Goal: Task Accomplishment & Management: Manage account settings

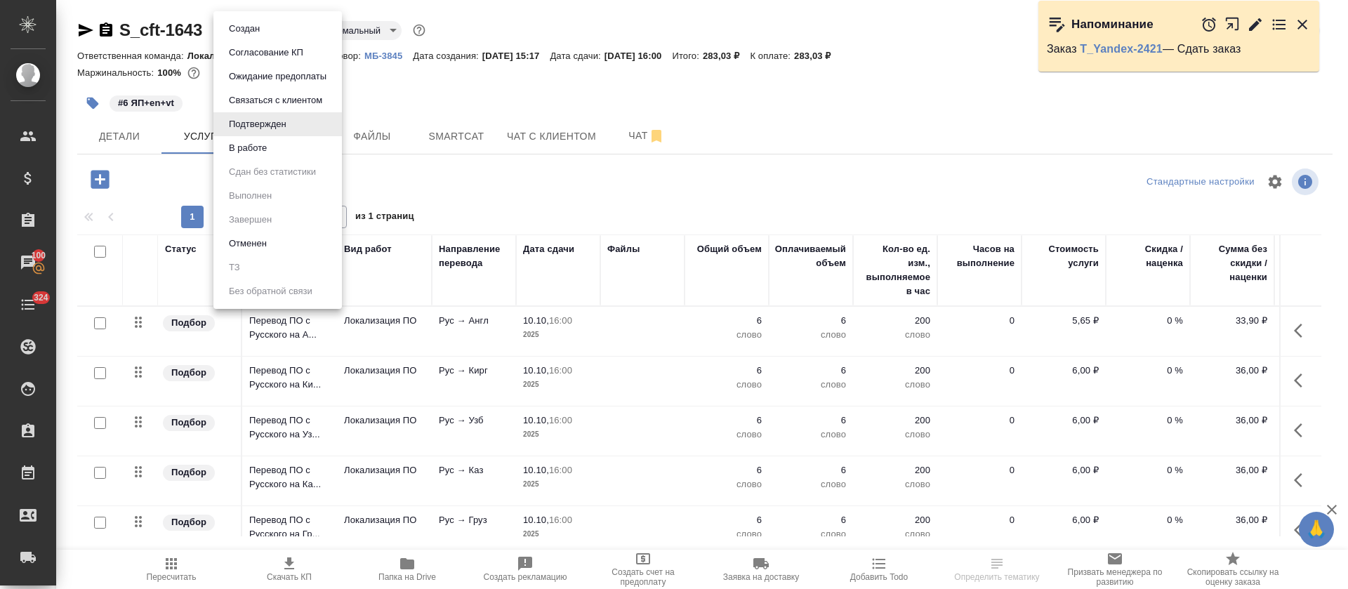
click at [296, 34] on body "🙏 .cls-1 fill:#fff; AWATERA Tretyakova Olga Клиенты Спецификации Заказы 100 Чат…" at bounding box center [674, 294] width 1348 height 589
click at [298, 157] on li "В работе" at bounding box center [277, 148] width 128 height 24
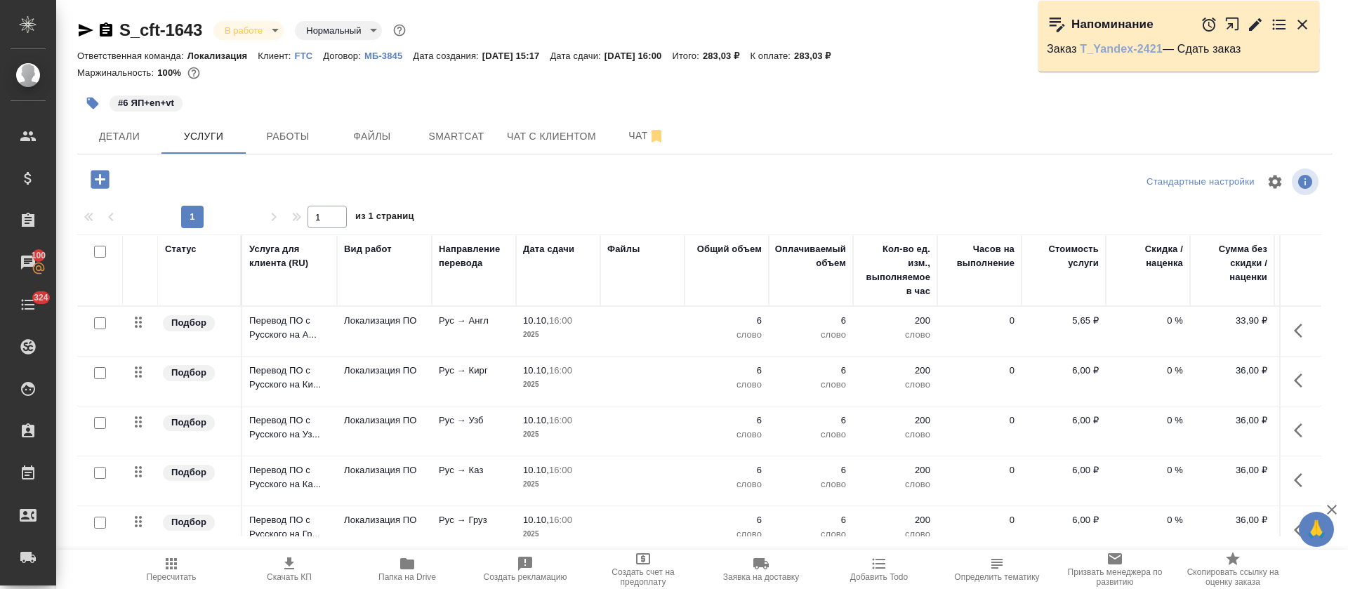
click at [1129, 46] on link "T_Yandex-2421" at bounding box center [1121, 49] width 83 height 12
click at [1252, 22] on icon "button" at bounding box center [1255, 24] width 17 height 17
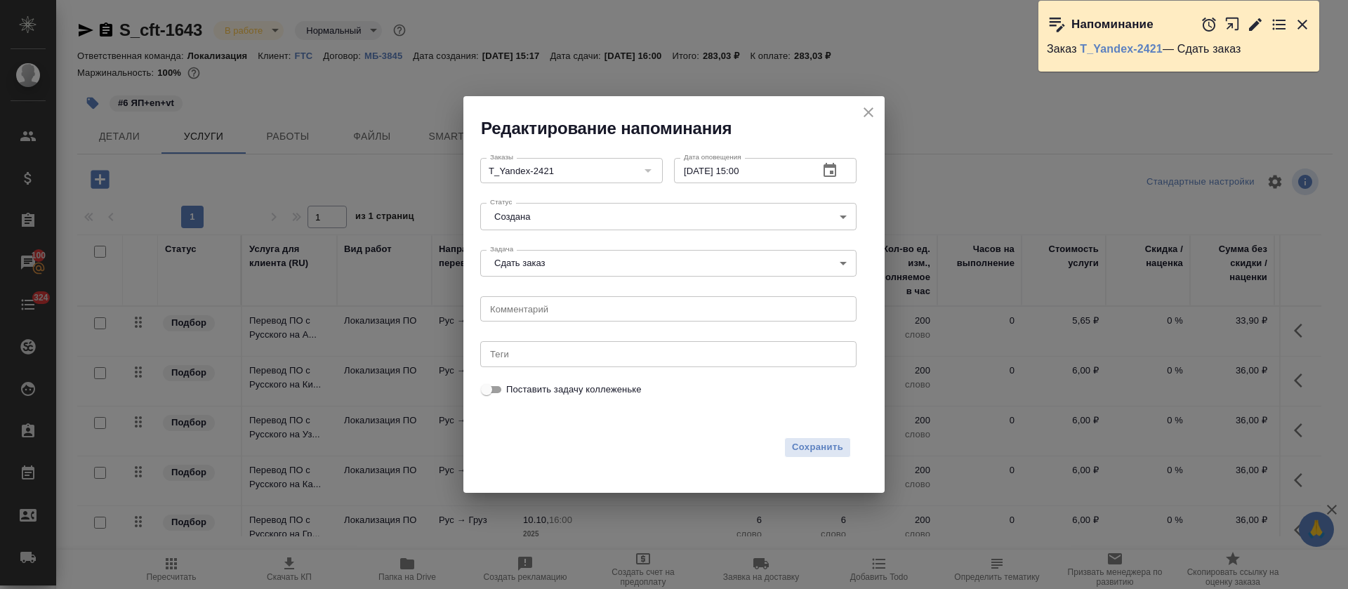
click at [638, 268] on body "🙏 .cls-1 fill:#fff; AWATERA Tretyakova Olga Клиенты Спецификации Заказы 100 Чат…" at bounding box center [674, 294] width 1348 height 589
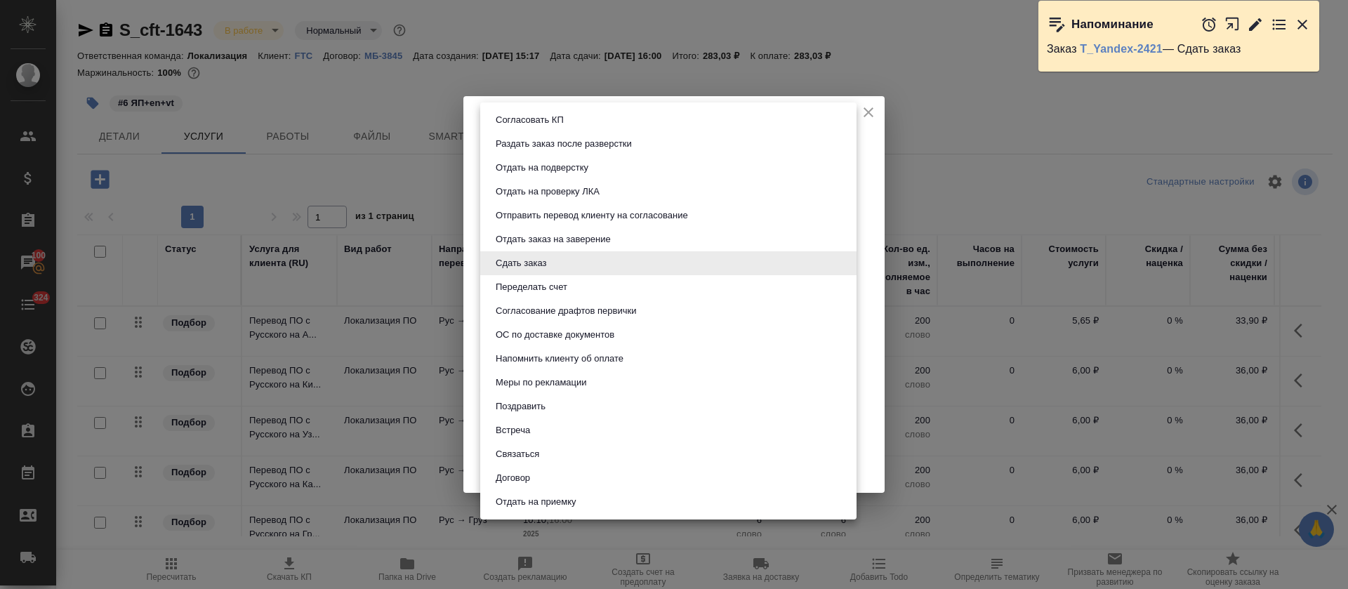
click at [638, 268] on li "Сдать заказ" at bounding box center [668, 263] width 376 height 24
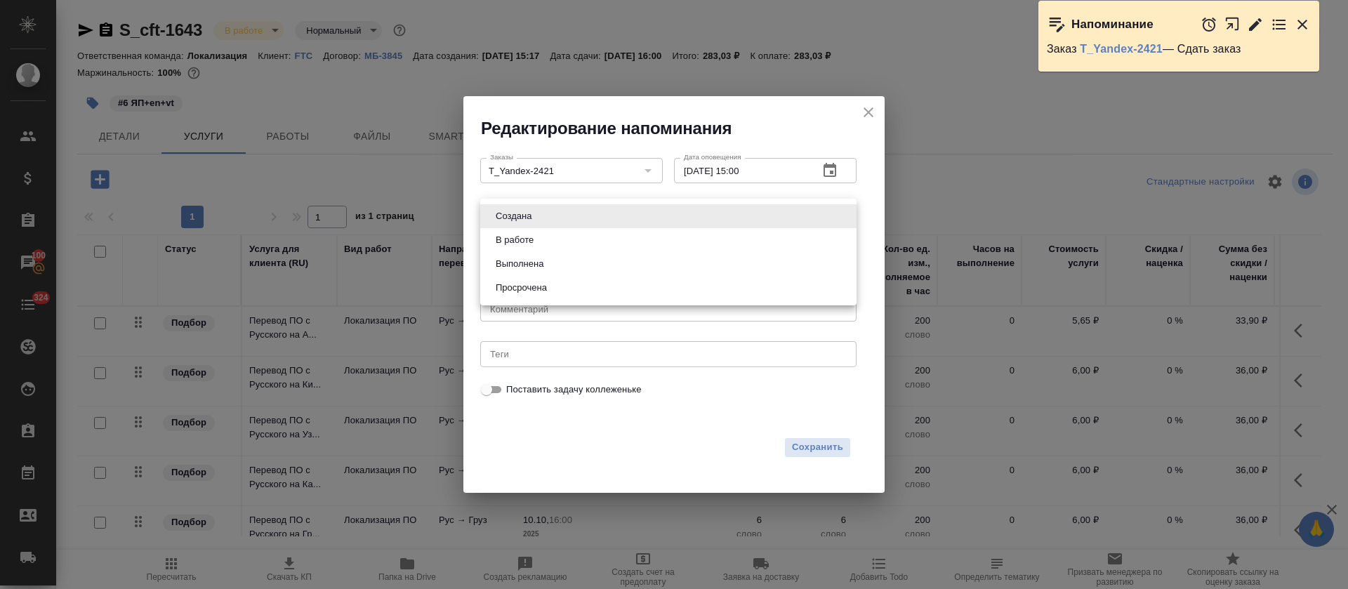
click at [638, 219] on body "🙏 .cls-1 fill:#fff; AWATERA Tretyakova Olga Клиенты Спецификации Заказы 100 Чат…" at bounding box center [674, 294] width 1348 height 589
click at [617, 272] on li "Выполнена" at bounding box center [668, 264] width 376 height 24
type input "completed"
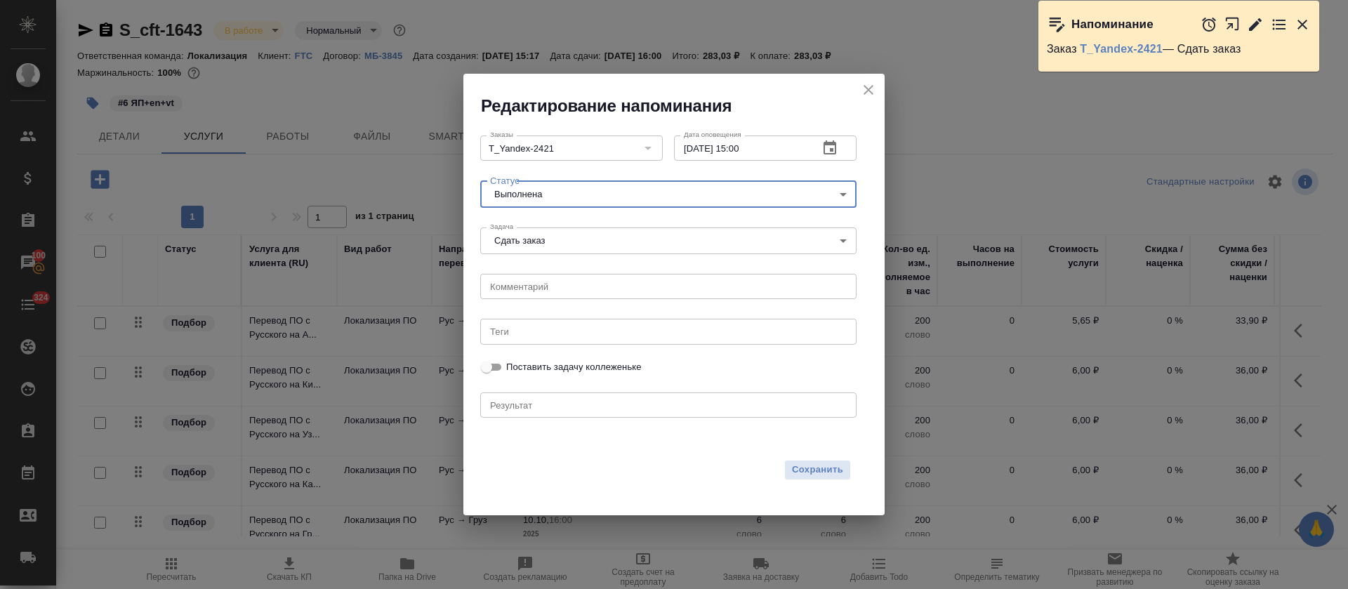
click at [804, 485] on div "Сохранить" at bounding box center [666, 467] width 388 height 43
click at [808, 475] on span "Сохранить" at bounding box center [817, 470] width 51 height 16
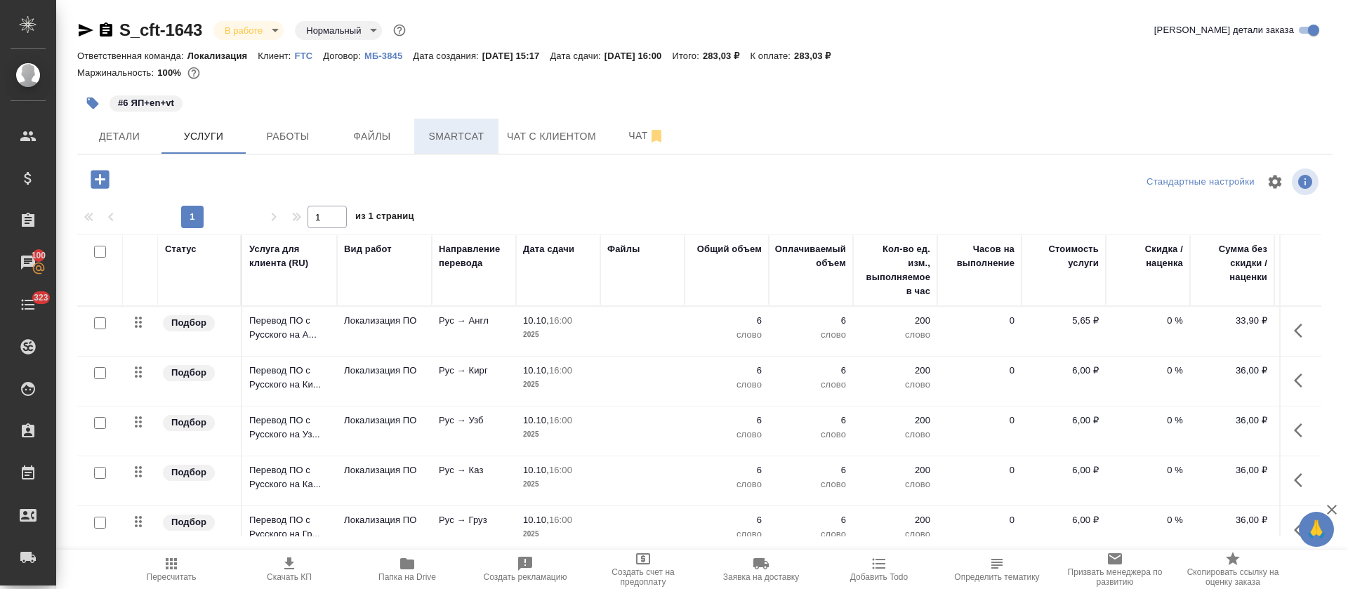
click at [477, 141] on span "Smartcat" at bounding box center [456, 137] width 67 height 18
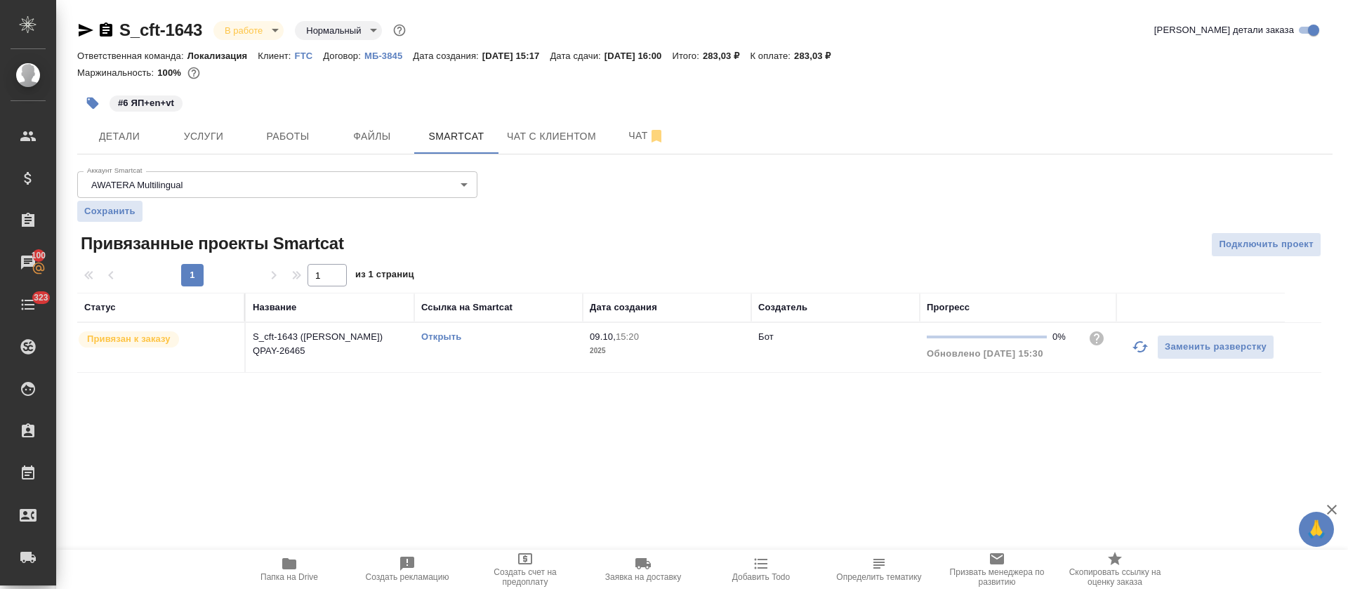
click at [444, 340] on link "Открыть" at bounding box center [441, 336] width 40 height 11
click at [137, 142] on span "Детали" at bounding box center [119, 137] width 67 height 18
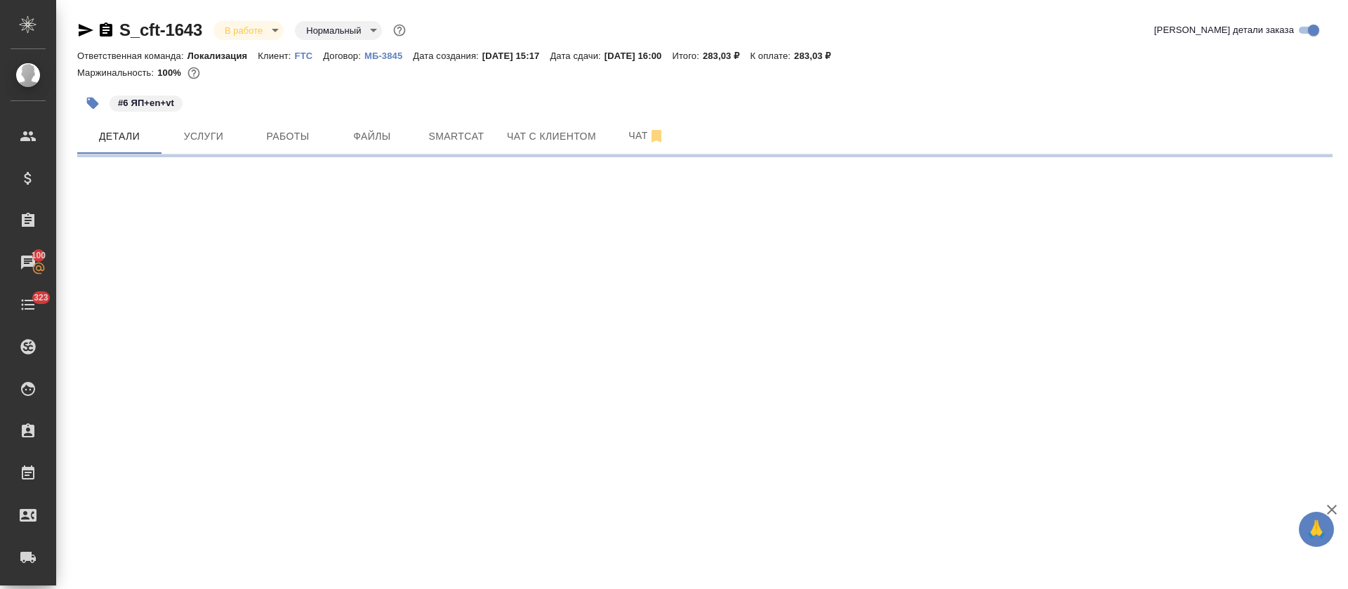
select select "RU"
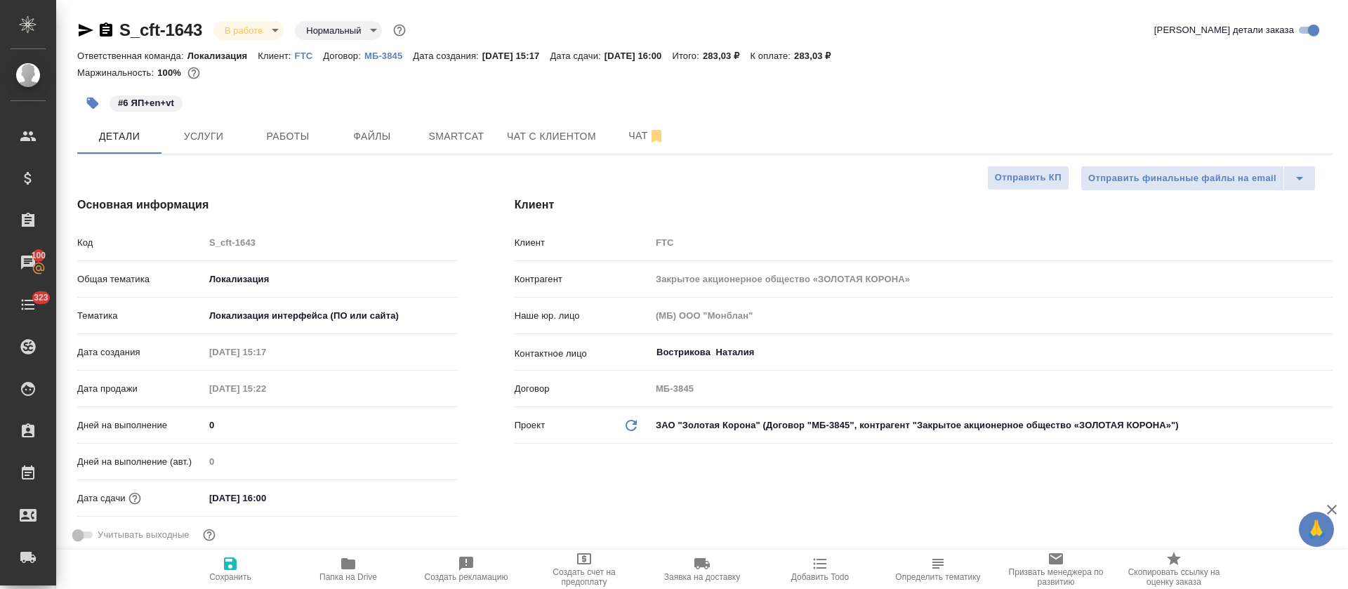
type textarea "x"
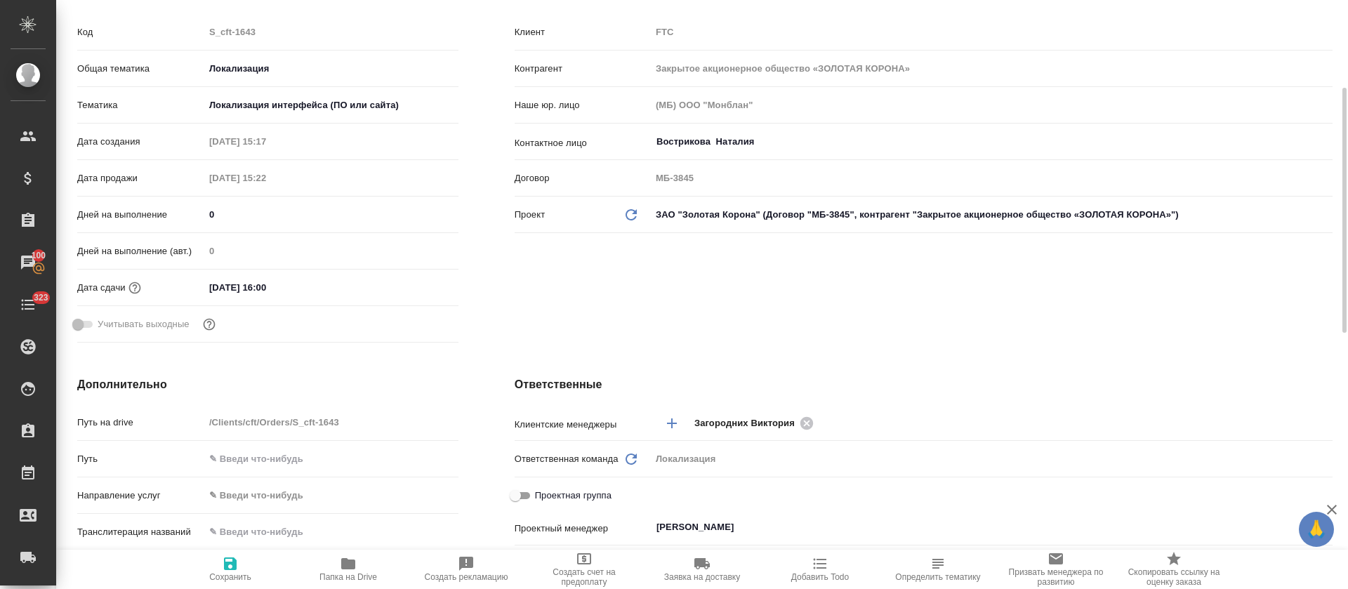
scroll to position [421, 0]
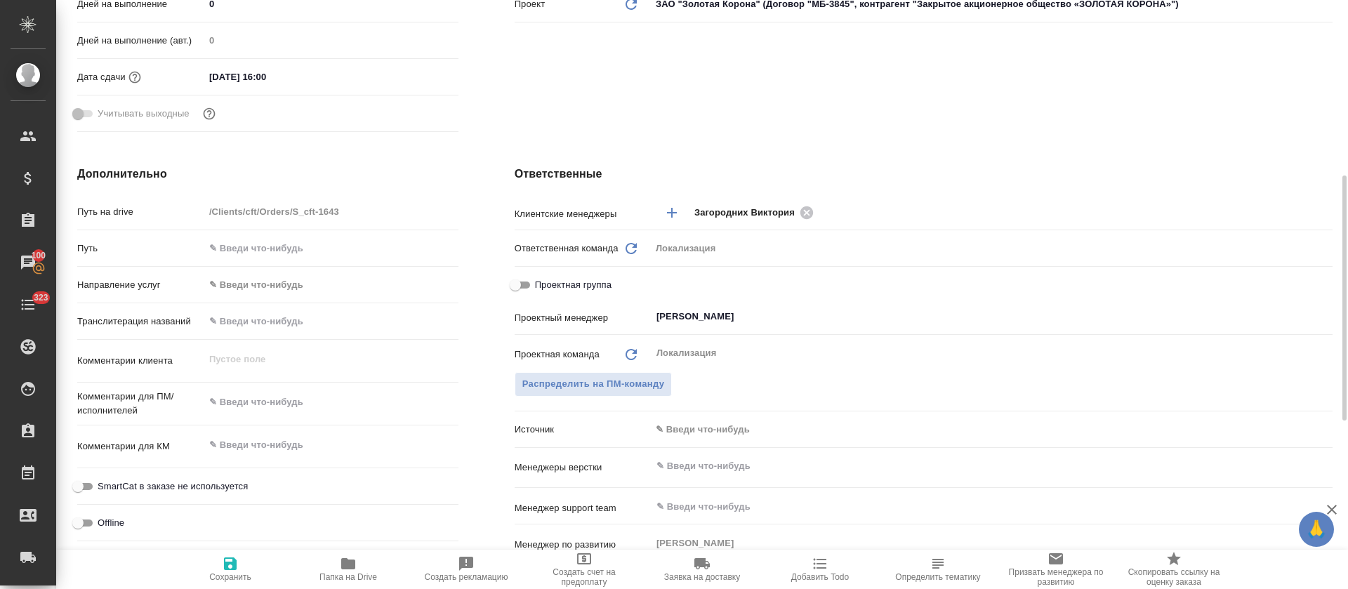
type textarea "x"
click at [230, 399] on textarea at bounding box center [331, 402] width 254 height 24
paste textarea "При отправке денежного перевода предлагается выбрать пункт "Все города", без пр…"
type textarea "При отправке денежного перевода предлагается выбрать пункт "Все города", без пр…"
type textarea "x"
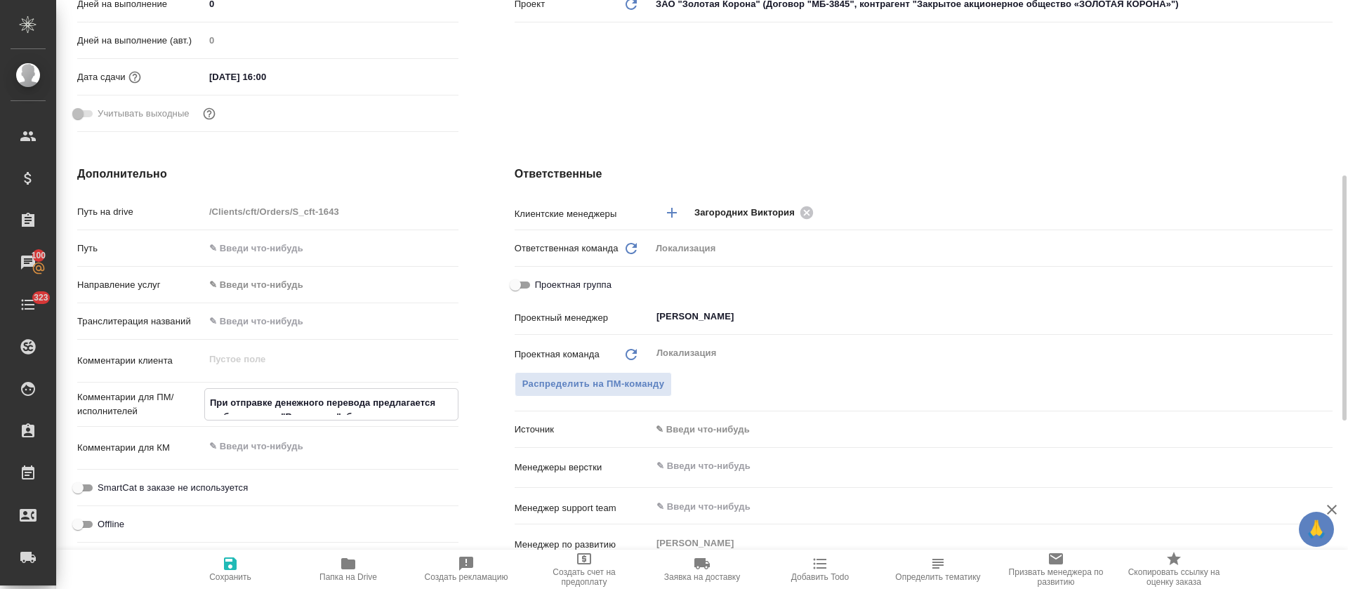
type textarea "x"
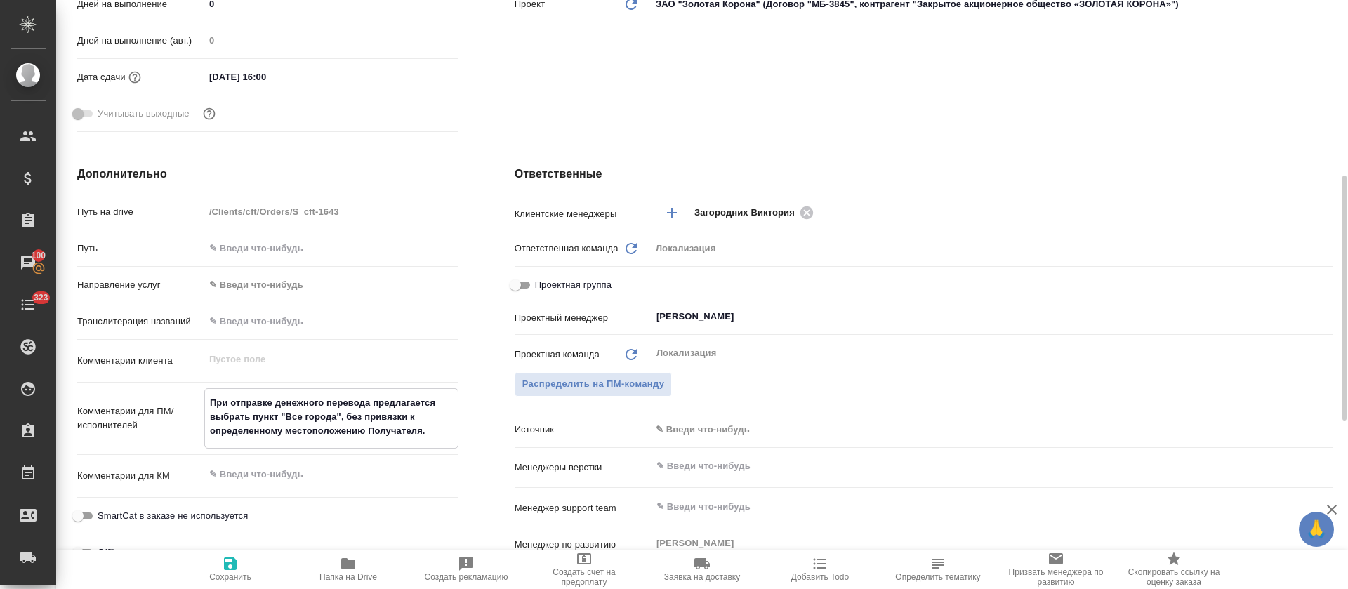
type textarea "При отправке денежного перевода предлагается выбрать пункт "Все города", без пр…"
type textarea "x"
click at [233, 569] on icon "button" at bounding box center [230, 564] width 13 height 13
type textarea "x"
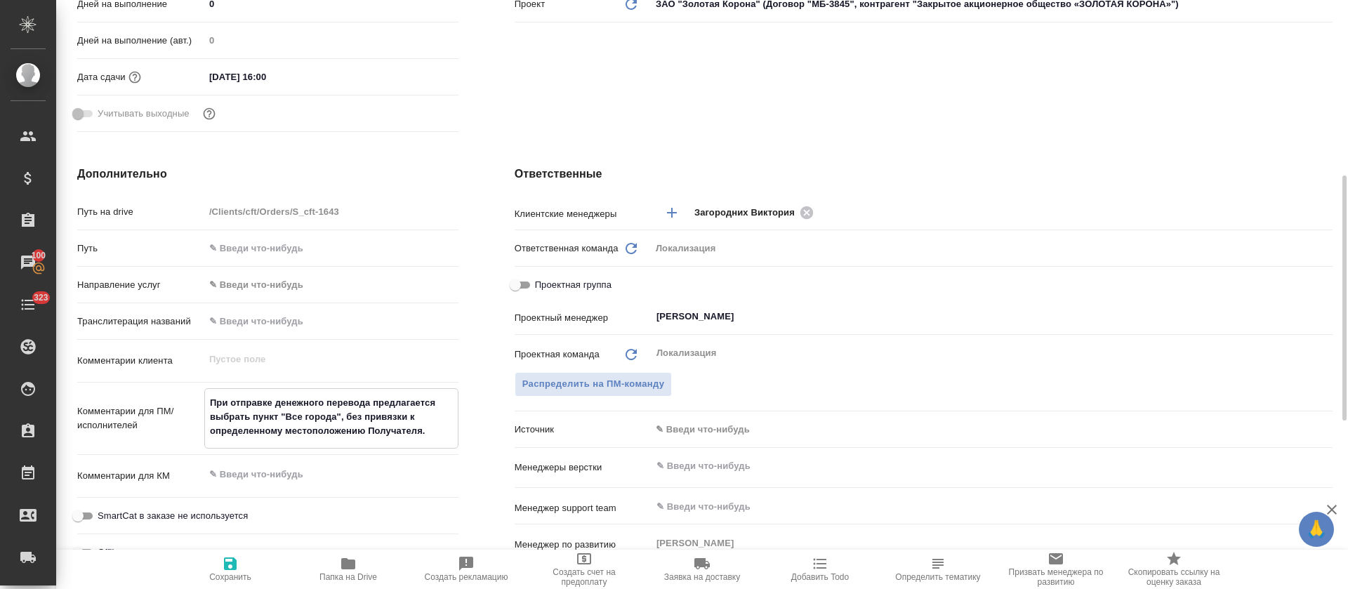
type textarea "x"
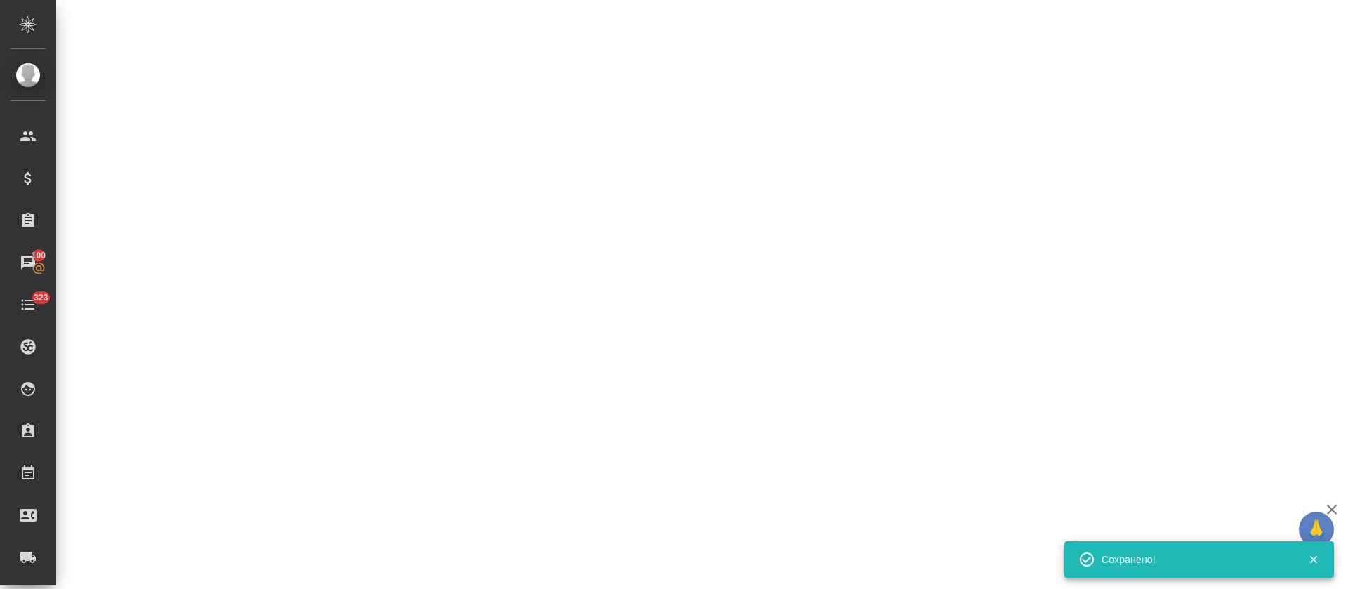
select select "RU"
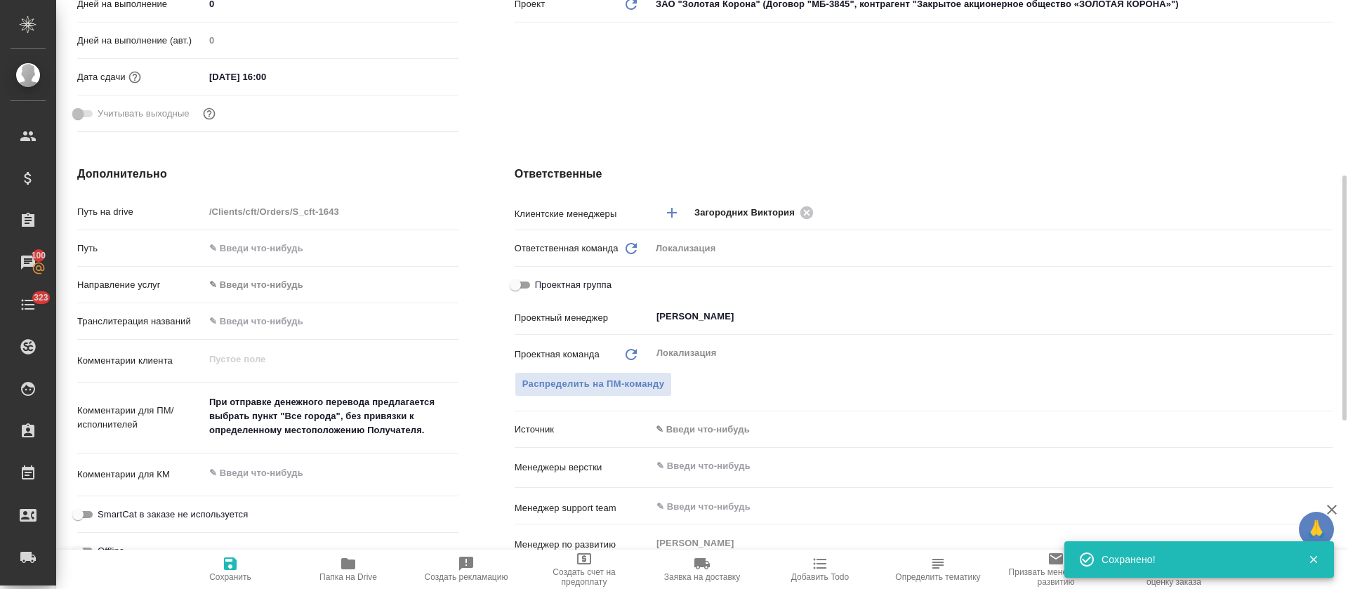
type textarea "x"
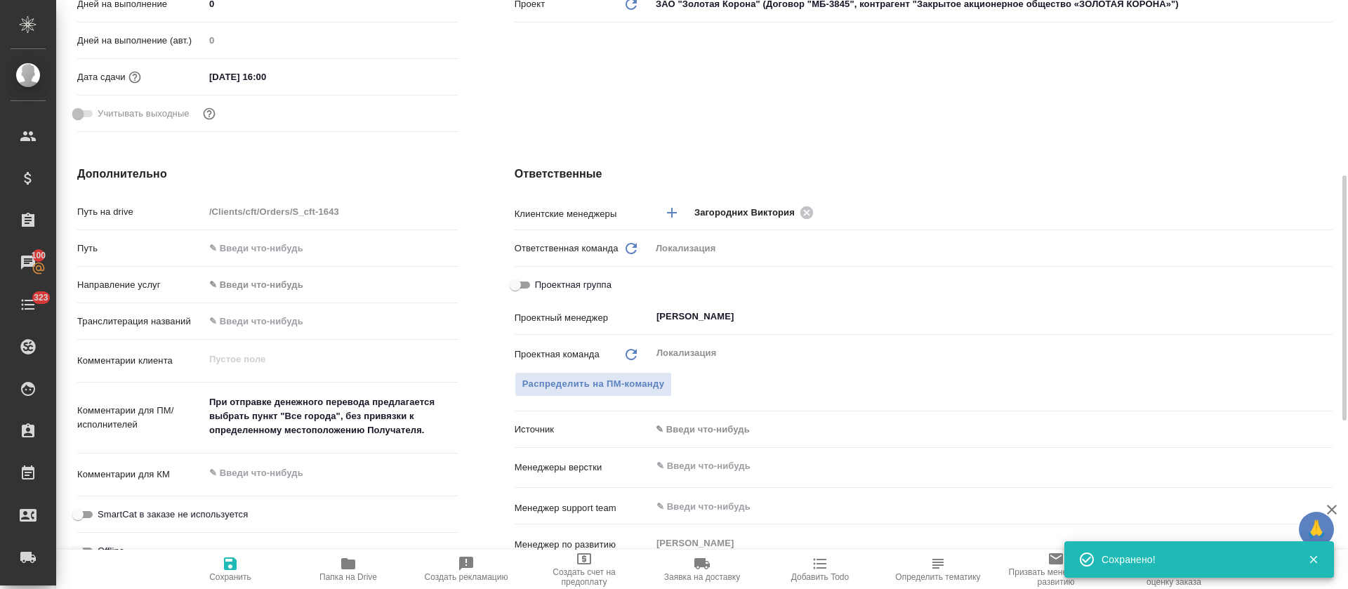
type textarea "x"
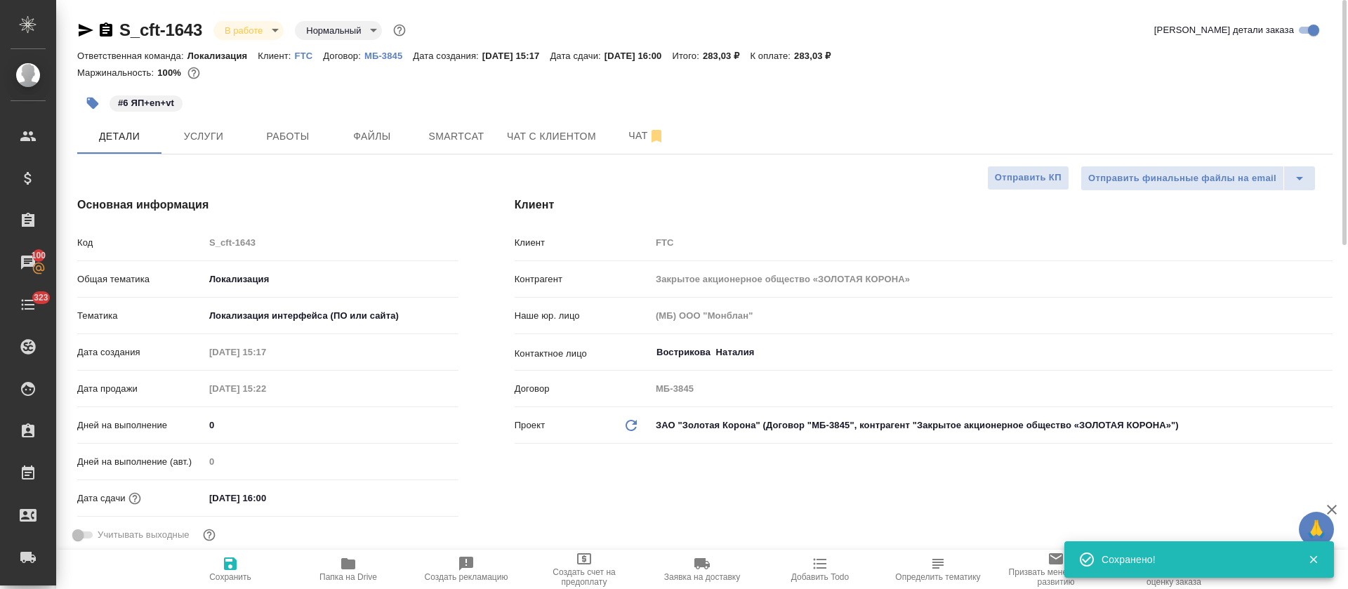
type textarea "x"
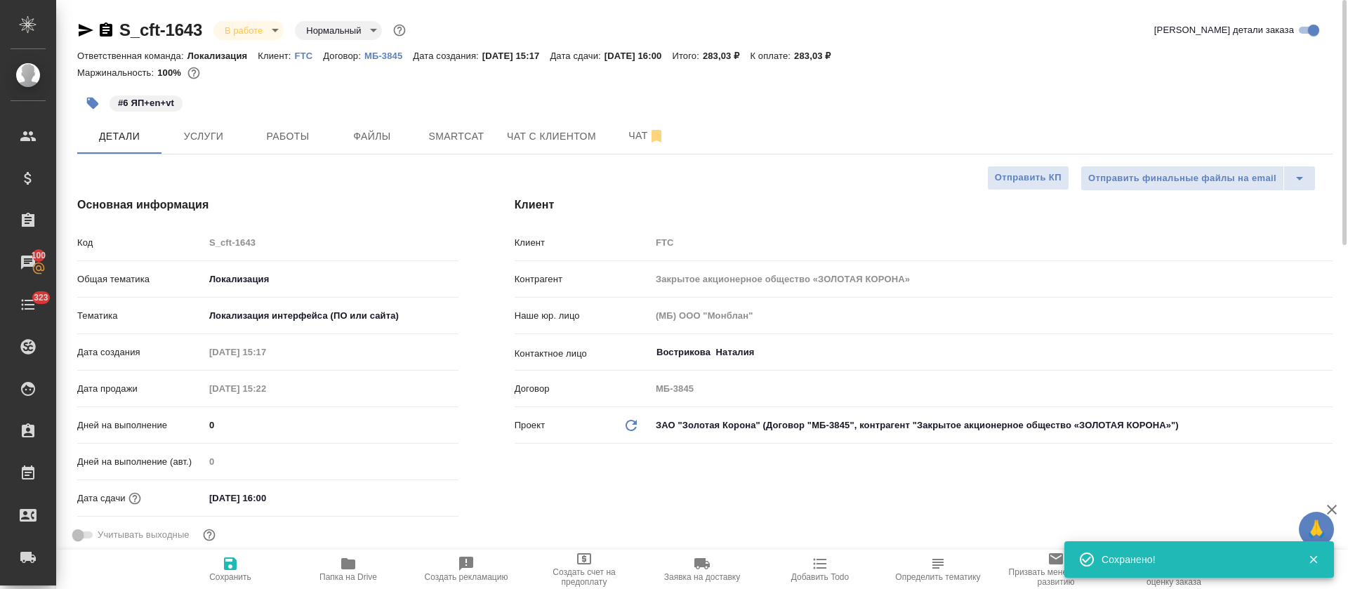
type textarea "x"
click at [315, 135] on span "Работы" at bounding box center [287, 137] width 67 height 18
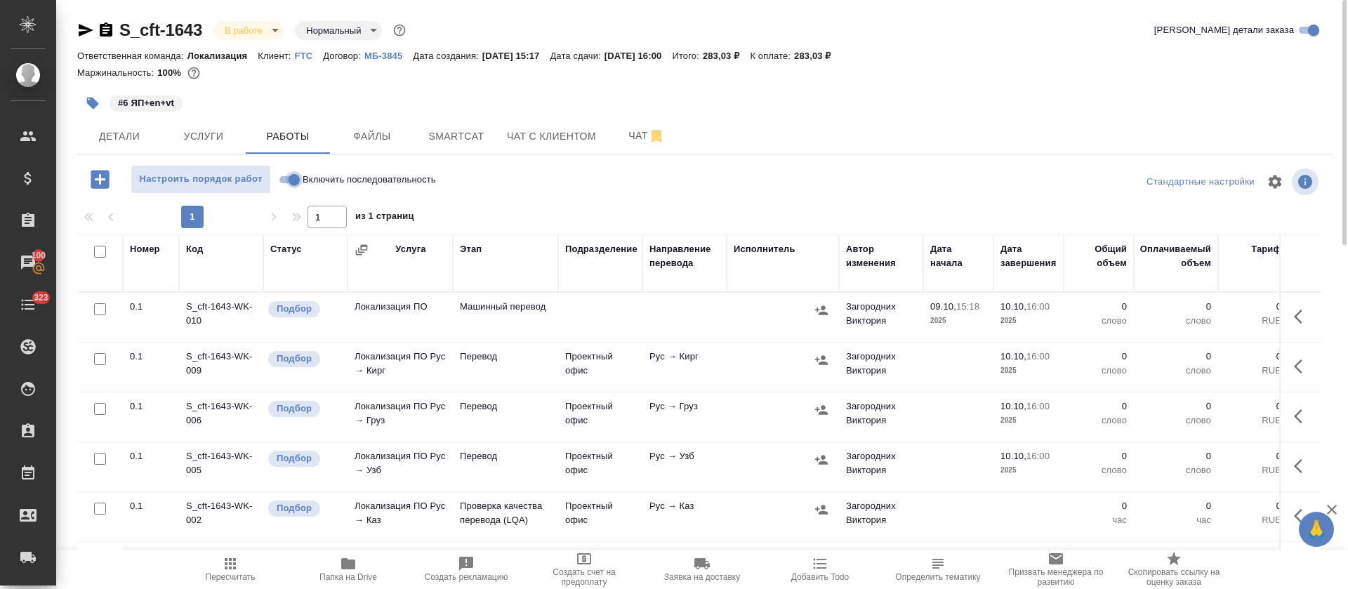
click at [292, 182] on input "Включить последовательность" at bounding box center [294, 179] width 51 height 17
checkbox input "true"
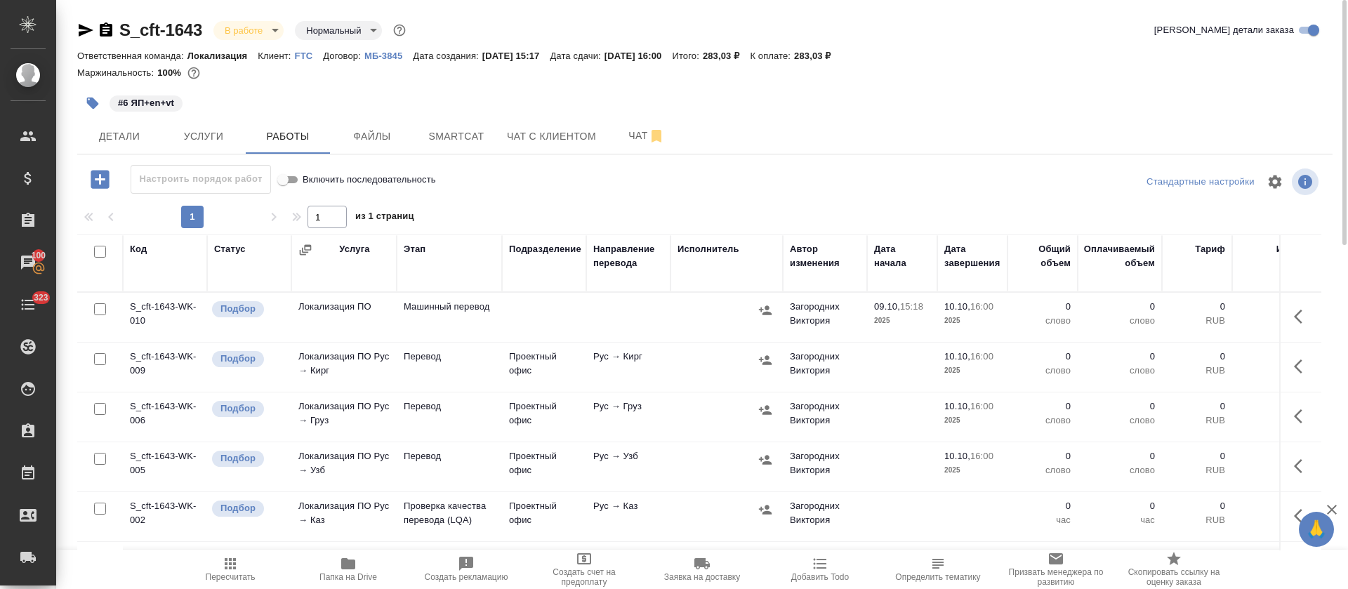
click at [96, 251] on input "checkbox" at bounding box center [100, 252] width 12 height 12
checkbox input "true"
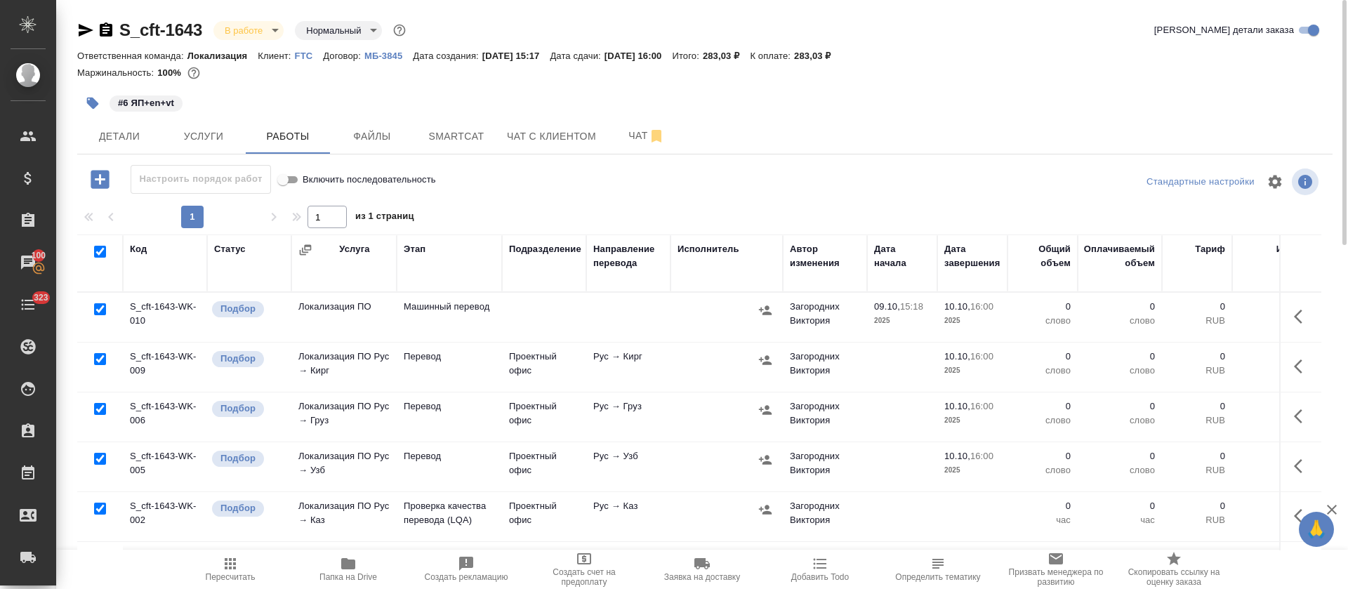
checkbox input "true"
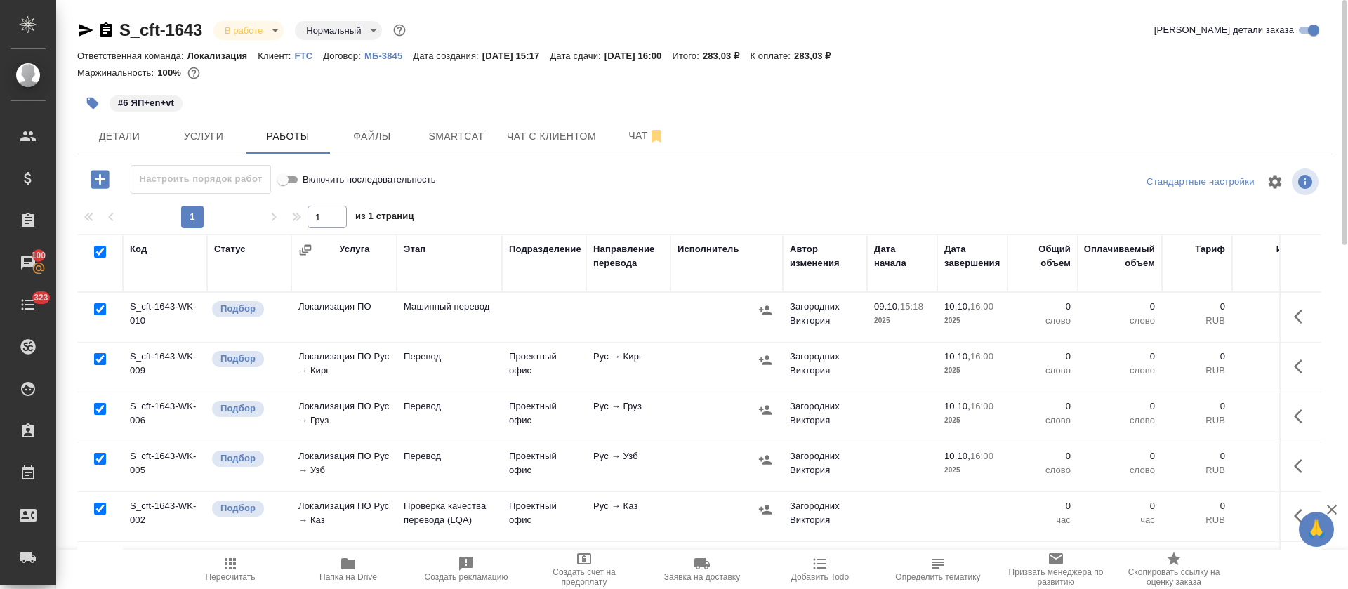
checkbox input "true"
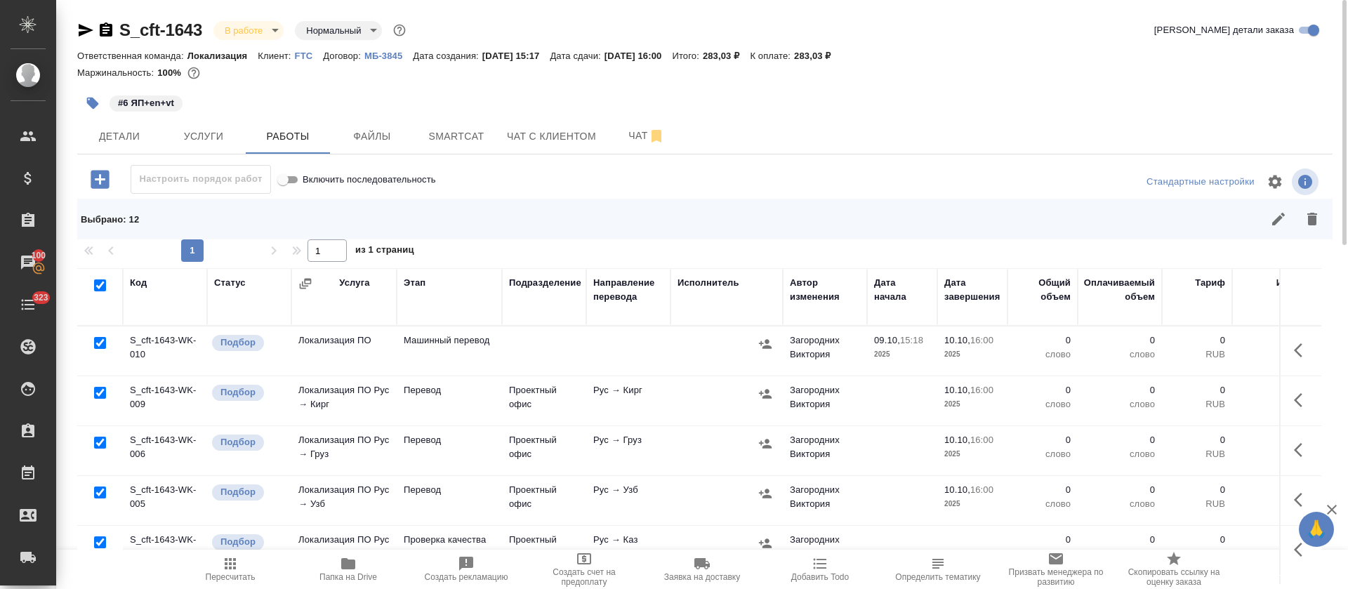
click at [97, 285] on input "checkbox" at bounding box center [100, 285] width 12 height 12
checkbox input "false"
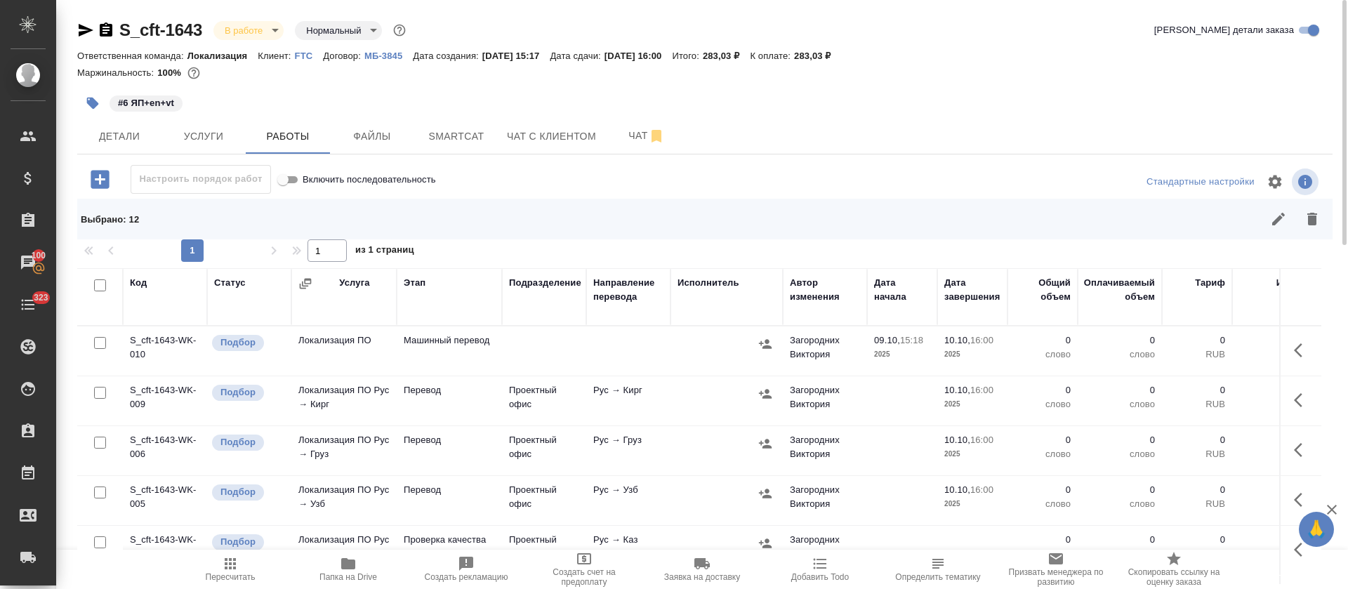
checkbox input "false"
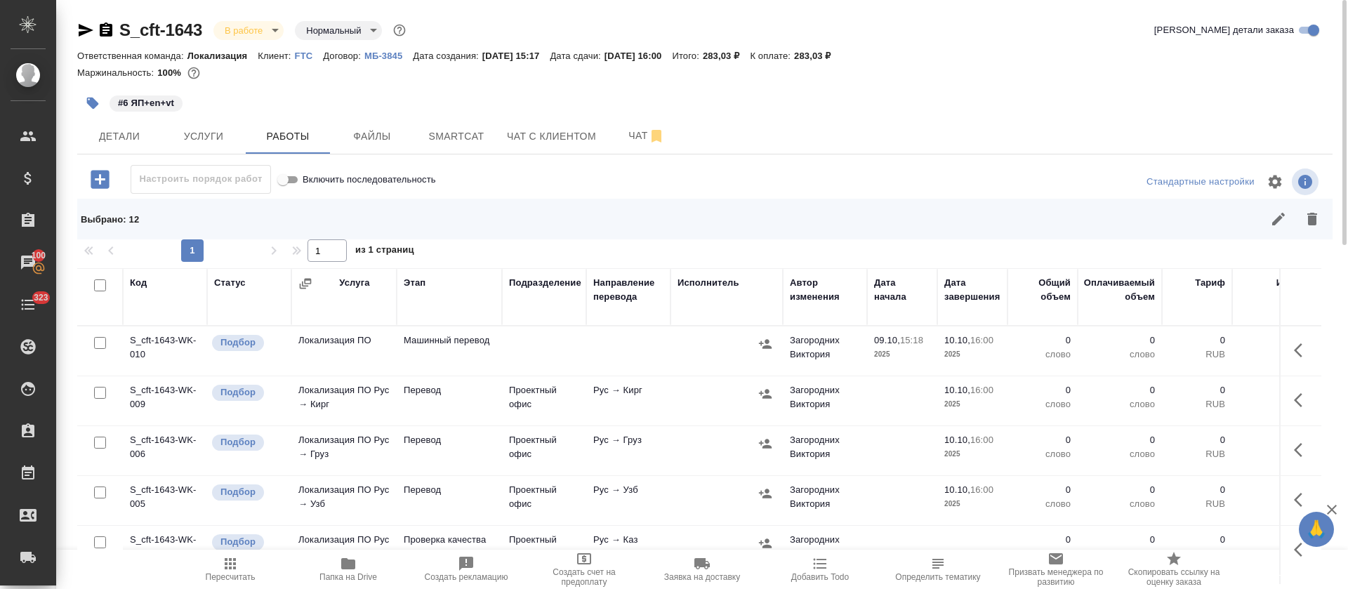
checkbox input "false"
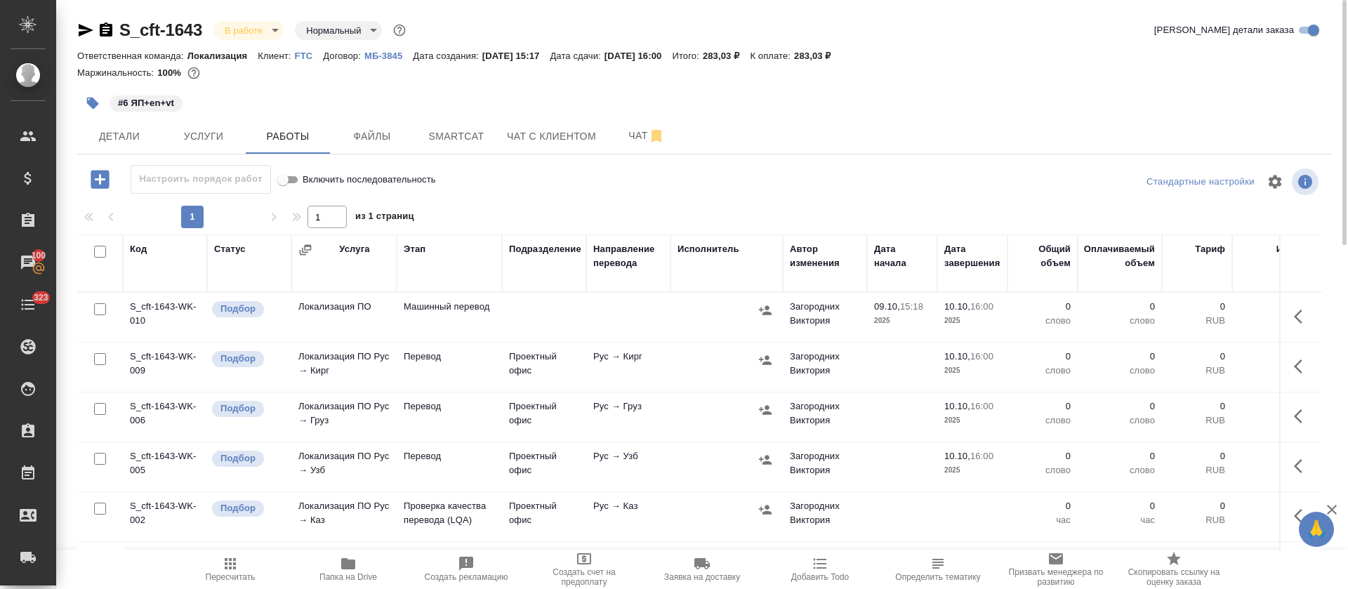
click at [97, 310] on input "checkbox" at bounding box center [100, 309] width 12 height 12
checkbox input "true"
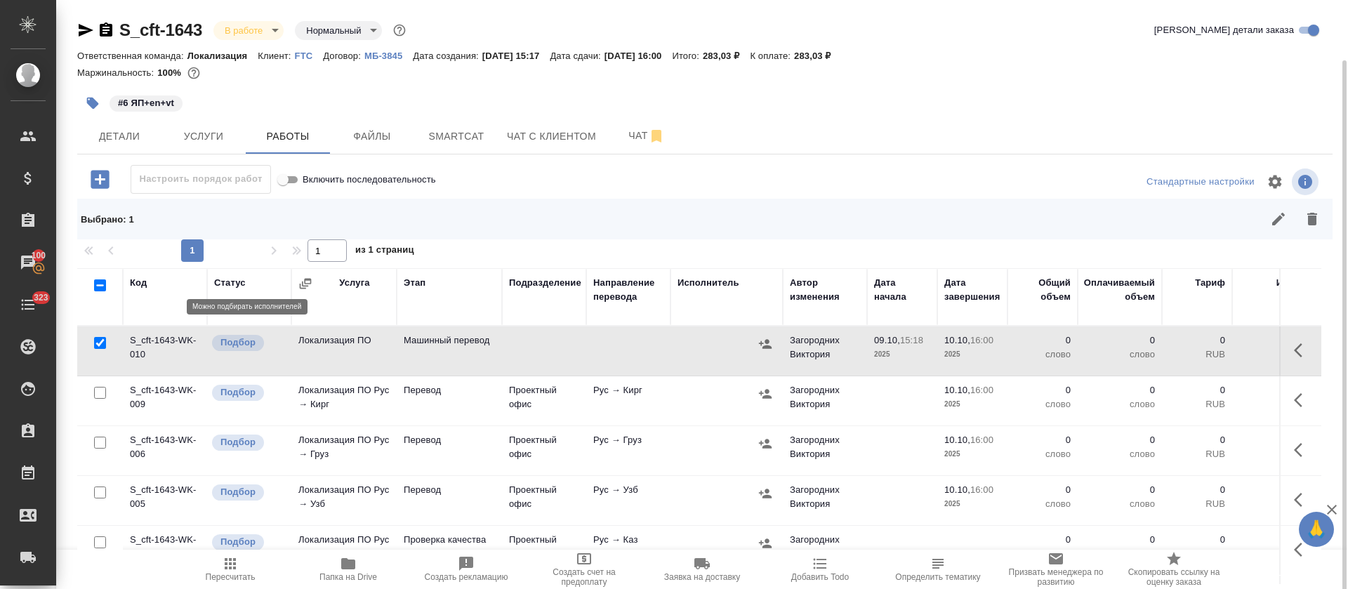
scroll to position [105, 0]
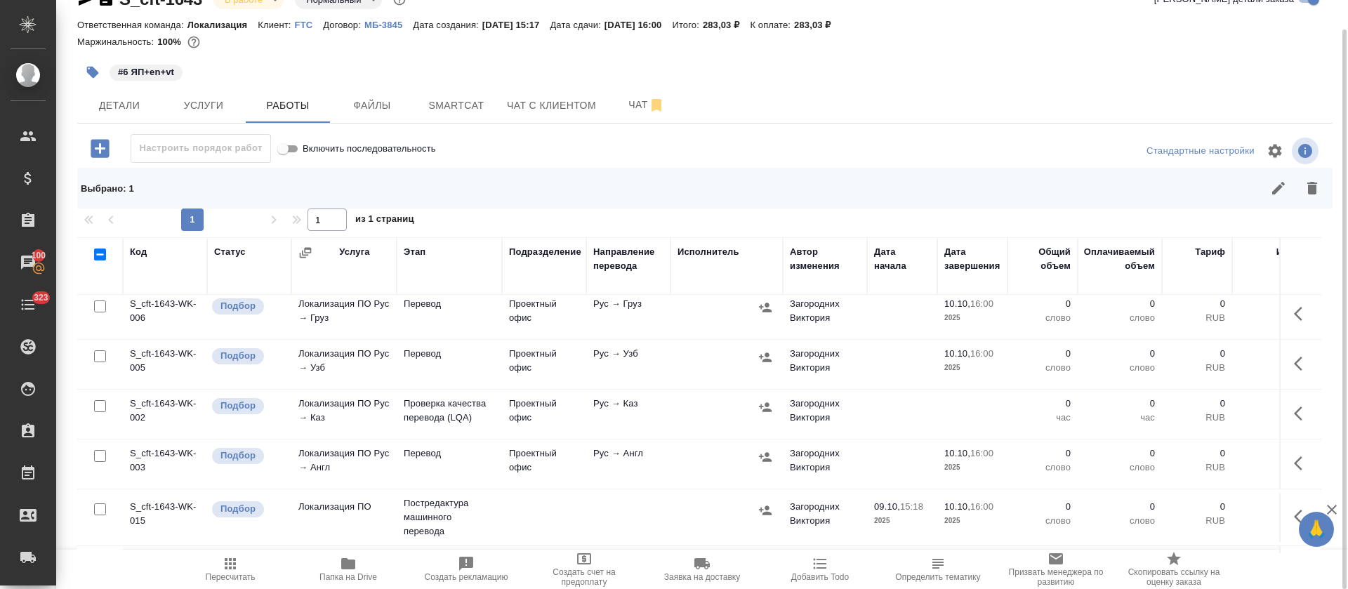
click at [102, 403] on input "checkbox" at bounding box center [100, 406] width 12 height 12
checkbox input "true"
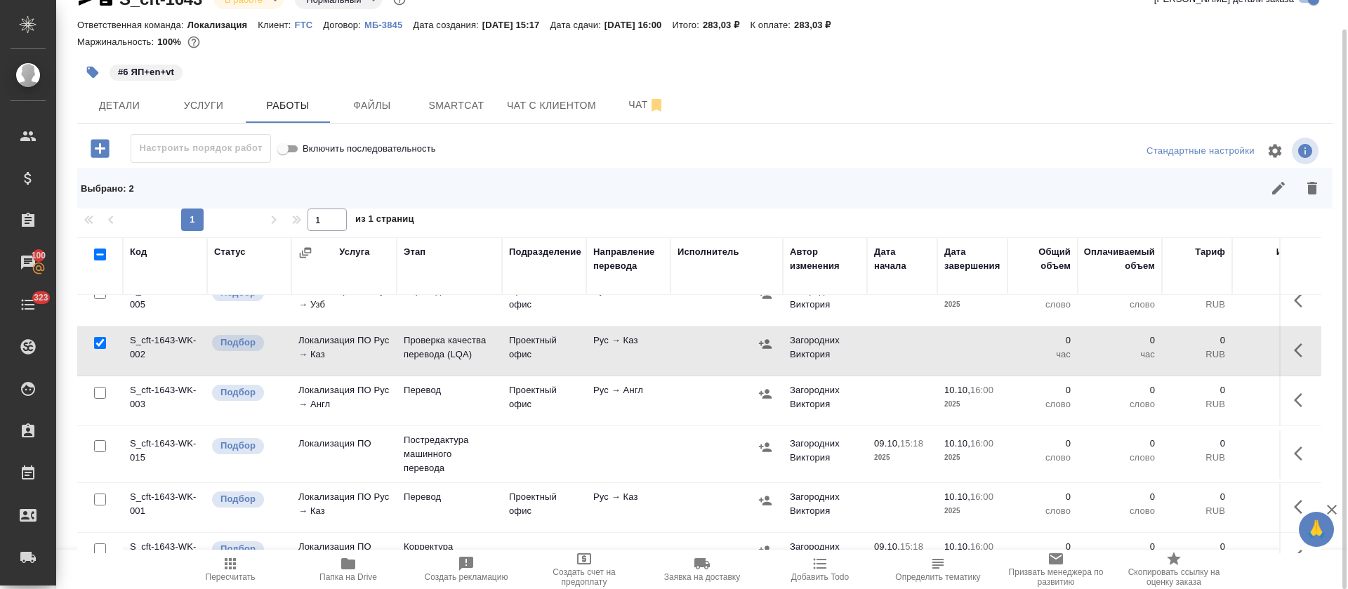
scroll to position [211, 0]
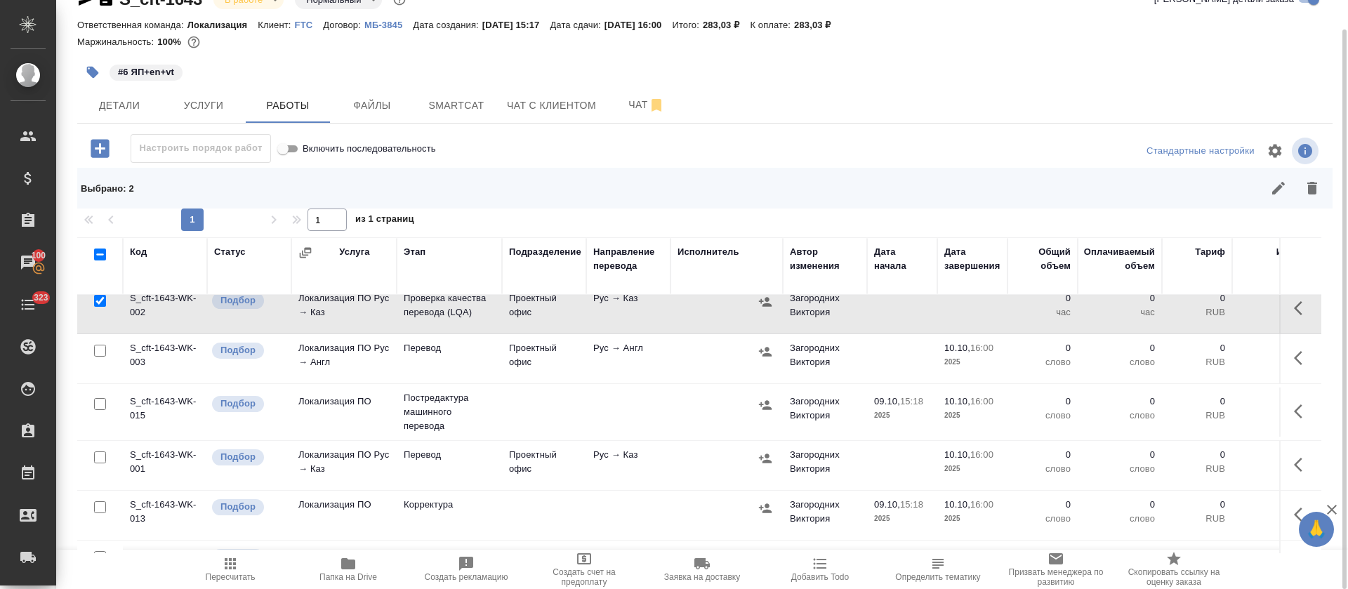
click at [101, 398] on input "checkbox" at bounding box center [100, 404] width 12 height 12
checkbox input "true"
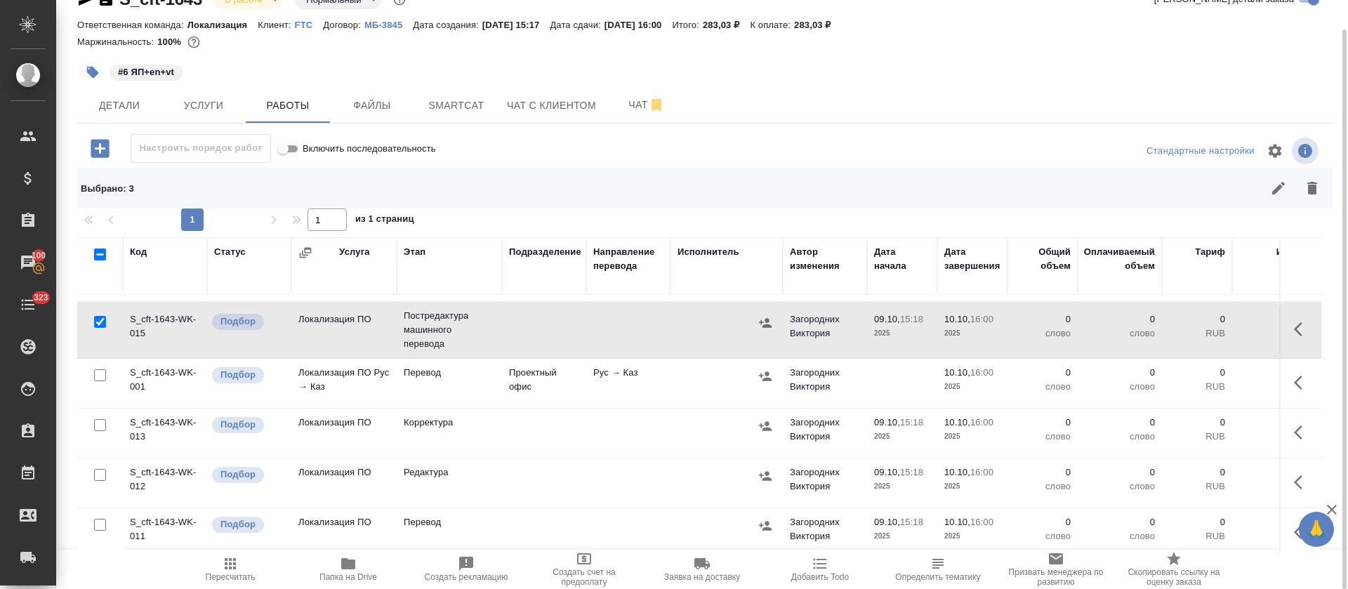
scroll to position [316, 0]
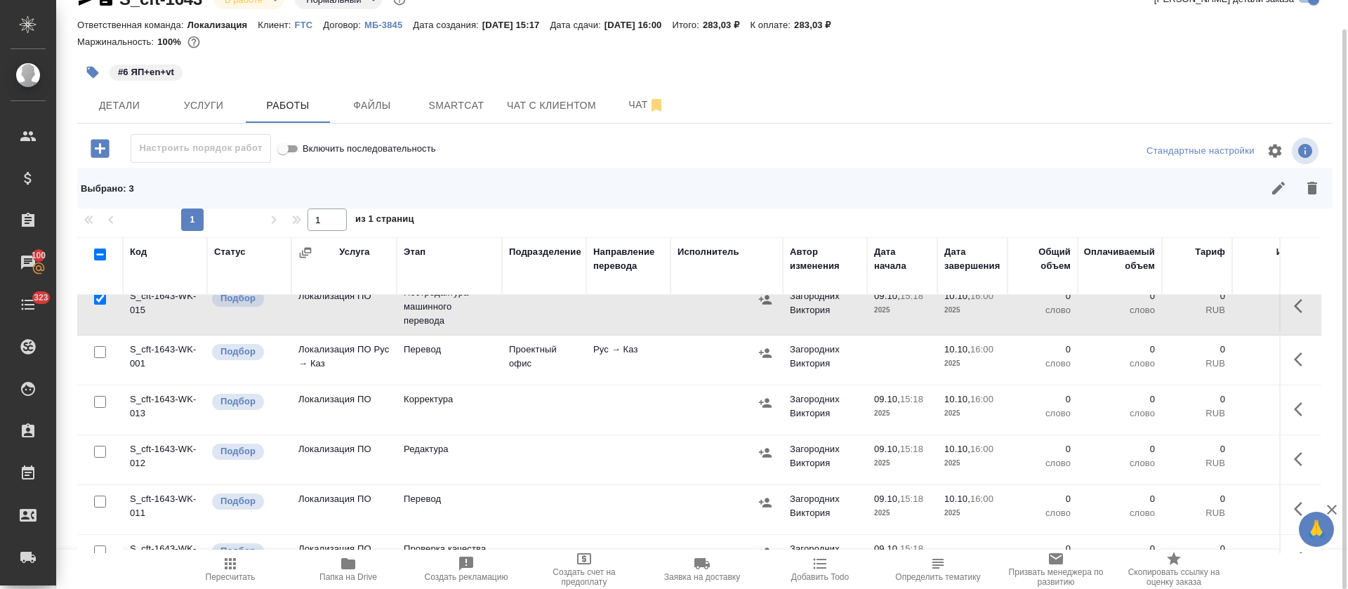
click at [101, 400] on input "checkbox" at bounding box center [100, 402] width 12 height 12
checkbox input "true"
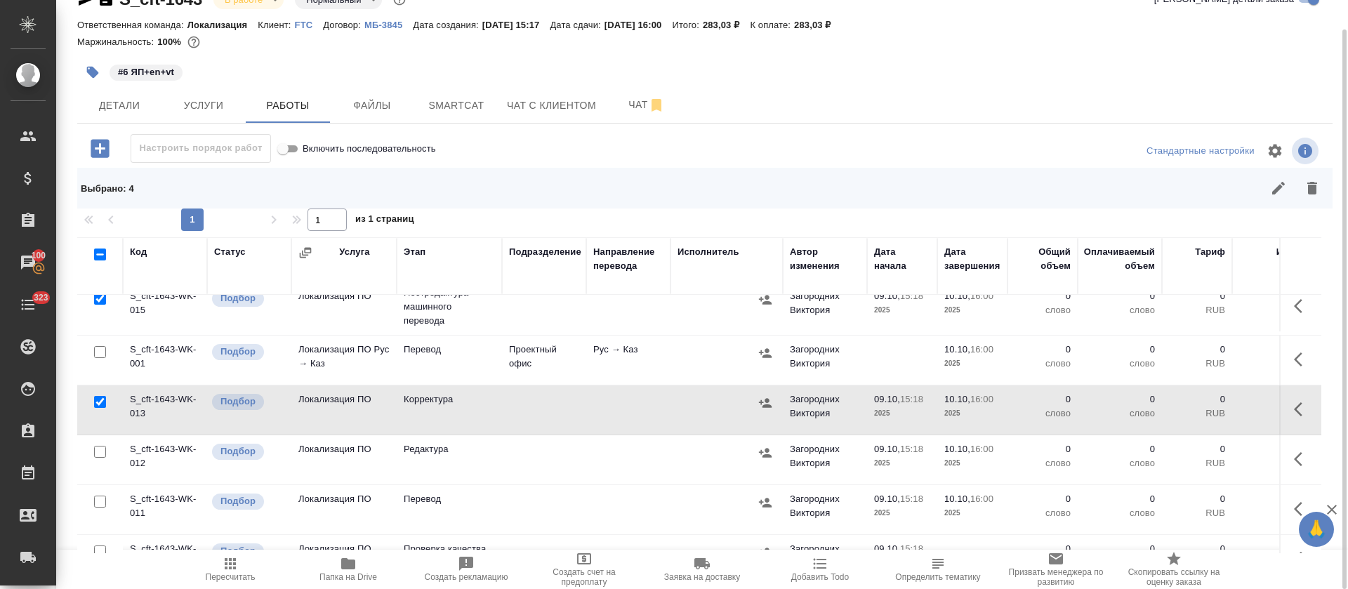
click at [100, 446] on input "checkbox" at bounding box center [100, 452] width 12 height 12
checkbox input "true"
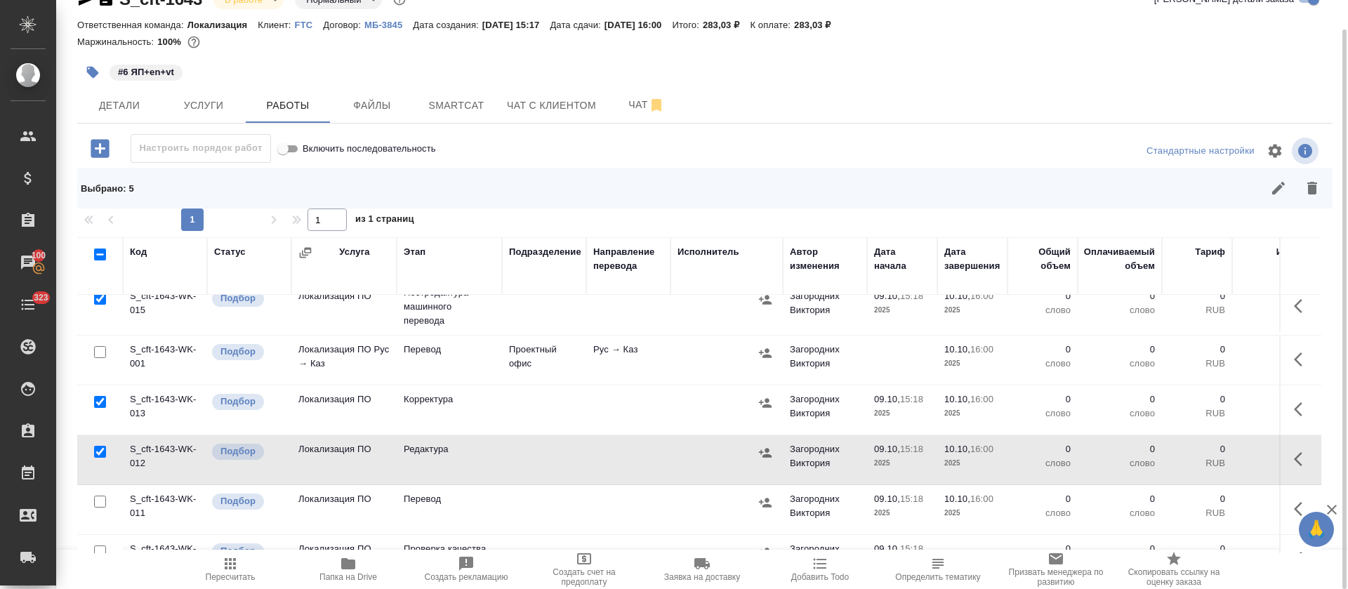
click at [100, 503] on input "checkbox" at bounding box center [100, 502] width 12 height 12
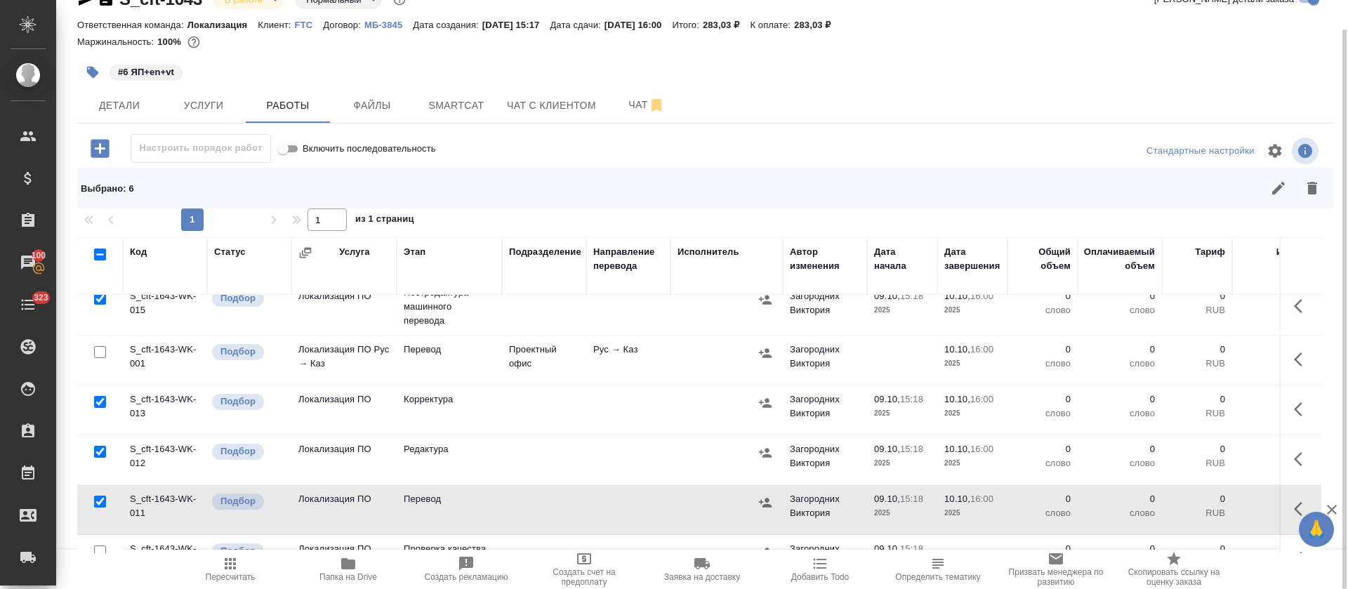
click at [101, 503] on input "checkbox" at bounding box center [100, 502] width 12 height 12
checkbox input "false"
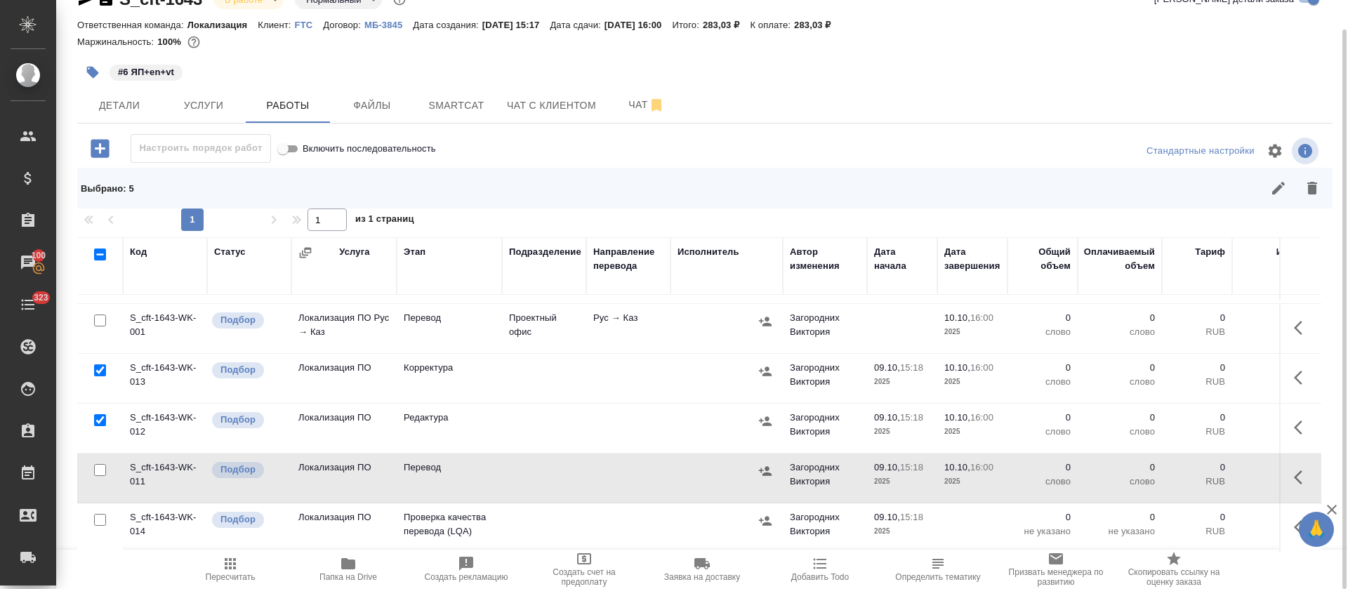
scroll to position [364, 0]
click at [100, 514] on input "checkbox" at bounding box center [100, 520] width 12 height 12
checkbox input "true"
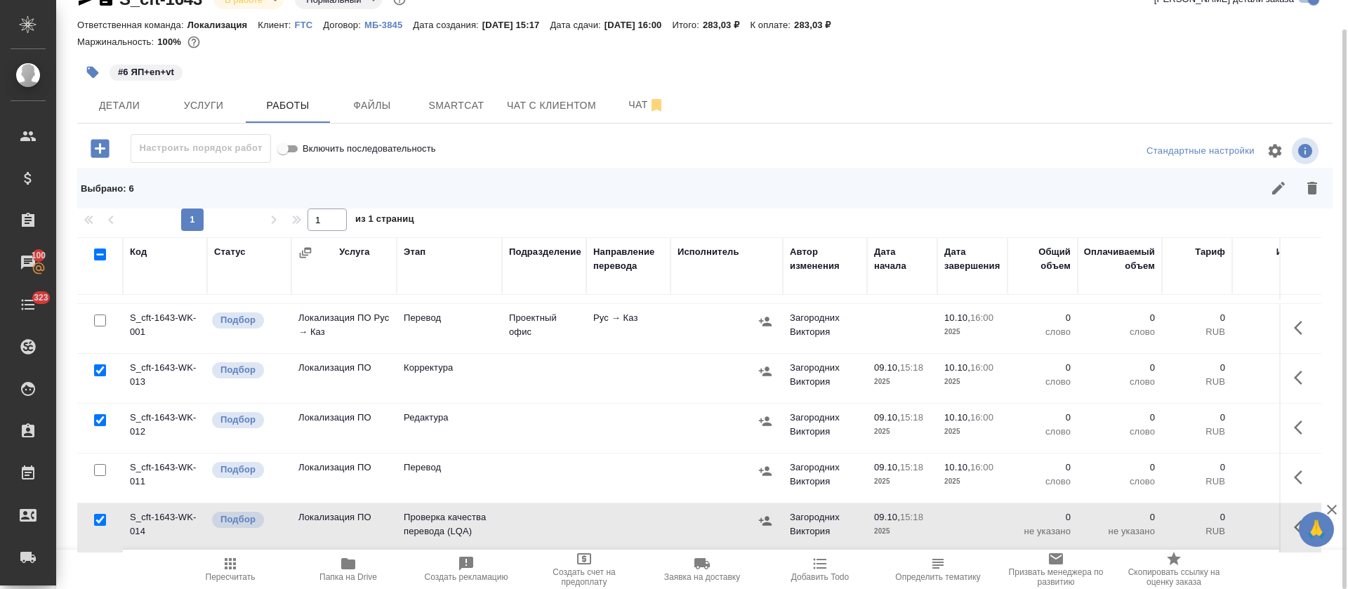
click at [99, 464] on input "checkbox" at bounding box center [100, 470] width 12 height 12
checkbox input "true"
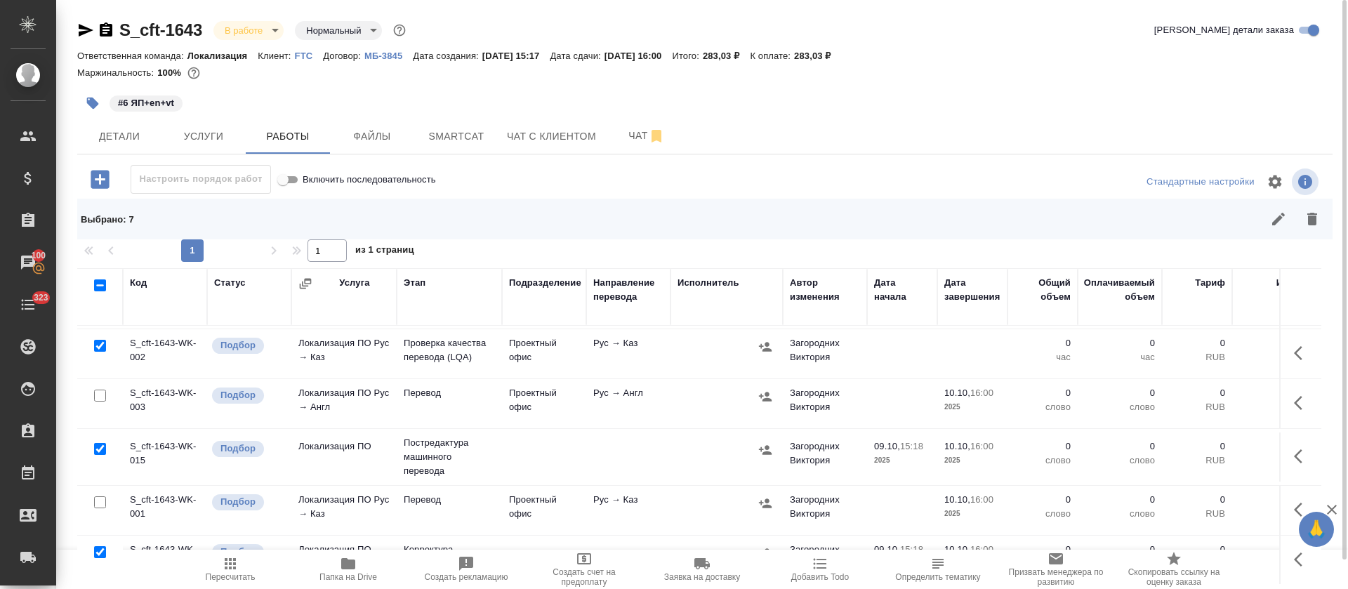
scroll to position [0, 0]
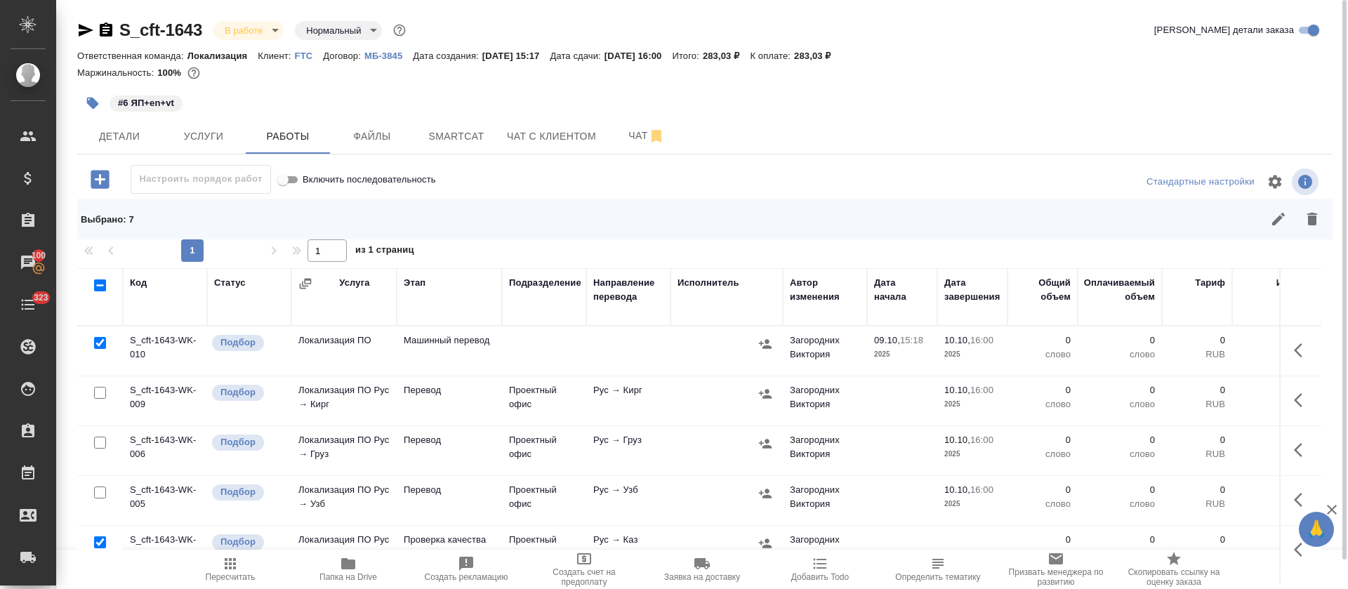
click at [1308, 213] on icon "button" at bounding box center [1312, 219] width 17 height 17
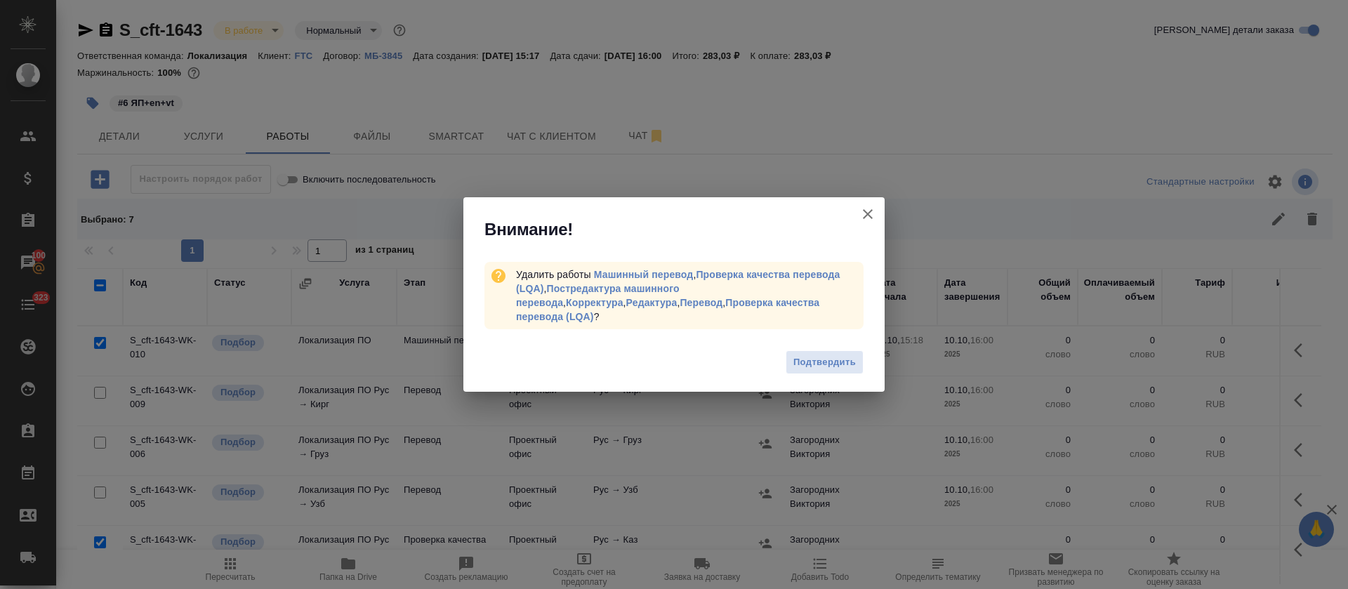
click at [830, 371] on div "Подтвердить" at bounding box center [673, 364] width 421 height 56
click at [829, 355] on span "Подтвердить" at bounding box center [824, 363] width 62 height 16
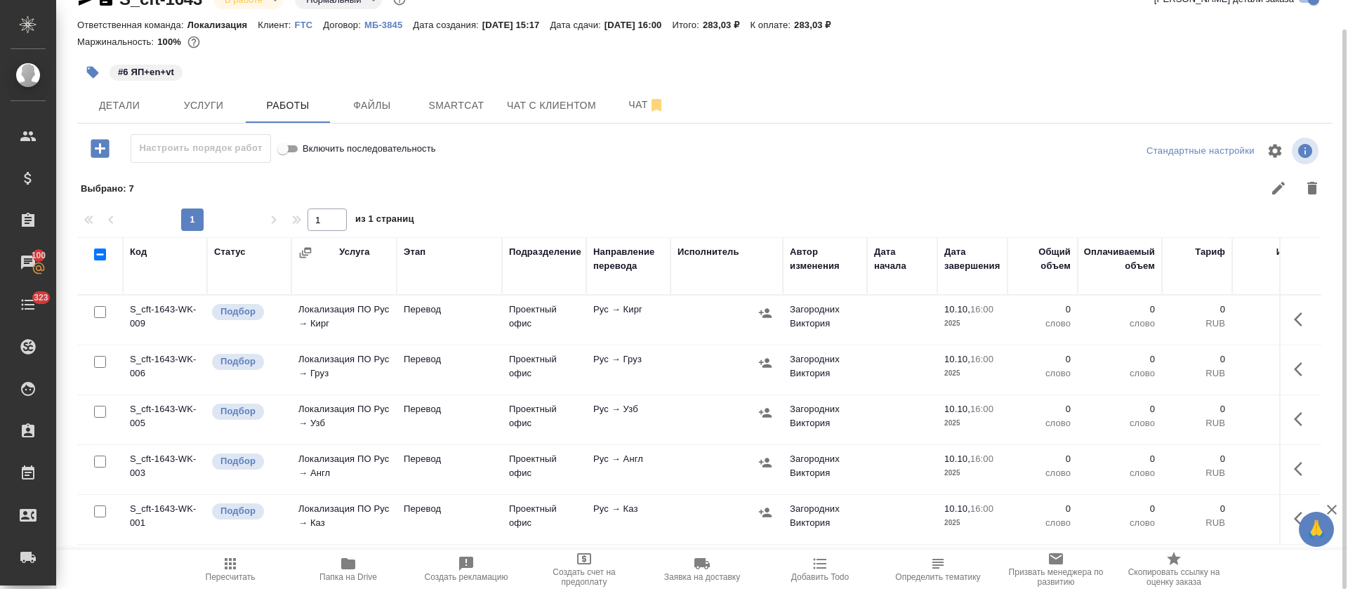
scroll to position [8, 0]
click at [190, 125] on div "S_cft-1643 В работе inProgress Нормальный normal Кратко детали заказа Ответстве…" at bounding box center [705, 279] width 1271 height 620
click at [194, 119] on button "Услуги" at bounding box center [204, 105] width 84 height 35
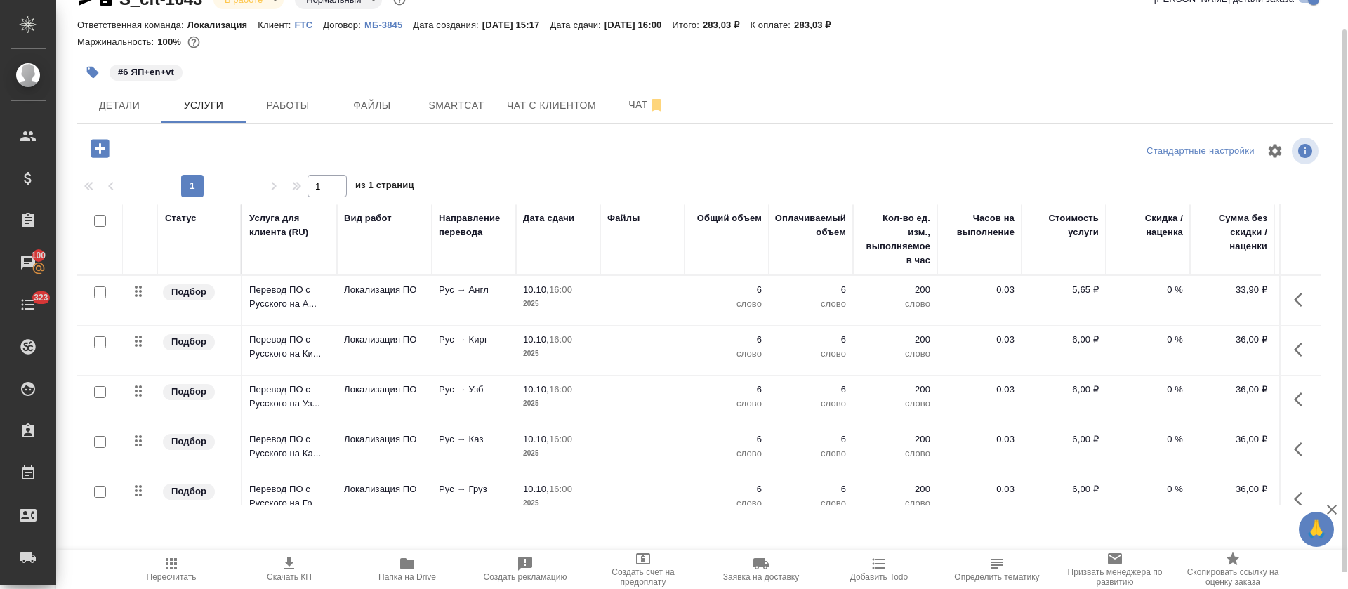
click at [98, 223] on input "checkbox" at bounding box center [100, 221] width 12 height 12
checkbox input "true"
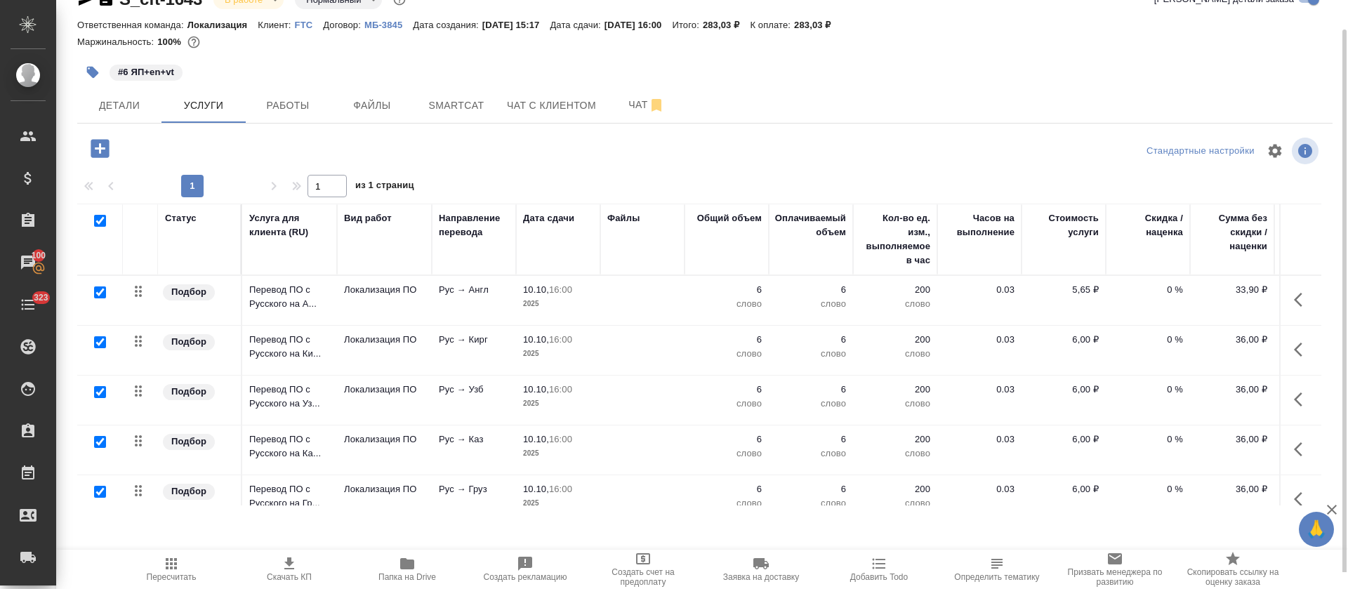
checkbox input "true"
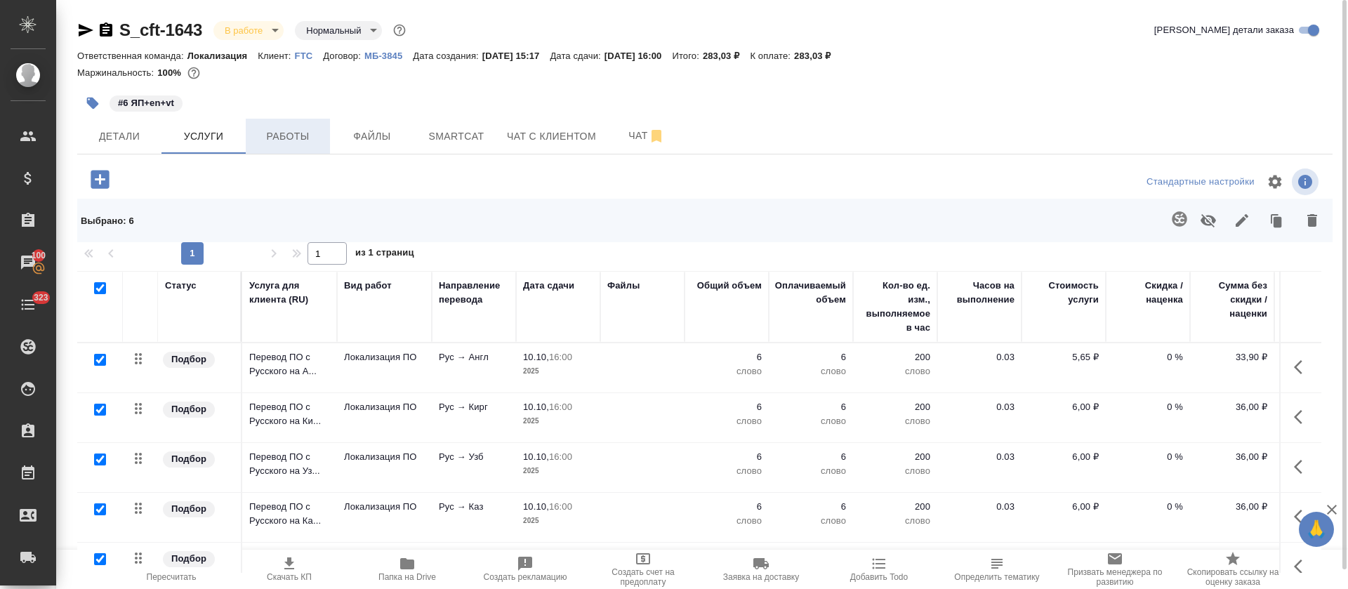
click at [275, 152] on button "Работы" at bounding box center [288, 136] width 84 height 35
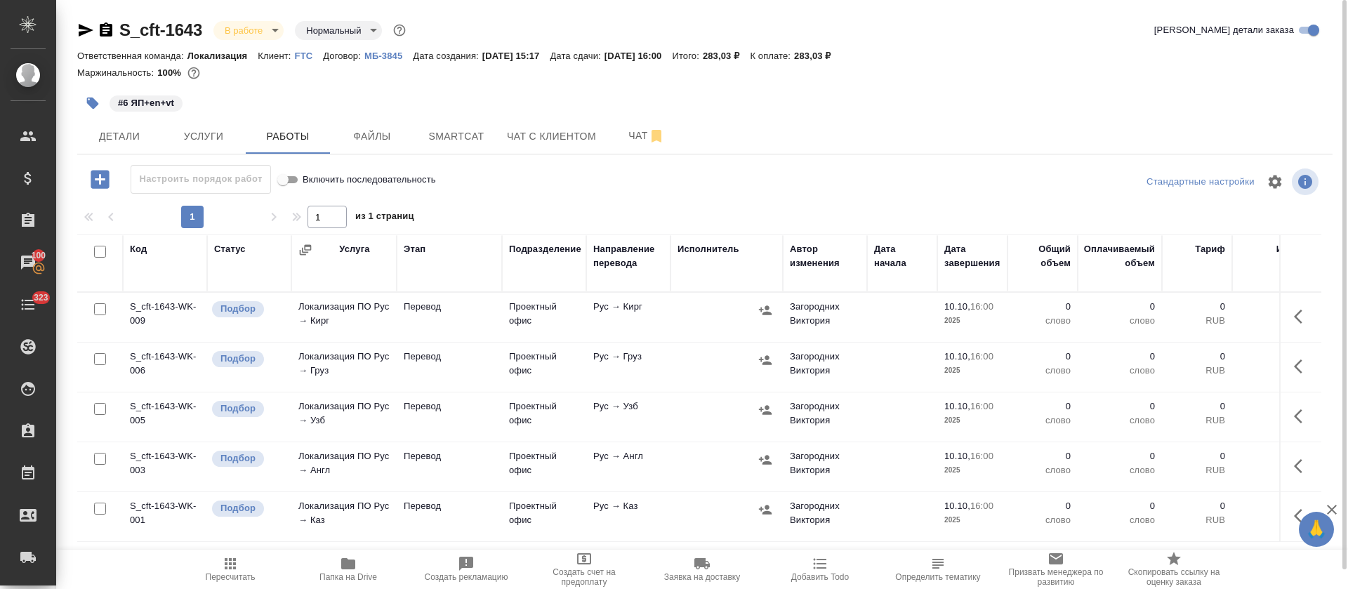
click at [103, 251] on input "checkbox" at bounding box center [100, 252] width 12 height 12
checkbox input "true"
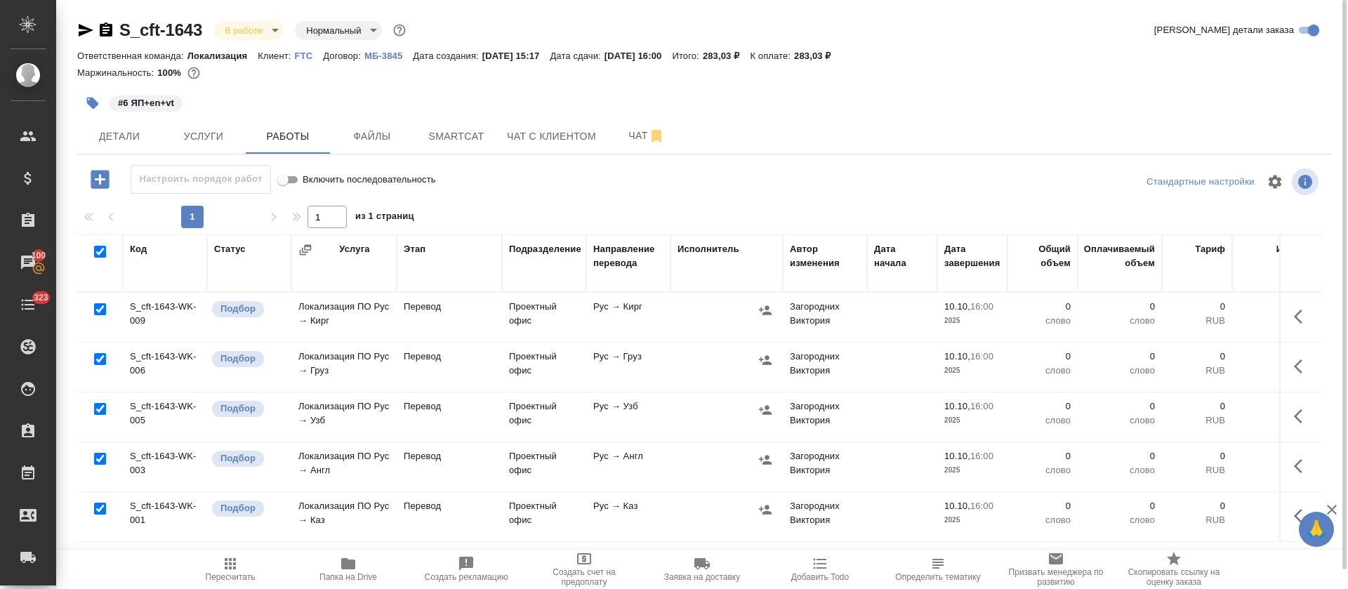
checkbox input "true"
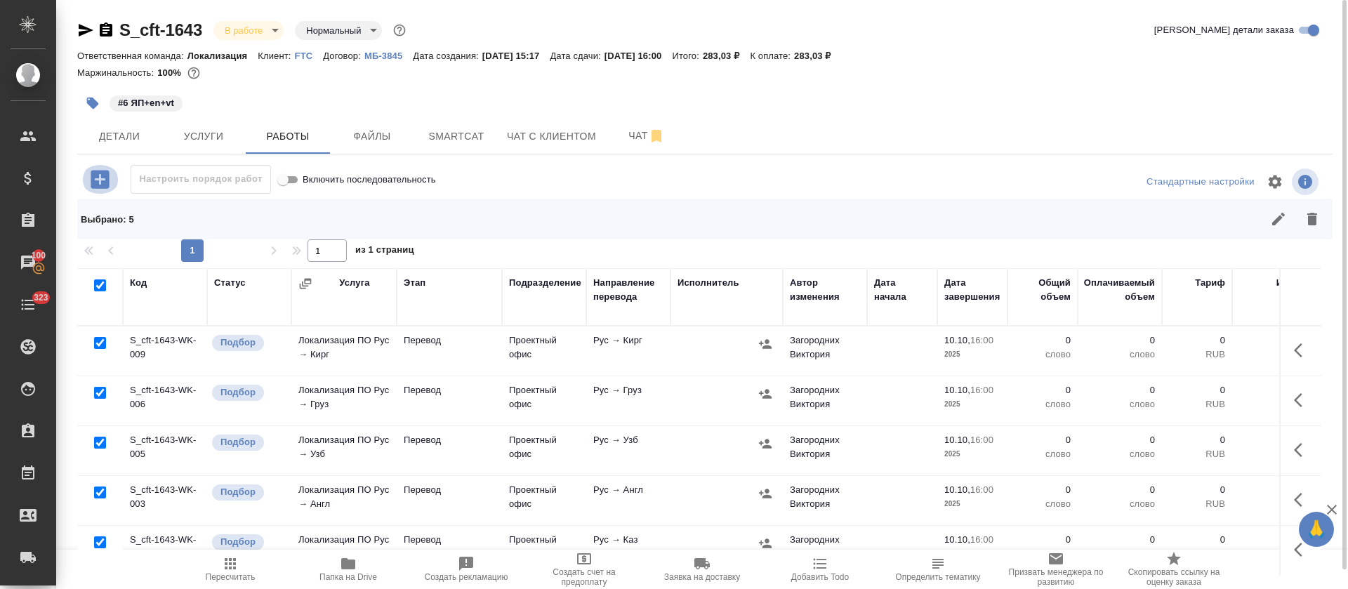
click at [102, 184] on icon "button" at bounding box center [100, 179] width 18 height 18
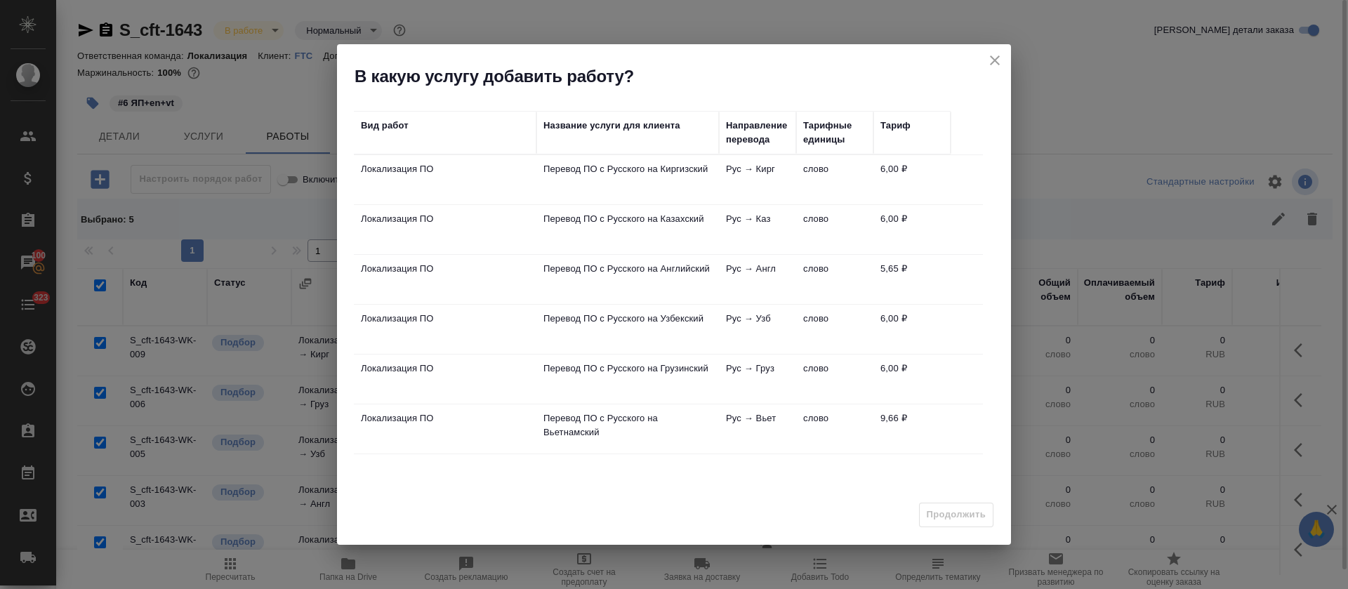
click at [644, 418] on p "Перевод ПО с Русского на Вьетнамский" at bounding box center [627, 425] width 169 height 28
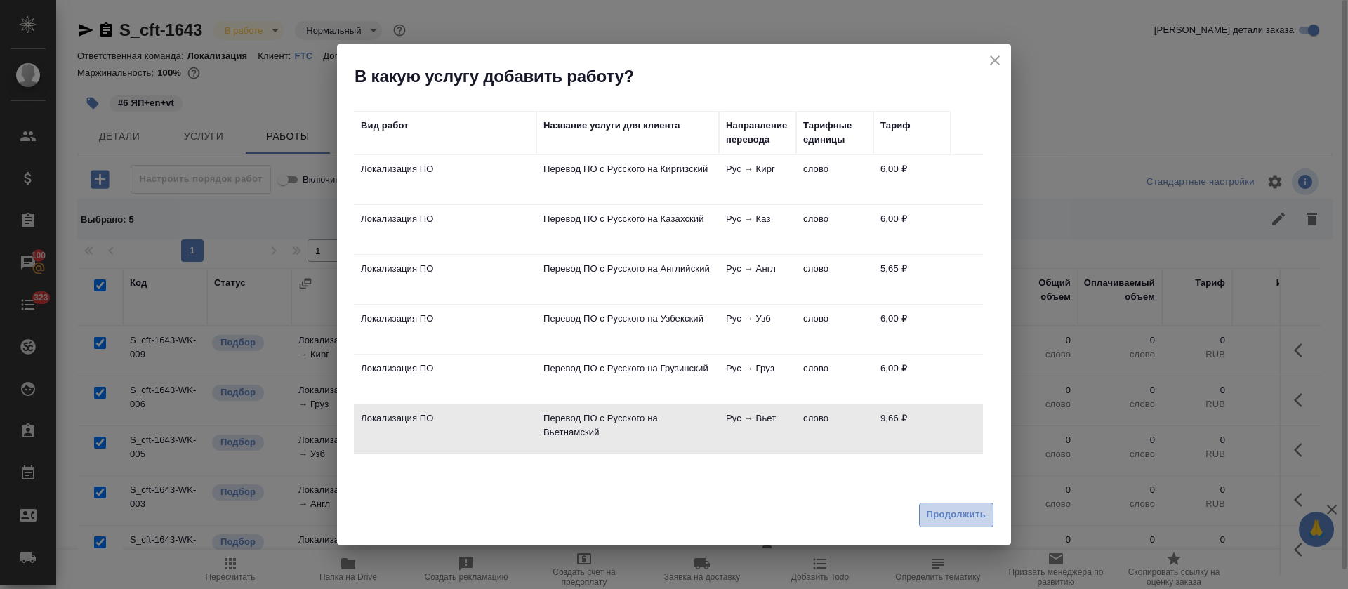
click at [935, 516] on span "Продолжить" at bounding box center [956, 515] width 59 height 16
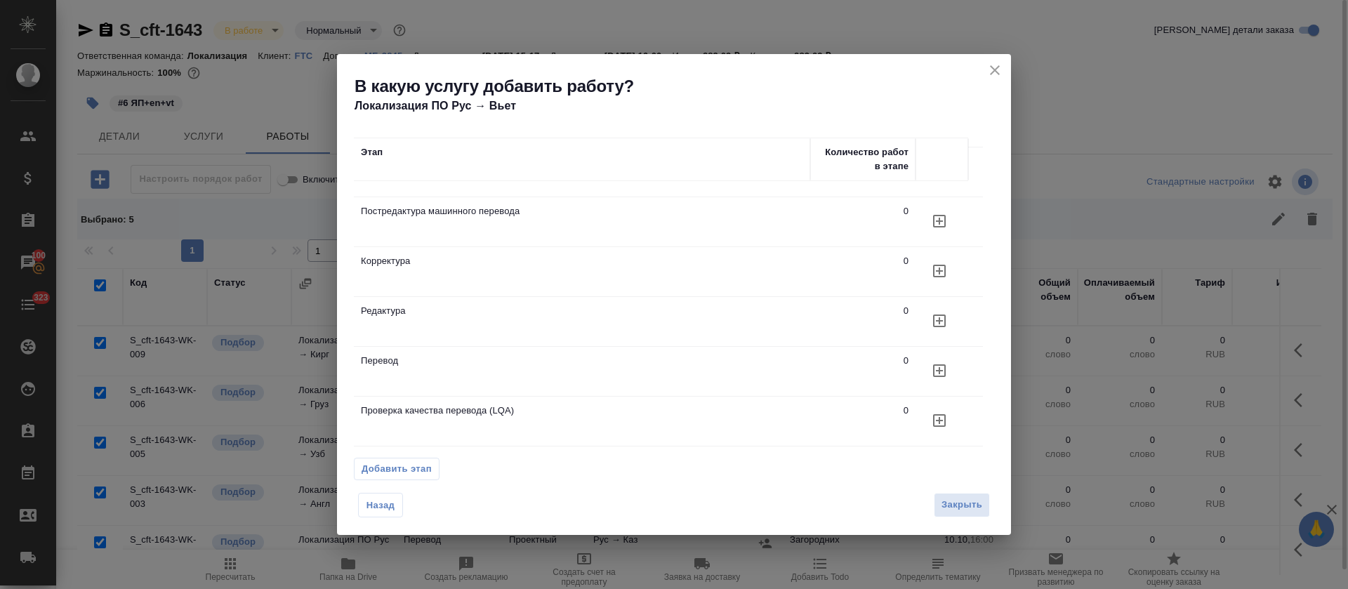
scroll to position [51, 0]
click at [944, 364] on icon "button" at bounding box center [939, 370] width 13 height 13
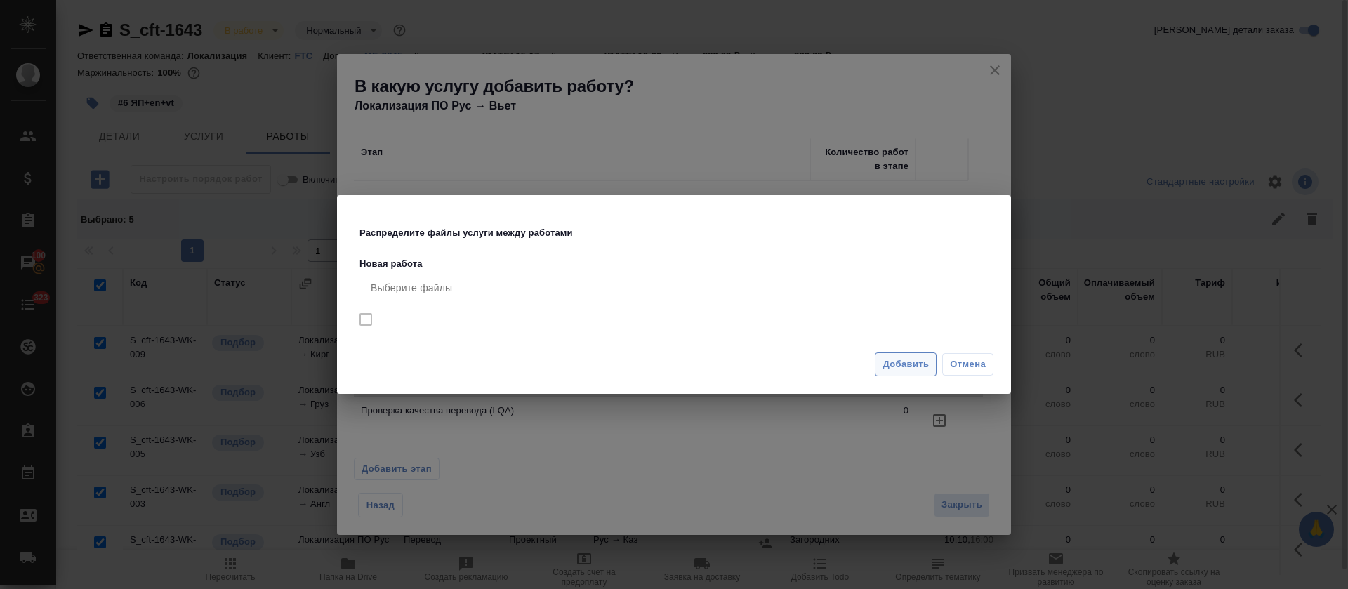
click at [899, 362] on span "Добавить" at bounding box center [906, 365] width 46 height 16
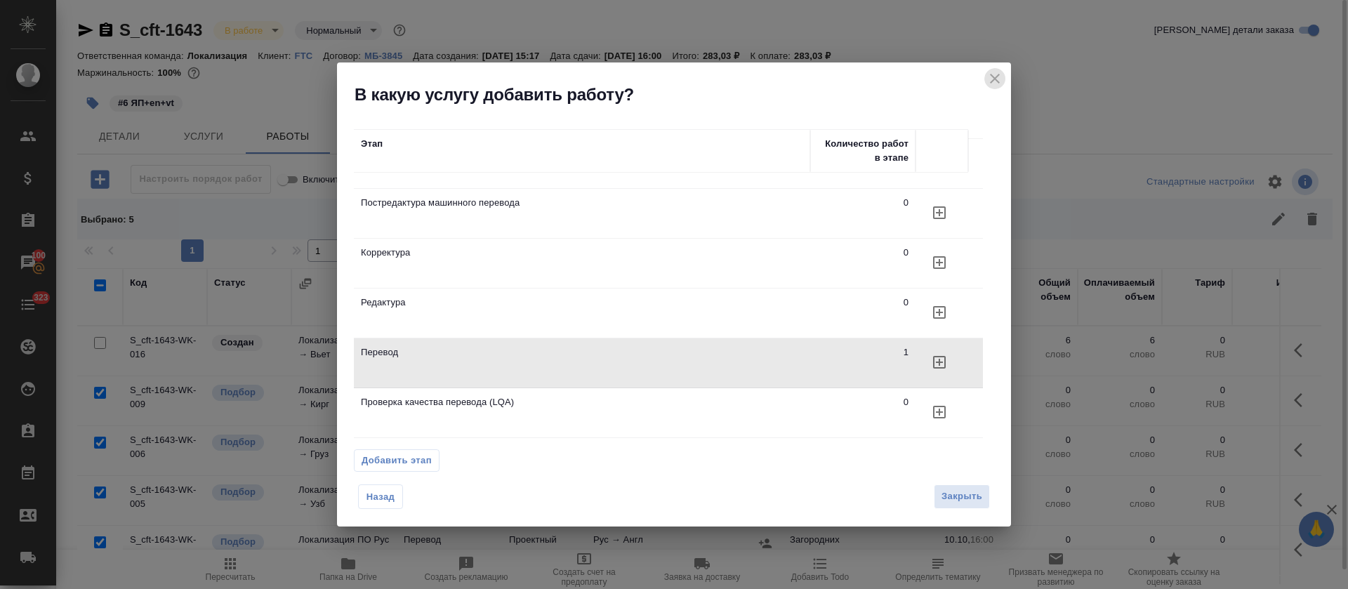
click at [994, 80] on icon "close" at bounding box center [995, 79] width 10 height 10
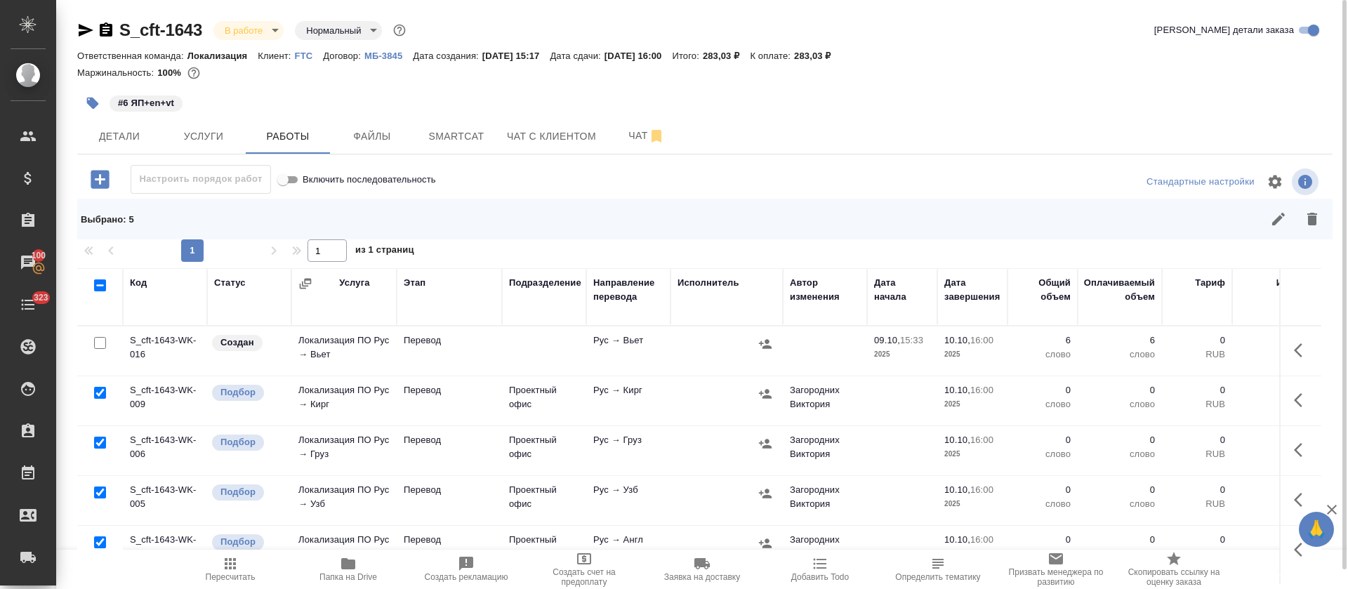
click at [99, 289] on input "checkbox" at bounding box center [100, 285] width 12 height 12
checkbox input "true"
click at [1272, 223] on icon "button" at bounding box center [1278, 219] width 13 height 13
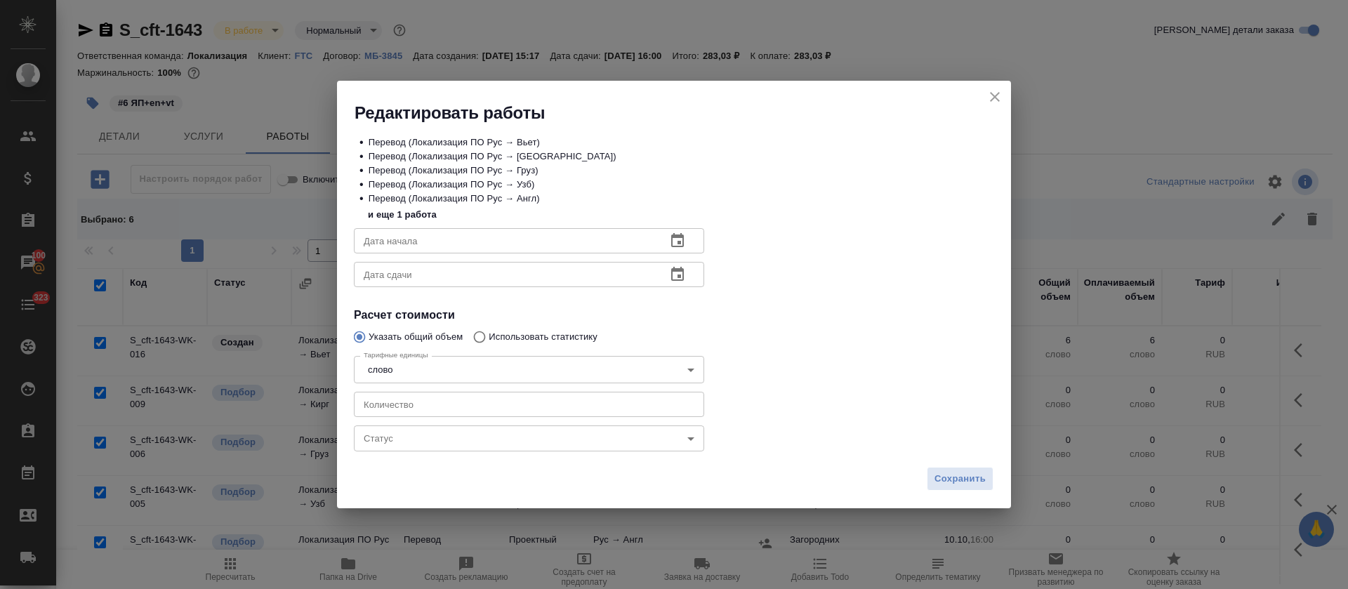
click at [430, 443] on body "🙏 .cls-1 fill:#fff; AWATERA Tretyakova Olga Клиенты Спецификации Заказы 100 Чат…" at bounding box center [674, 294] width 1348 height 589
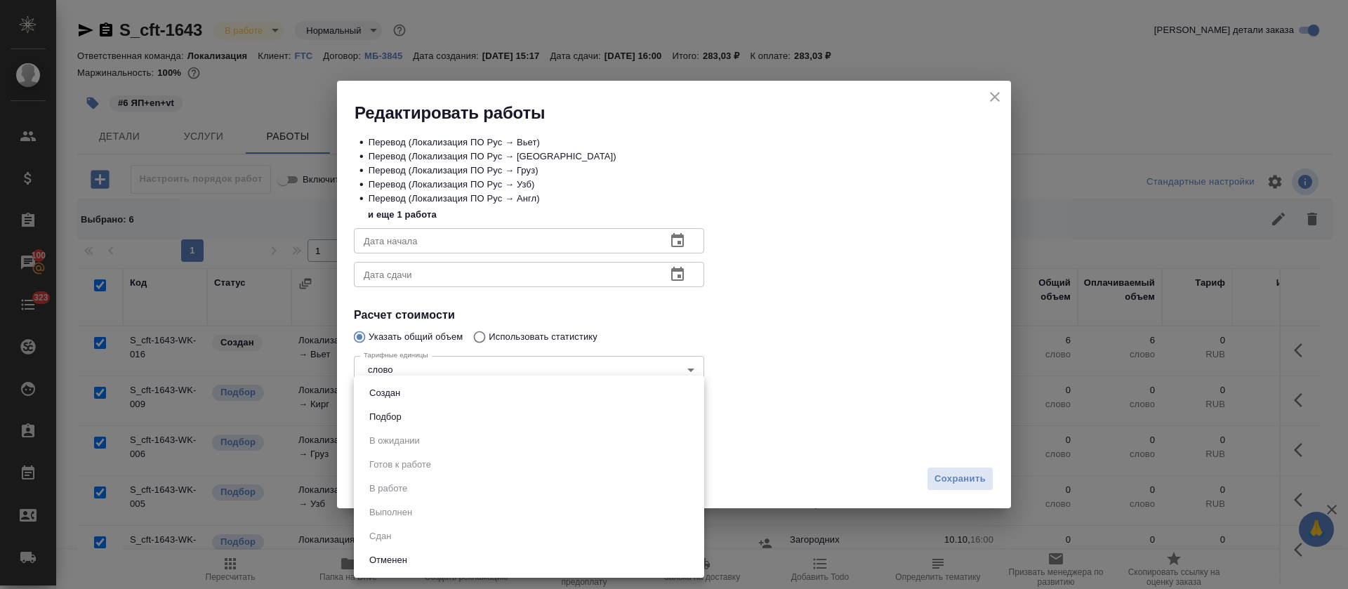
click at [421, 414] on li "Подбор" at bounding box center [529, 417] width 350 height 24
type input "recruiting"
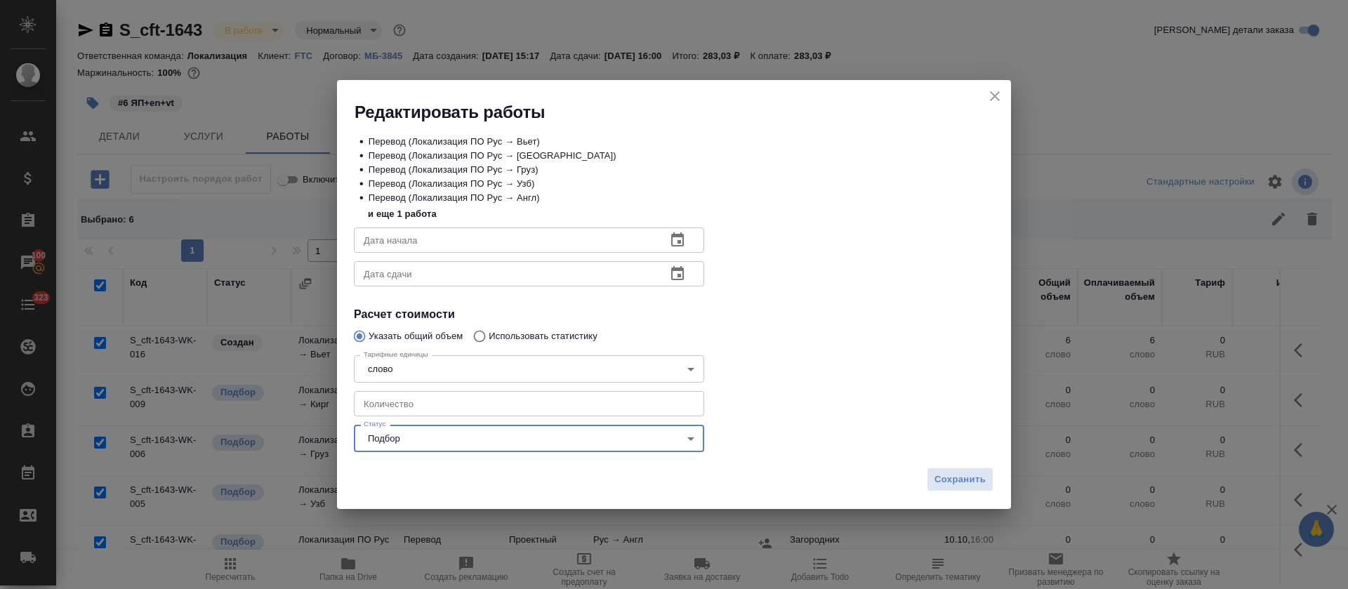
click at [420, 397] on input "number" at bounding box center [529, 403] width 350 height 25
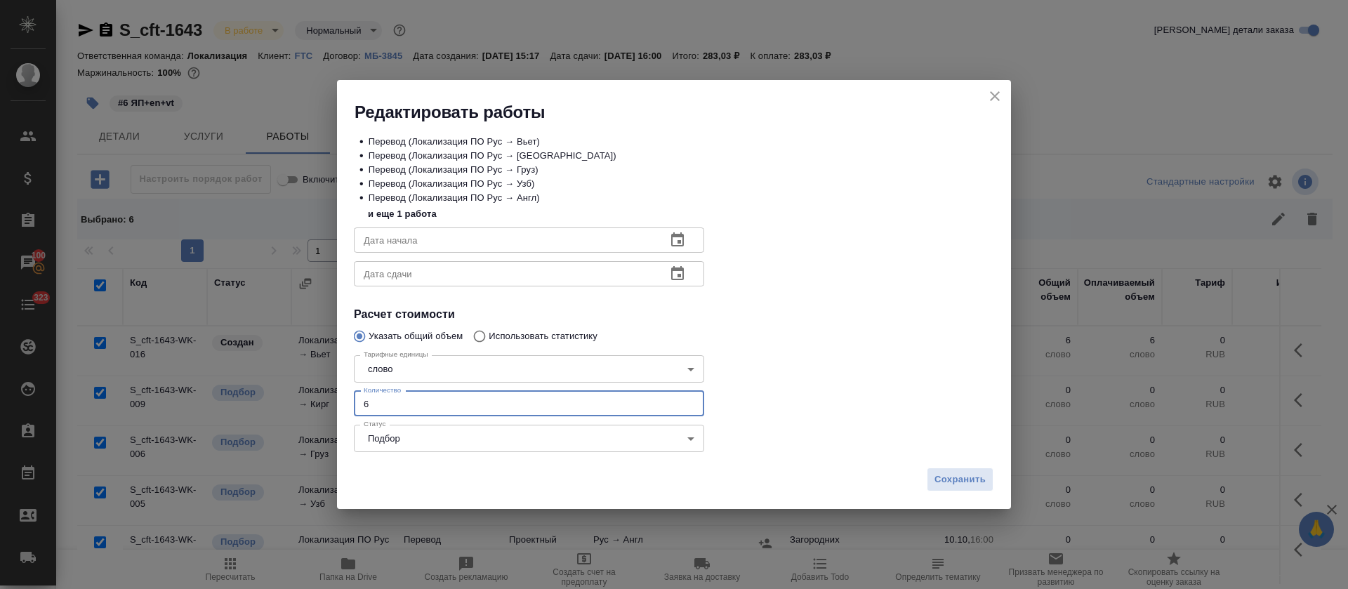
type input "6"
click at [674, 242] on icon "button" at bounding box center [677, 240] width 17 height 17
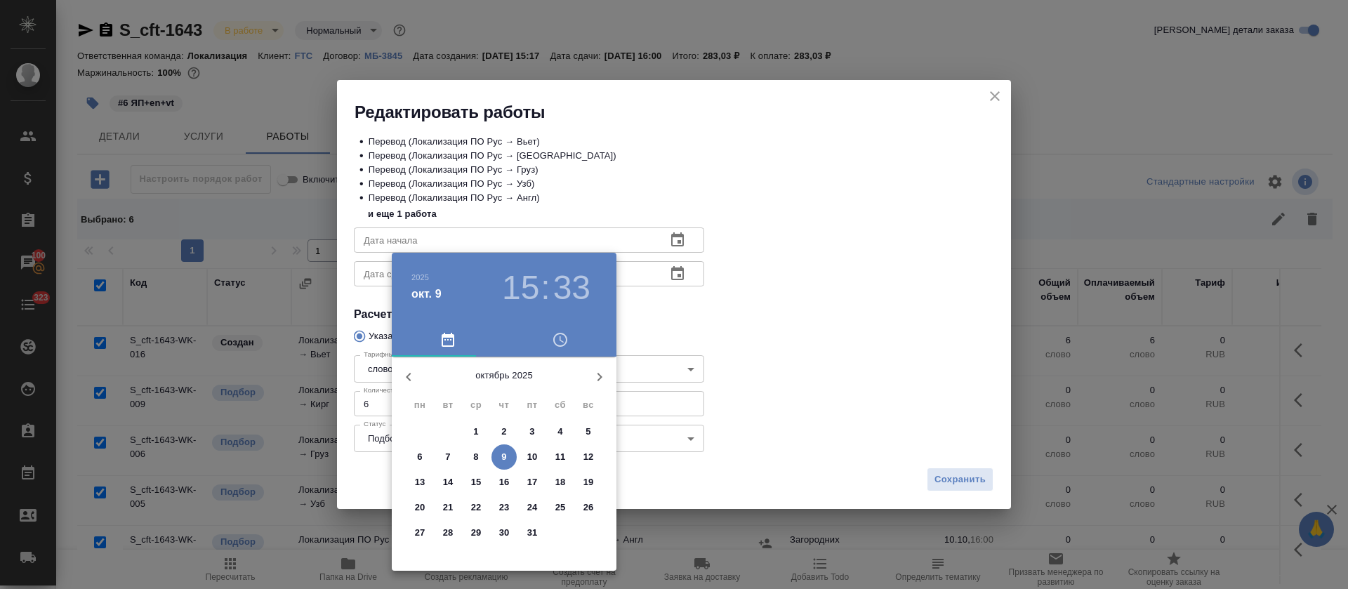
click at [501, 465] on button "9" at bounding box center [504, 456] width 25 height 25
type input "09.10.2025 15:33"
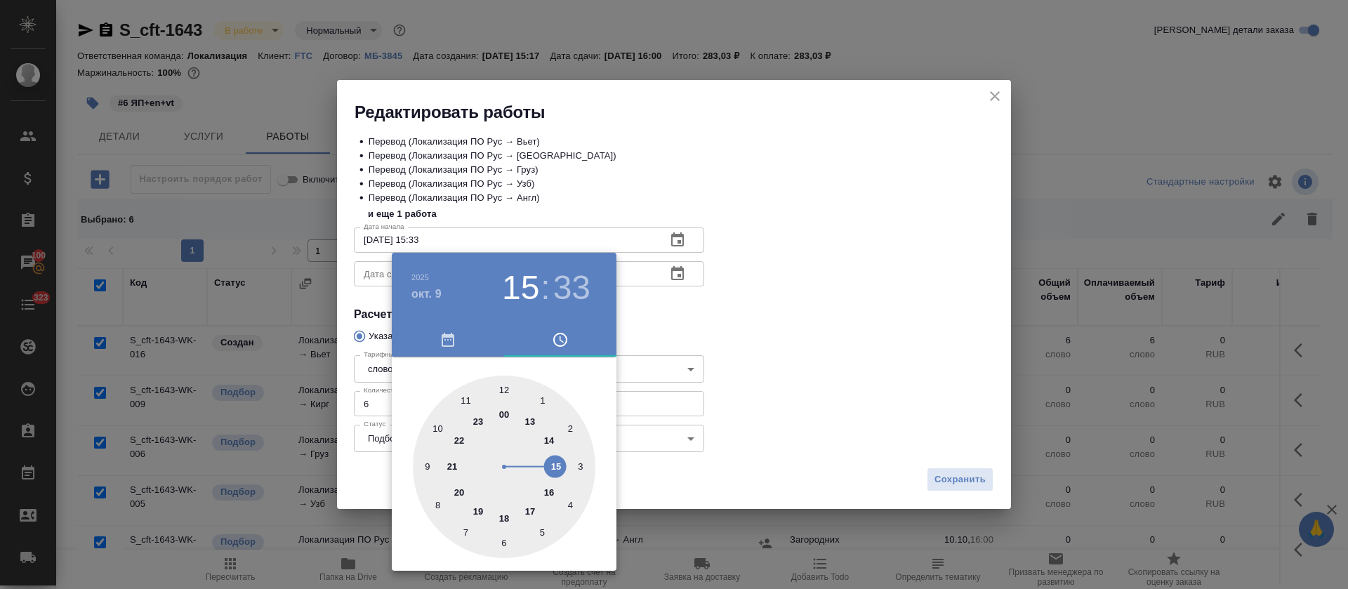
click at [727, 376] on div at bounding box center [674, 294] width 1348 height 589
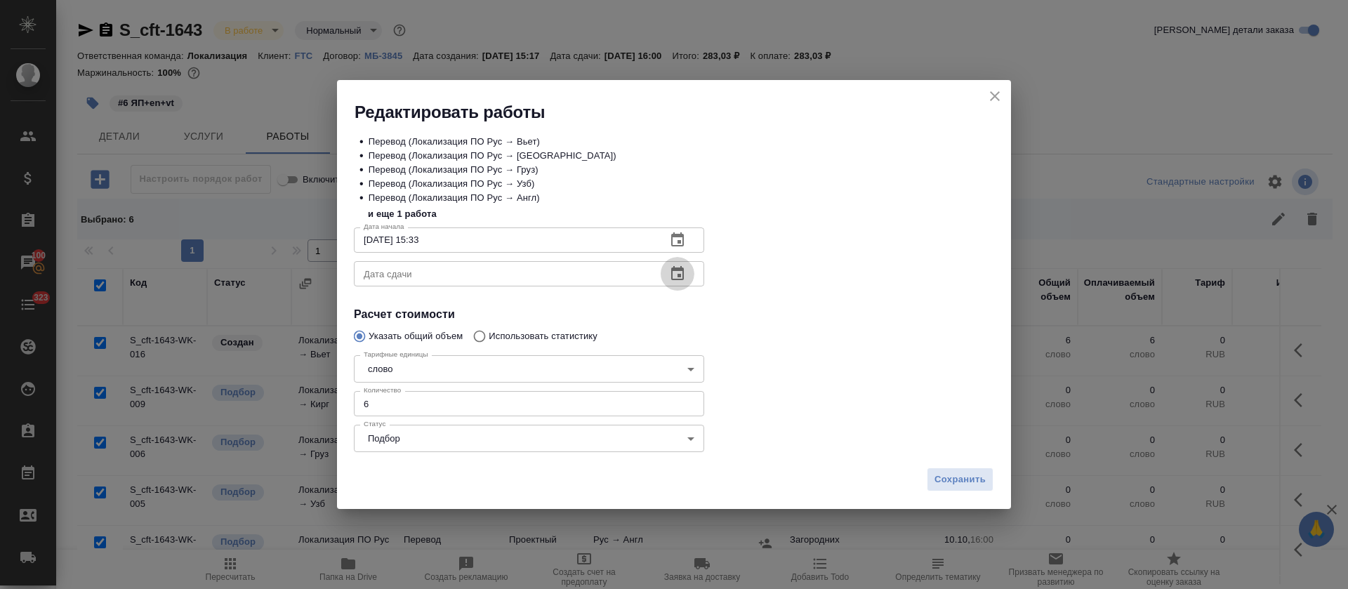
click at [673, 274] on icon "button" at bounding box center [677, 273] width 17 height 17
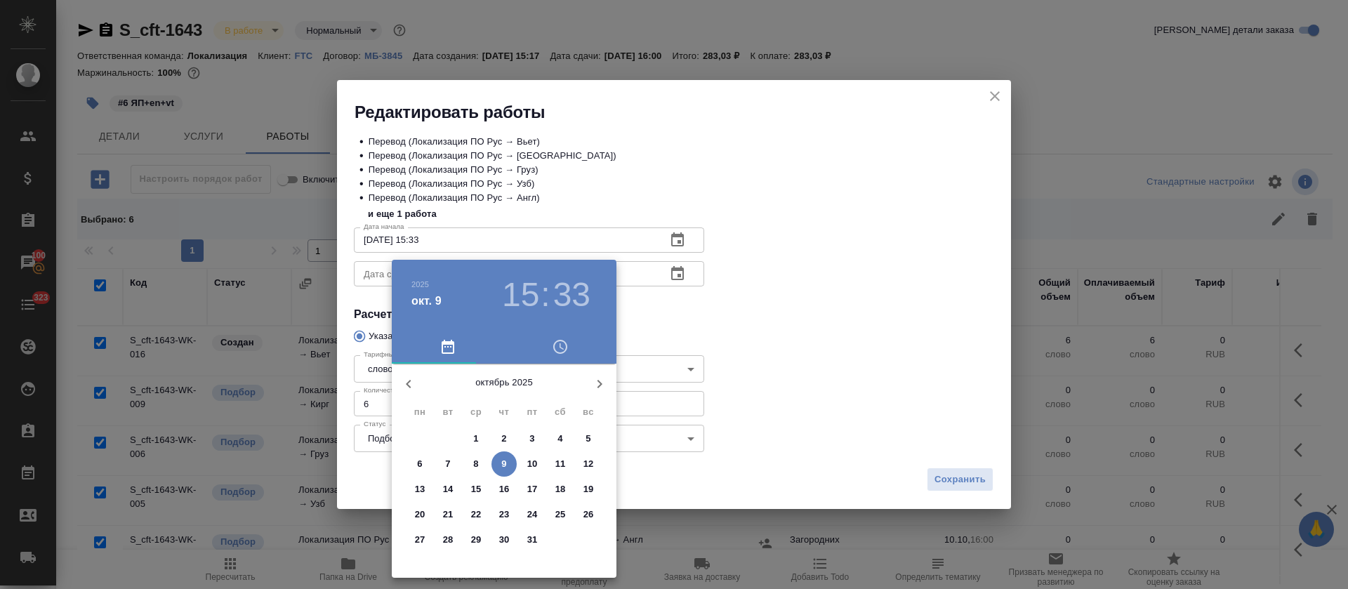
click at [534, 461] on p "10" at bounding box center [532, 464] width 11 height 14
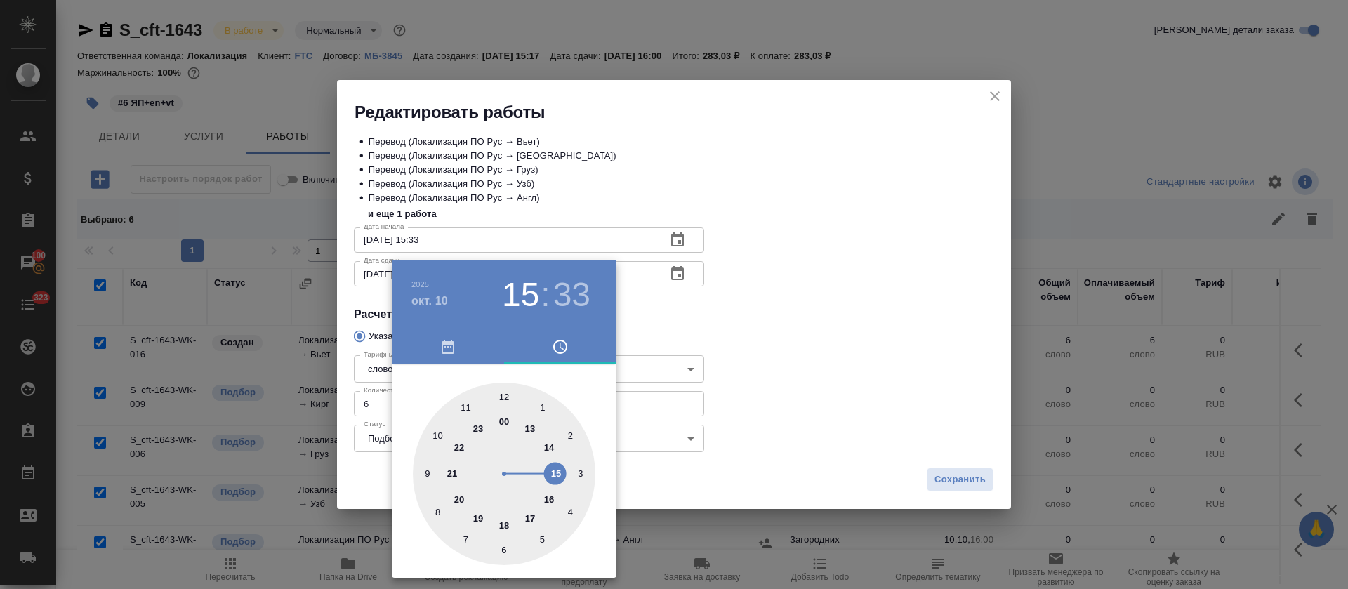
click at [435, 435] on div at bounding box center [504, 474] width 183 height 183
click at [503, 397] on div at bounding box center [504, 474] width 183 height 183
type input "10.10.2025 10:00"
click at [857, 312] on div at bounding box center [674, 294] width 1348 height 589
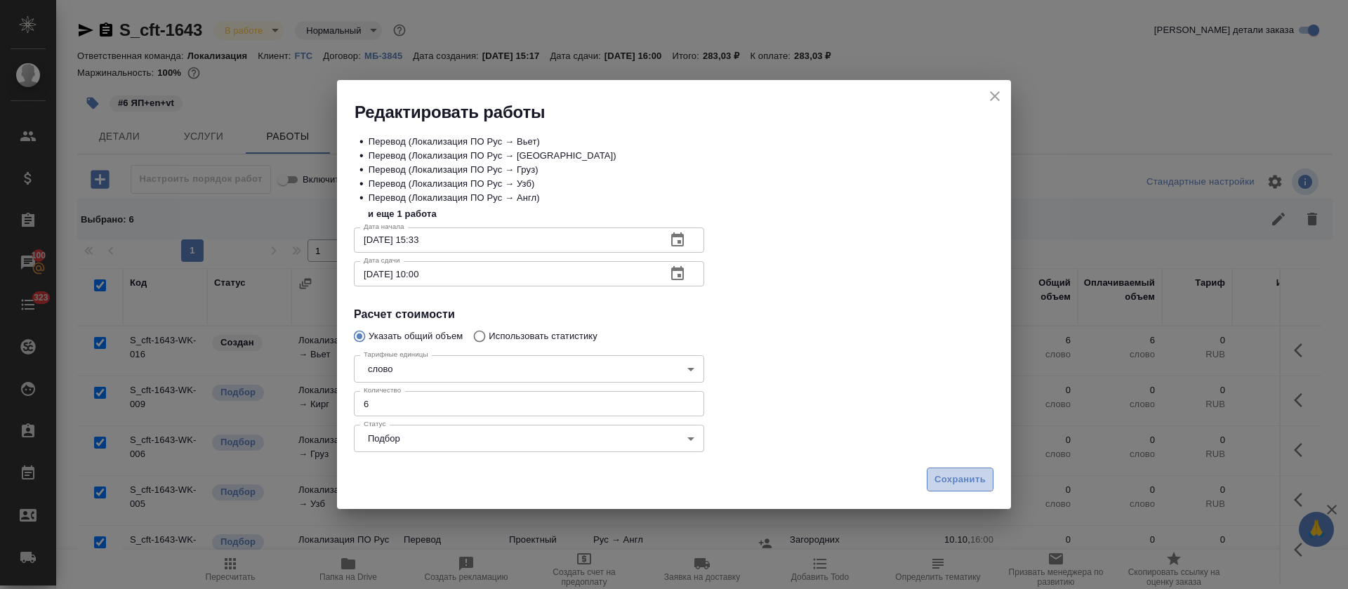
click at [954, 476] on span "Сохранить" at bounding box center [960, 480] width 51 height 16
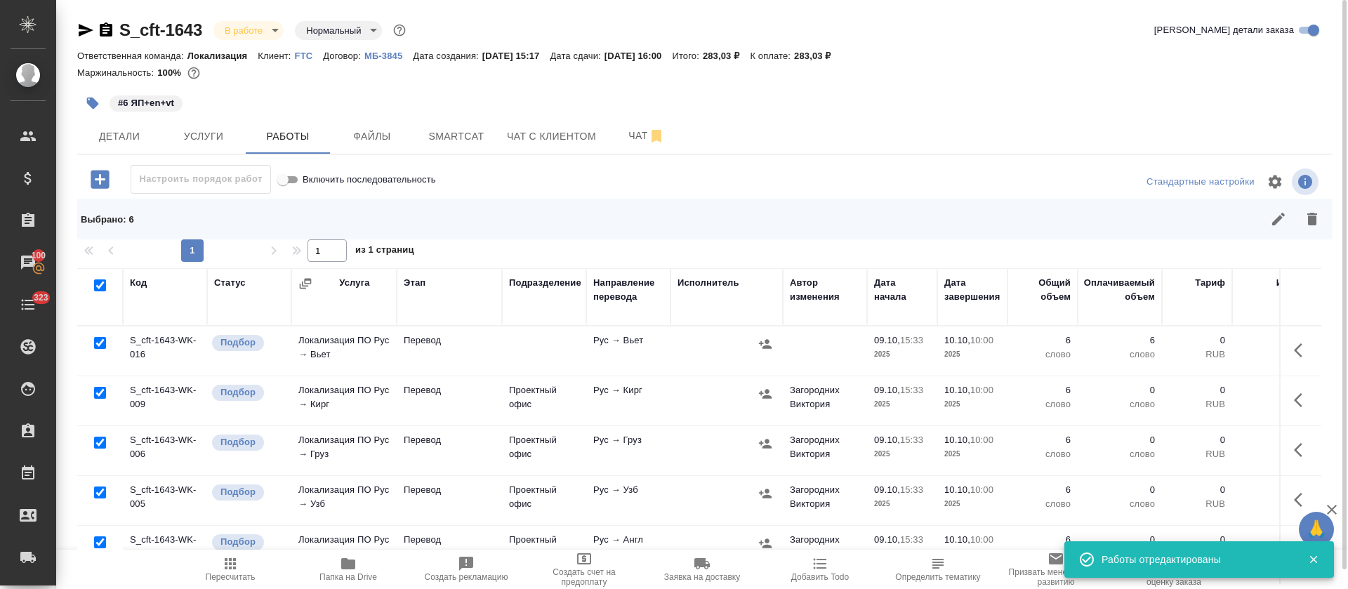
click at [230, 565] on icon "button" at bounding box center [230, 563] width 11 height 11
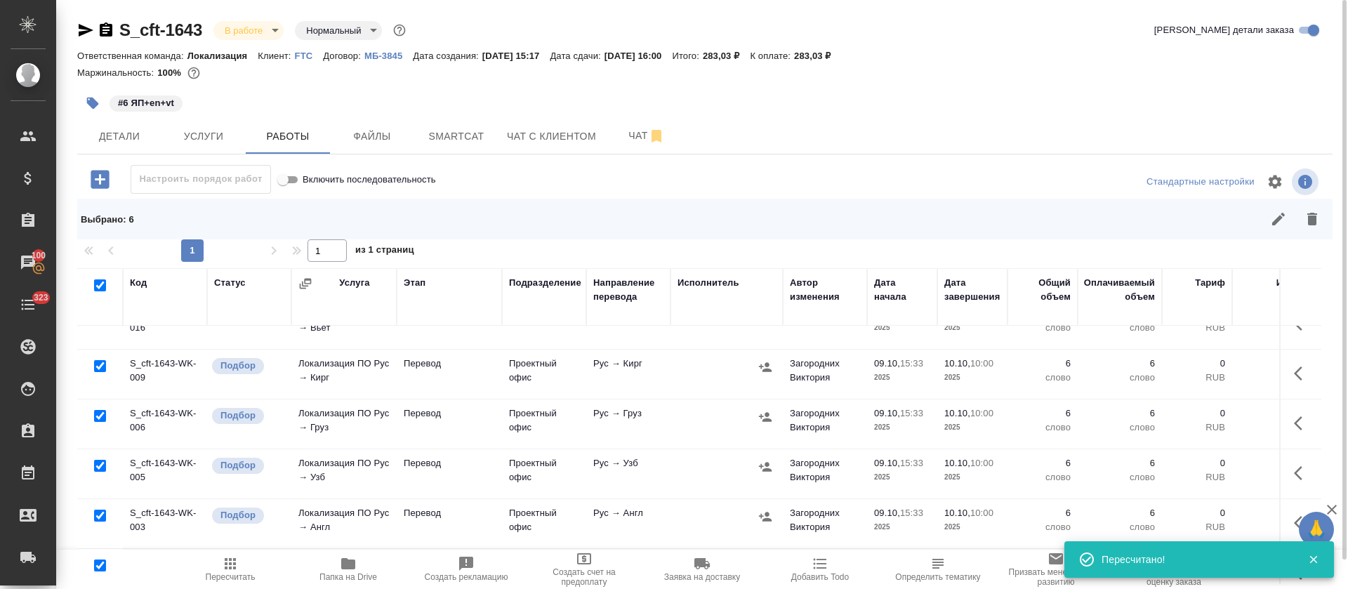
scroll to position [0, 0]
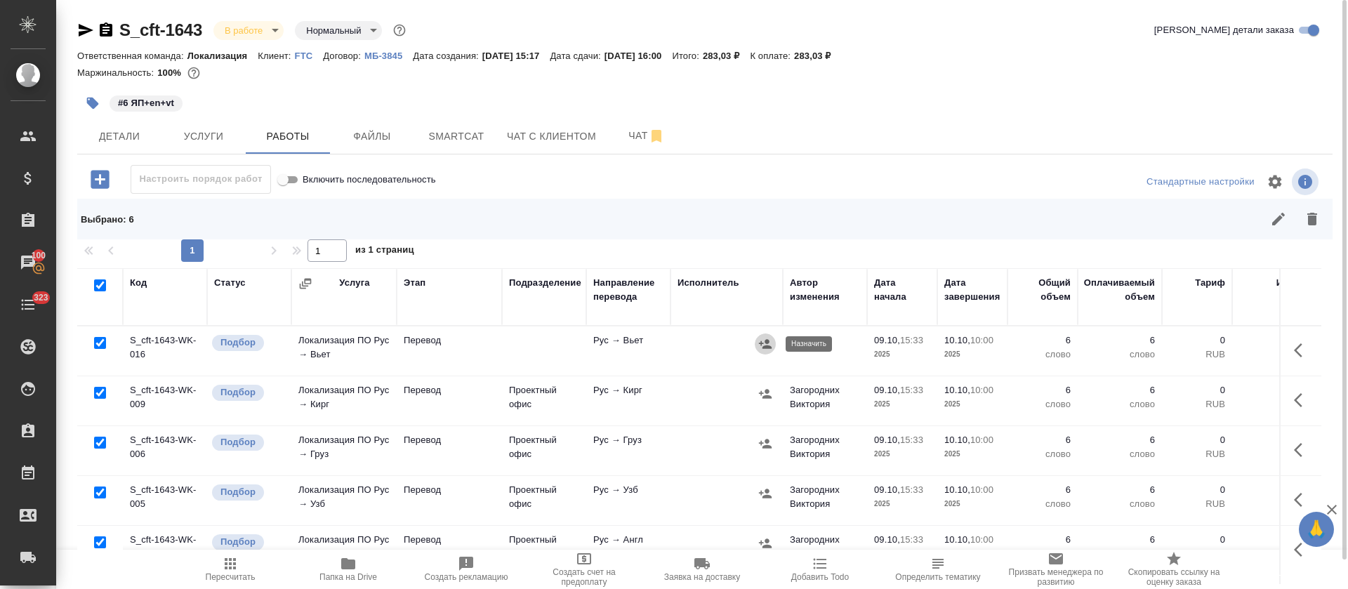
click at [761, 340] on icon "button" at bounding box center [765, 344] width 14 height 14
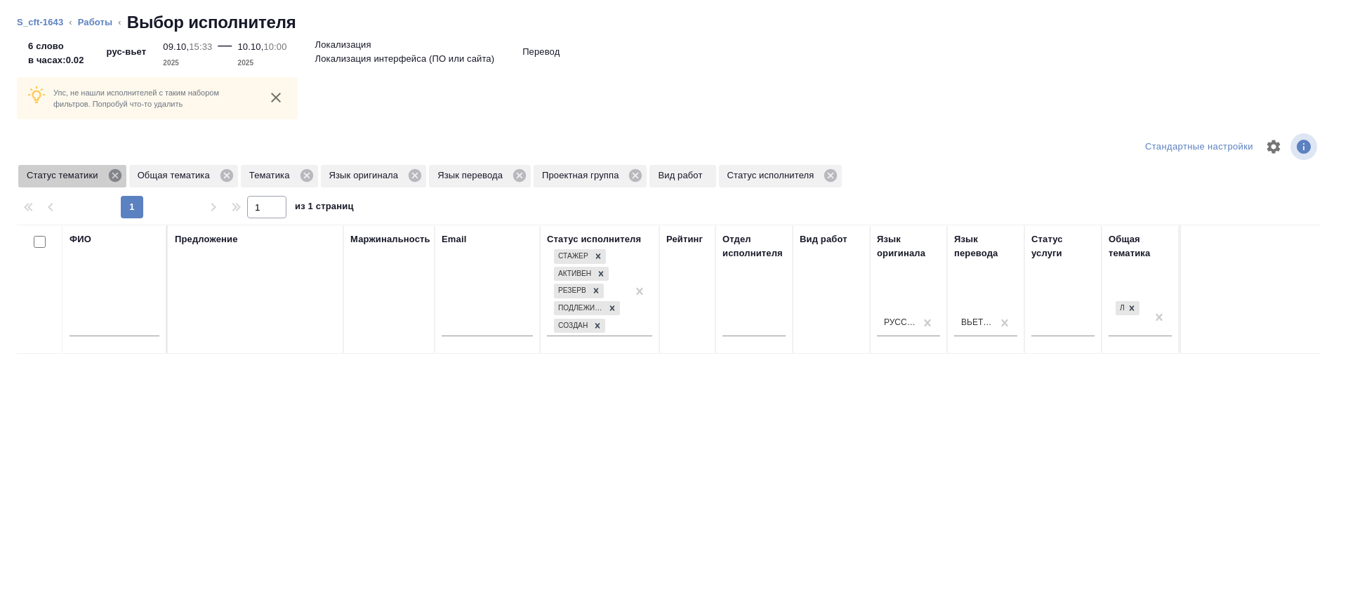
click at [118, 171] on icon at bounding box center [114, 175] width 13 height 13
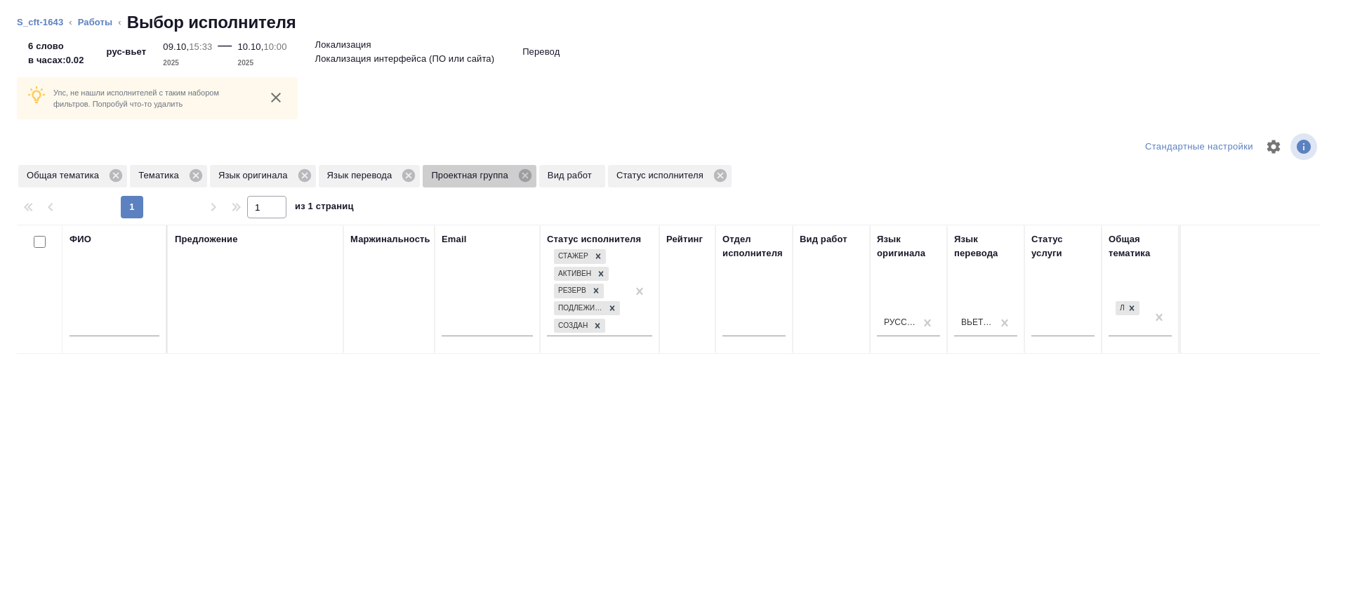
click at [514, 176] on span "Проектная группа" at bounding box center [472, 176] width 98 height 14
click at [520, 178] on icon at bounding box center [525, 175] width 13 height 13
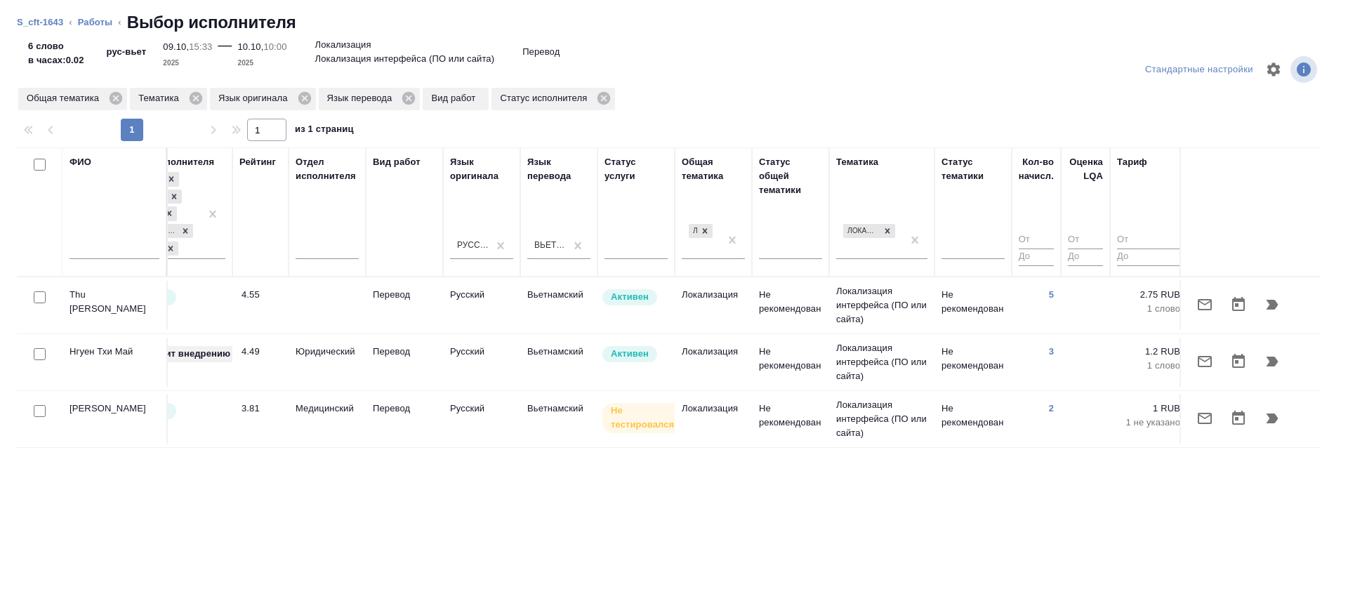
scroll to position [0, 753]
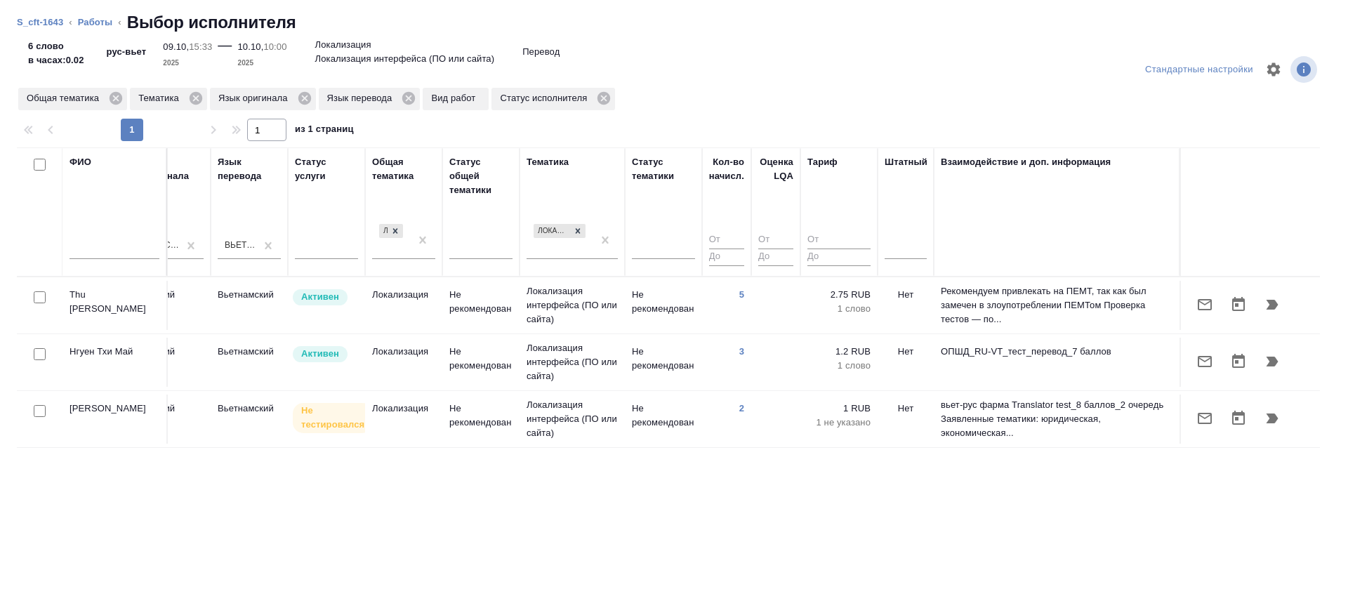
click at [1197, 308] on icon "button" at bounding box center [1205, 304] width 17 height 17
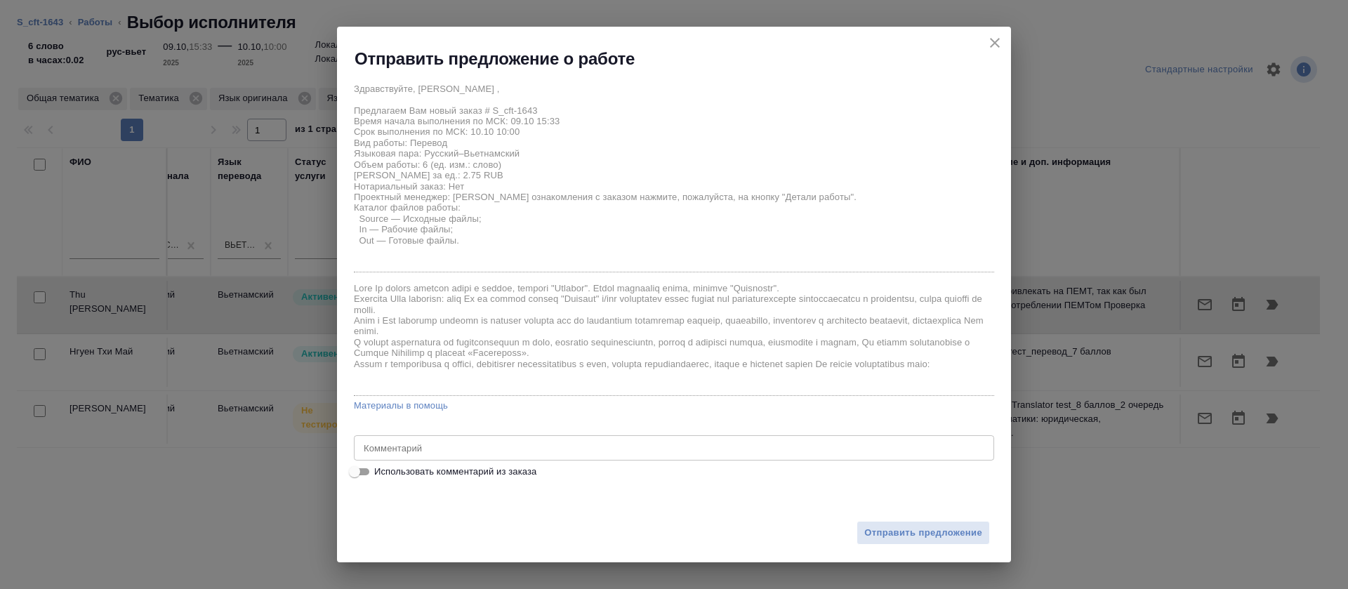
click at [460, 468] on span "Использовать комментарий из заказа" at bounding box center [455, 472] width 162 height 14
click at [380, 468] on input "Использовать комментарий из заказа" at bounding box center [354, 471] width 51 height 17
checkbox input "true"
type textarea "При отправке денежного перевода предлагается выбрать пункт "Все города", без пр…"
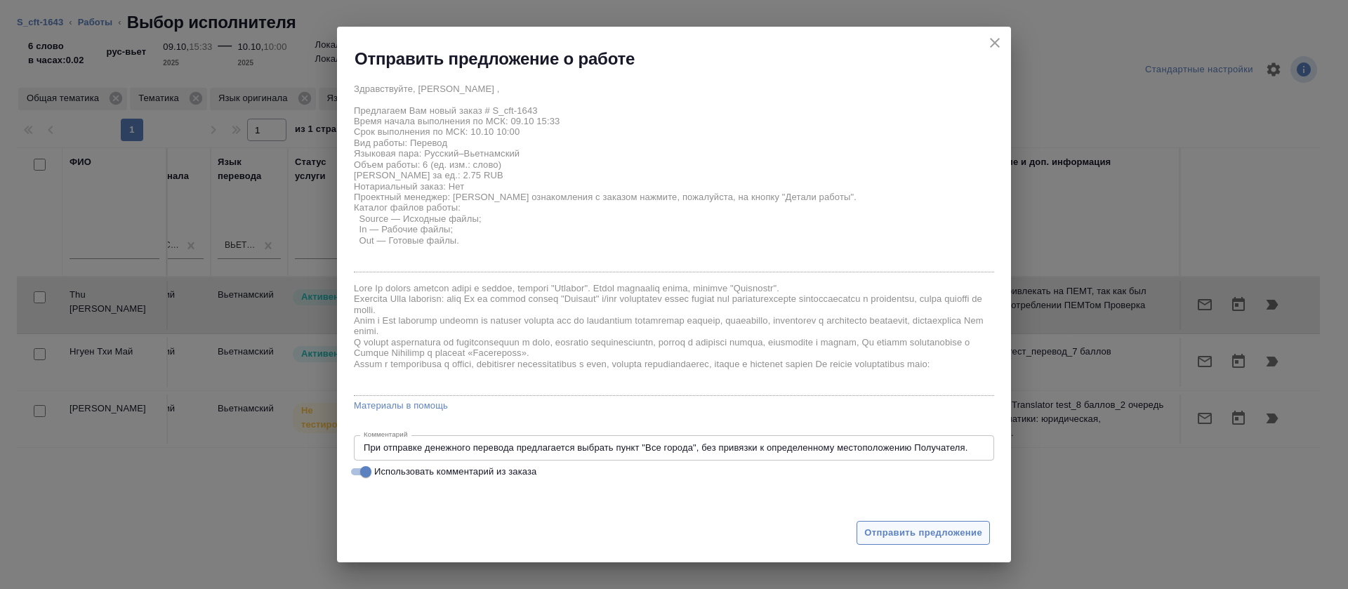
click at [916, 542] on button "Отправить предложение" at bounding box center [923, 533] width 133 height 25
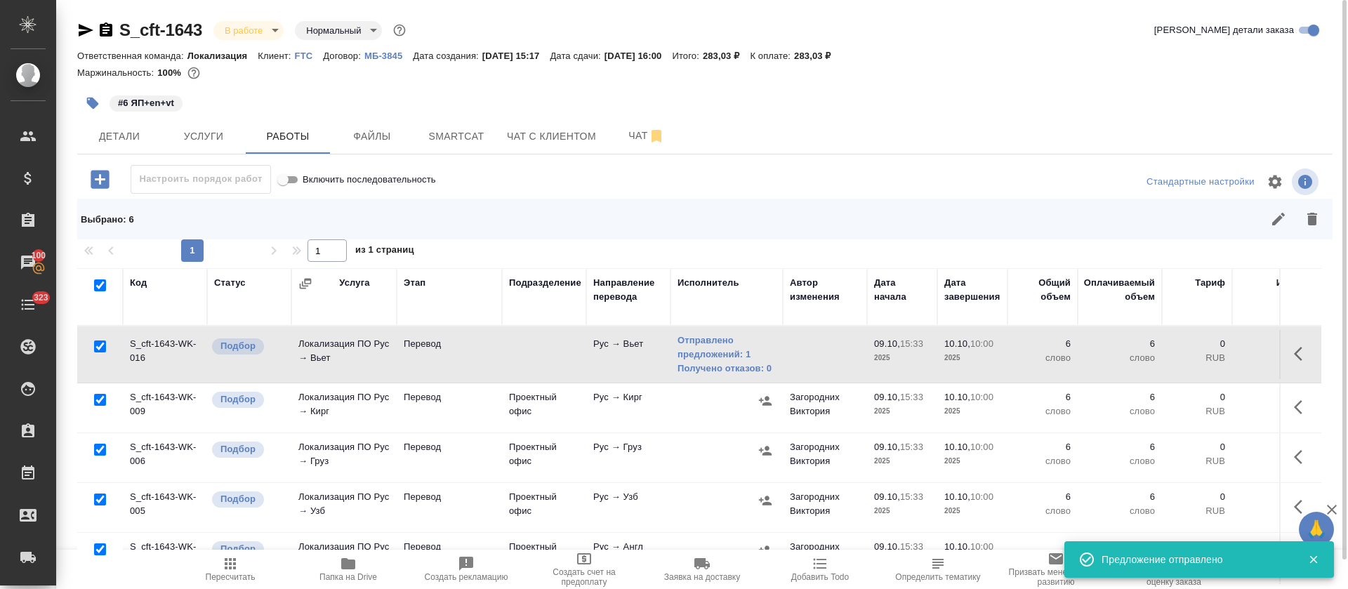
scroll to position [31, 0]
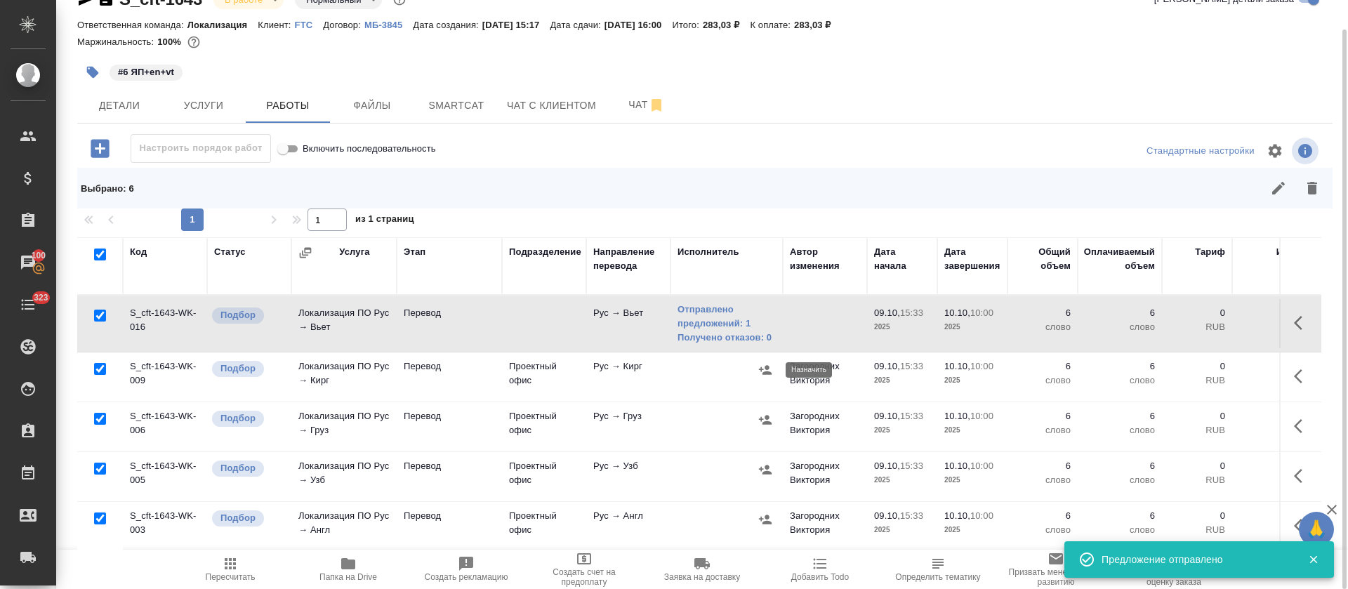
click at [769, 373] on icon "button" at bounding box center [765, 369] width 13 height 9
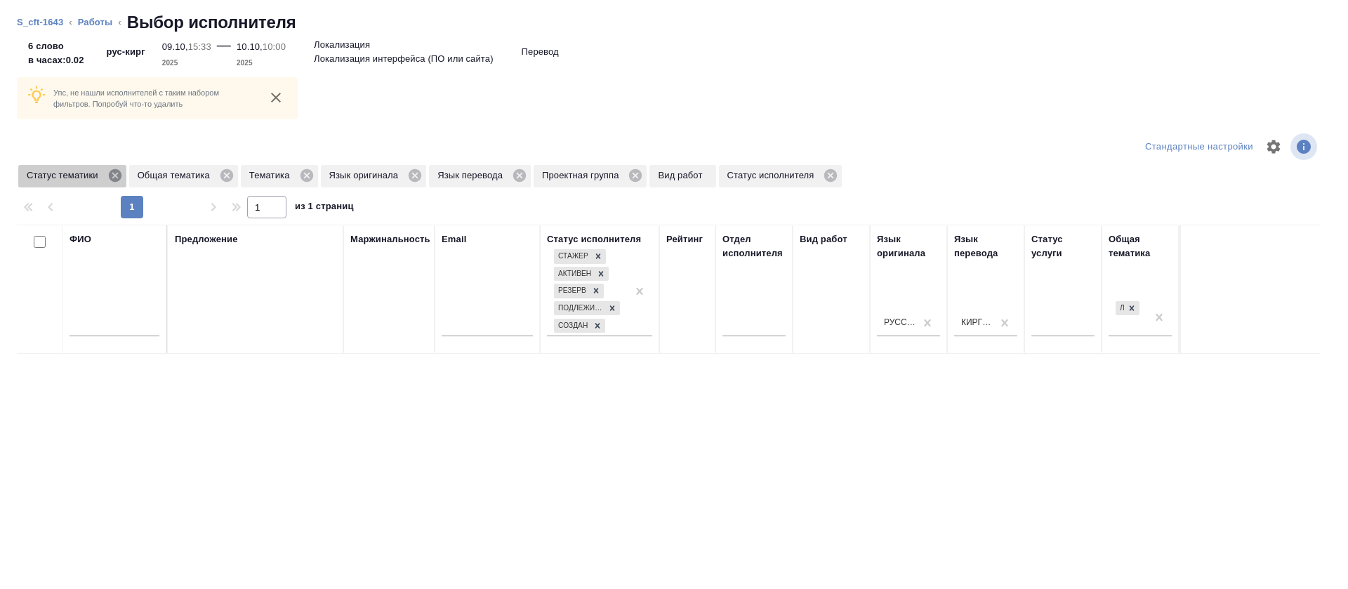
click at [114, 177] on icon at bounding box center [114, 175] width 15 height 15
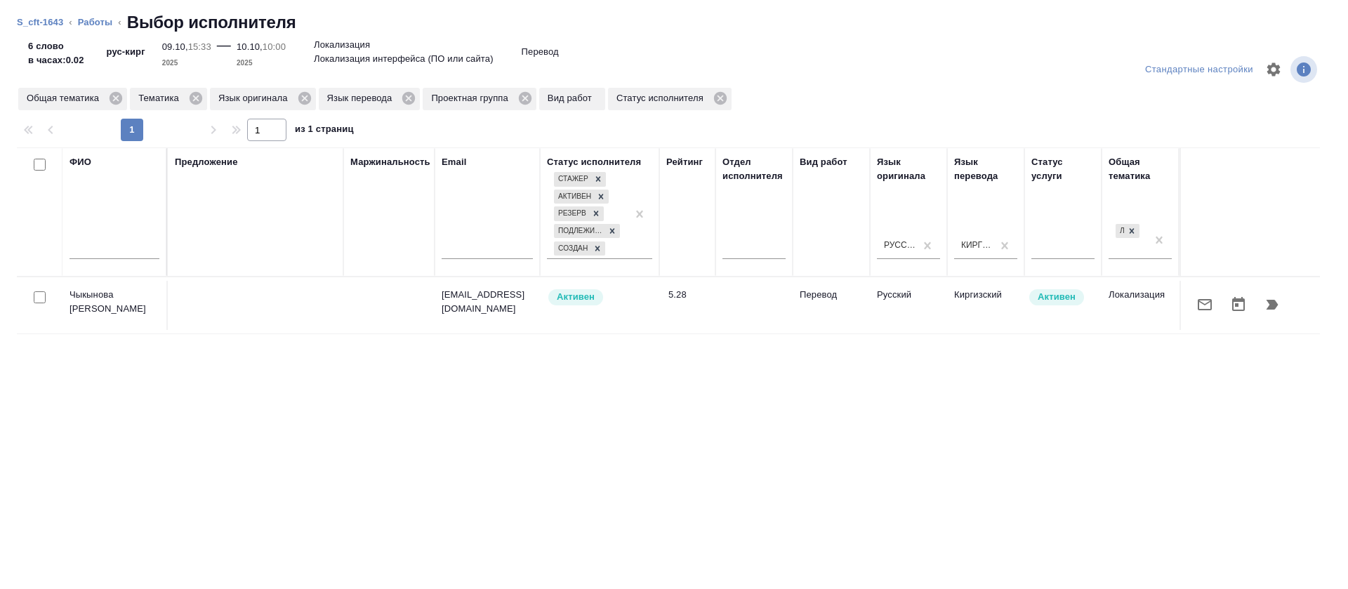
click at [1197, 304] on icon "button" at bounding box center [1205, 304] width 17 height 17
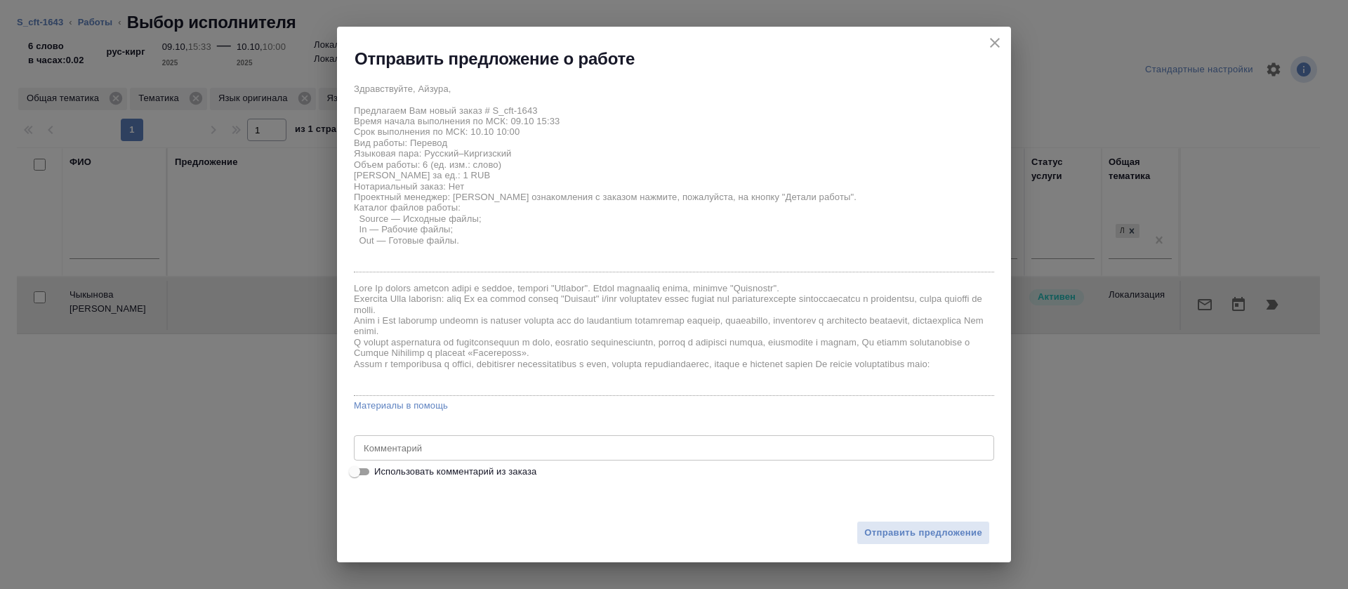
click at [469, 473] on span "Использовать комментарий из заказа" at bounding box center [455, 472] width 162 height 14
click at [380, 473] on input "Использовать комментарий из заказа" at bounding box center [354, 471] width 51 height 17
checkbox input "true"
type textarea "При отправке денежного перевода предлагается выбрать пункт "Все города", без пр…"
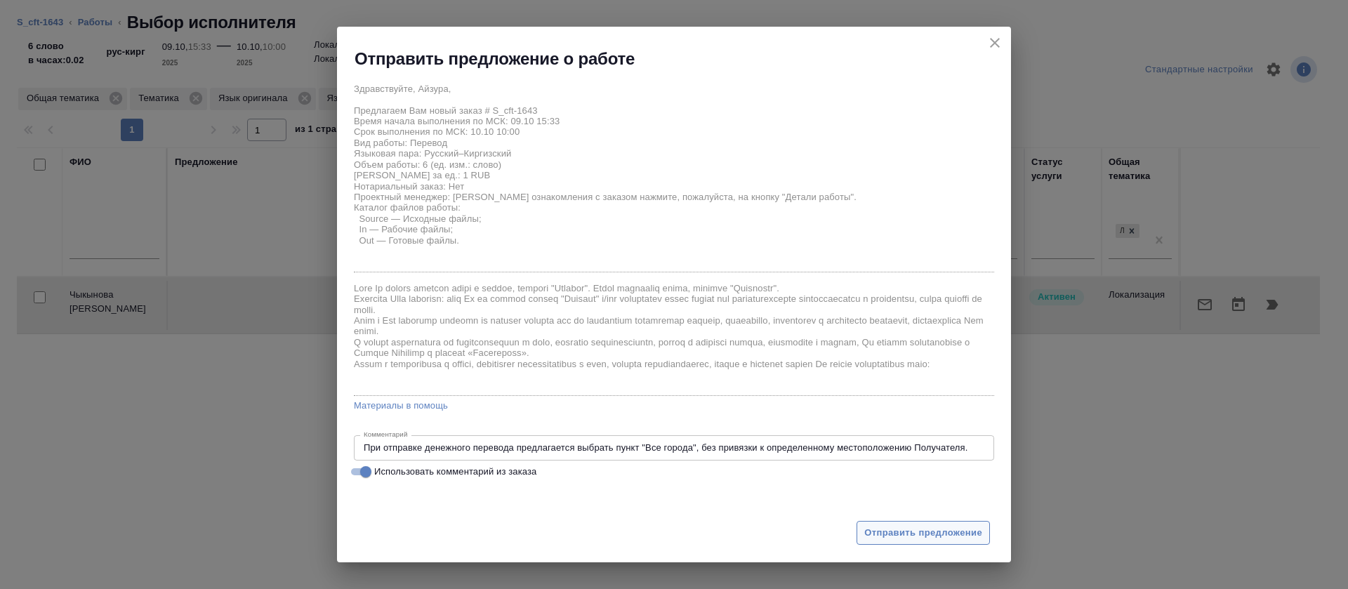
click at [902, 530] on span "Отправить предложение" at bounding box center [923, 533] width 118 height 16
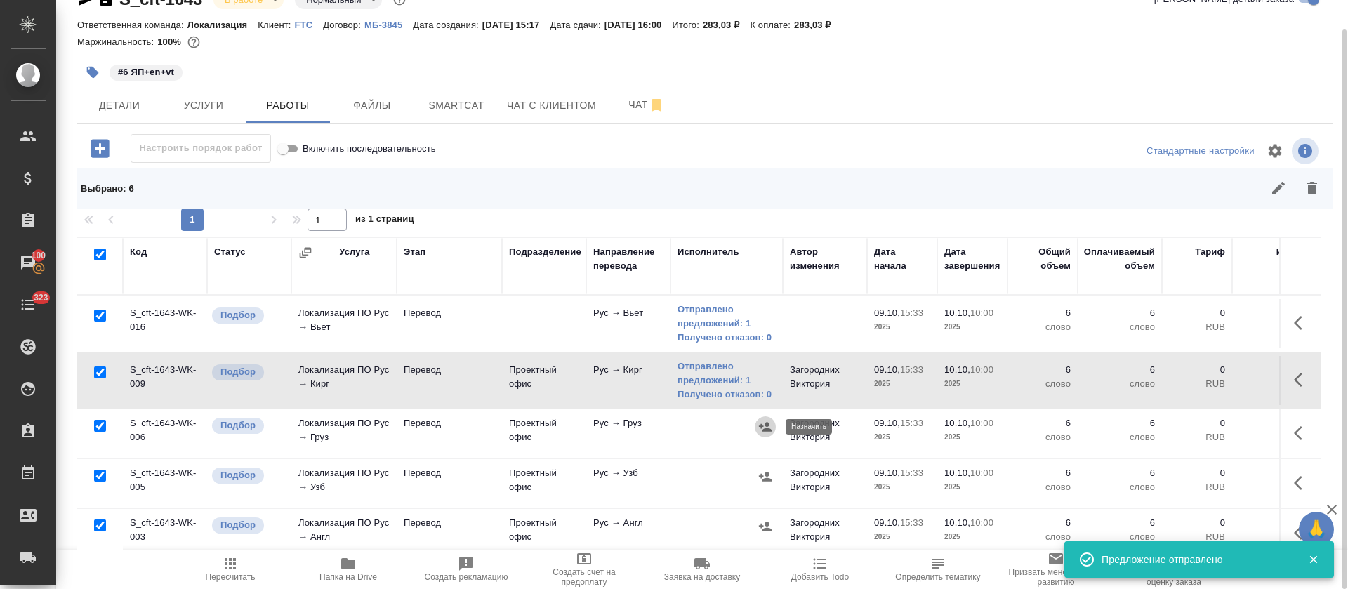
click at [760, 428] on icon "button" at bounding box center [765, 427] width 14 height 14
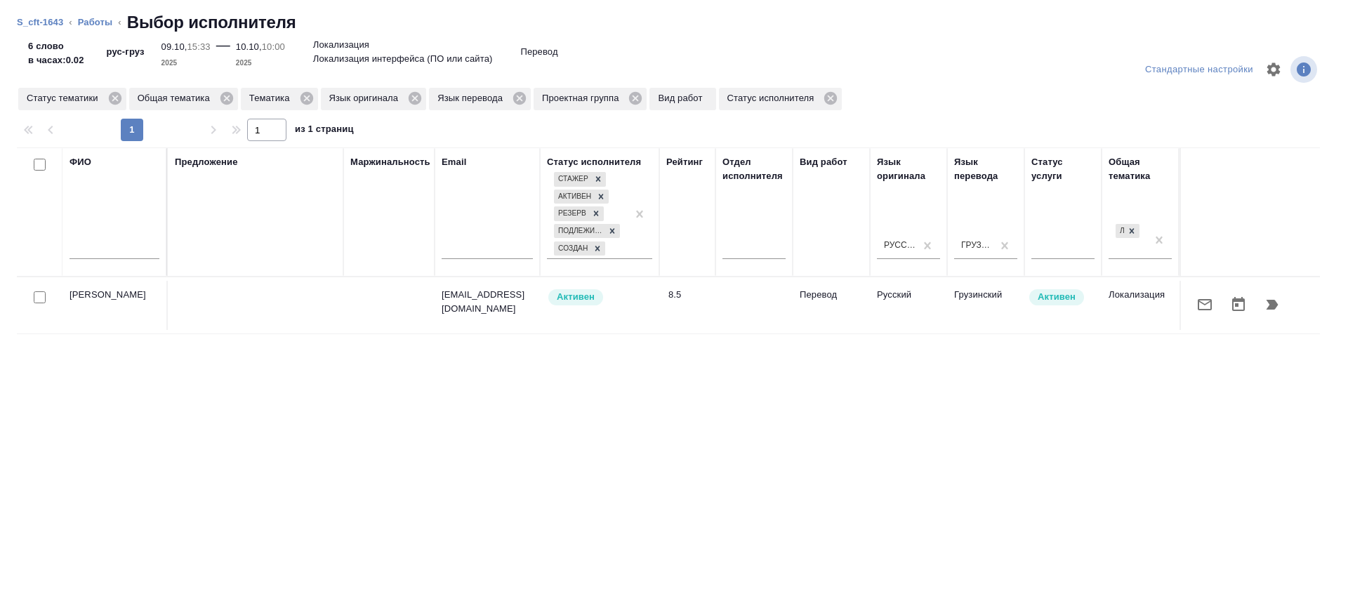
click at [1188, 312] on div at bounding box center [1250, 305] width 125 height 34
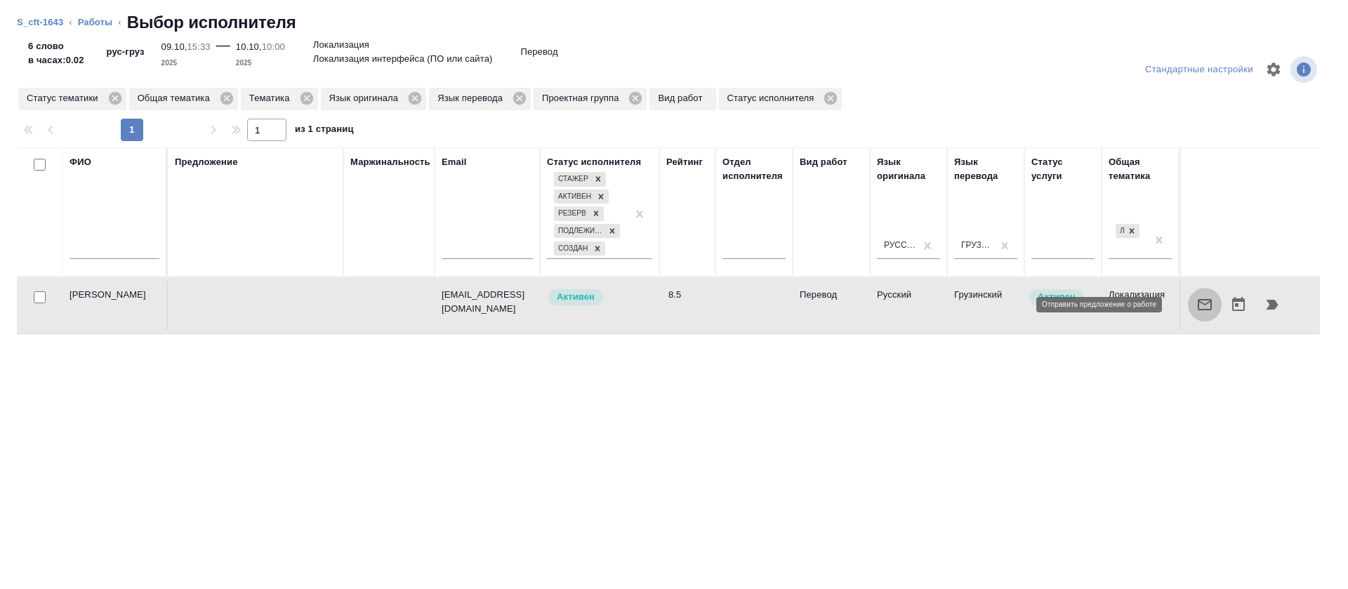
click at [1188, 310] on button "button" at bounding box center [1205, 305] width 34 height 34
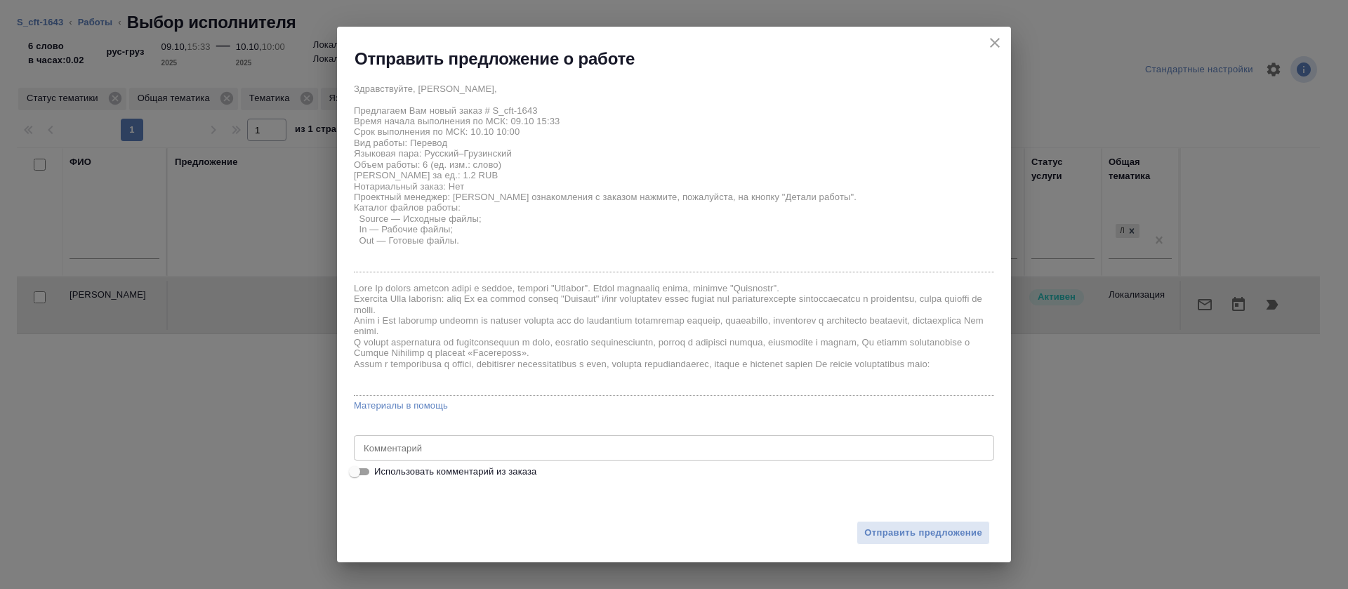
click at [469, 469] on span "Использовать комментарий из заказа" at bounding box center [455, 472] width 162 height 14
click at [380, 469] on input "Использовать комментарий из заказа" at bounding box center [354, 471] width 51 height 17
checkbox input "true"
type textarea "При отправке денежного перевода предлагается выбрать пункт "Все города", без пр…"
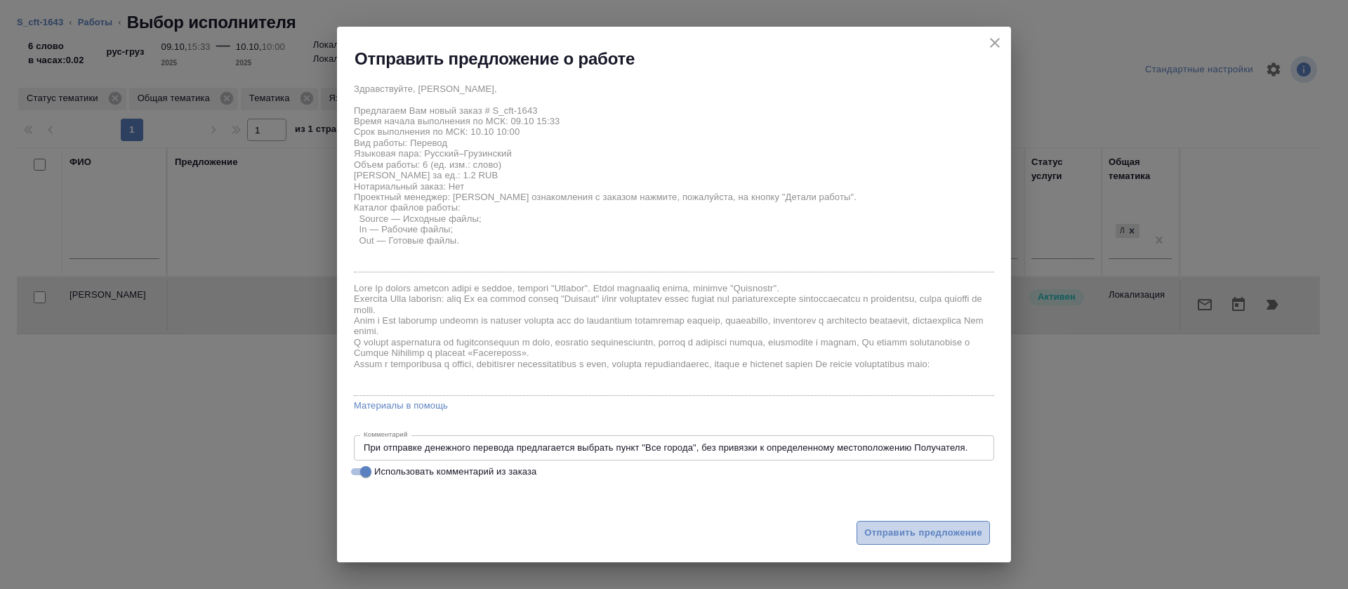
click at [950, 532] on span "Отправить предложение" at bounding box center [923, 533] width 118 height 16
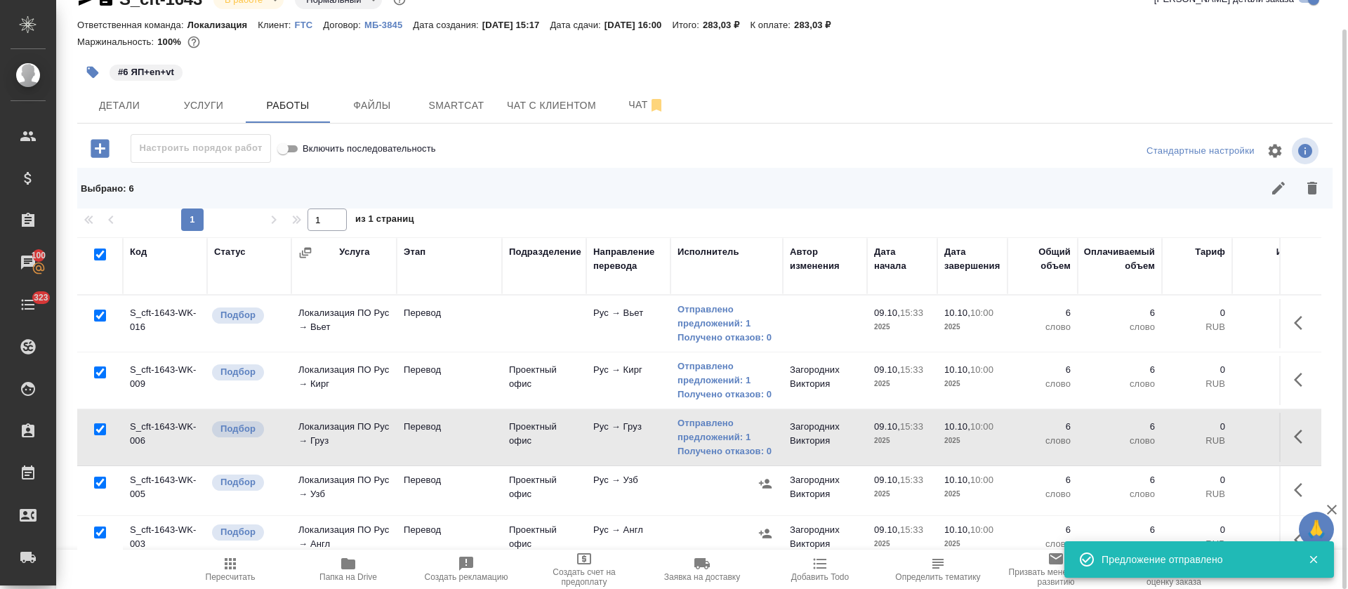
scroll to position [79, 0]
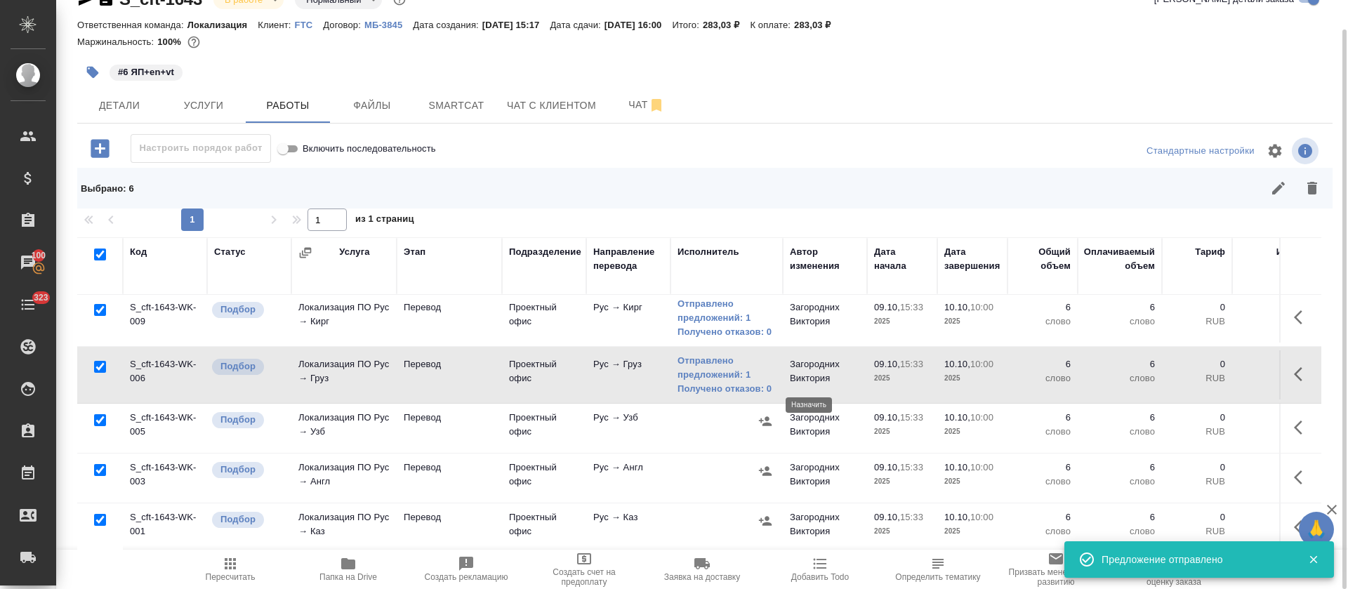
click at [765, 414] on icon "button" at bounding box center [765, 421] width 14 height 14
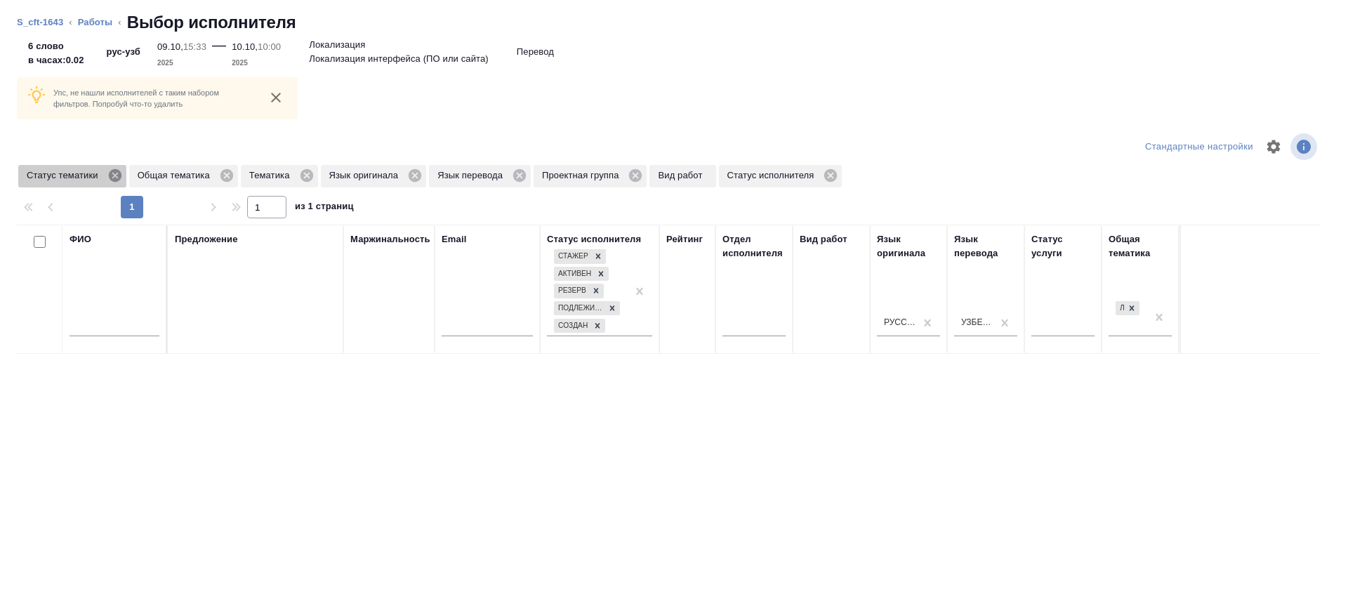
click at [113, 180] on icon at bounding box center [114, 175] width 13 height 13
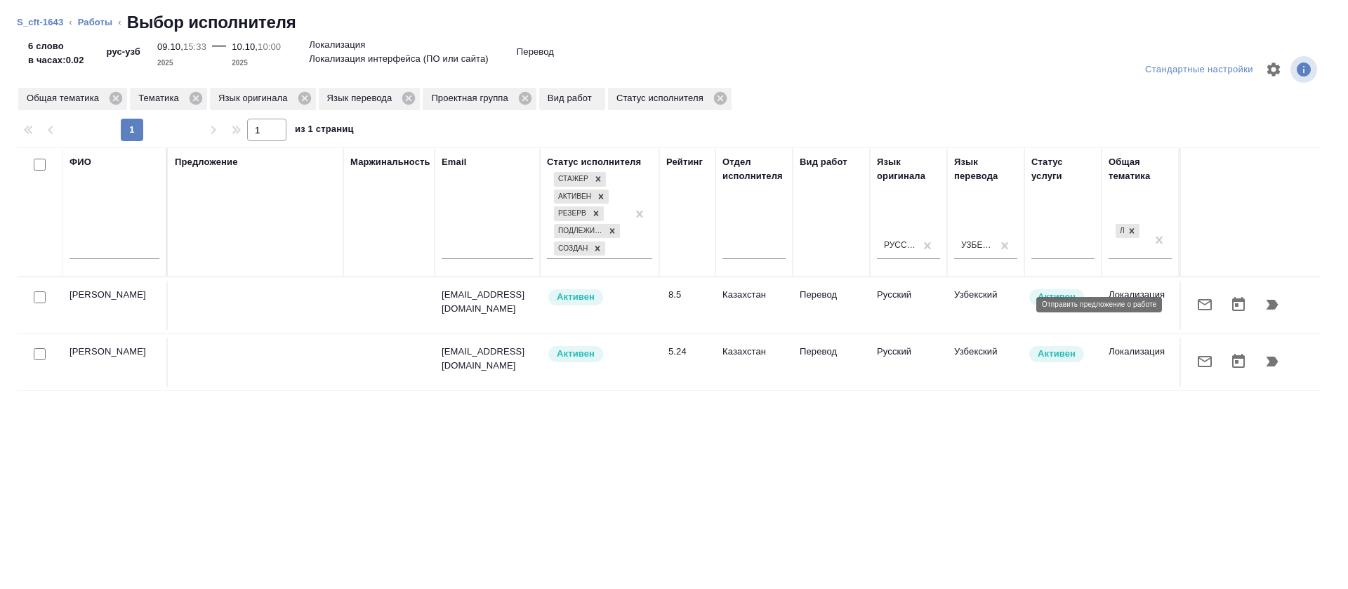
click at [1198, 305] on icon "button" at bounding box center [1205, 304] width 14 height 11
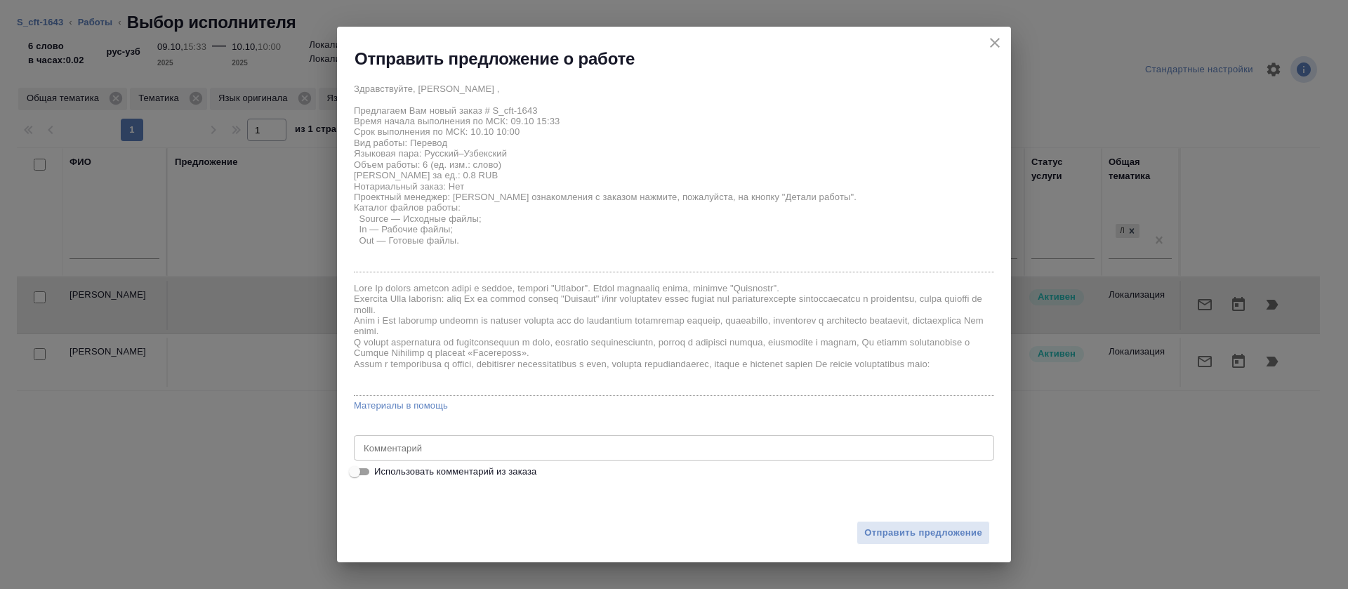
click at [505, 468] on span "Использовать комментарий из заказа" at bounding box center [455, 472] width 162 height 14
click at [380, 468] on input "Использовать комментарий из заказа" at bounding box center [354, 471] width 51 height 17
checkbox input "true"
type textarea "При отправке денежного перевода предлагается выбрать пункт "Все города", без пр…"
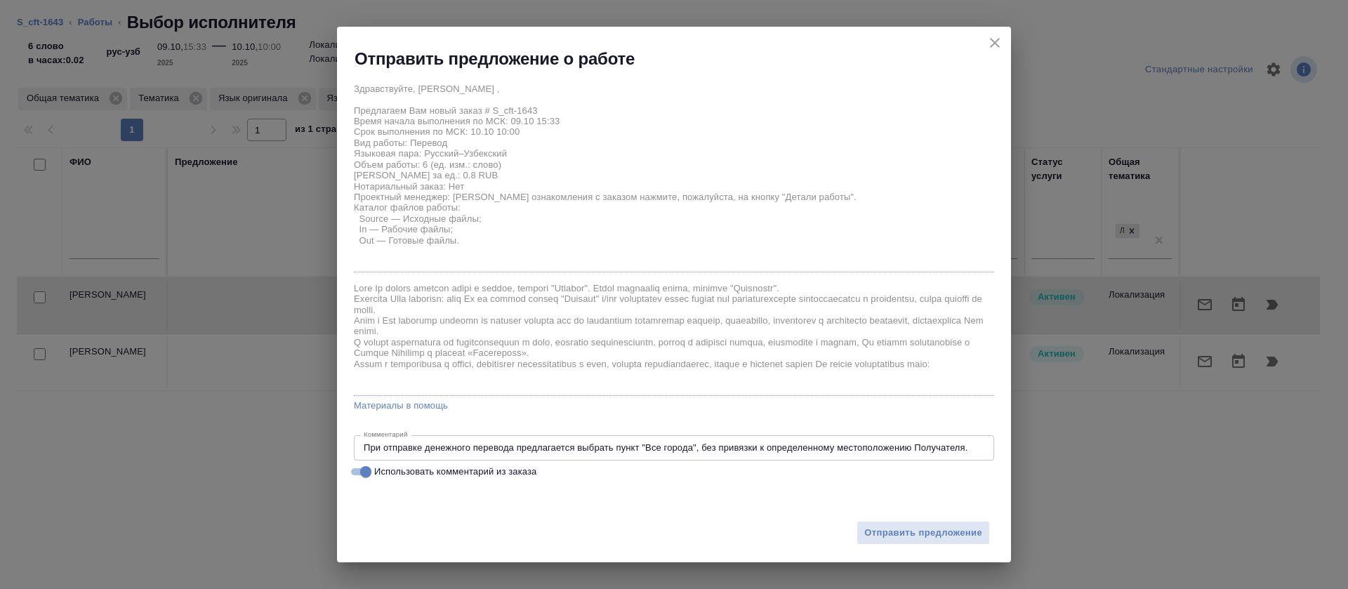
click at [902, 516] on div "Отправить предложение" at bounding box center [674, 524] width 674 height 77
click at [904, 527] on span "Отправить предложение" at bounding box center [923, 533] width 118 height 16
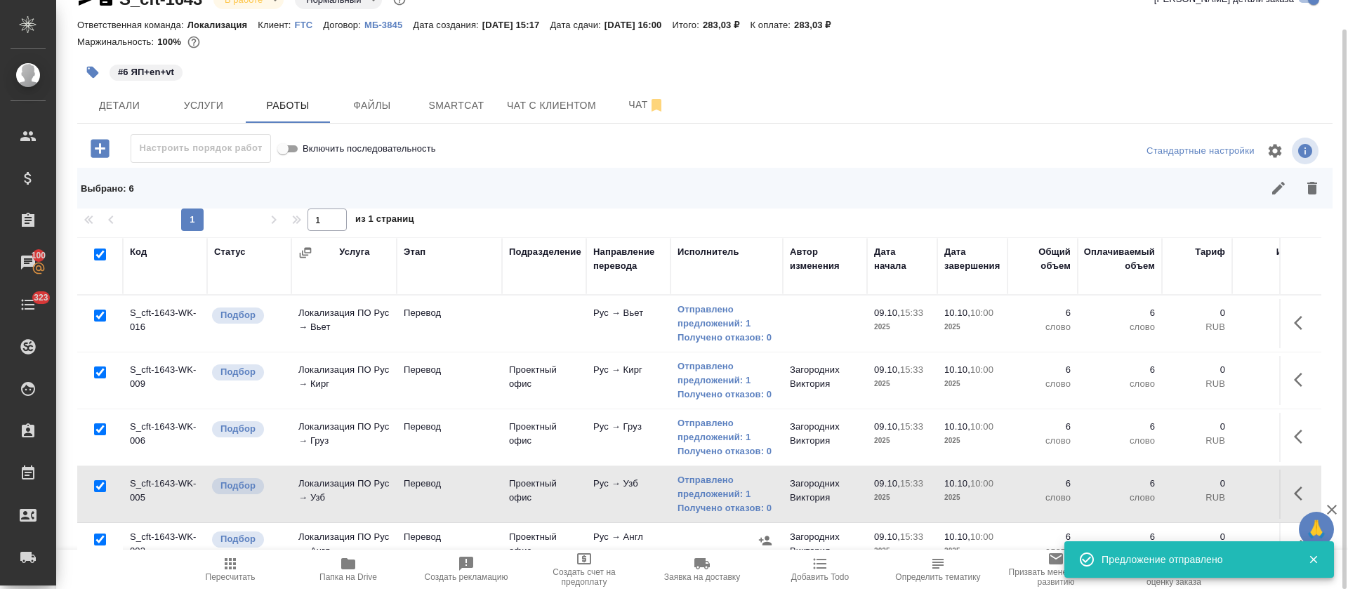
scroll to position [86, 0]
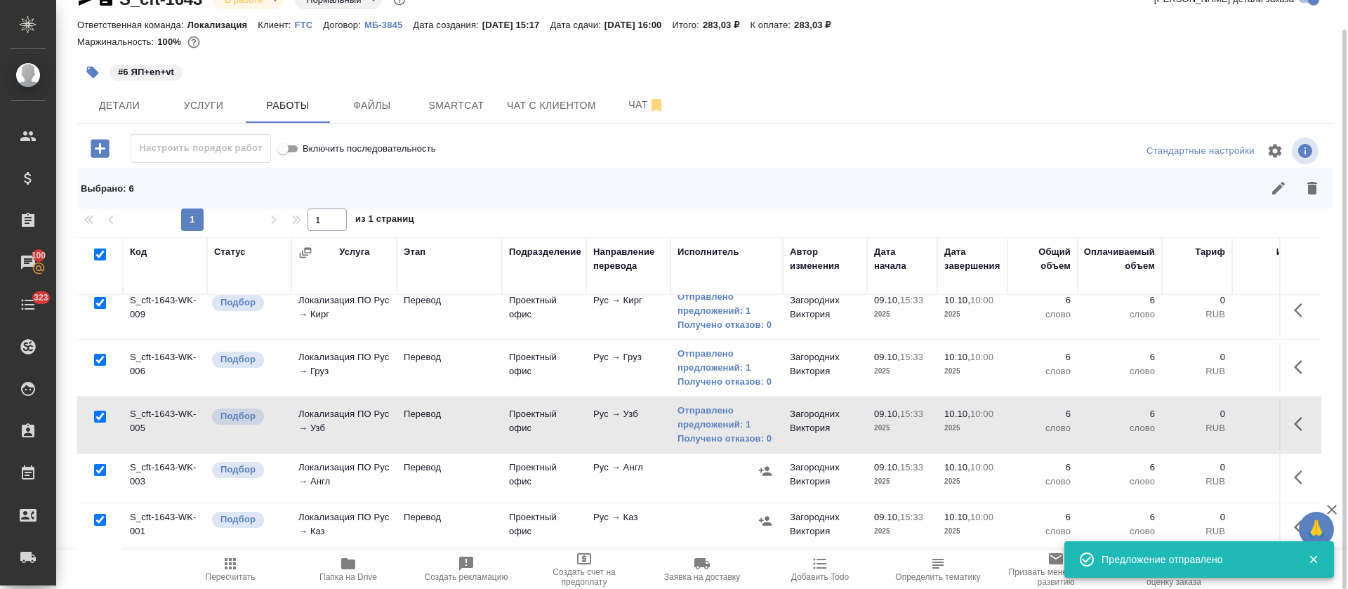
click at [772, 510] on button "button" at bounding box center [765, 520] width 21 height 21
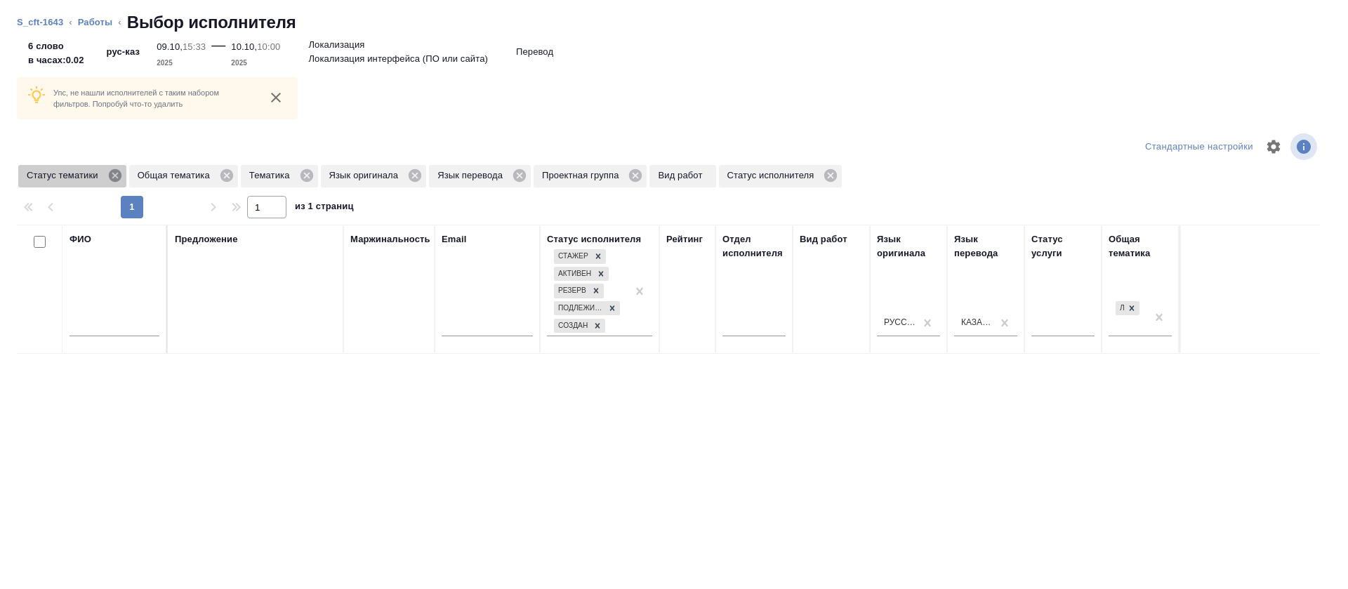
click at [114, 178] on icon at bounding box center [114, 175] width 13 height 13
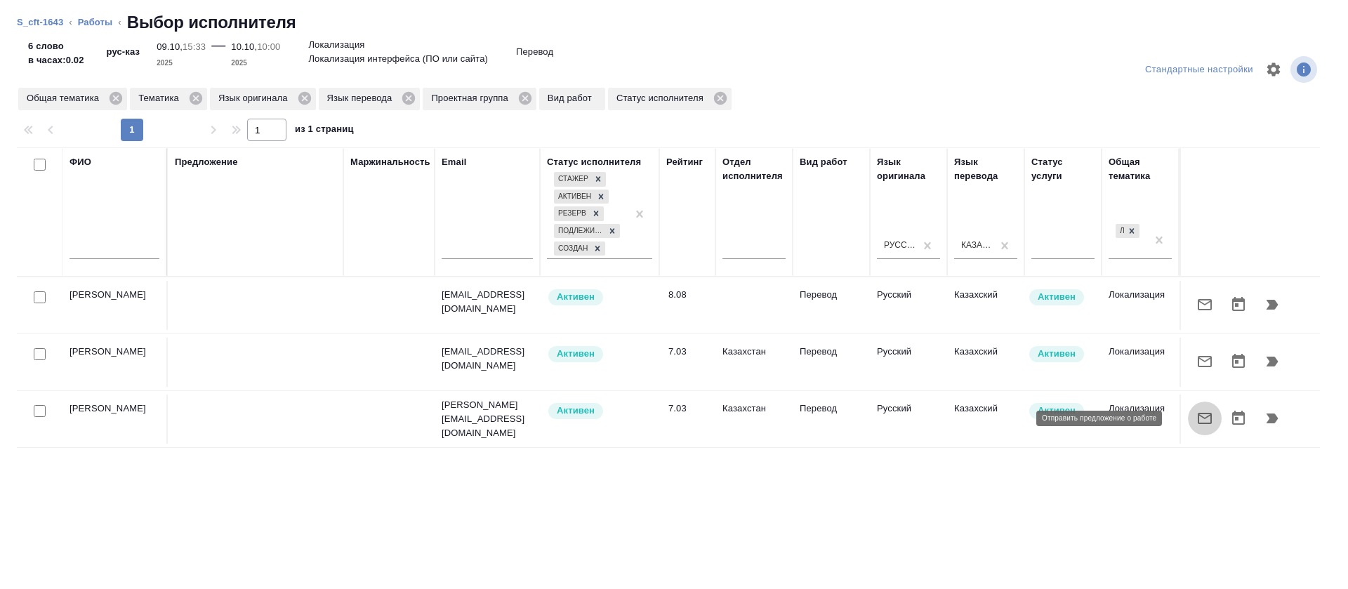
click at [1204, 414] on button "button" at bounding box center [1205, 419] width 34 height 34
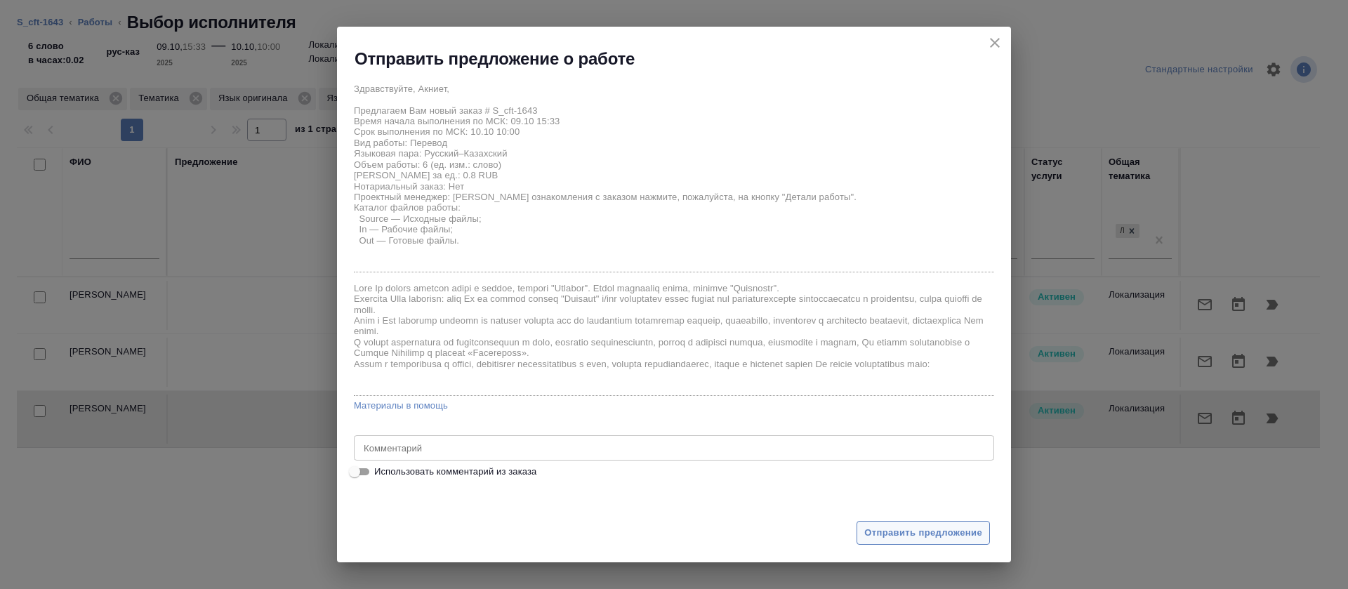
click at [886, 533] on span "Отправить предложение" at bounding box center [923, 533] width 118 height 16
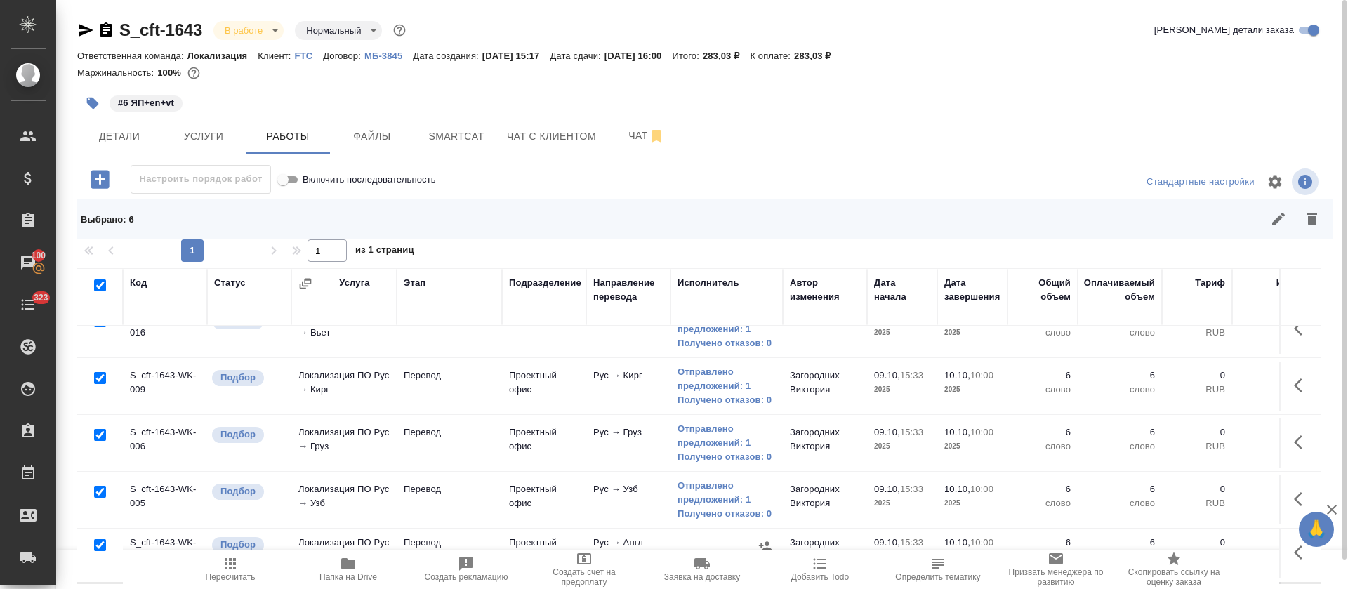
scroll to position [0, 0]
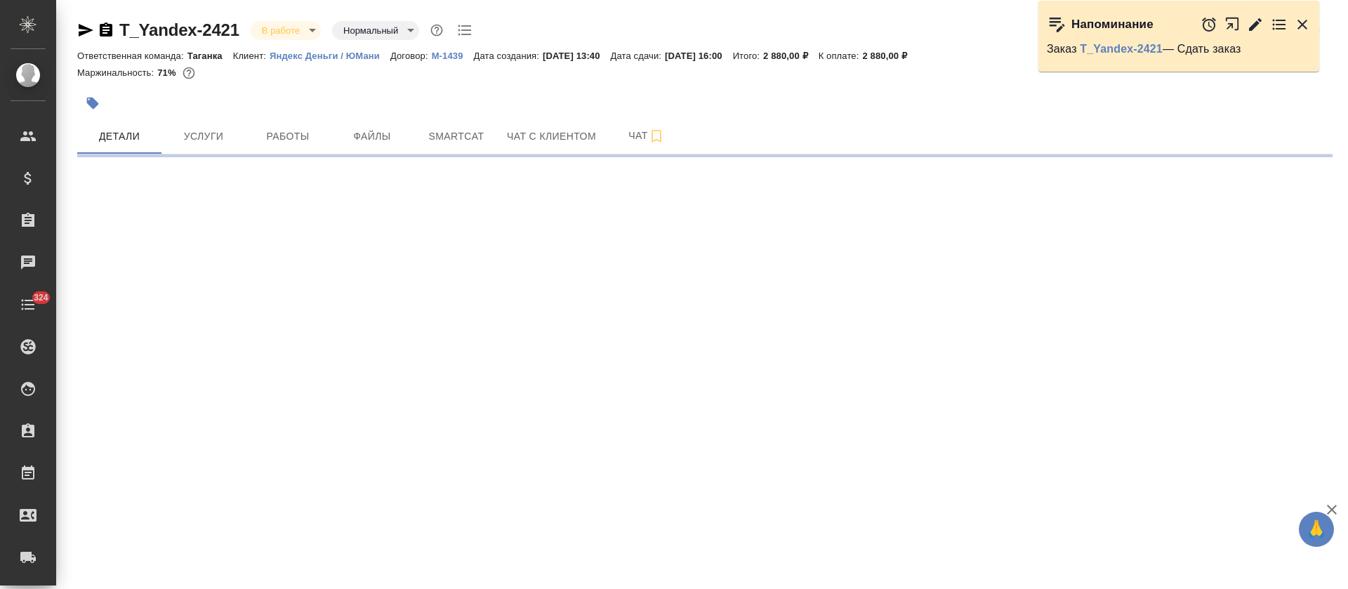
select select "RU"
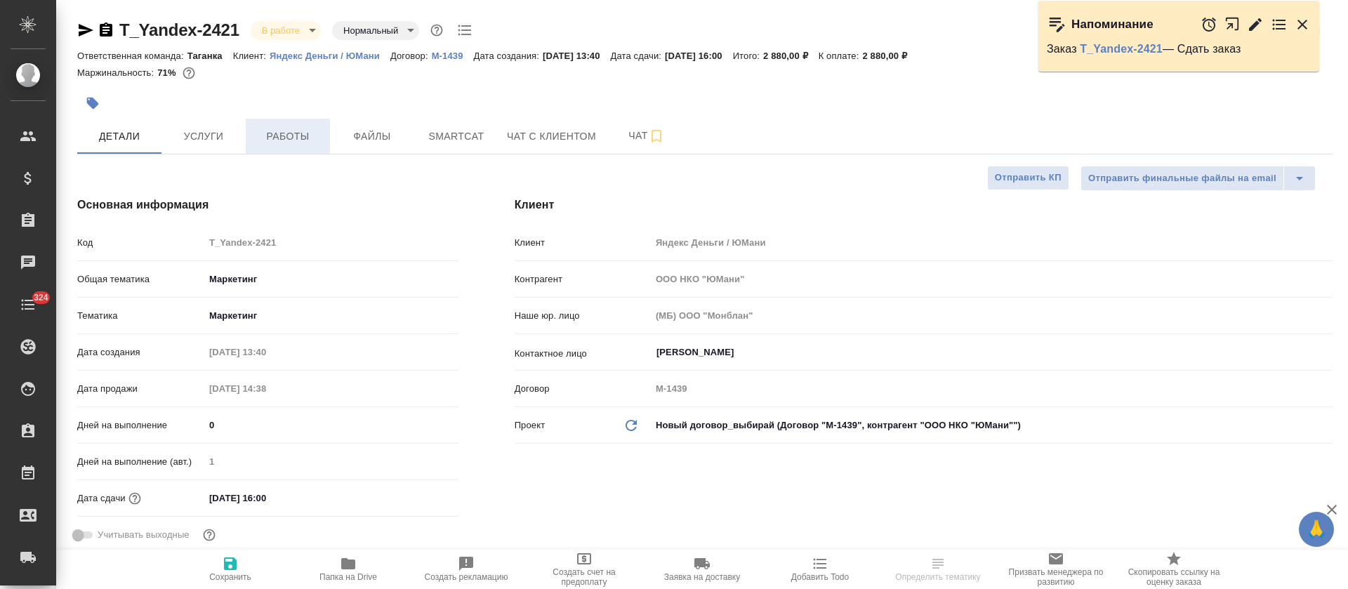
type textarea "x"
click at [289, 141] on span "Работы" at bounding box center [287, 137] width 67 height 18
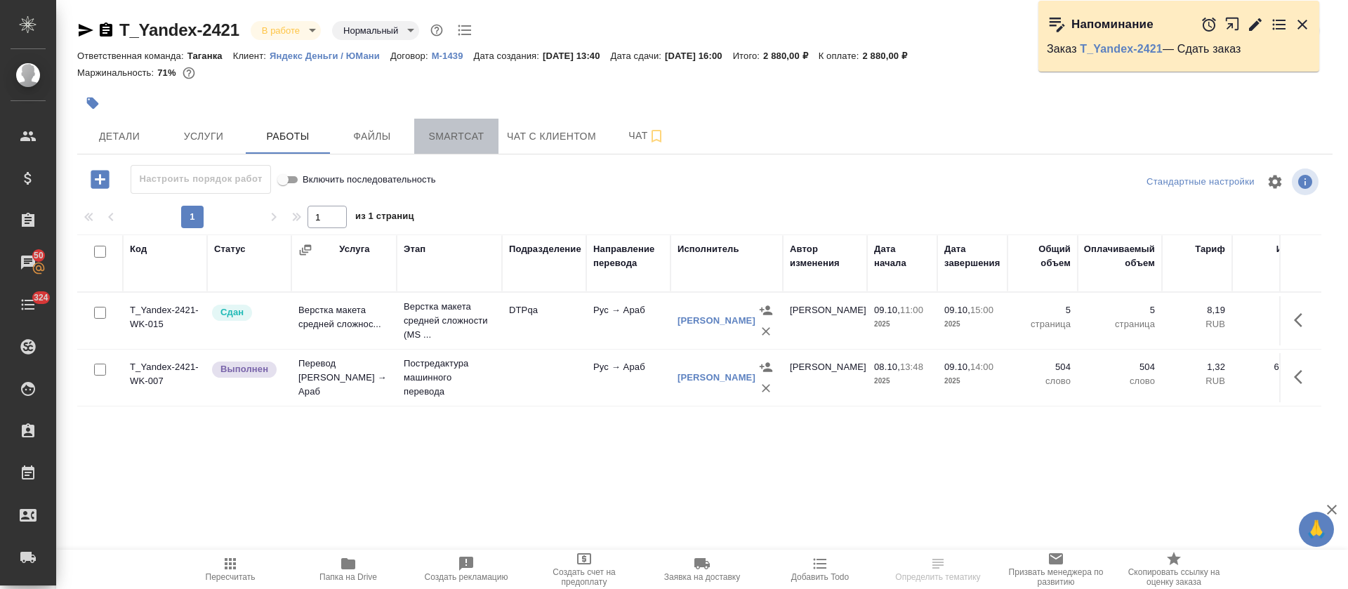
click at [480, 136] on span "Smartcat" at bounding box center [456, 137] width 67 height 18
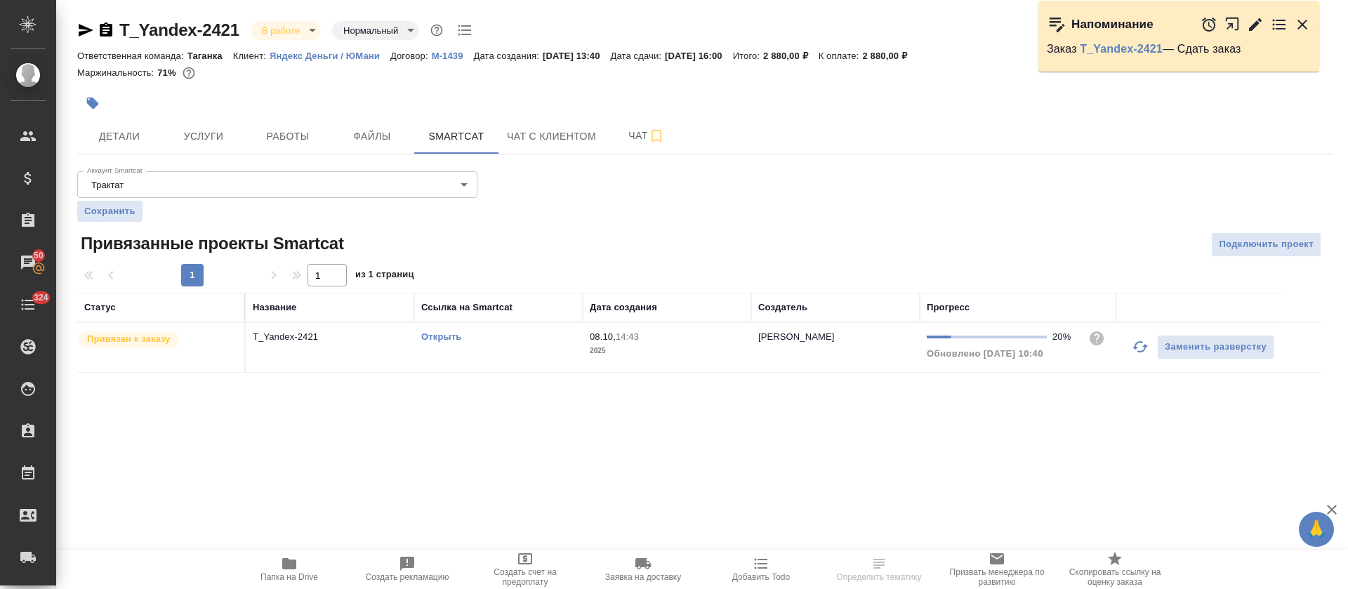
click at [516, 353] on td "Открыть" at bounding box center [498, 347] width 169 height 49
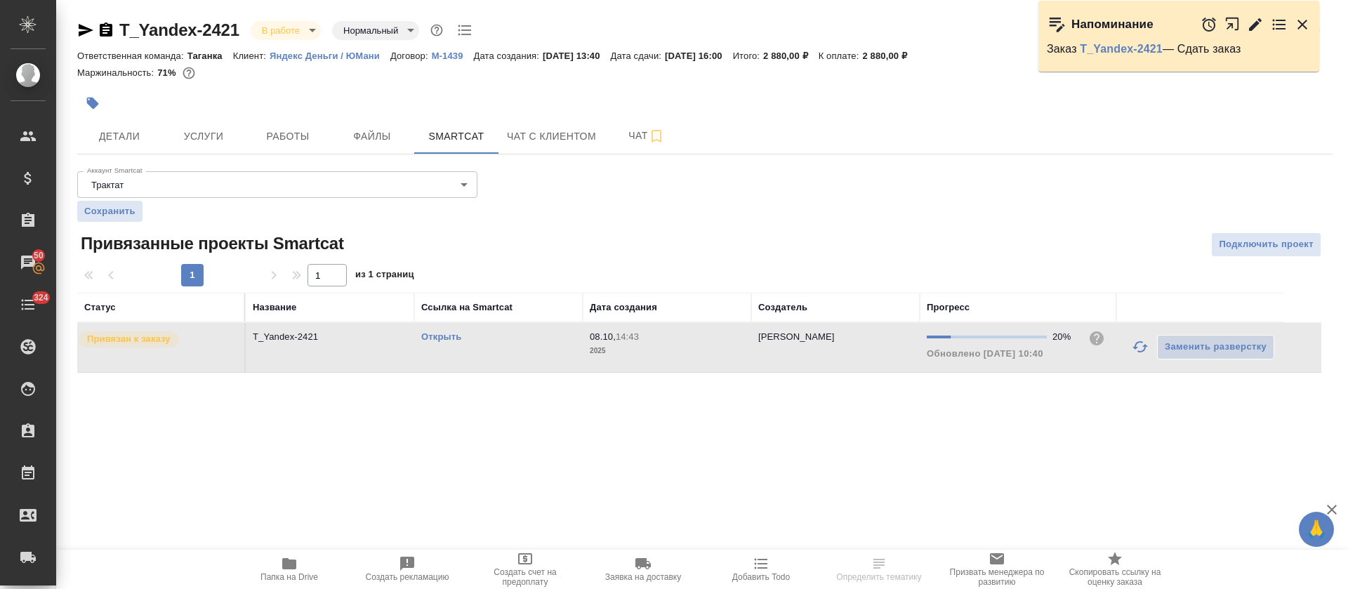
click at [516, 353] on td "Открыть" at bounding box center [498, 347] width 169 height 49
click at [286, 140] on span "Работы" at bounding box center [287, 137] width 67 height 18
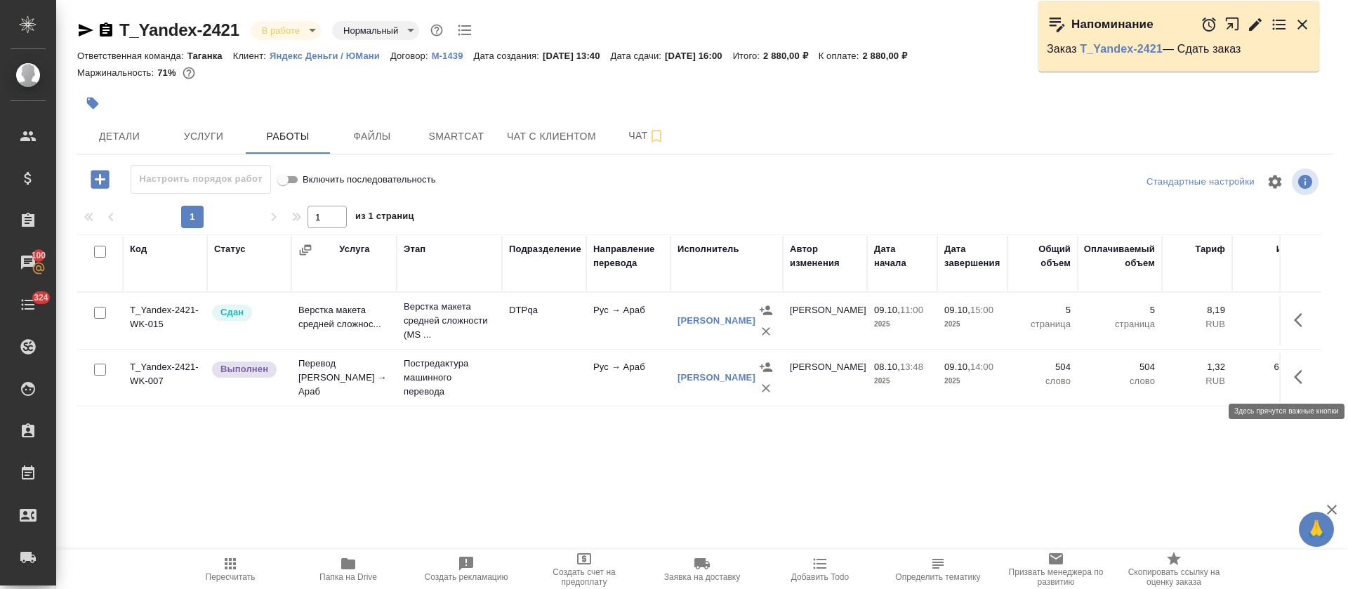
click at [1296, 369] on icon "button" at bounding box center [1302, 377] width 17 height 17
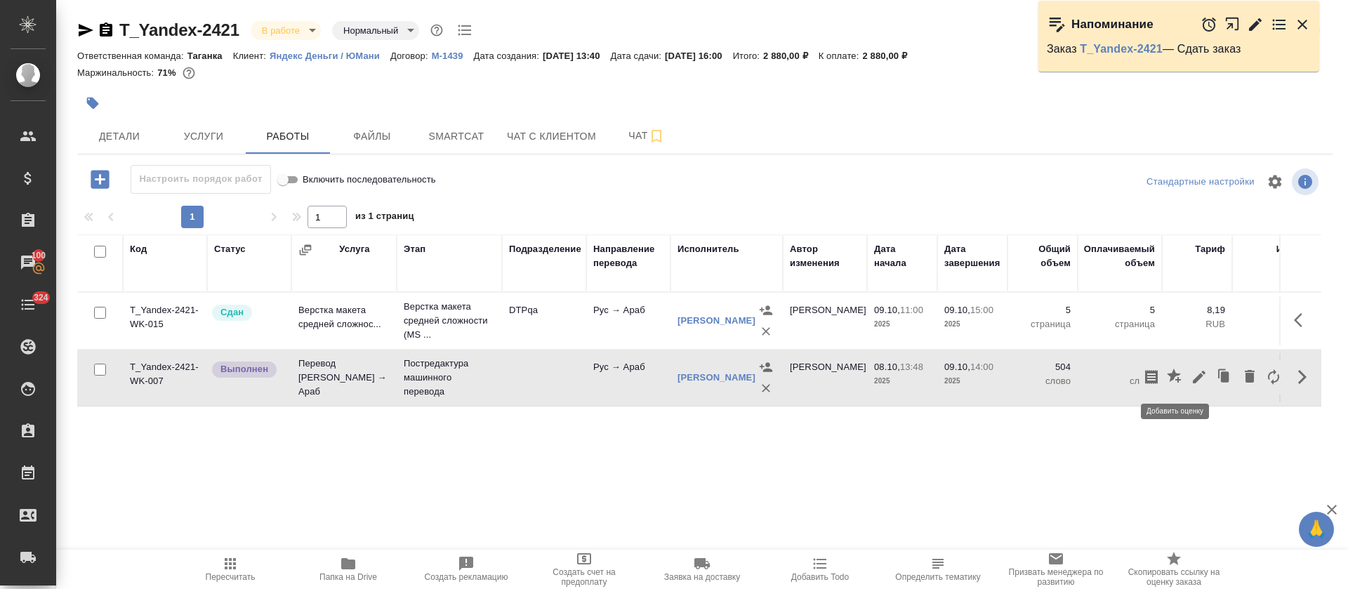
click at [1192, 371] on icon "button" at bounding box center [1199, 377] width 17 height 17
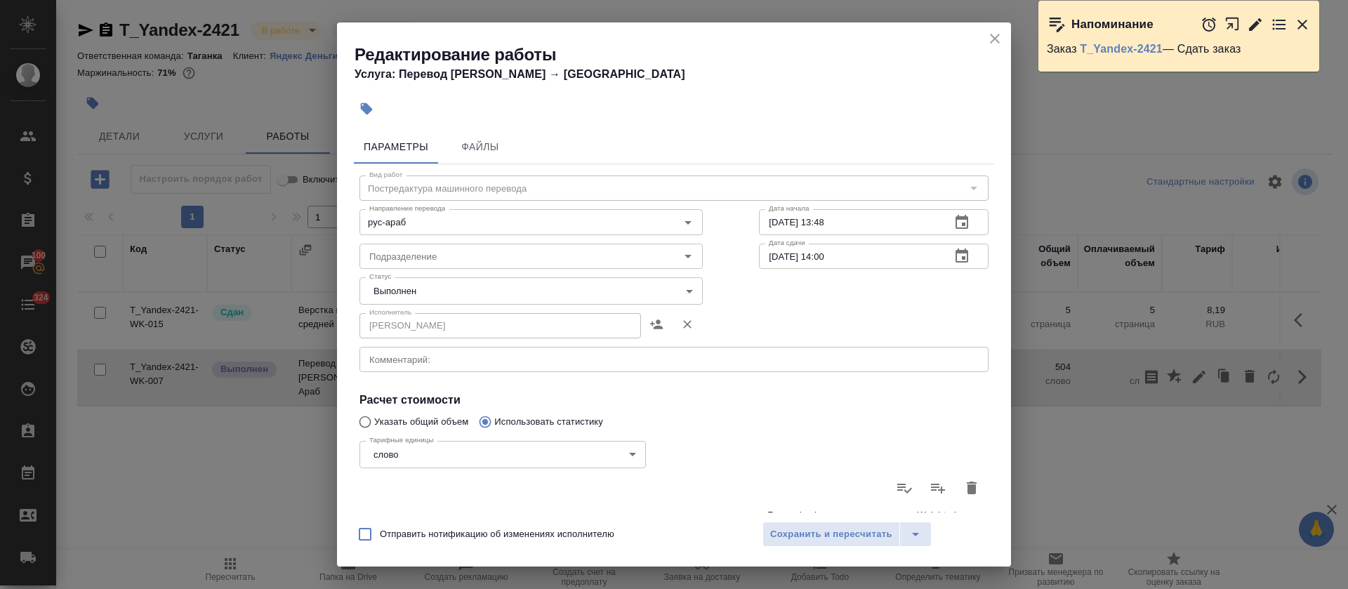
click at [449, 299] on body "🙏 .cls-1 fill:#fff; AWATERA Tretyakova Olga Клиенты Спецификации Заказы 100 Чат…" at bounding box center [674, 294] width 1348 height 589
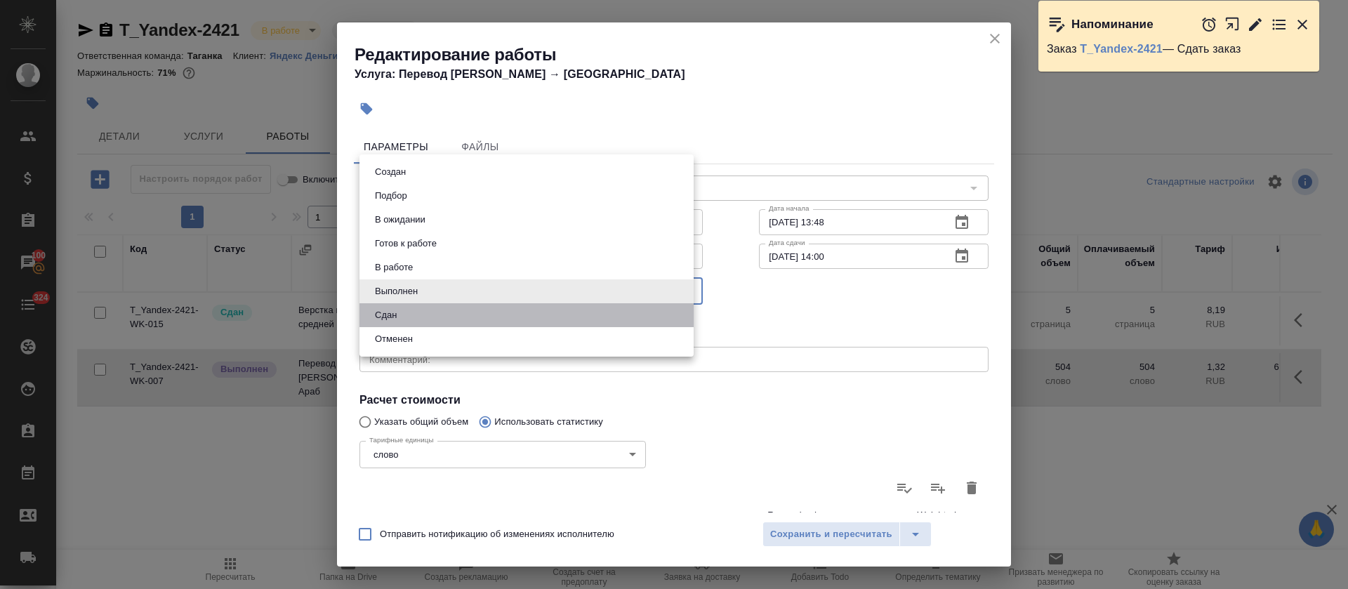
click at [409, 324] on li "Сдан" at bounding box center [527, 315] width 334 height 24
type input "closed"
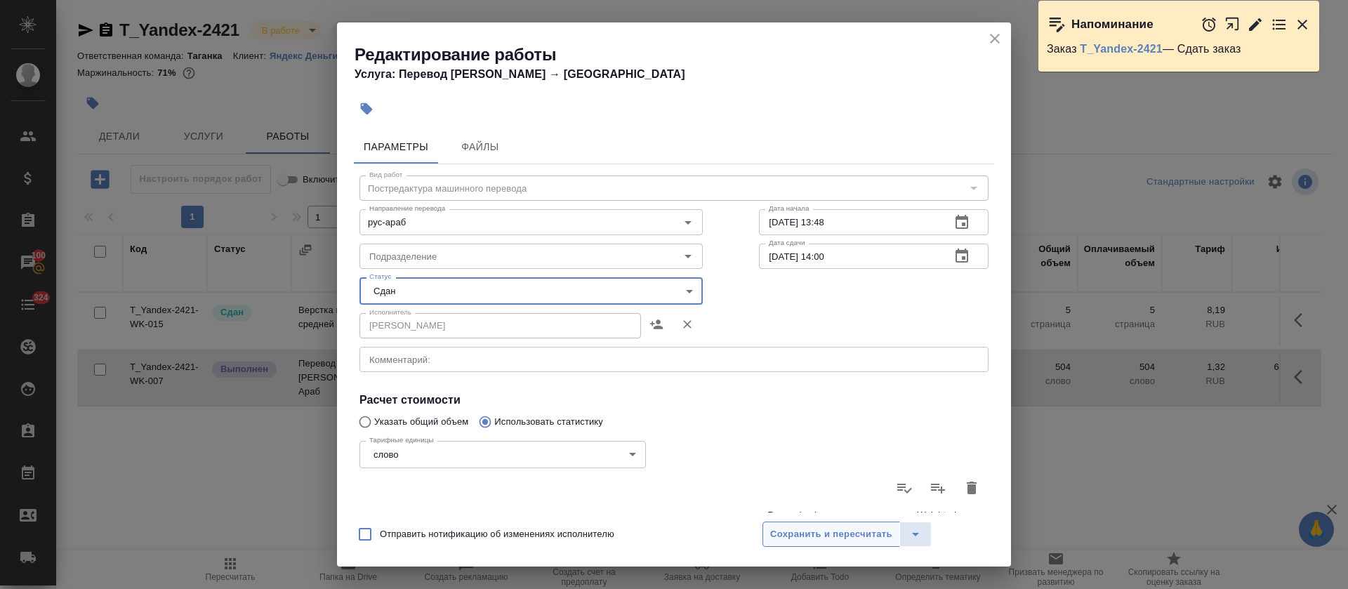
click at [850, 532] on span "Сохранить и пересчитать" at bounding box center [831, 535] width 122 height 16
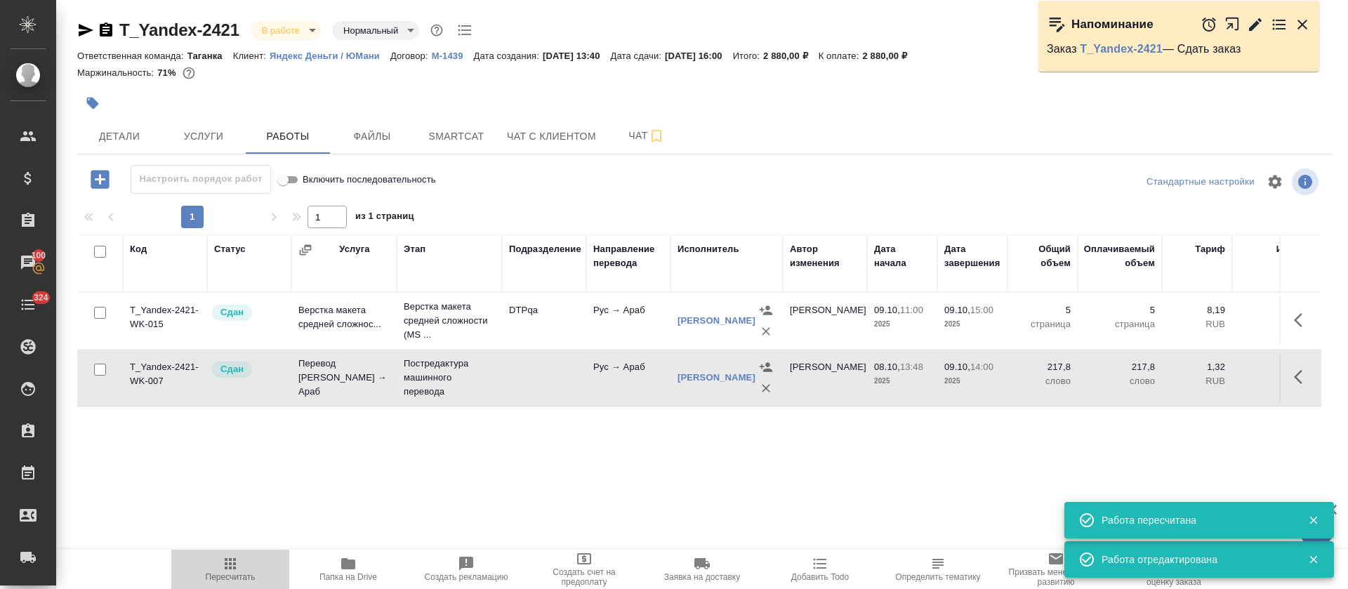
click at [236, 566] on icon "button" at bounding box center [230, 563] width 17 height 17
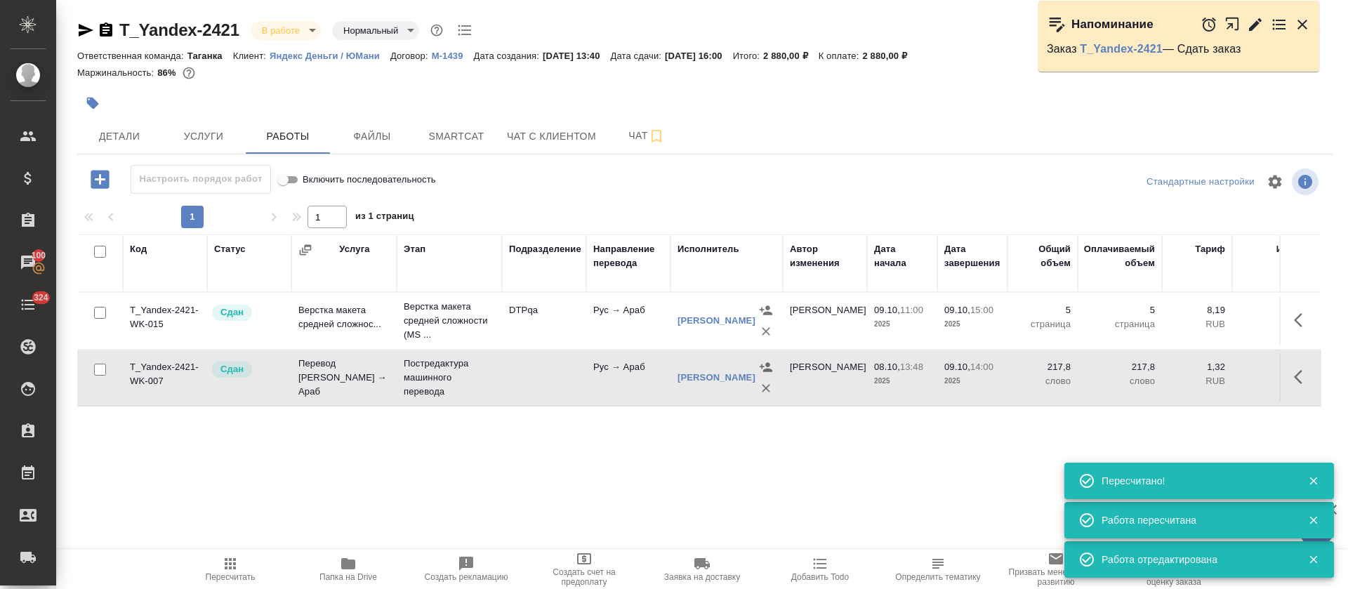
click at [316, 23] on body "🙏 .cls-1 fill:#fff; AWATERA Tretyakova Olga Клиенты Спецификации Заказы 100 Чат…" at bounding box center [674, 294] width 1348 height 589
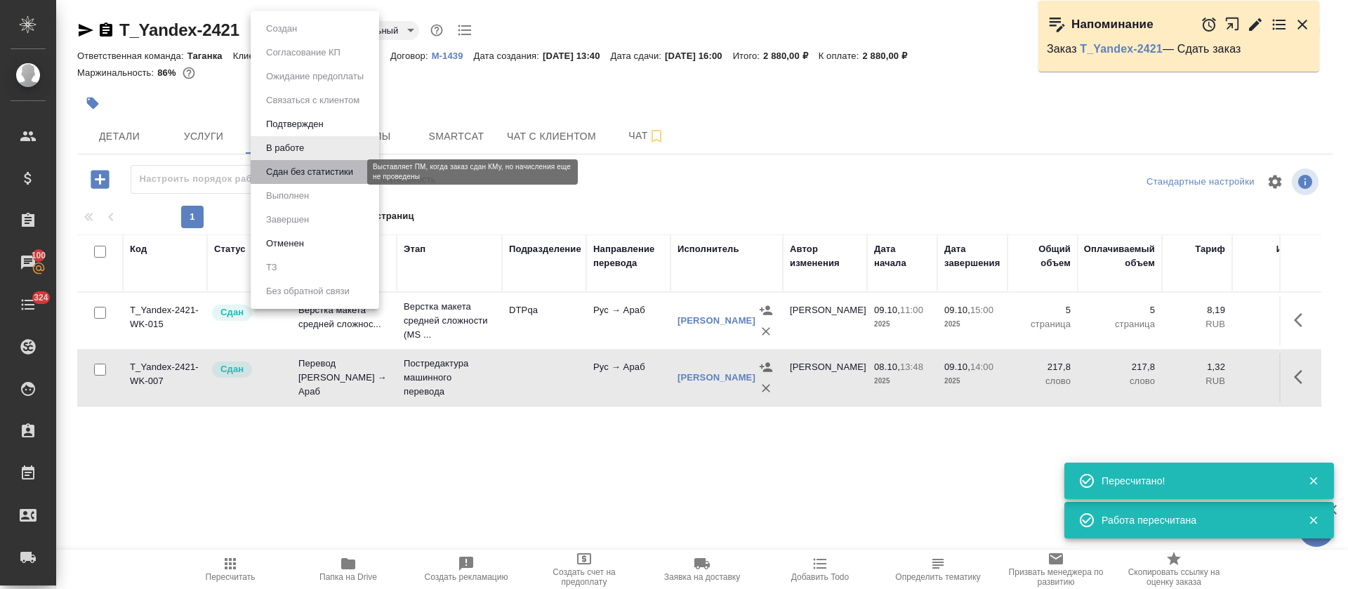
click at [308, 171] on button "Сдан без статистики" at bounding box center [309, 171] width 95 height 15
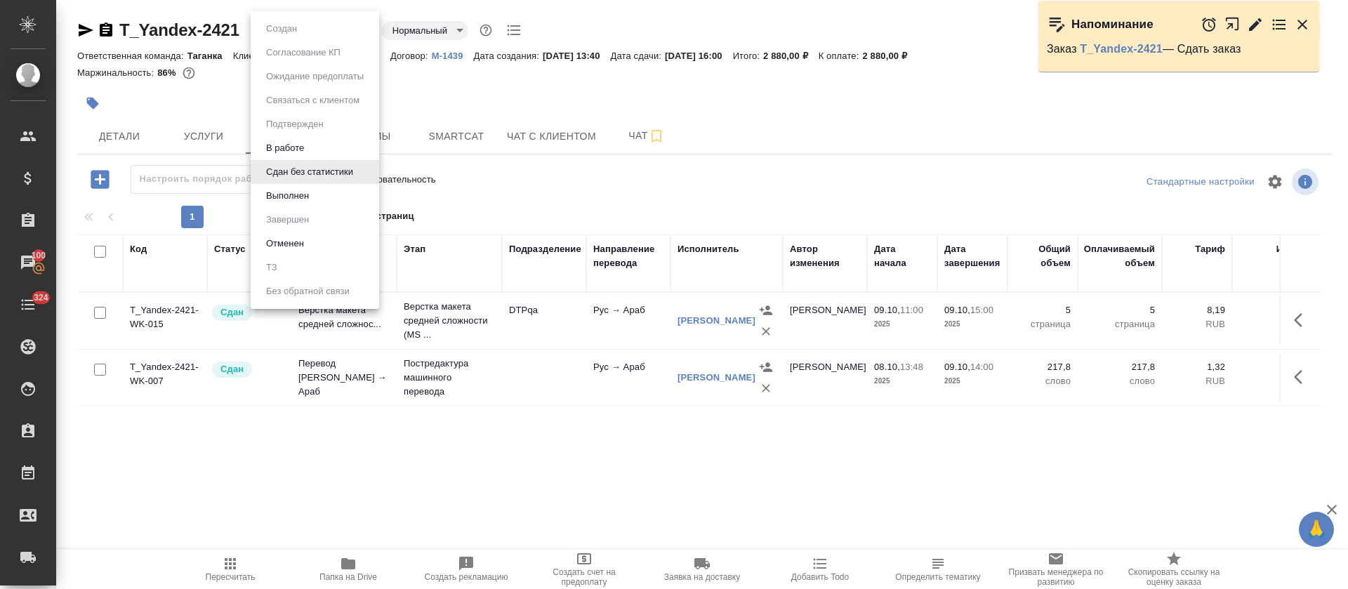
click at [354, 25] on body "🙏 .cls-1 fill:#fff; AWATERA Tretyakova Olga Клиенты Спецификации Заказы 100 Чат…" at bounding box center [674, 294] width 1348 height 589
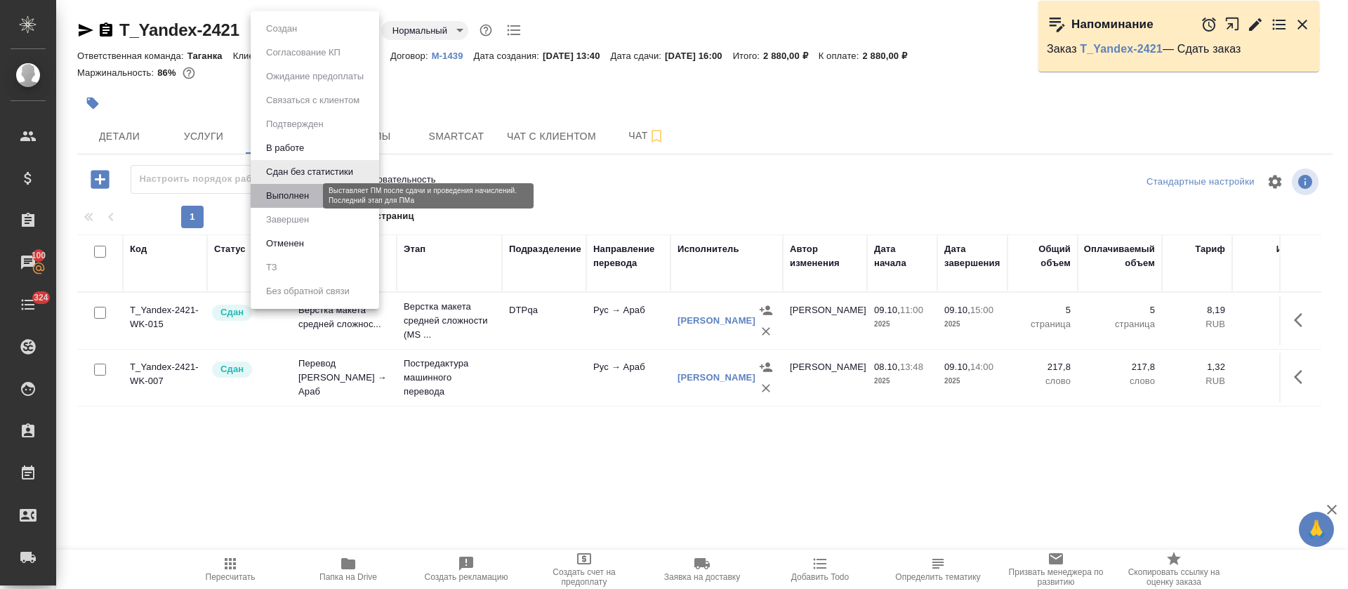
click at [298, 188] on button "Выполнен" at bounding box center [287, 195] width 51 height 15
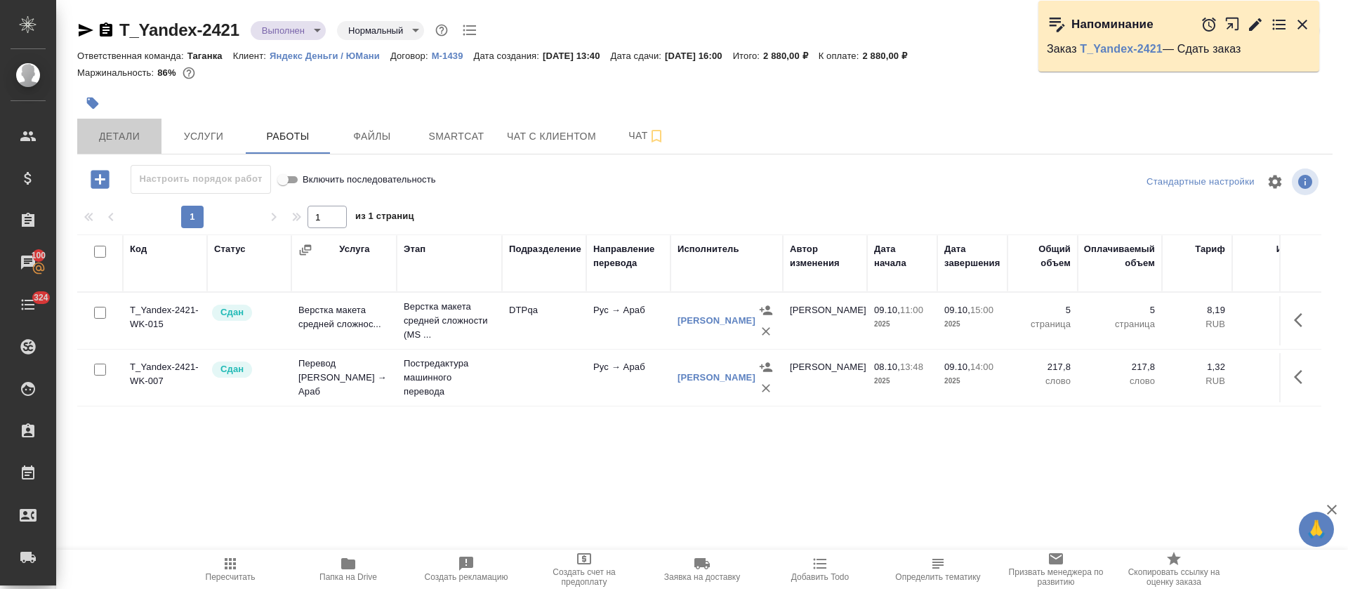
click at [115, 141] on span "Детали" at bounding box center [119, 137] width 67 height 18
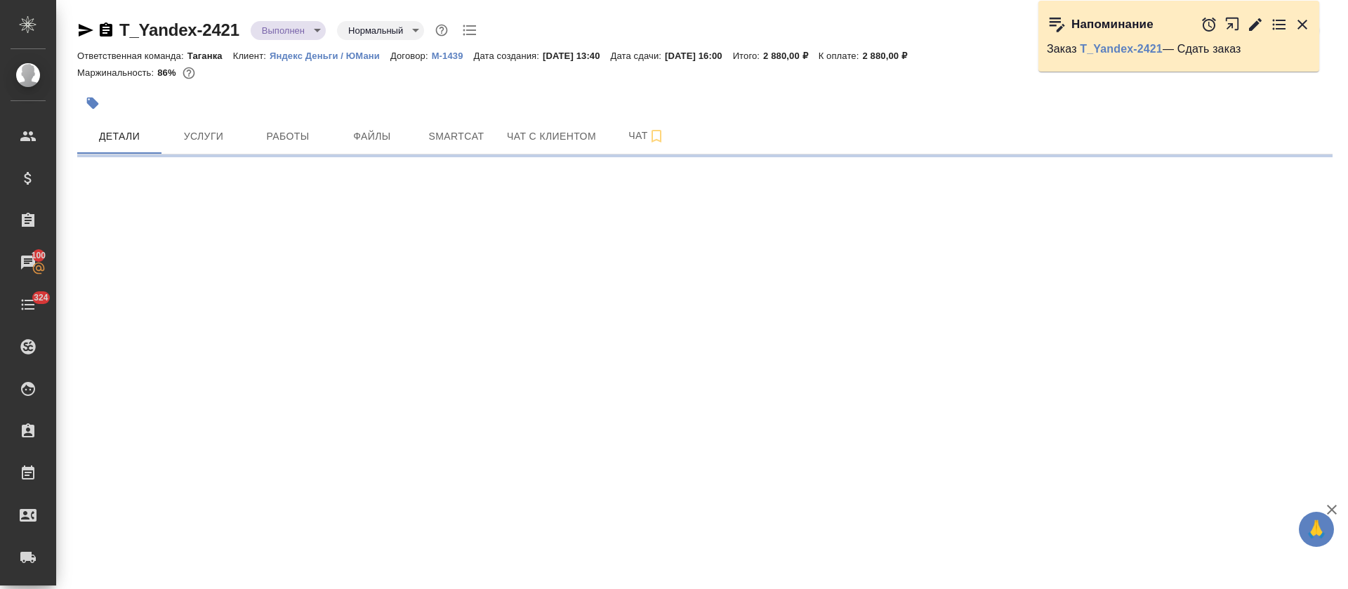
select select "RU"
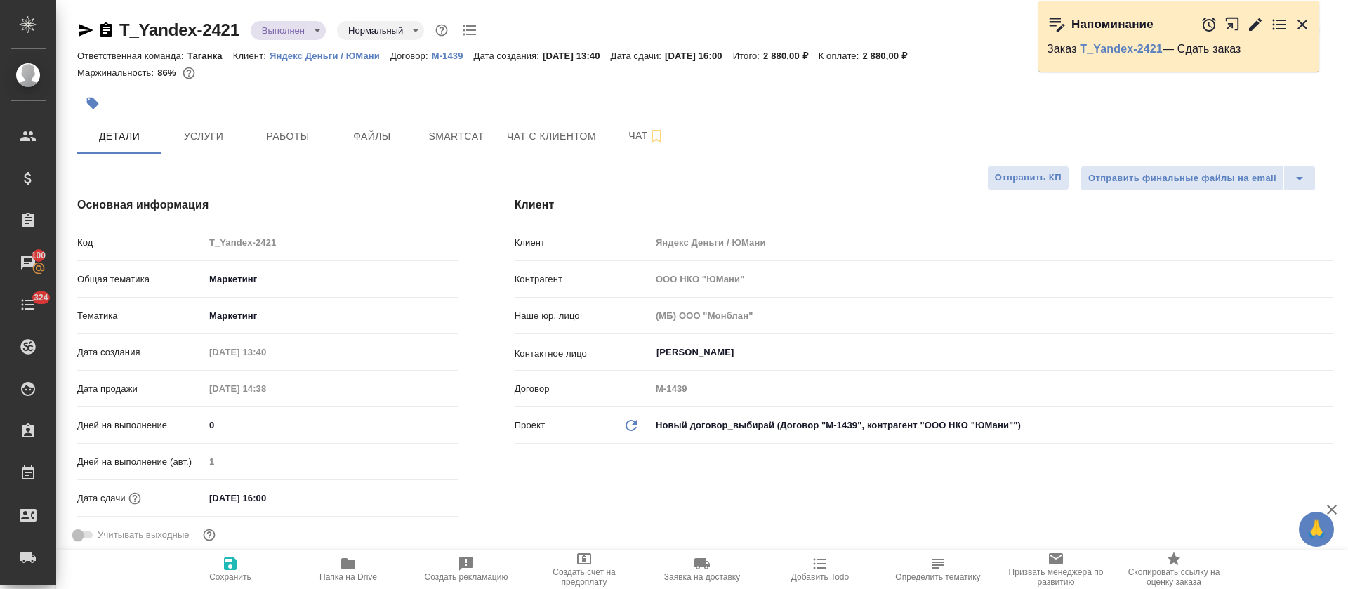
type textarea "x"
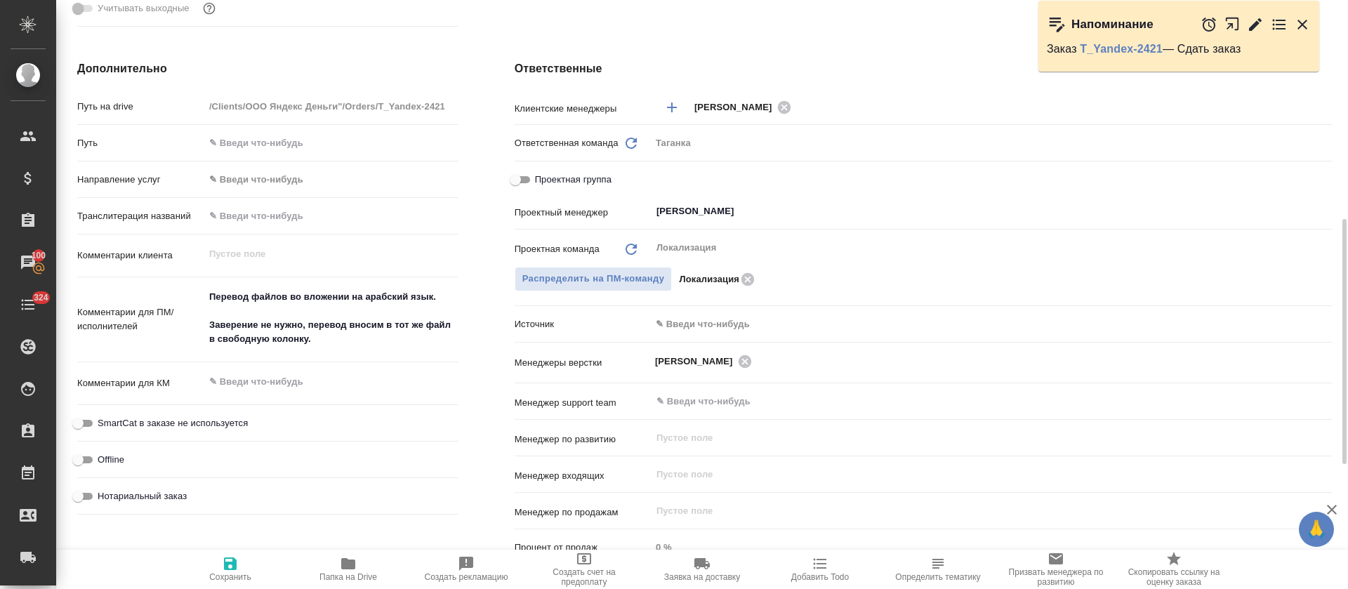
type textarea "x"
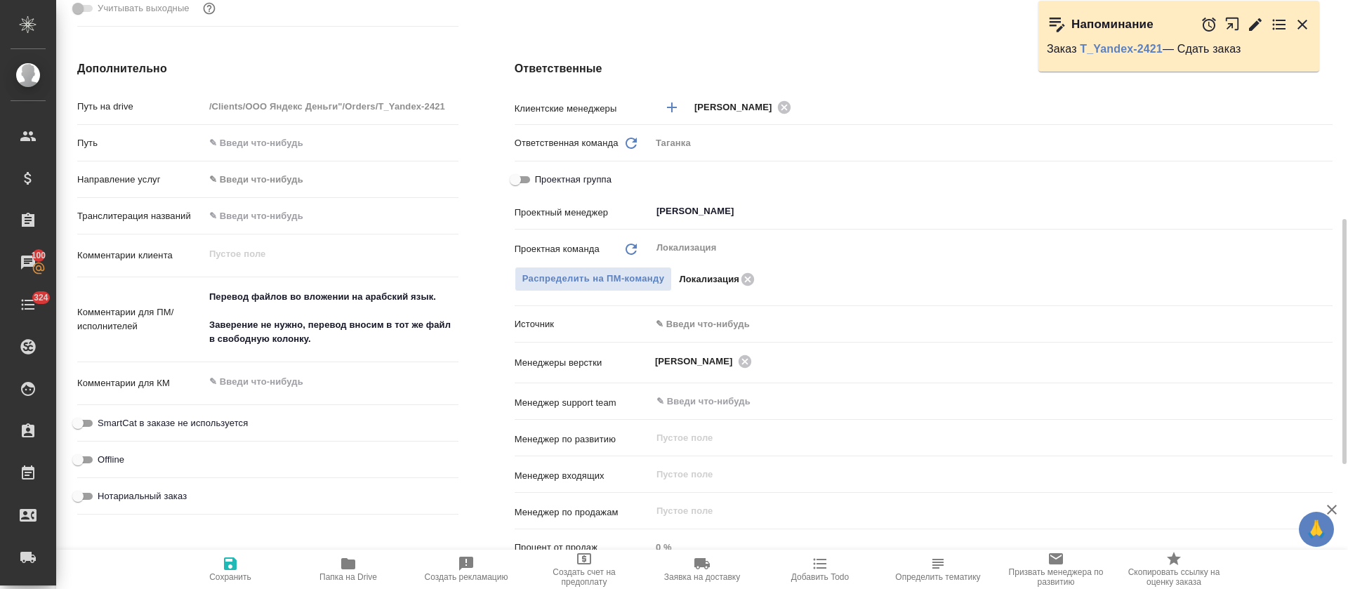
type textarea "x"
click at [352, 560] on icon "button" at bounding box center [348, 563] width 14 height 11
type textarea "x"
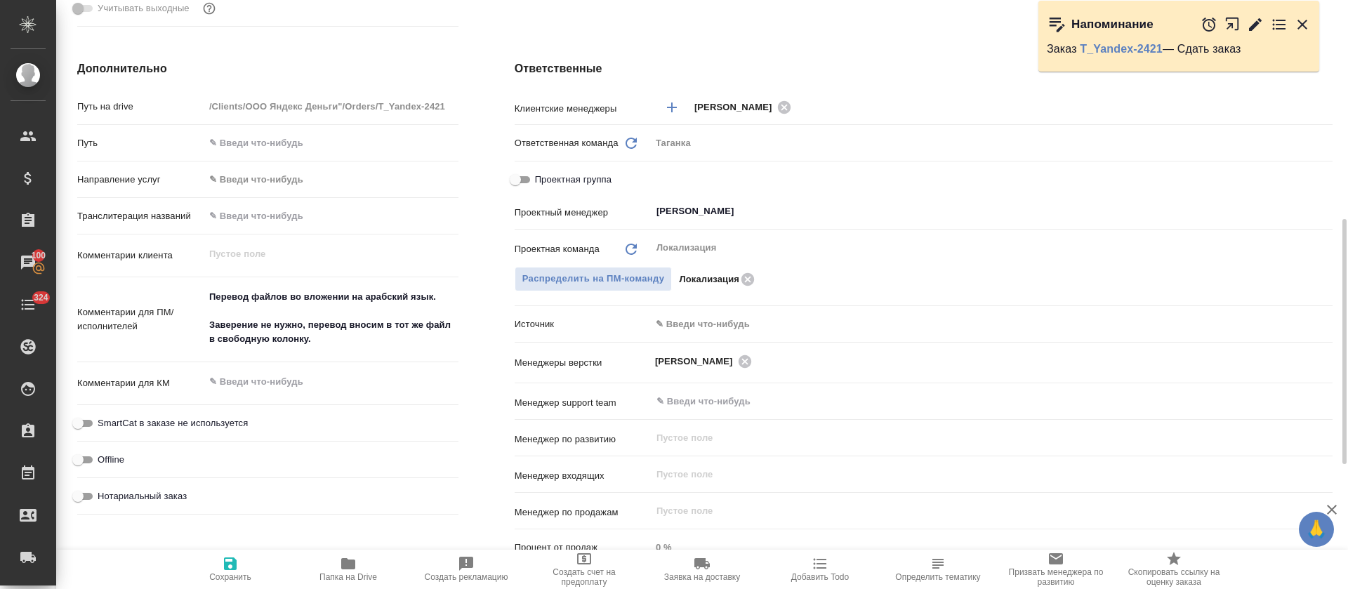
type textarea "x"
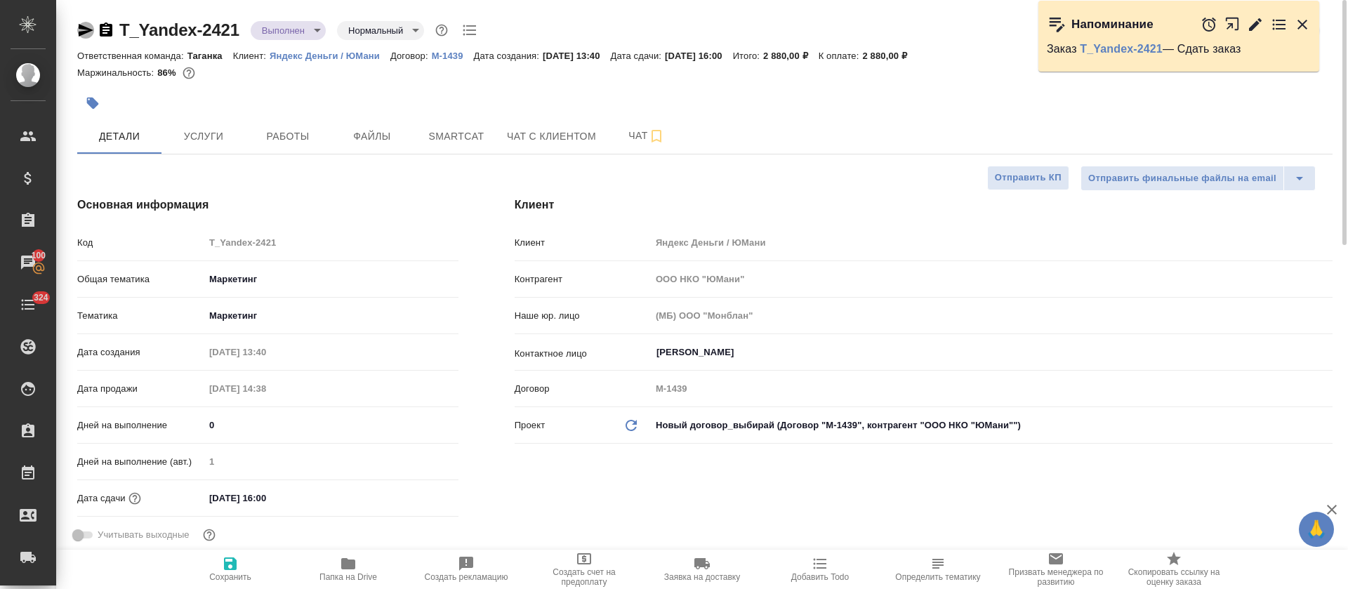
click at [80, 29] on icon "button" at bounding box center [85, 30] width 17 height 17
type textarea "x"
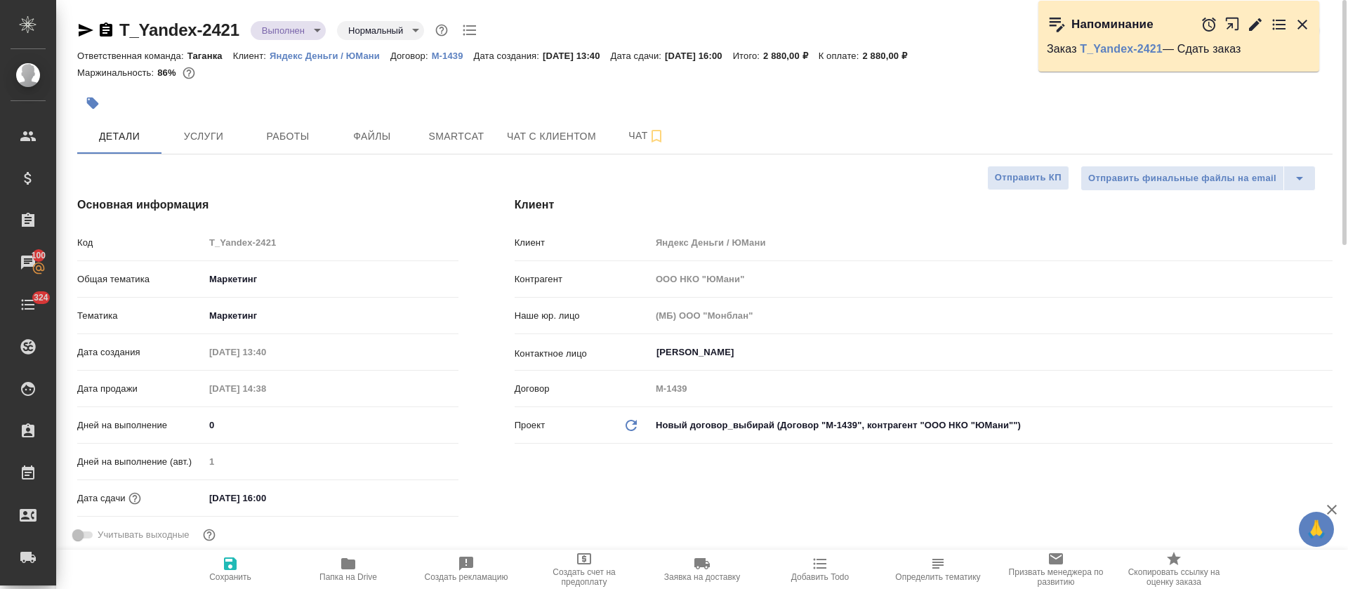
type textarea "x"
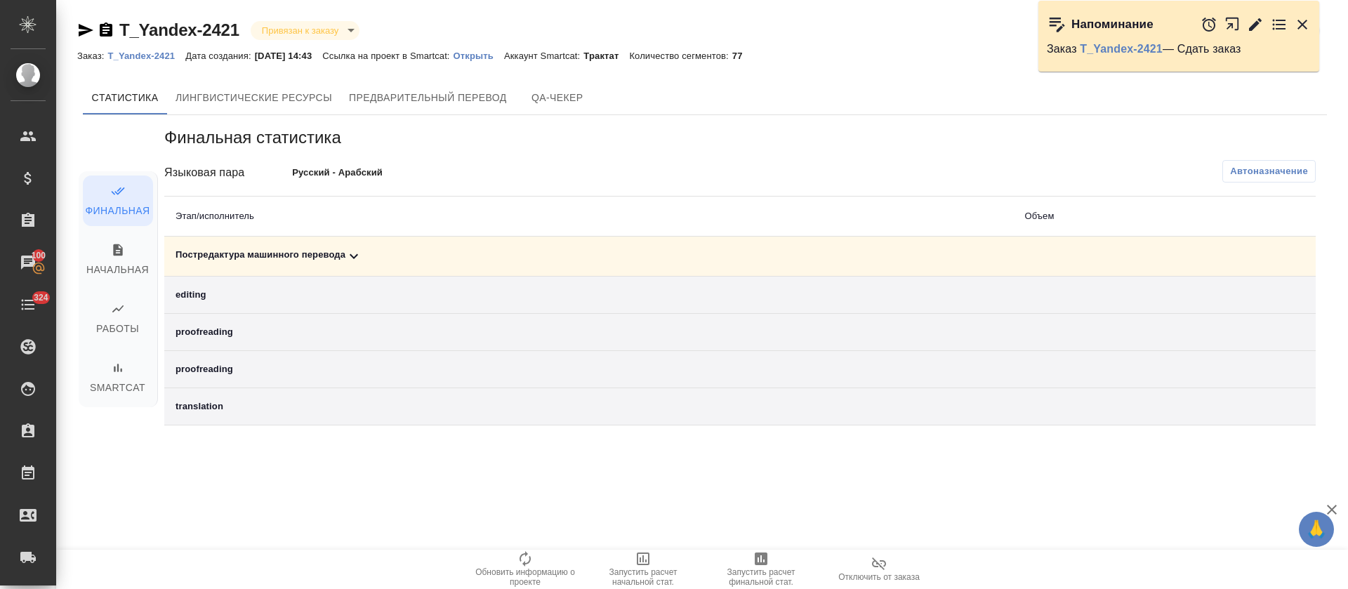
click at [517, 271] on td "Постредактура машинного перевода" at bounding box center [588, 257] width 849 height 40
click at [522, 261] on div "Постредактура машинного перевода" at bounding box center [589, 256] width 826 height 17
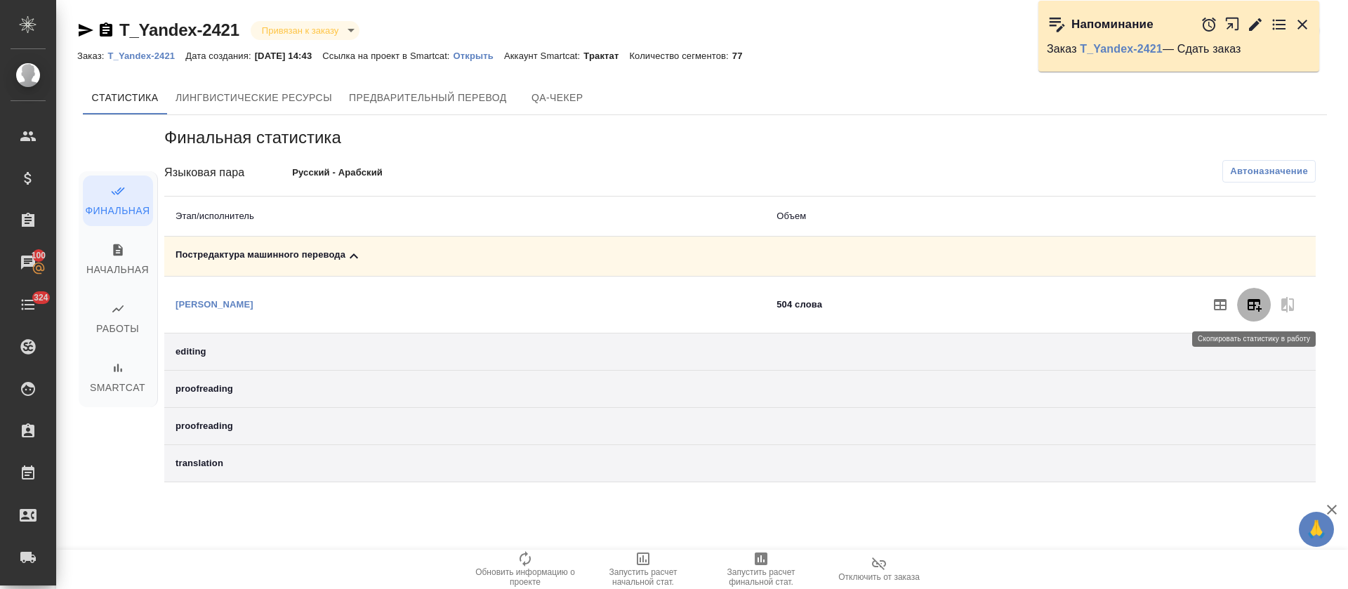
click at [1251, 292] on button "button" at bounding box center [1254, 305] width 34 height 34
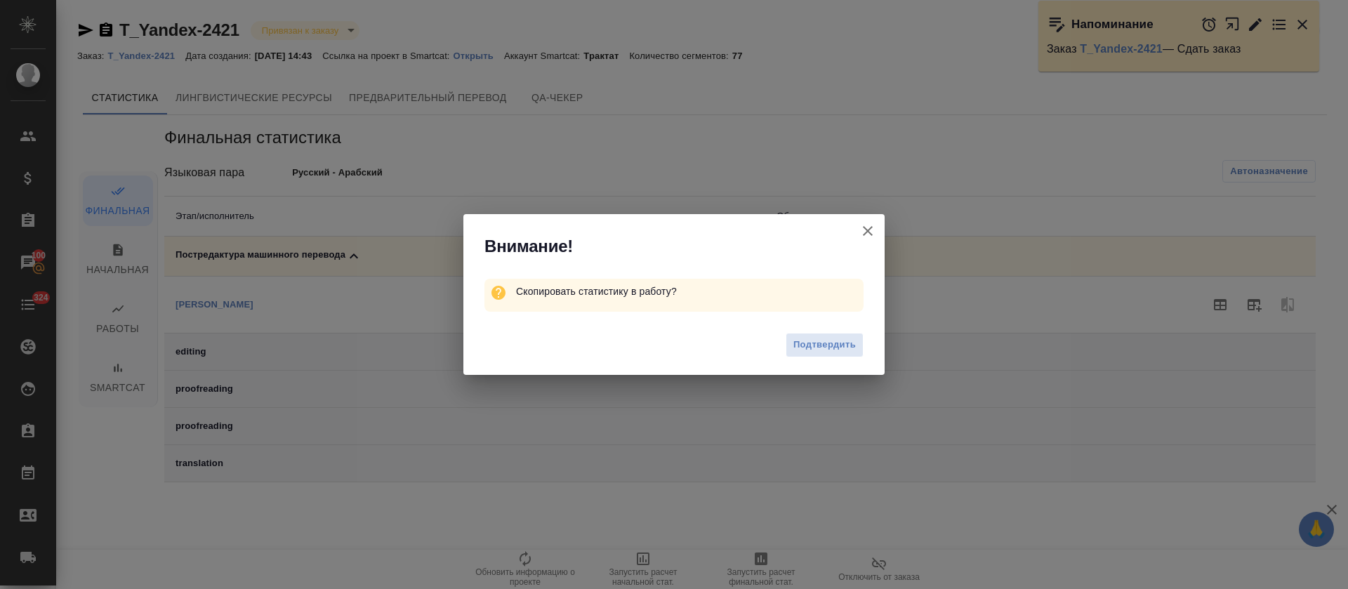
click at [822, 345] on span "Подтвердить" at bounding box center [824, 345] width 62 height 16
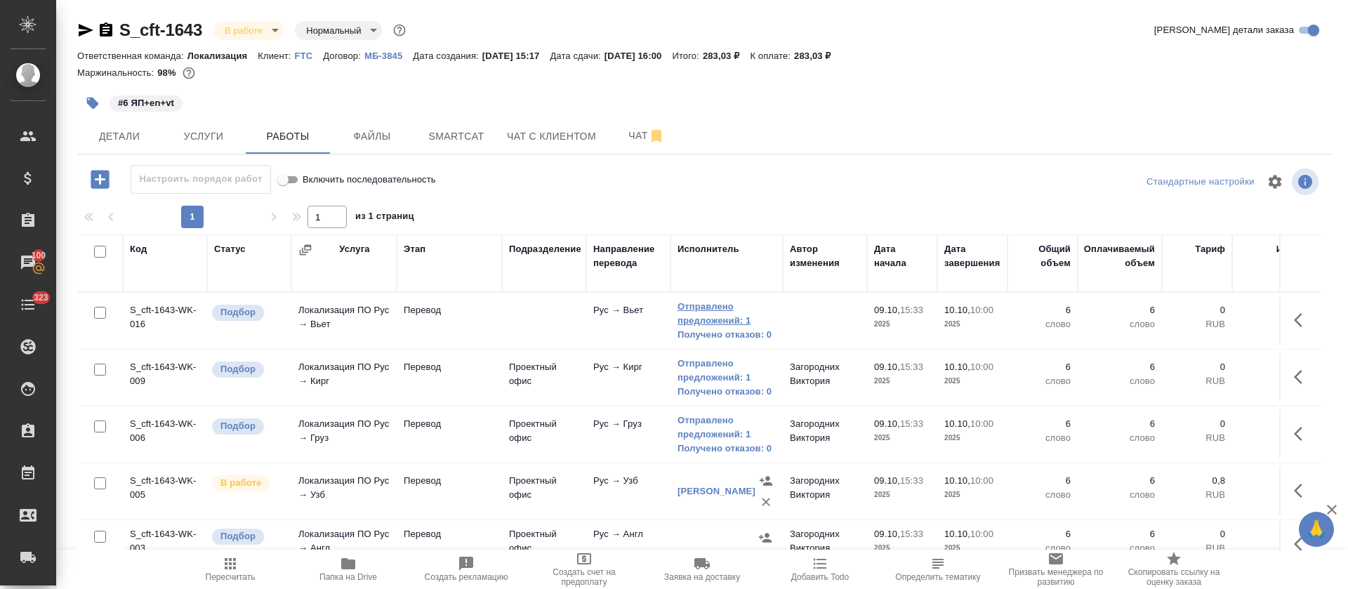
click at [697, 322] on link "Отправлено предложений: 1" at bounding box center [727, 314] width 98 height 28
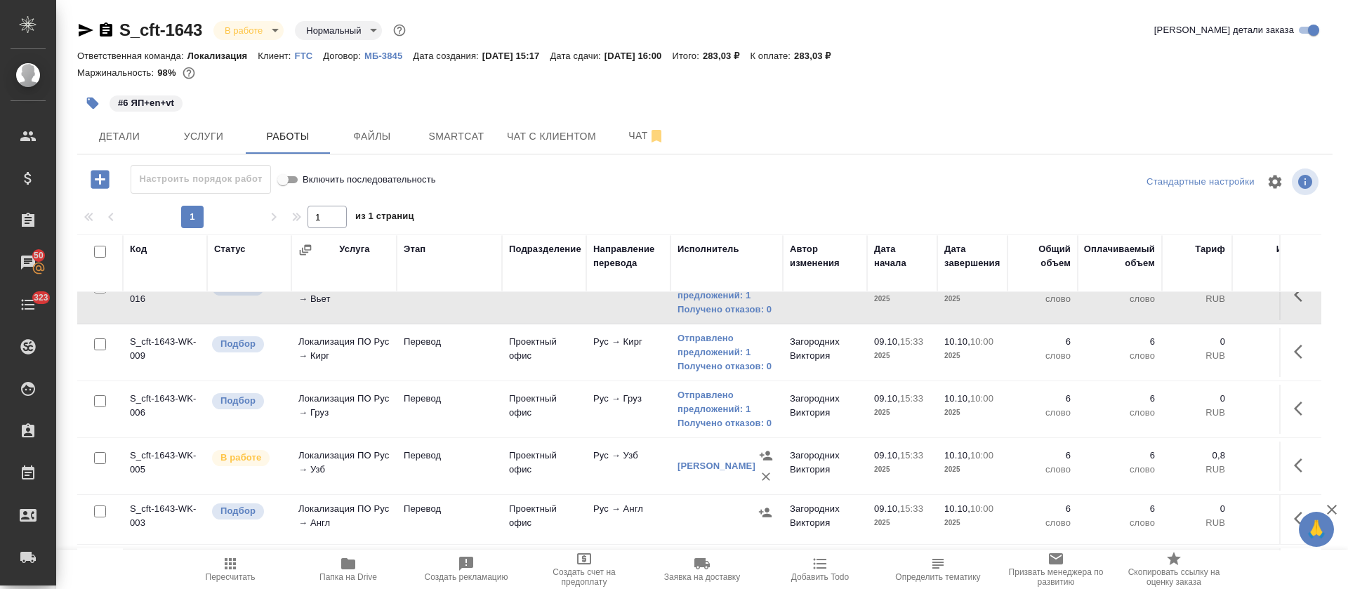
scroll to position [93, 0]
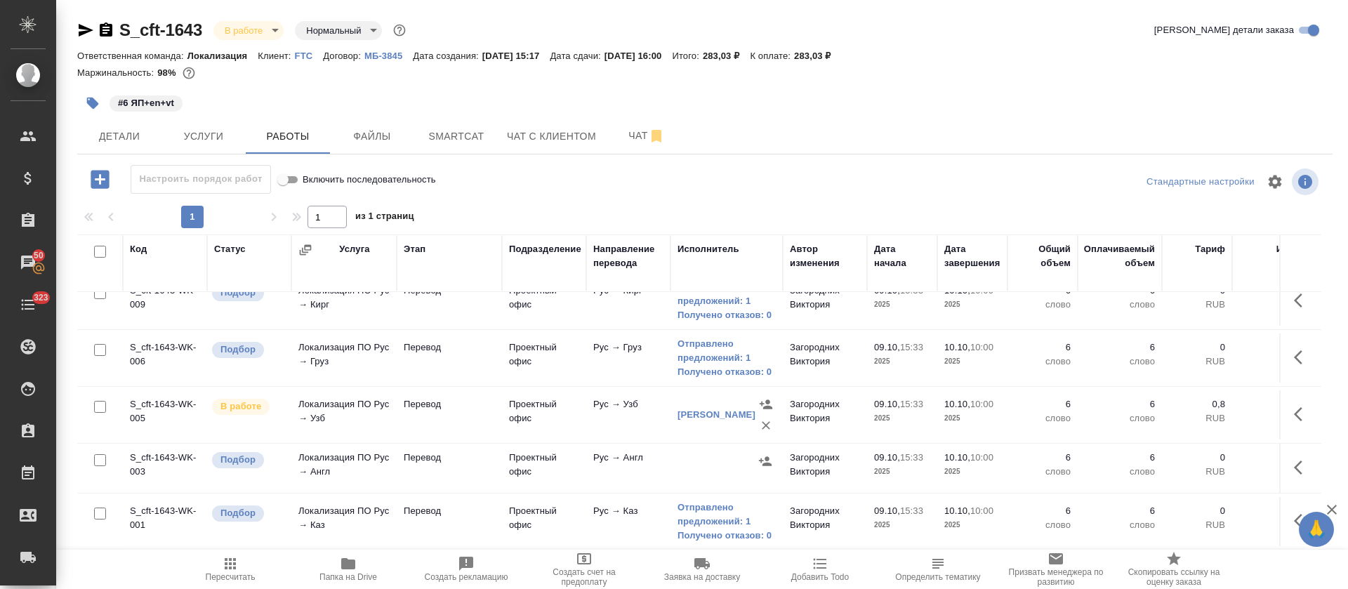
click at [1288, 461] on button "button" at bounding box center [1303, 468] width 34 height 34
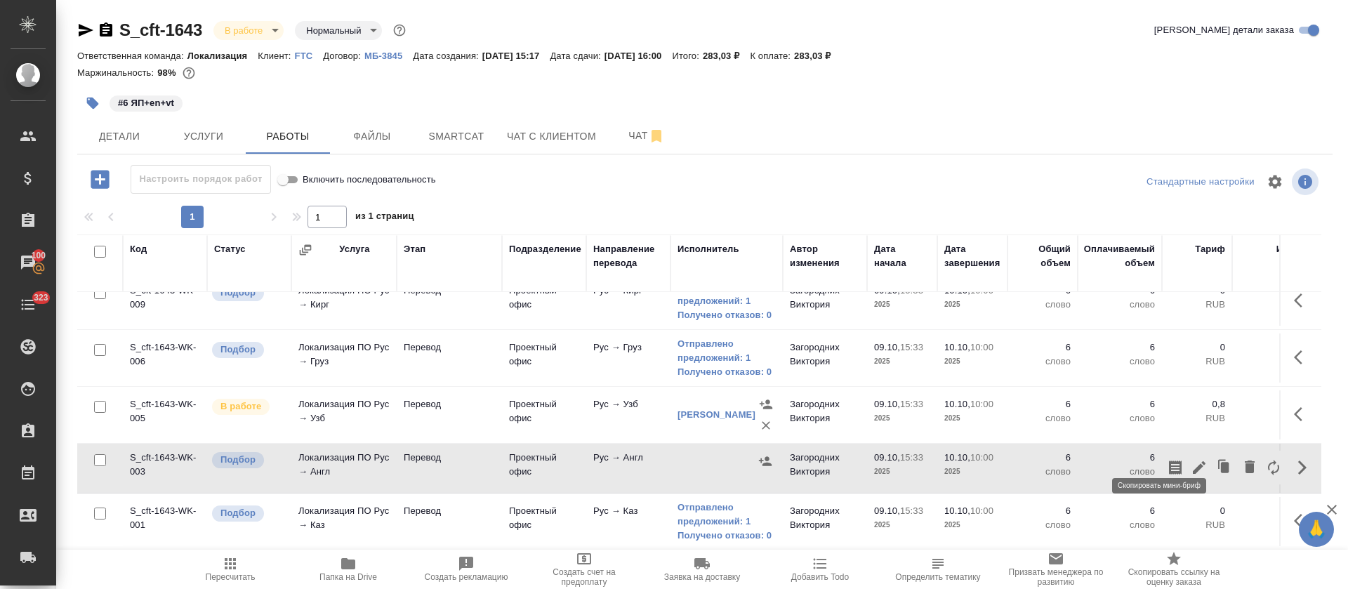
click at [1169, 461] on icon "button" at bounding box center [1175, 468] width 13 height 14
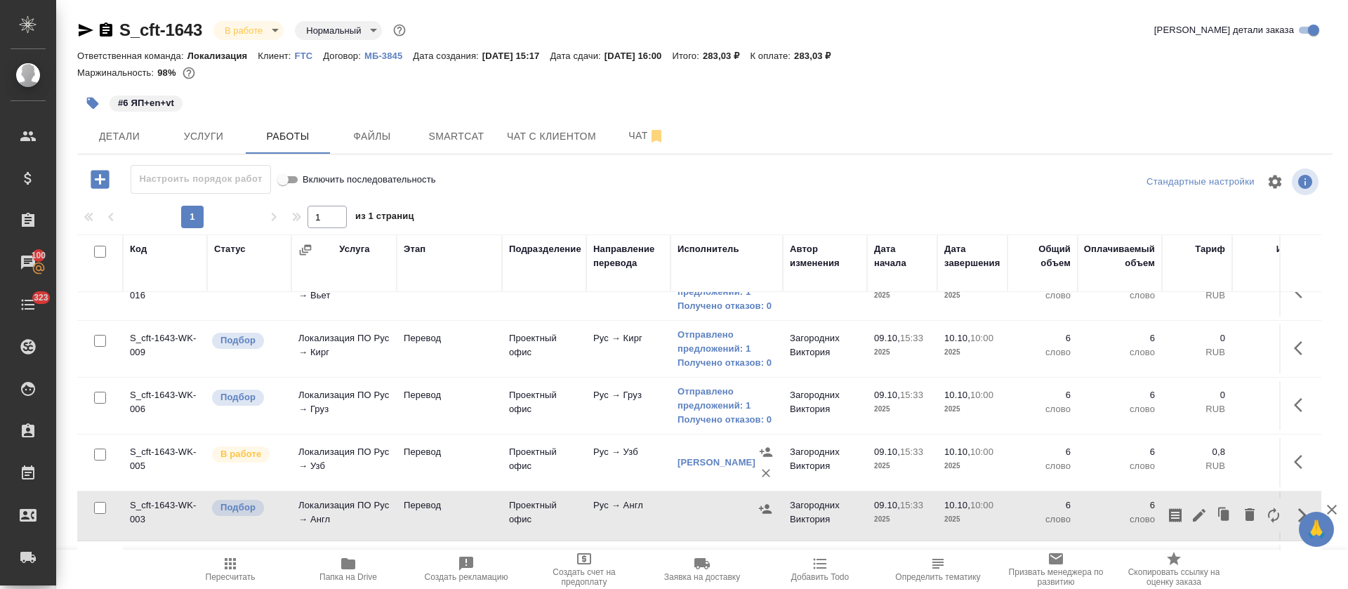
scroll to position [0, 0]
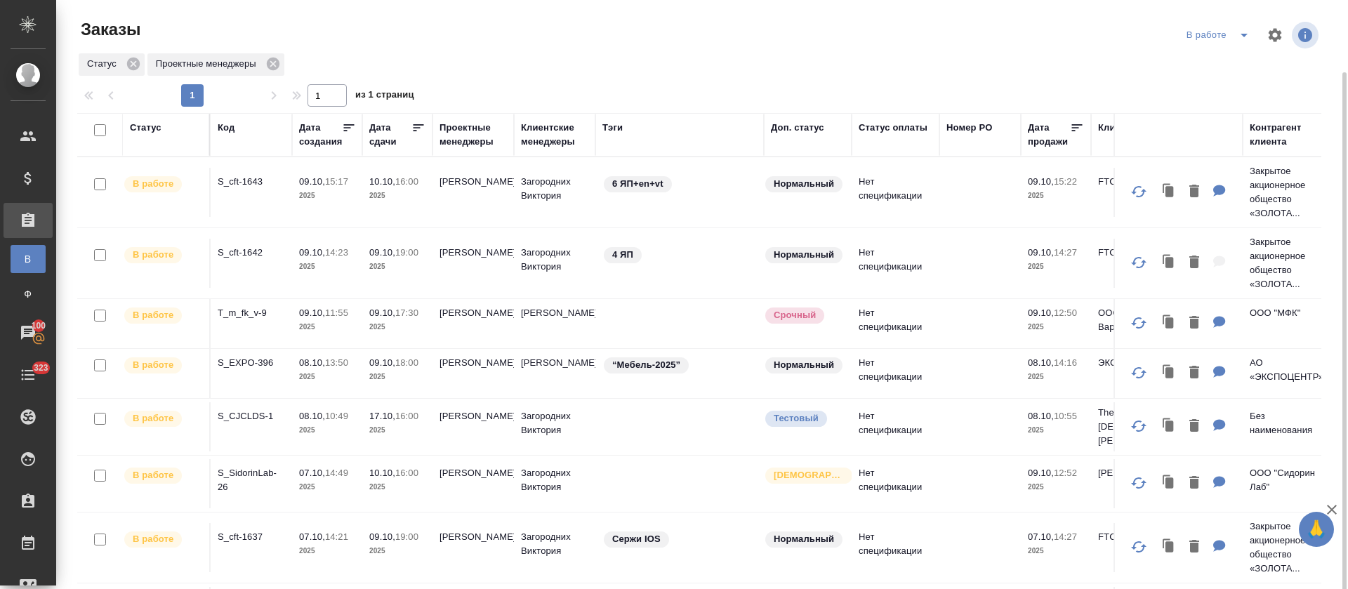
scroll to position [116, 0]
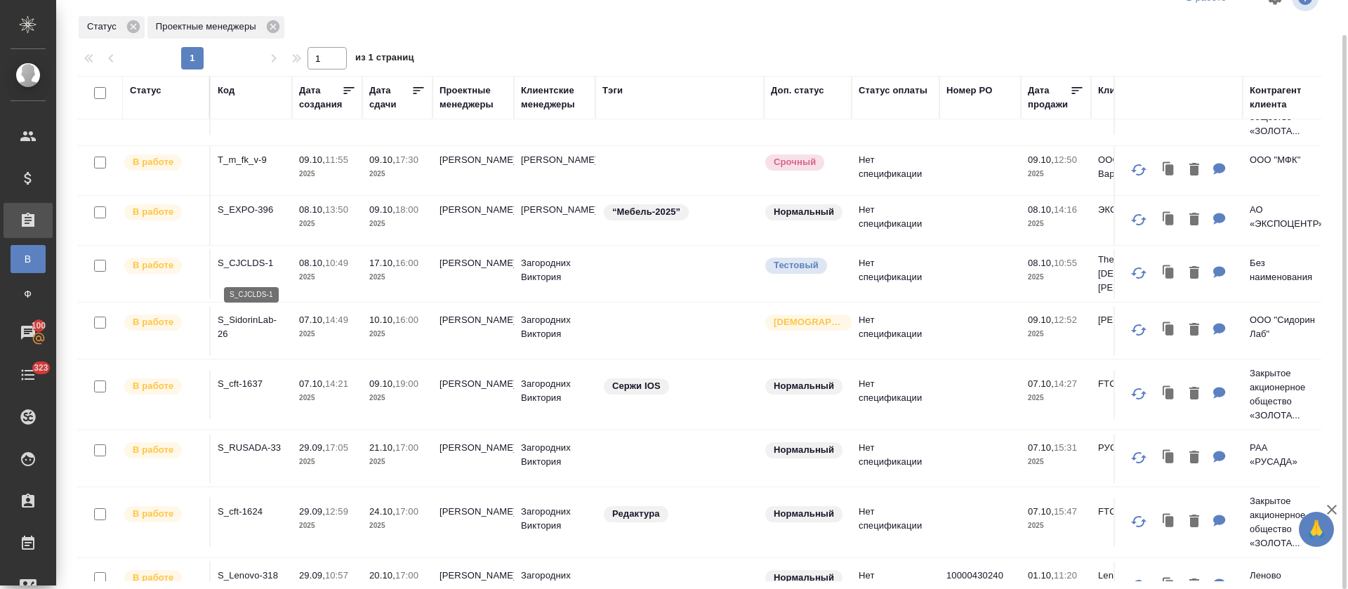
click at [247, 264] on p "S_CJCLDS-1" at bounding box center [251, 263] width 67 height 14
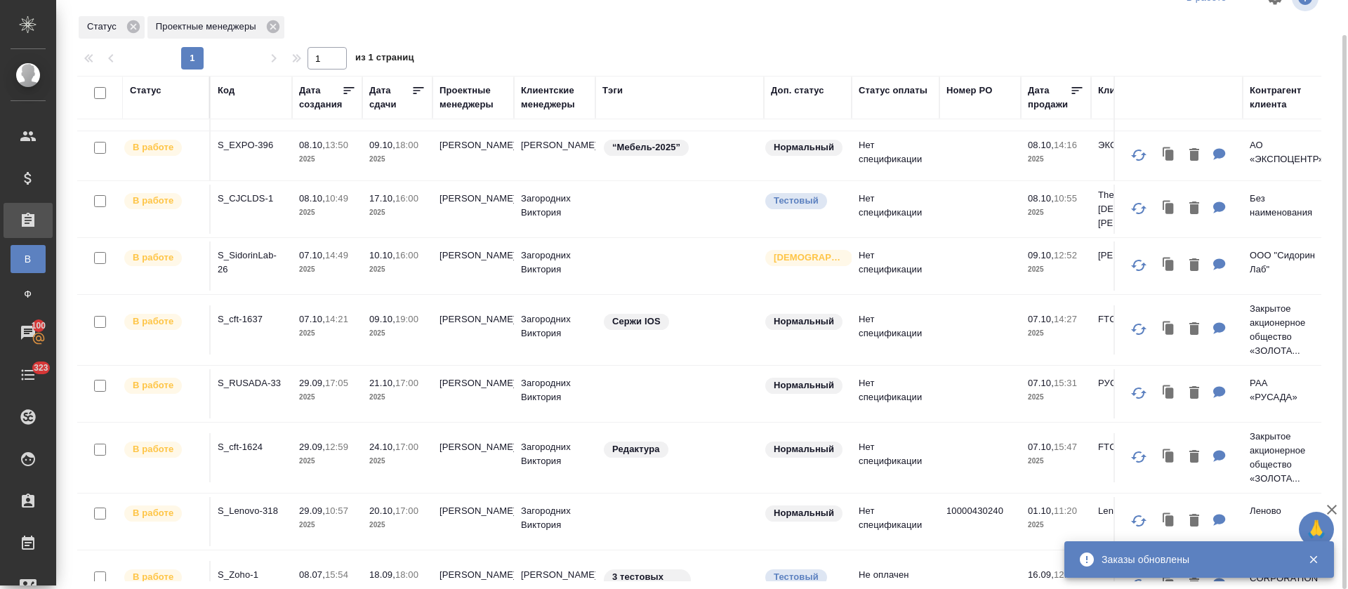
scroll to position [258, 0]
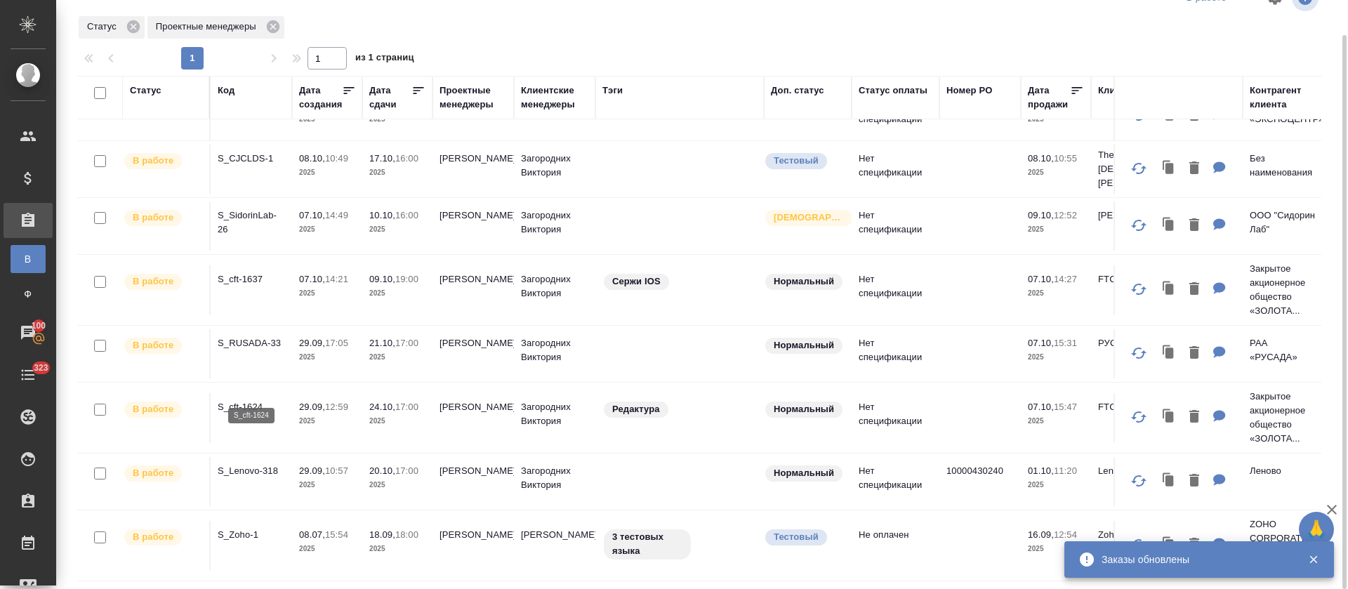
click at [257, 400] on p "S_cft-1624" at bounding box center [251, 407] width 67 height 14
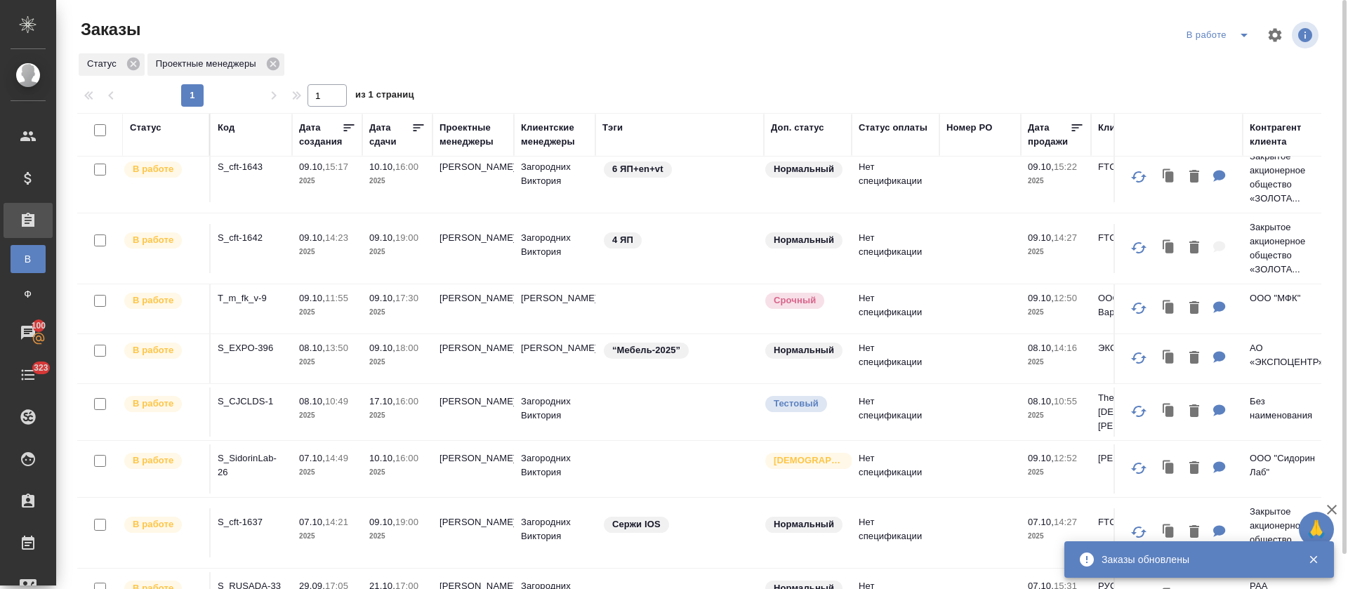
scroll to position [0, 0]
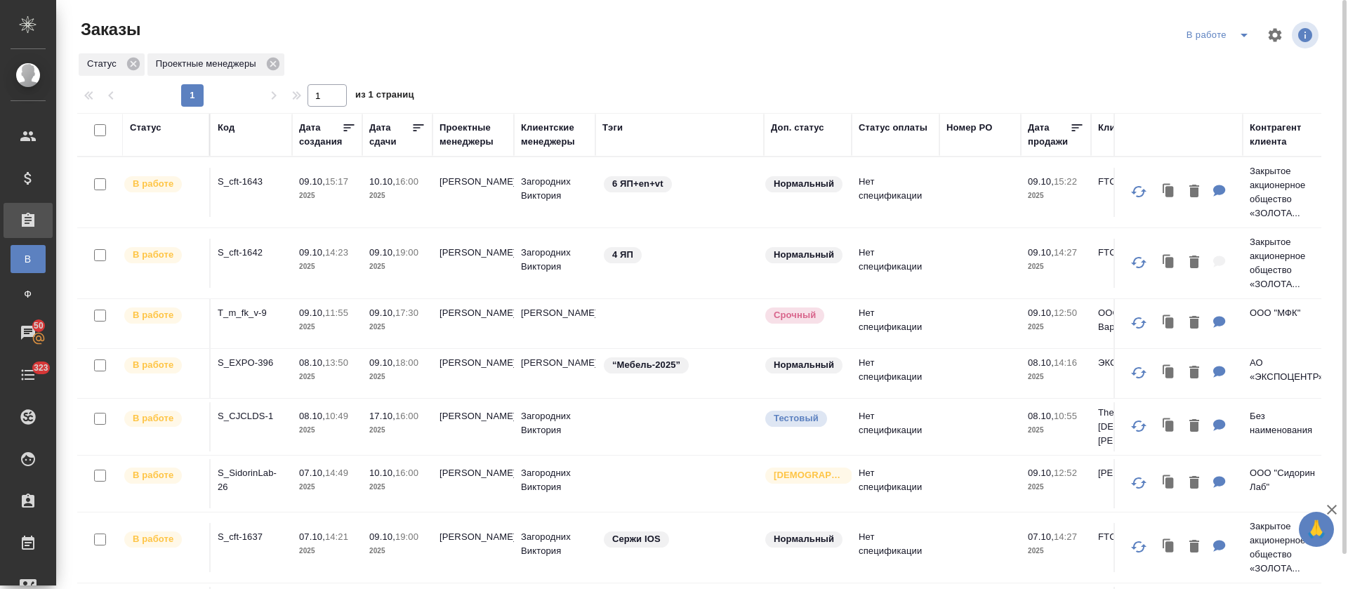
click at [1230, 20] on div "В работе" at bounding box center [1252, 35] width 138 height 34
click at [1239, 34] on icon "split button" at bounding box center [1244, 35] width 17 height 17
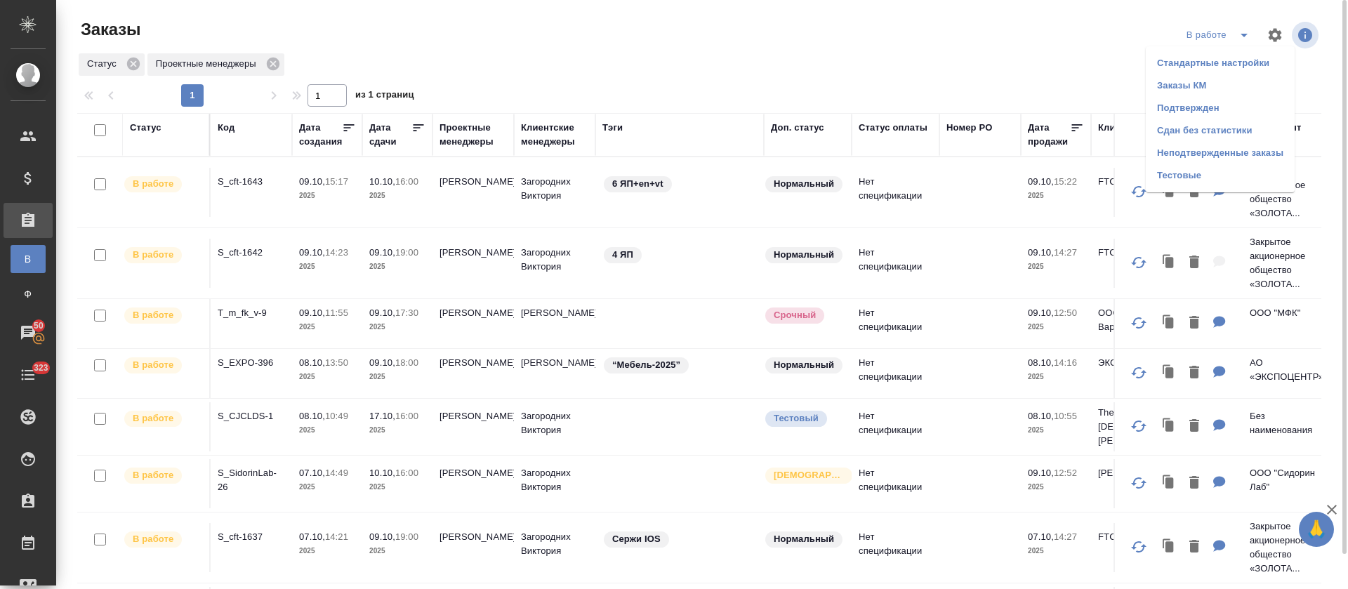
click at [1213, 114] on li "Подтвержден" at bounding box center [1220, 108] width 149 height 22
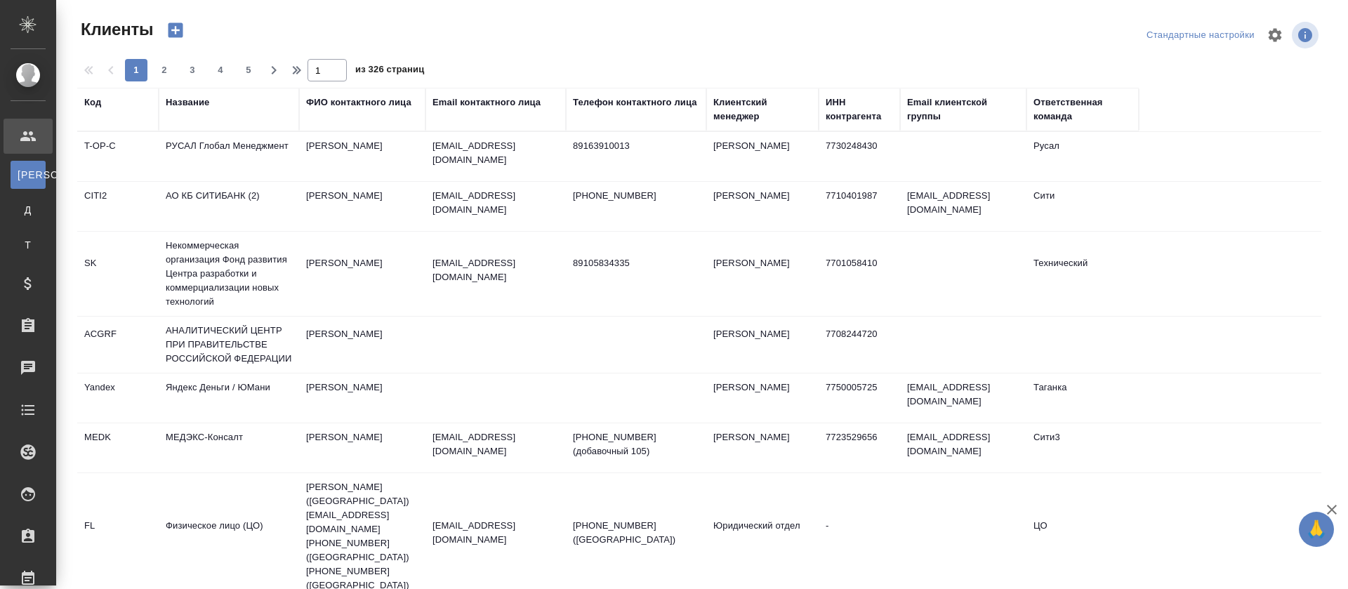
select select "RU"
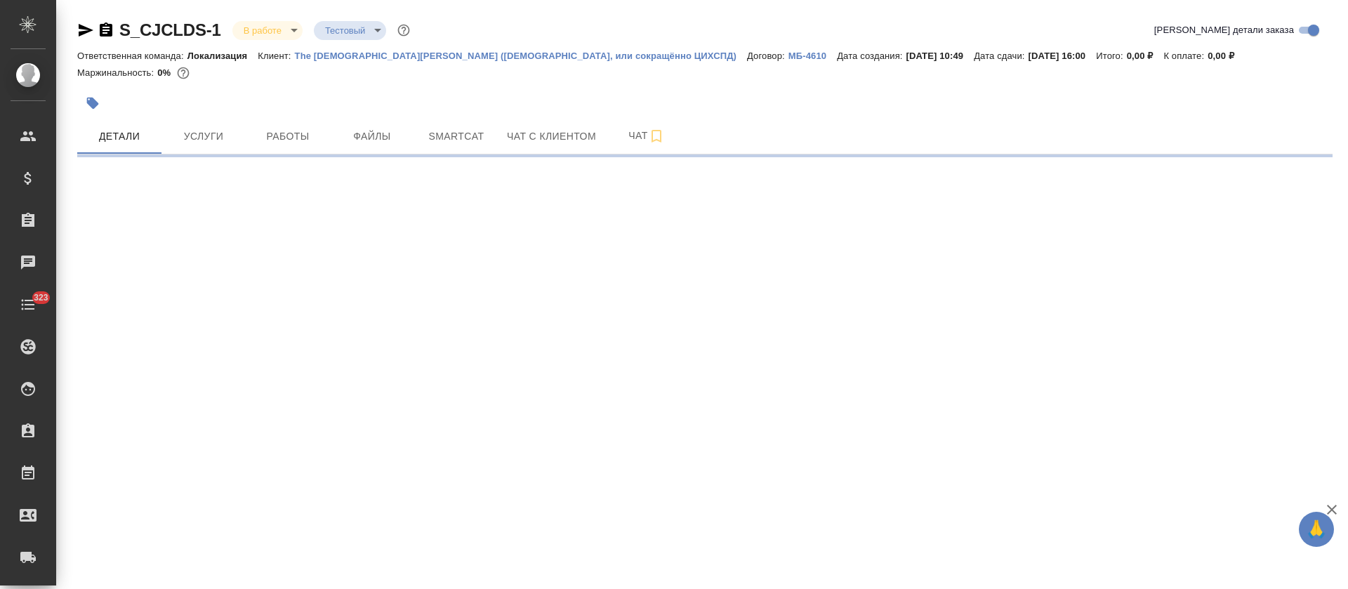
select select "RU"
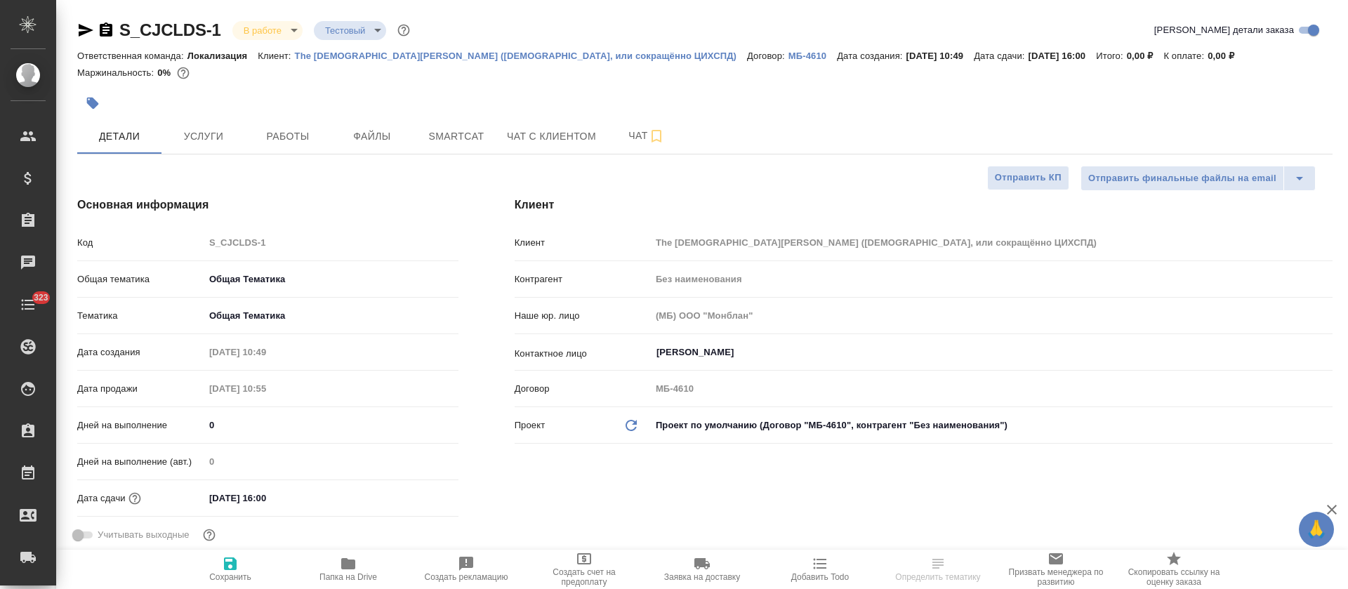
type textarea "x"
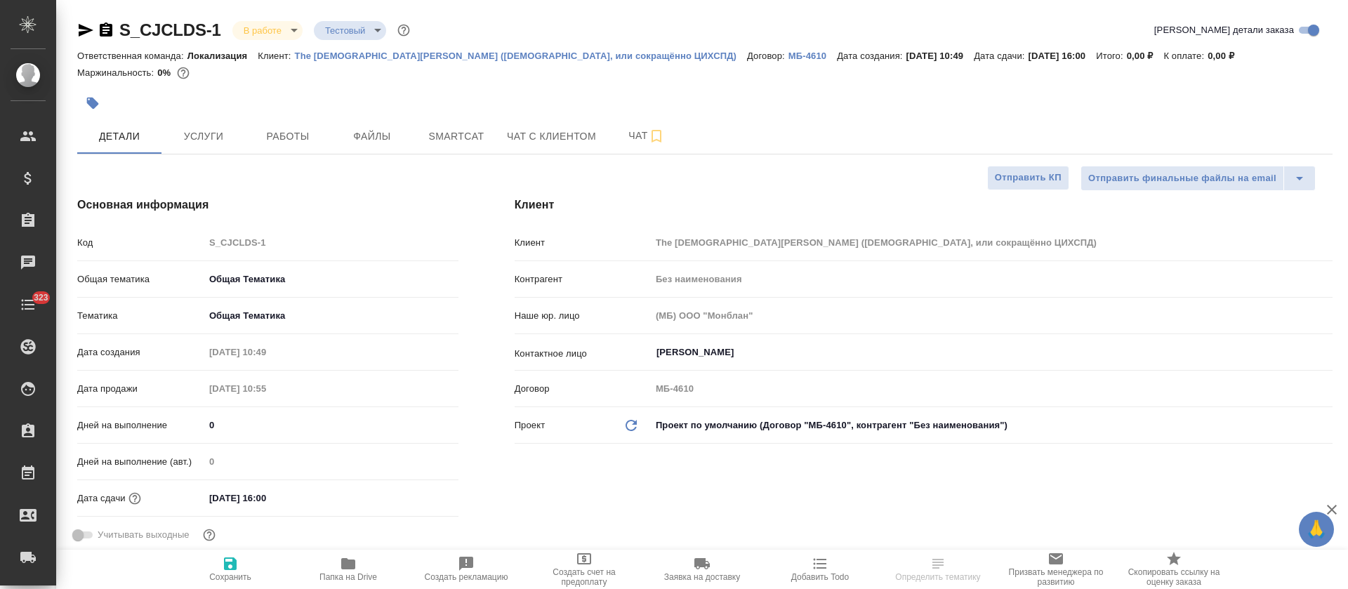
type textarea "x"
click at [83, 30] on icon "button" at bounding box center [85, 30] width 17 height 17
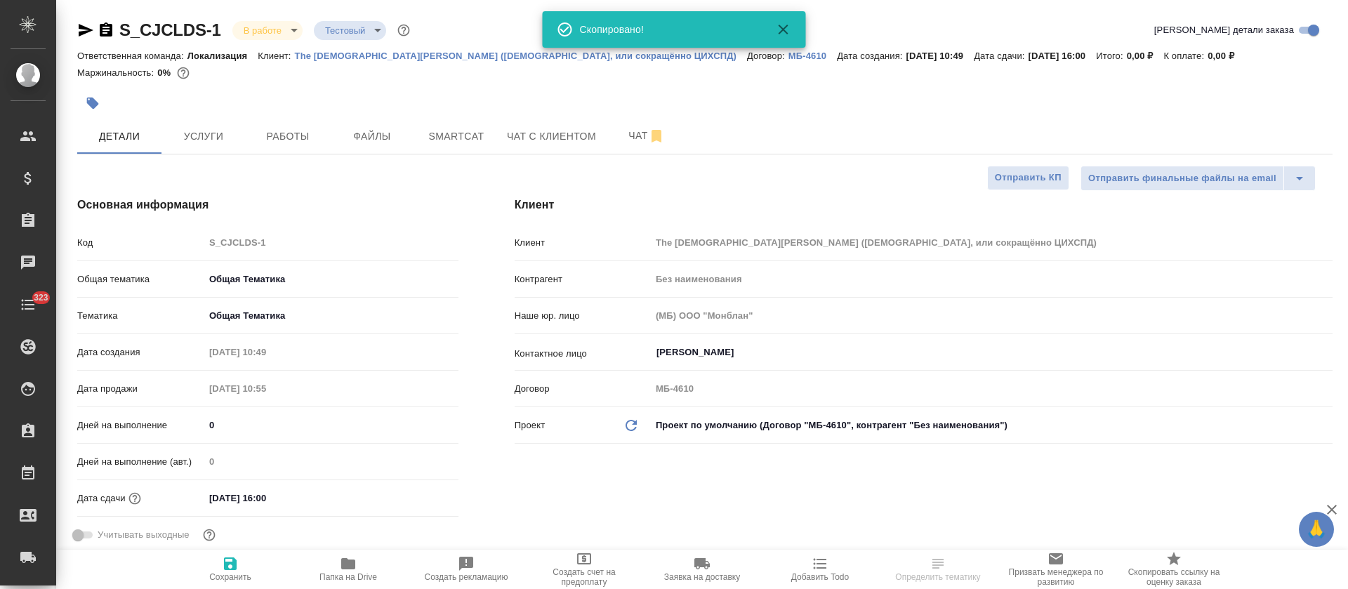
type textarea "x"
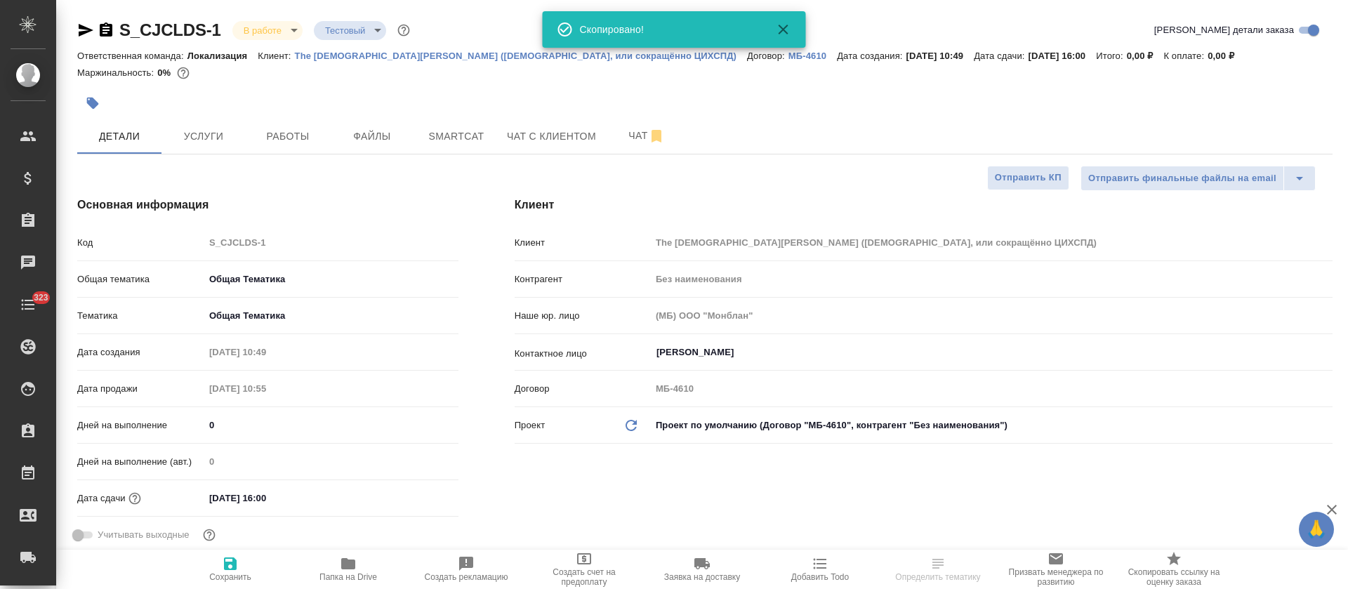
type textarea "x"
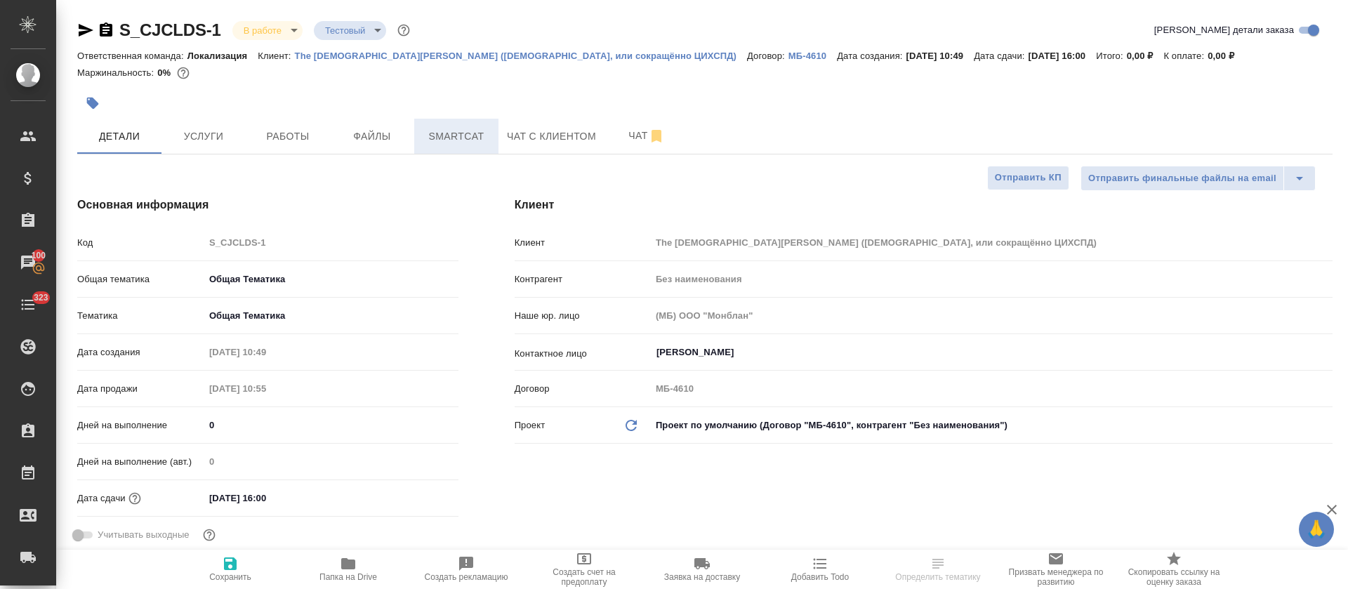
click at [433, 145] on span "Smartcat" at bounding box center [456, 137] width 67 height 18
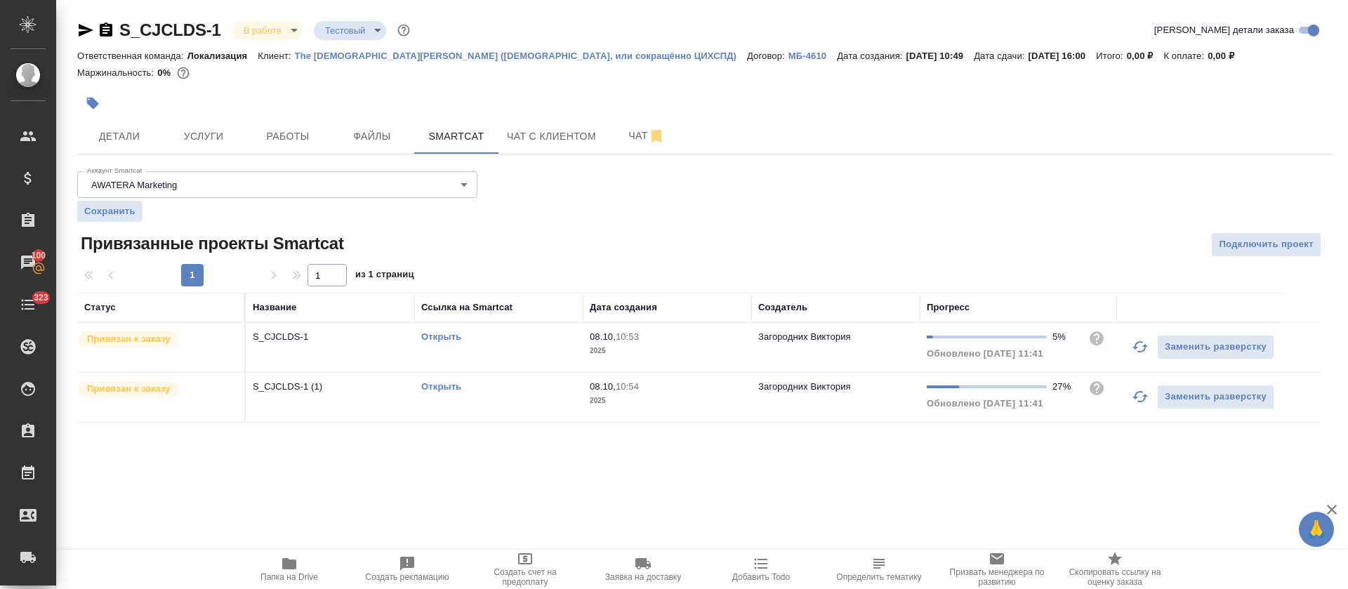
drag, startPoint x: 1146, startPoint y: 360, endPoint x: 1135, endPoint y: 376, distance: 19.3
click at [1146, 355] on icon "button" at bounding box center [1140, 346] width 17 height 17
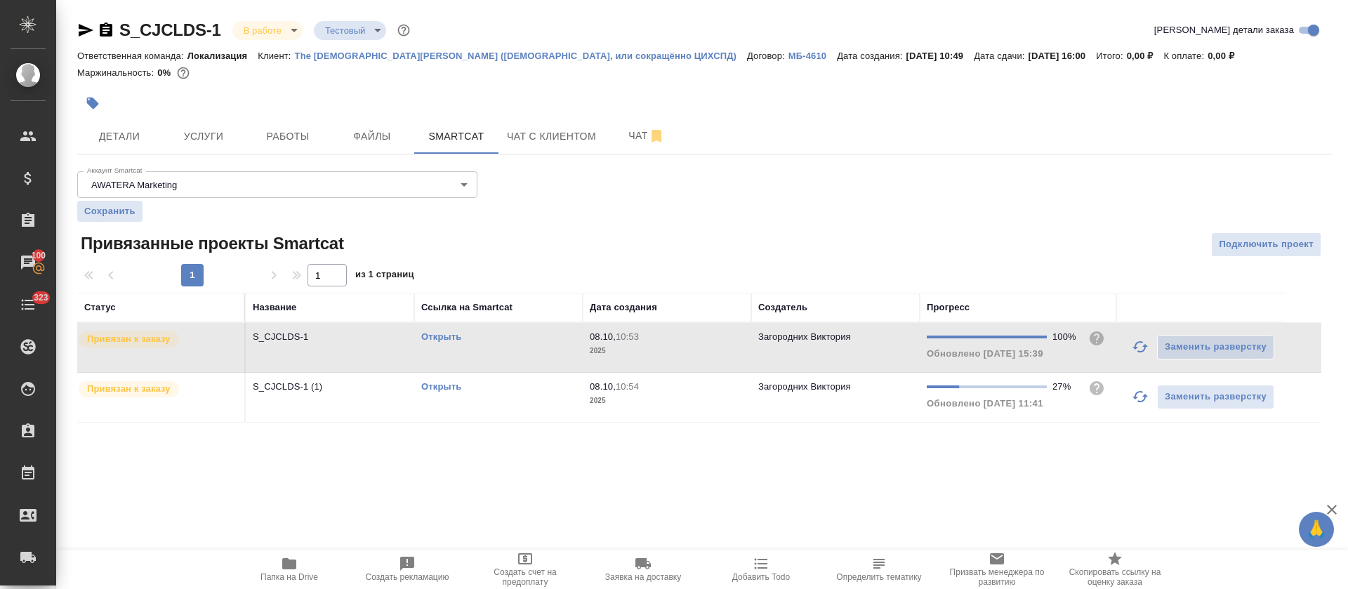
click at [1136, 402] on icon "button" at bounding box center [1140, 396] width 15 height 11
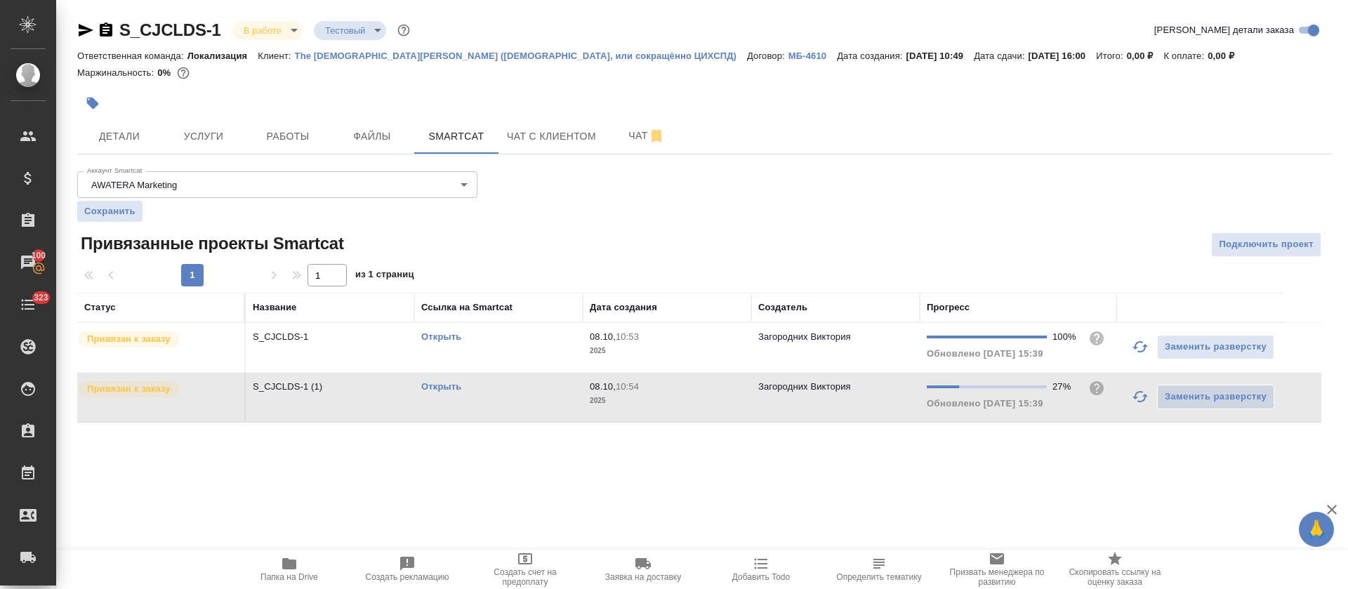
click at [294, 569] on icon "button" at bounding box center [289, 563] width 14 height 11
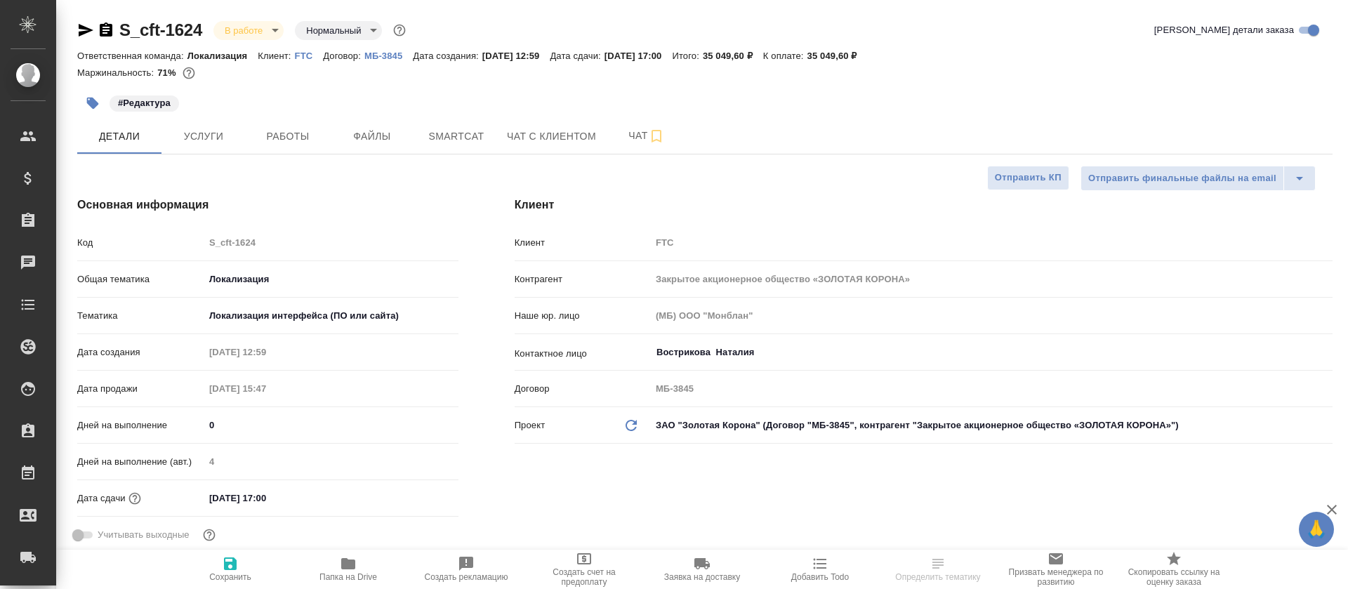
select select "RU"
type textarea "x"
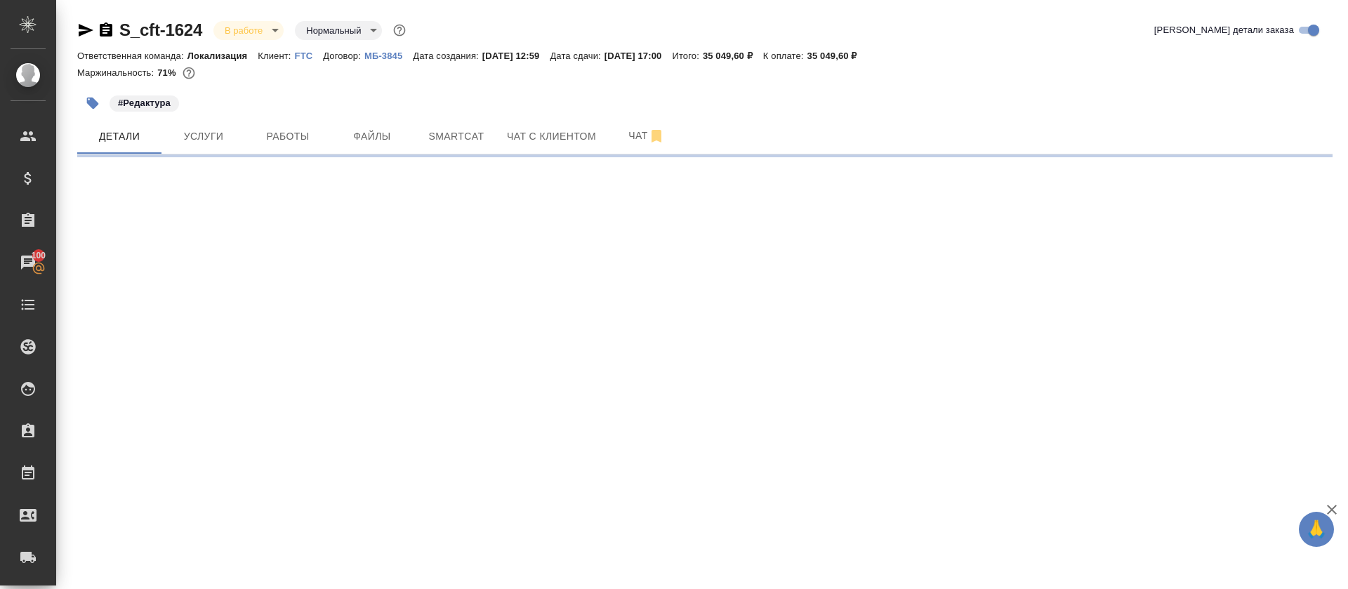
select select "RU"
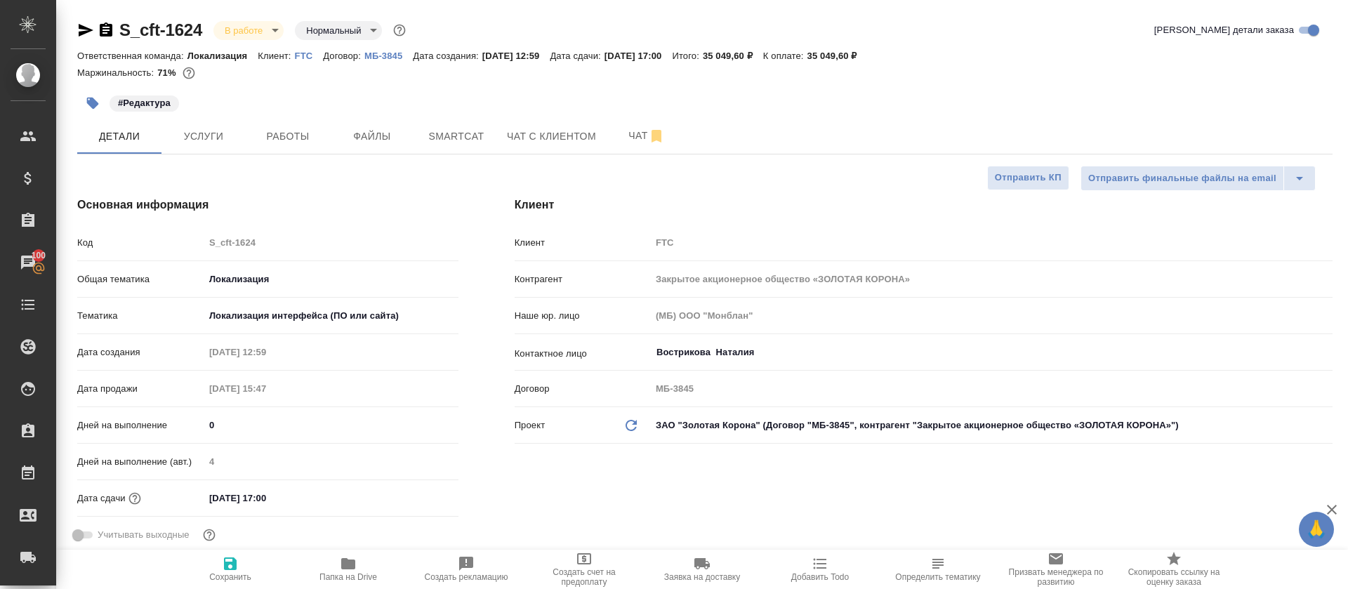
type textarea "x"
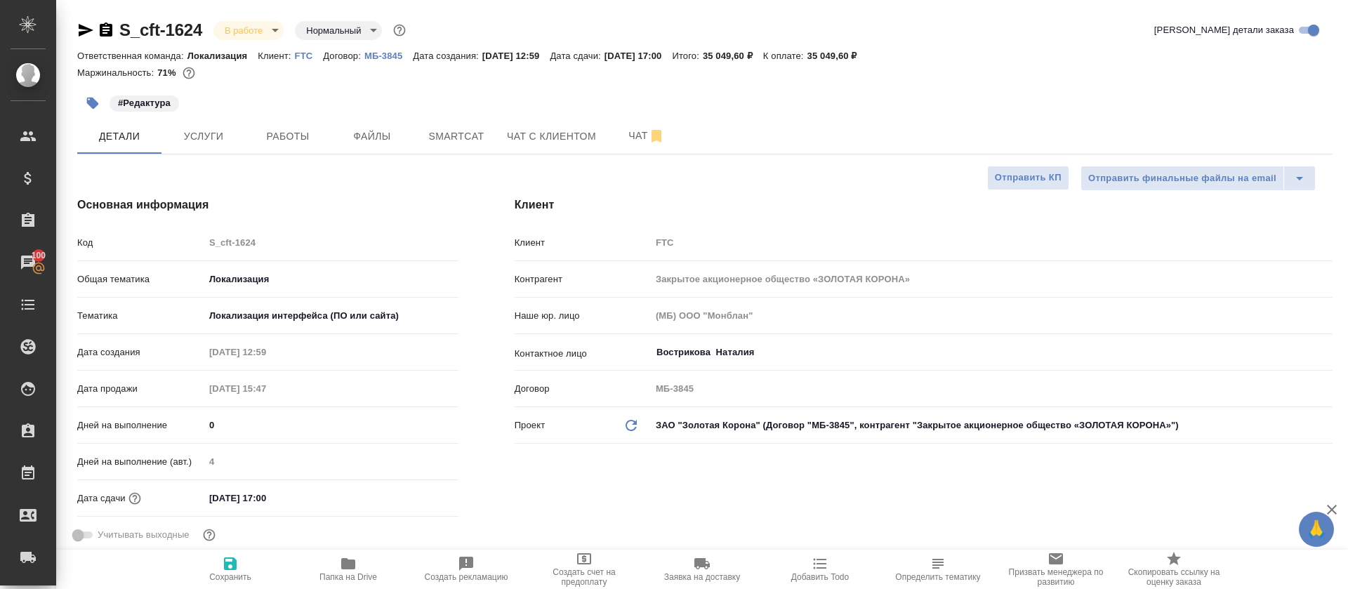
type textarea "x"
click at [414, 119] on button "Smartcat" at bounding box center [456, 136] width 84 height 35
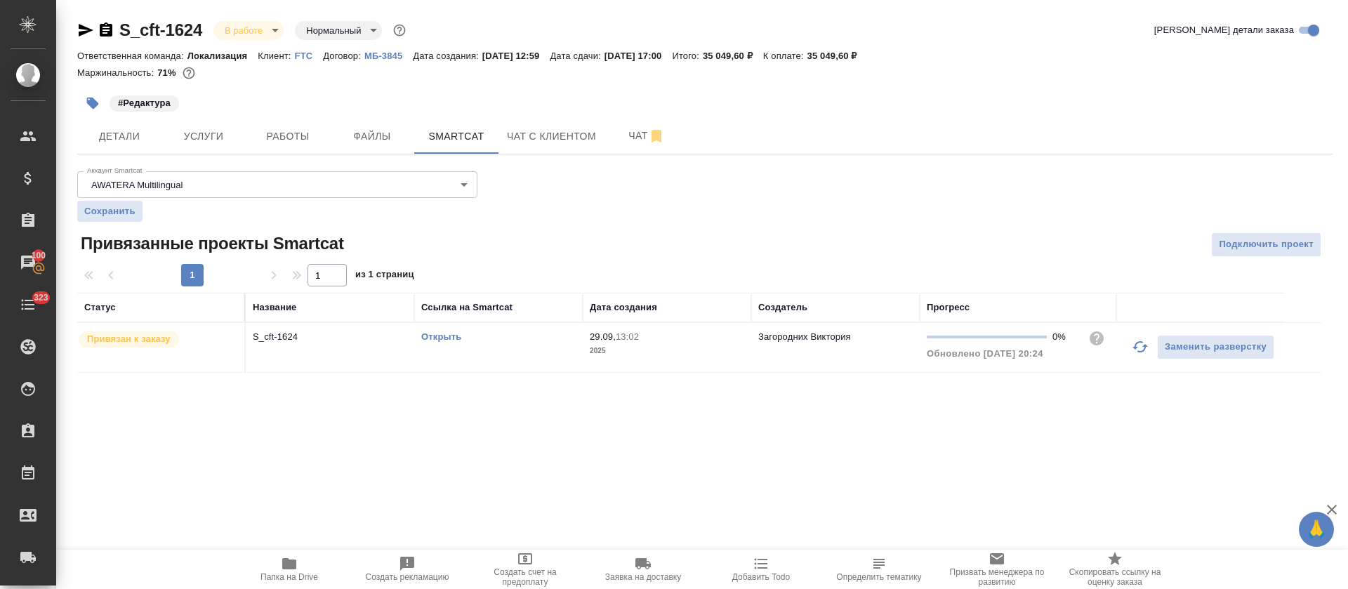
click at [433, 342] on div "Открыть" at bounding box center [498, 337] width 154 height 14
click at [435, 335] on link "Открыть" at bounding box center [441, 336] width 40 height 11
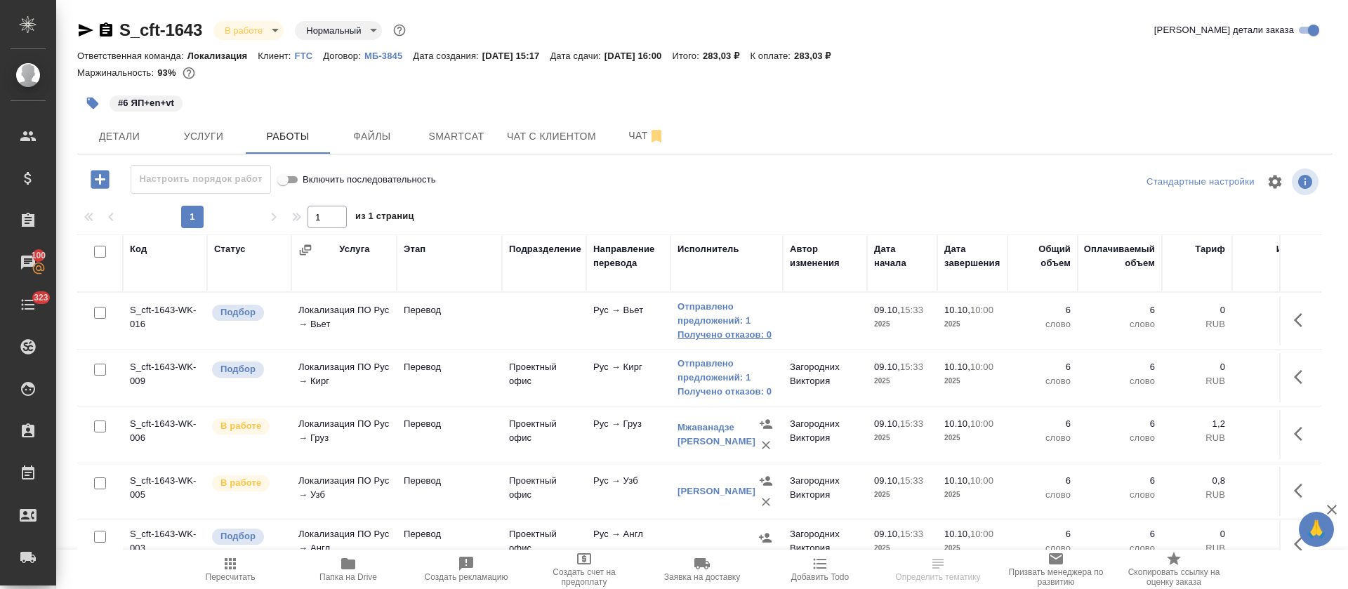
click at [701, 328] on link "Получено отказов: 0" at bounding box center [727, 335] width 98 height 14
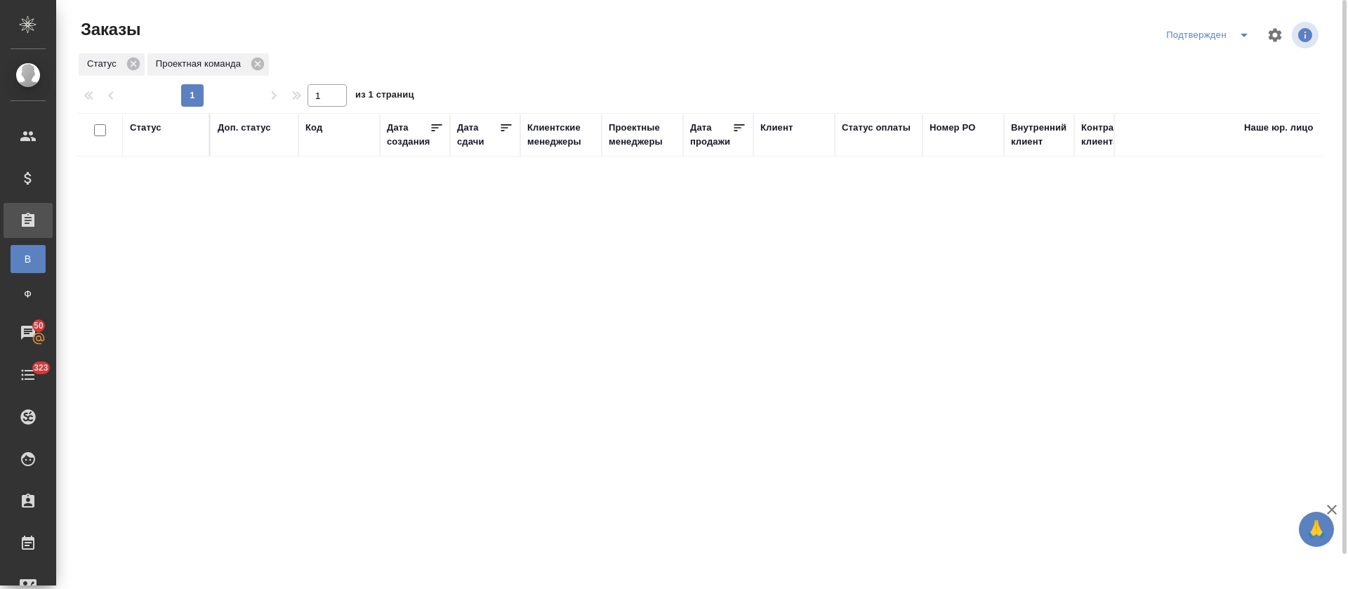
click at [1245, 24] on button "split button" at bounding box center [1244, 35] width 28 height 22
click at [1235, 76] on li "В работе" at bounding box center [1210, 85] width 149 height 22
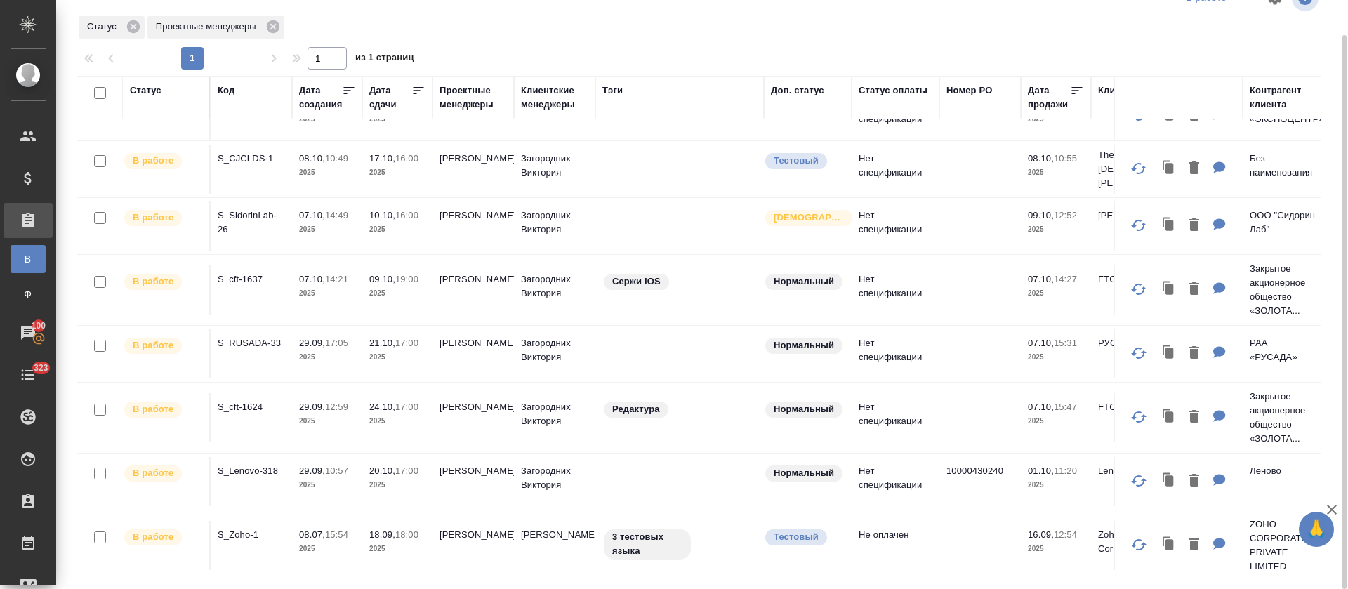
scroll to position [258, 0]
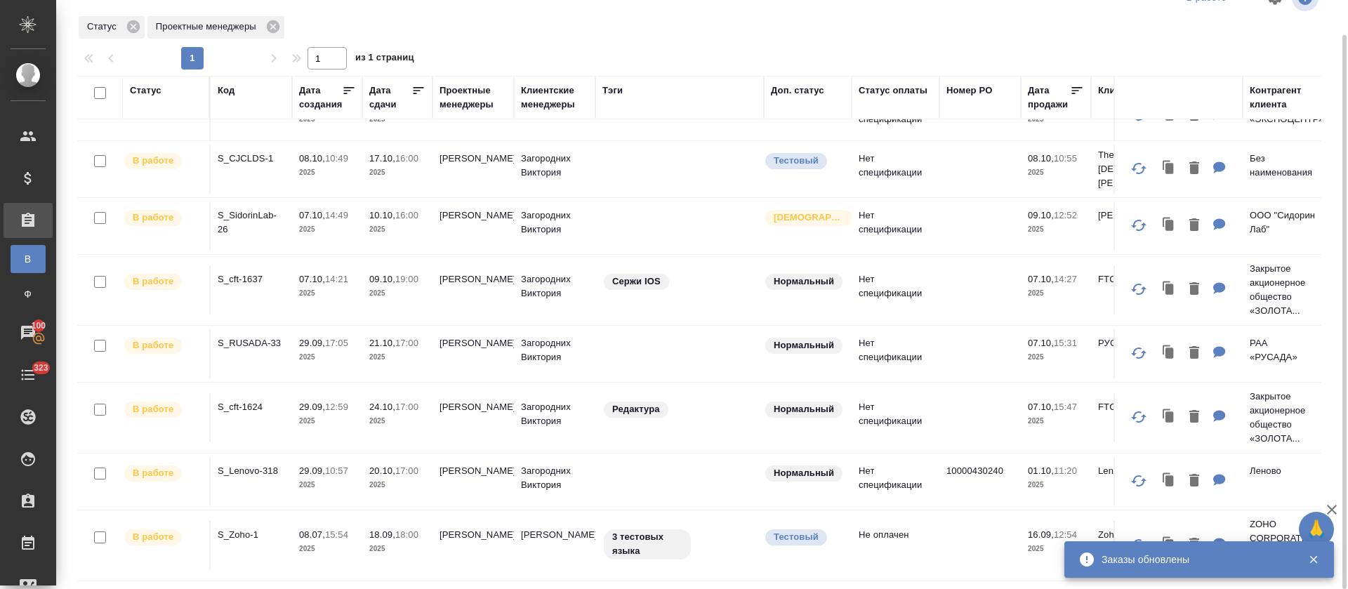
click at [236, 400] on p "S_cft-1624" at bounding box center [251, 407] width 67 height 14
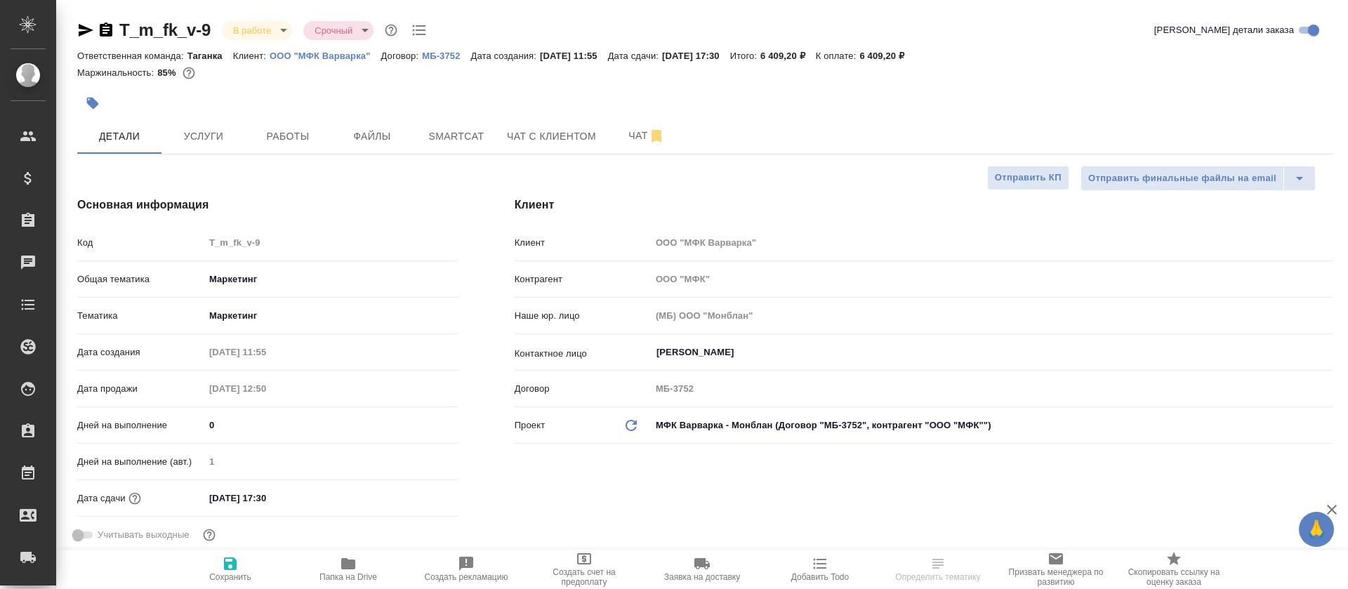
select select "RU"
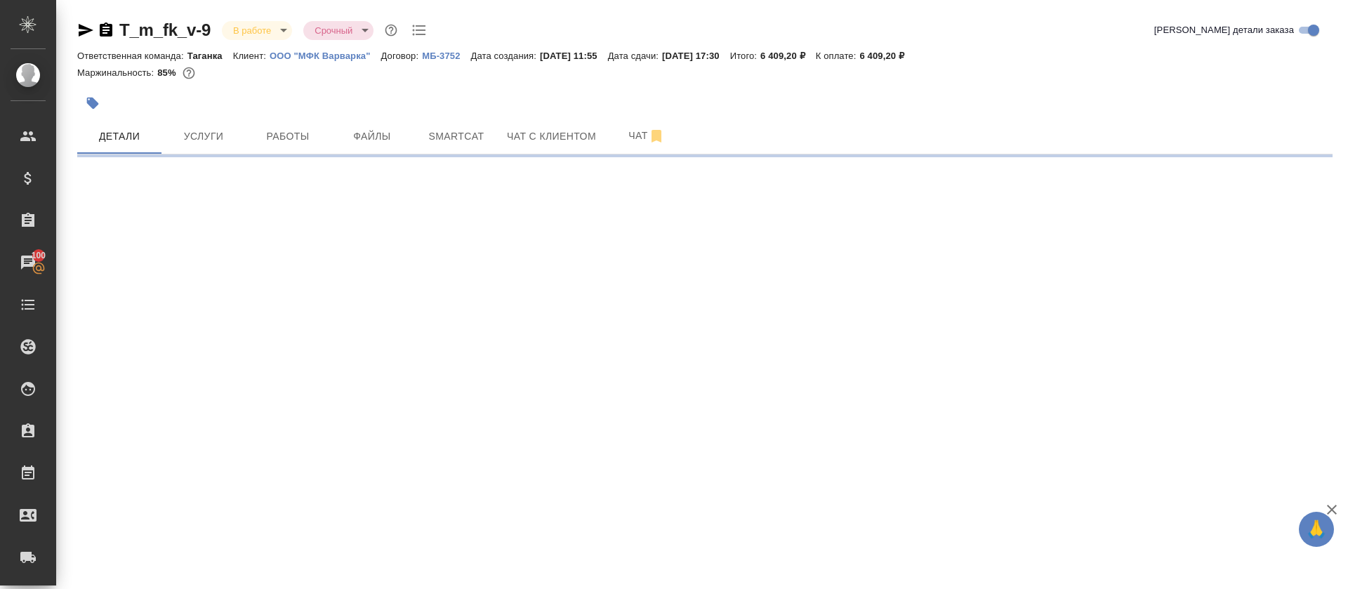
select select "RU"
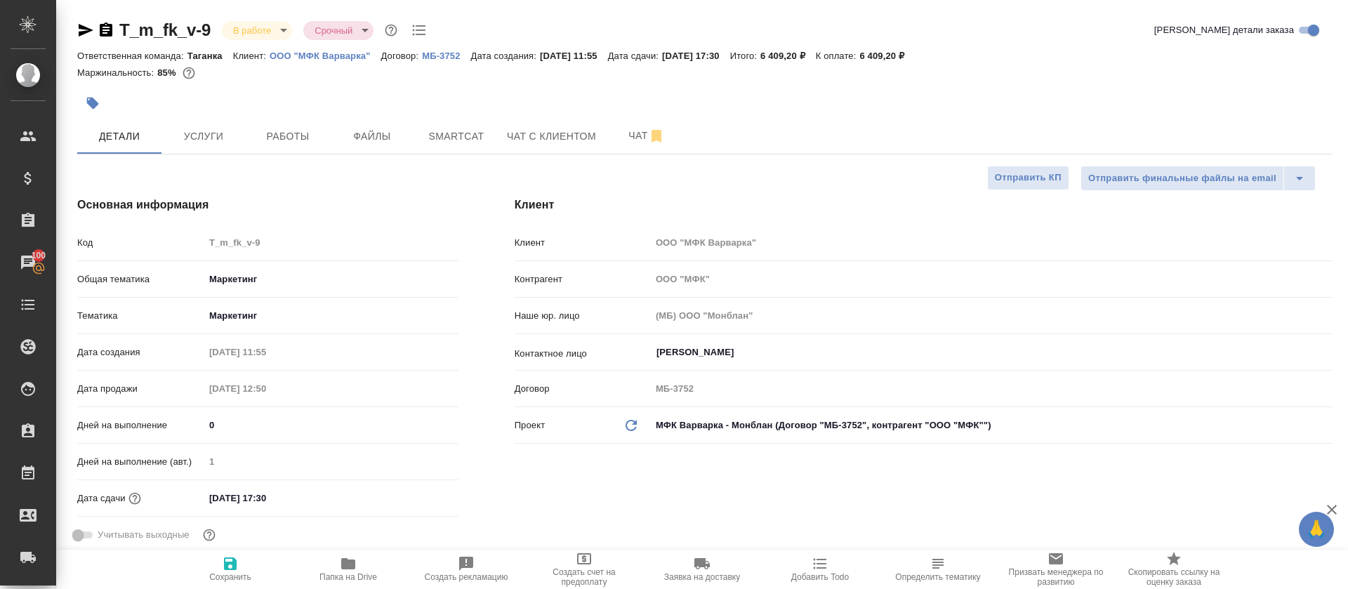
type textarea "x"
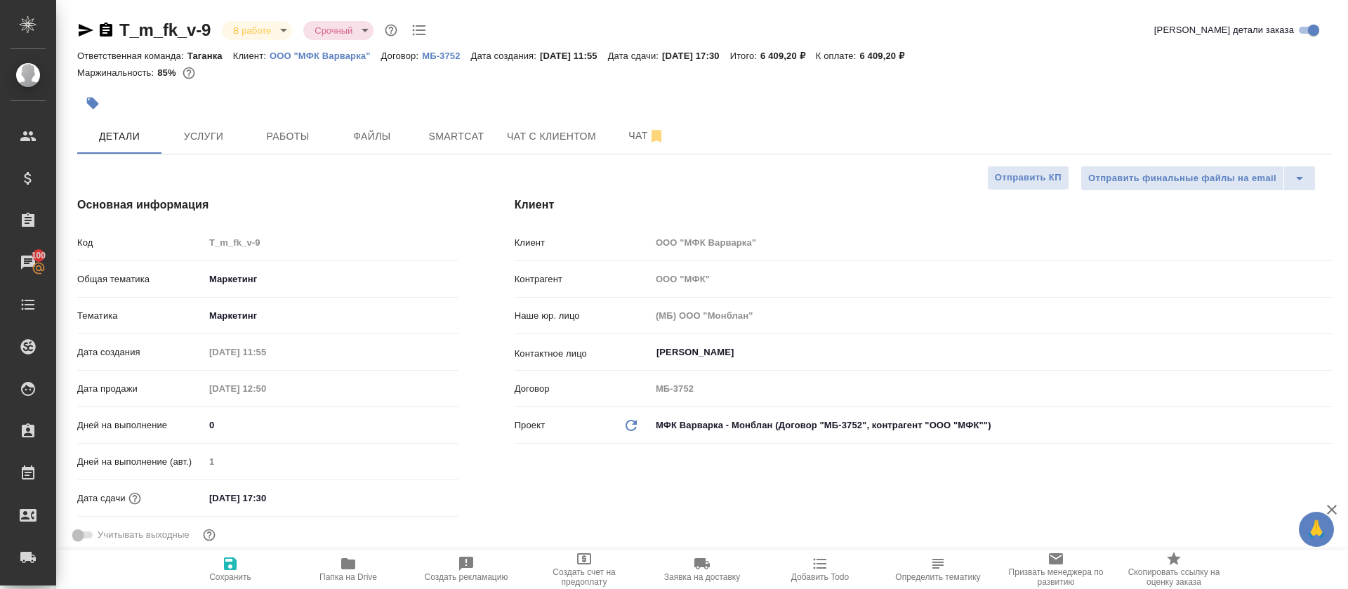
type textarea "x"
click at [324, 135] on button "Работы" at bounding box center [288, 136] width 84 height 35
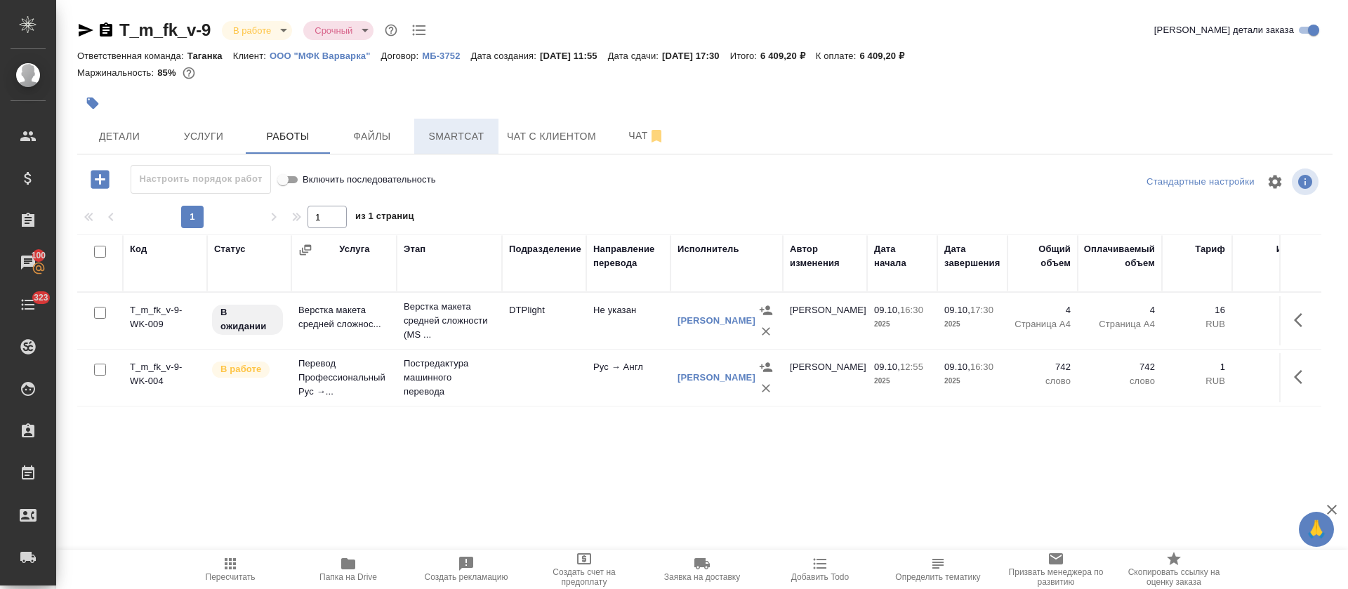
click at [444, 131] on span "Smartcat" at bounding box center [456, 137] width 67 height 18
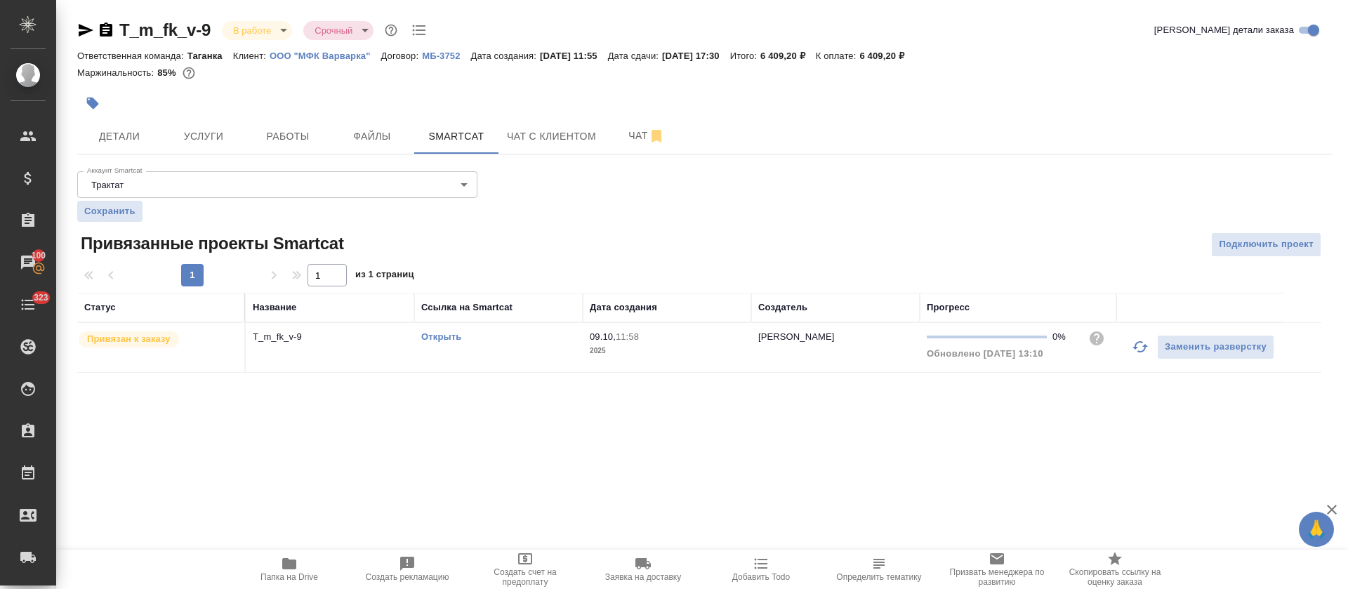
click at [1140, 343] on icon "button" at bounding box center [1140, 346] width 17 height 17
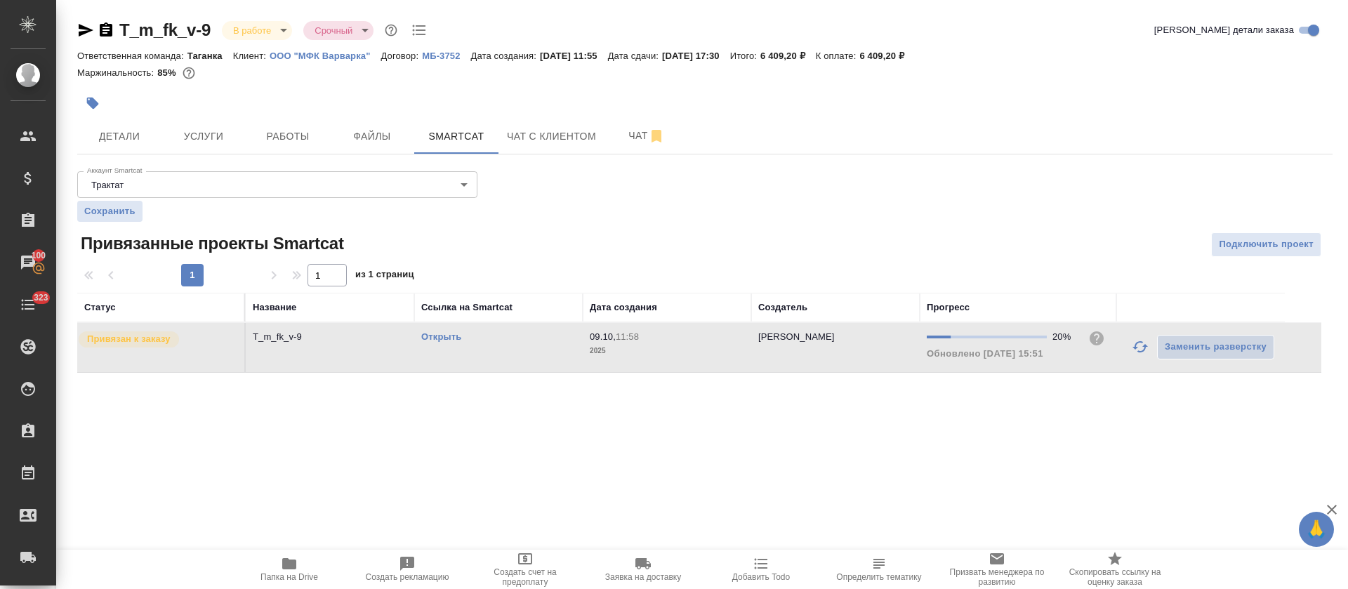
click at [435, 338] on link "Открыть" at bounding box center [441, 336] width 40 height 11
click at [273, 153] on button "Работы" at bounding box center [288, 136] width 84 height 35
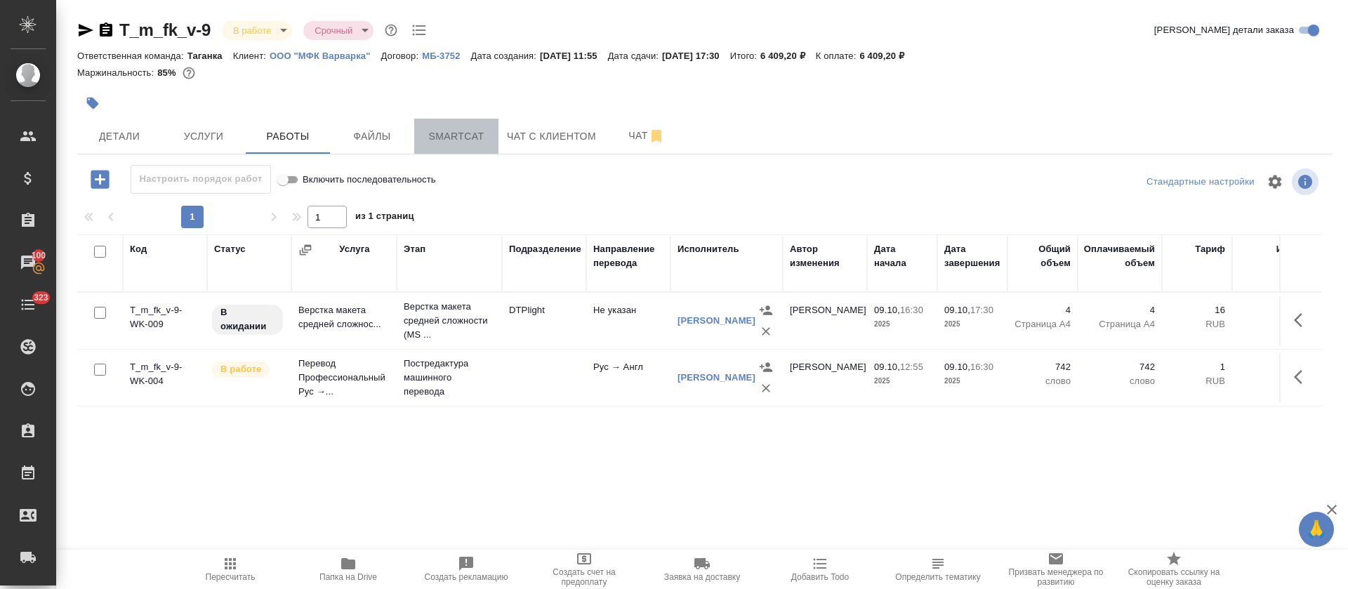
click at [480, 143] on span "Smartcat" at bounding box center [456, 137] width 67 height 18
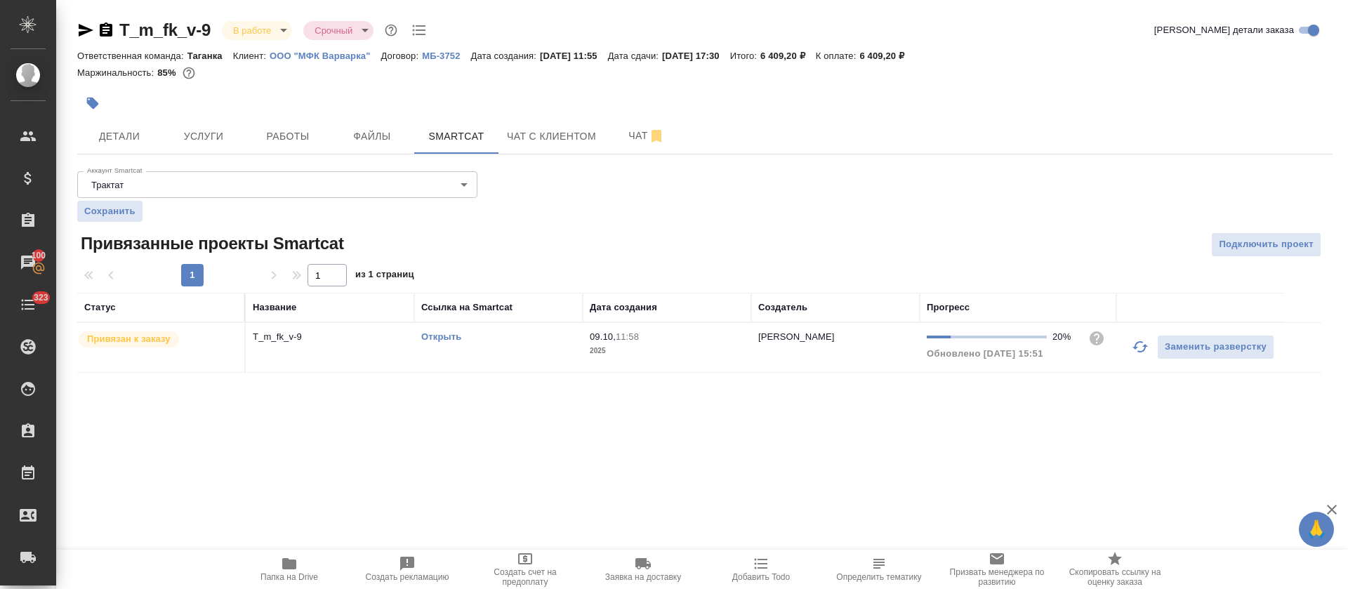
click at [658, 338] on span "09.10, 11:58" at bounding box center [667, 337] width 154 height 14
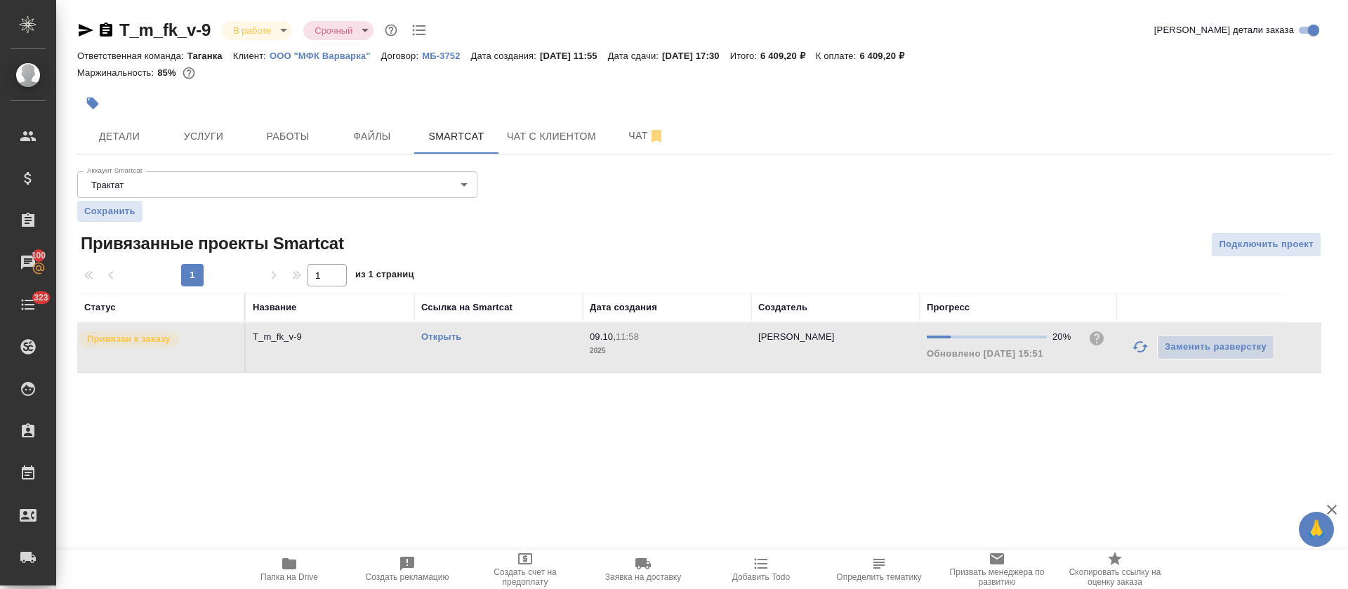
click at [658, 338] on span "09.10, 11:58" at bounding box center [667, 337] width 154 height 14
click at [291, 142] on span "Работы" at bounding box center [287, 137] width 67 height 18
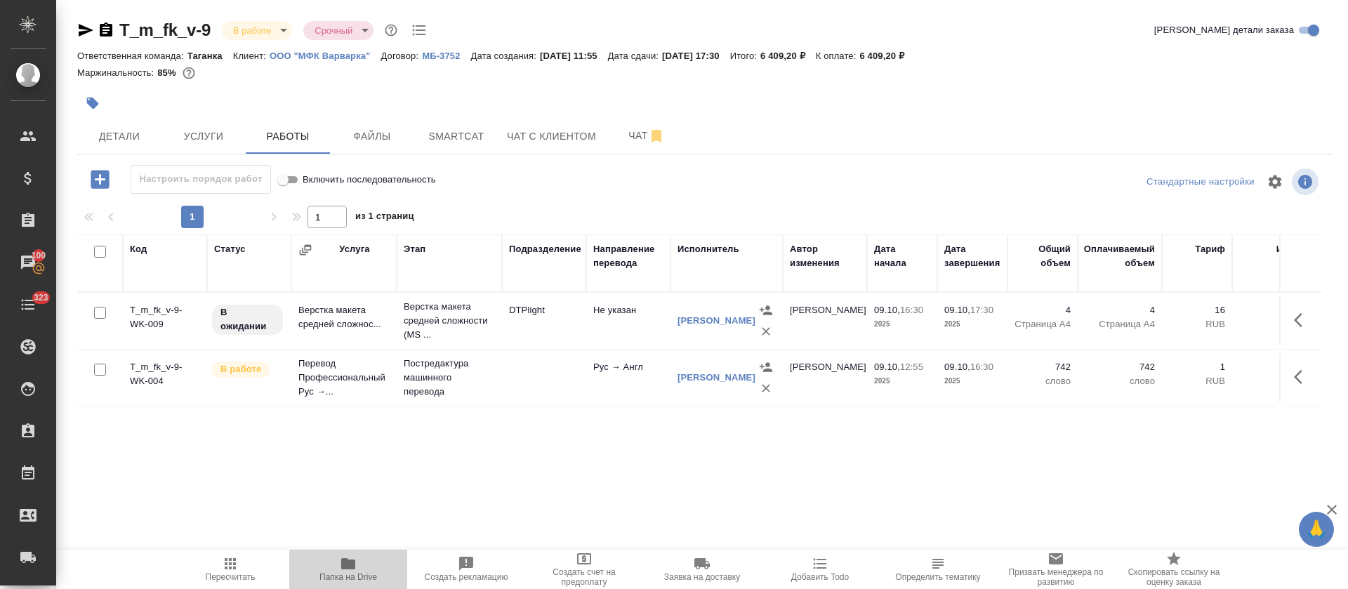
click at [345, 568] on icon "button" at bounding box center [348, 563] width 14 height 11
click at [296, 180] on input "Включить последовательность" at bounding box center [283, 179] width 51 height 17
checkbox input "false"
click at [110, 177] on icon "button" at bounding box center [100, 179] width 25 height 25
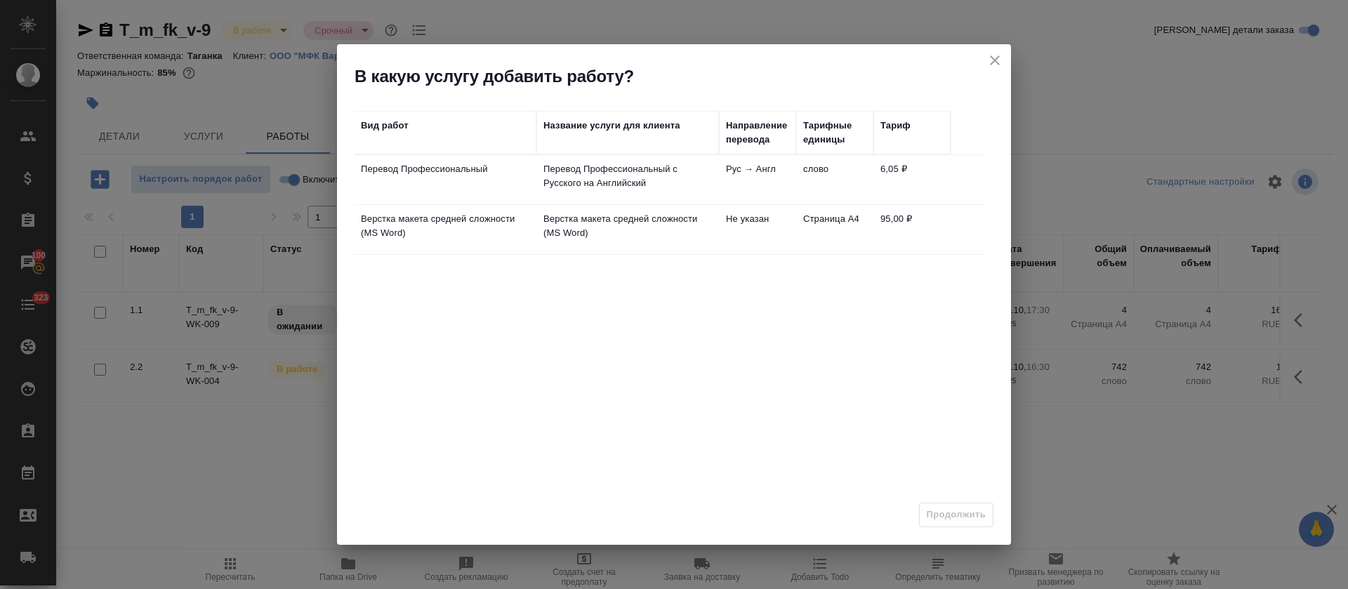
click at [992, 62] on icon "close" at bounding box center [995, 60] width 17 height 17
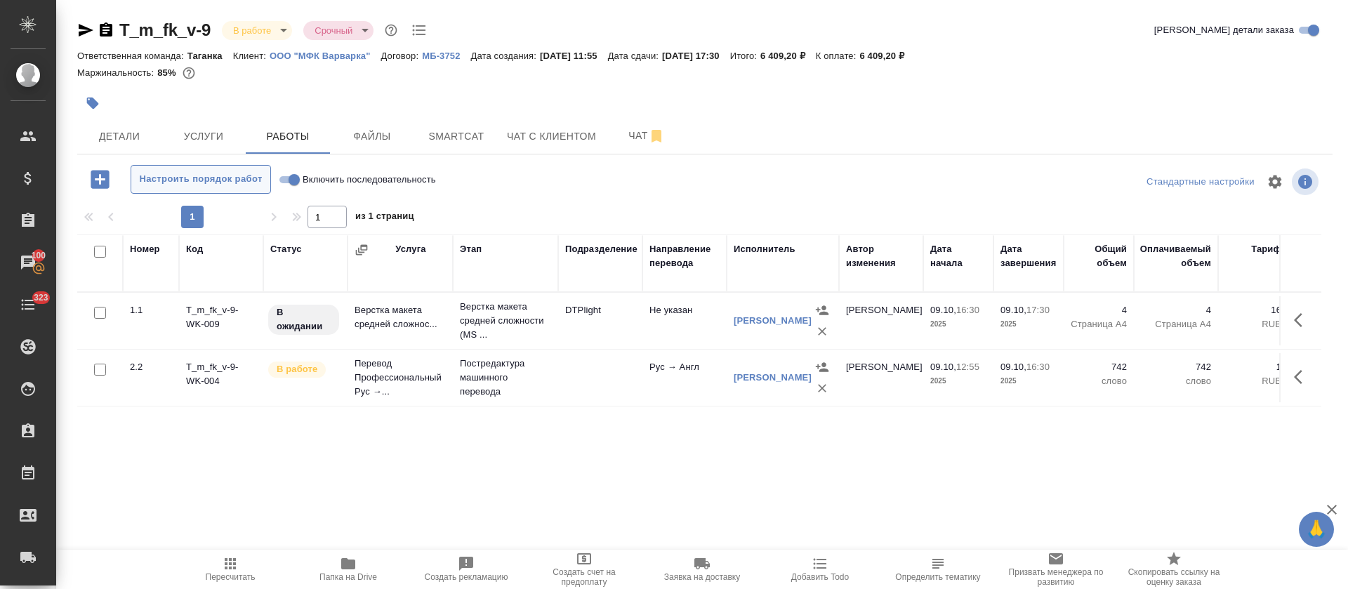
click at [199, 180] on span "Настроить порядок работ" at bounding box center [200, 179] width 125 height 16
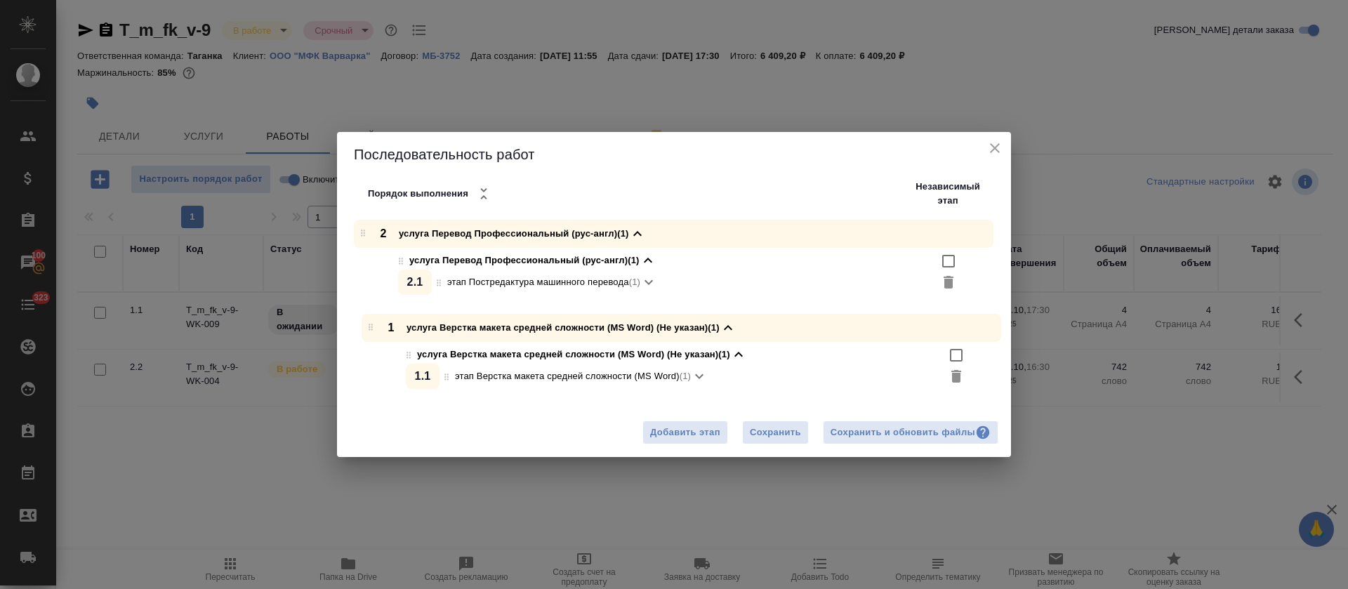
drag, startPoint x: 362, startPoint y: 232, endPoint x: 372, endPoint y: 331, distance: 99.5
click at [372, 331] on div "1 услуга Верстка макета средней сложности (MS Word) (Не указан) (1) услуга Верс…" at bounding box center [680, 300] width 664 height 160
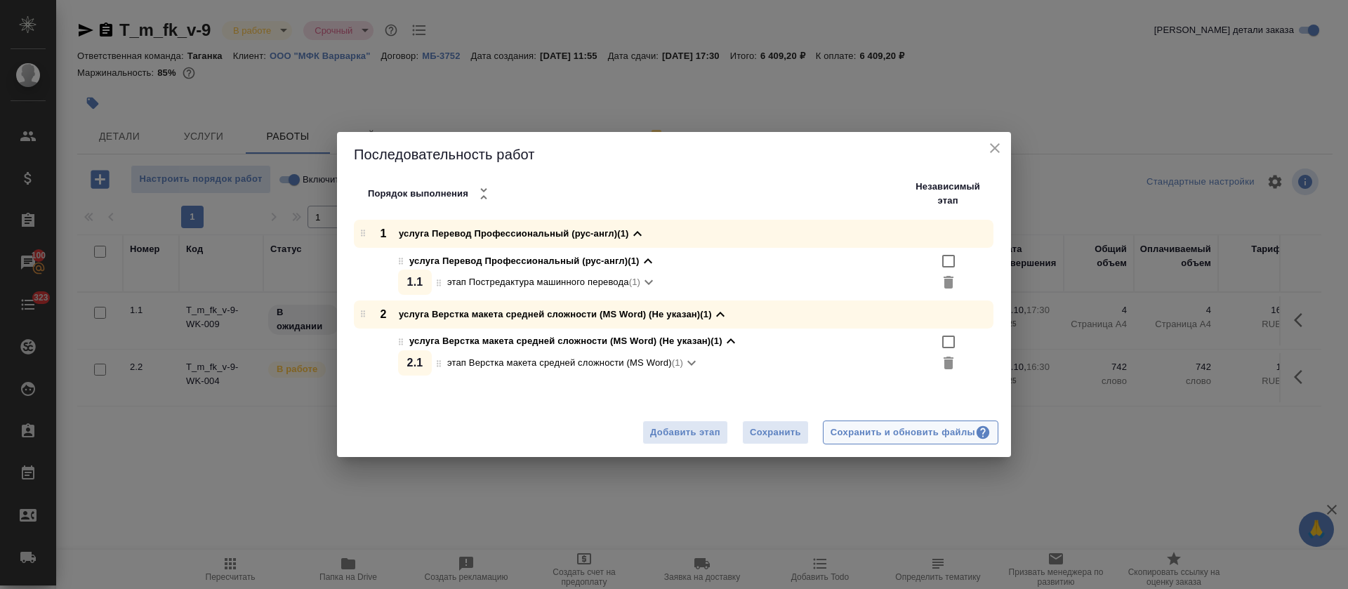
click at [876, 436] on div "Сохранить и обновить файлы" at bounding box center [911, 433] width 160 height 16
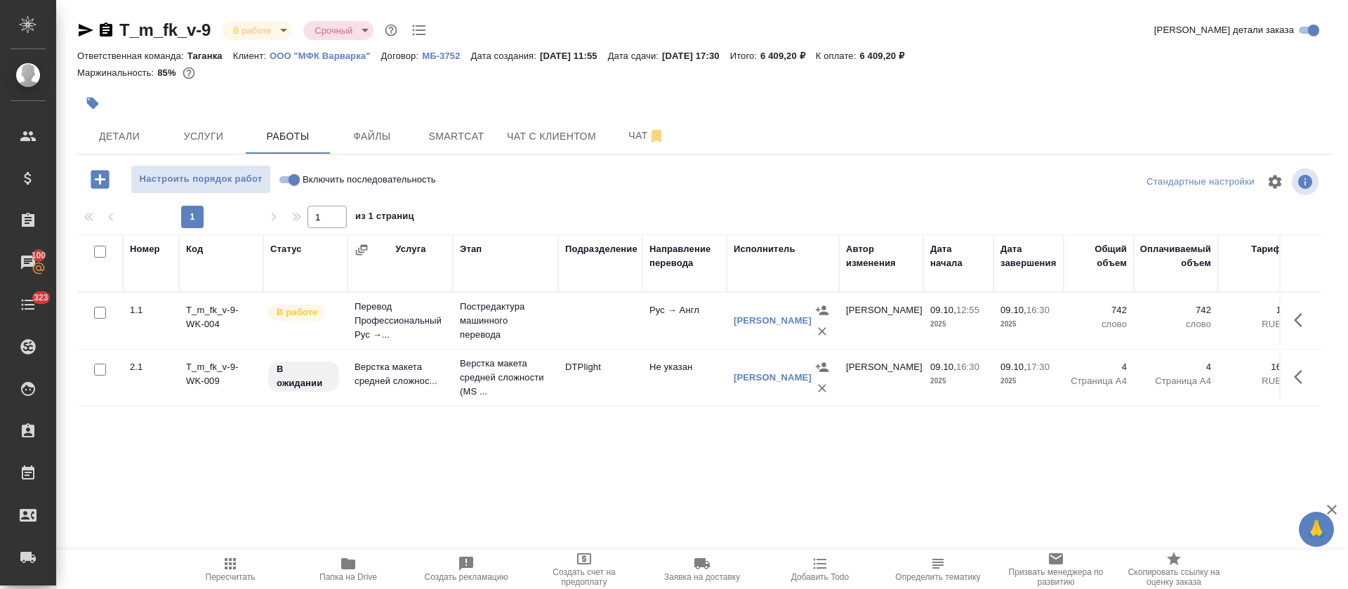
click at [1312, 327] on button "button" at bounding box center [1303, 320] width 34 height 34
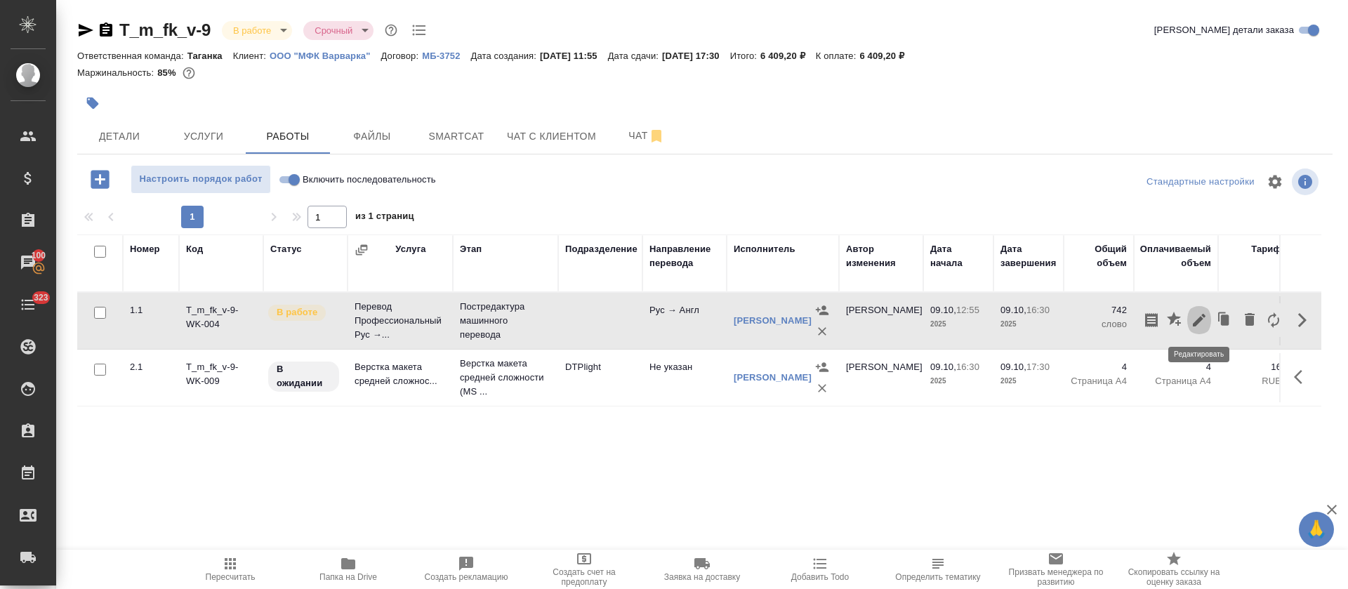
click at [1200, 316] on icon "button" at bounding box center [1199, 320] width 17 height 17
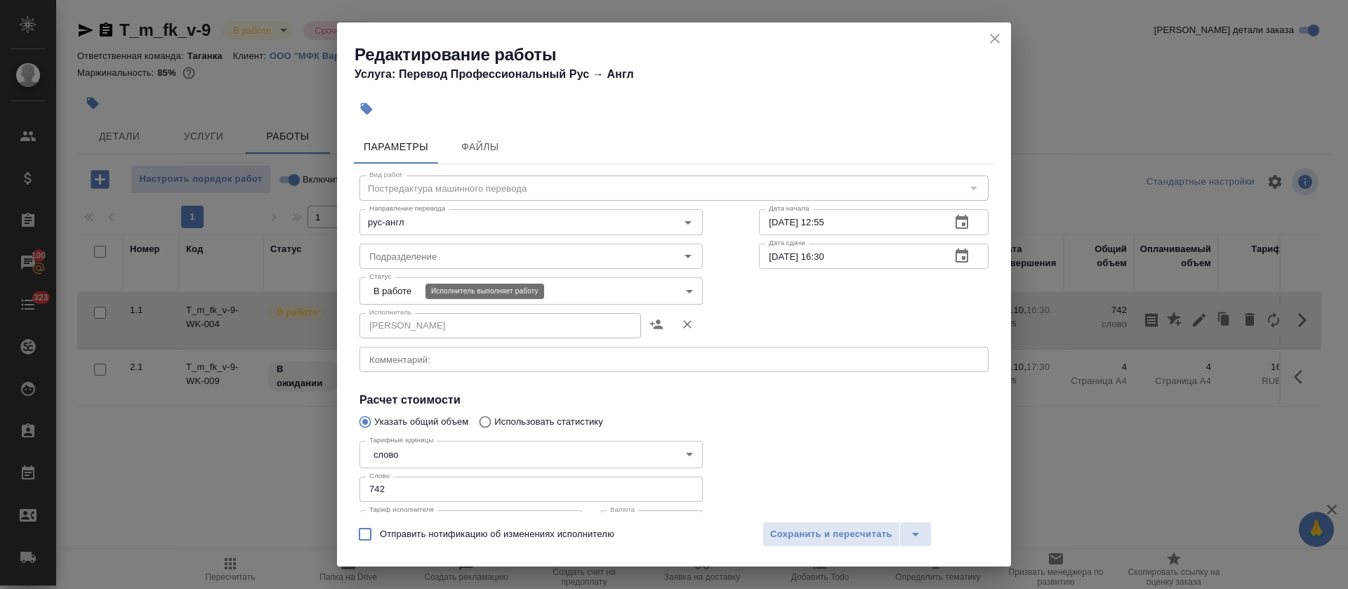
click at [414, 290] on body "🙏 .cls-1 fill:#fff; AWATERA Tretyakova Olga Клиенты Спецификации Заказы 100 Чат…" at bounding box center [674, 294] width 1348 height 589
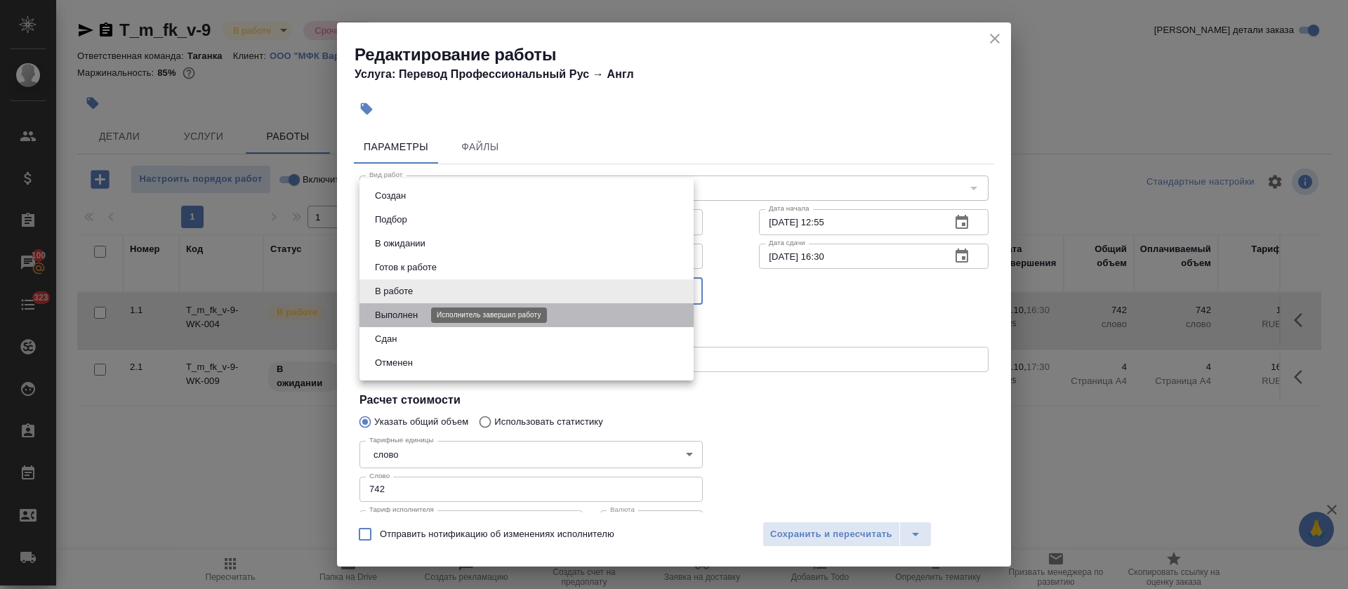
click at [409, 314] on button "Выполнен" at bounding box center [396, 315] width 51 height 15
type input "completed"
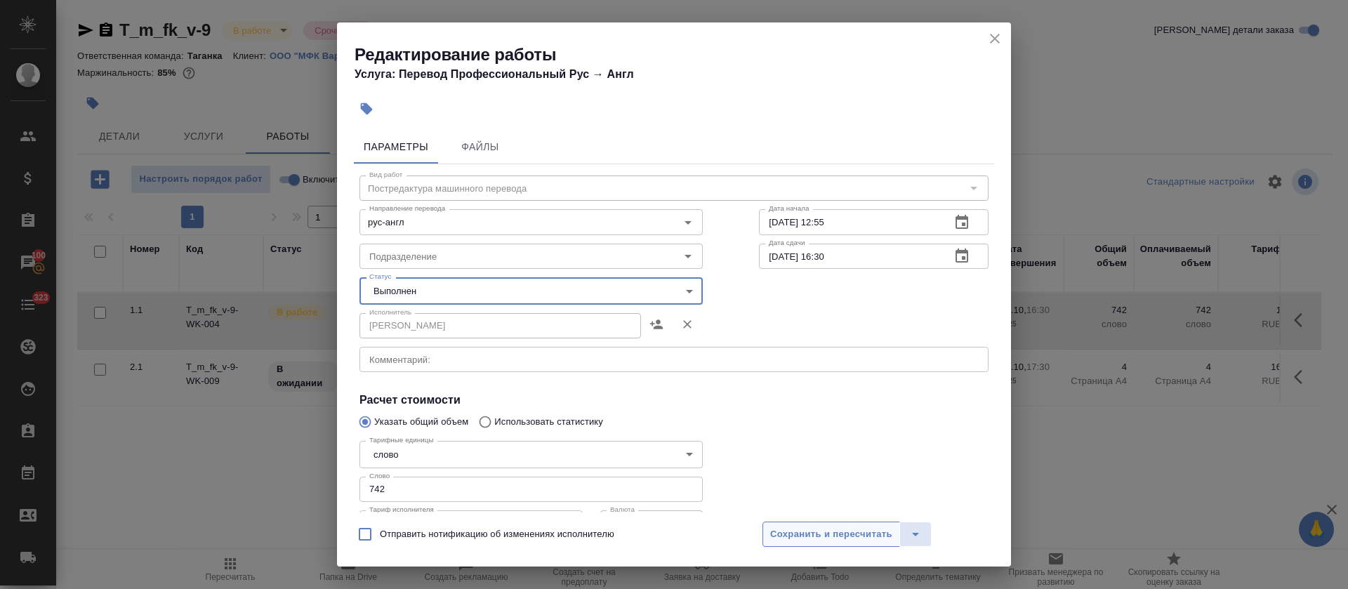
click at [806, 539] on span "Сохранить и пересчитать" at bounding box center [831, 535] width 122 height 16
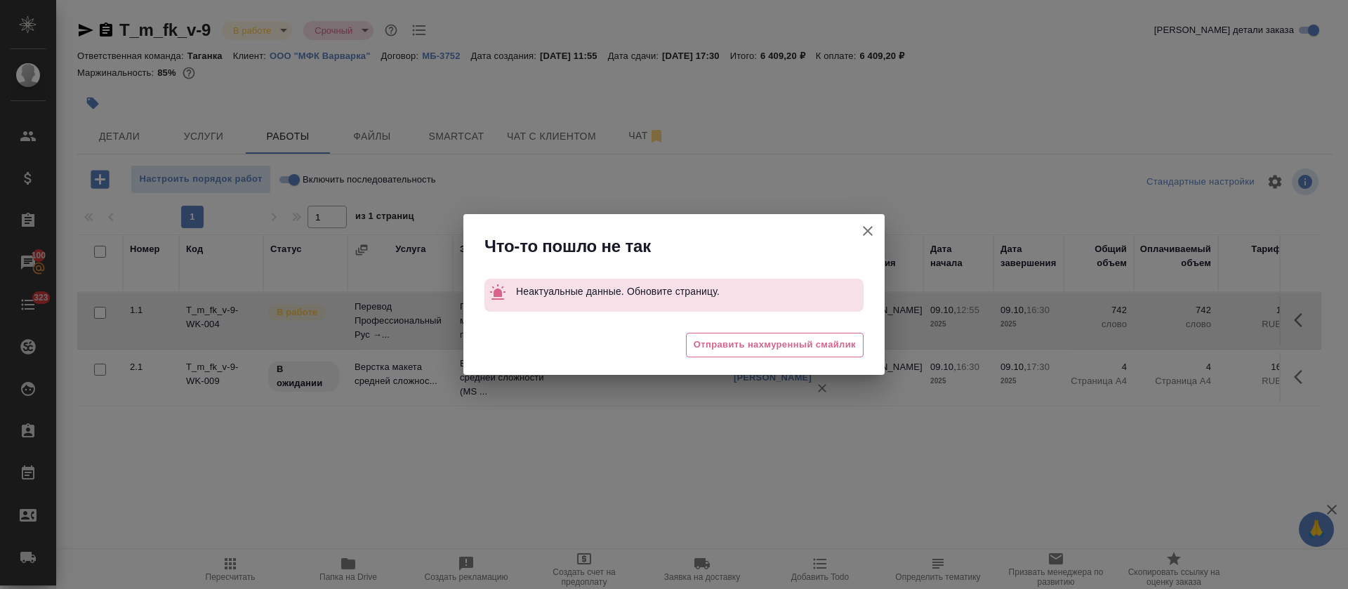
click at [871, 230] on icon "button" at bounding box center [867, 231] width 17 height 17
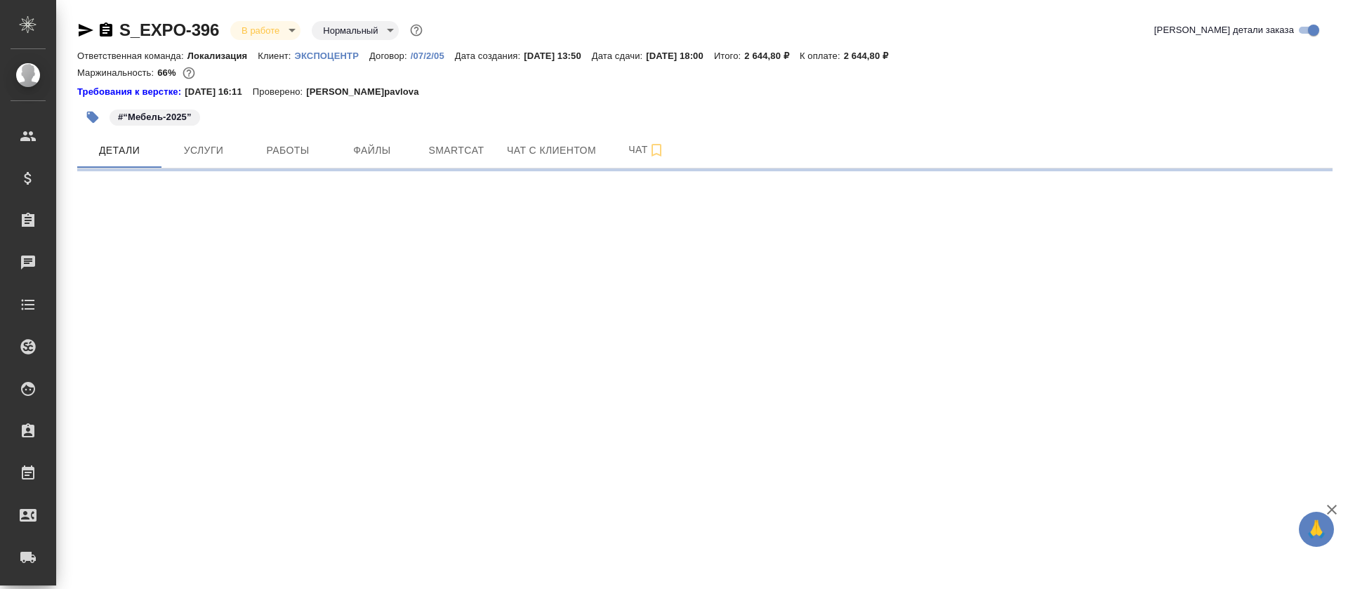
select select "RU"
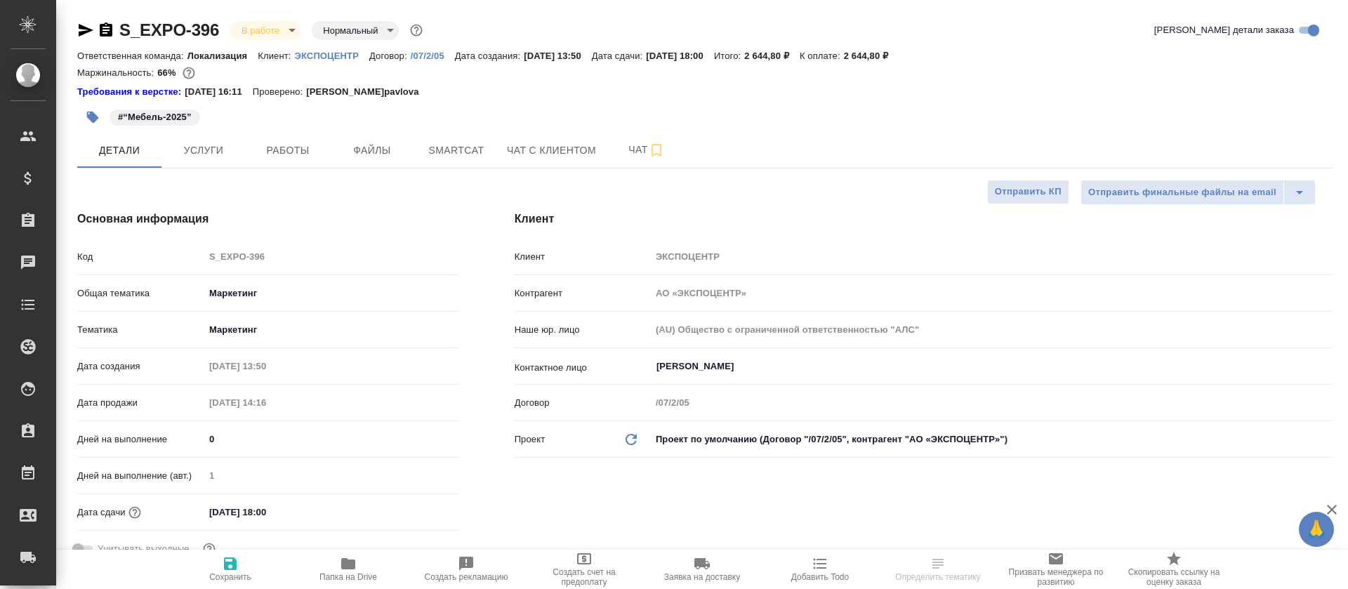
type textarea "x"
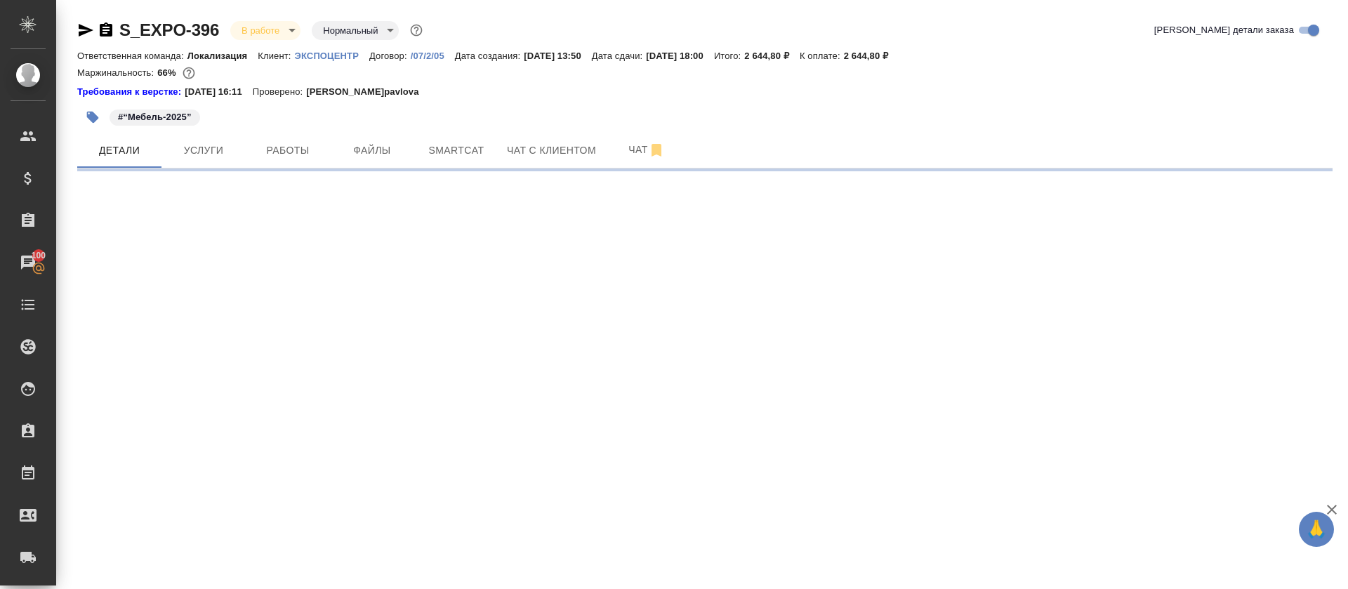
select select "RU"
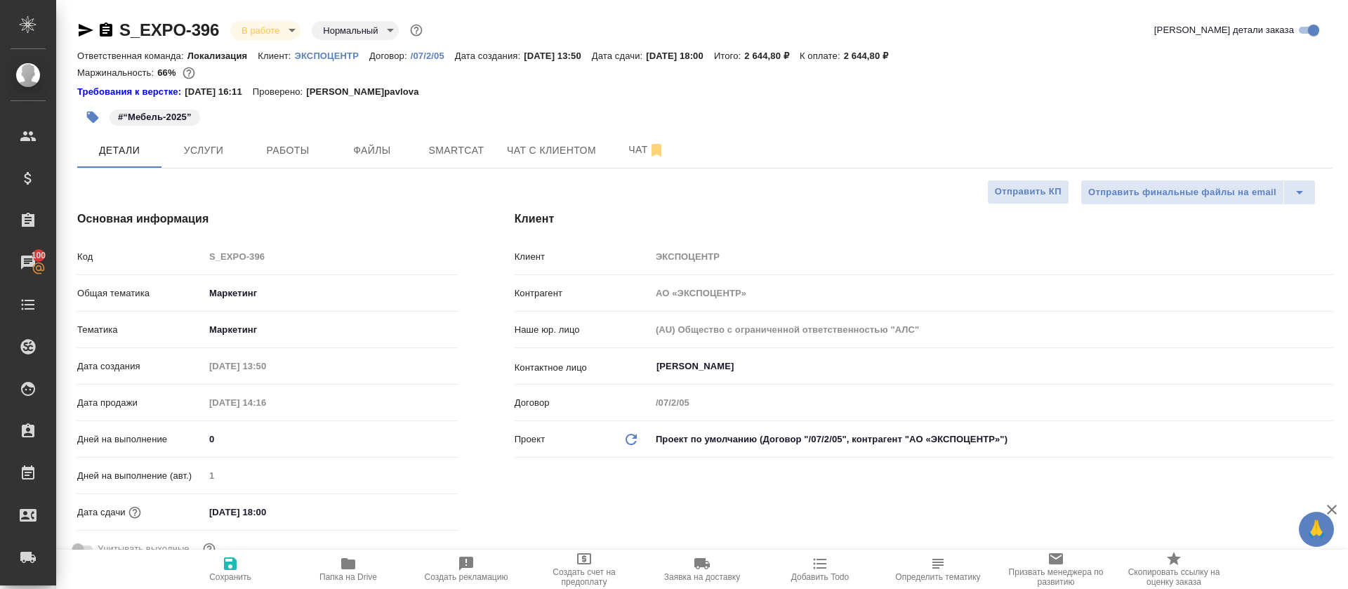
type textarea "x"
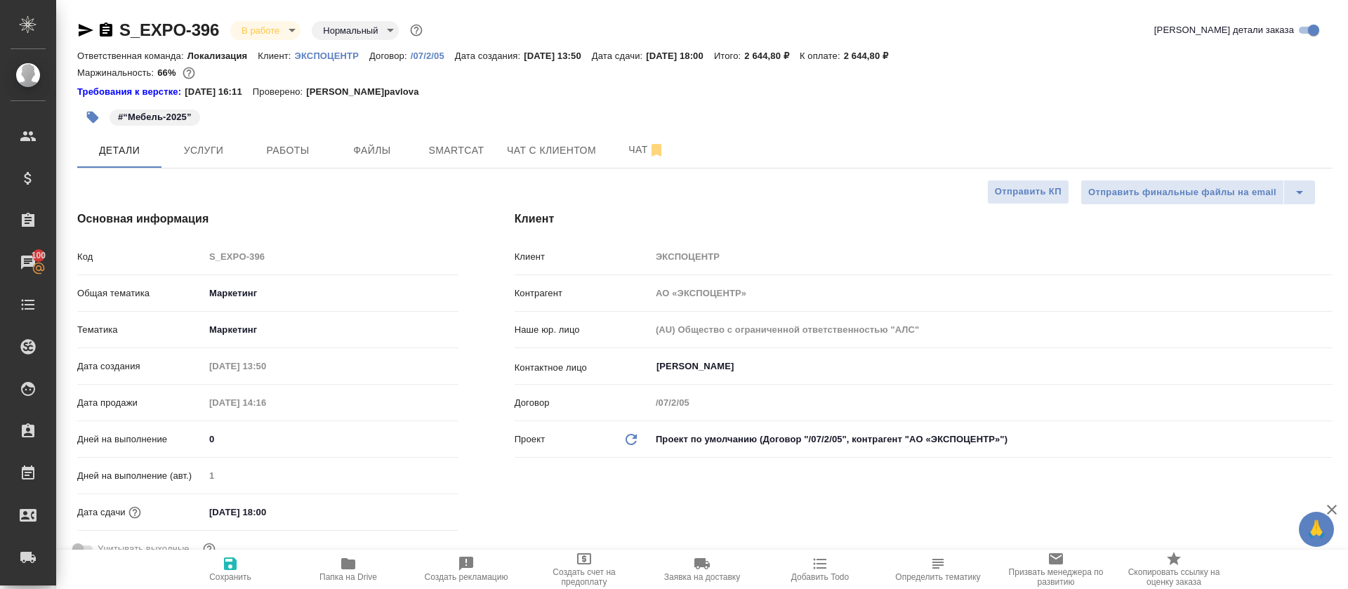
type textarea "x"
click at [467, 156] on span "Smartcat" at bounding box center [456, 151] width 67 height 18
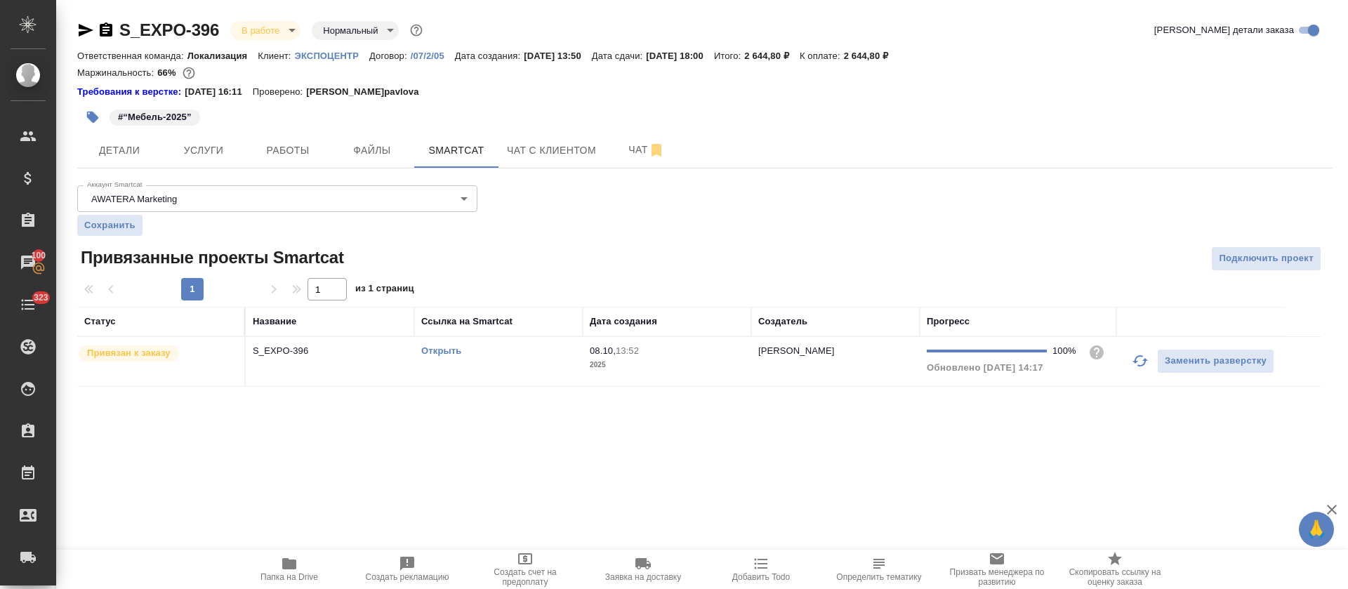
click at [1139, 366] on icon "button" at bounding box center [1140, 360] width 15 height 11
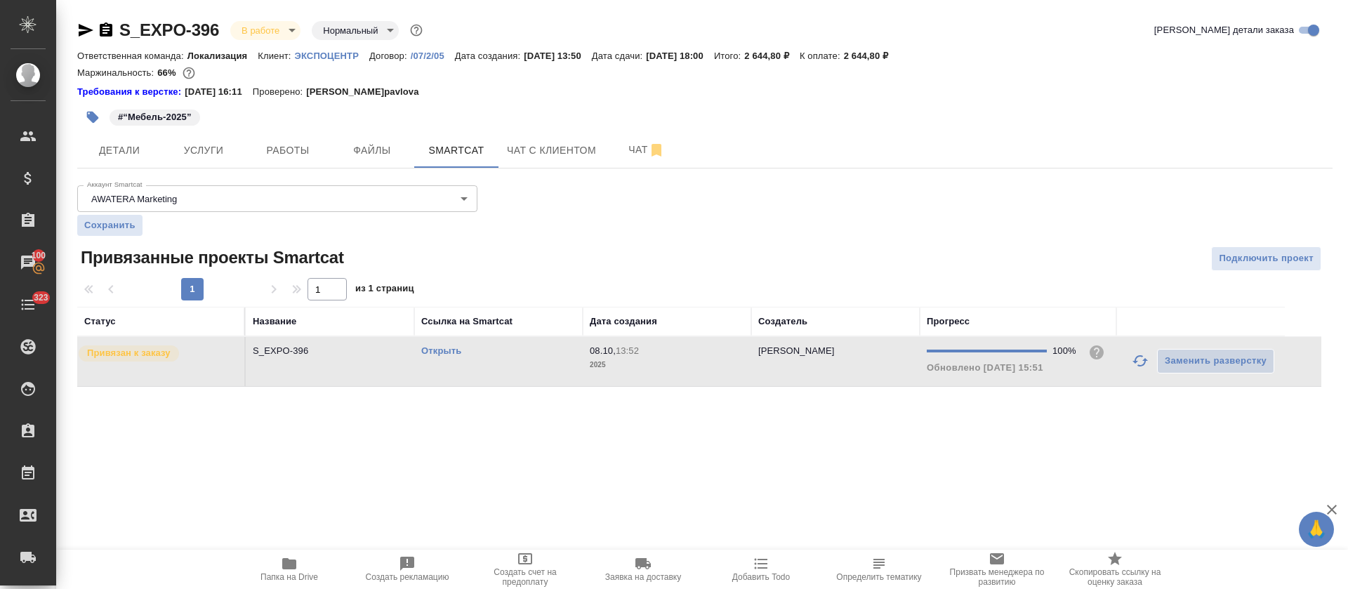
click at [433, 352] on link "Открыть" at bounding box center [441, 350] width 40 height 11
click at [334, 140] on button "Файлы" at bounding box center [372, 150] width 84 height 35
click at [295, 152] on span "Работы" at bounding box center [287, 151] width 67 height 18
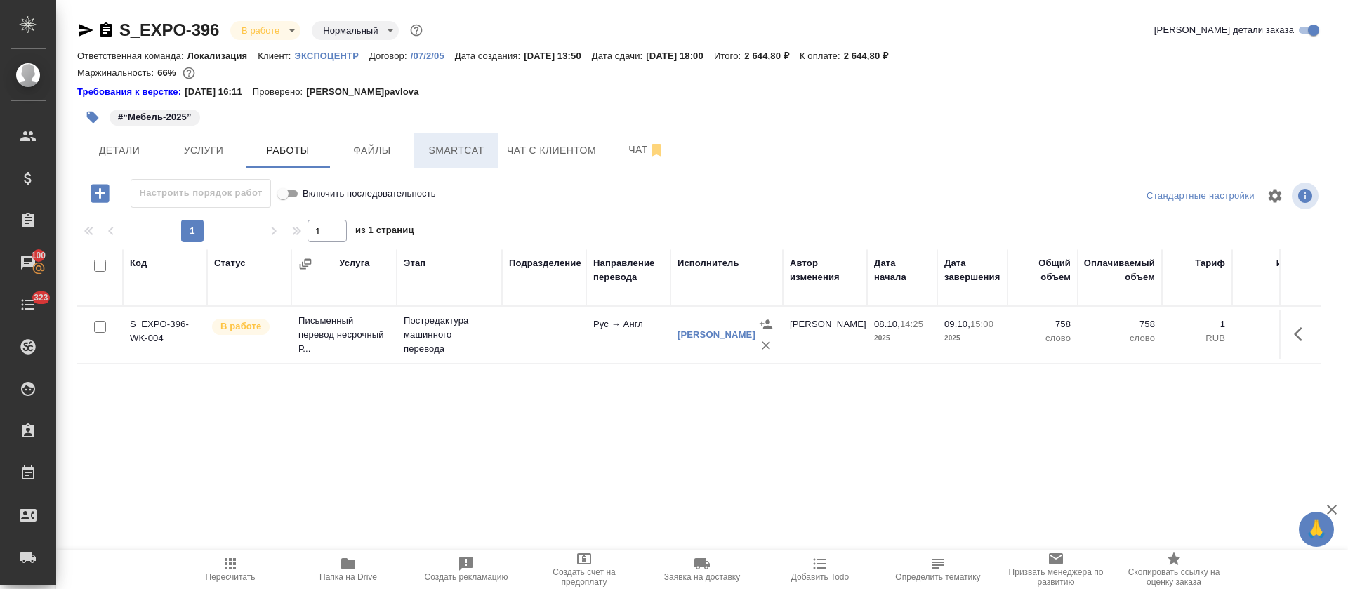
click at [452, 146] on span "Smartcat" at bounding box center [456, 151] width 67 height 18
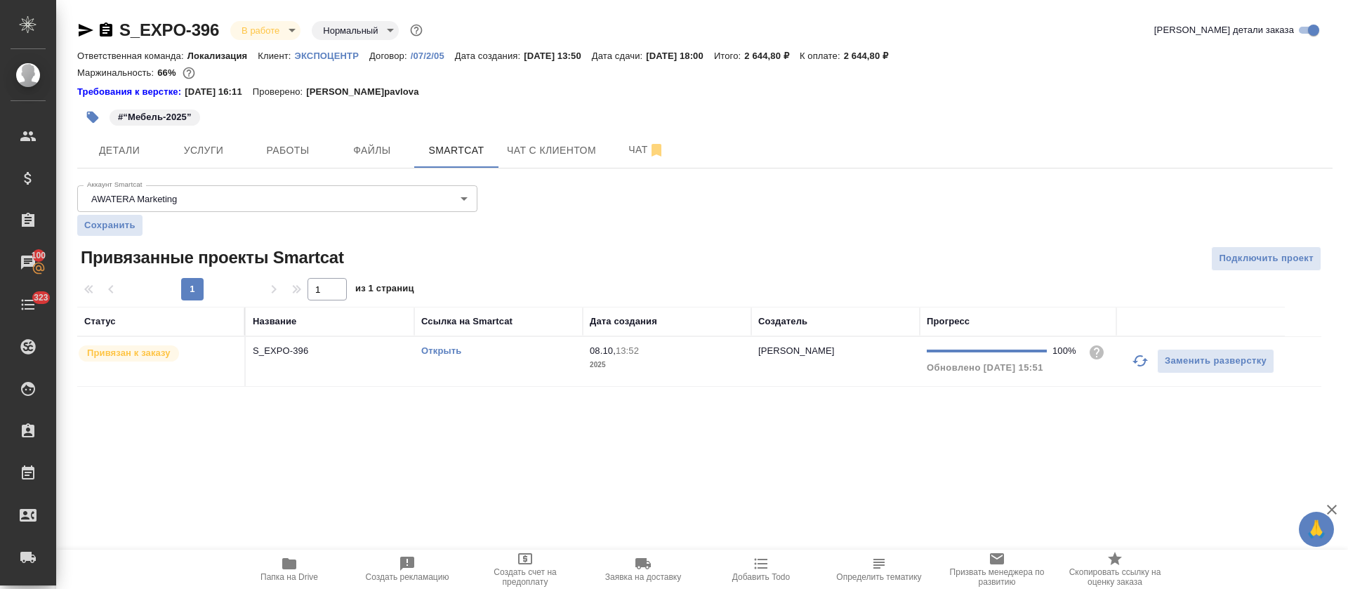
click at [619, 370] on p "2025" at bounding box center [667, 365] width 154 height 14
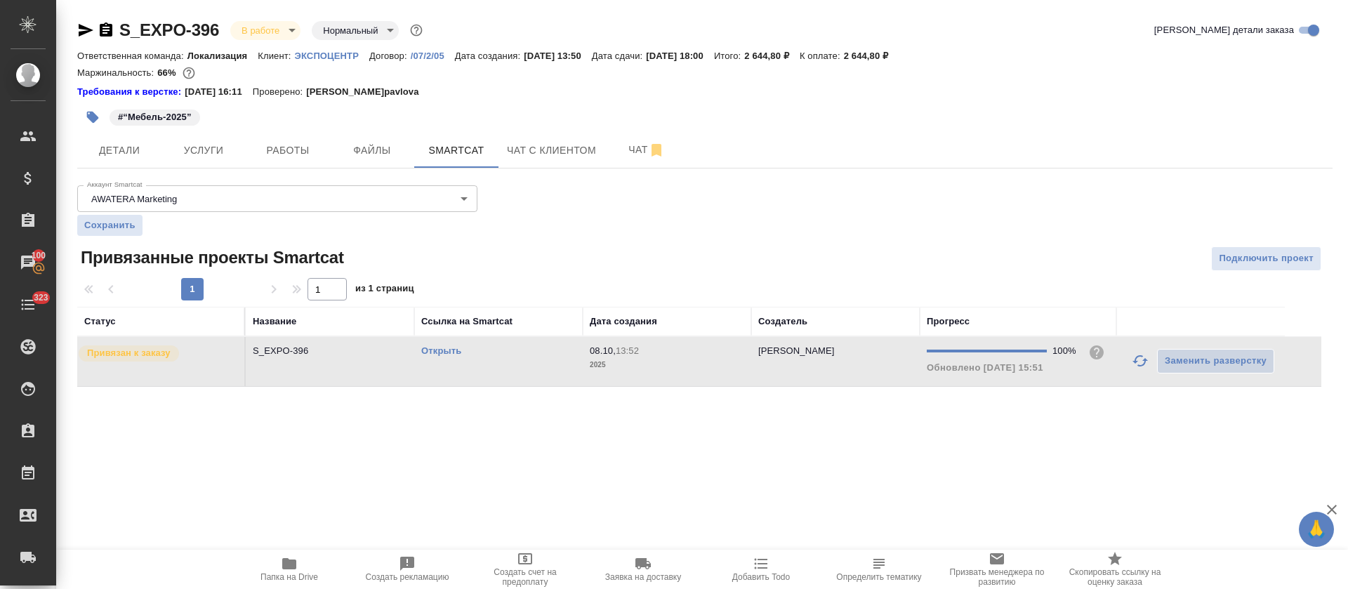
click at [619, 370] on p "2025" at bounding box center [667, 365] width 154 height 14
click at [324, 152] on button "Работы" at bounding box center [288, 150] width 84 height 35
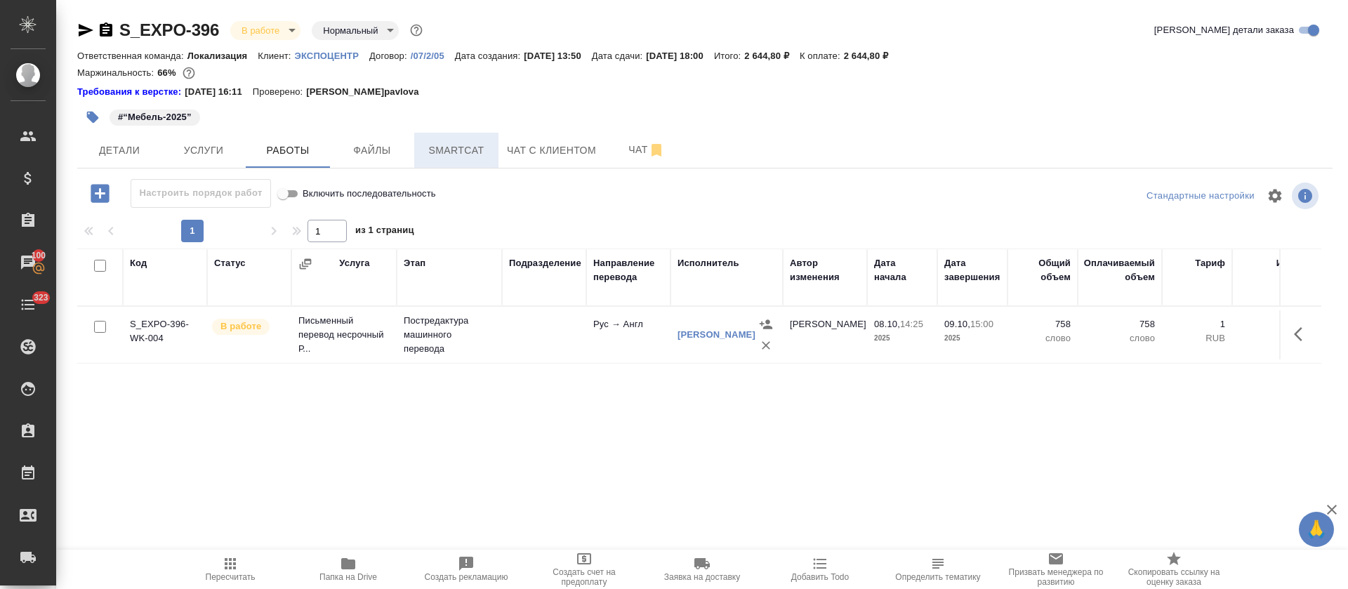
click at [439, 149] on span "Smartcat" at bounding box center [456, 151] width 67 height 18
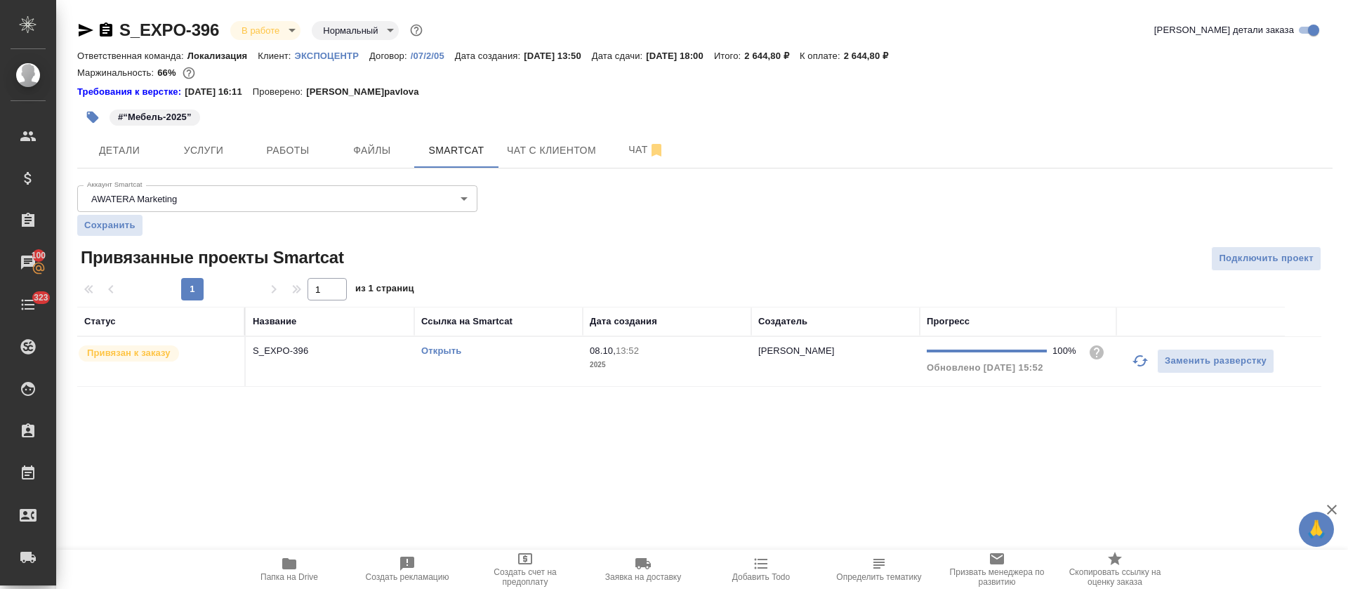
click at [514, 378] on td "Открыть" at bounding box center [498, 361] width 169 height 49
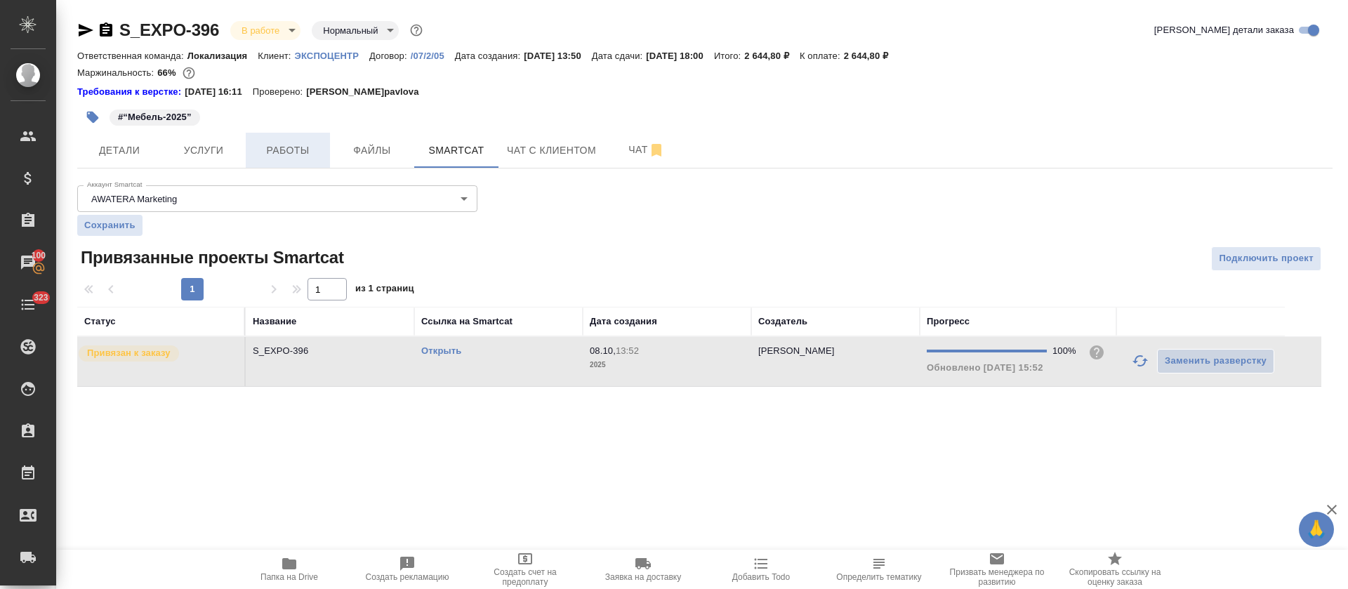
click at [258, 157] on span "Работы" at bounding box center [287, 151] width 67 height 18
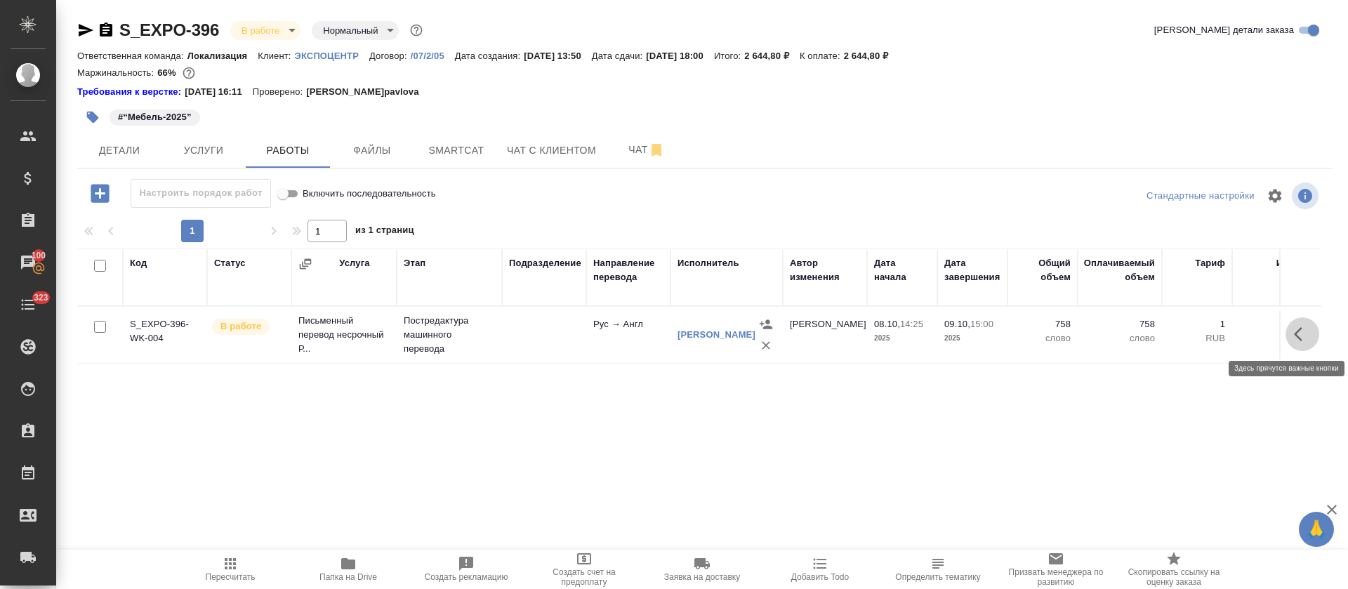
click at [1310, 336] on icon "button" at bounding box center [1302, 334] width 17 height 17
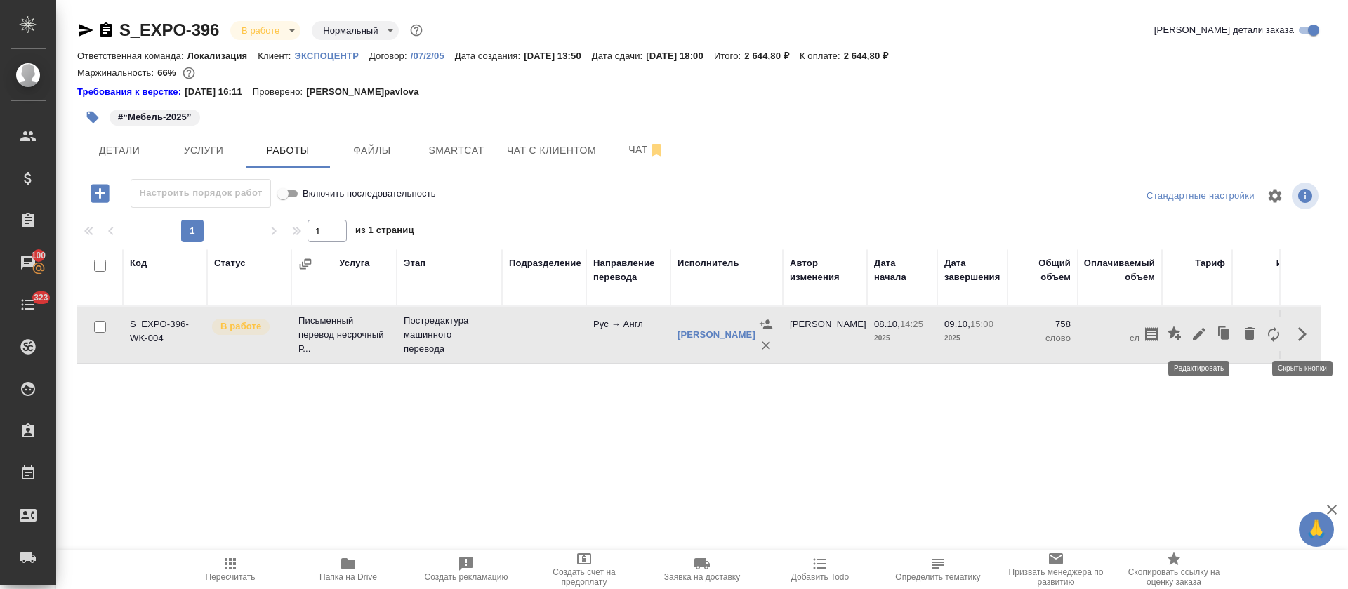
click at [1196, 329] on icon "button" at bounding box center [1199, 334] width 17 height 17
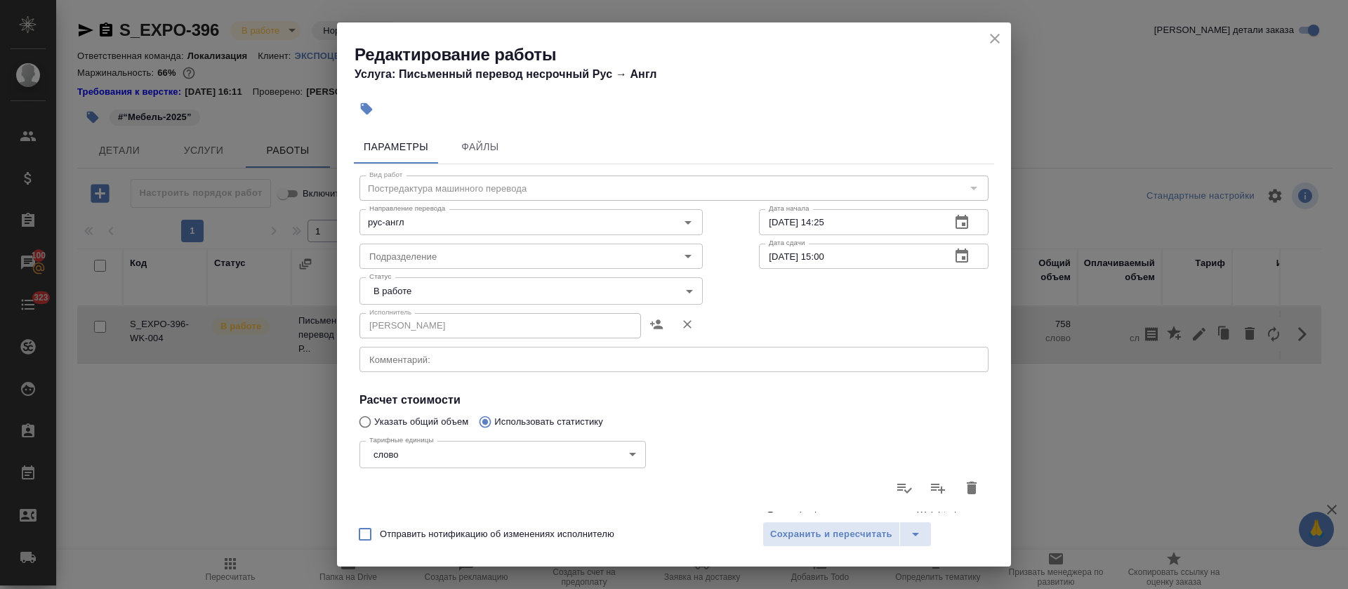
click at [367, 287] on body "🙏 .cls-1 fill:#fff; AWATERA Tretyakova Olga Клиенты Спецификации Заказы 100 Чат…" at bounding box center [674, 294] width 1348 height 589
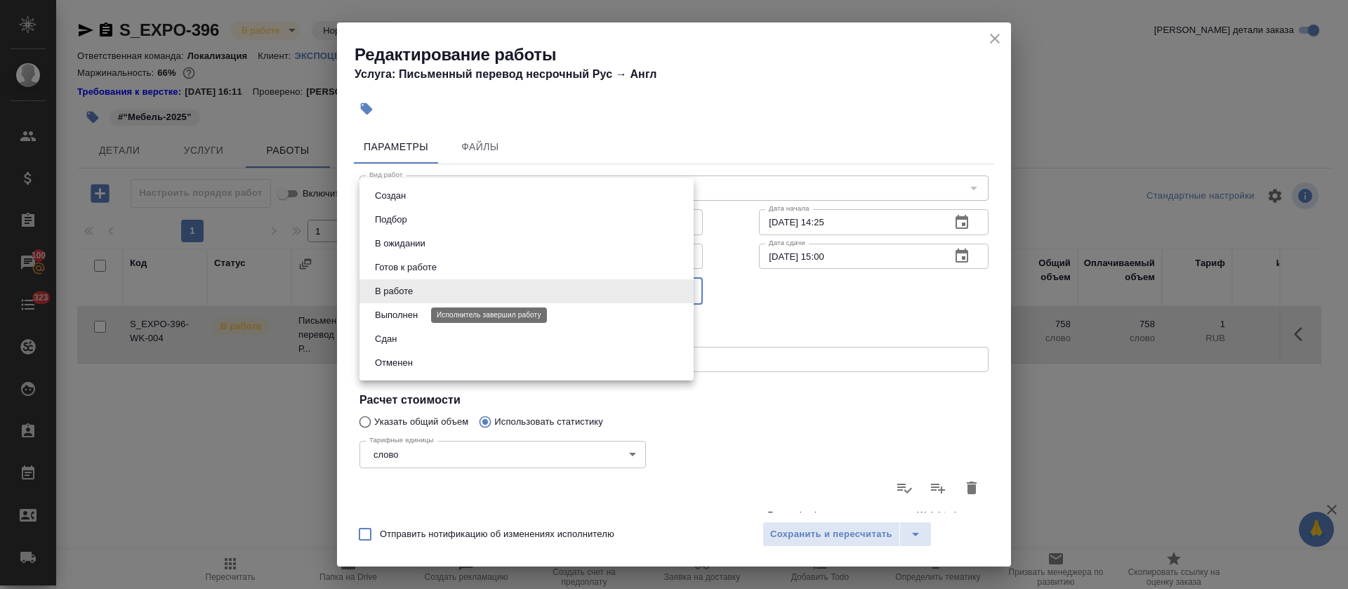
click at [393, 312] on button "Выполнен" at bounding box center [396, 315] width 51 height 15
type input "completed"
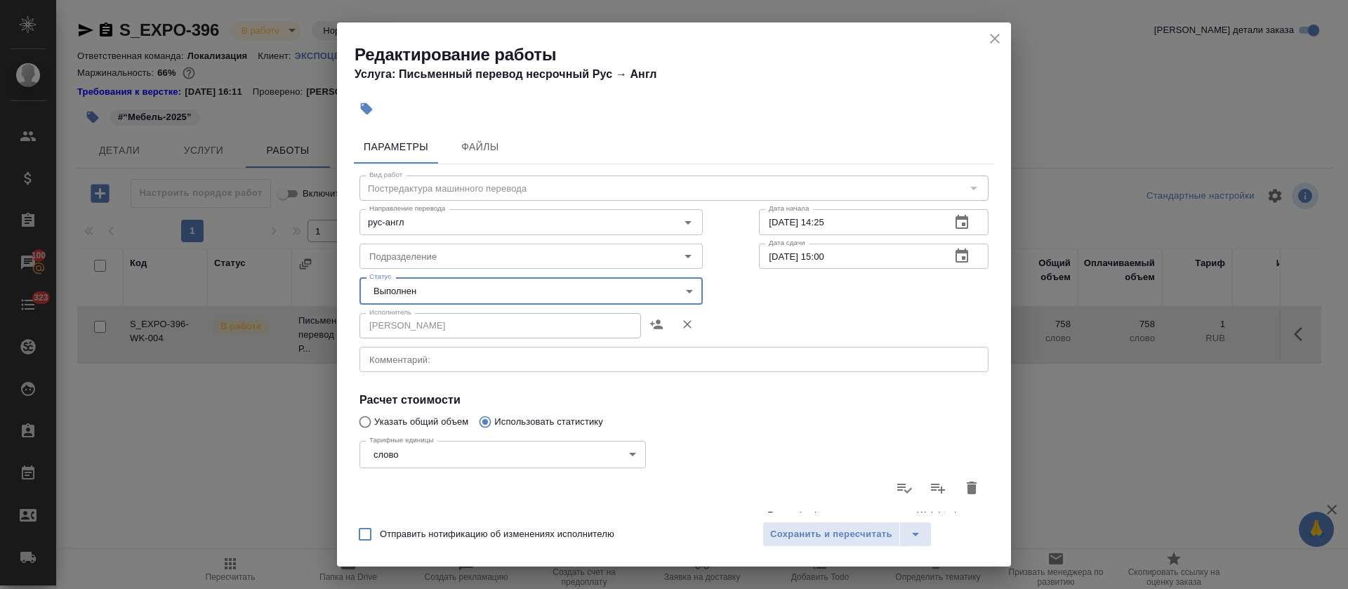
click at [799, 530] on span "Сохранить и пересчитать" at bounding box center [831, 535] width 122 height 16
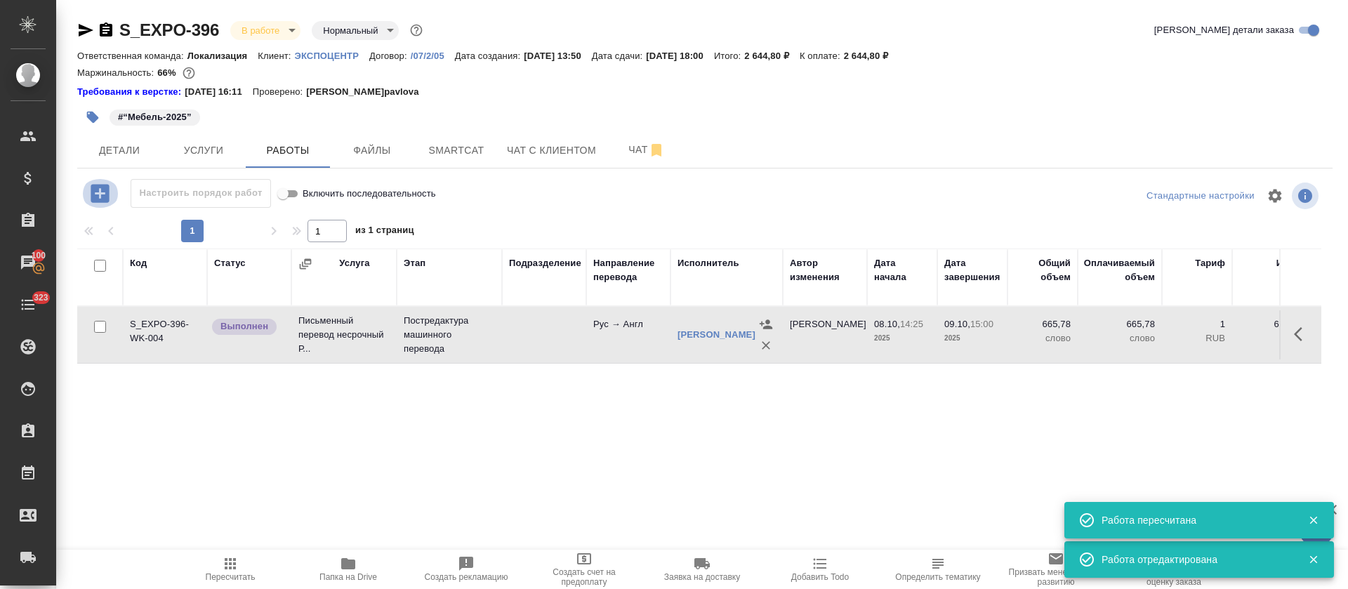
click at [104, 198] on icon "button" at bounding box center [100, 193] width 18 height 18
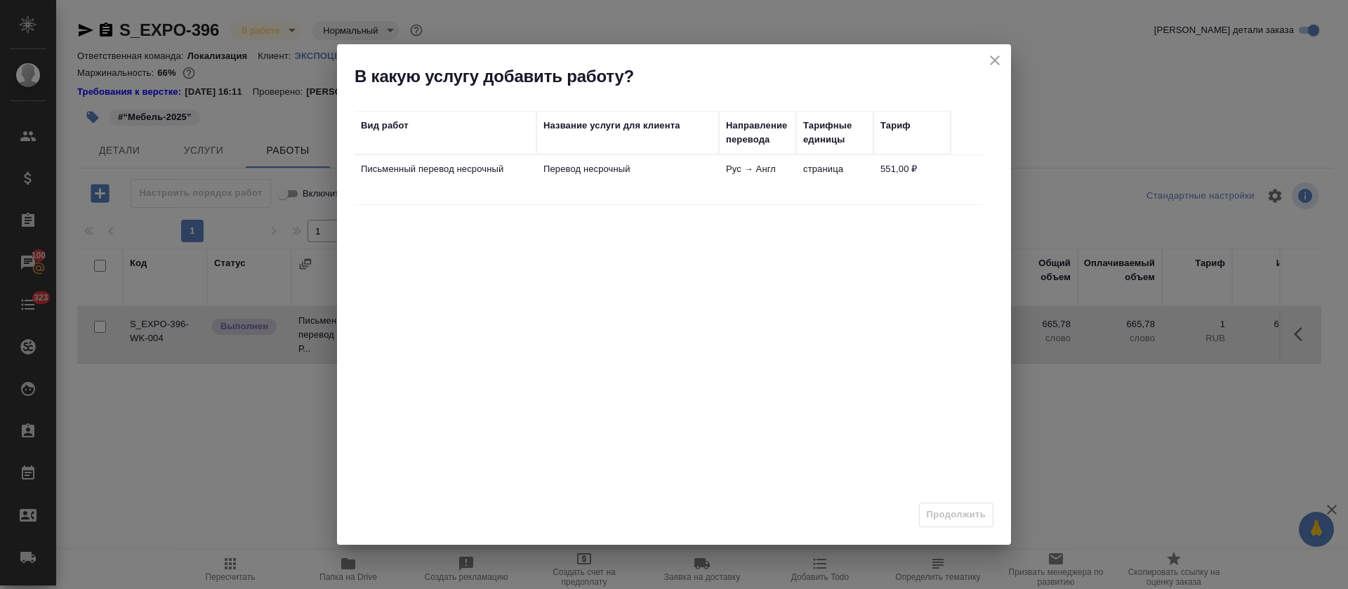
click at [449, 195] on td "Письменный перевод несрочный" at bounding box center [445, 179] width 183 height 49
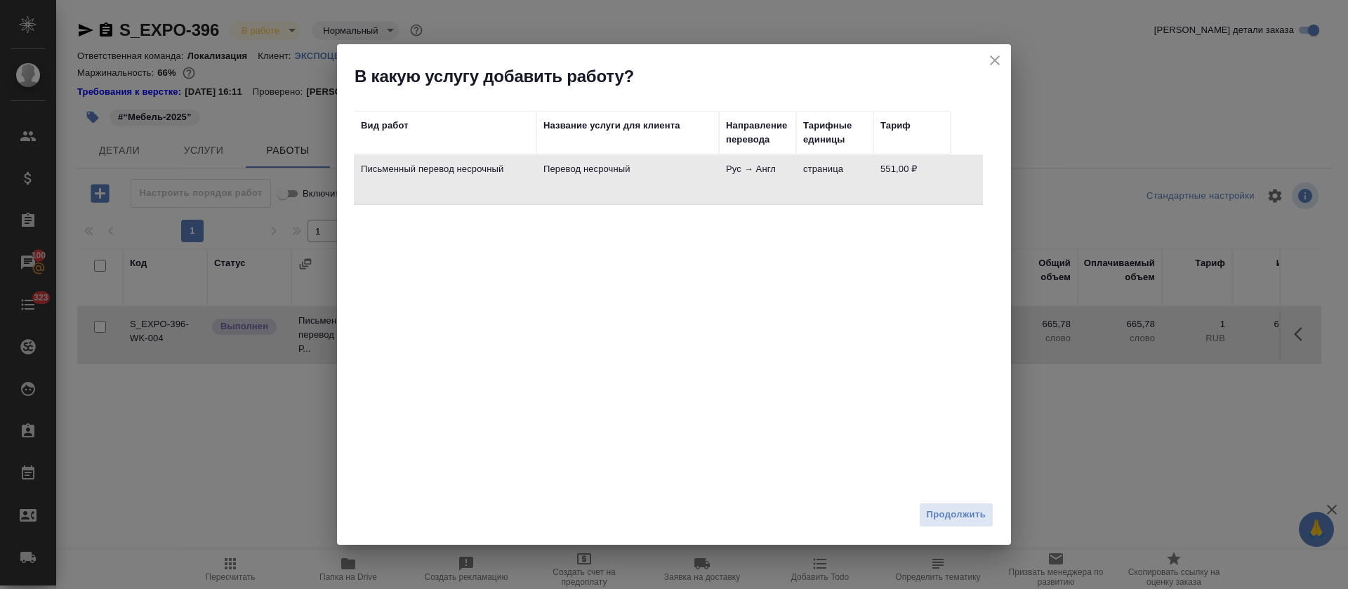
click at [1005, 61] on button "close" at bounding box center [994, 60] width 21 height 21
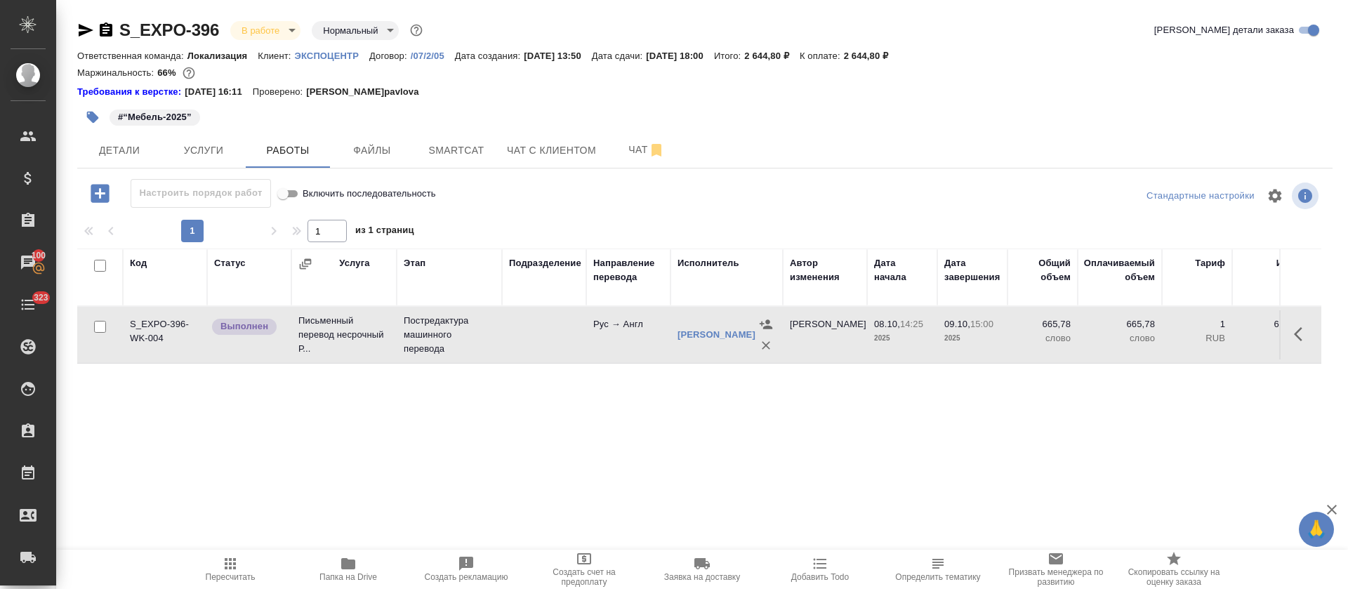
click at [232, 565] on icon "button" at bounding box center [230, 563] width 17 height 17
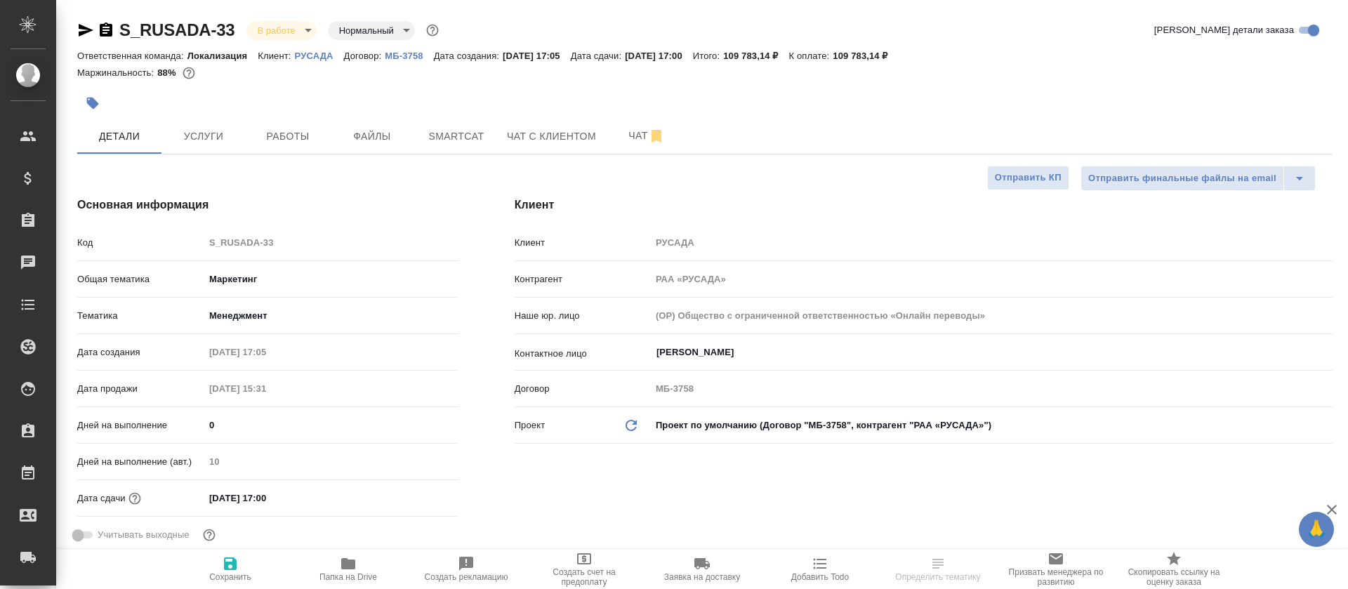
select select "RU"
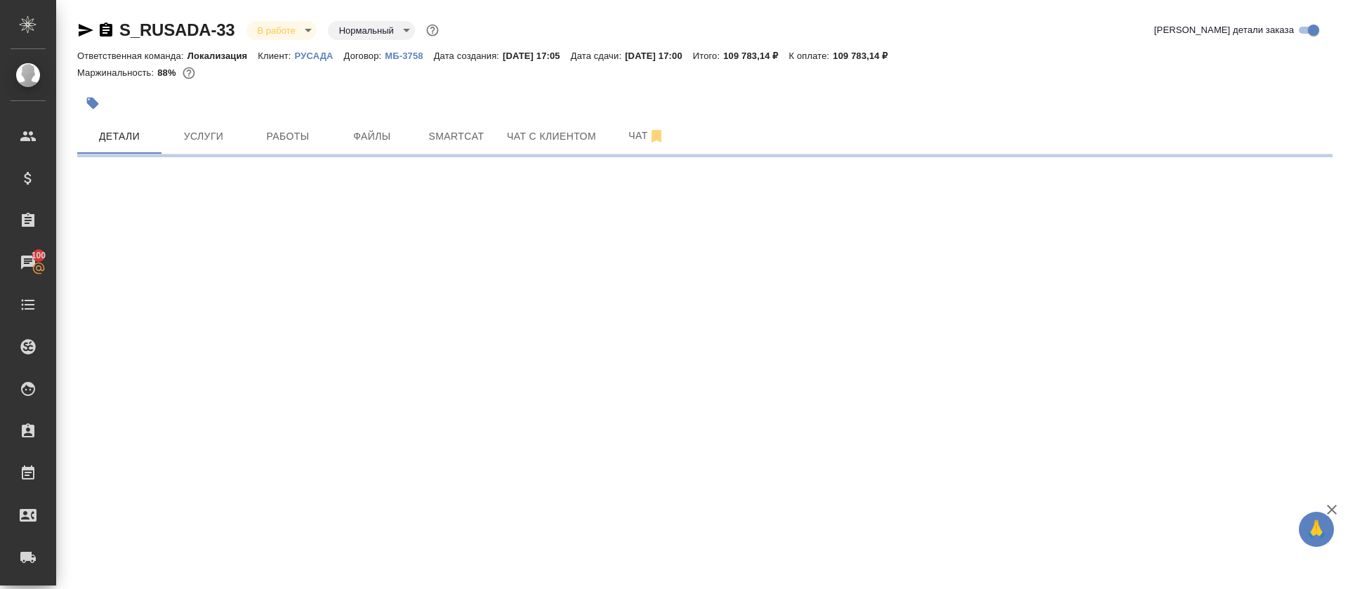
select select "RU"
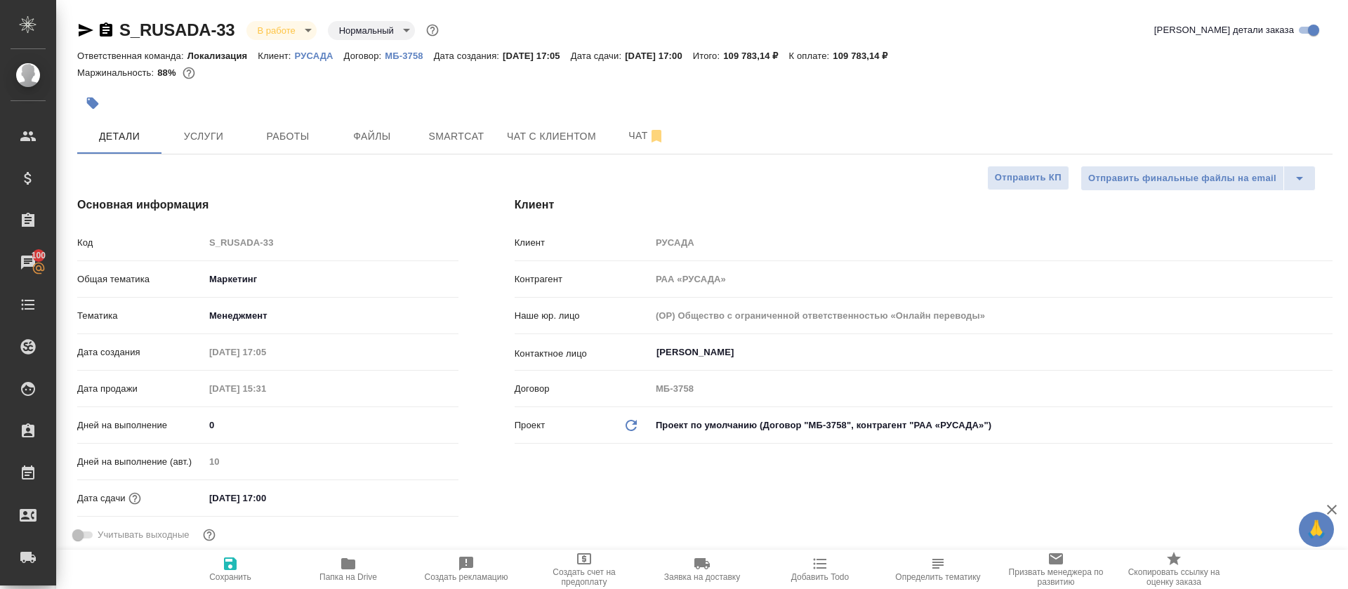
type textarea "x"
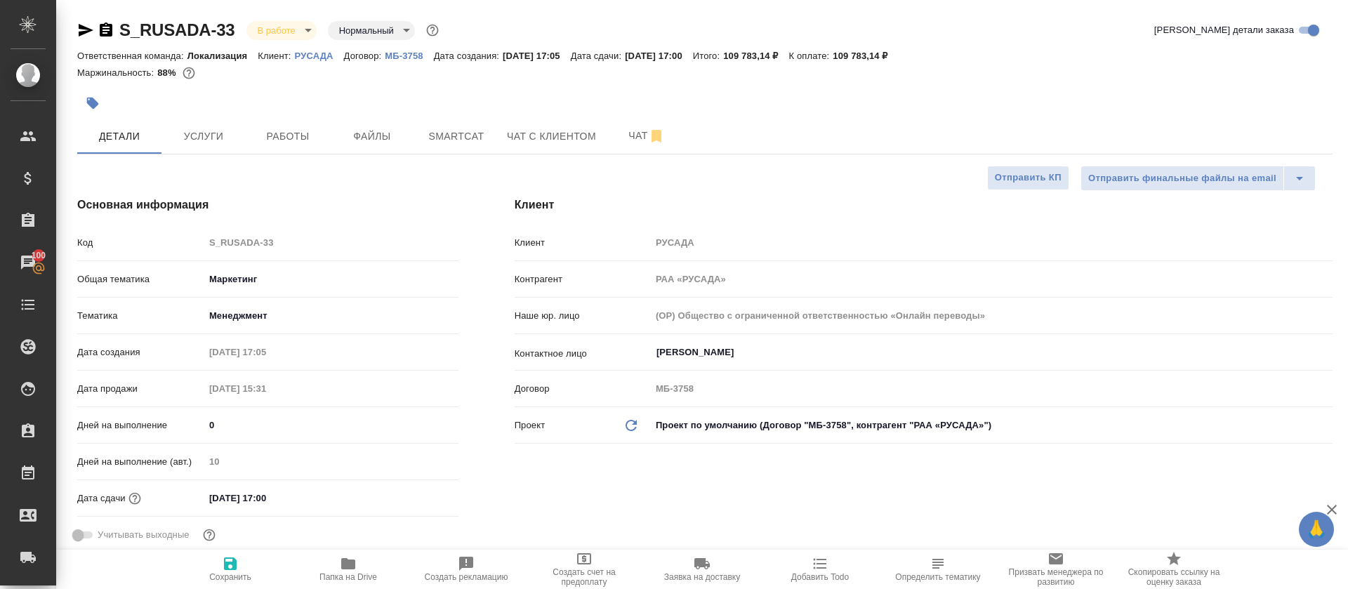
type textarea "x"
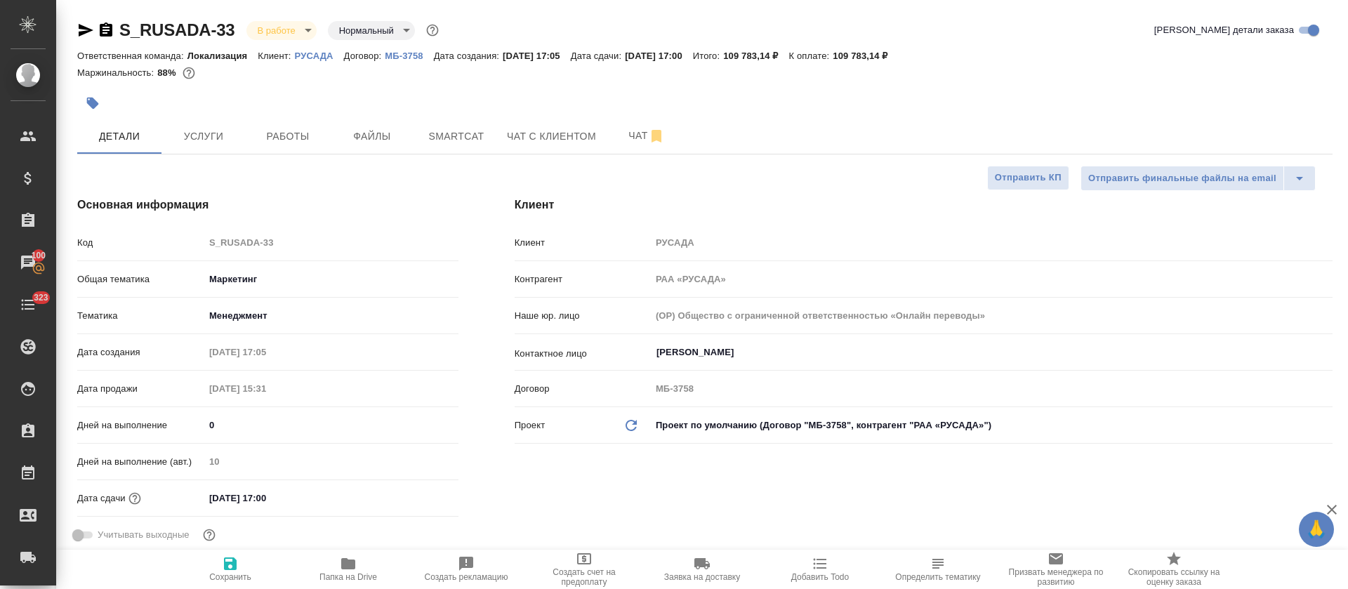
type textarea "x"
click at [305, 140] on span "Работы" at bounding box center [287, 137] width 67 height 18
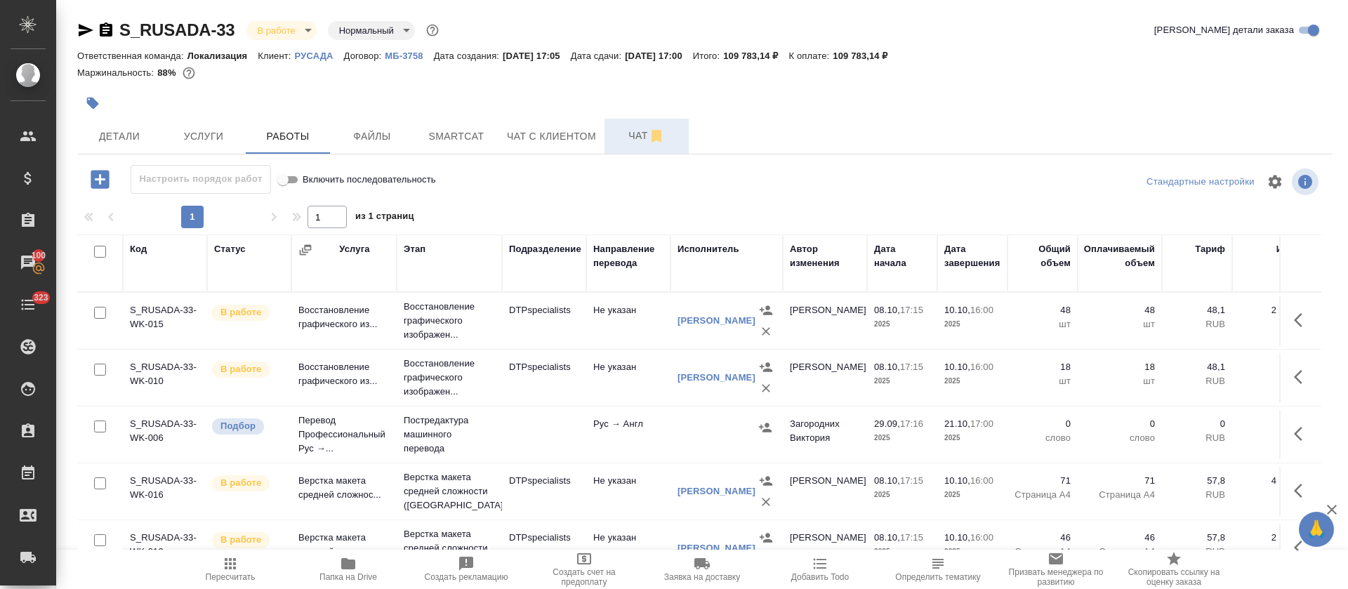
click at [632, 143] on span "Чат" at bounding box center [646, 136] width 67 height 18
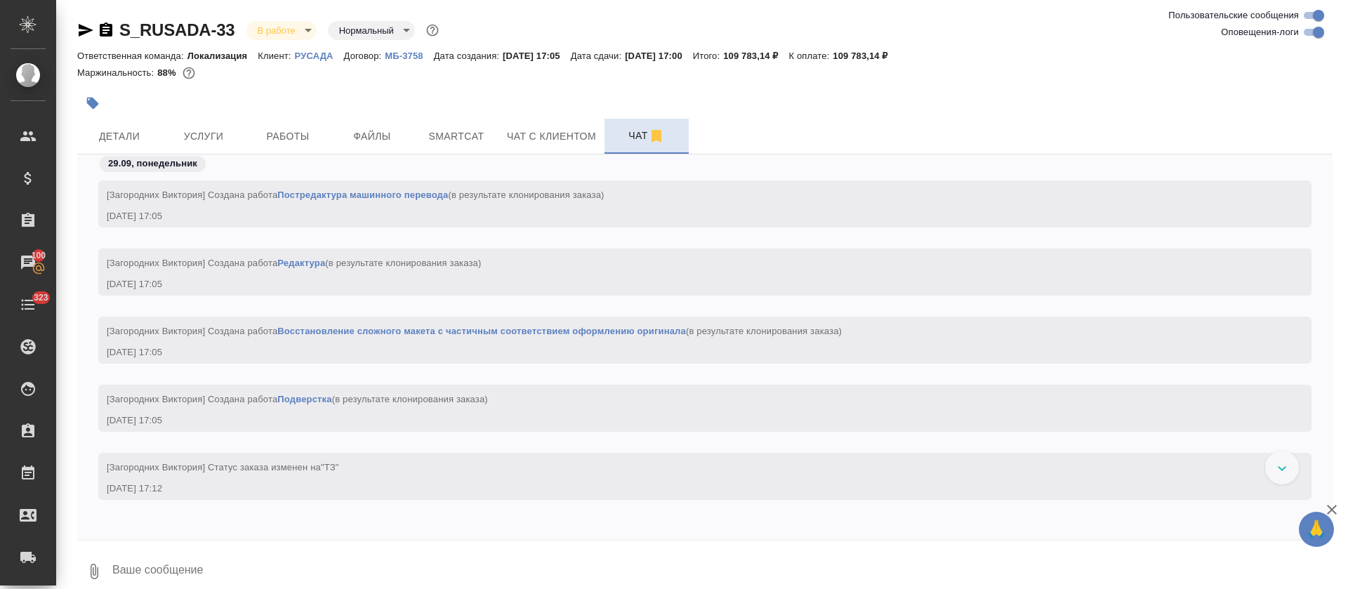
scroll to position [6523, 0]
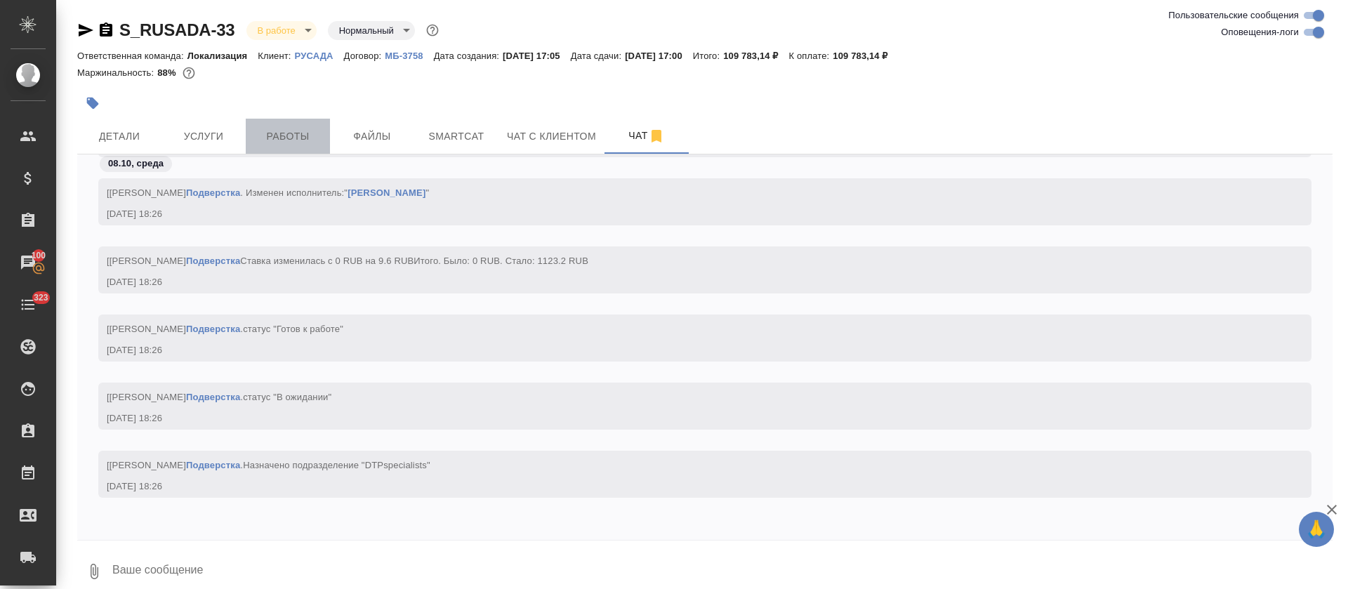
click at [320, 128] on span "Работы" at bounding box center [287, 137] width 67 height 18
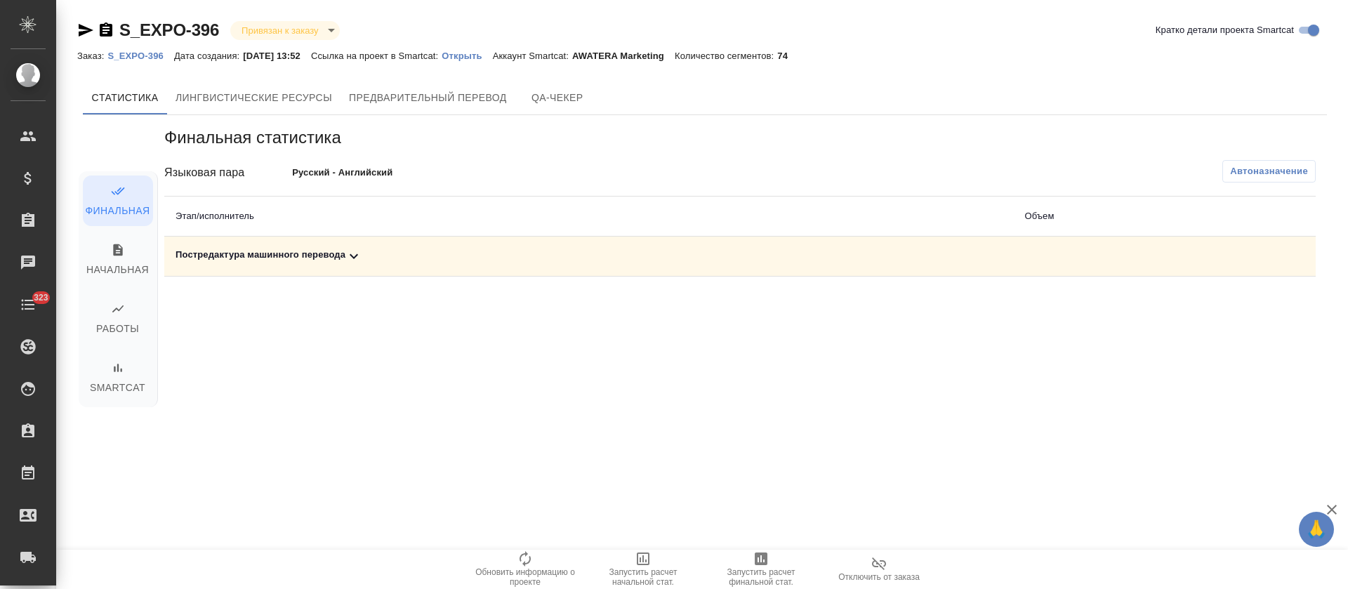
click at [560, 248] on div "Постредактура машинного перевода" at bounding box center [589, 256] width 826 height 17
click at [760, 560] on icon "button" at bounding box center [761, 559] width 13 height 13
click at [435, 254] on div "Постредактура машинного перевода" at bounding box center [589, 256] width 826 height 17
click at [1217, 308] on icon "button" at bounding box center [1220, 304] width 17 height 17
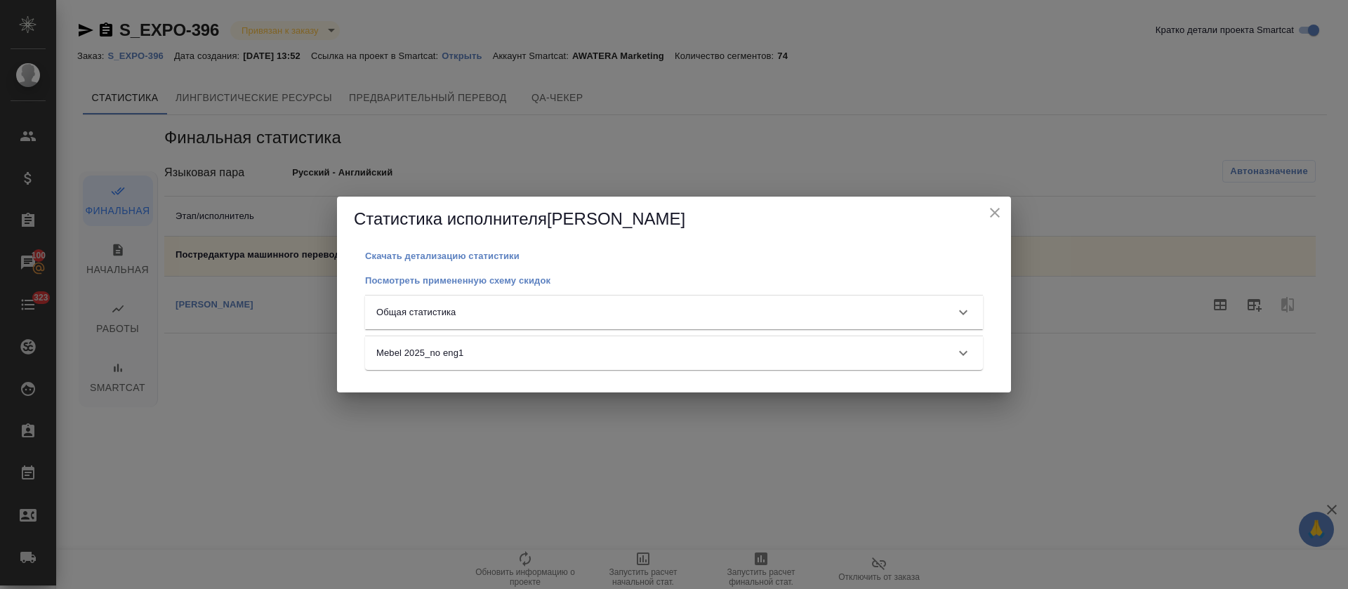
click at [751, 324] on div "Общая статистика" at bounding box center [674, 313] width 618 height 34
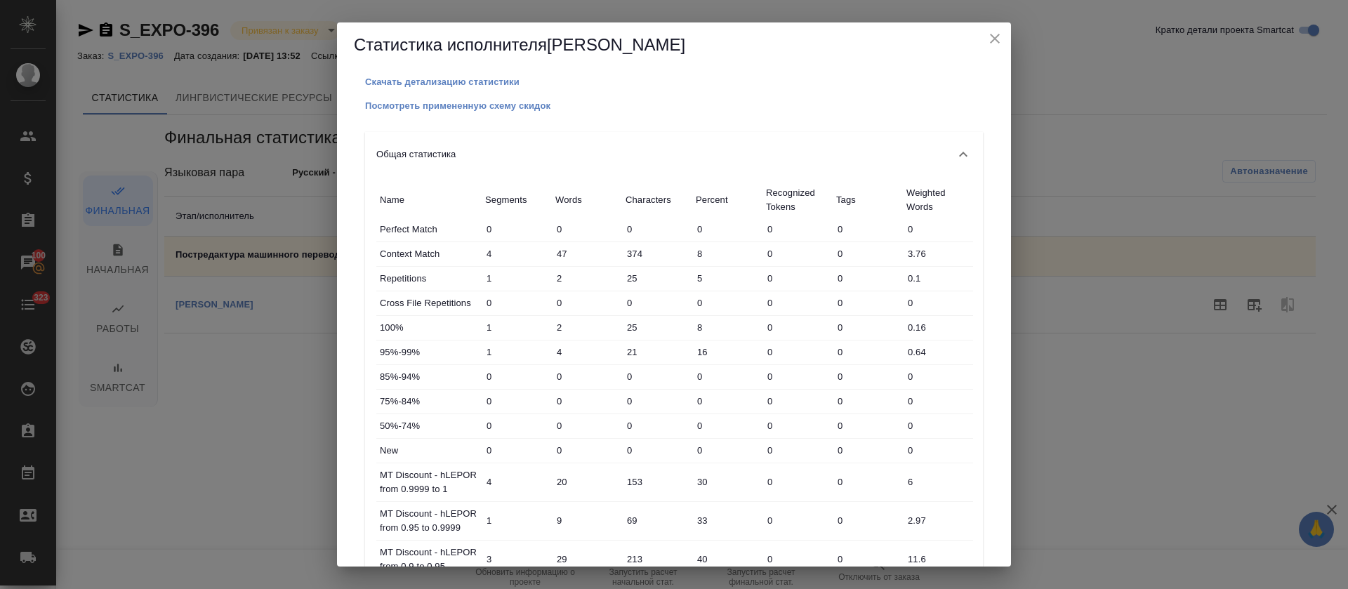
click at [754, 305] on input "0" at bounding box center [727, 303] width 70 height 20
type input "0"
click at [988, 48] on h5 "Статистика исполнителя Лукиянова Надежда" at bounding box center [674, 45] width 640 height 22
click at [993, 44] on icon "close" at bounding box center [995, 38] width 17 height 17
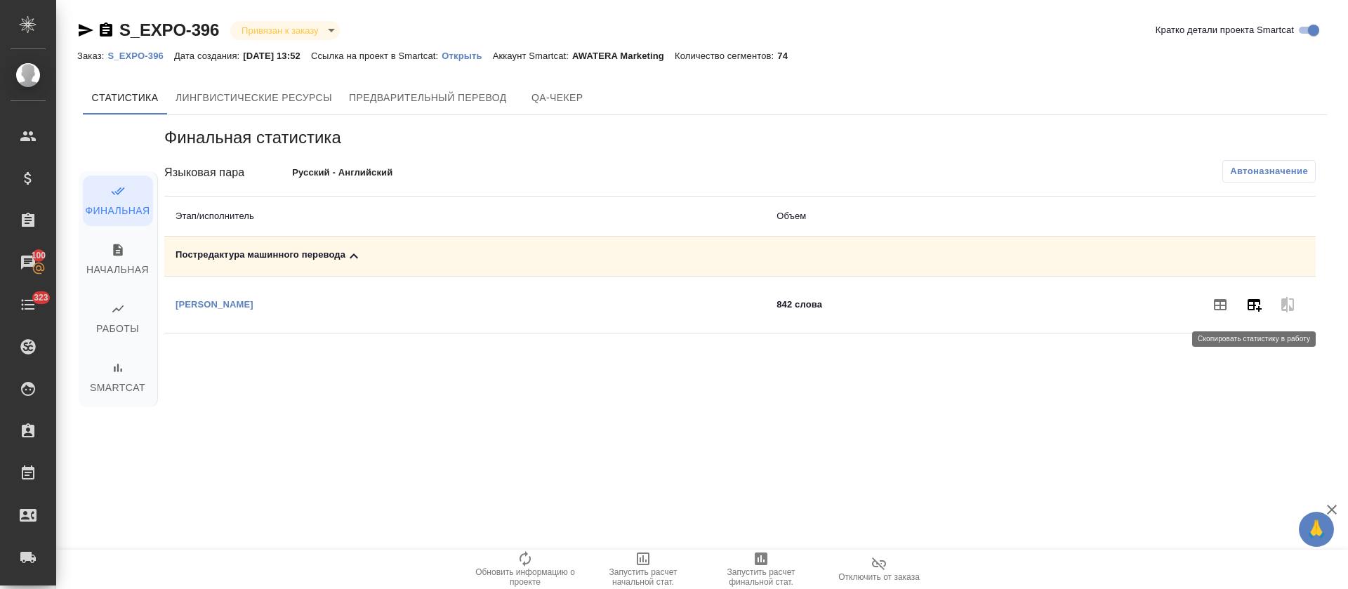
click at [1255, 310] on icon "button" at bounding box center [1254, 304] width 17 height 17
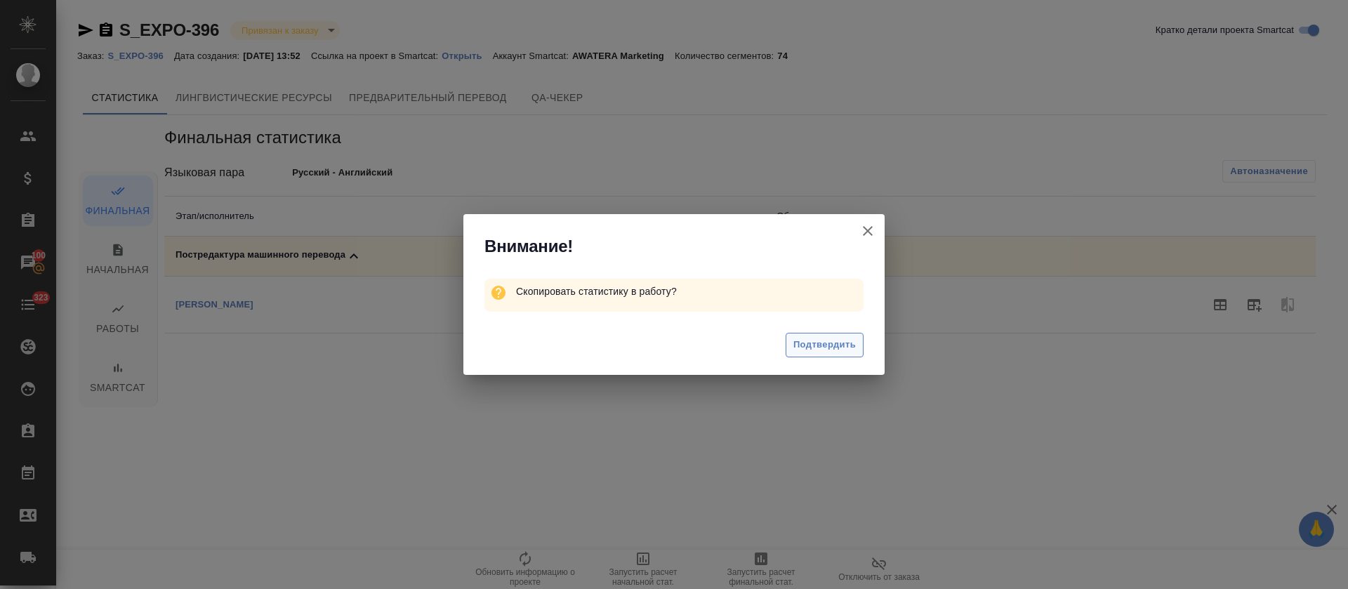
click at [848, 348] on span "Подтвердить" at bounding box center [824, 345] width 62 height 16
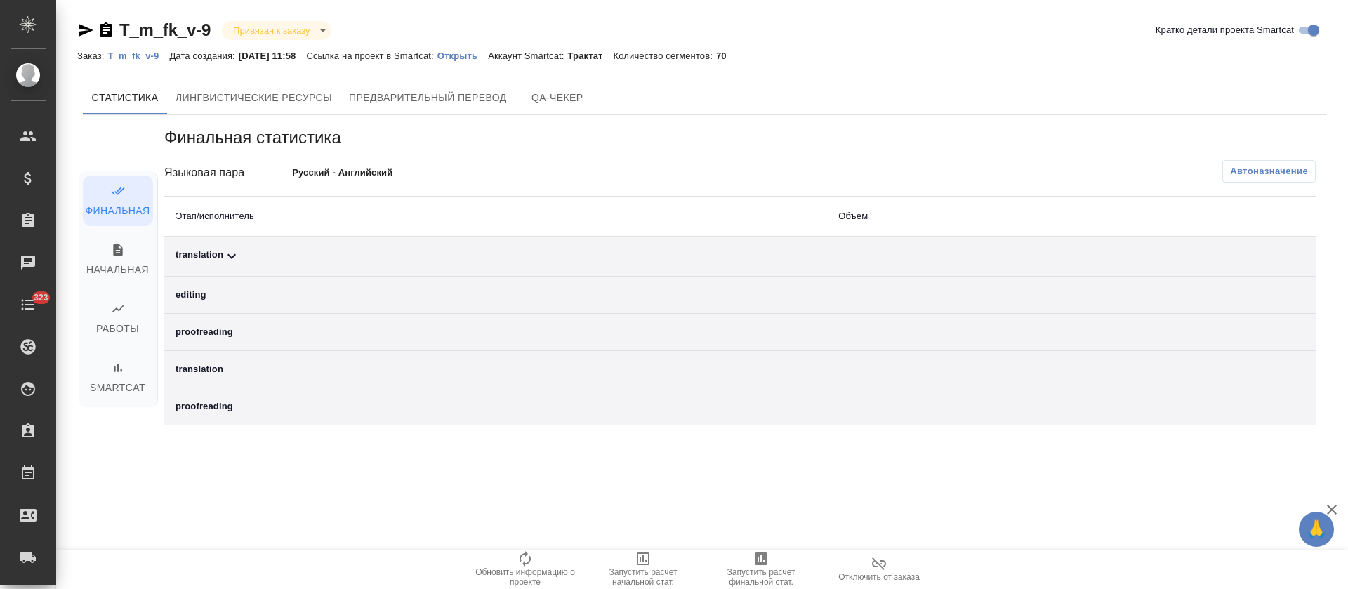
click at [344, 258] on div "translation" at bounding box center [496, 256] width 640 height 17
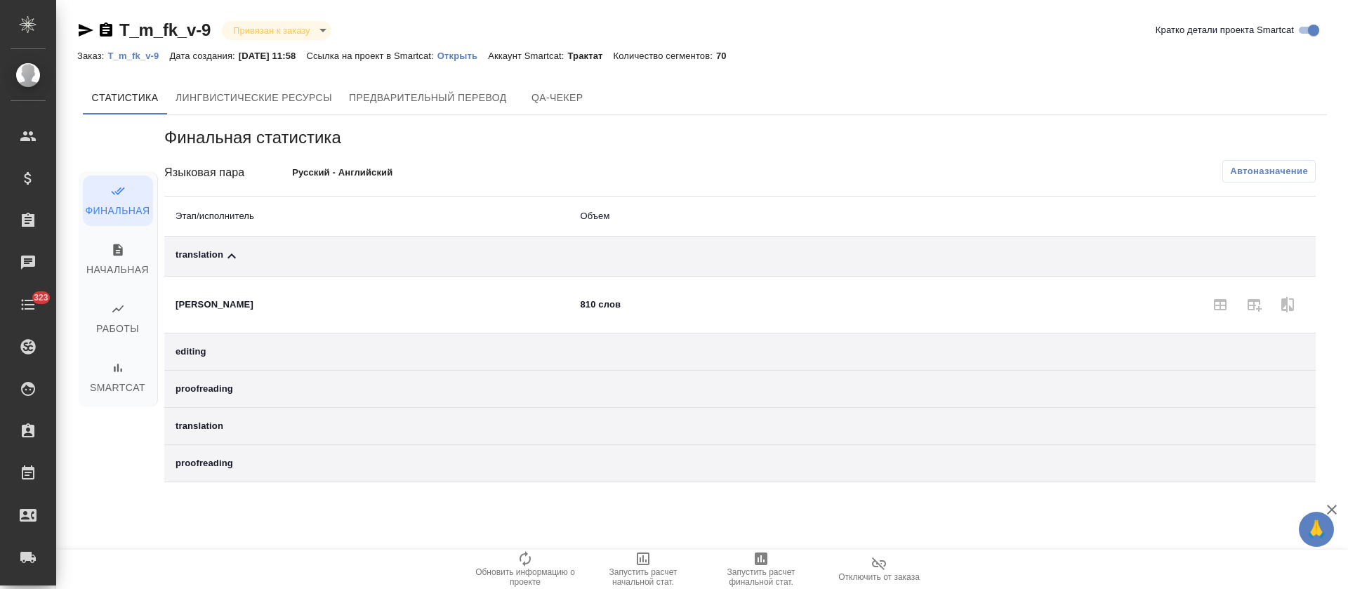
click at [1255, 168] on span "Автоназначение" at bounding box center [1269, 171] width 78 height 14
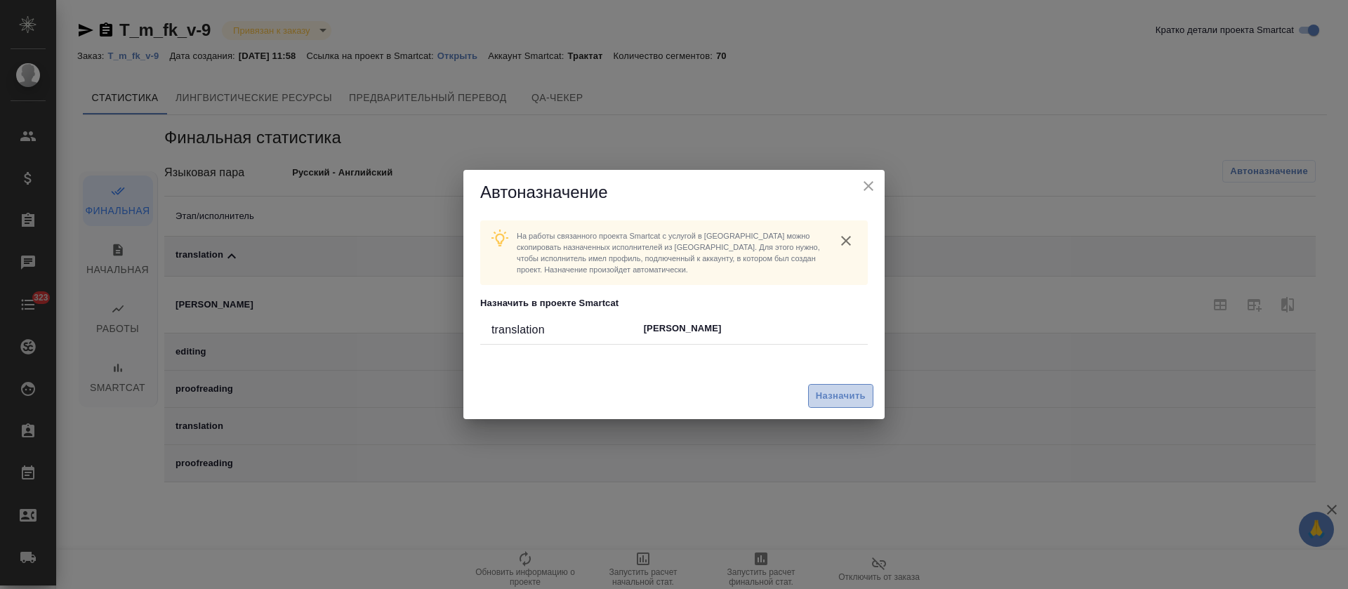
click at [816, 395] on span "Назначить" at bounding box center [841, 396] width 50 height 16
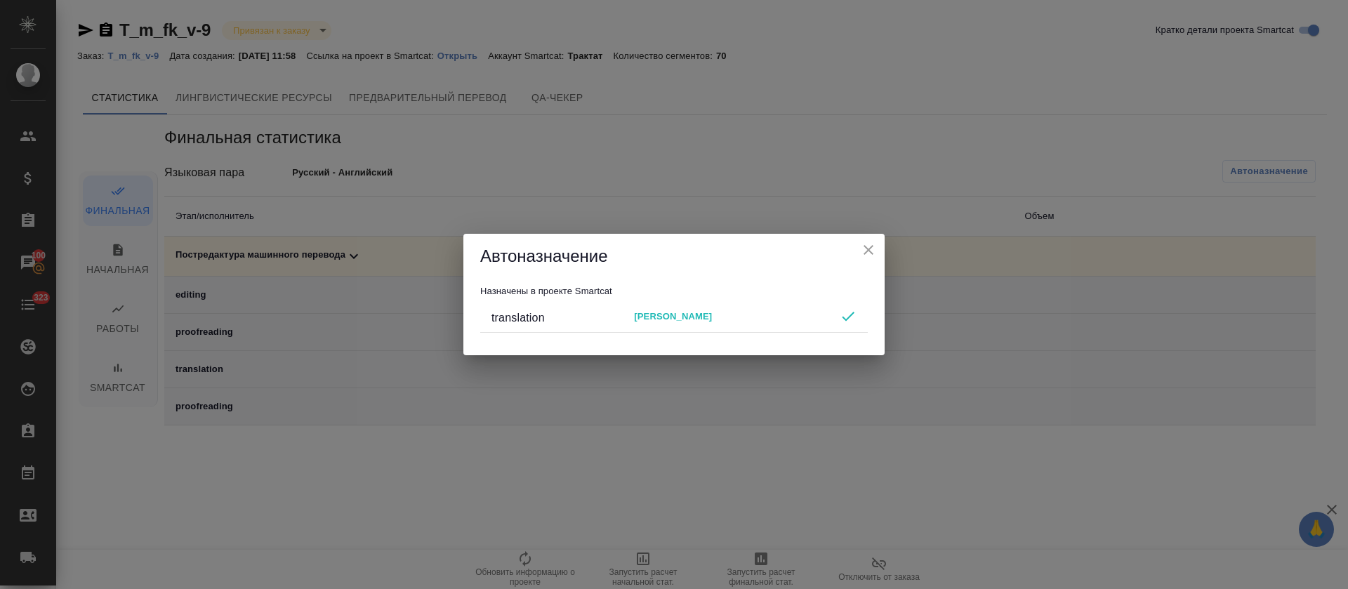
click at [869, 246] on icon "close" at bounding box center [868, 250] width 17 height 17
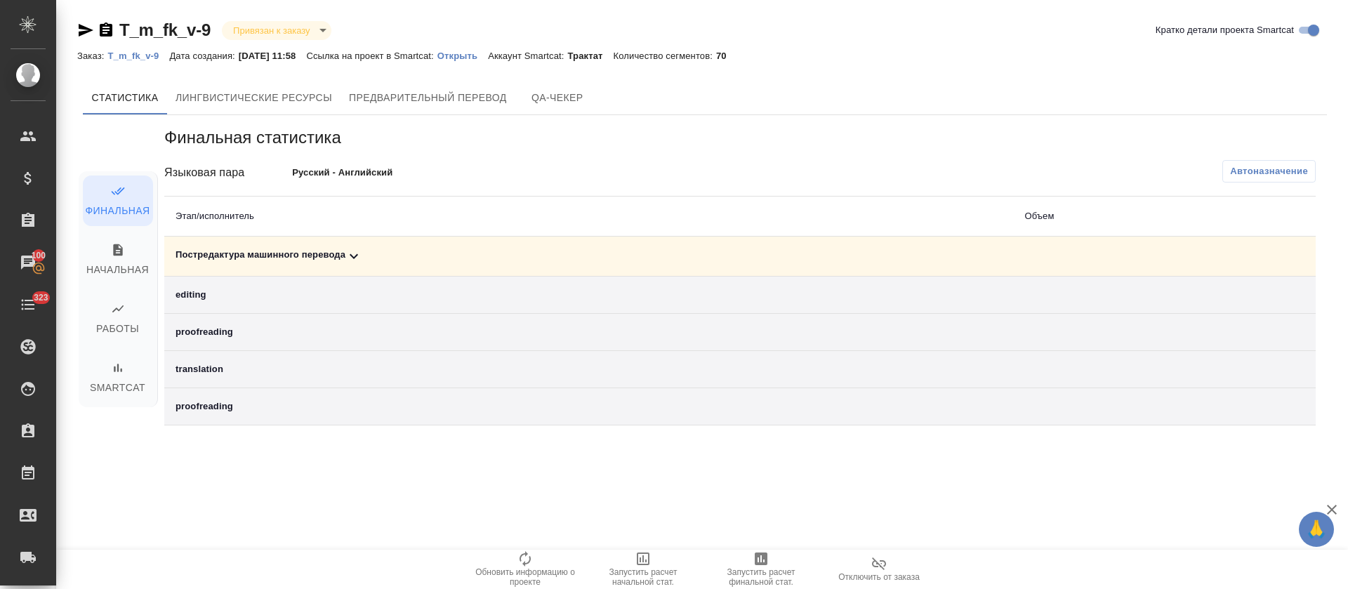
click at [403, 248] on div "Постредактура машинного перевода" at bounding box center [589, 256] width 826 height 17
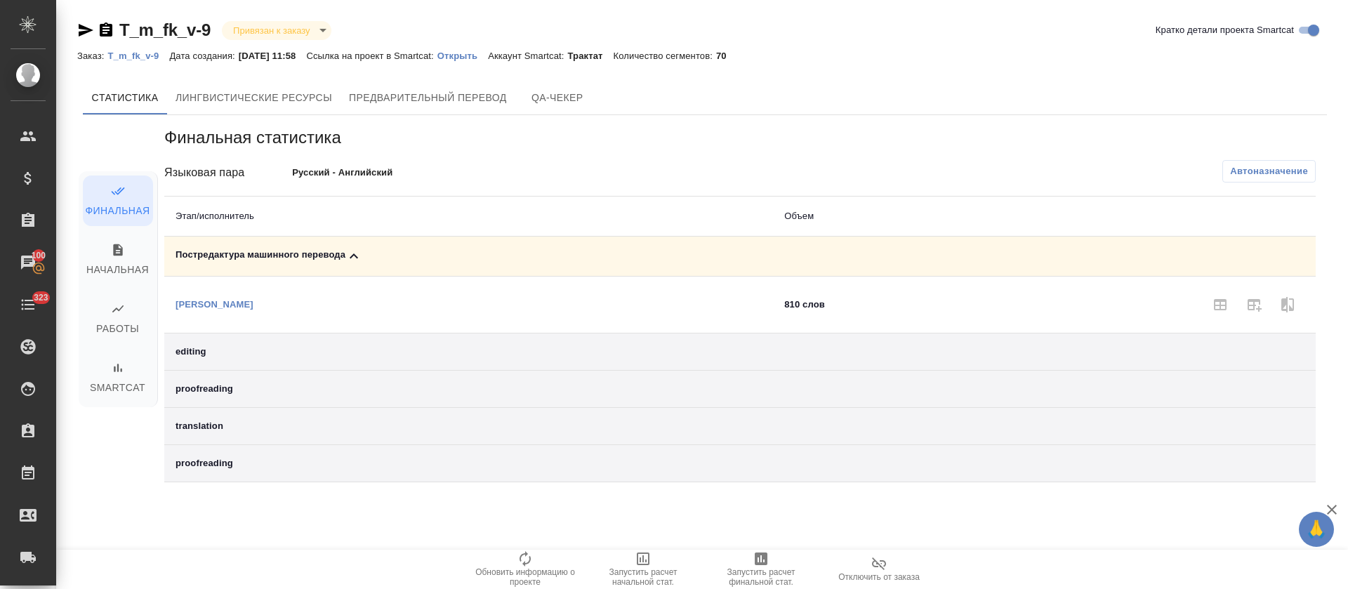
click at [753, 575] on span "Запустить расчет финальной стат." at bounding box center [761, 577] width 101 height 20
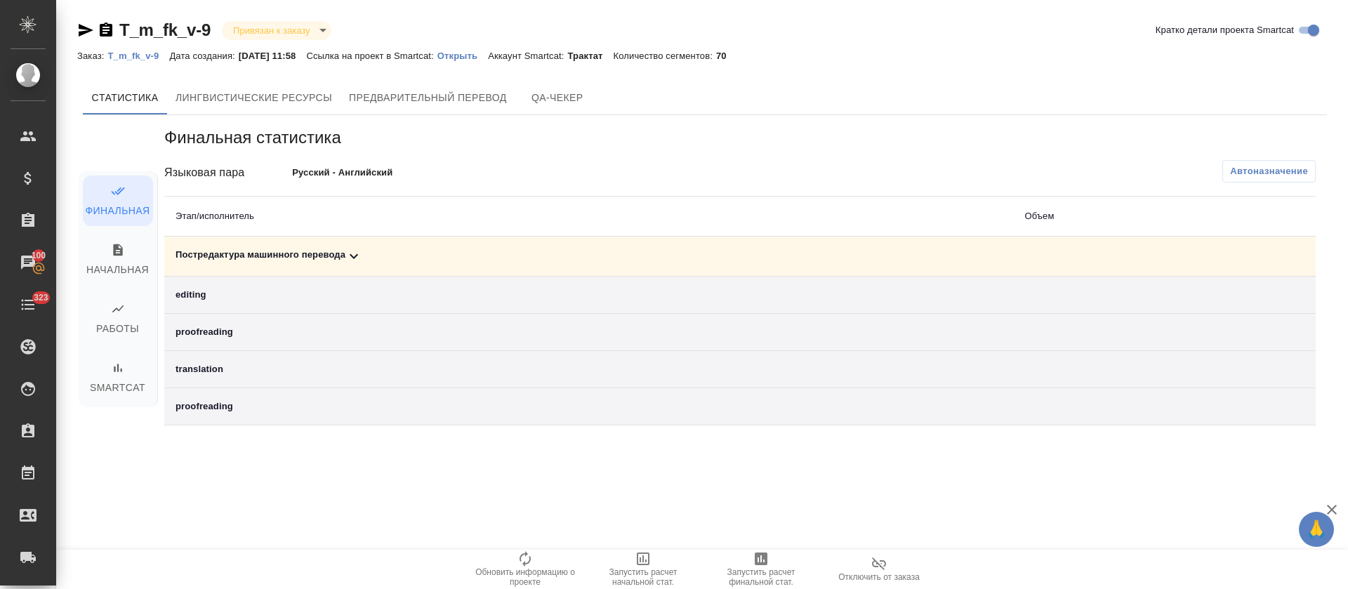
click at [680, 251] on div "Постредактура машинного перевода" at bounding box center [589, 256] width 826 height 17
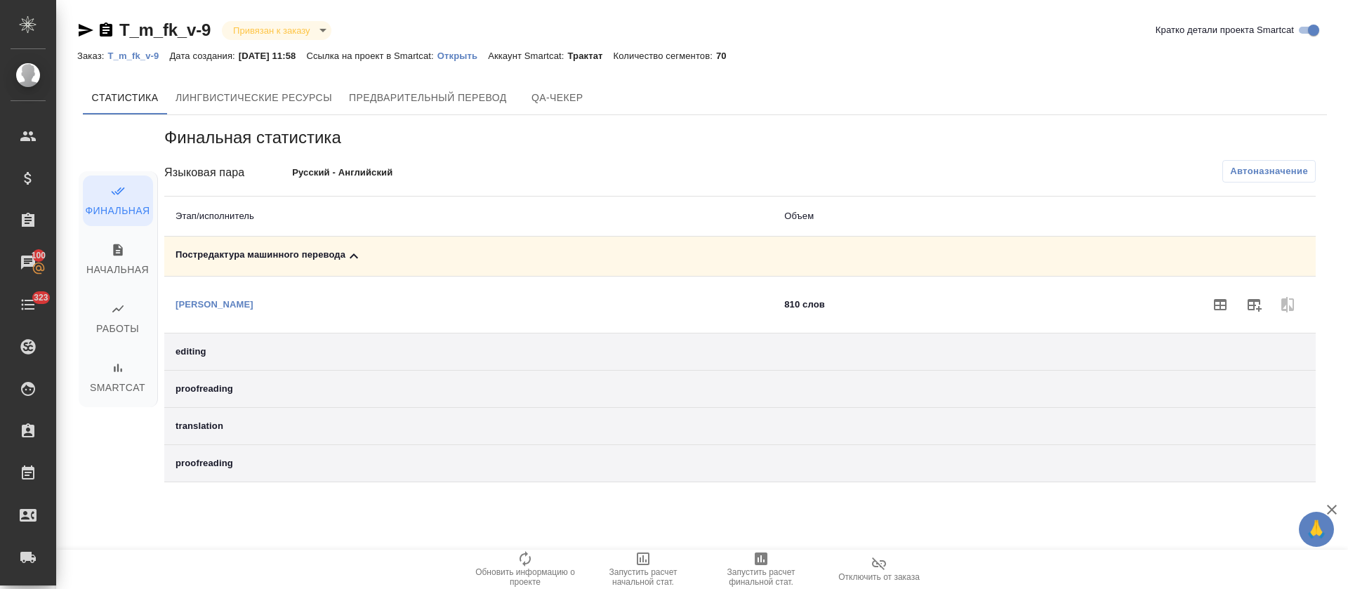
drag, startPoint x: 1262, startPoint y: 304, endPoint x: 1270, endPoint y: 304, distance: 8.4
click at [1265, 304] on button "button" at bounding box center [1254, 305] width 34 height 34
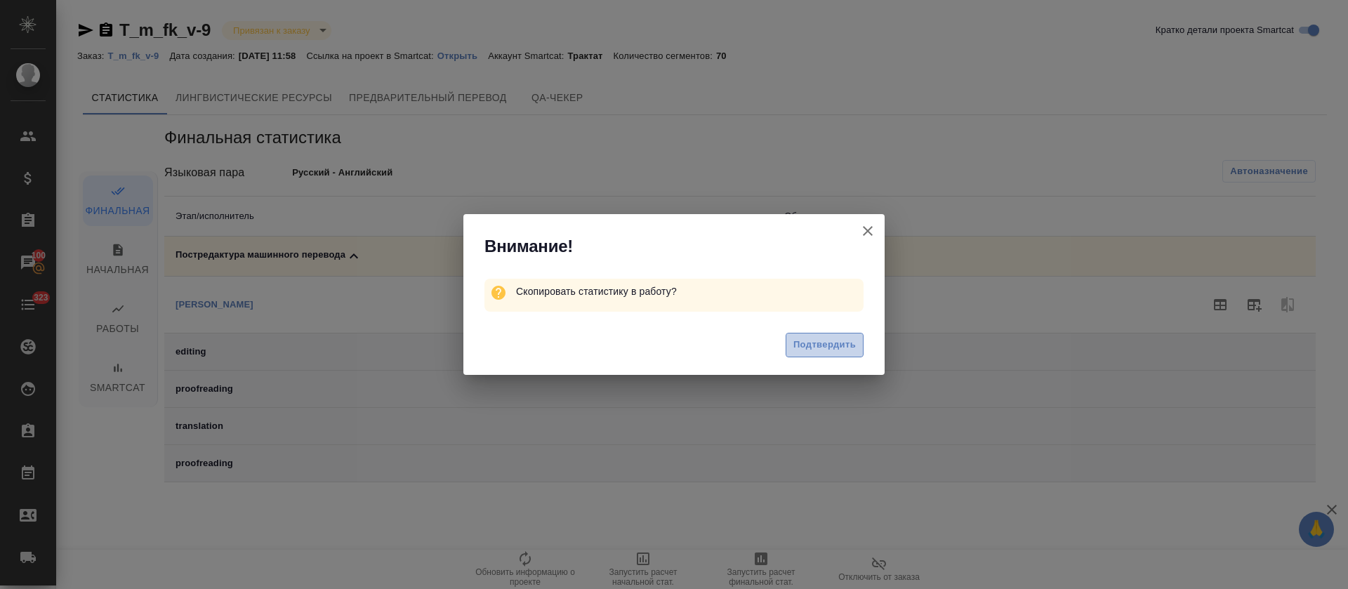
click at [852, 340] on span "Подтвердить" at bounding box center [824, 345] width 62 height 16
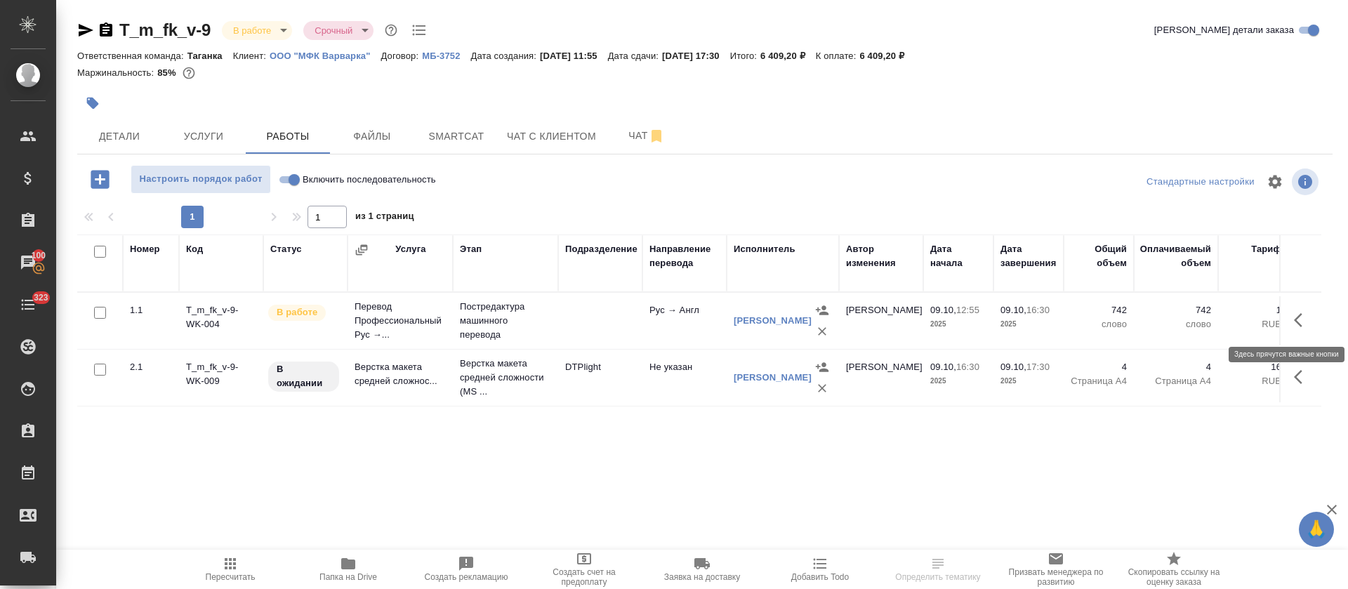
click at [1310, 313] on icon "button" at bounding box center [1302, 320] width 17 height 17
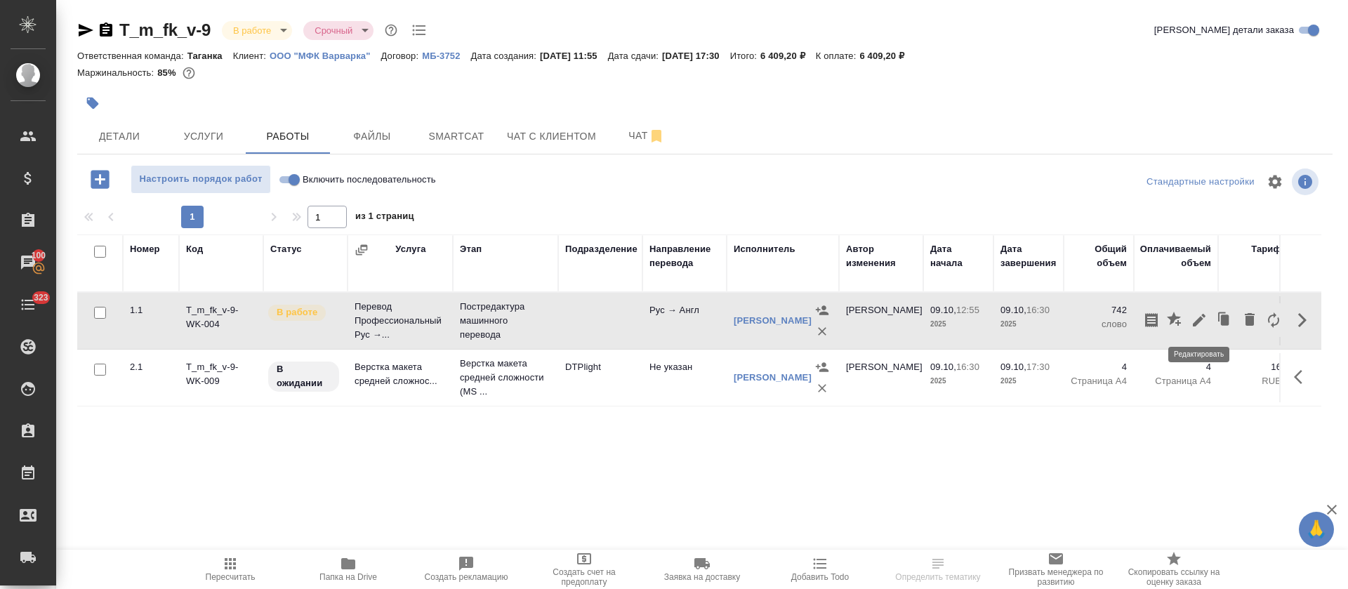
click at [1198, 322] on icon "button" at bounding box center [1199, 320] width 13 height 13
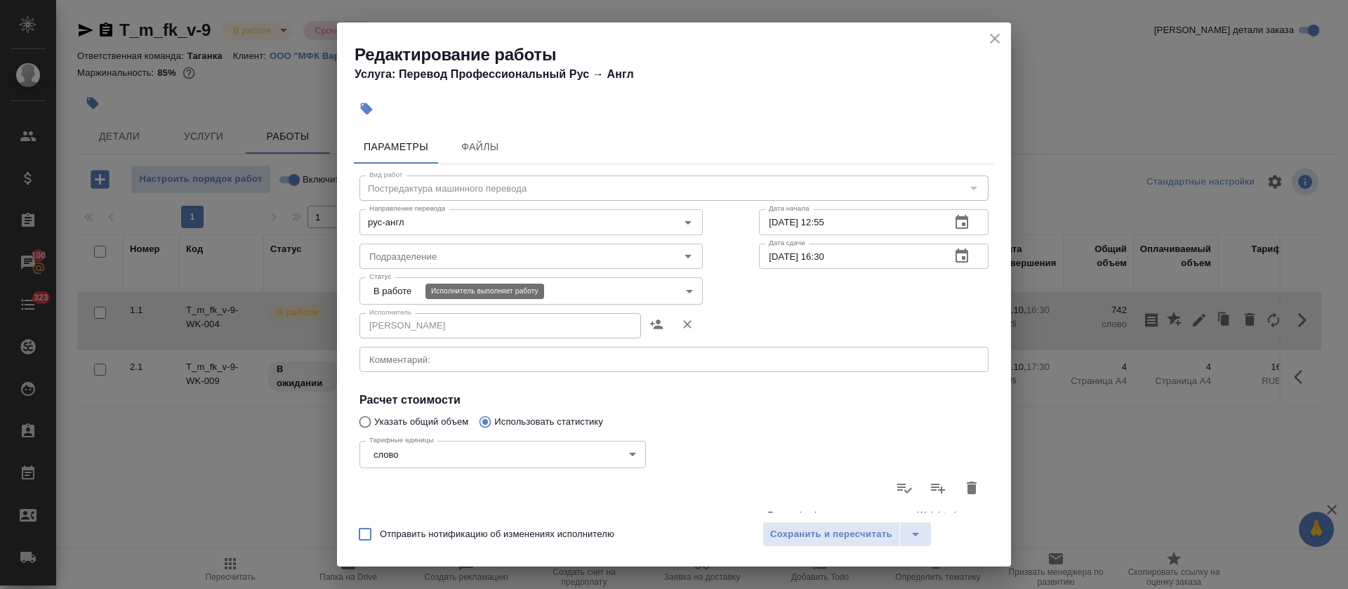
click at [402, 295] on body "🙏 .cls-1 fill:#fff; AWATERA Tretyakova Olga Клиенты Спецификации Заказы 100 Чат…" at bounding box center [674, 294] width 1348 height 589
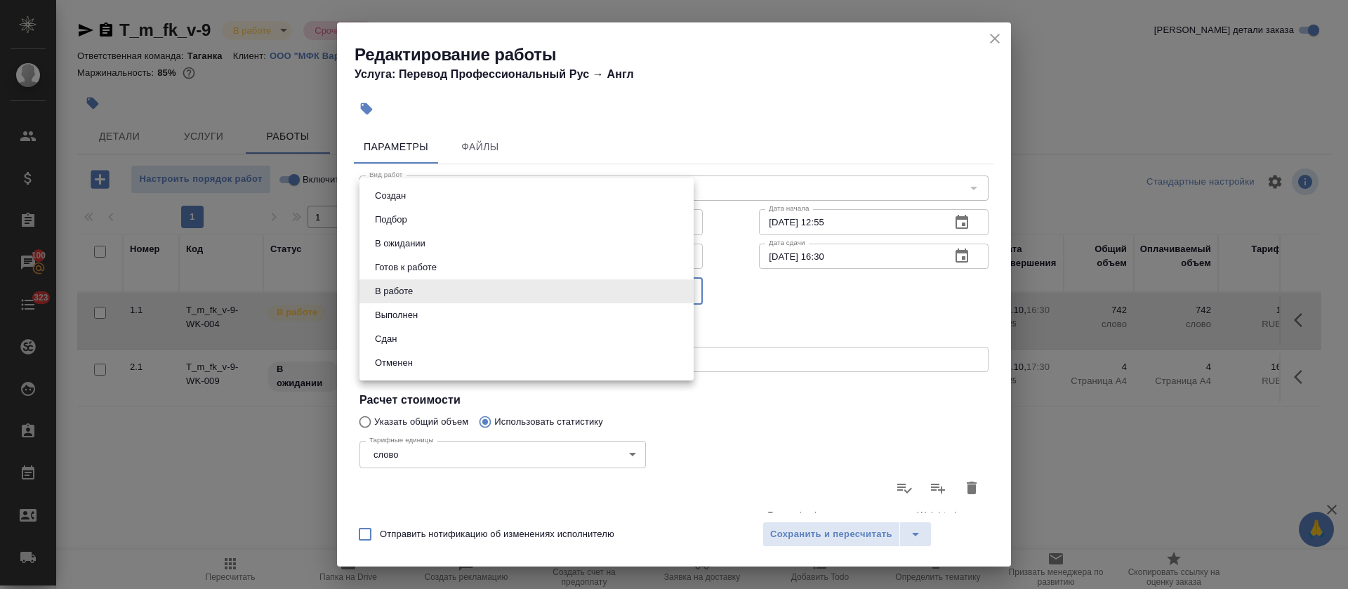
click at [404, 333] on li "Сдан" at bounding box center [527, 339] width 334 height 24
type input "closed"
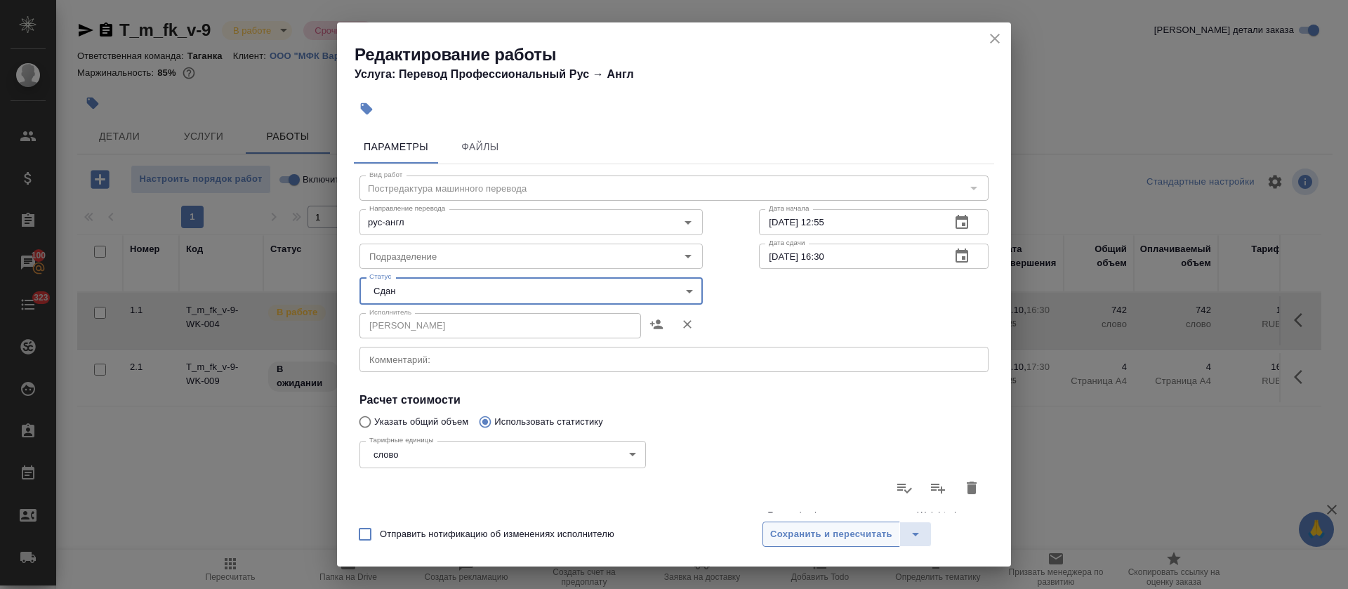
click at [817, 537] on span "Сохранить и пересчитать" at bounding box center [831, 535] width 122 height 16
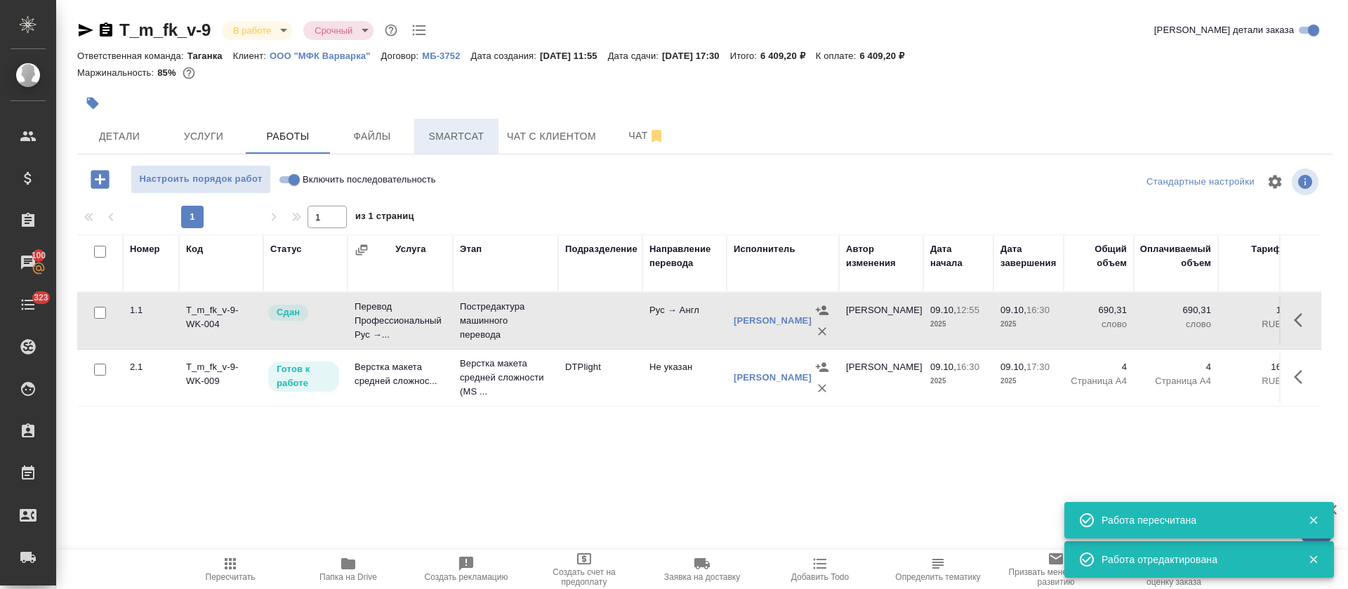
click at [454, 141] on span "Smartcat" at bounding box center [456, 137] width 67 height 18
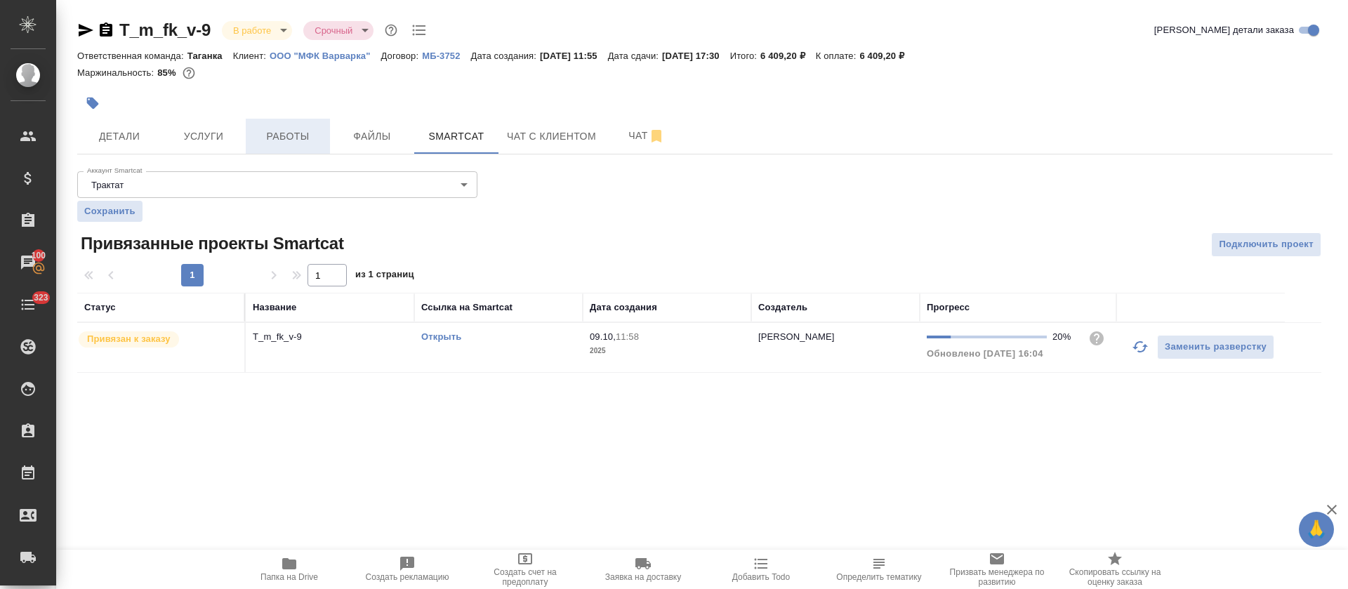
click at [315, 130] on span "Работы" at bounding box center [287, 137] width 67 height 18
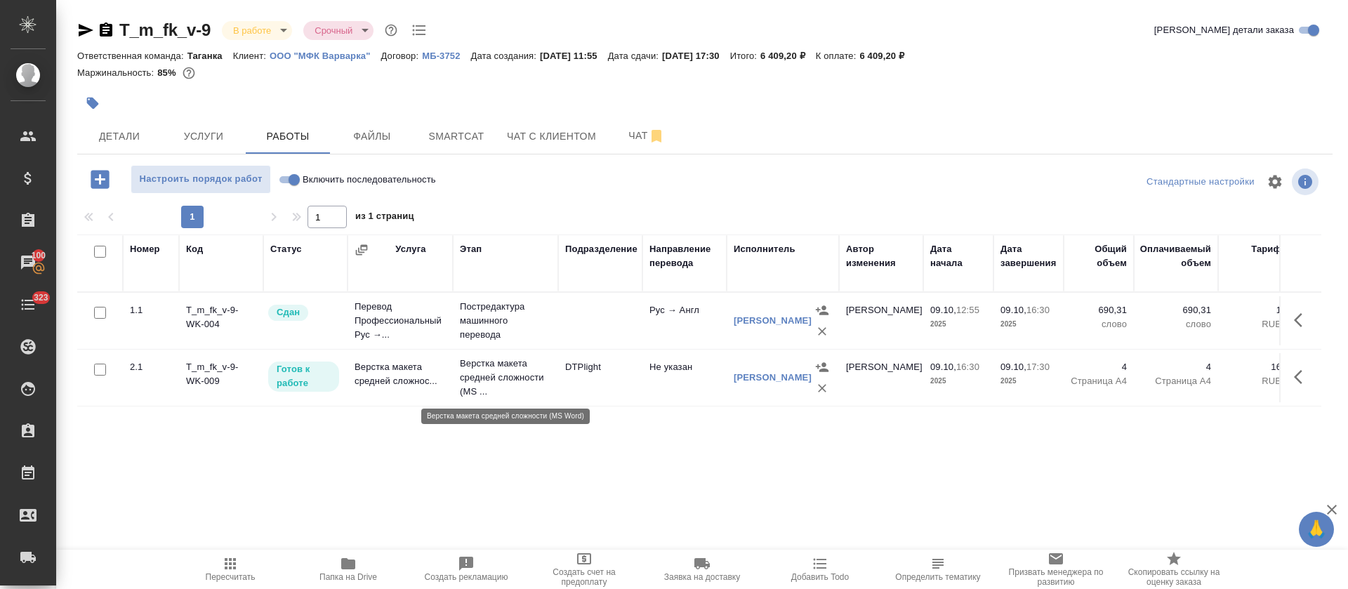
click at [530, 393] on p "Верстка макета средней сложности (MS ..." at bounding box center [505, 378] width 91 height 42
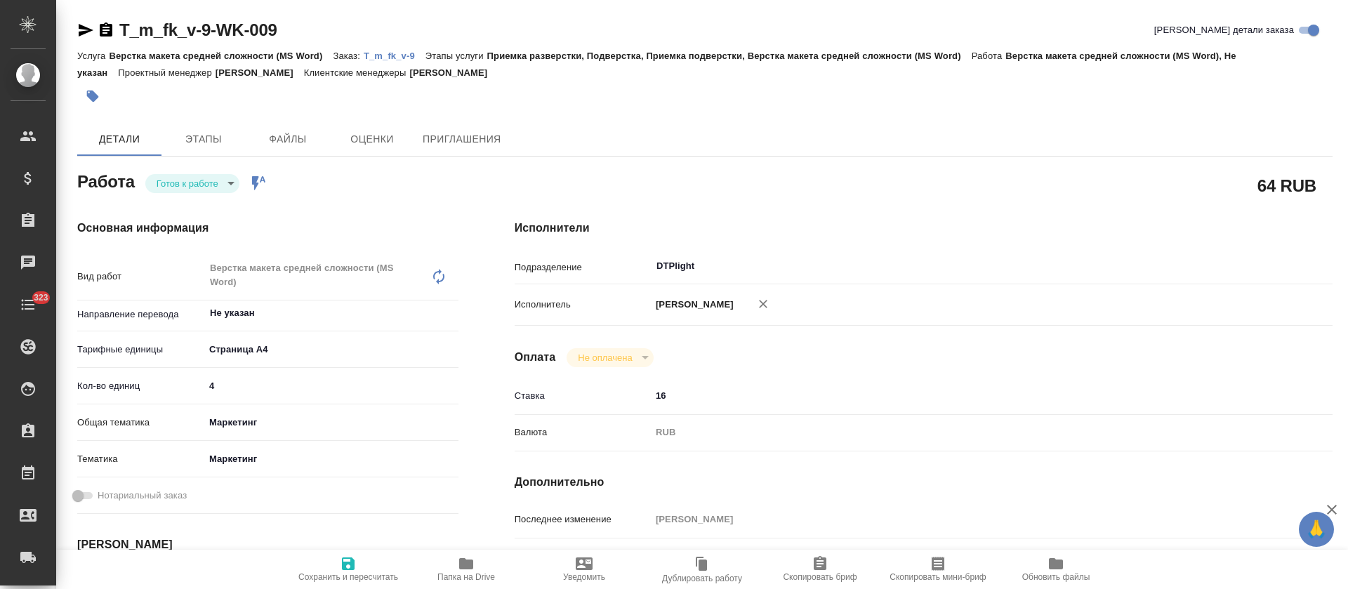
type textarea "x"
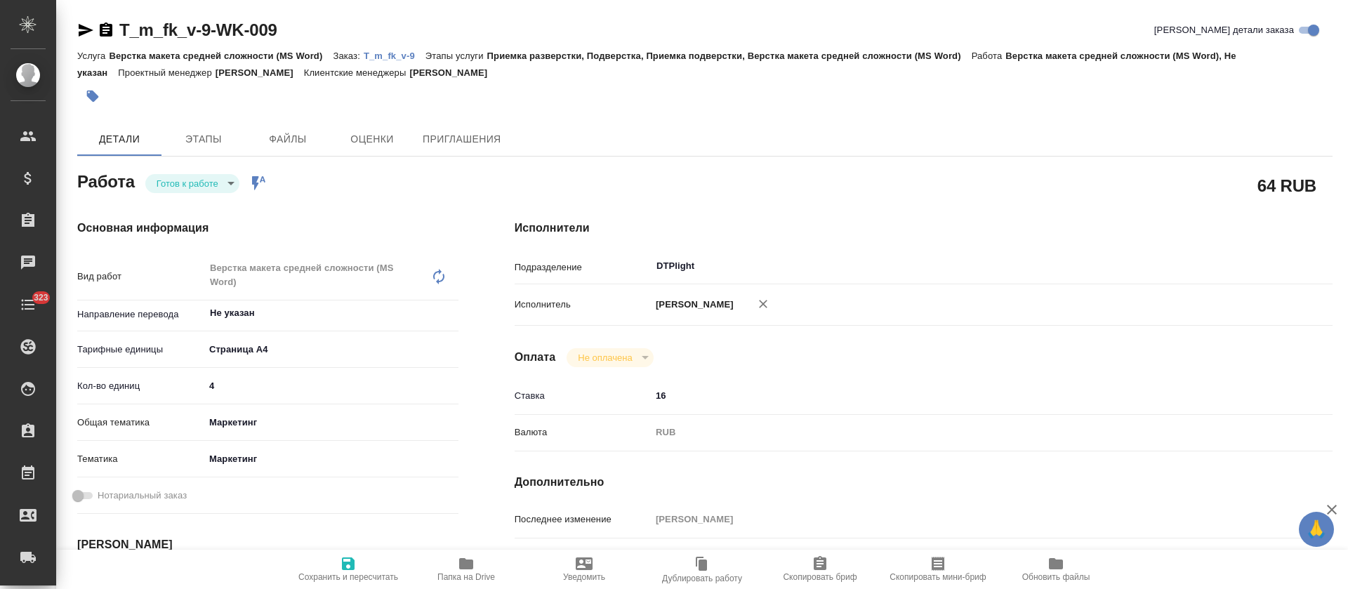
type textarea "x"
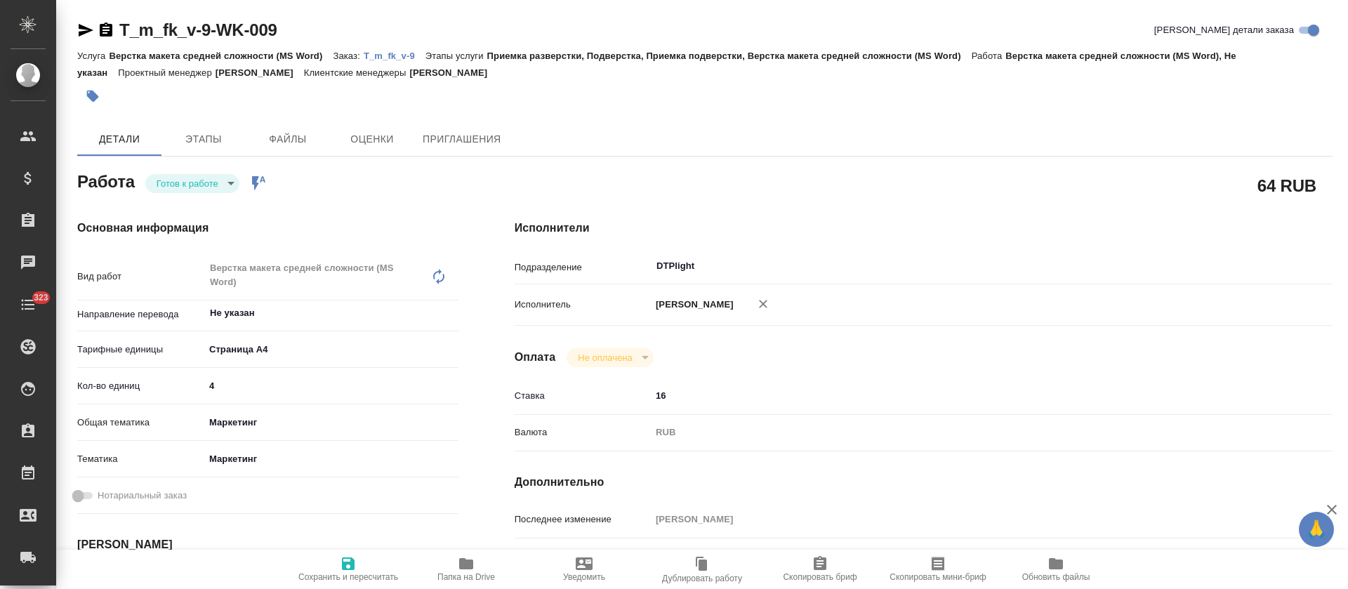
type textarea "x"
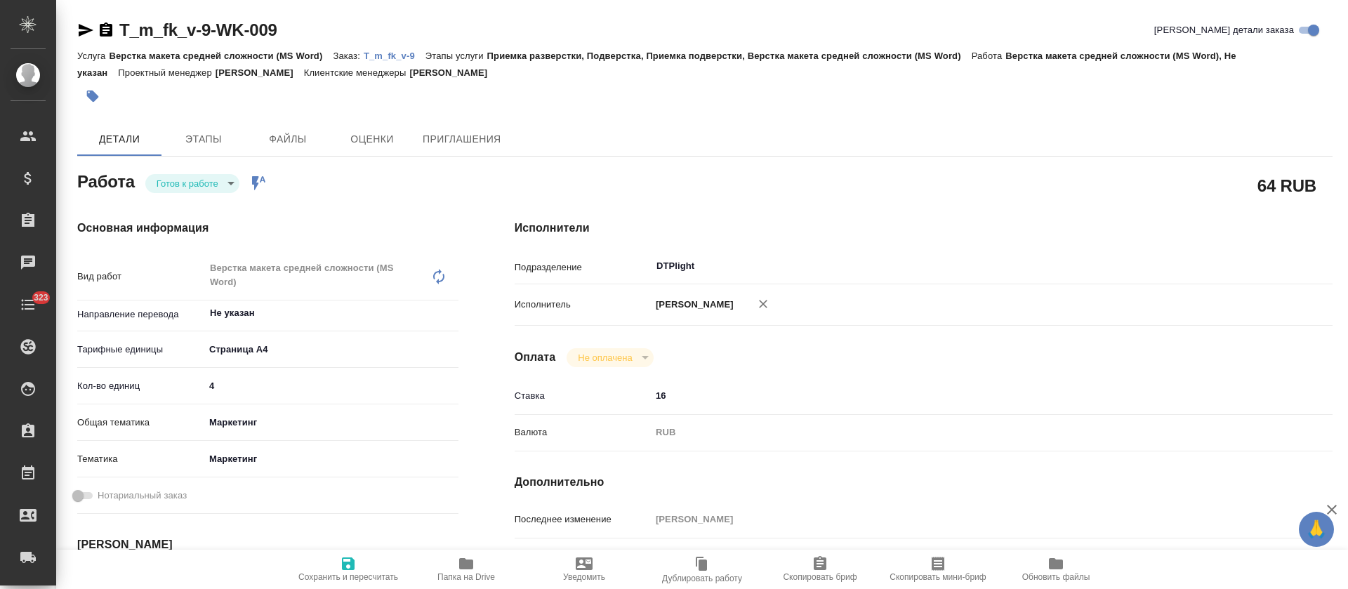
type textarea "x"
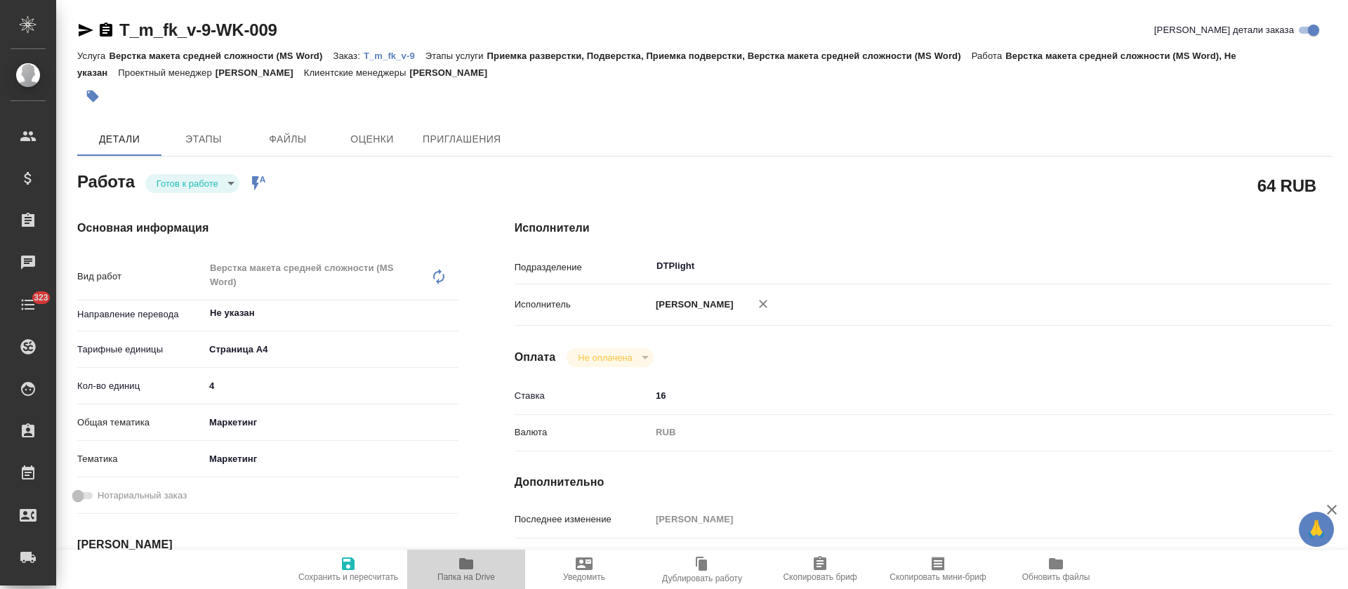
click at [468, 567] on icon "button" at bounding box center [466, 563] width 14 height 11
type textarea "x"
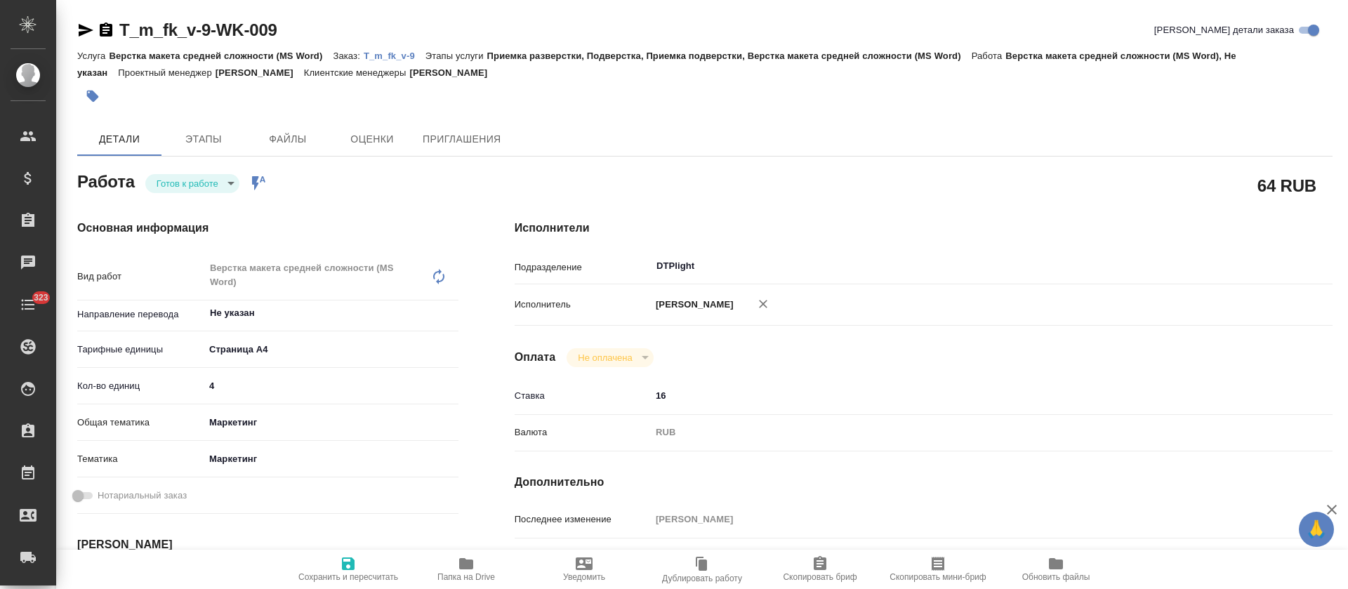
type textarea "x"
click at [717, 580] on span "Дублировать работу" at bounding box center [702, 579] width 80 height 10
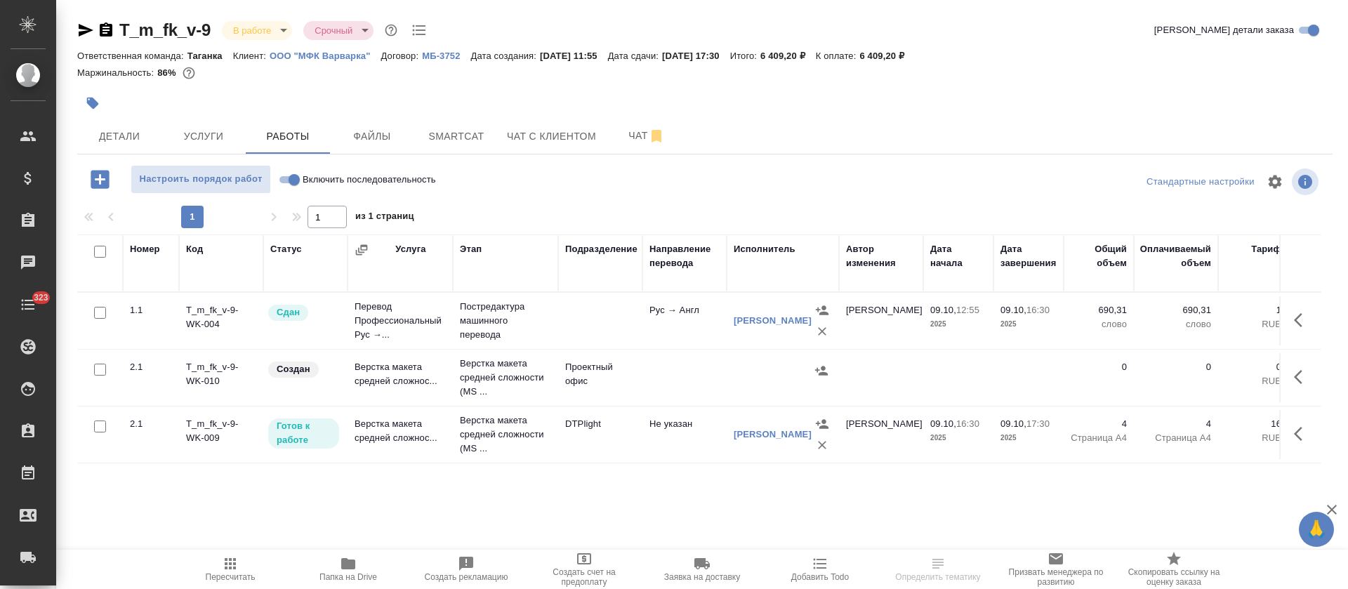
click at [1308, 375] on icon "button" at bounding box center [1302, 377] width 17 height 17
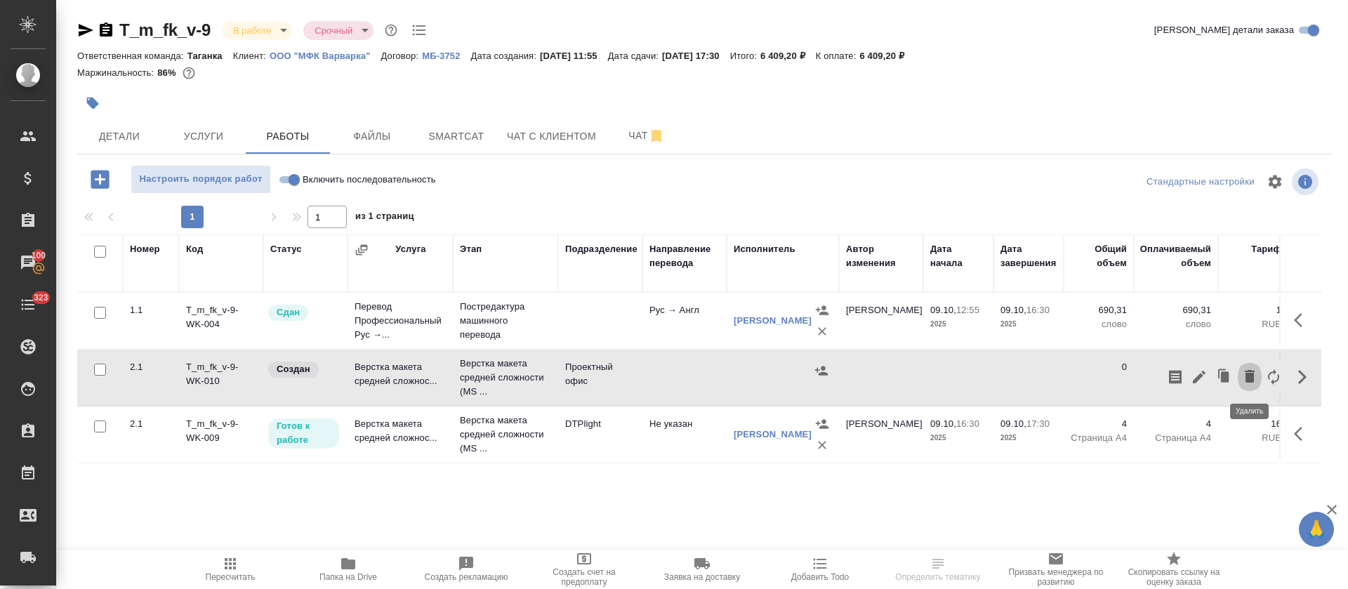
click at [1244, 370] on icon "button" at bounding box center [1249, 376] width 17 height 17
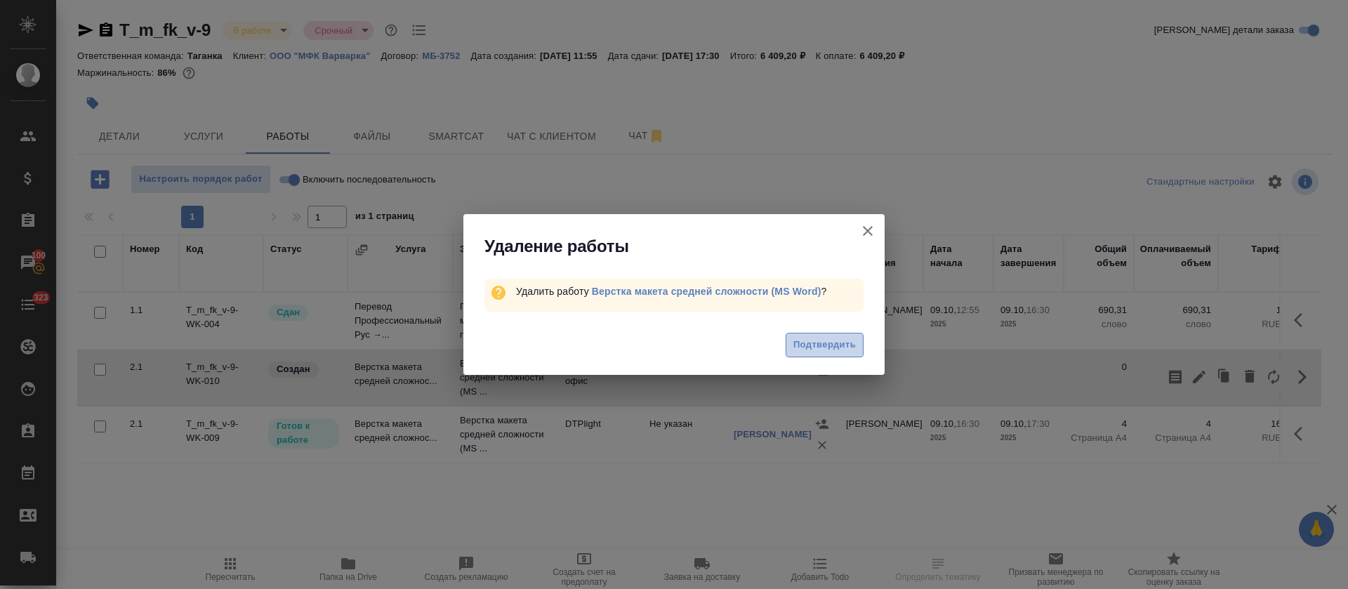
click at [812, 336] on button "Подтвердить" at bounding box center [825, 345] width 78 height 25
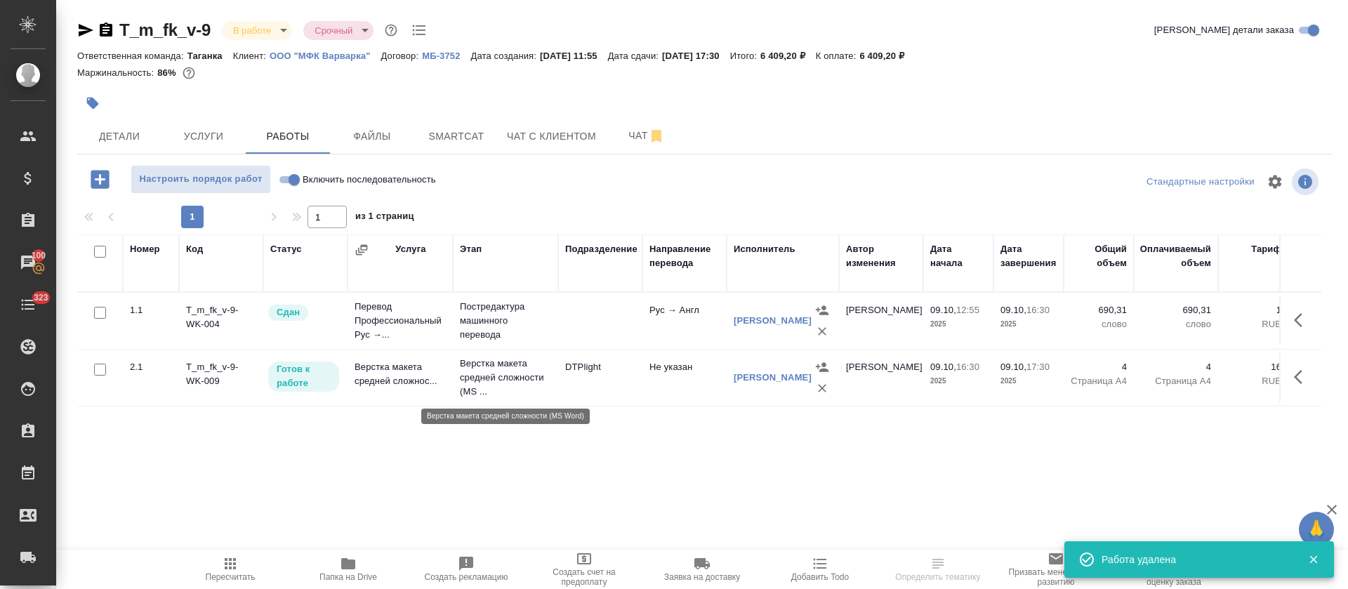
click at [516, 385] on p "Верстка макета средней сложности (MS ..." at bounding box center [505, 378] width 91 height 42
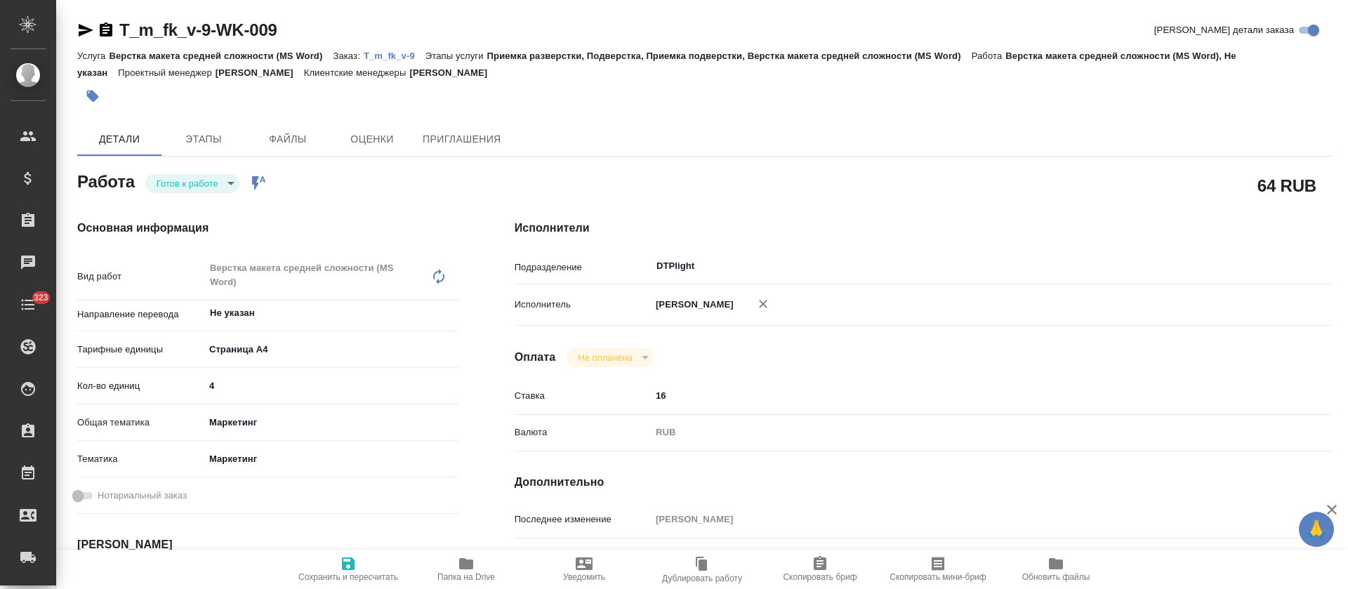
type textarea "x"
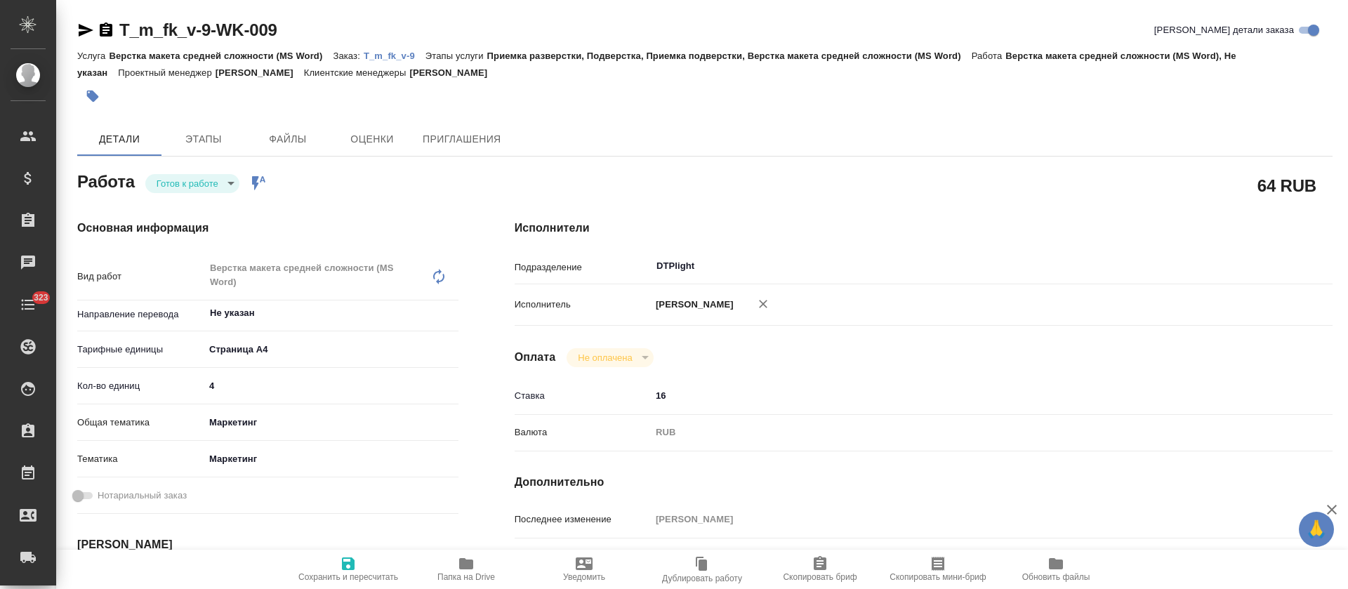
type textarea "x"
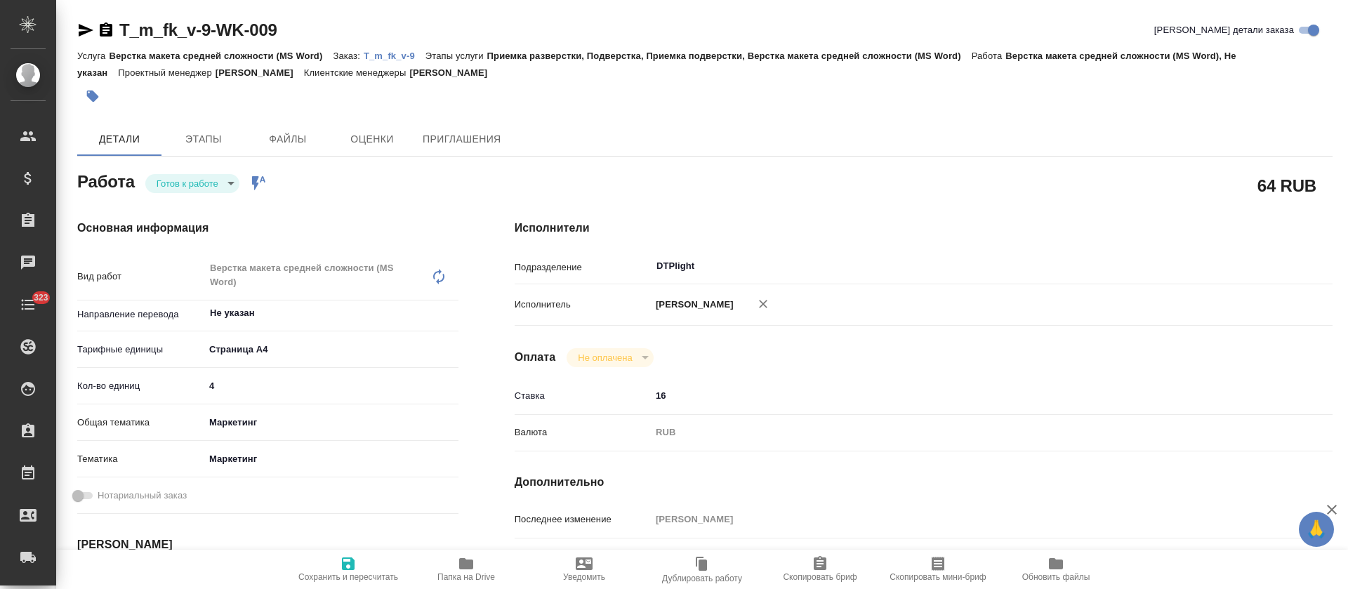
type textarea "x"
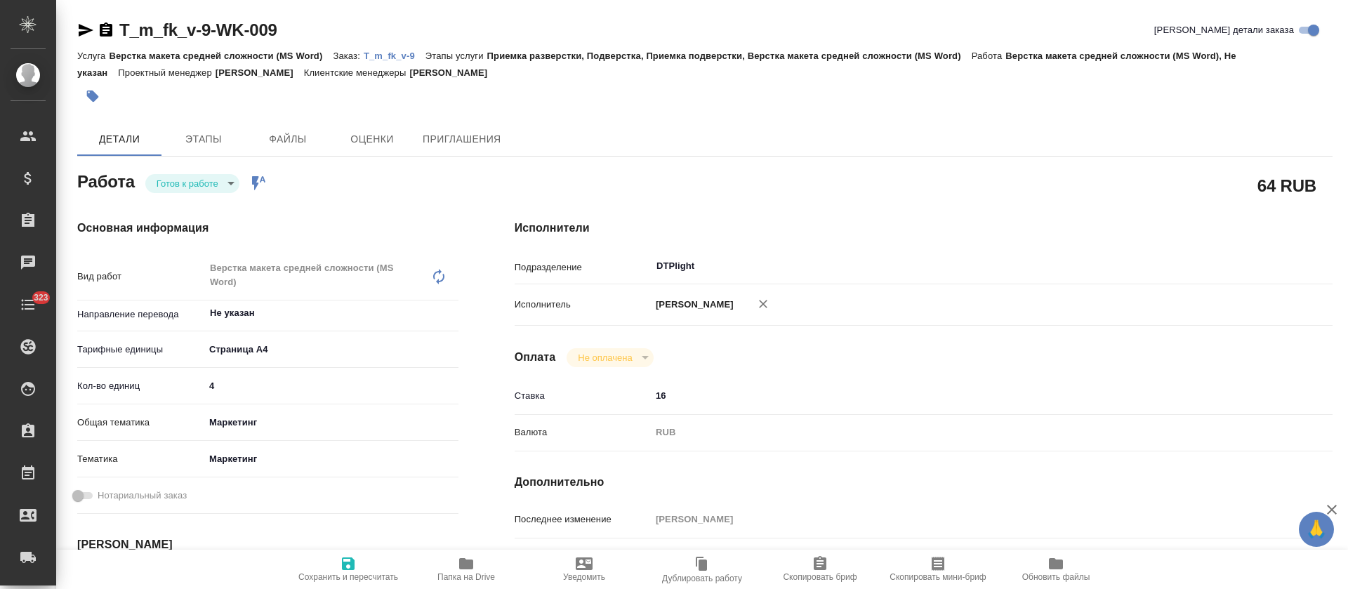
type textarea "x"
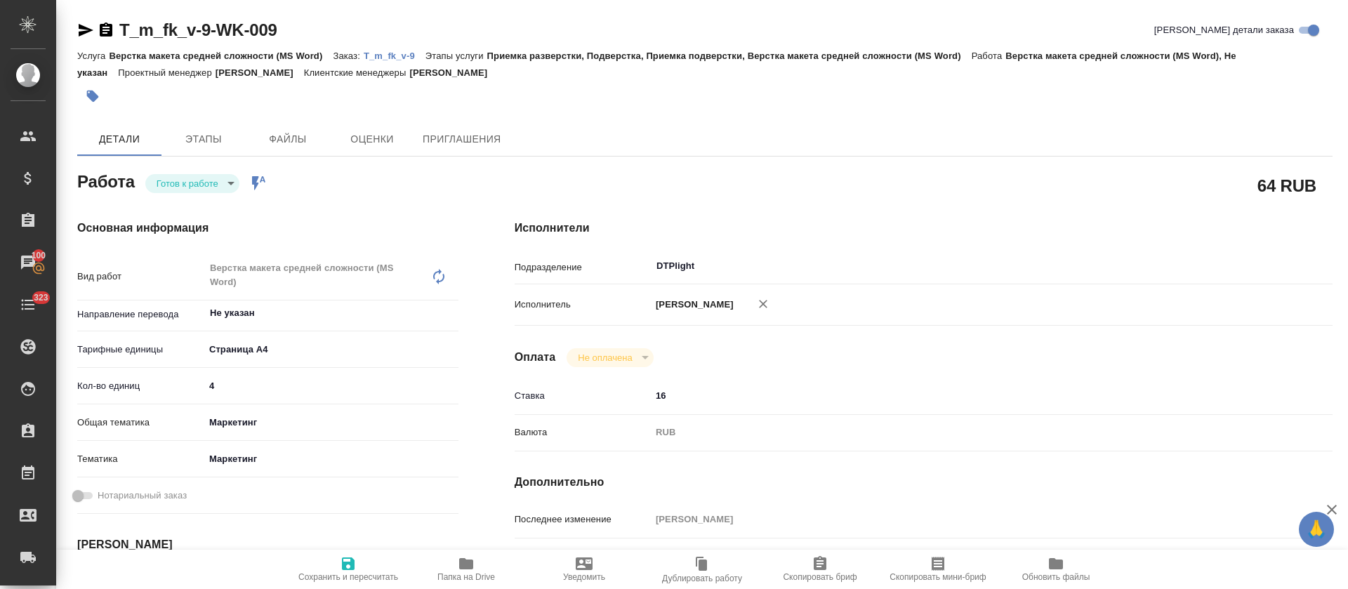
click at [456, 569] on span "Папка на Drive" at bounding box center [466, 568] width 101 height 27
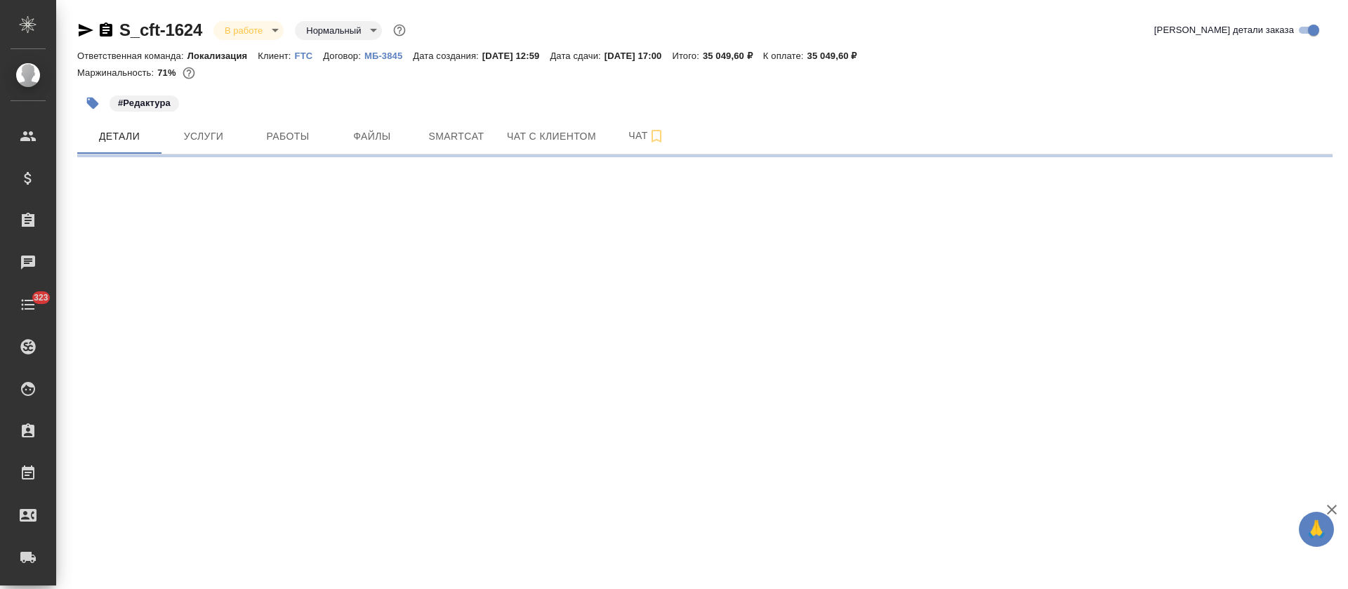
select select "RU"
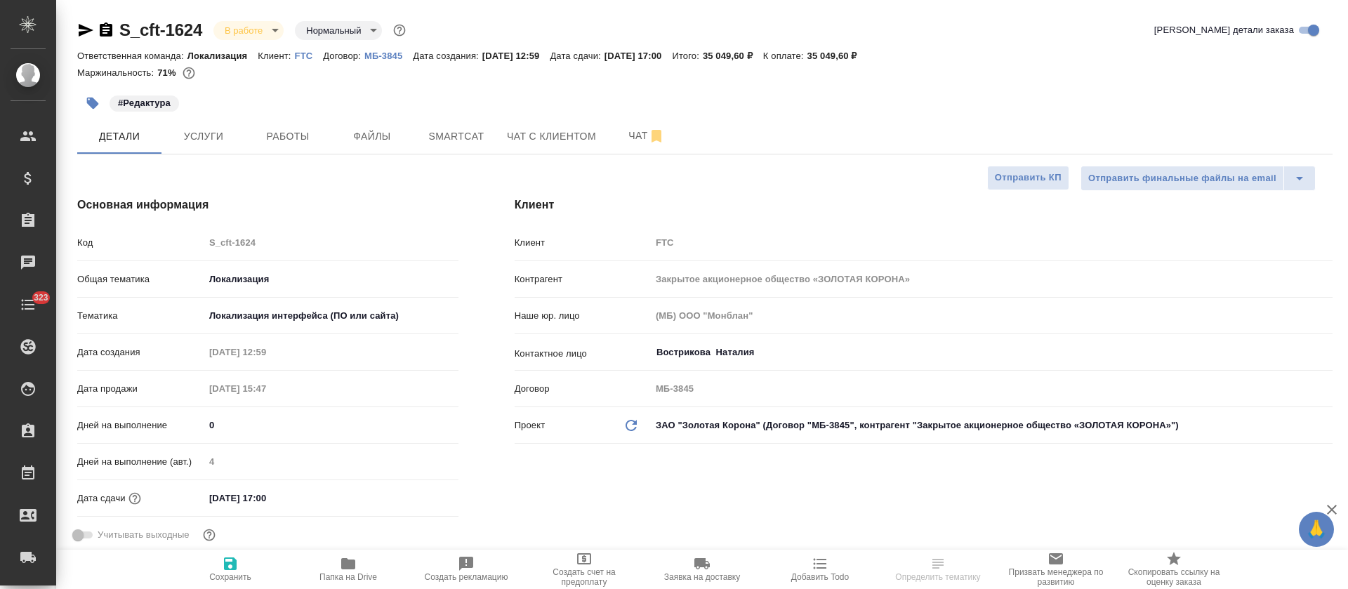
type textarea "x"
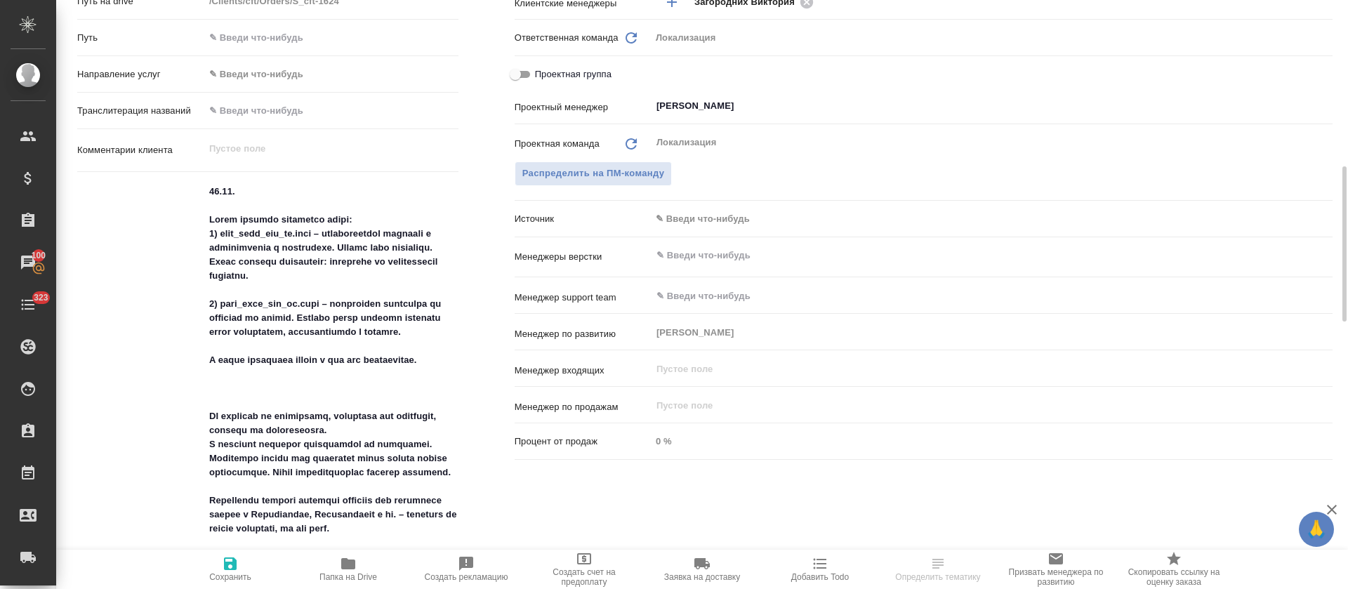
type textarea "x"
type textarea "67.51. Lorem ipsumdo sitametco adipi: 3) elit_sedd_eiu_te.inci – utlaboreetdol …"
type textarea "x"
type textarea "57.52. Lorem ipsumdo sitametco adipi: 4) elit_sedd_eiu_te.inci – utlaboreetdol …"
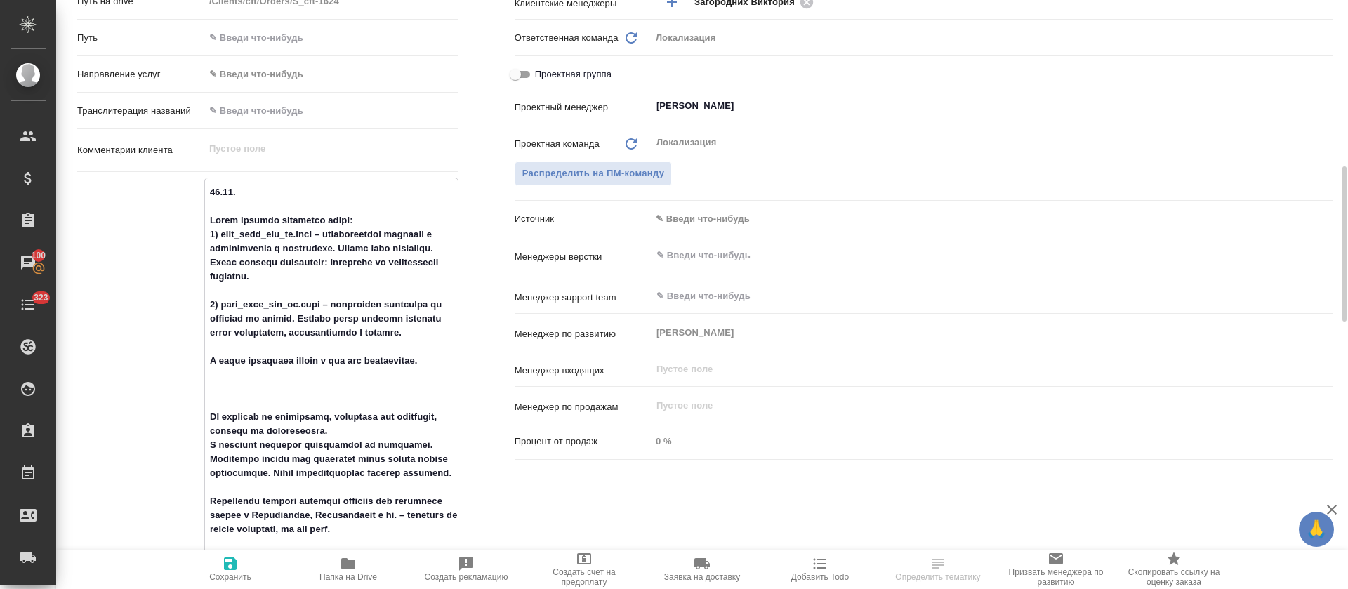
type textarea "x"
type textarea "6 34.08. Lorem ipsumdo sitametco adipi: 1) elit_sedd_eiu_te.inci – utlaboreetdo…"
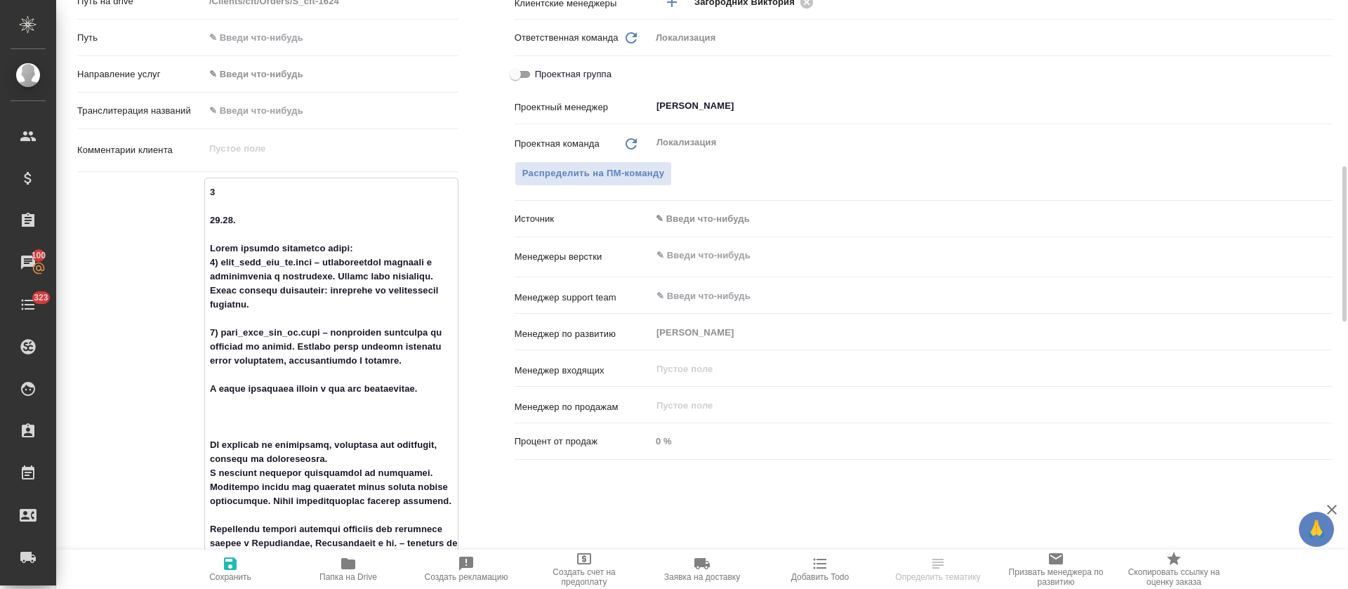
type textarea "x"
type textarea "09 07.10. Прошу принять следующие файлы: 1) help_list_rus_uz.json – стилистичес…"
type textarea "x"
type textarea "09. 07.10. Прошу принять следующие файлы: 1) help_list_rus_uz.json – стилистиче…"
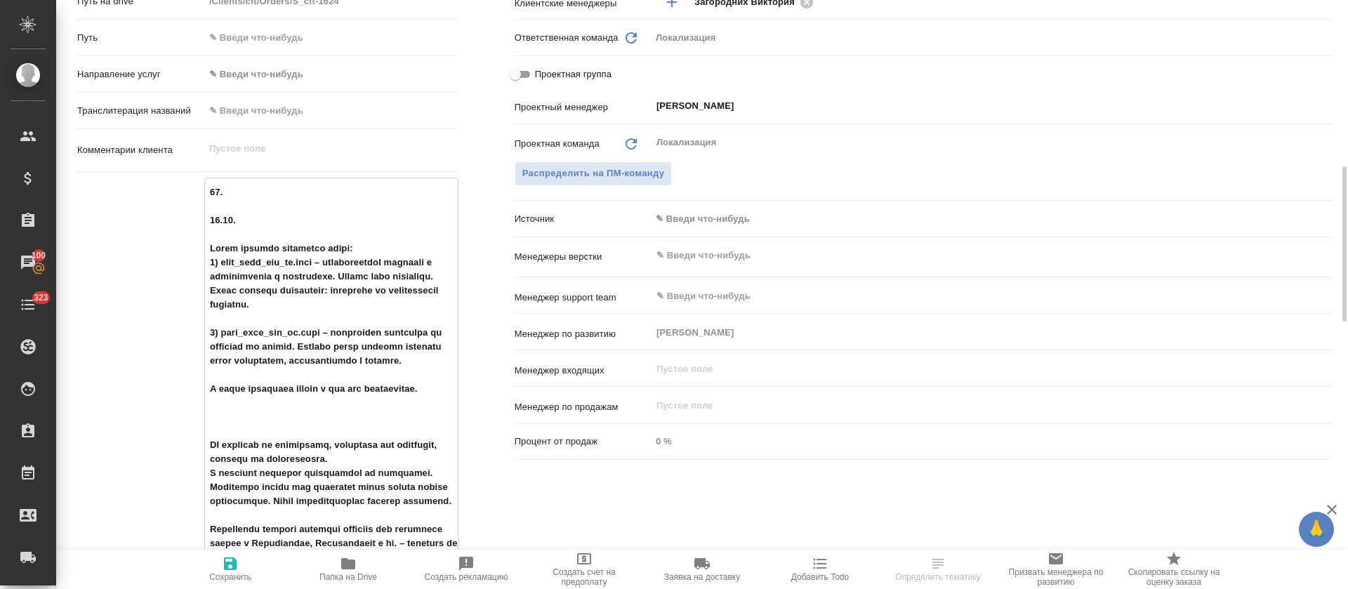
type textarea "x"
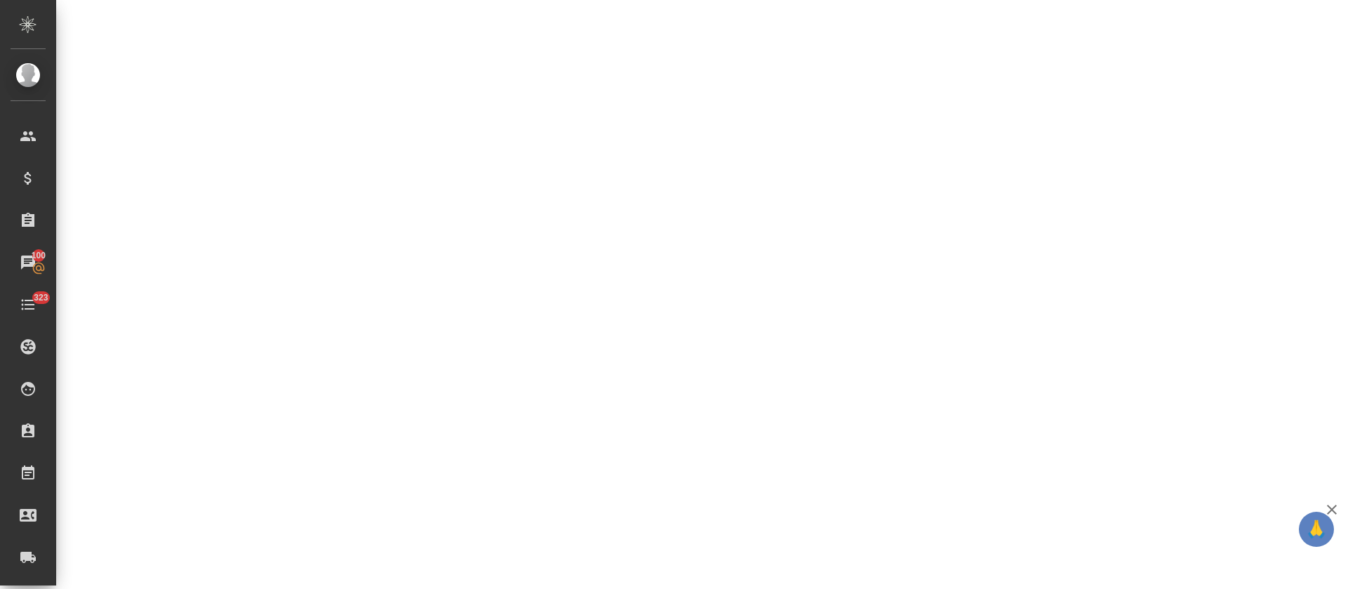
select select "RU"
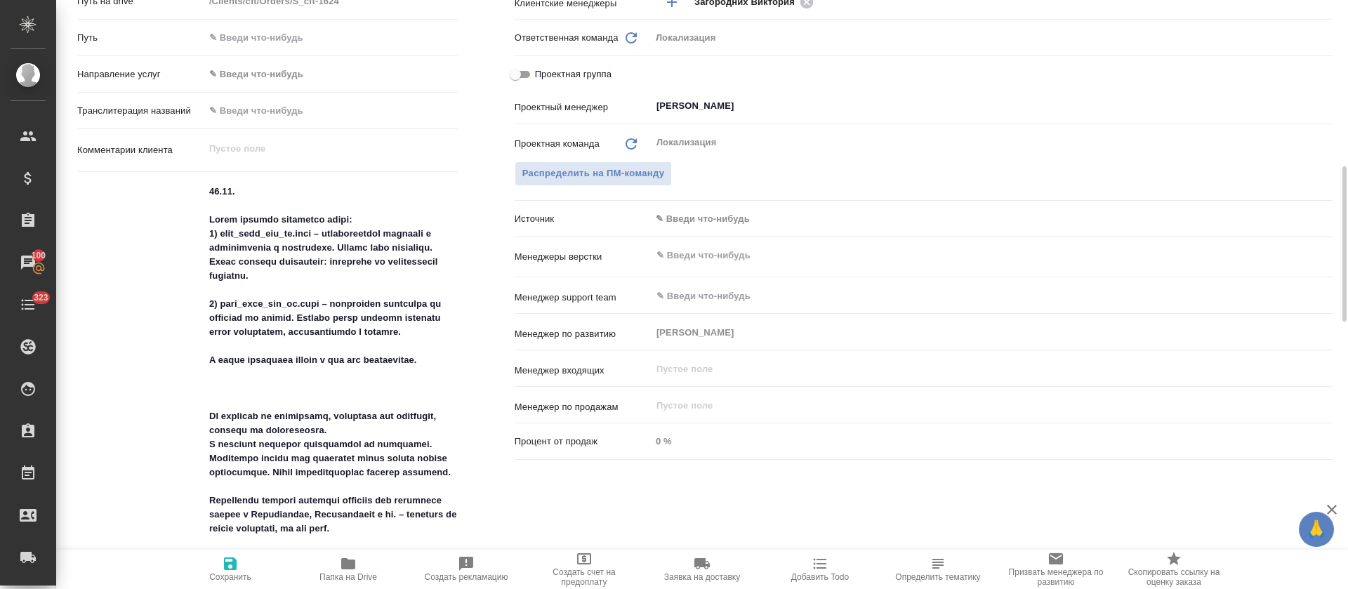
type textarea "x"
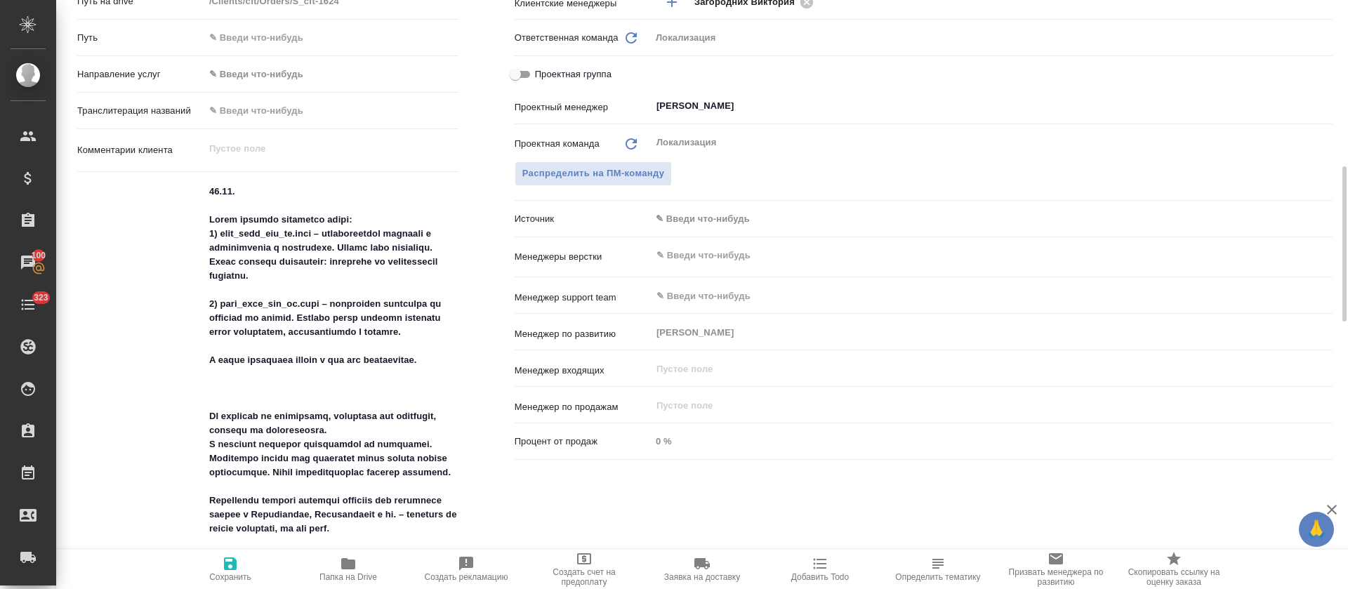
type textarea "07.10. Прошу принять следующие файлы: 1) help_list_rus_uz.json – стилистически …"
type textarea "x"
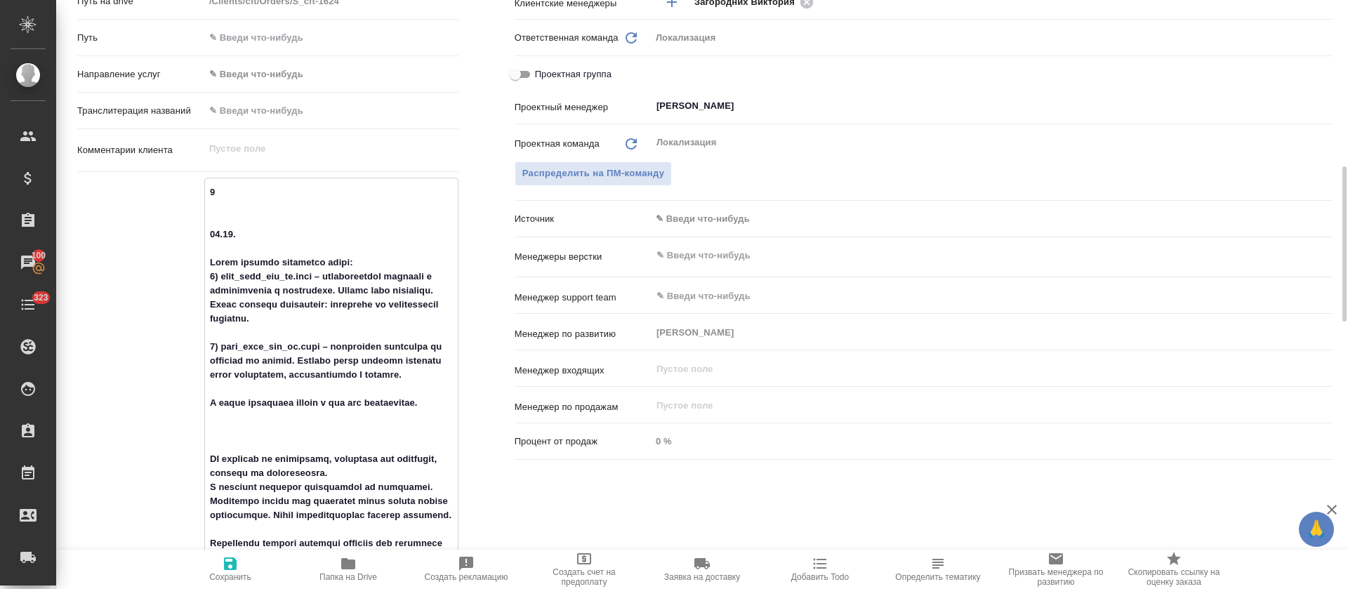
type textarea "09 07.10. Прошу принять следующие файлы: 1) help_list_rus_uz.json – стилистичес…"
type textarea "x"
type textarea "09. 07.10. Прошу принять следующие файлы: 1) help_list_rus_uz.json – стилистиче…"
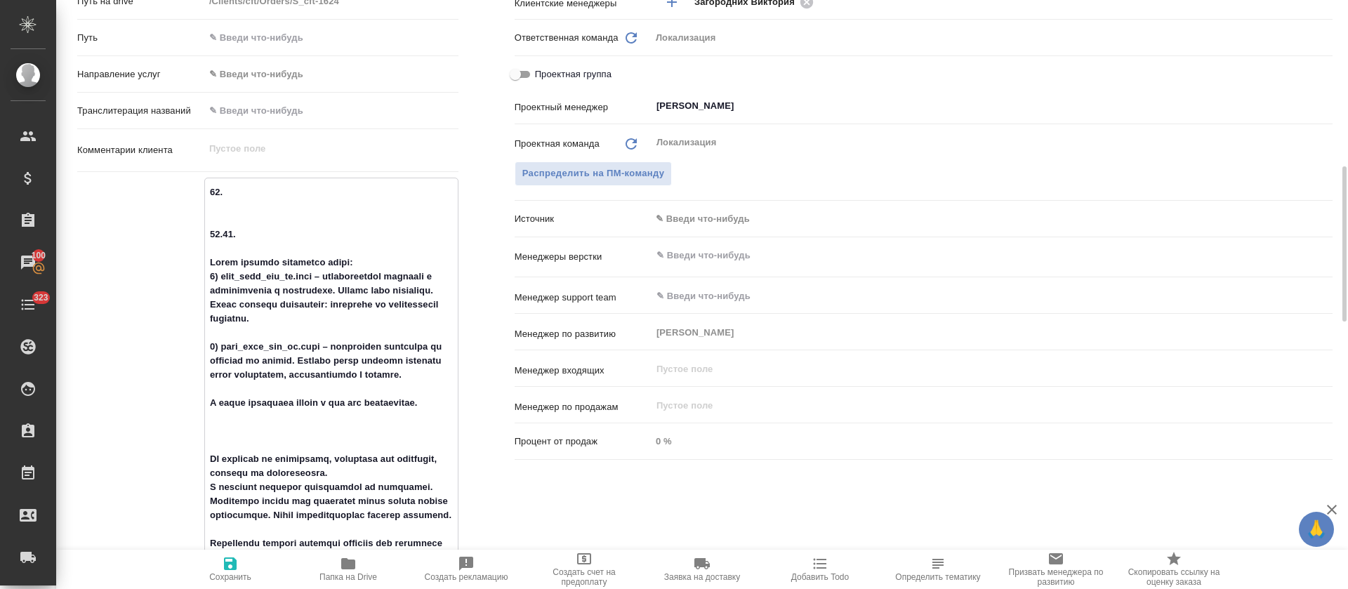
type textarea "x"
type textarea "09.1 07.10. Прошу принять следующие файлы: 1) help_list_rus_uz.json – стилистич…"
type textarea "x"
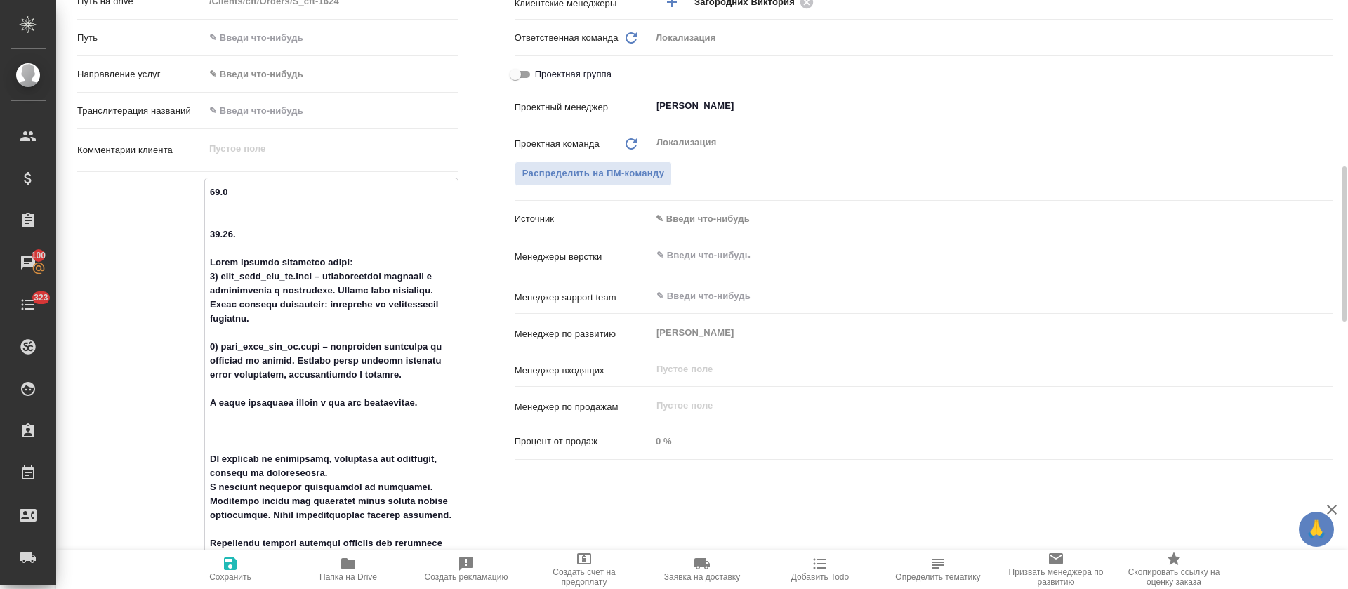
type textarea "x"
type textarea "09.10 07.10. Прошу принять следующие файлы: 1) help_list_rus_uz.json – стилисти…"
type textarea "x"
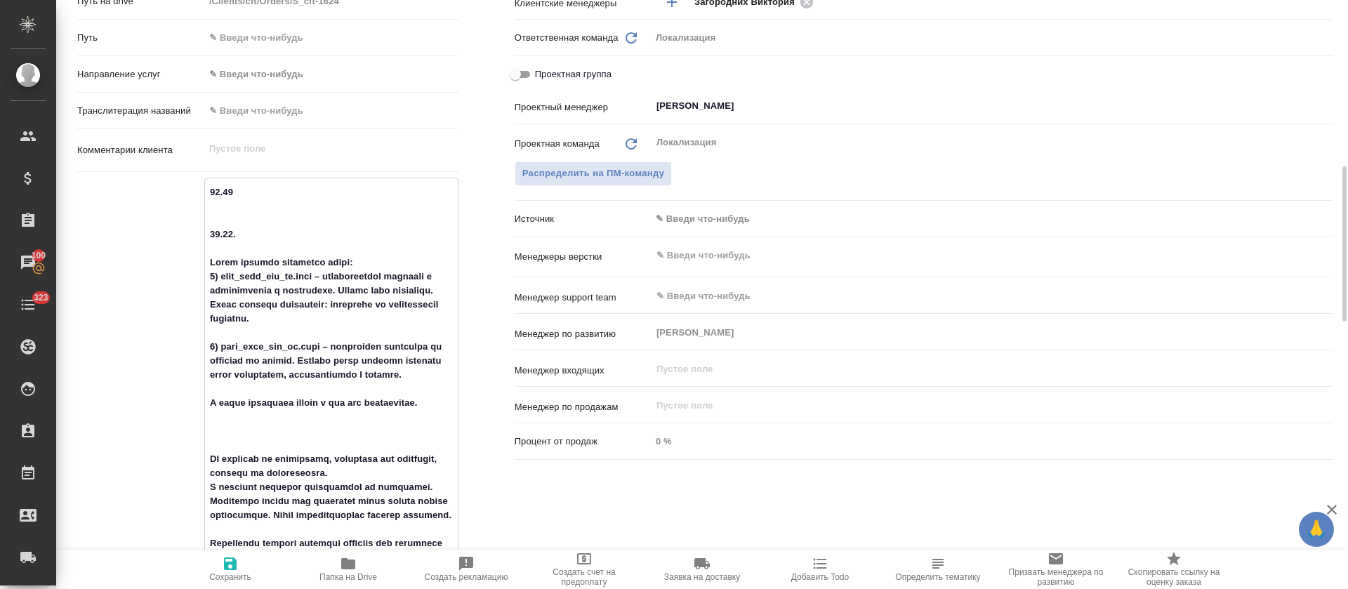
type textarea "x"
type textarea "09.10 07.10. Прошу принять следующие файлы: 1) help_list_rus_uz.json – стилисти…"
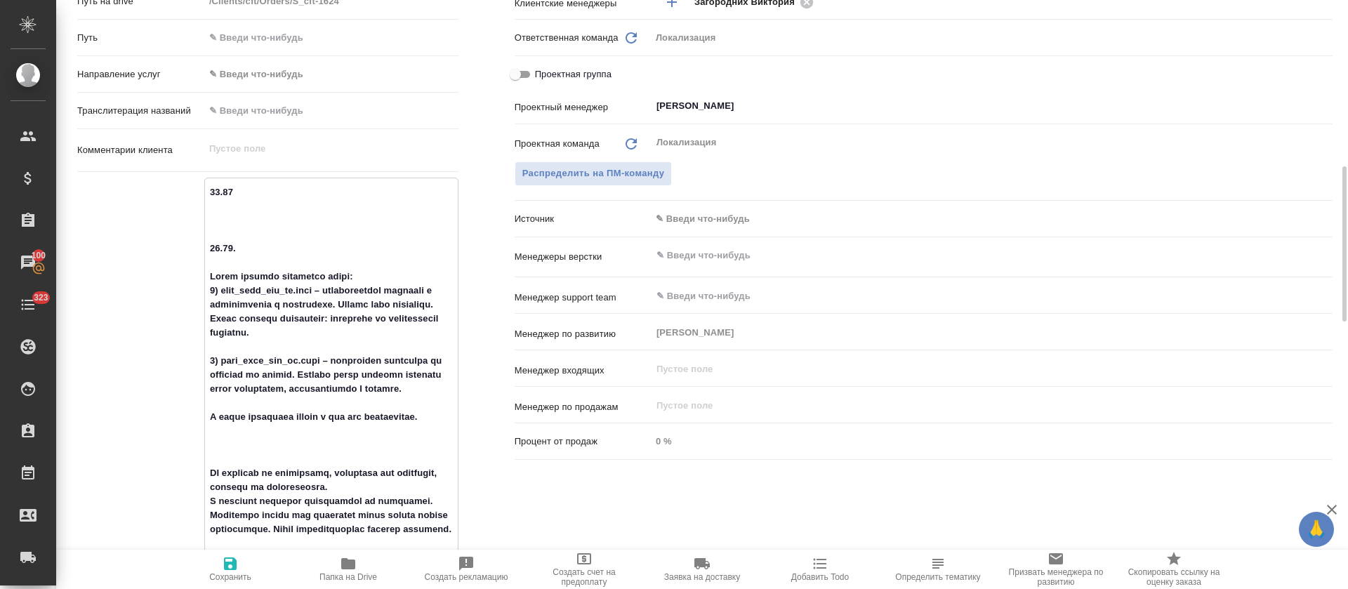
type textarea "x"
paste textarea "Но формат &nbsp; Формат \u00A0 только в последнем вопросе"
type textarea "09.10 Но формат &nbsp; Формат \u00A0 только в последнем вопросе 07.10. Прошу пр…"
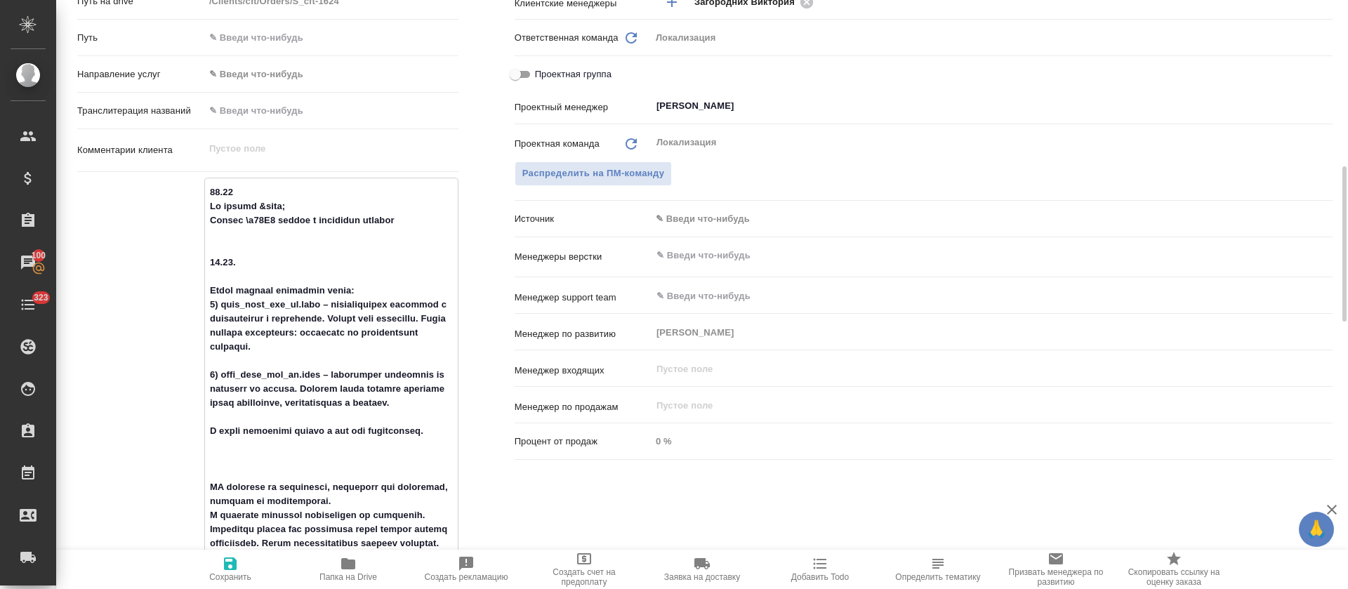
type textarea "x"
type textarea "09.10 неНо формат &nbsp; Формат \u00A0 только в последнем вопросе 07.10. Прошу …"
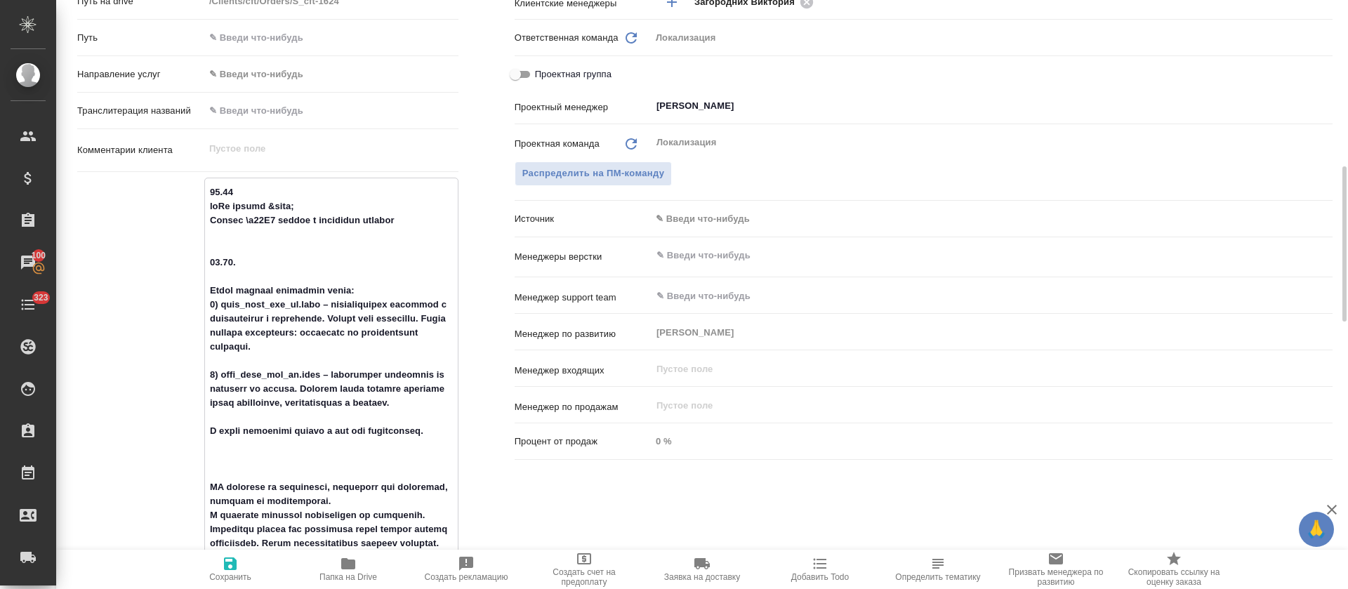
type textarea "x"
type textarea "09.10 нерНо формат &nbsp; Формат \u00A0 только в последнем вопросе 07.10. Прошу…"
type textarea "x"
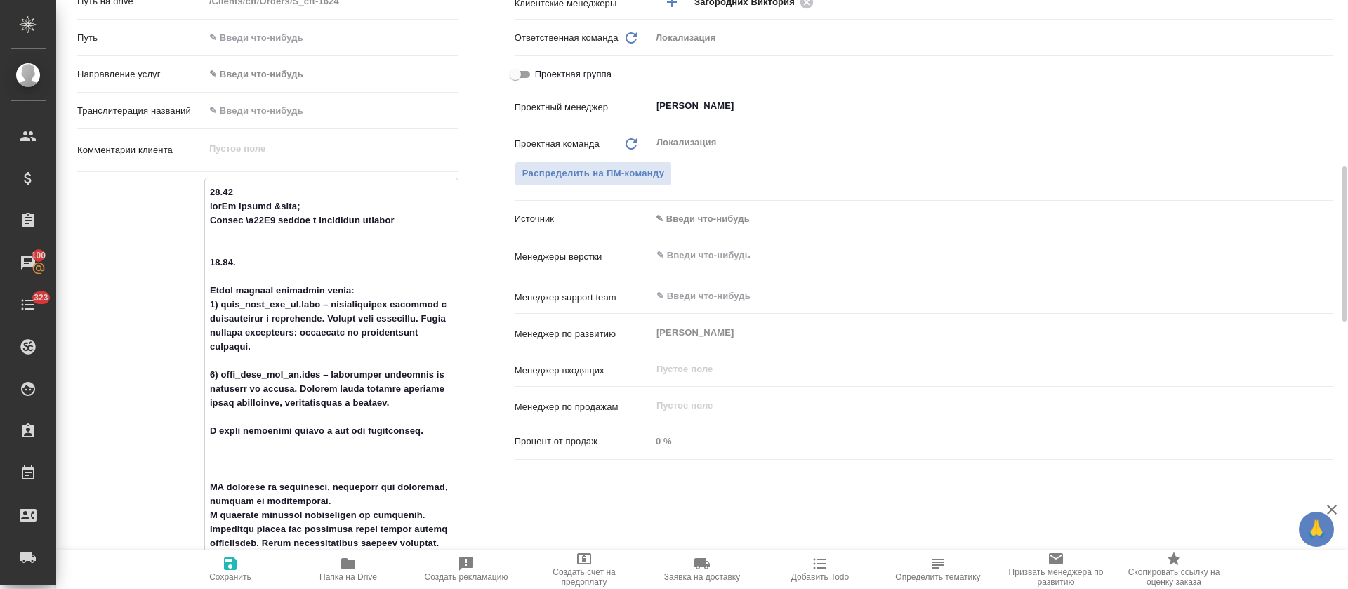
type textarea "x"
type textarea "09.10 нераНо формат &nbsp; Формат \u00A0 только в последнем вопросе 07.10. Прош…"
type textarea "x"
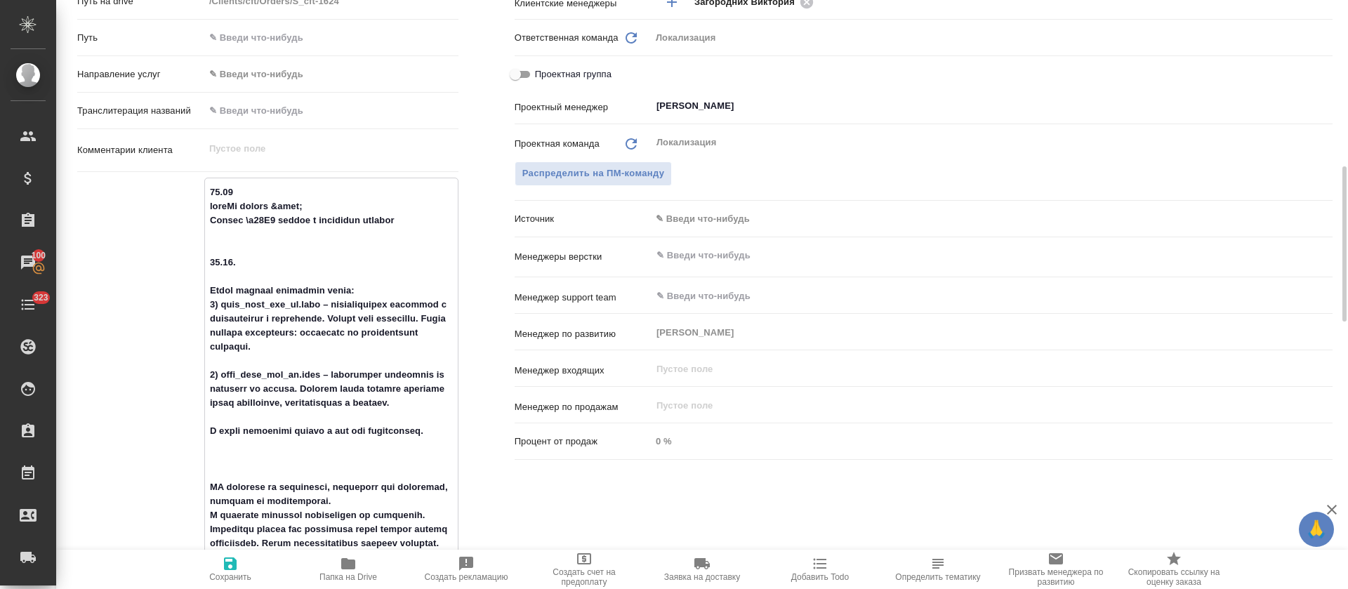
type textarea "x"
type textarea "09.10 неразНо формат &nbsp; Формат \u00A0 только в последнем вопросе 07.10. Про…"
type textarea "x"
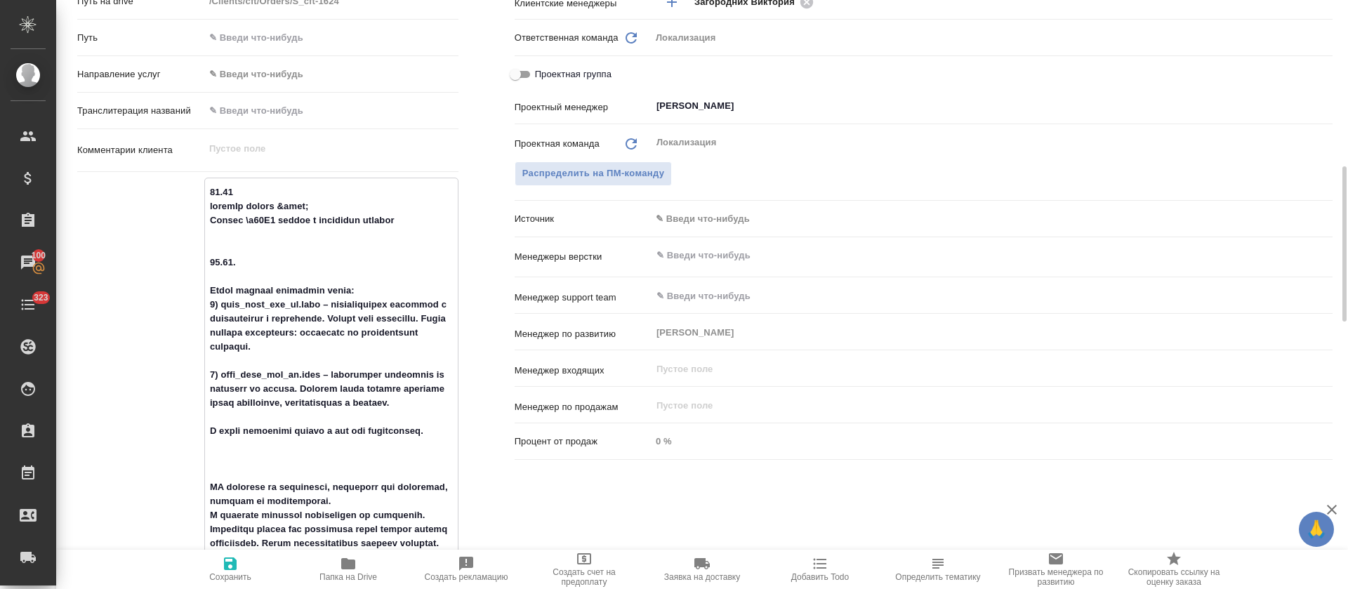
type textarea "09.10 неразрНо формат &nbsp; Формат \u00A0 только в последнем вопросе 07.10. Пр…"
type textarea "x"
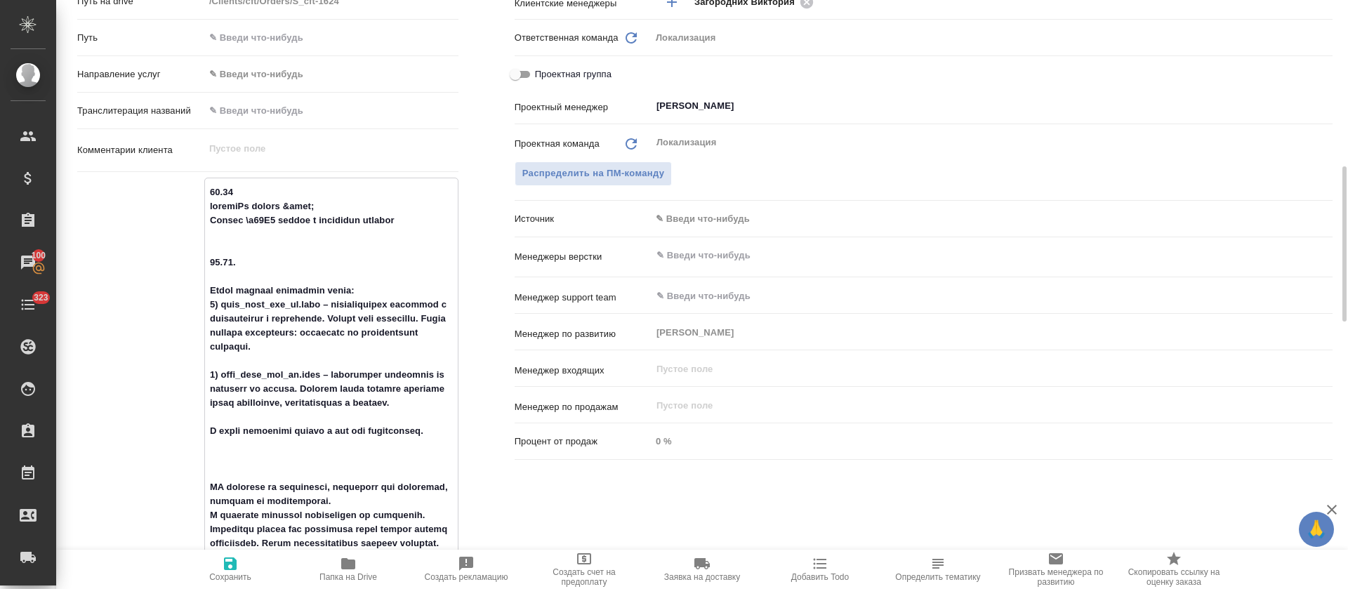
type textarea "09.10 неразрыНо формат &nbsp; Формат \u00A0 только в последнем вопросе 07.10. П…"
type textarea "x"
type textarea "09.10 неразрывНо формат &nbsp; Формат \u00A0 только в последнем вопросе 07.10. …"
type textarea "x"
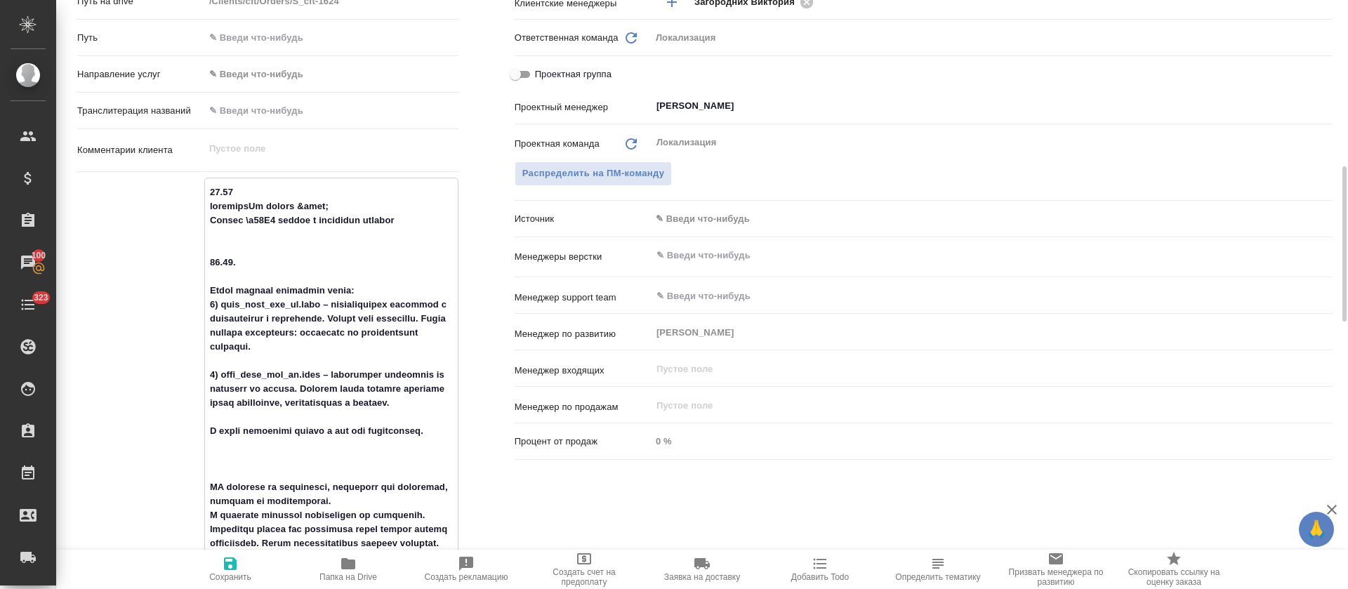
type textarea "x"
type textarea "09.10 неразрывыНо формат &nbsp; Формат \u00A0 только в последнем вопросе 07.10.…"
type textarea "x"
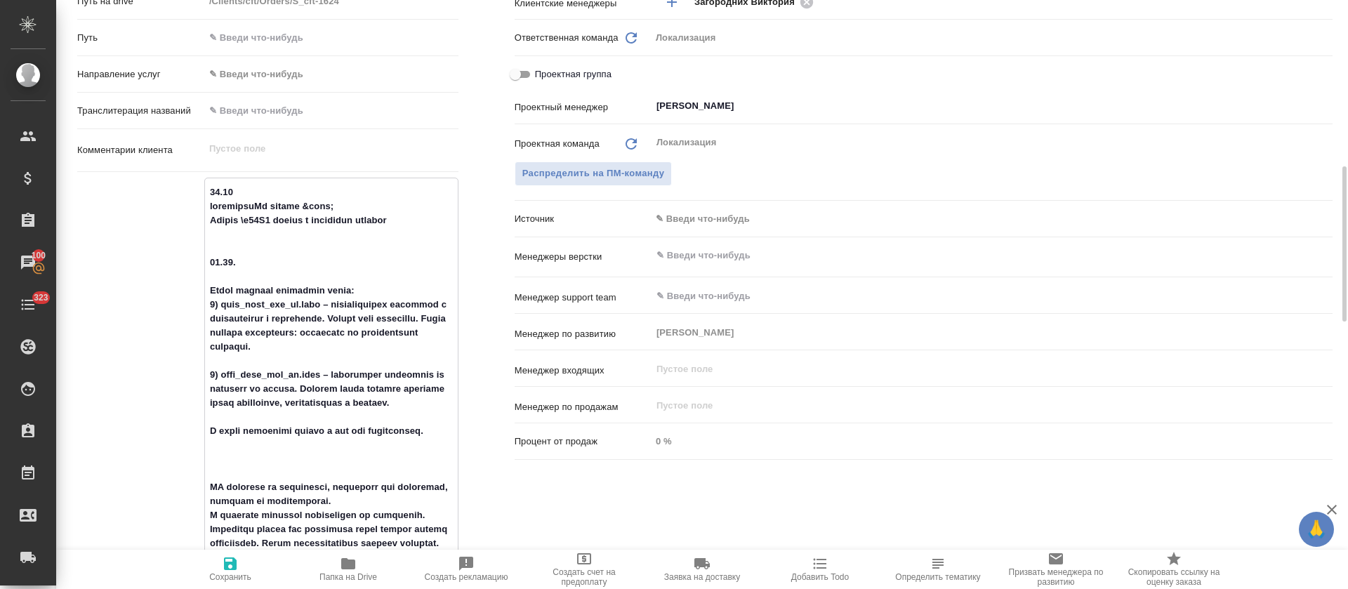
type textarea "x"
type textarea "09.10 неразрывынНо формат &nbsp; Формат \u00A0 только в последнем вопросе 07.10…"
type textarea "x"
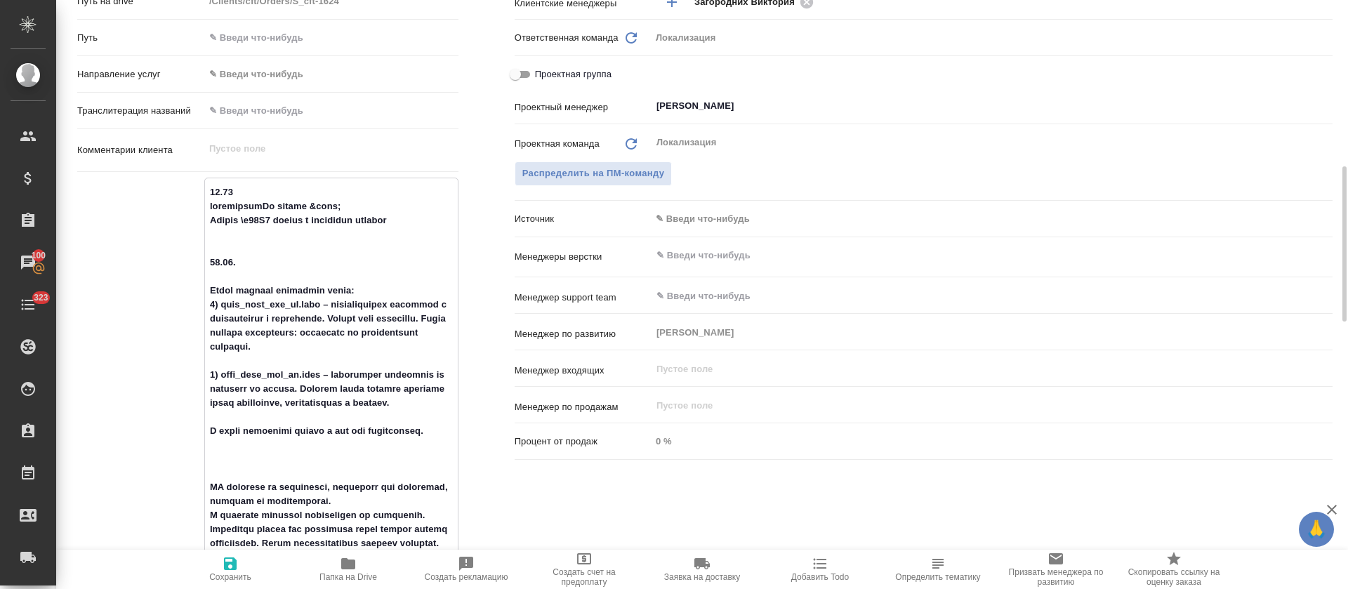
type textarea "09.10 неразрывынеНо формат &nbsp; Формат \u00A0 только в последнем вопросе 07.1…"
type textarea "x"
type textarea "09.10 неразрывыне Но формат &nbsp; Формат \u00A0 только в последнем вопросе 07.…"
type textarea "x"
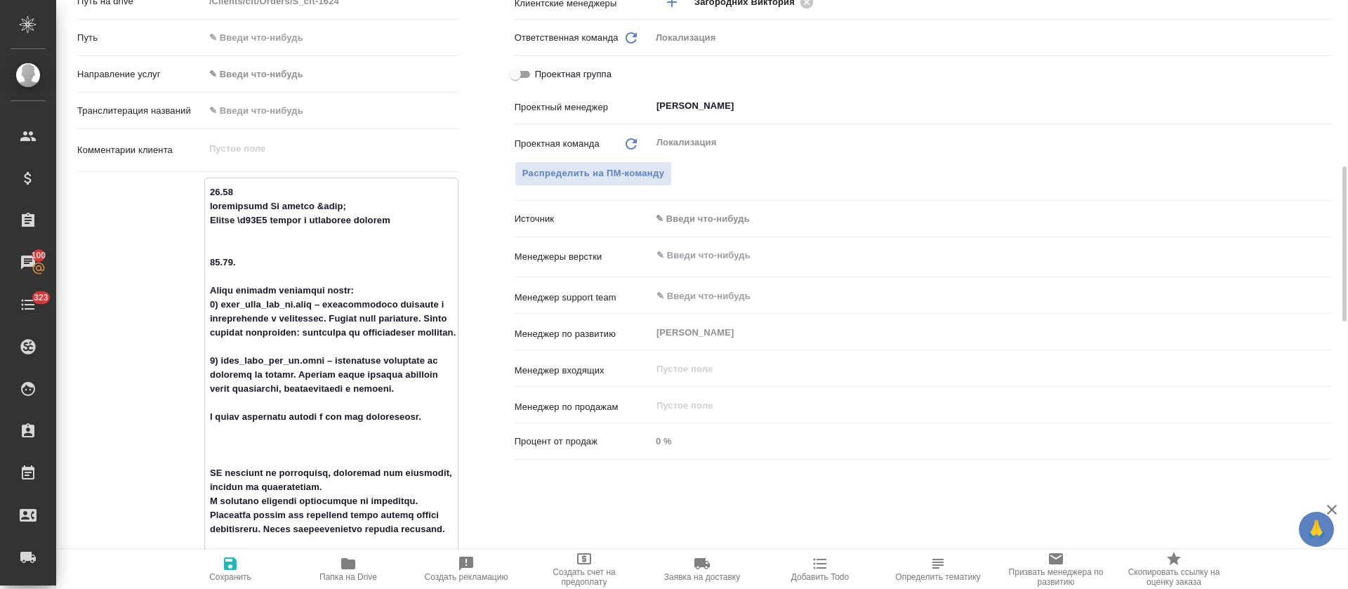
type textarea "x"
type textarea "09.10 неразрывные Но формат &nbsp; Формат \u00A0 только в последнем вопросе 07.…"
type textarea "x"
drag, startPoint x: 276, startPoint y: 206, endPoint x: 286, endPoint y: 206, distance: 10.5
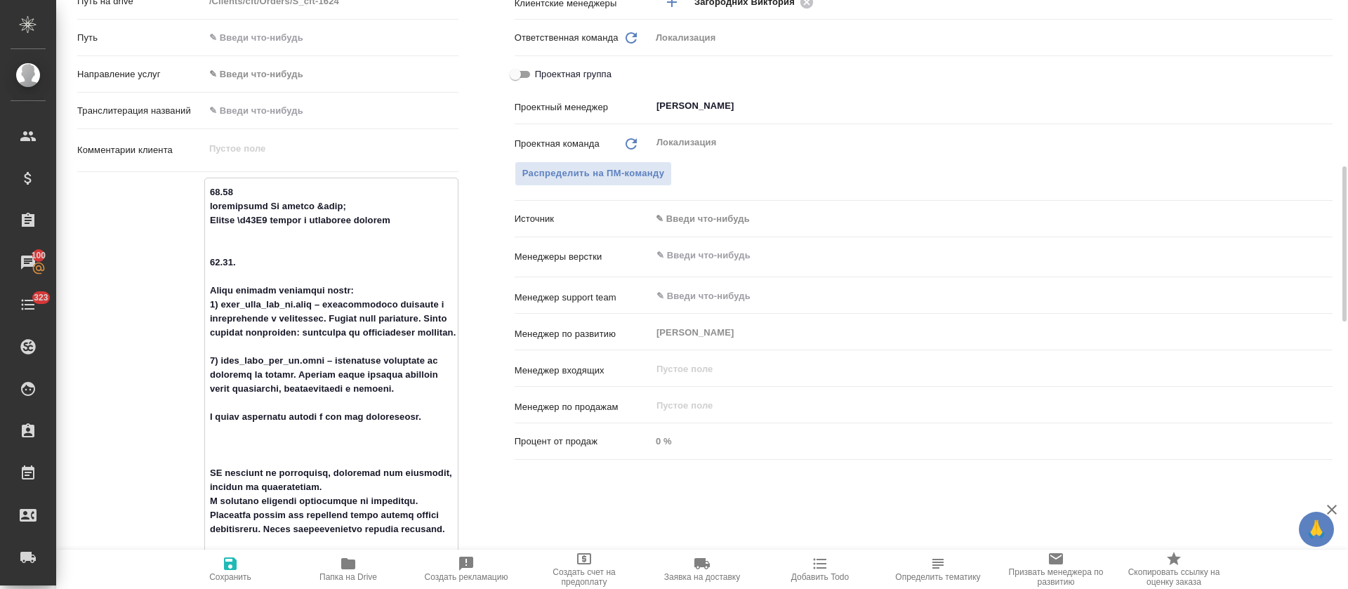
type textarea "09.10 неразрывные в формат &nbsp; Формат \u00A0 только в последнем вопросе 07.1…"
type textarea "x"
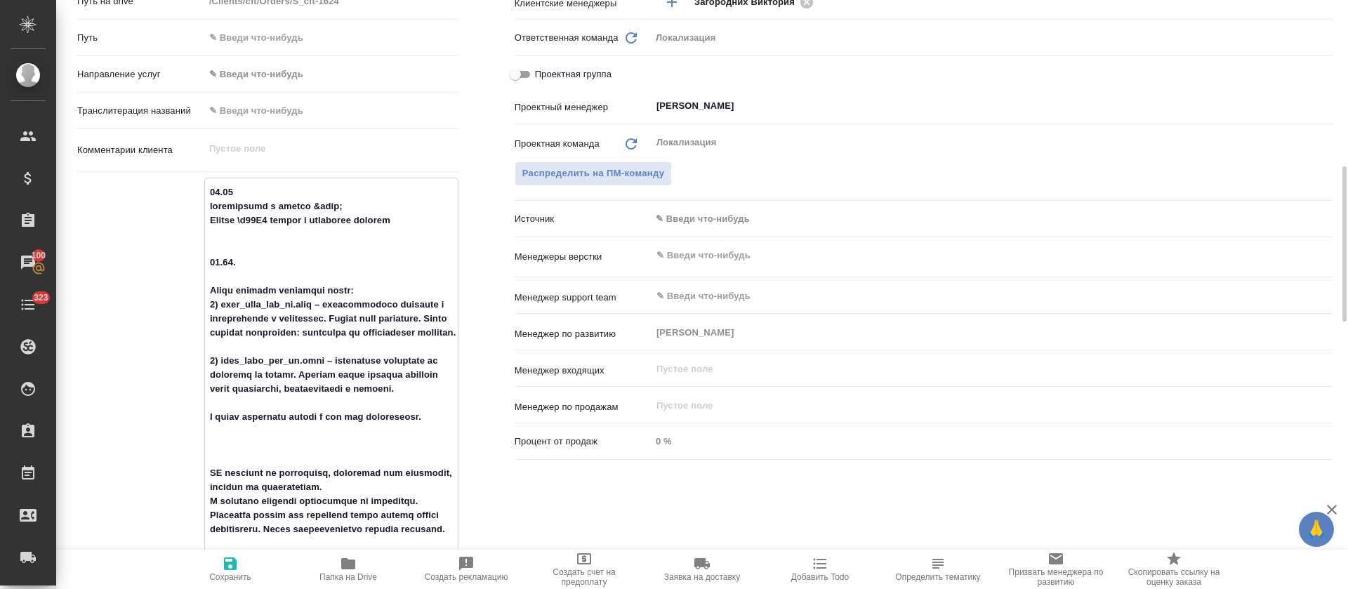
type textarea "09.10 неразрывные в формате &nbsp; Формат \u00A0 только в последнем вопросе 07.…"
type textarea "x"
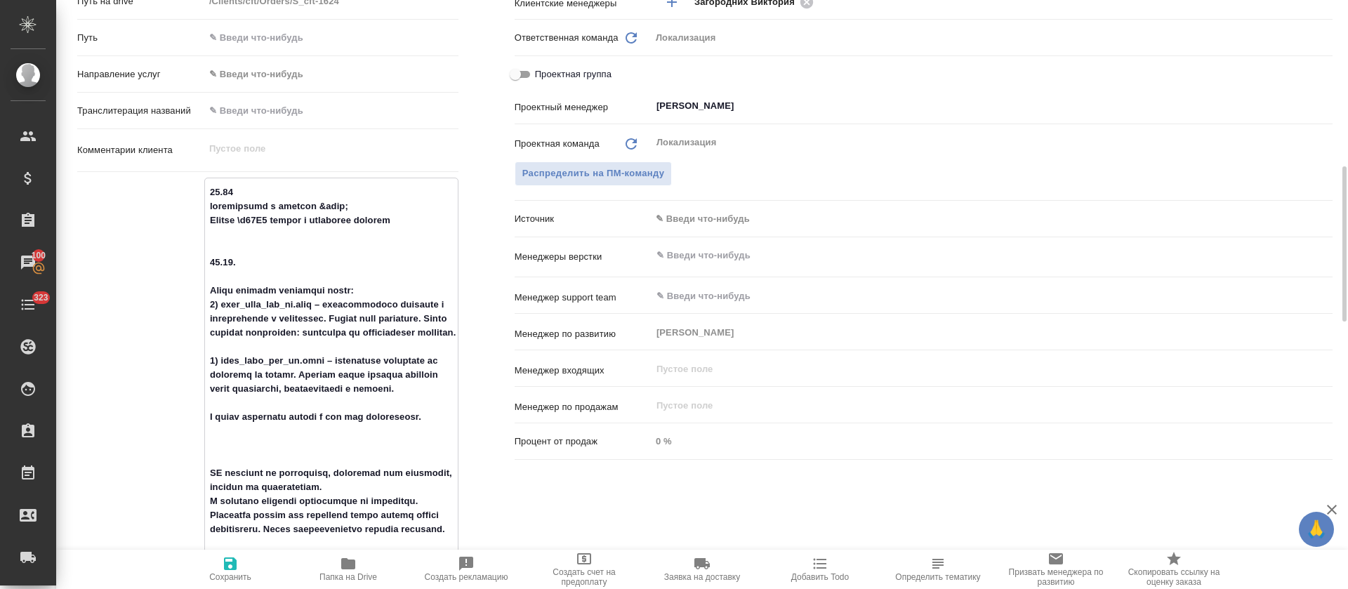
type textarea "x"
drag, startPoint x: 210, startPoint y: 206, endPoint x: 432, endPoint y: 218, distance: 222.2
type textarea "09.10 неразрывные в формате &nbsp; Формат \u00A0 только в последнем вопросе 07.…"
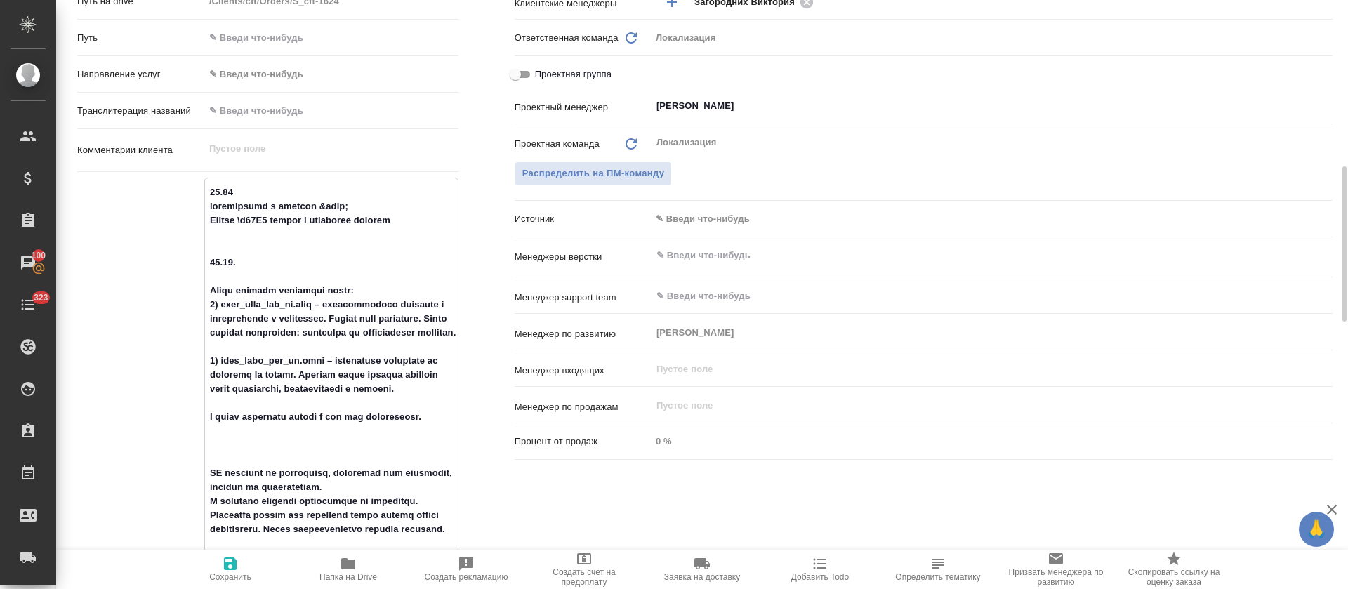
type textarea "x"
click at [223, 570] on icon "button" at bounding box center [230, 563] width 17 height 17
type textarea "x"
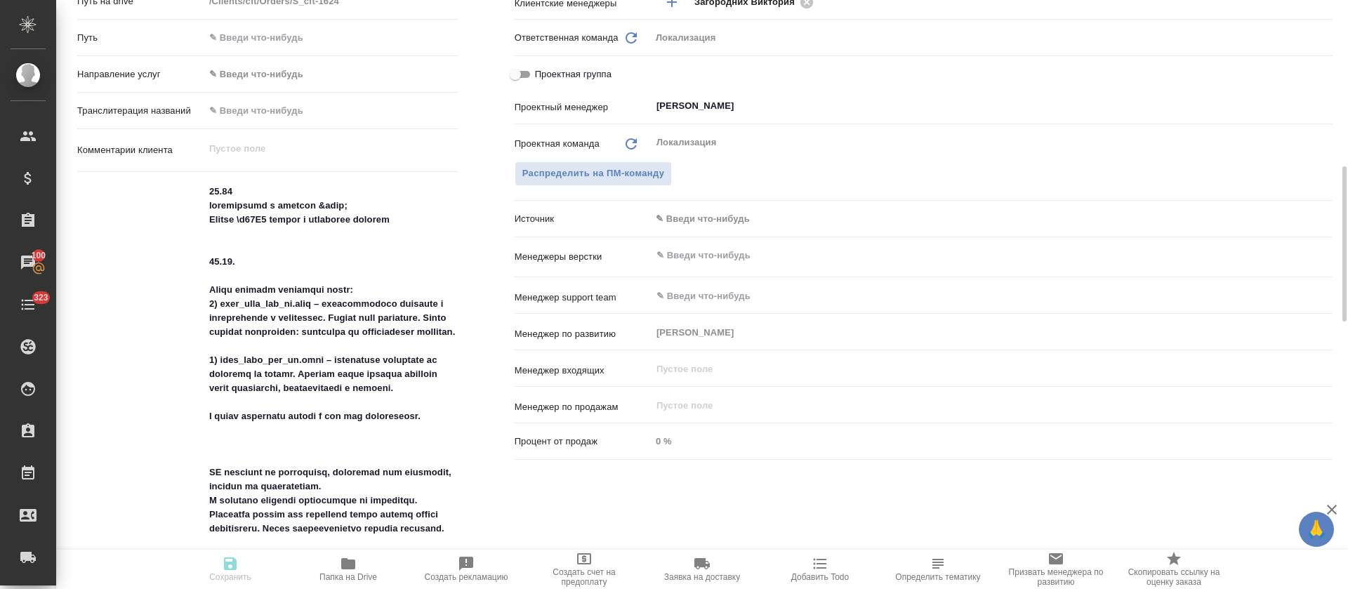
type textarea "x"
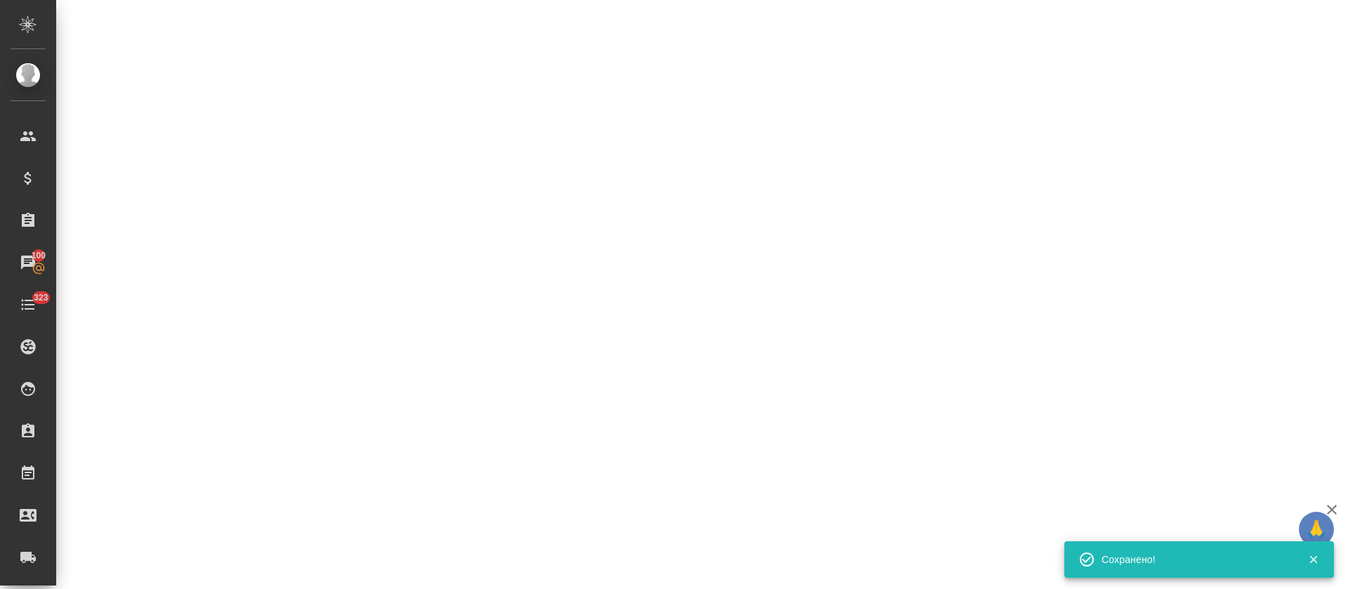
select select "RU"
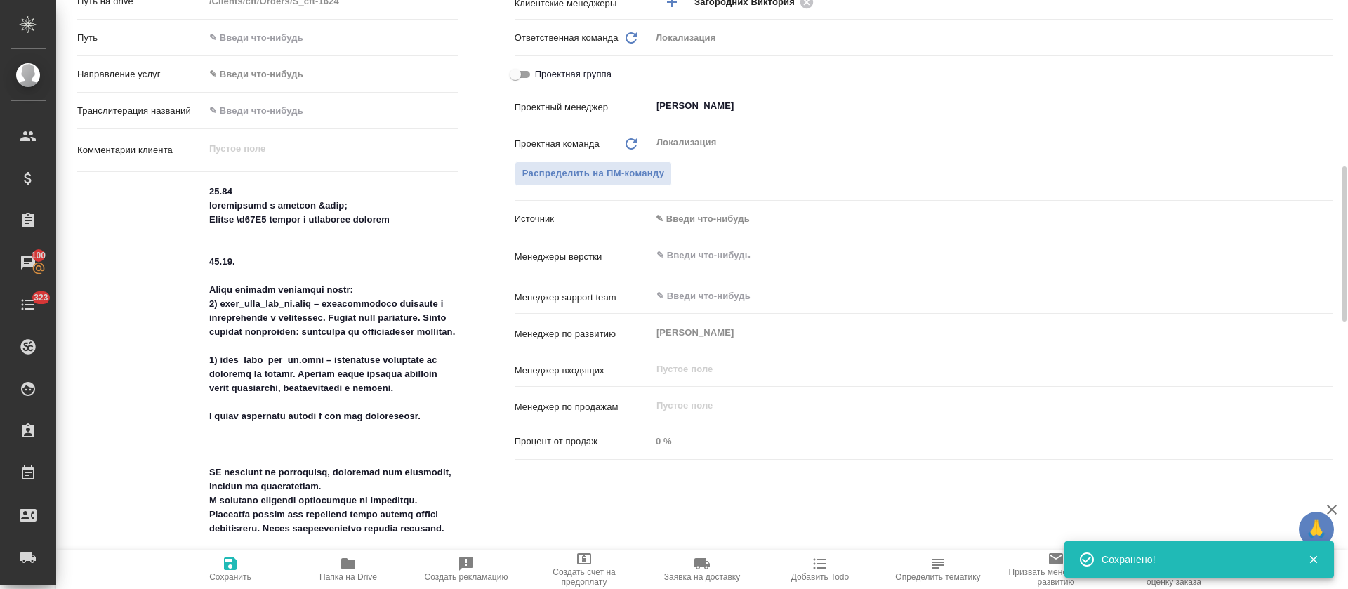
type textarea "x"
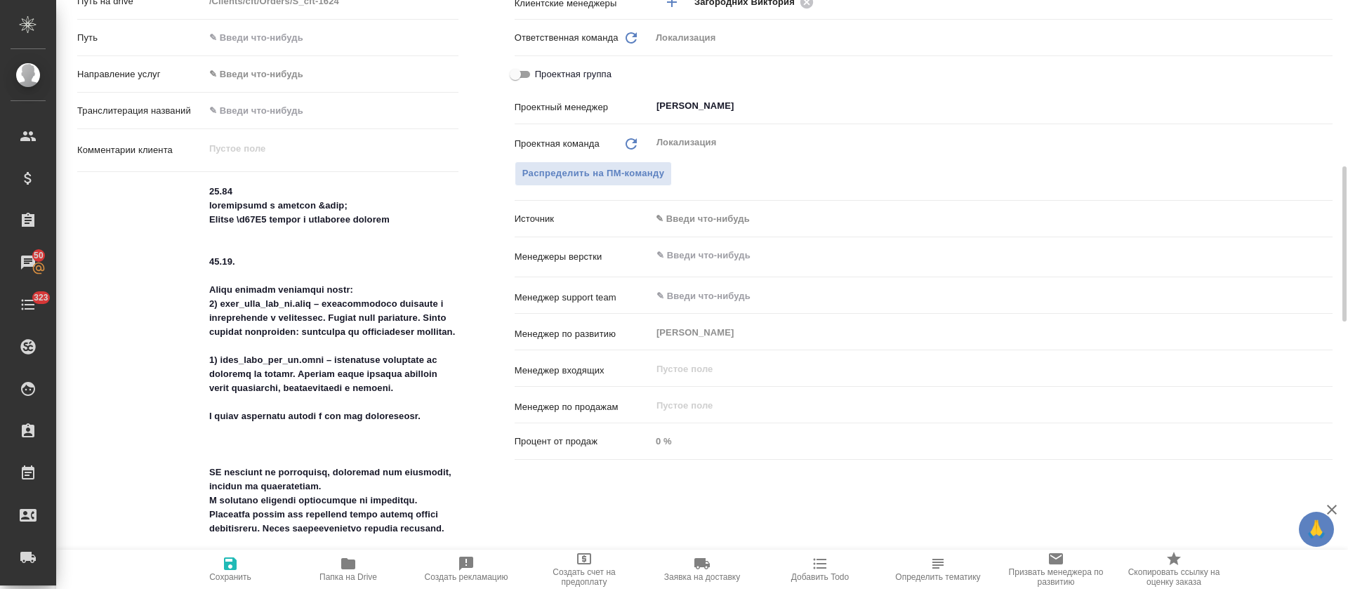
type textarea "x"
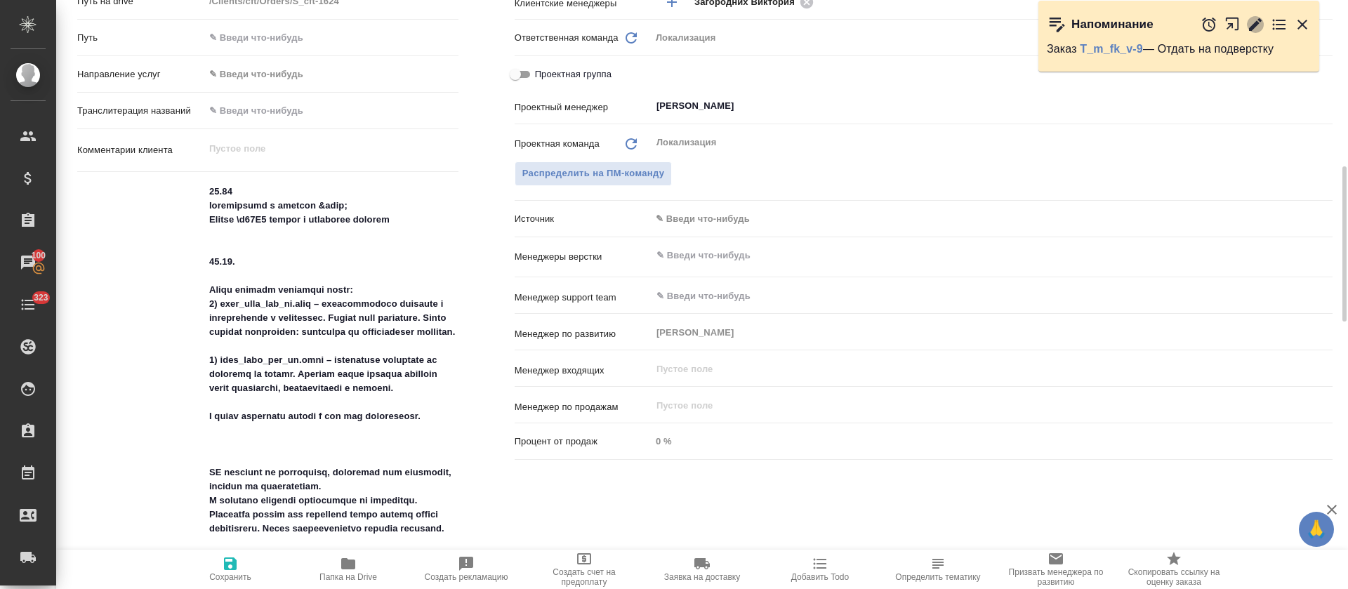
click at [1251, 25] on icon "button" at bounding box center [1255, 24] width 17 height 17
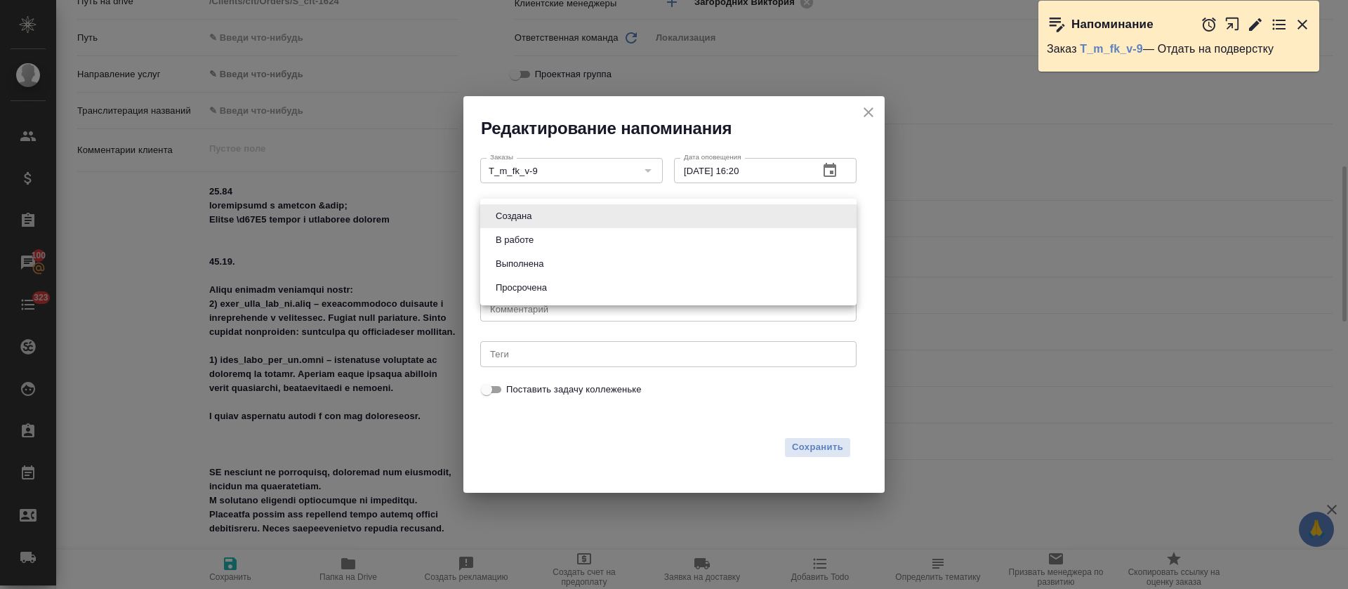
click at [577, 214] on body "🙏 .cls-1 fill:#fff; AWATERA Tretyakova Olga Клиенты Спецификации Заказы 100 Чат…" at bounding box center [674, 294] width 1348 height 589
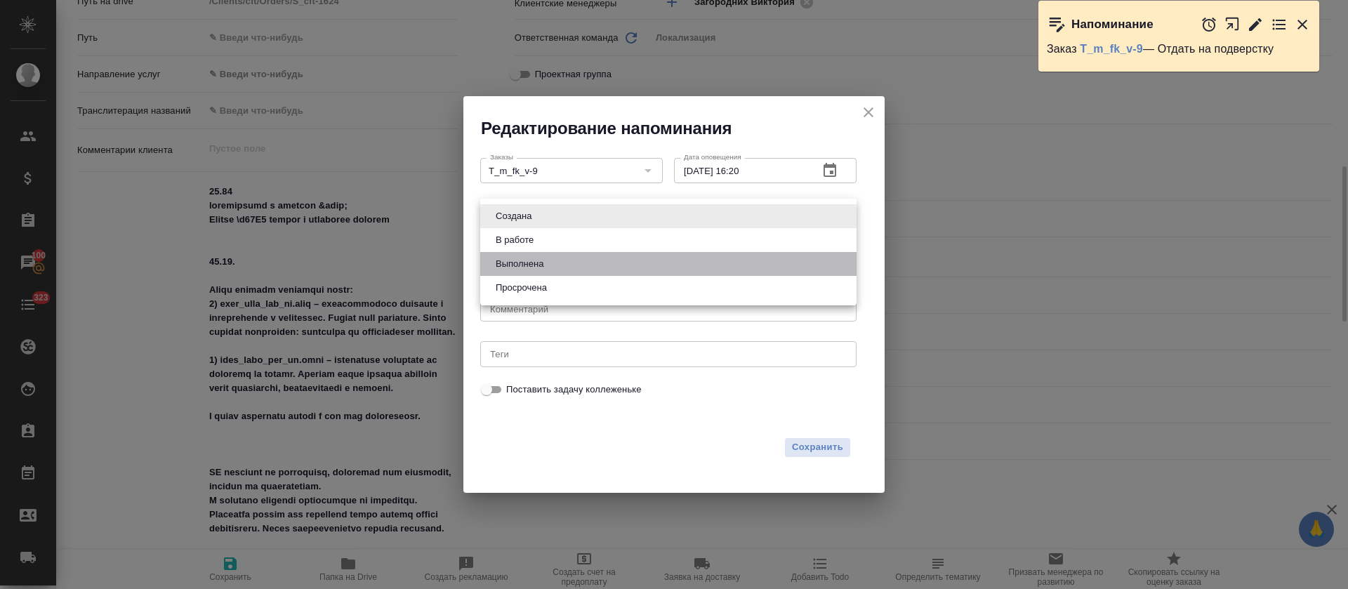
click at [562, 265] on li "Выполнена" at bounding box center [668, 264] width 376 height 24
type input "completed"
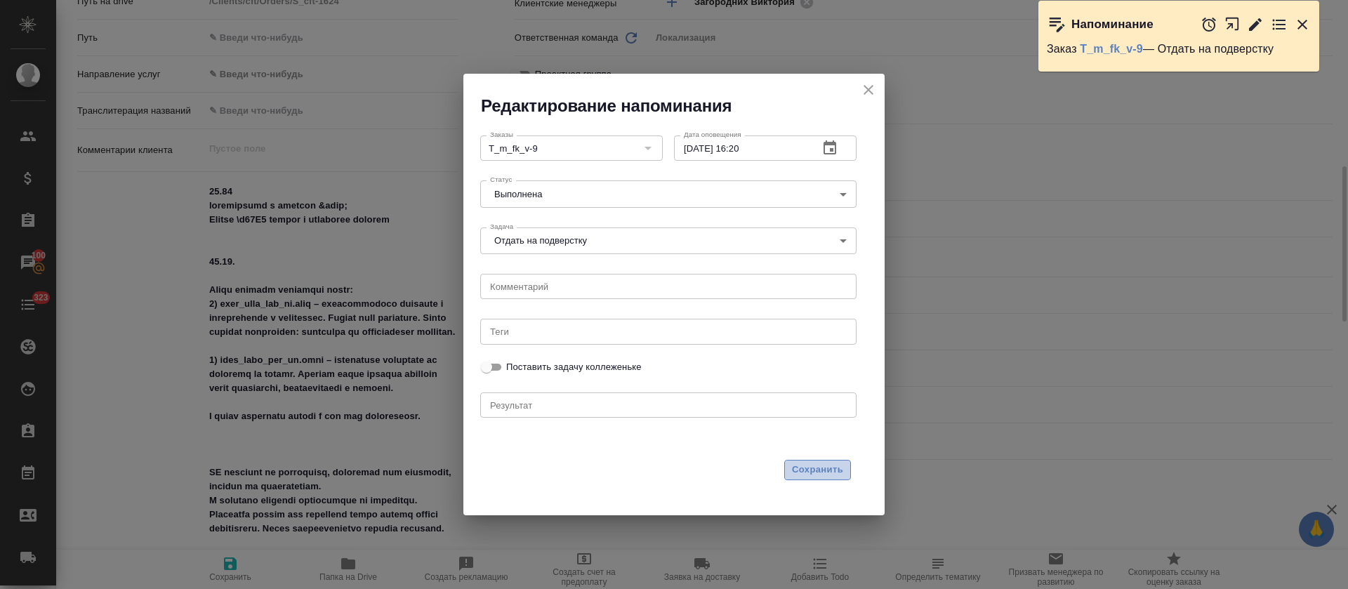
click at [814, 468] on span "Сохранить" at bounding box center [817, 470] width 51 height 16
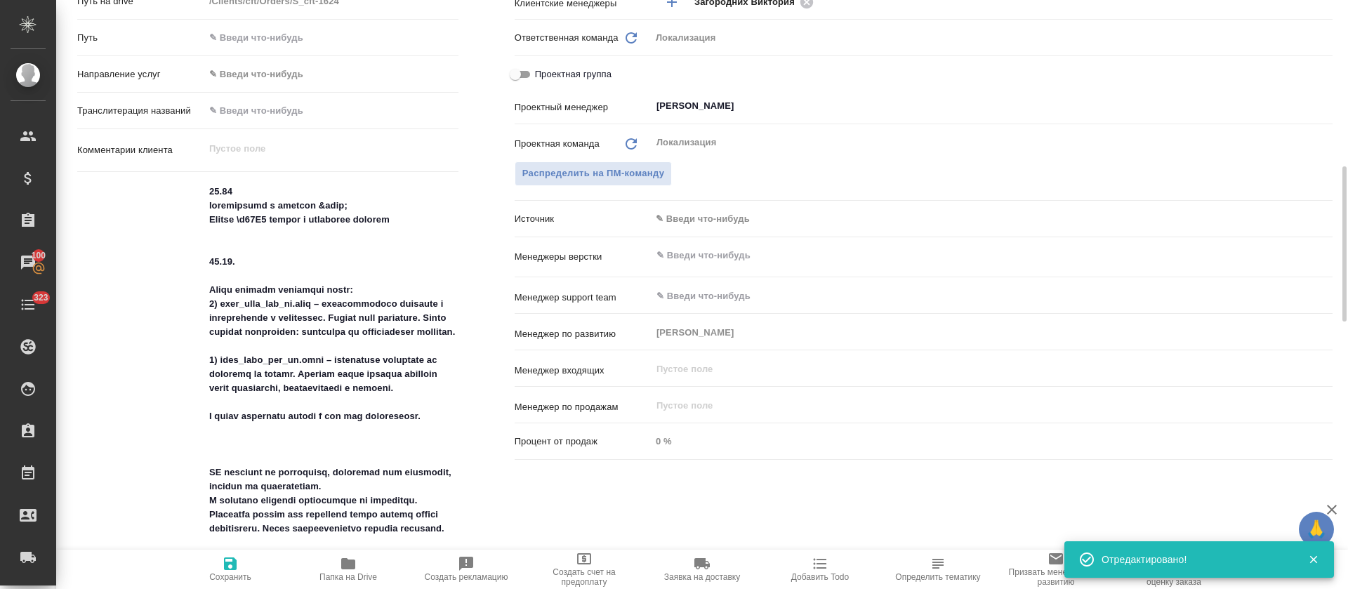
type textarea "x"
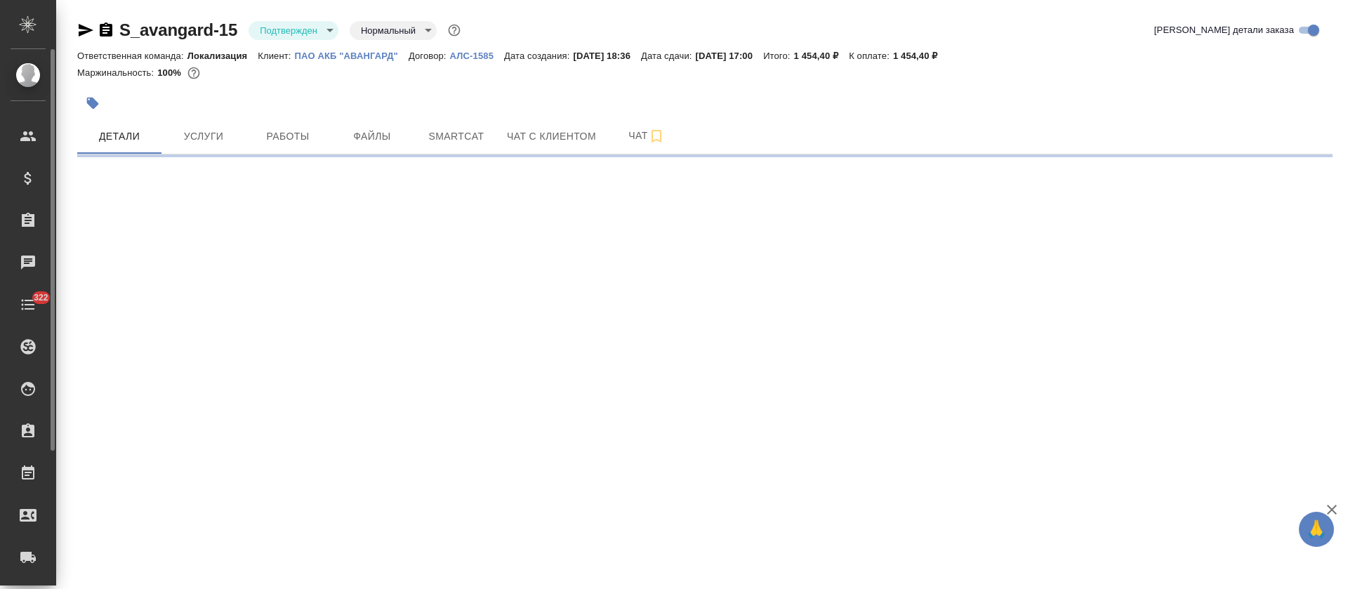
select select "RU"
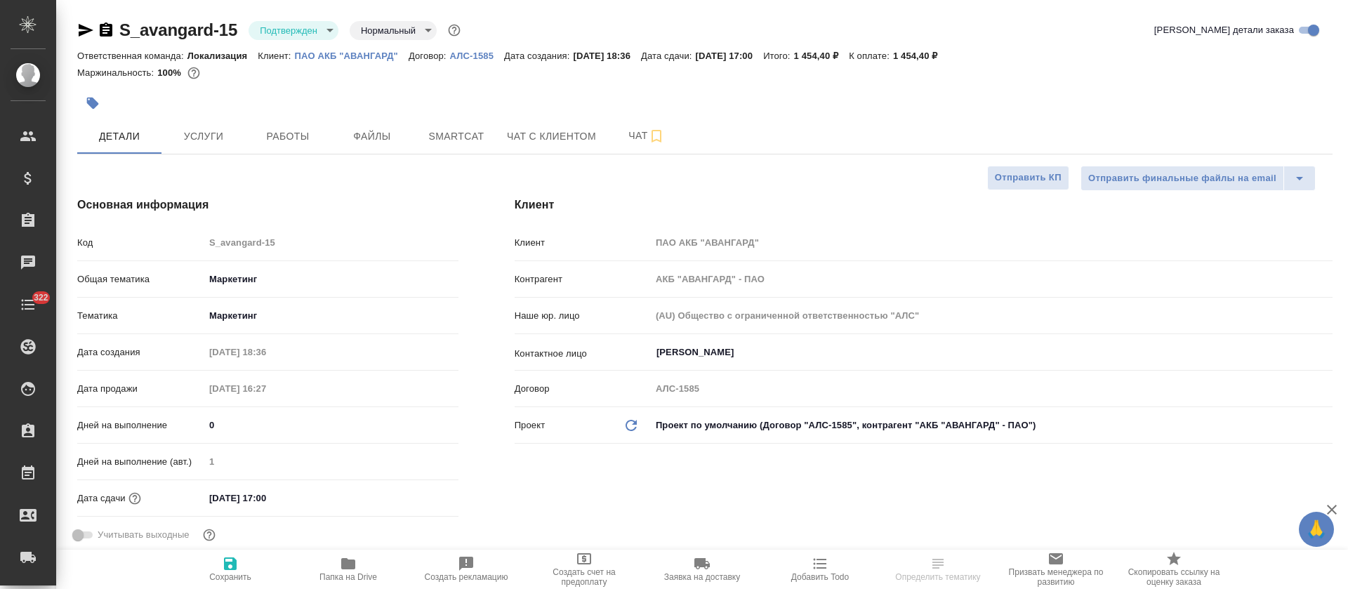
type textarea "x"
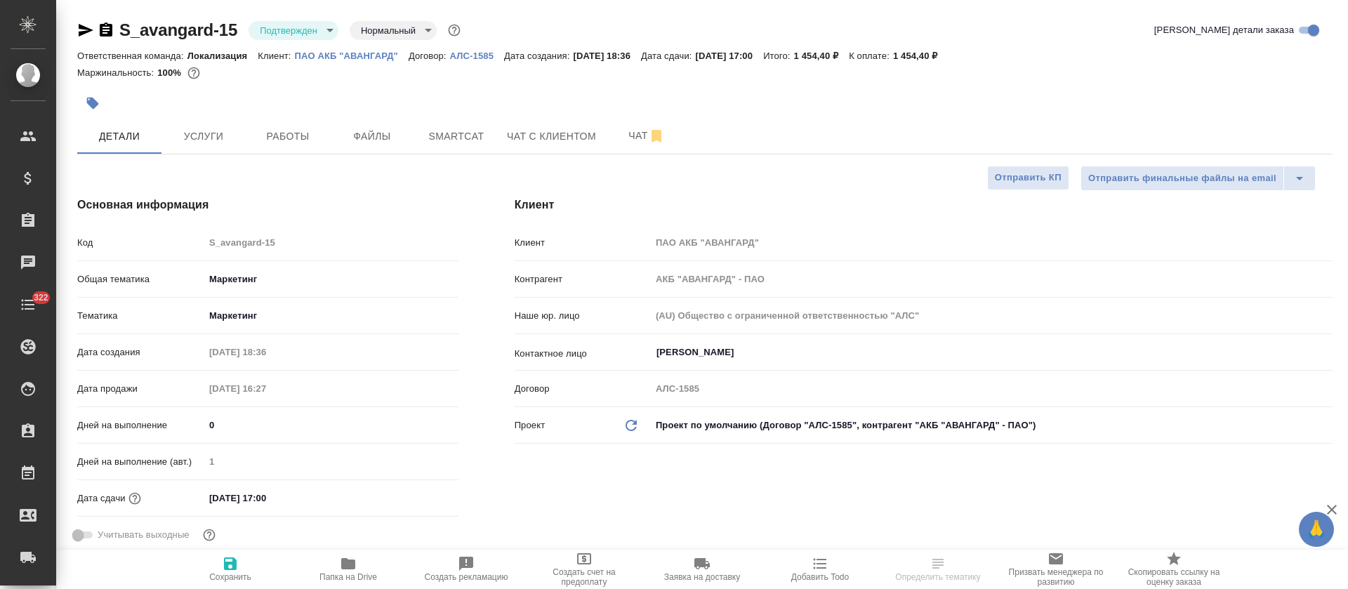
type textarea "x"
type input "[PERSON_NAME]"
click at [329, 29] on body "🙏 .cls-1 fill:#fff; AWATERA [PERSON_NAME] Спецификации Заказы 100 Чаты 322 Todo…" at bounding box center [674, 294] width 1348 height 589
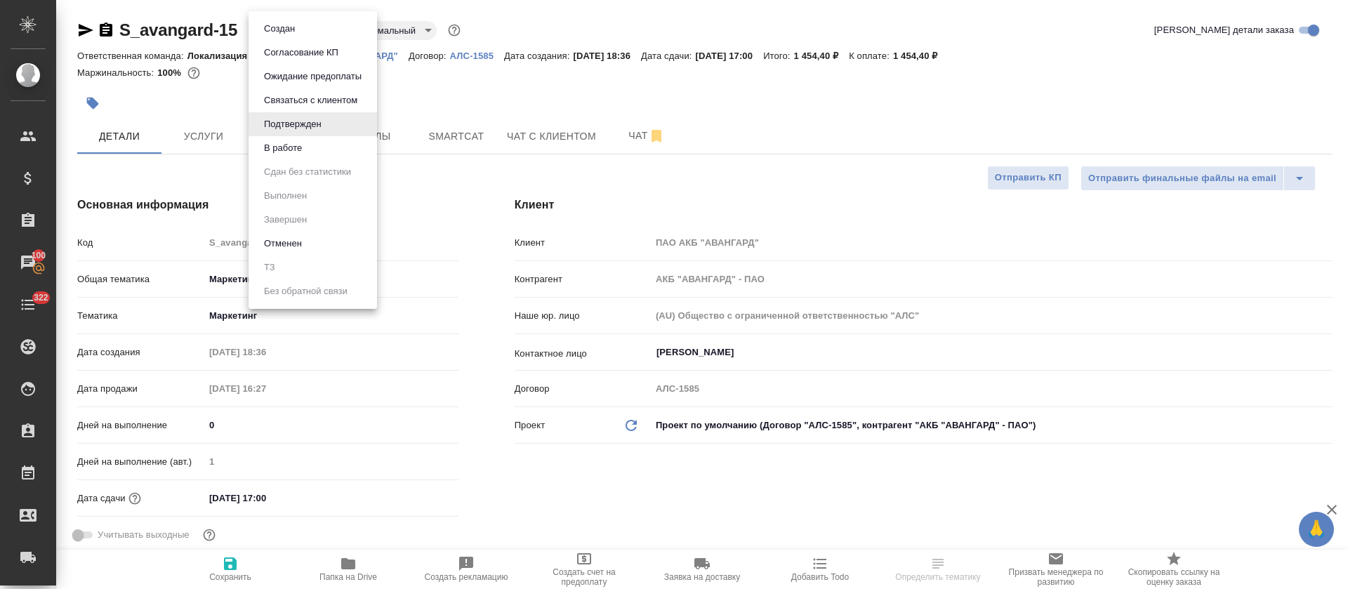
click at [323, 146] on li "В работе" at bounding box center [313, 148] width 128 height 24
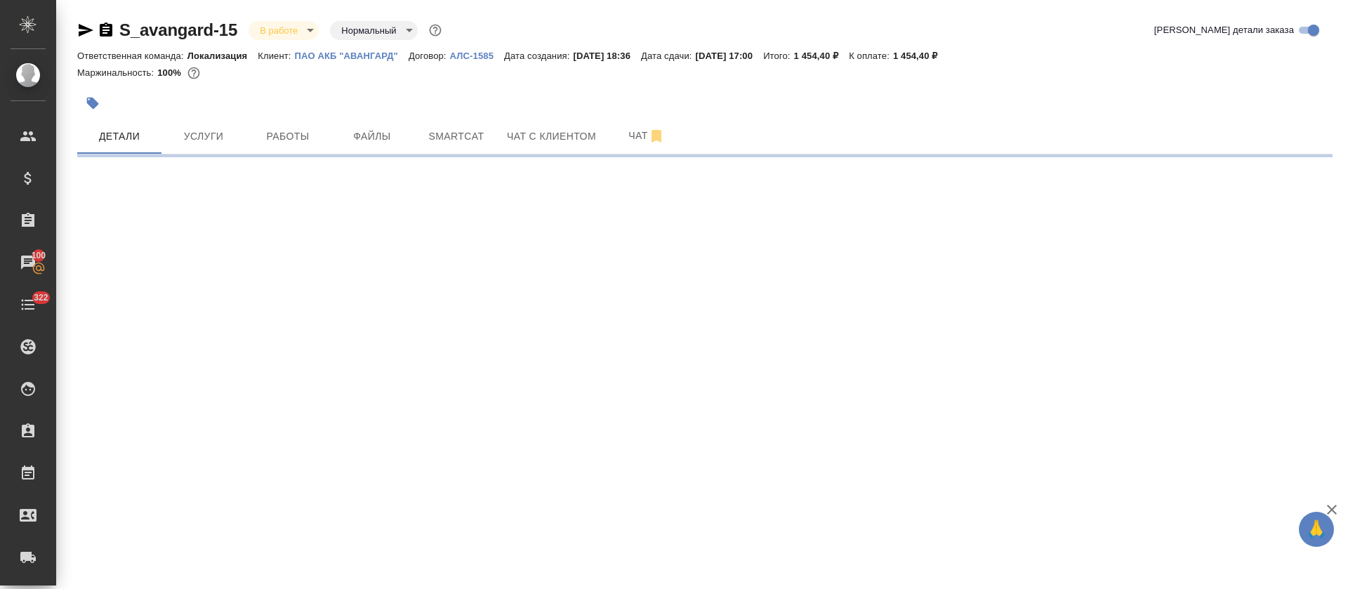
click at [185, 133] on span "Услуги" at bounding box center [203, 137] width 67 height 18
select select "RU"
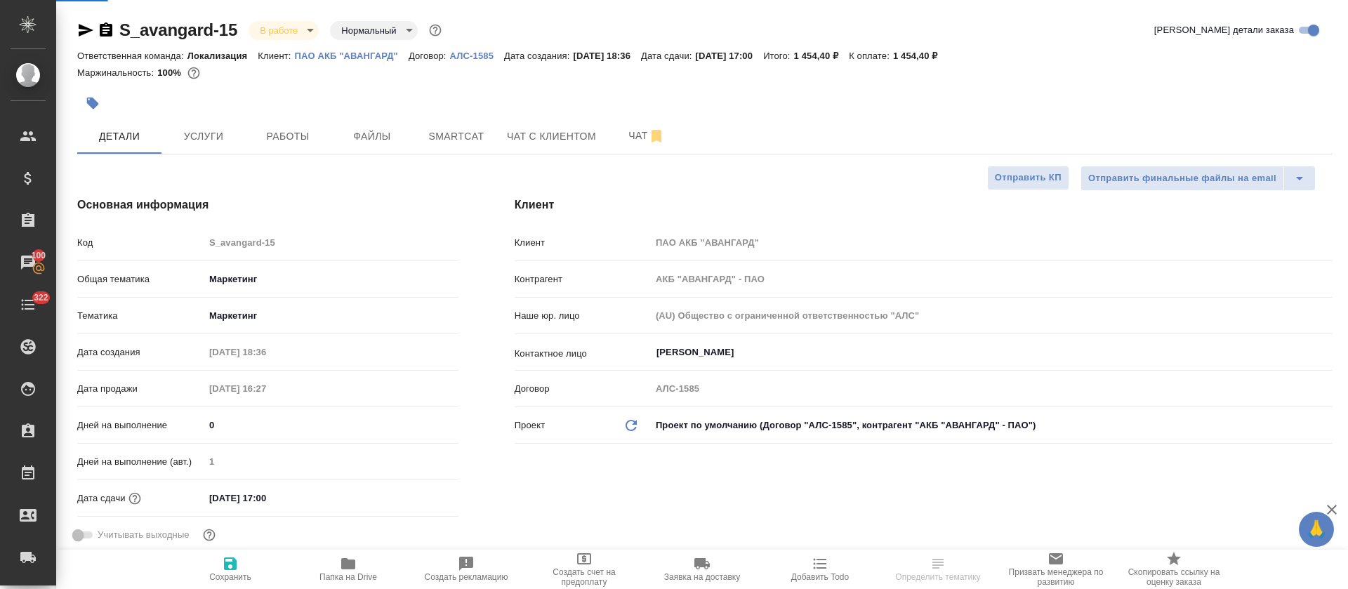
type textarea "x"
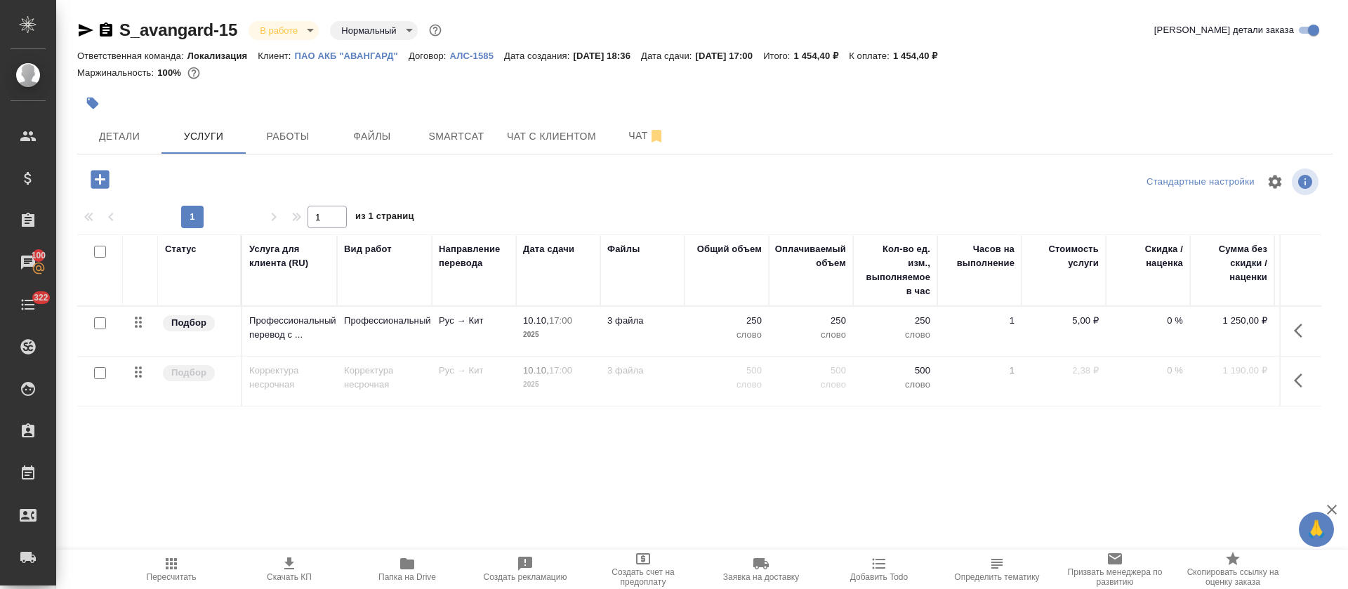
click at [457, 154] on hr at bounding box center [704, 154] width 1255 height 1
click at [456, 140] on span "Smartcat" at bounding box center [456, 137] width 67 height 18
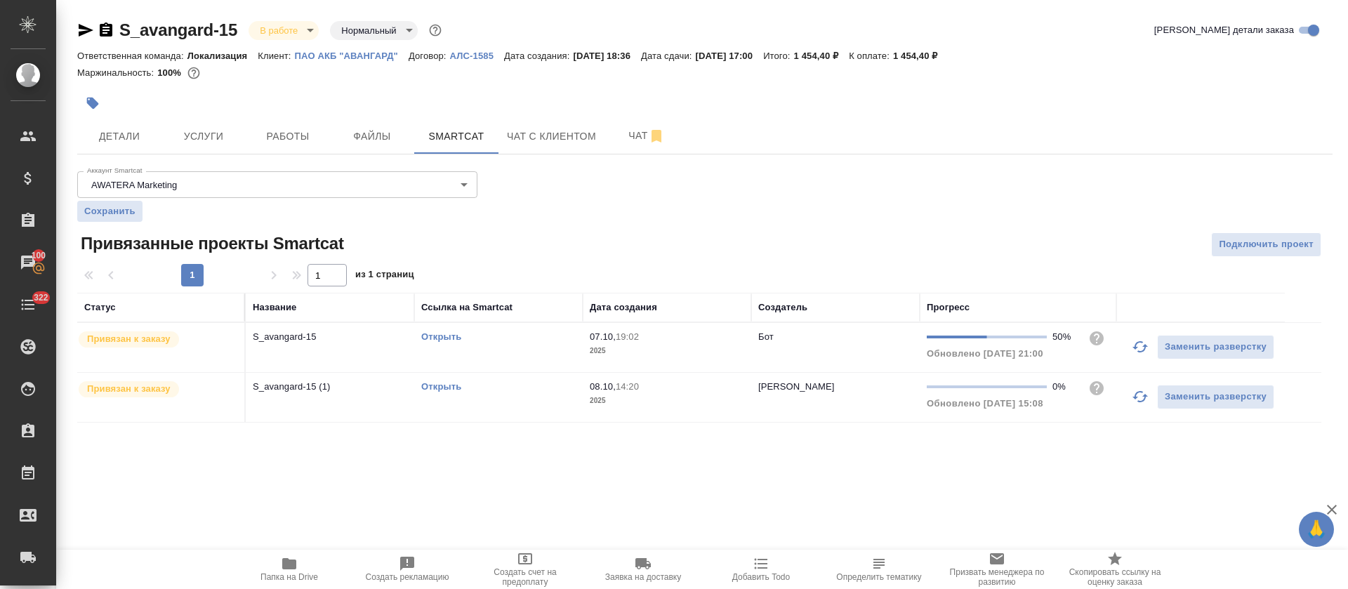
click at [431, 338] on link "Открыть" at bounding box center [441, 336] width 40 height 11
click at [447, 388] on link "Открыть" at bounding box center [441, 386] width 40 height 11
click at [587, 350] on td "07.10, 19:02 2025" at bounding box center [667, 347] width 169 height 49
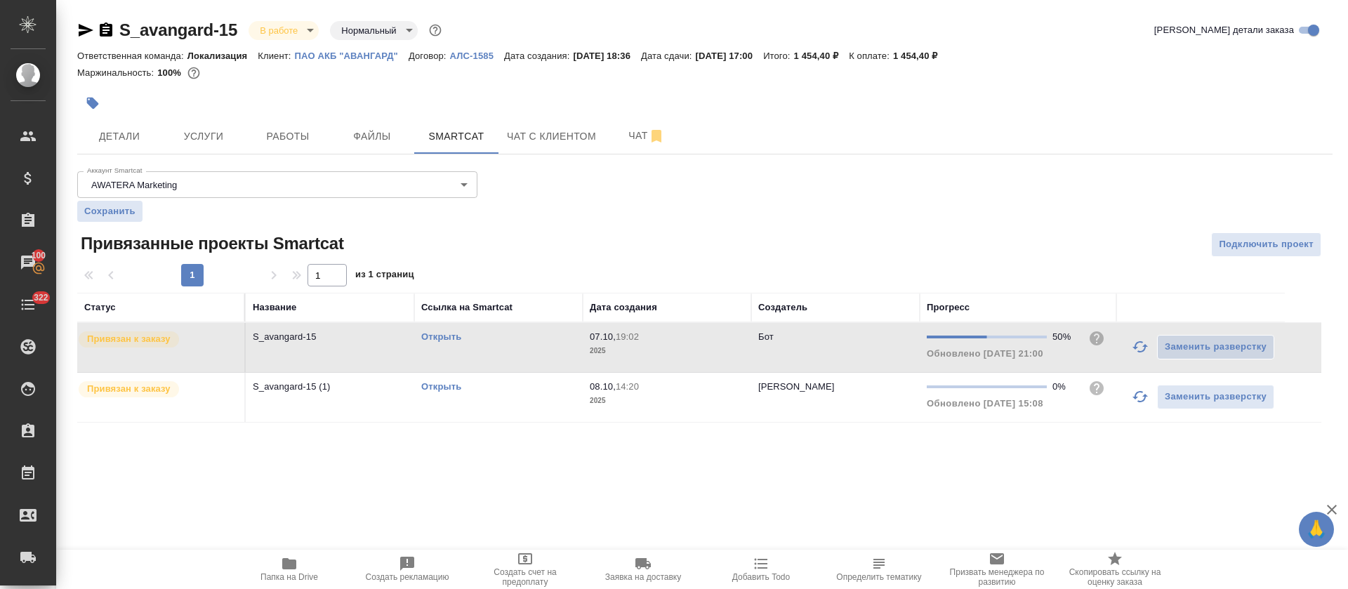
click at [587, 350] on td "07.10, 19:02 2025" at bounding box center [667, 347] width 169 height 49
click at [200, 133] on span "Услуги" at bounding box center [203, 137] width 67 height 18
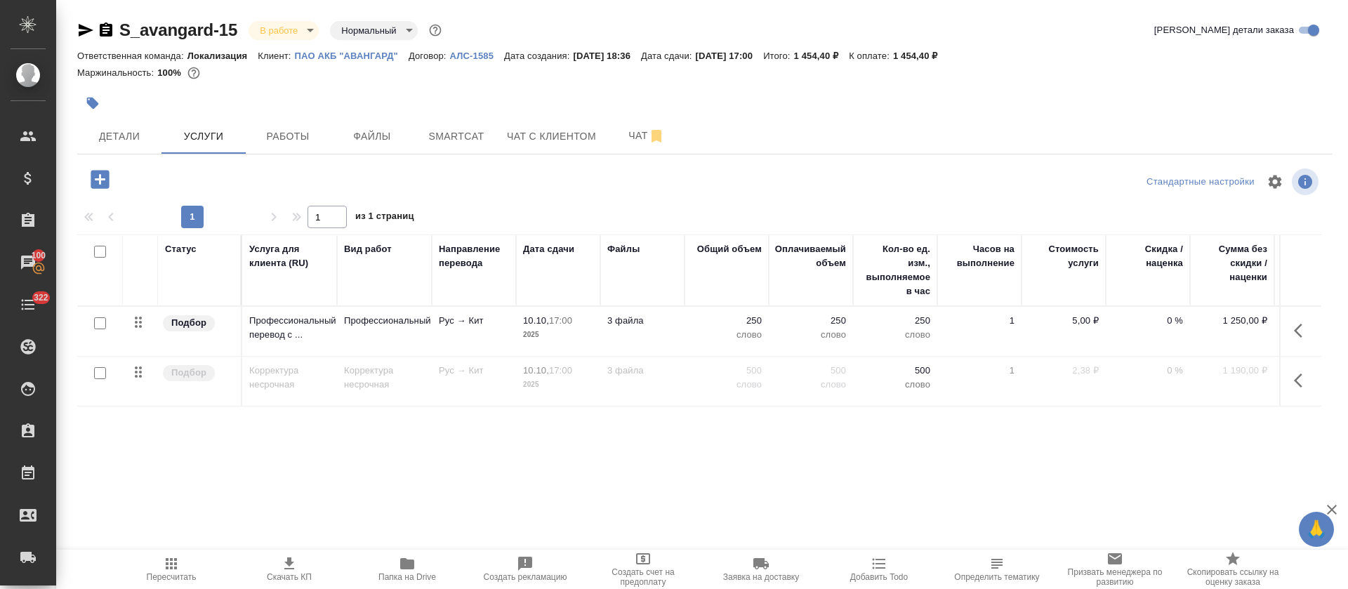
click at [1286, 331] on button "button" at bounding box center [1303, 331] width 34 height 34
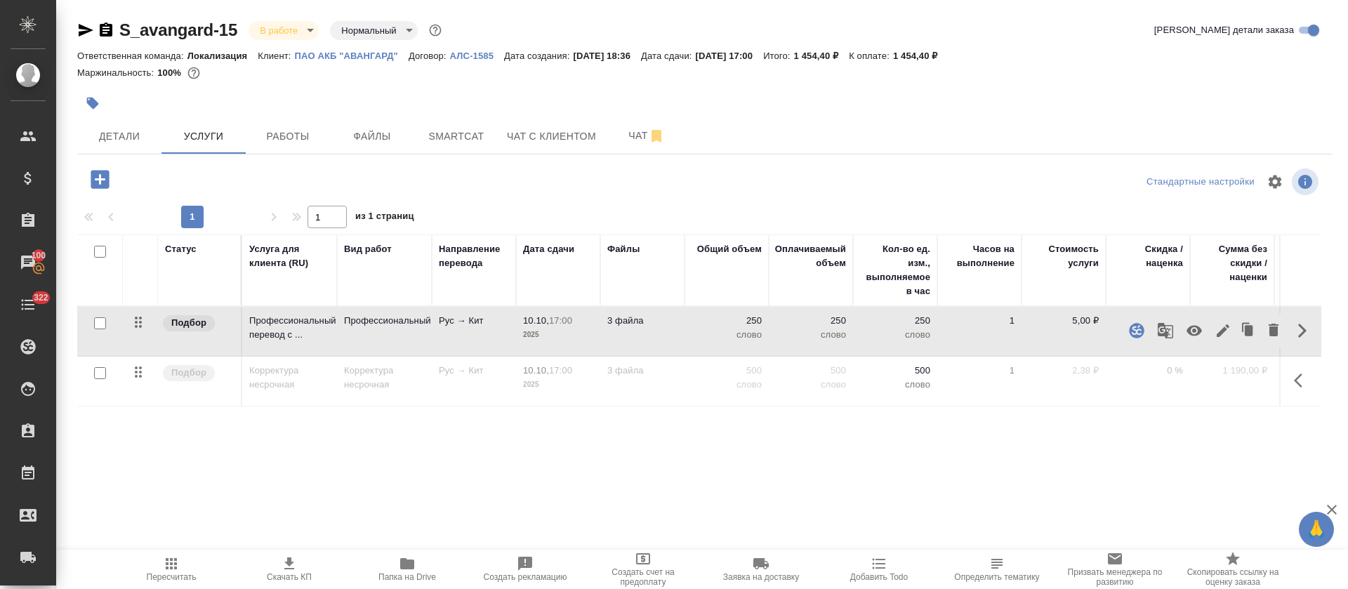
click at [1129, 331] on icon "button" at bounding box center [1136, 330] width 15 height 15
click at [400, 570] on icon "button" at bounding box center [407, 563] width 17 height 17
click at [295, 148] on button "Работы" at bounding box center [288, 136] width 84 height 35
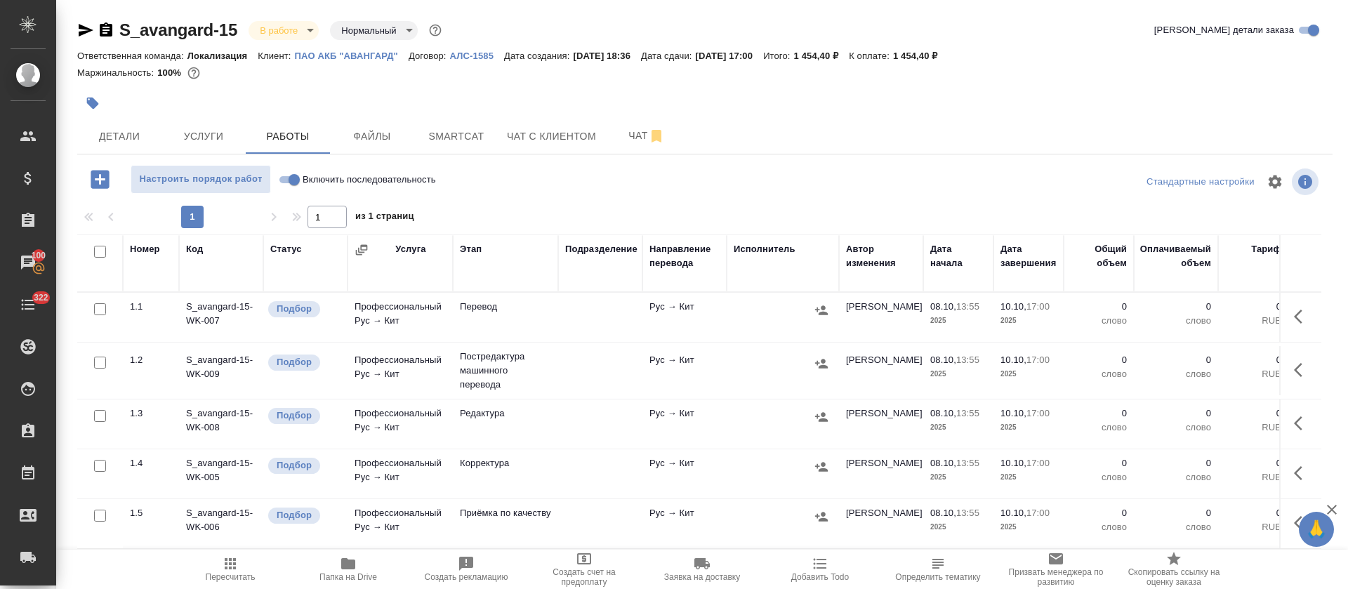
click at [287, 183] on input "Включить последовательность" at bounding box center [294, 179] width 51 height 17
checkbox input "true"
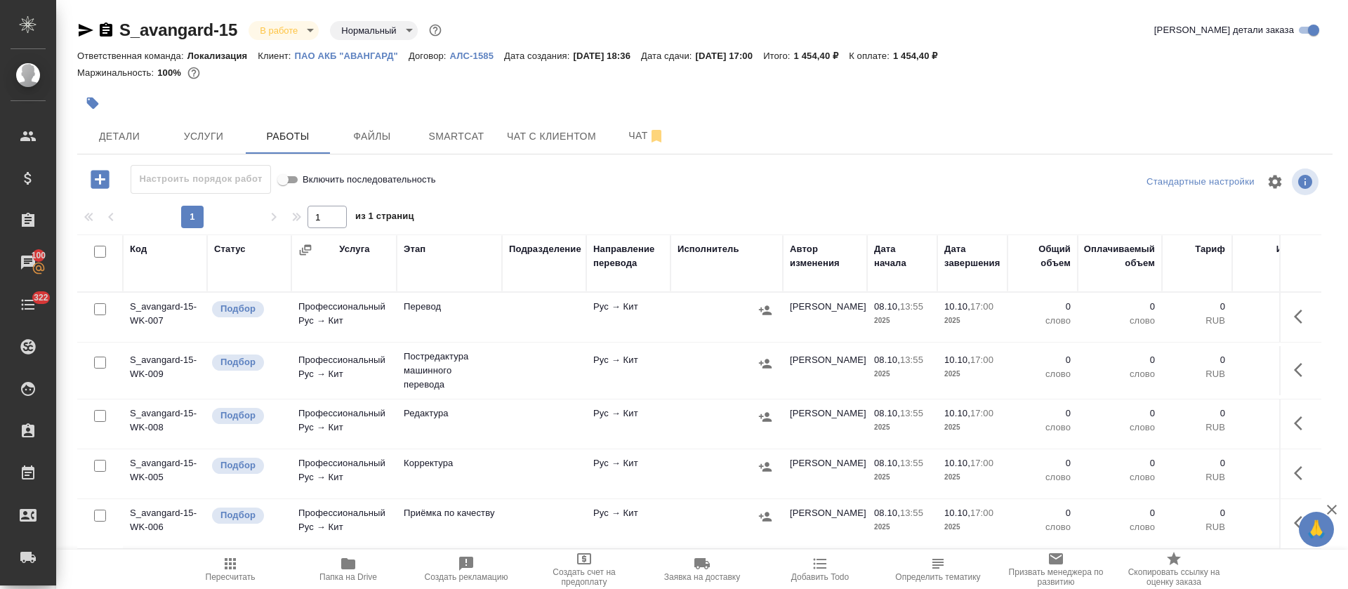
click at [102, 252] on input "checkbox" at bounding box center [100, 252] width 12 height 12
checkbox input "true"
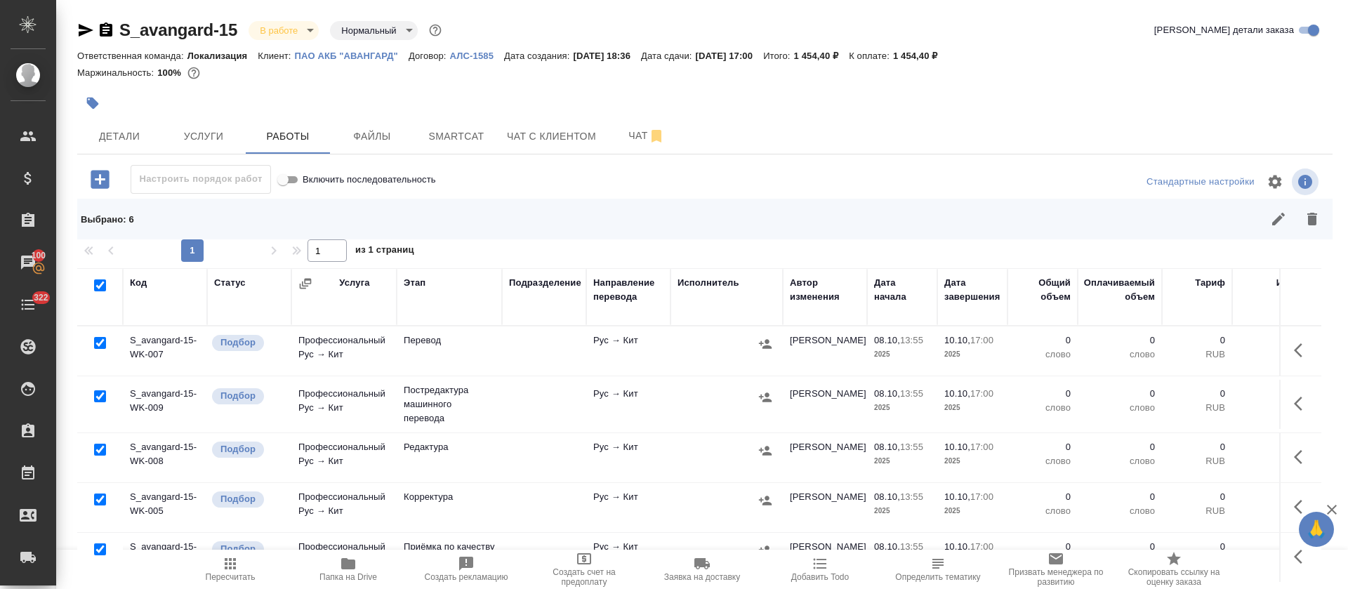
checkbox input "true"
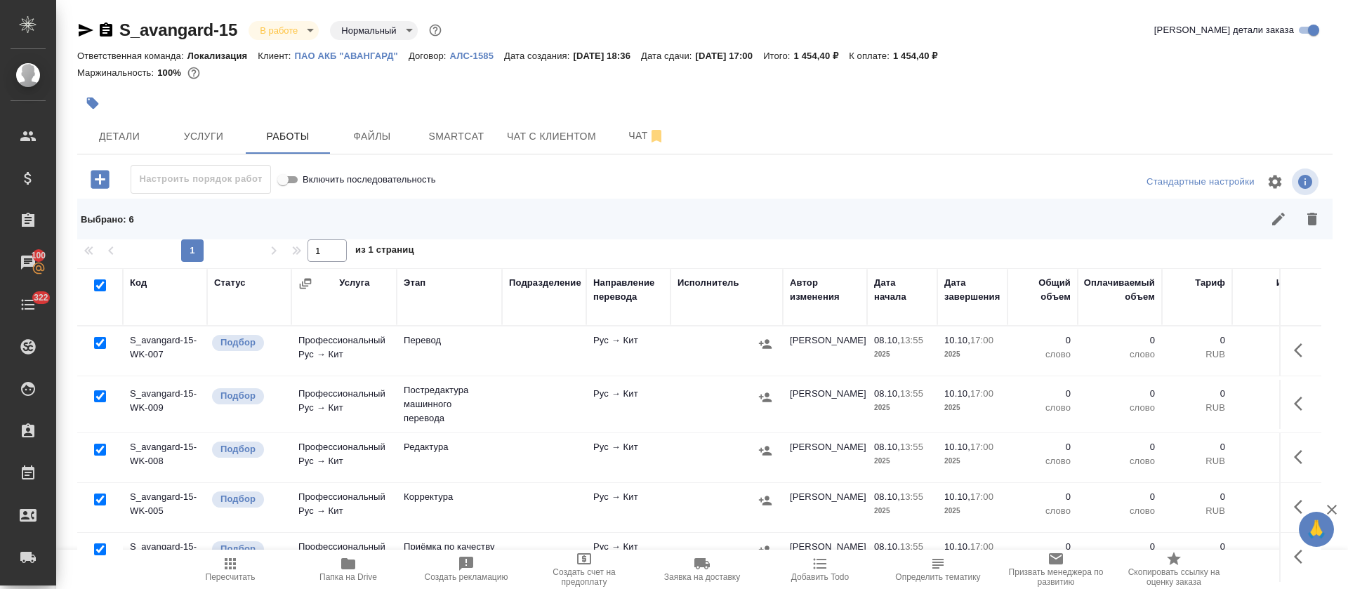
checkbox input "true"
click at [98, 402] on input "checkbox" at bounding box center [100, 396] width 12 height 12
checkbox input "false"
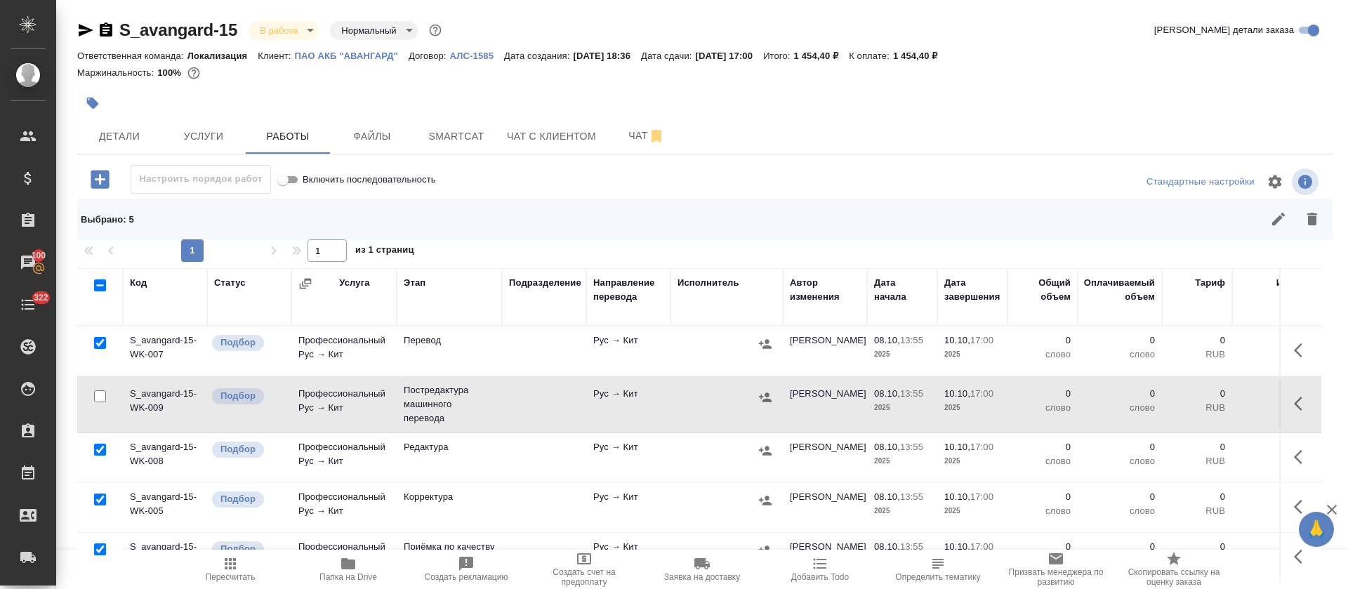
click at [1307, 224] on icon "button" at bounding box center [1312, 219] width 10 height 13
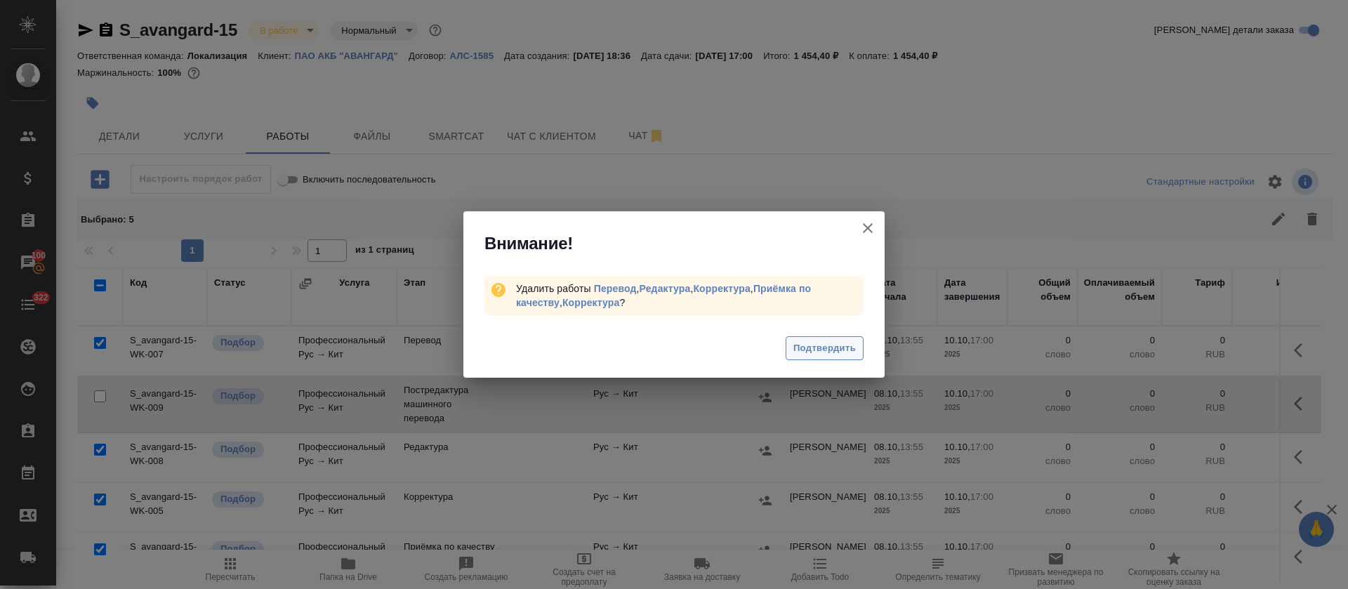
click at [809, 347] on span "Подтвердить" at bounding box center [824, 349] width 62 height 16
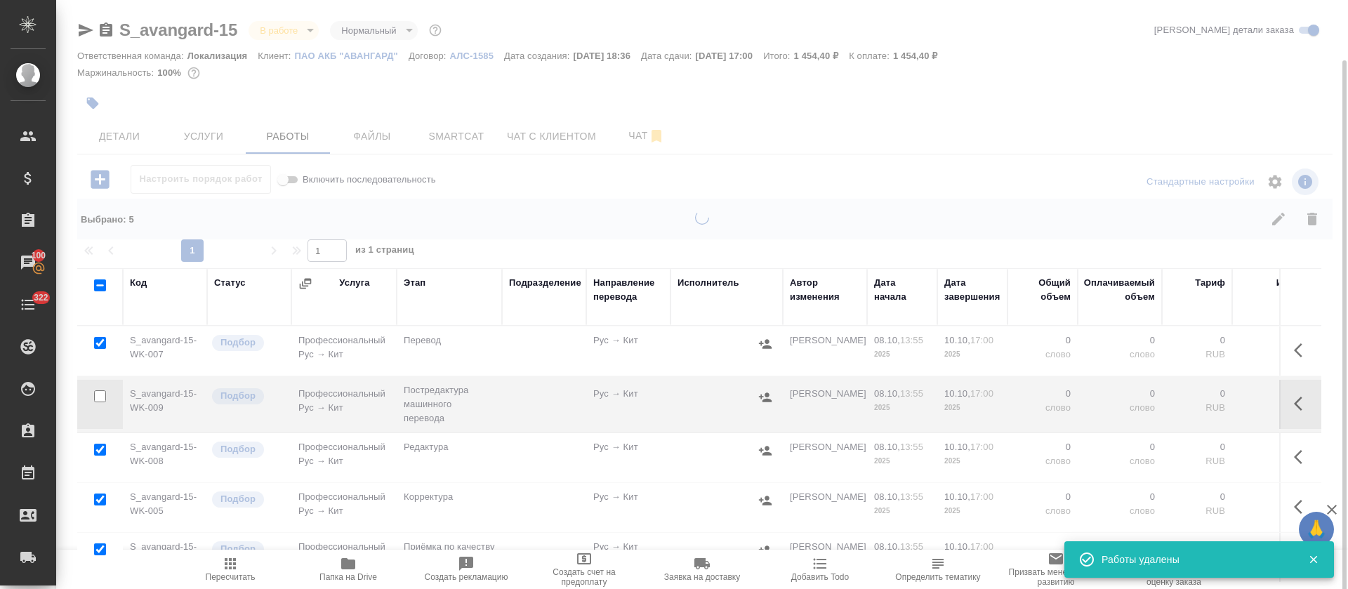
scroll to position [31, 0]
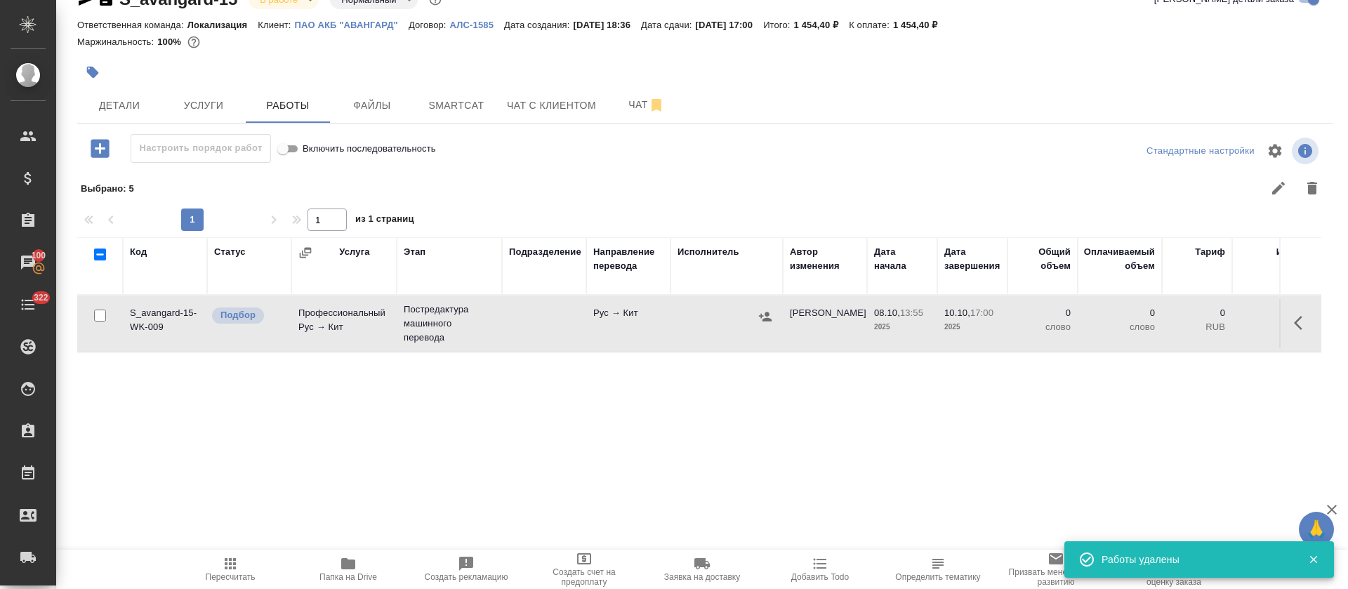
drag, startPoint x: 1284, startPoint y: 329, endPoint x: 1218, endPoint y: 357, distance: 72.7
click at [1294, 327] on icon "button" at bounding box center [1298, 323] width 8 height 14
click at [1191, 331] on icon "button" at bounding box center [1199, 323] width 17 height 17
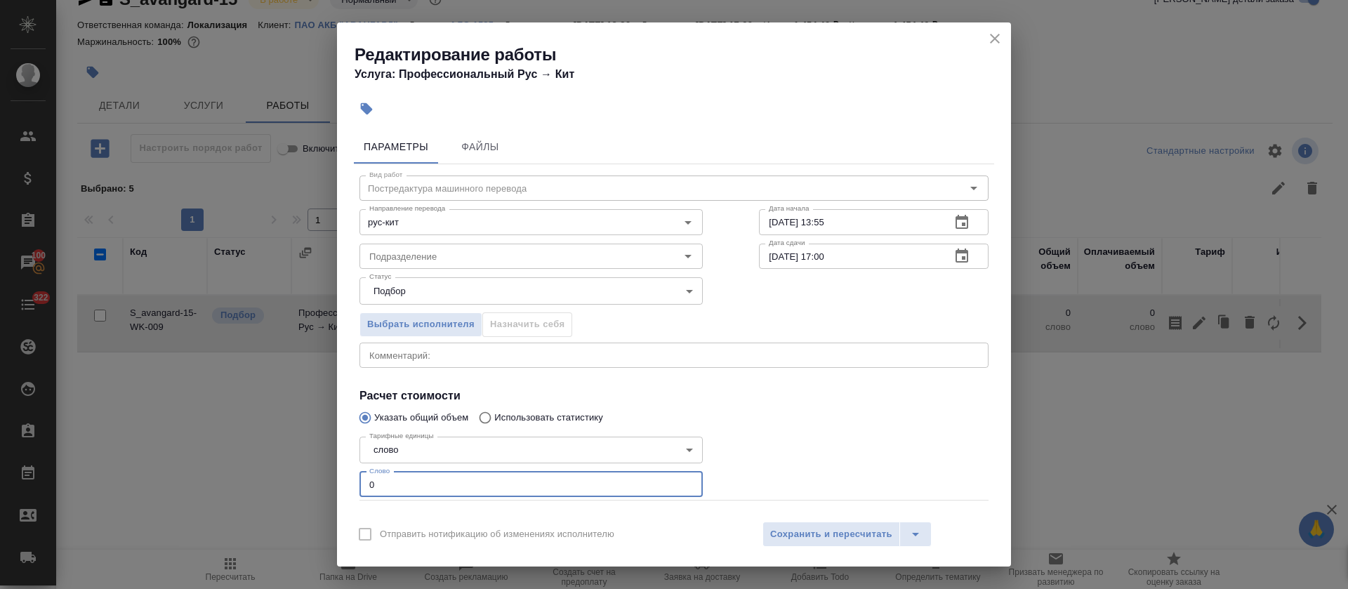
drag, startPoint x: 376, startPoint y: 475, endPoint x: 365, endPoint y: 477, distance: 10.7
click at [365, 477] on input "0" at bounding box center [531, 484] width 343 height 25
type input "25"
click at [945, 224] on button "button" at bounding box center [962, 223] width 34 height 34
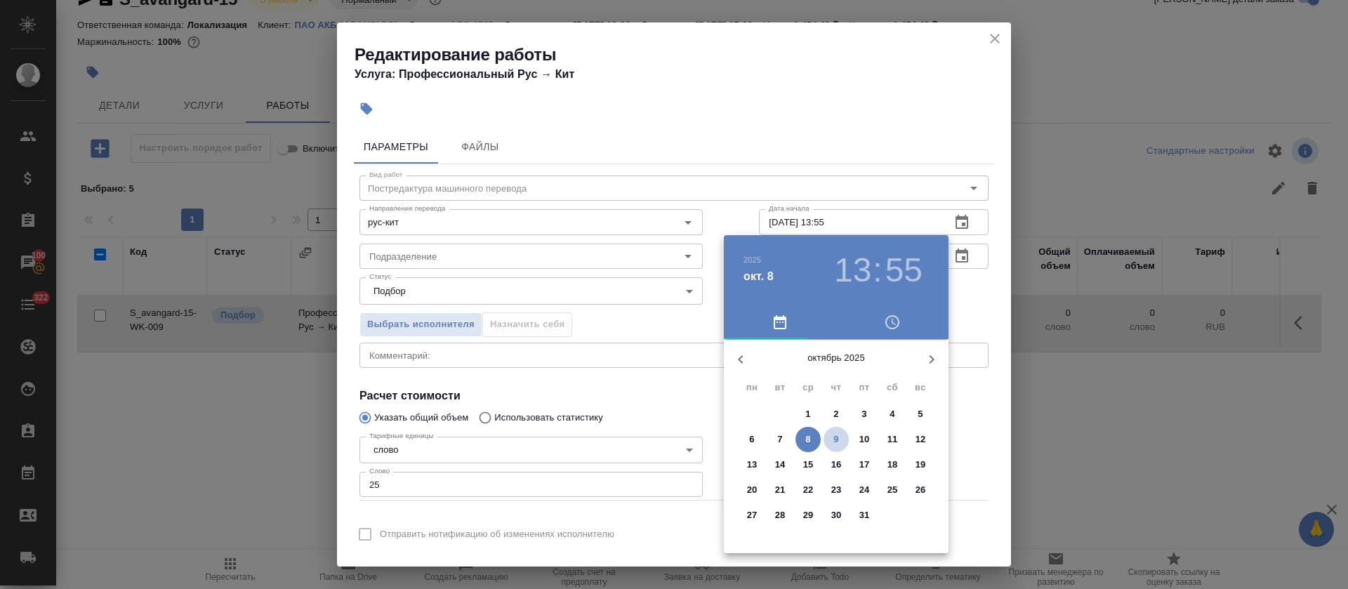
click at [834, 440] on p "9" at bounding box center [835, 440] width 5 height 14
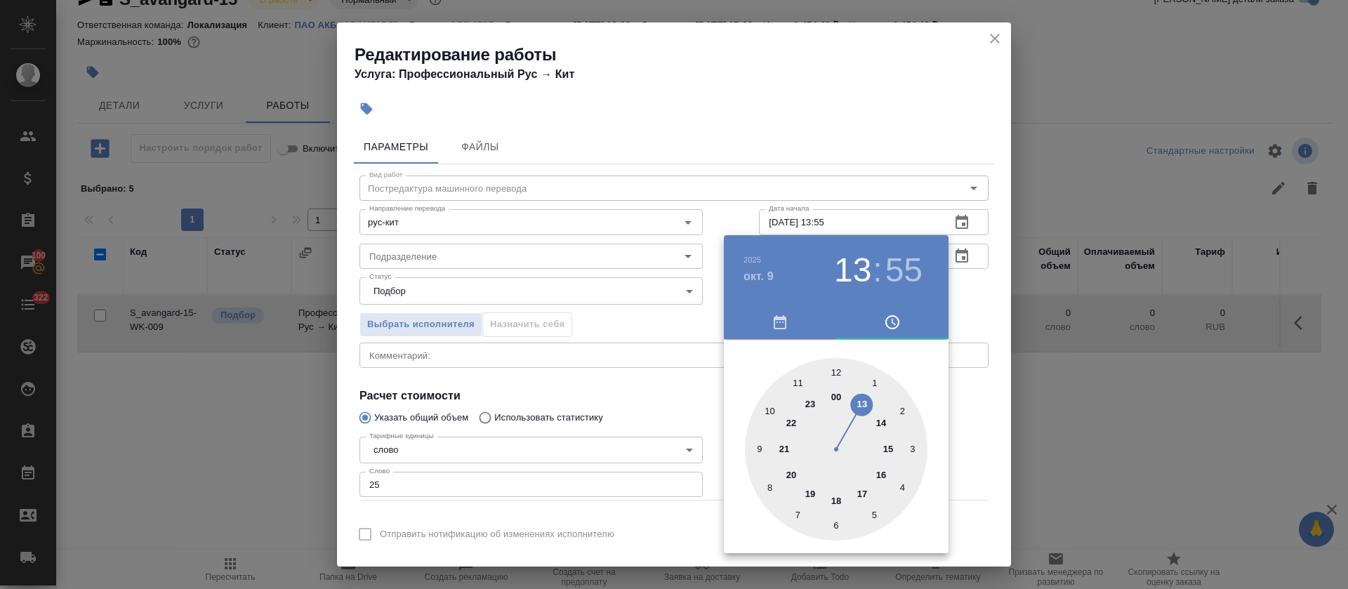
click at [874, 474] on div at bounding box center [836, 449] width 183 height 183
click at [775, 488] on div at bounding box center [836, 449] width 183 height 183
type input "09.10.2025 16:40"
click at [616, 430] on div at bounding box center [674, 294] width 1348 height 589
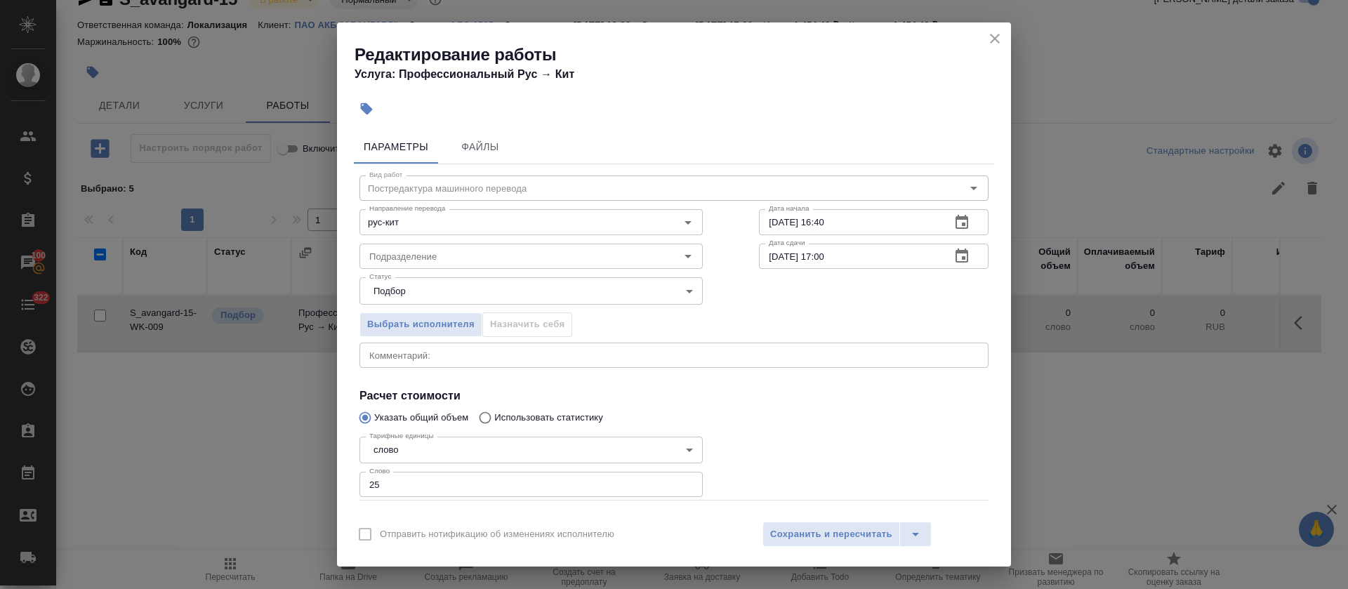
click at [956, 261] on icon "button" at bounding box center [962, 256] width 13 height 14
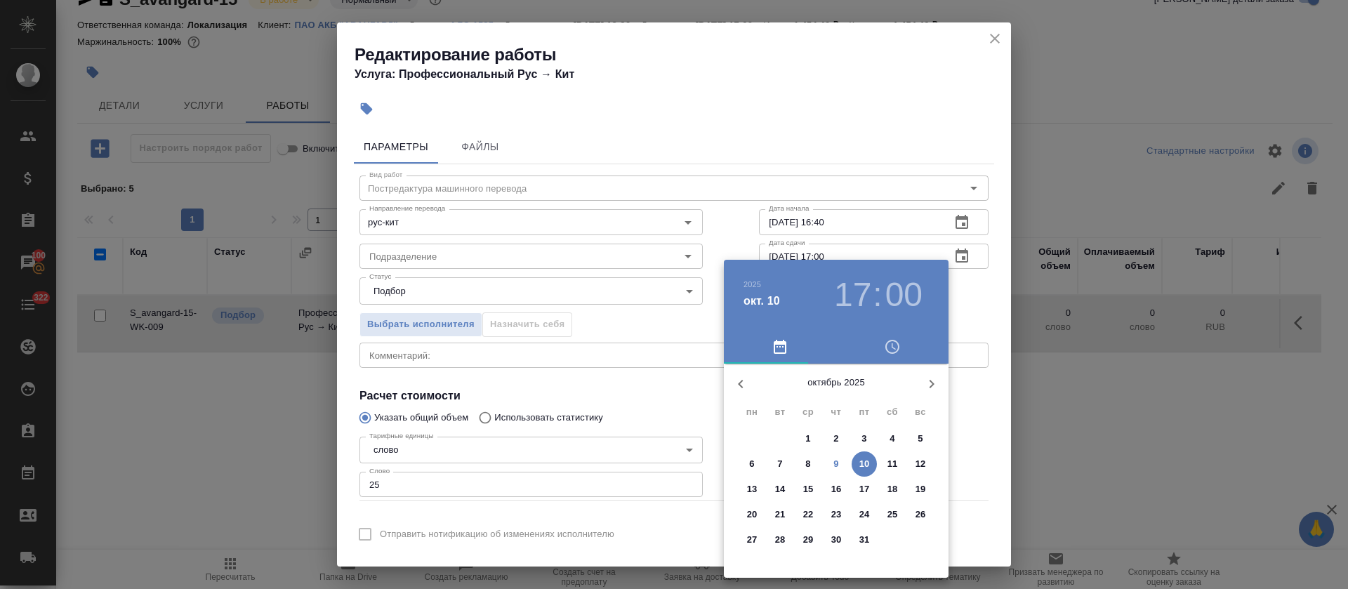
click at [863, 289] on h3 "17" at bounding box center [852, 294] width 37 height 39
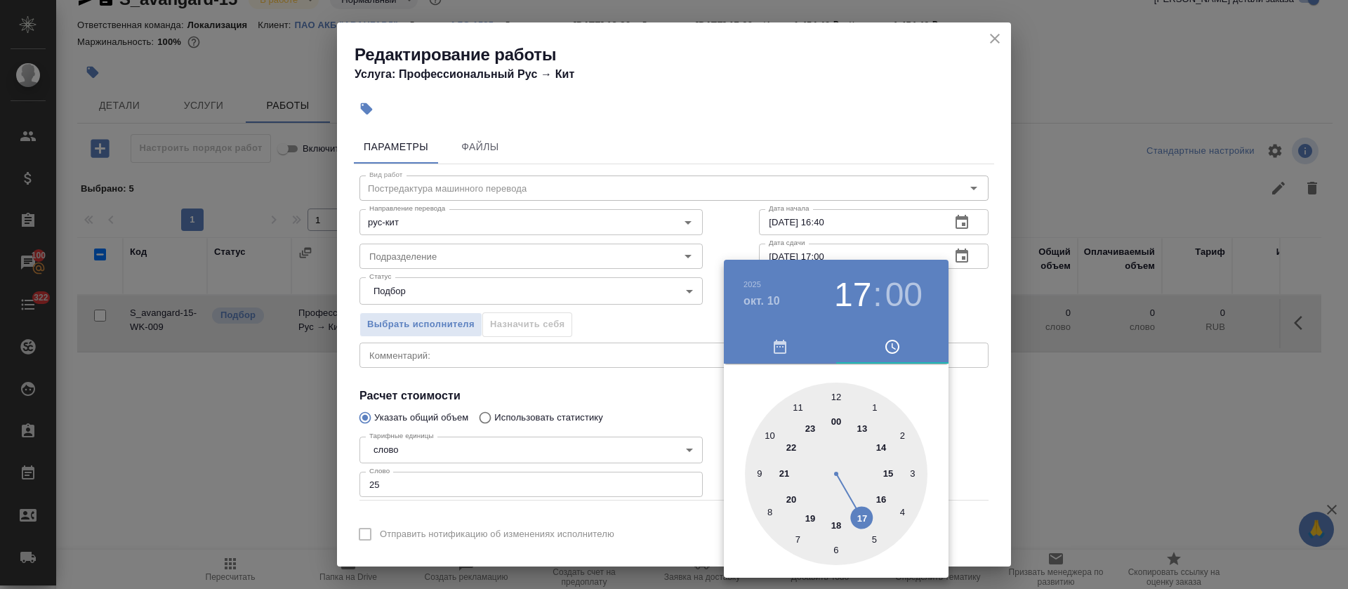
click at [835, 390] on div at bounding box center [836, 474] width 183 height 183
type input "10.10.2025 12:00"
click at [608, 404] on div at bounding box center [674, 294] width 1348 height 589
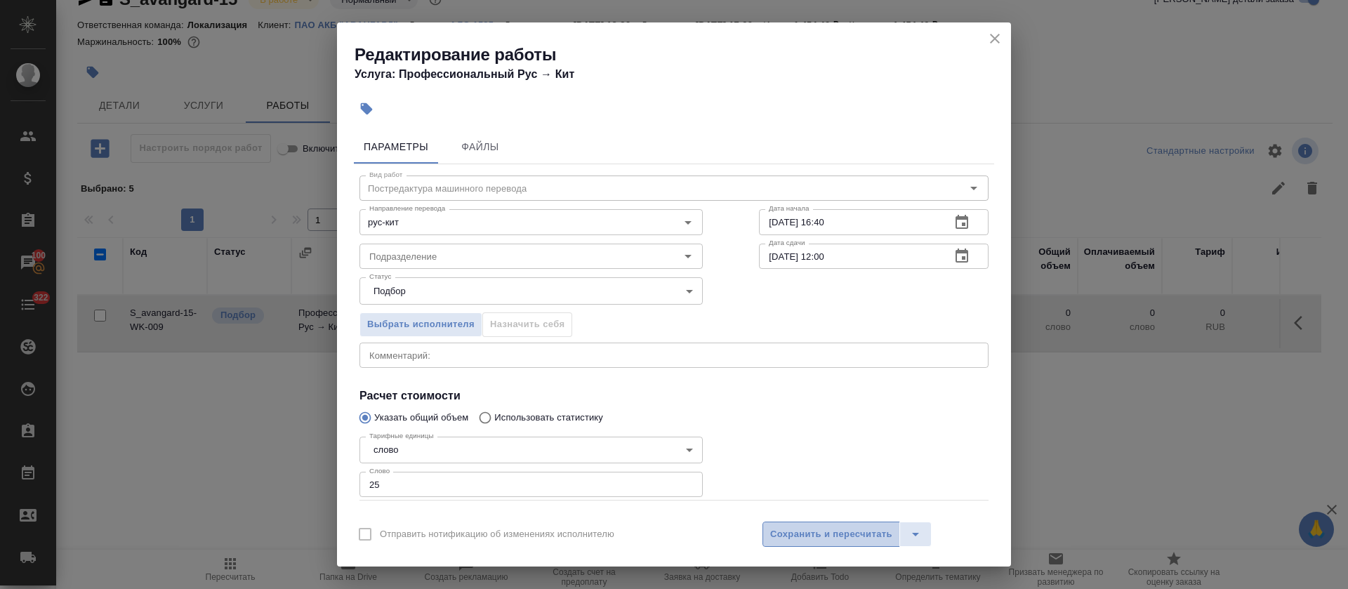
click at [825, 523] on button "Сохранить и пересчитать" at bounding box center [832, 534] width 138 height 25
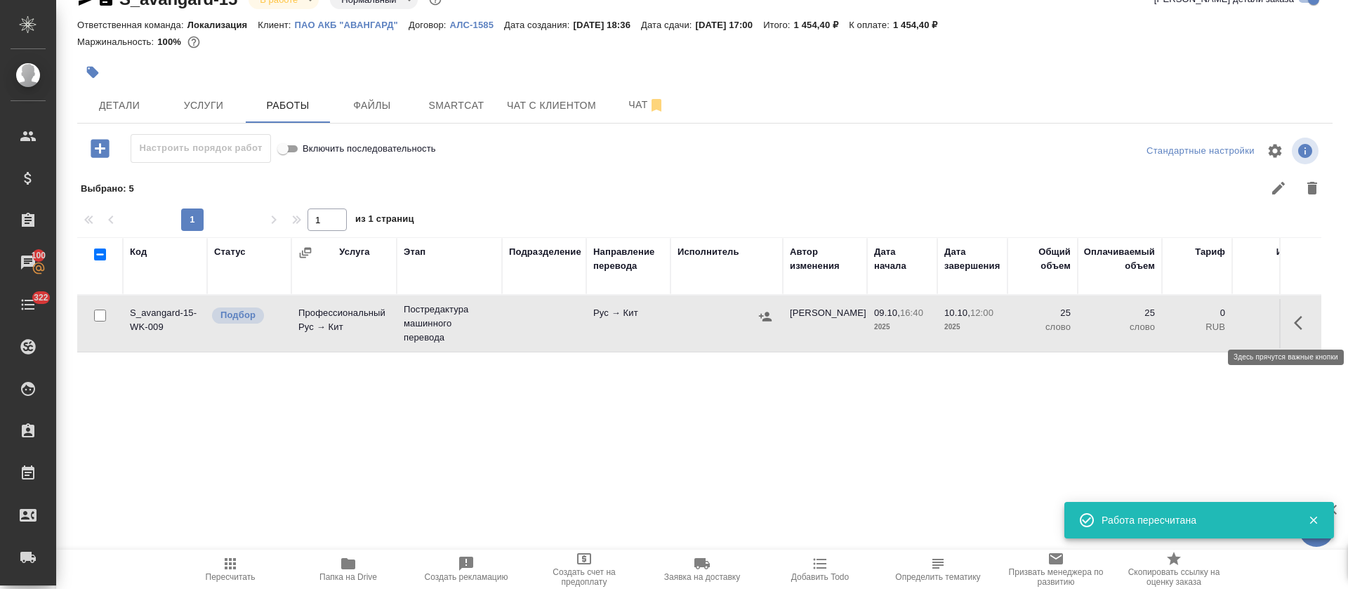
click at [1286, 319] on button "button" at bounding box center [1303, 323] width 34 height 34
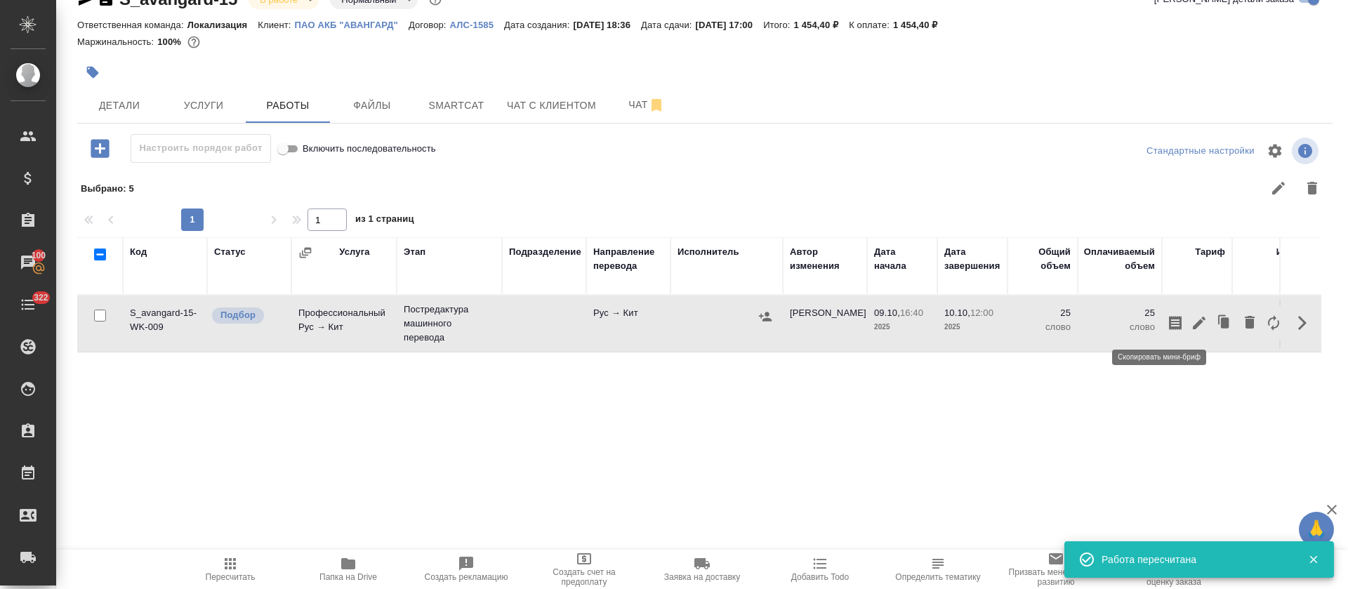
click at [1167, 322] on icon "button" at bounding box center [1175, 323] width 17 height 17
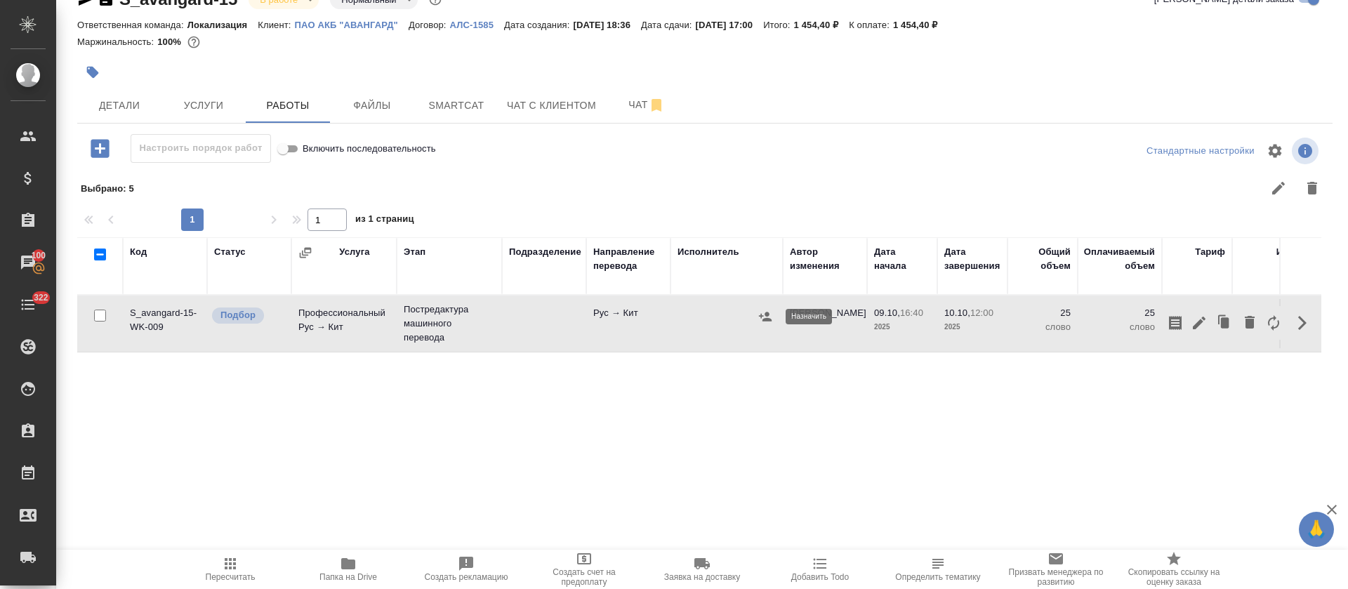
click at [760, 321] on icon "button" at bounding box center [765, 317] width 14 height 14
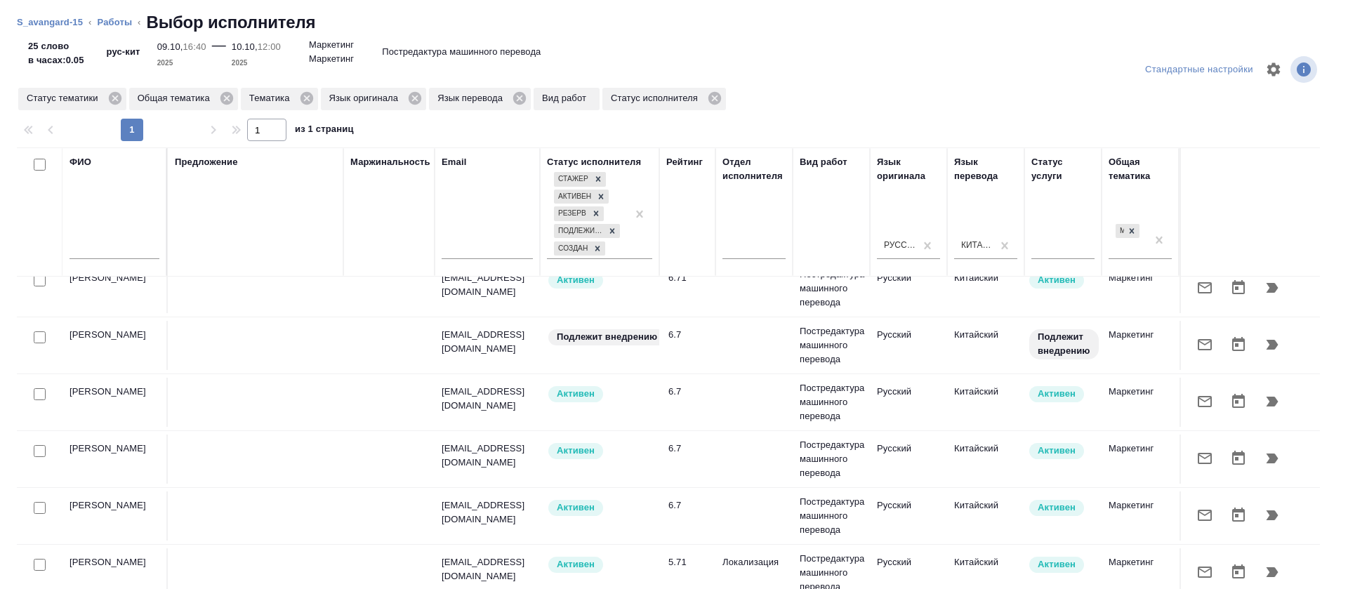
scroll to position [6, 0]
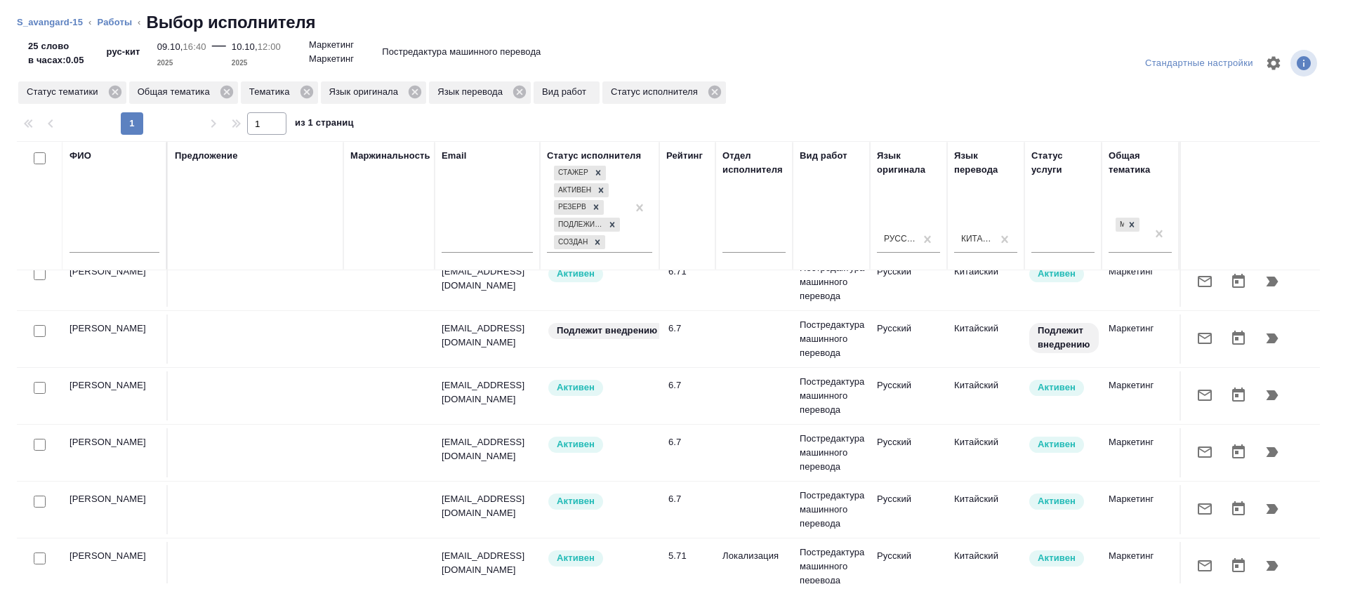
click at [117, 241] on input "text" at bounding box center [115, 244] width 90 height 18
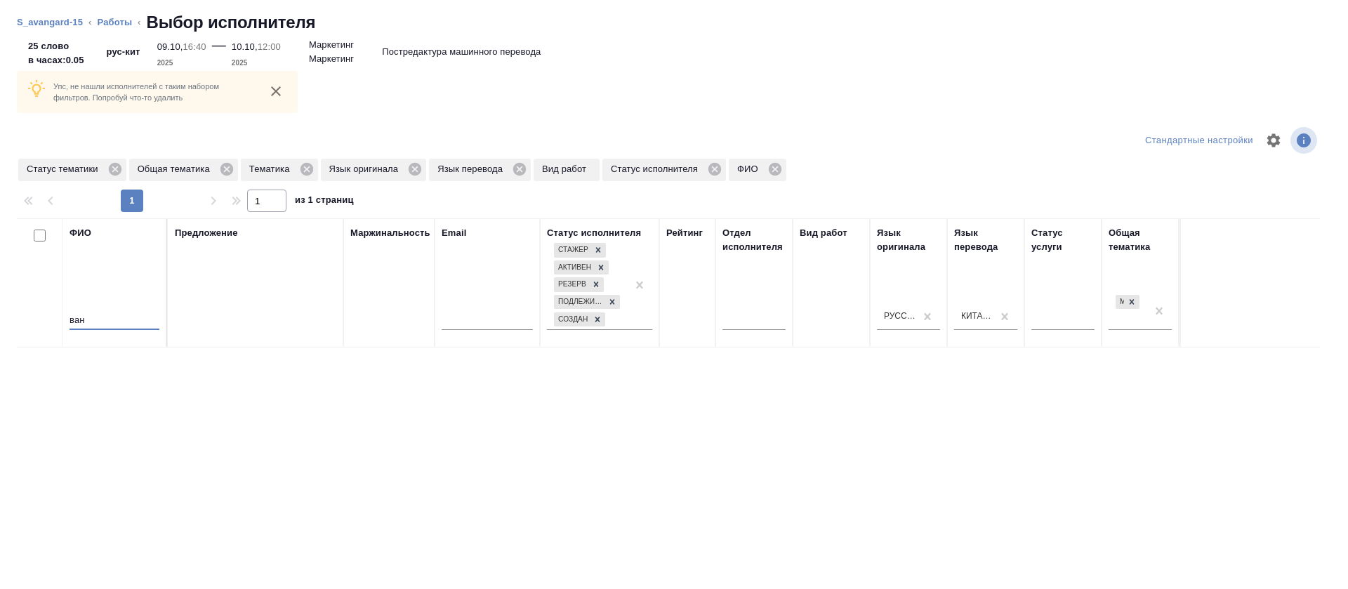
scroll to position [84, 0]
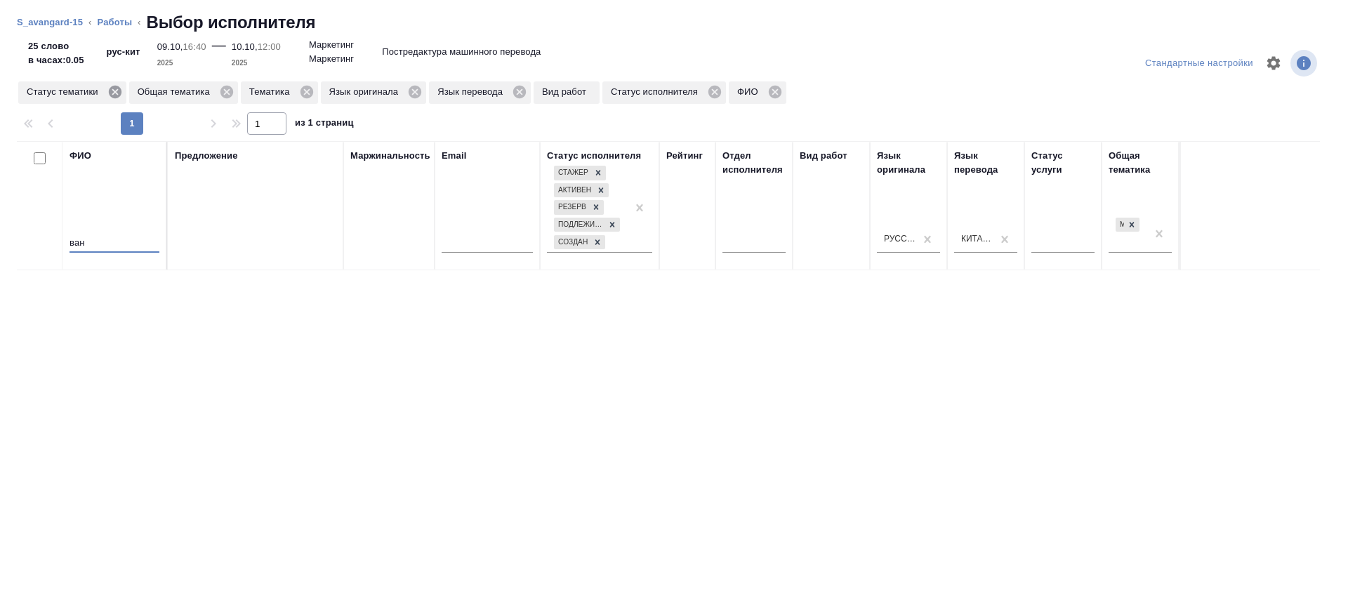
type input "ван"
click at [119, 94] on icon at bounding box center [114, 92] width 13 height 13
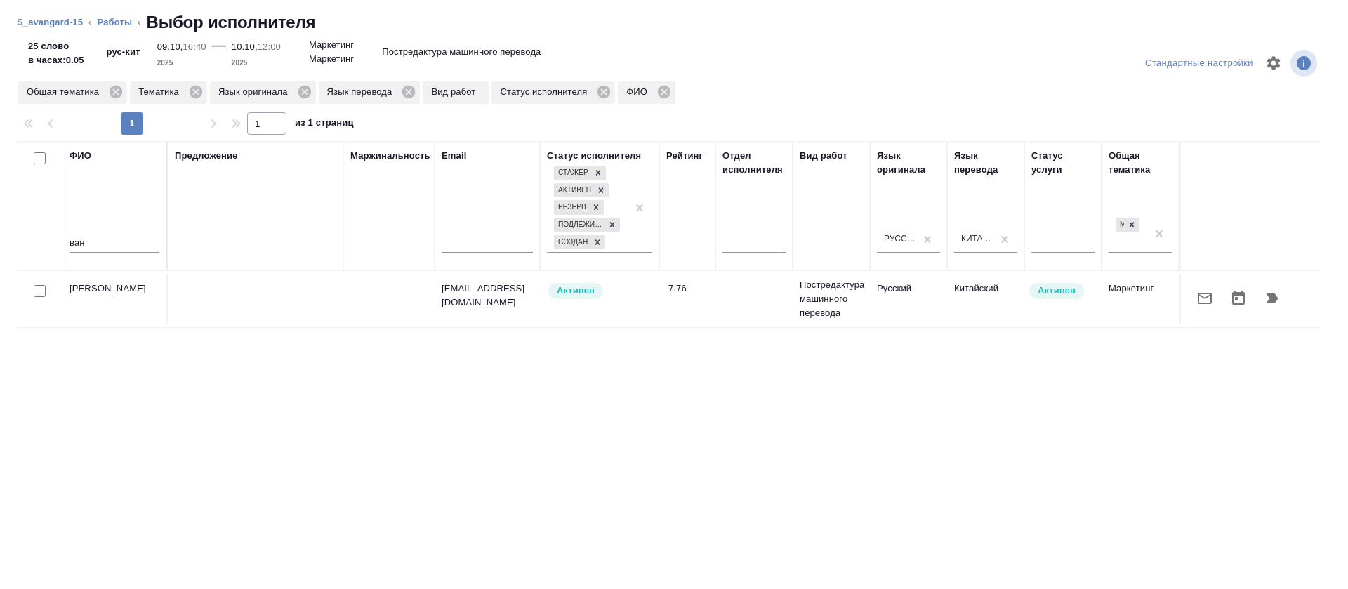
scroll to position [6, 0]
click at [1264, 294] on icon "button" at bounding box center [1272, 298] width 17 height 17
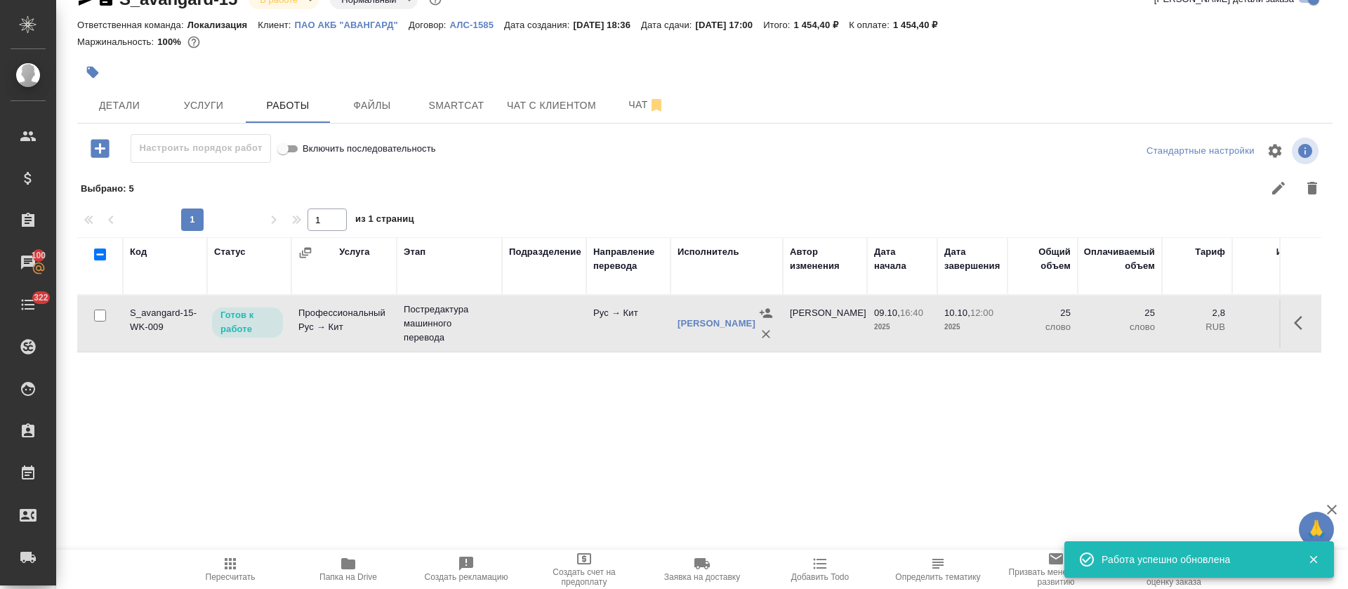
scroll to position [0, 0]
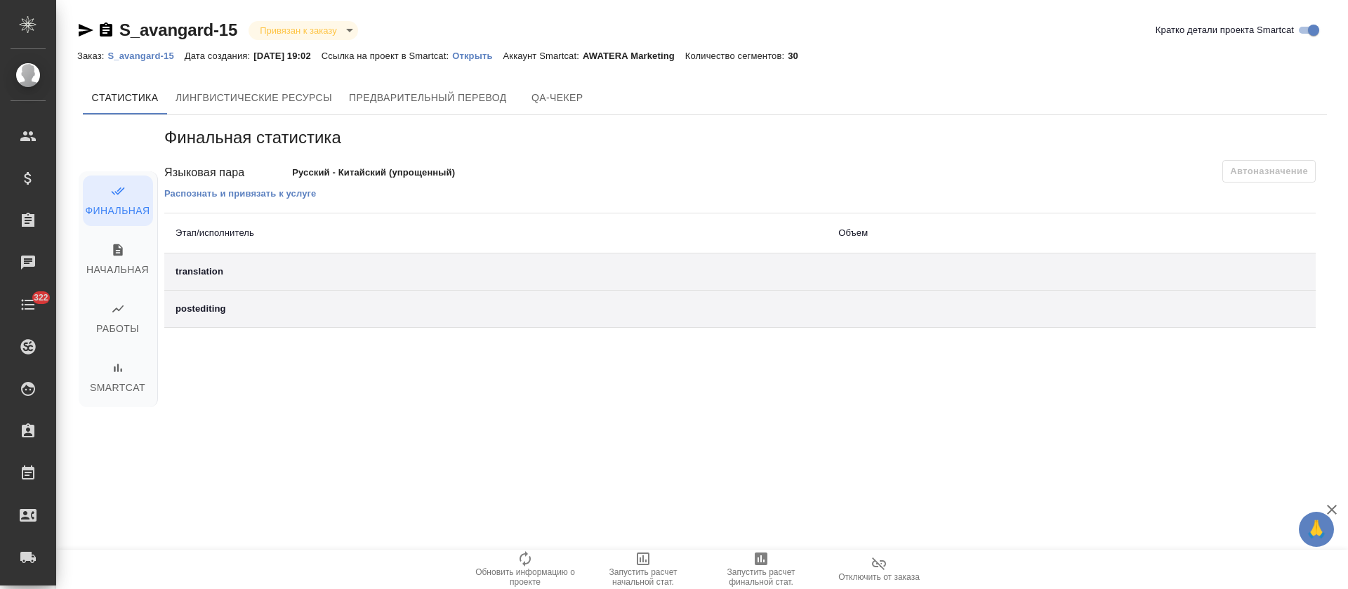
click at [861, 568] on span "Отключить от заказа" at bounding box center [879, 568] width 101 height 27
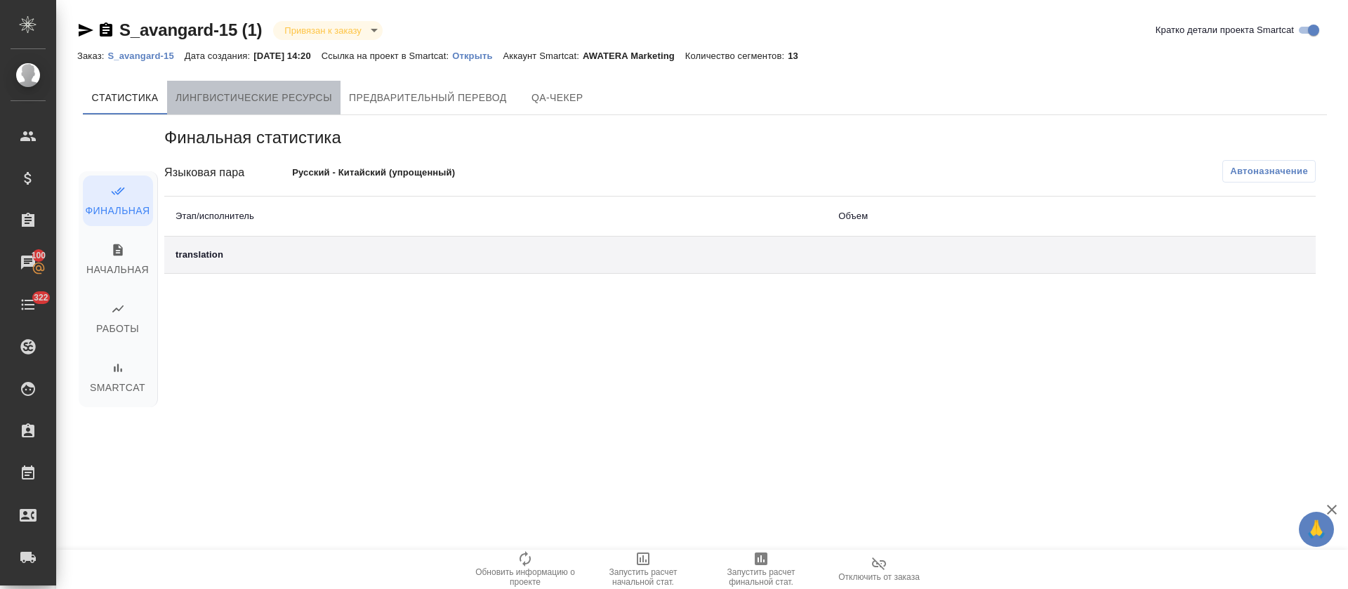
click at [280, 81] on button "Лингвистические ресурсы" at bounding box center [253, 98] width 173 height 34
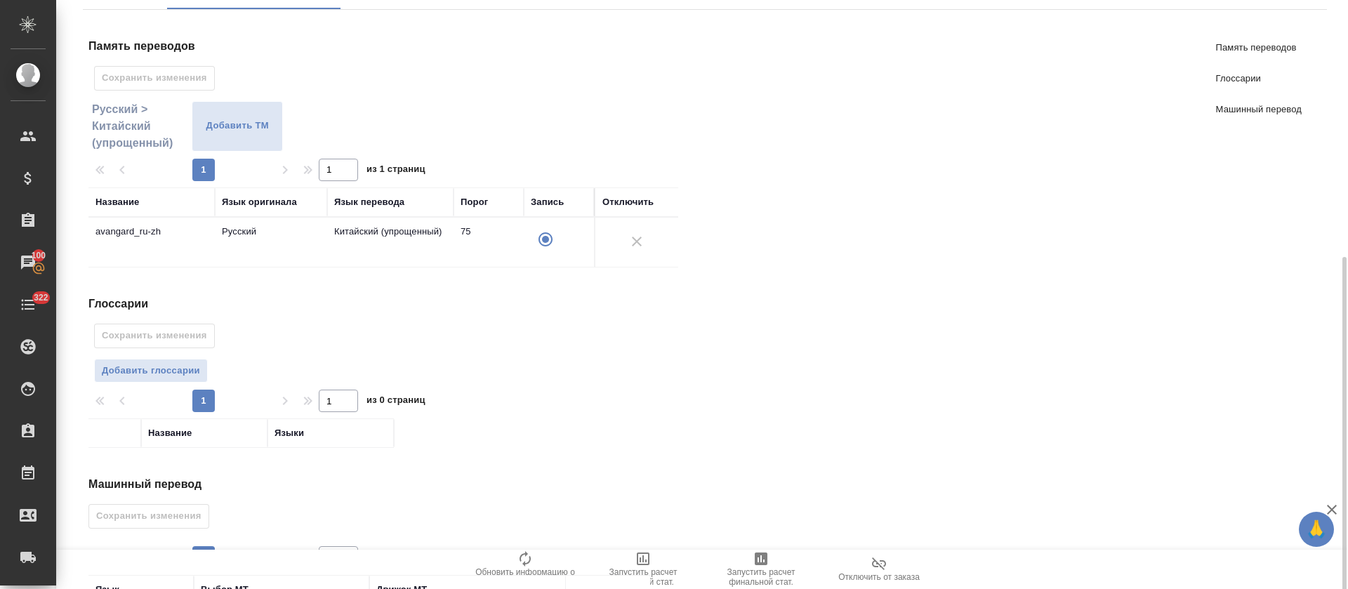
scroll to position [211, 0]
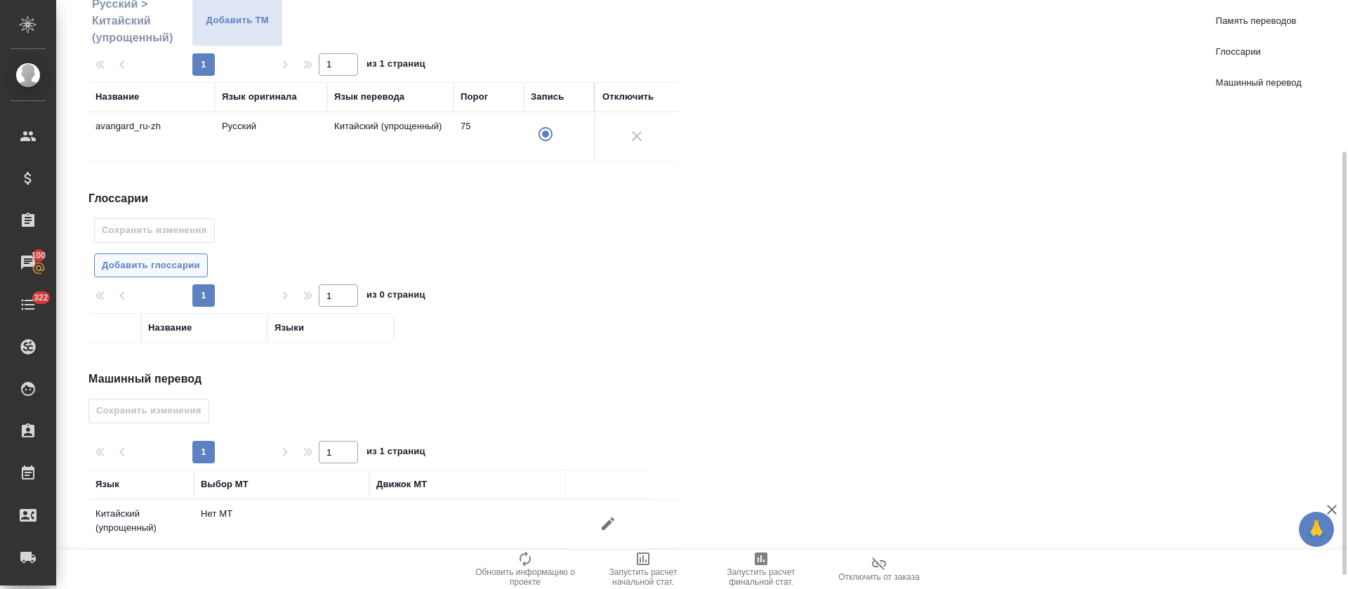
click at [153, 261] on span "Добавить глоссарии" at bounding box center [151, 266] width 98 height 16
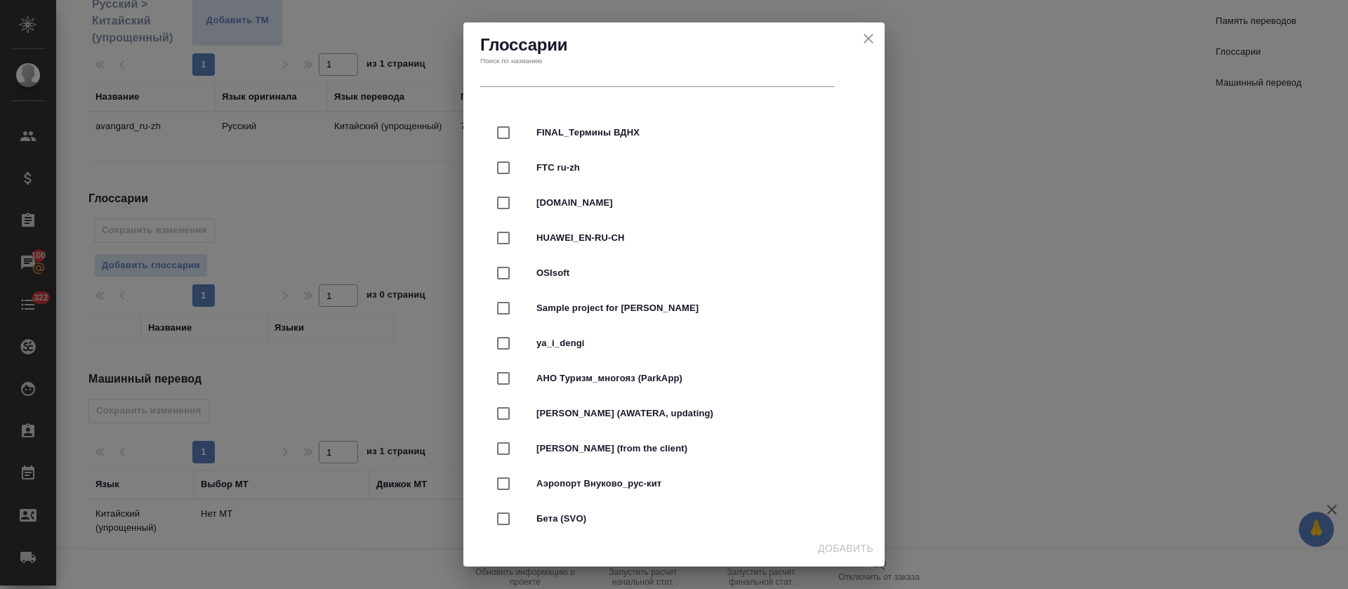
click at [671, 76] on input "text" at bounding box center [657, 77] width 355 height 20
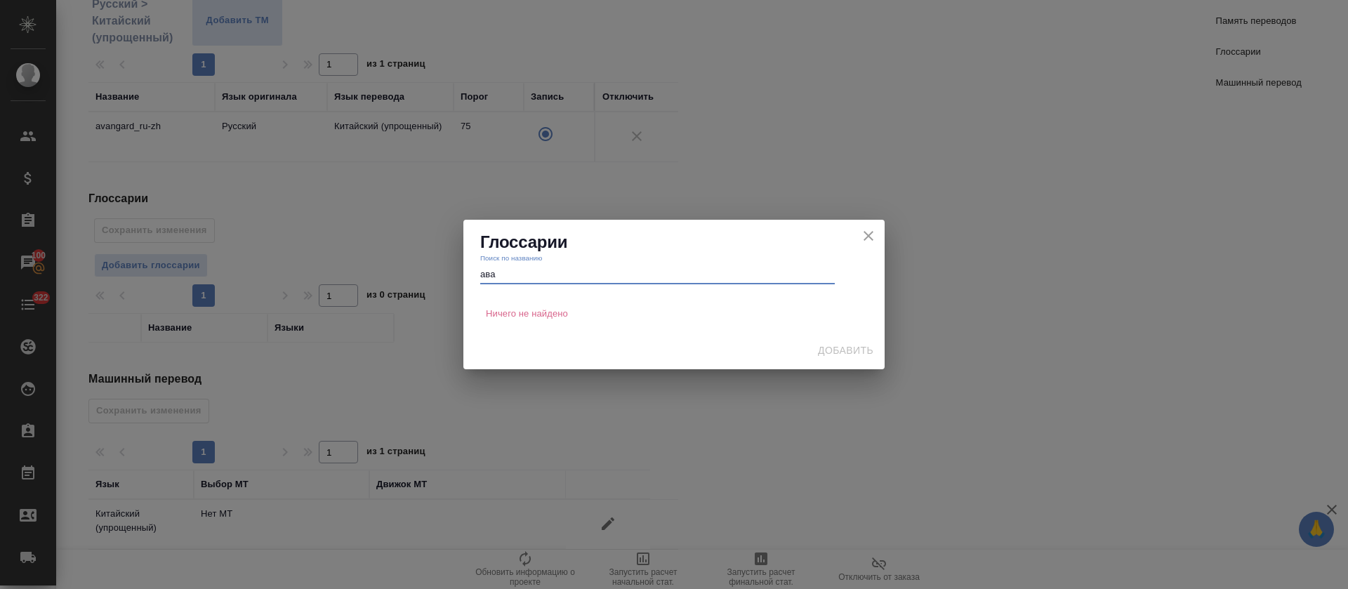
type input "ава"
click at [869, 240] on icon "close" at bounding box center [868, 236] width 17 height 17
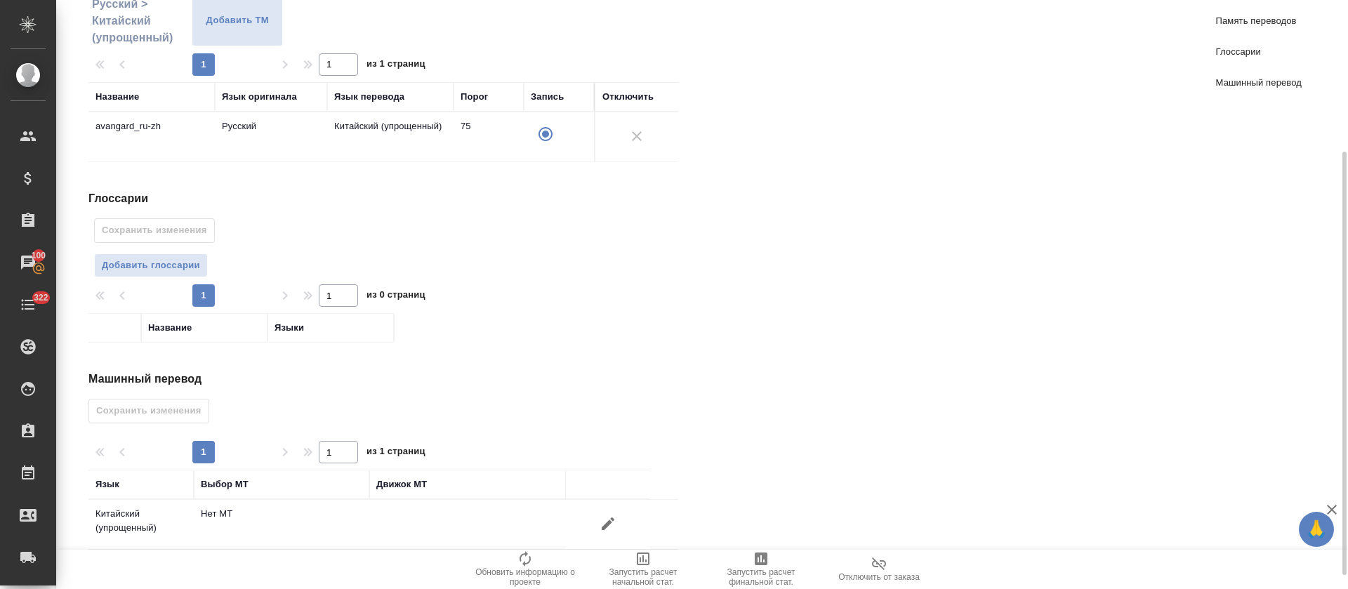
click at [606, 519] on icon "button" at bounding box center [608, 523] width 17 height 17
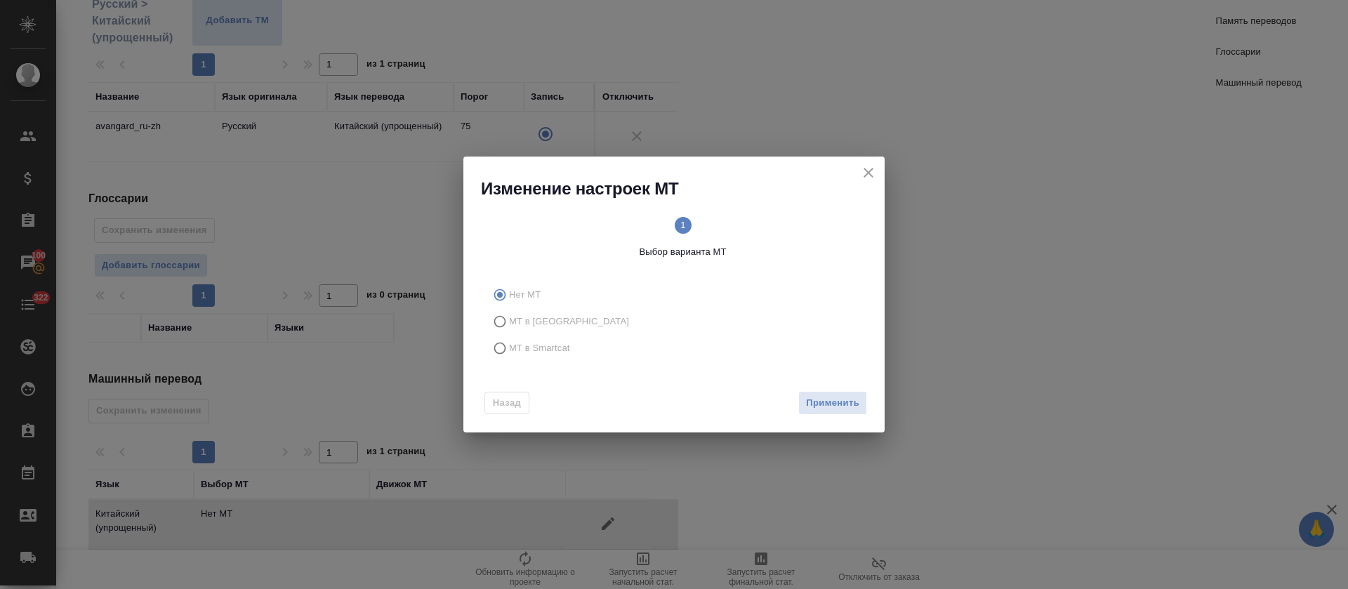
drag, startPoint x: 555, startPoint y: 360, endPoint x: 566, endPoint y: 356, distance: 12.0
click at [555, 358] on label "МТ в Smartcat" at bounding box center [672, 348] width 370 height 27
click at [509, 358] on input "МТ в Smartcat" at bounding box center [498, 348] width 22 height 27
radio input "true"
click at [845, 417] on div "Назад Вперед" at bounding box center [673, 400] width 421 height 66
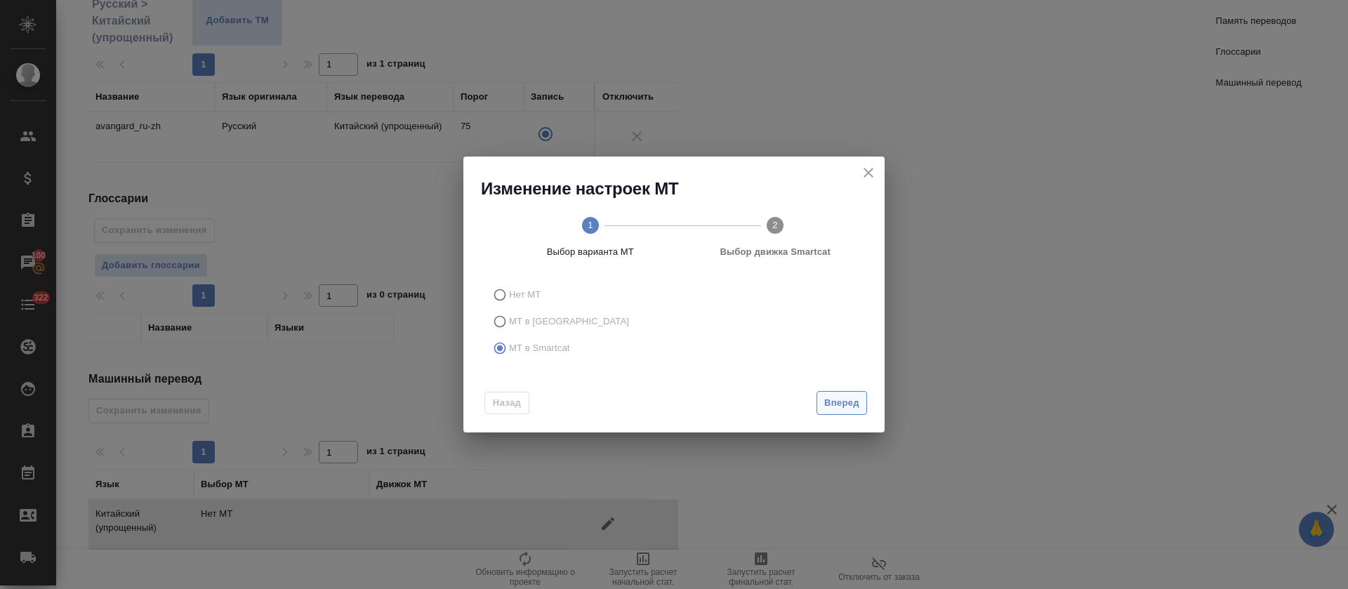
click at [845, 408] on span "Вперед" at bounding box center [841, 403] width 35 height 16
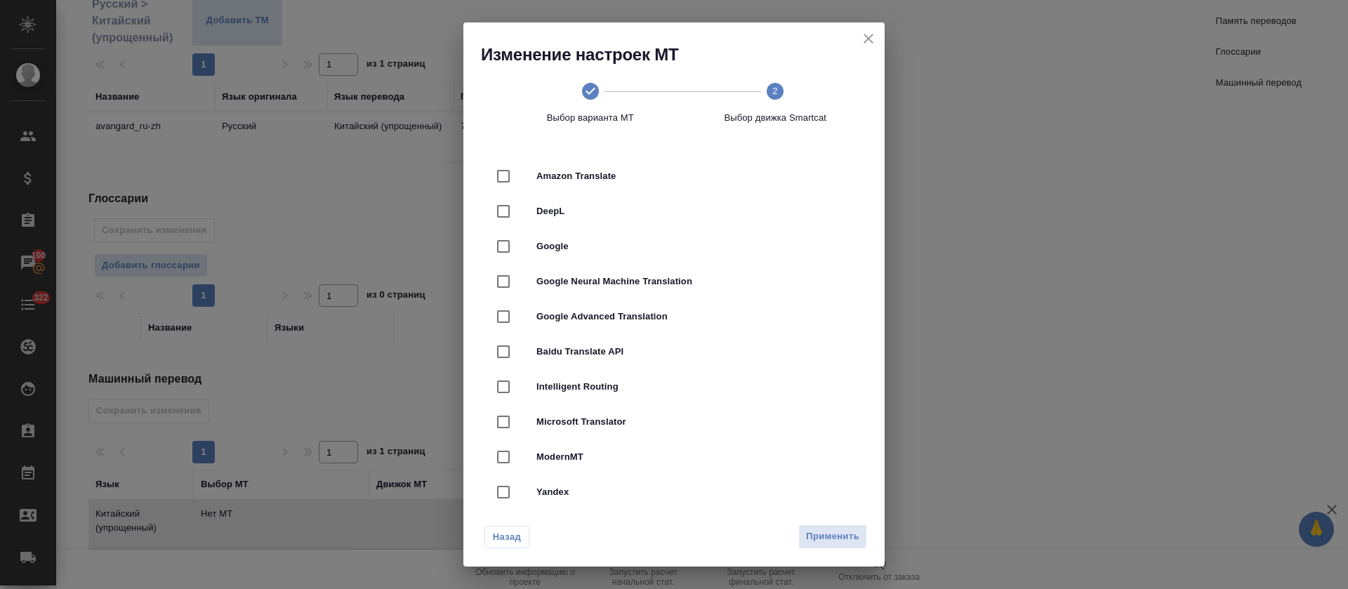
click at [554, 221] on div "DeepL" at bounding box center [674, 211] width 376 height 35
checkbox input "true"
click at [826, 539] on span "Применить" at bounding box center [832, 537] width 53 height 16
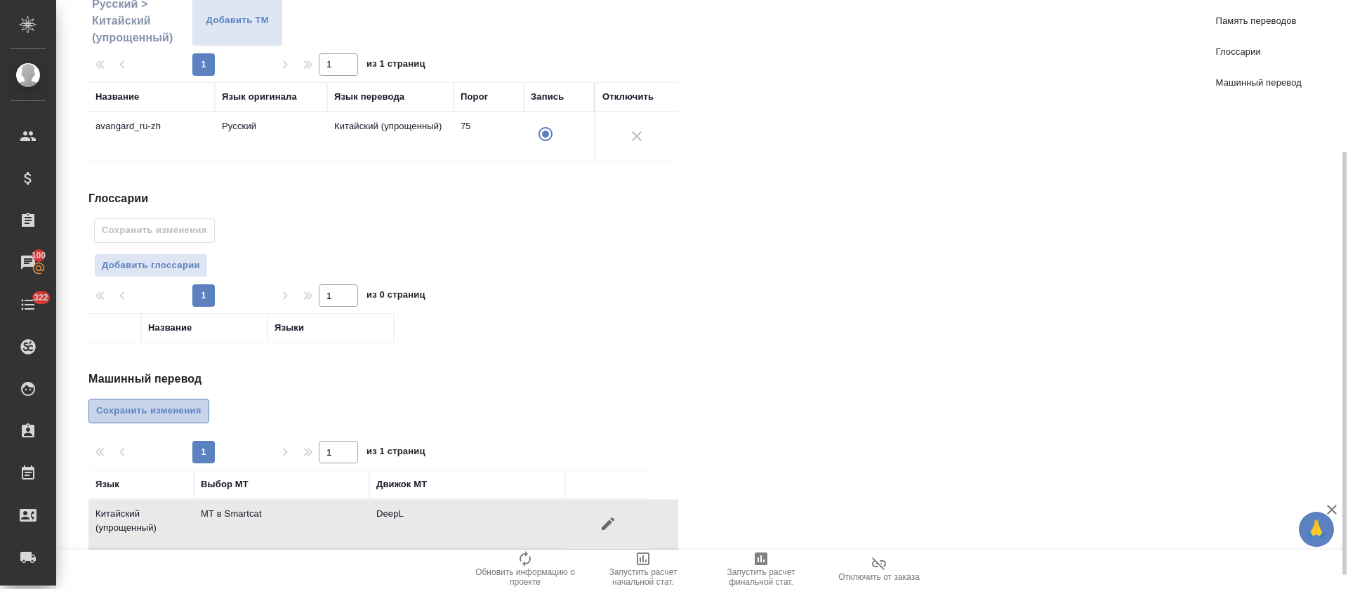
click at [172, 404] on button "Сохранить изменения" at bounding box center [148, 411] width 121 height 25
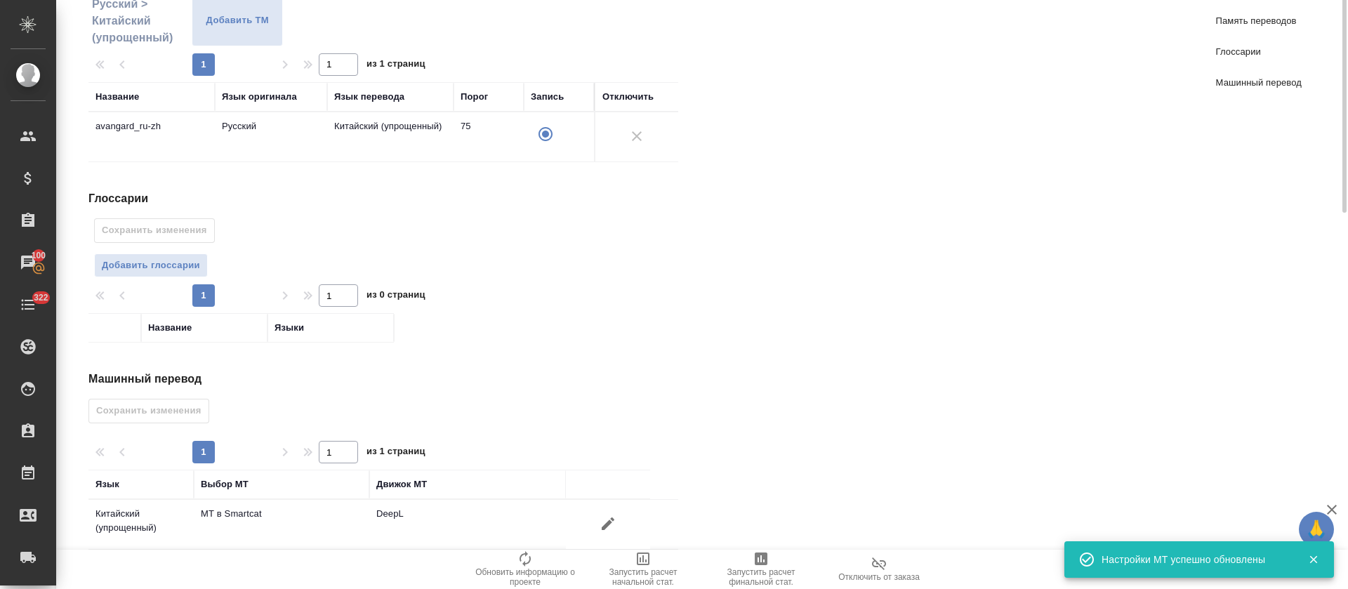
scroll to position [0, 0]
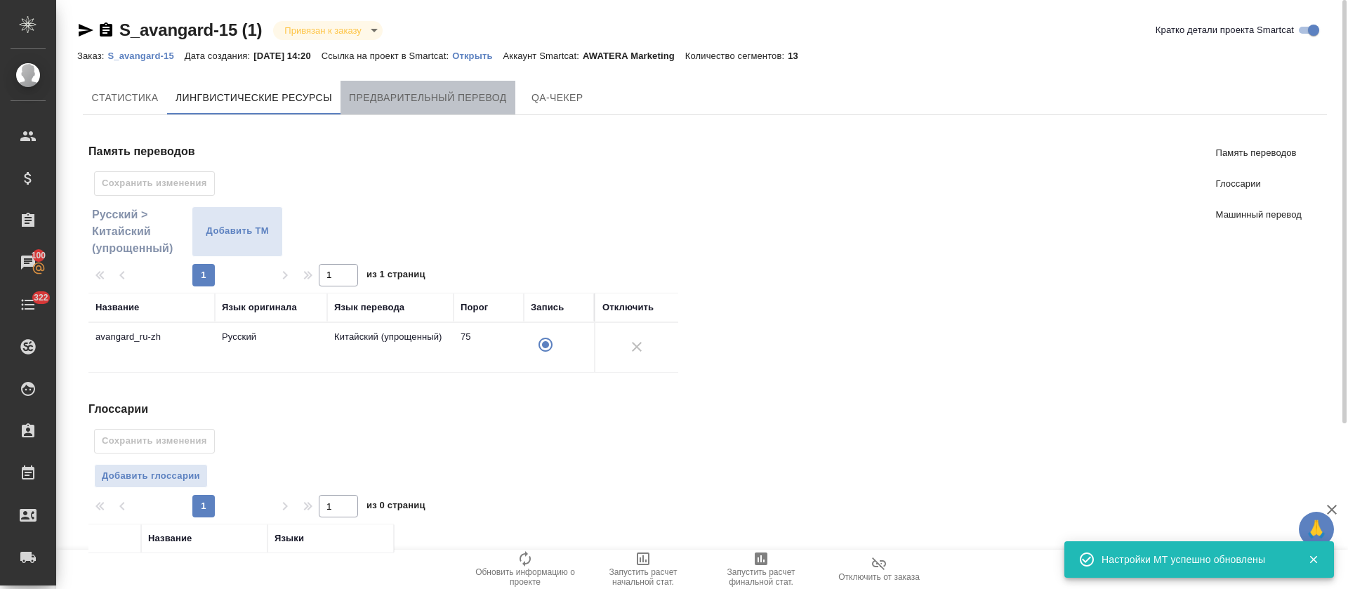
click at [451, 96] on span "Предварительный перевод" at bounding box center [428, 98] width 158 height 18
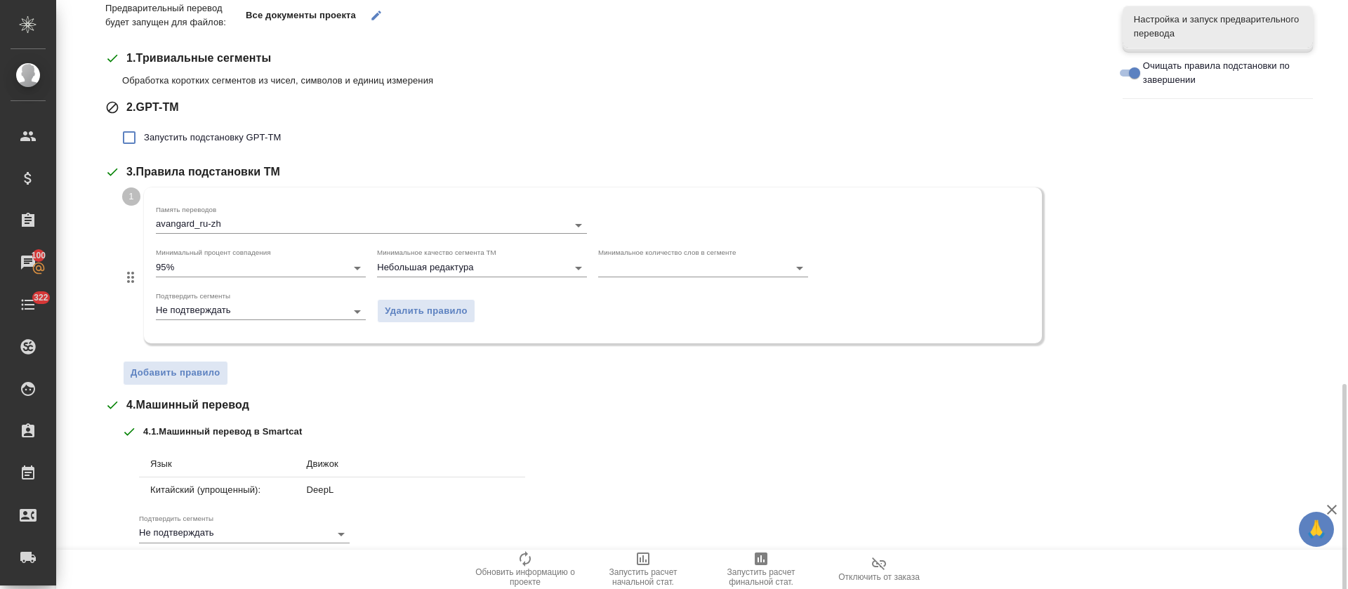
scroll to position [368, 0]
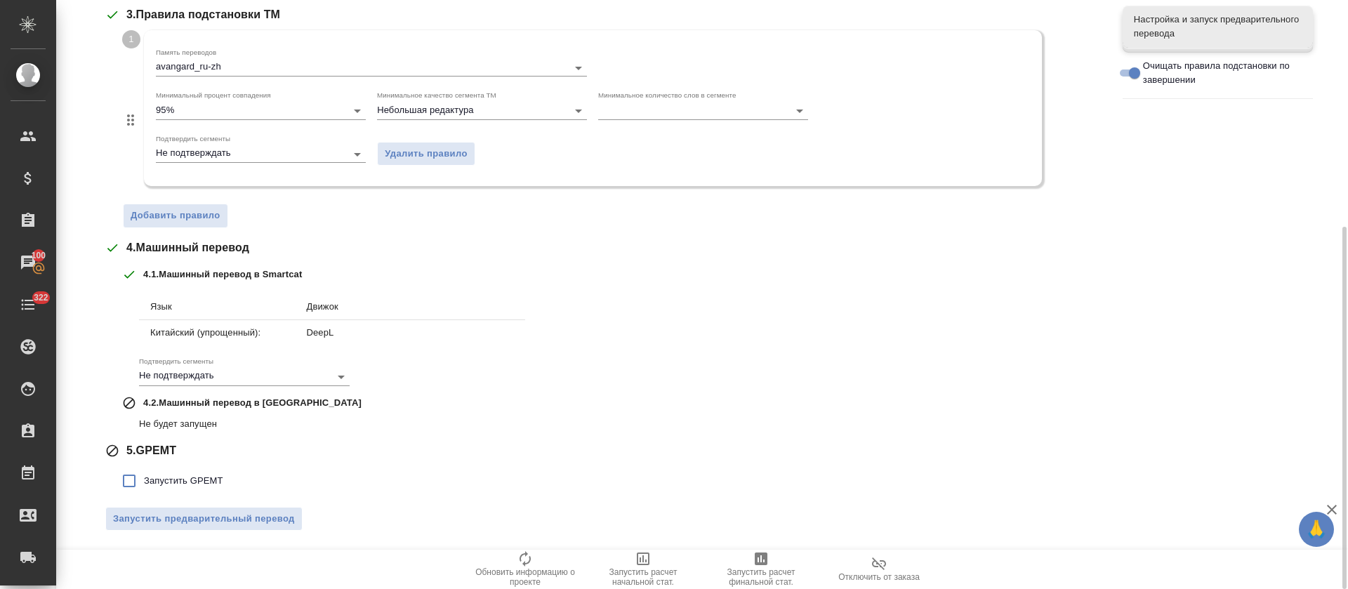
click at [209, 473] on label "Запустить GPEMT" at bounding box center [168, 480] width 109 height 29
click at [144, 473] on input "Запустить GPEMT" at bounding box center [128, 480] width 29 height 29
checkbox input "true"
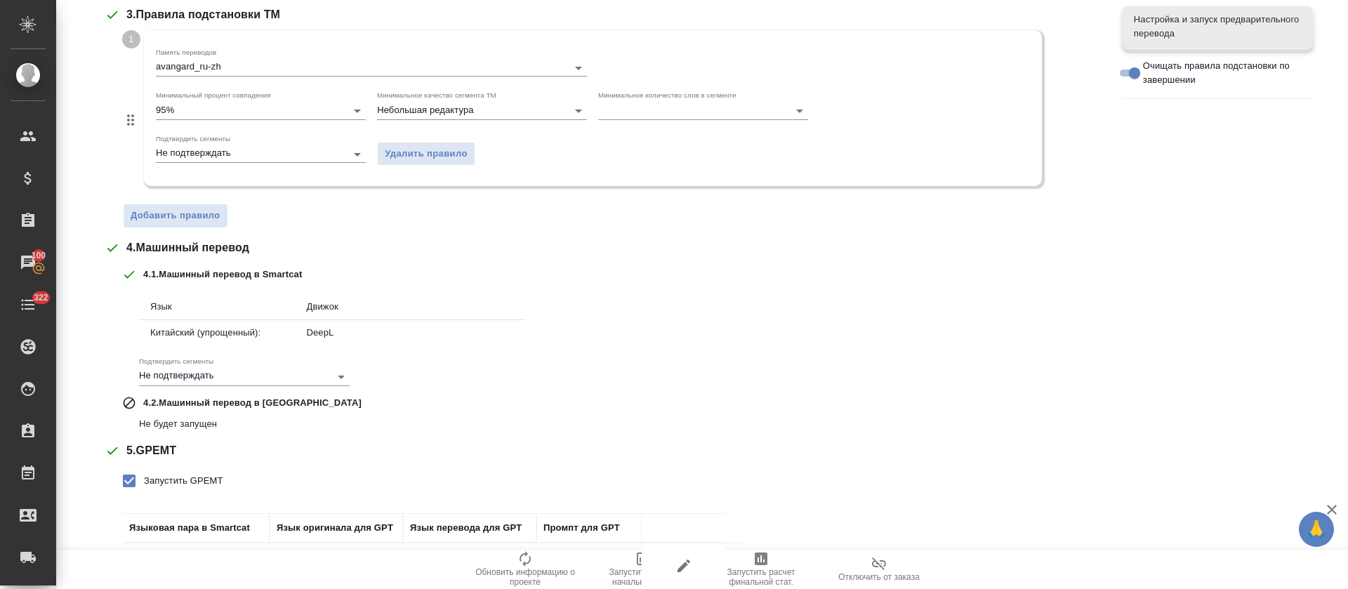
scroll to position [473, 0]
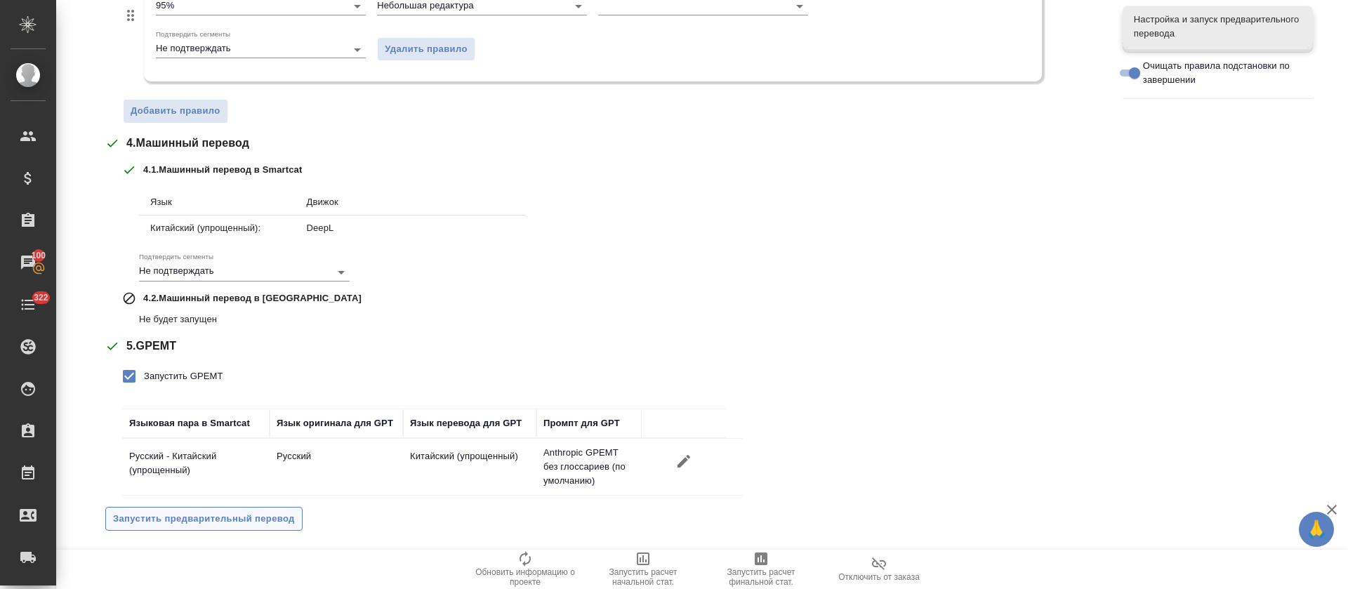
click at [206, 521] on span "Запустить предварительный перевод" at bounding box center [204, 519] width 182 height 16
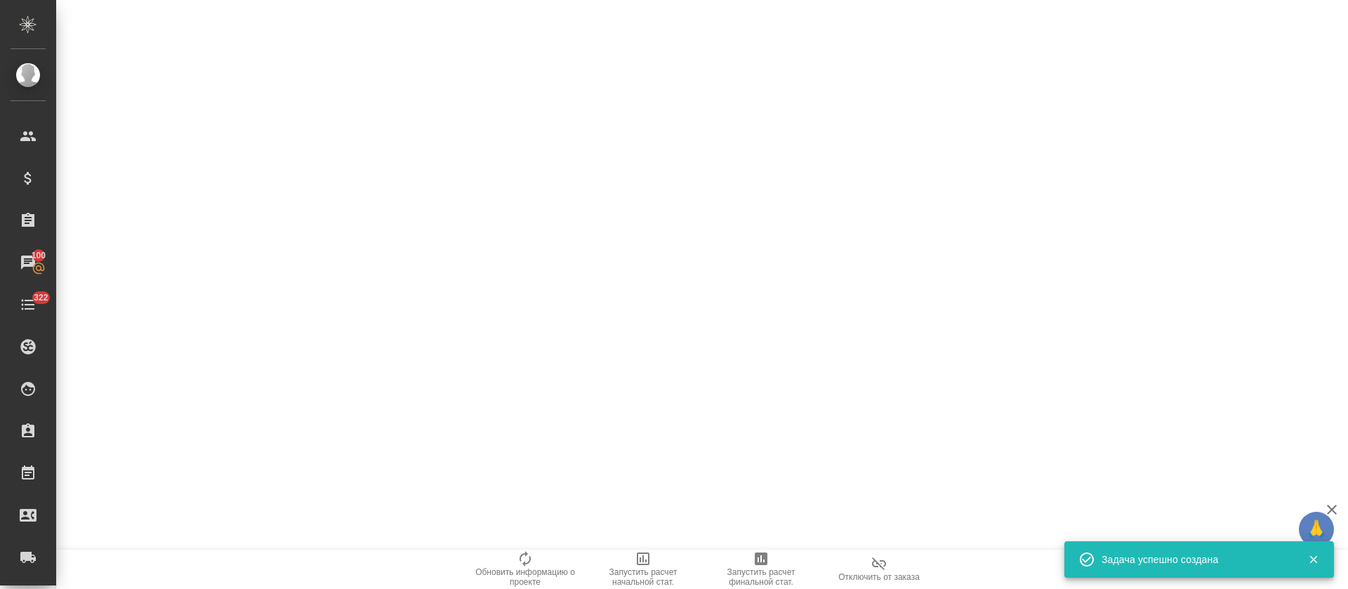
scroll to position [0, 0]
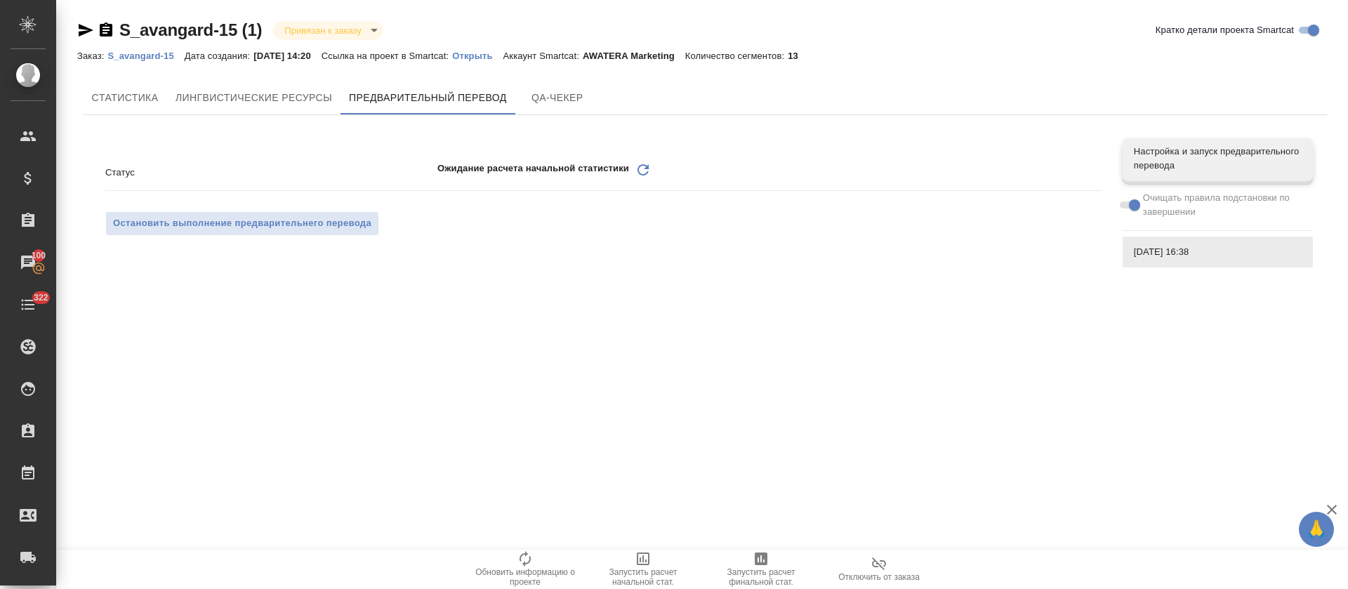
click at [641, 171] on icon "Обновить" at bounding box center [643, 170] width 17 height 17
click at [644, 174] on icon at bounding box center [643, 169] width 11 height 11
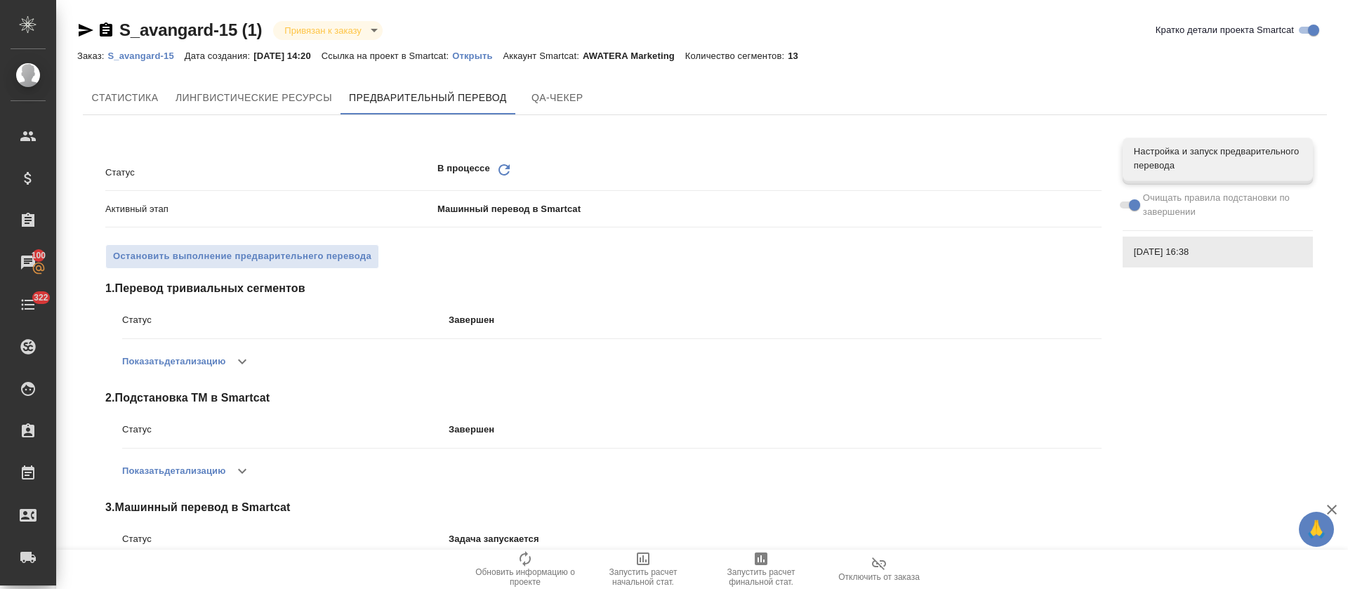
scroll to position [33, 0]
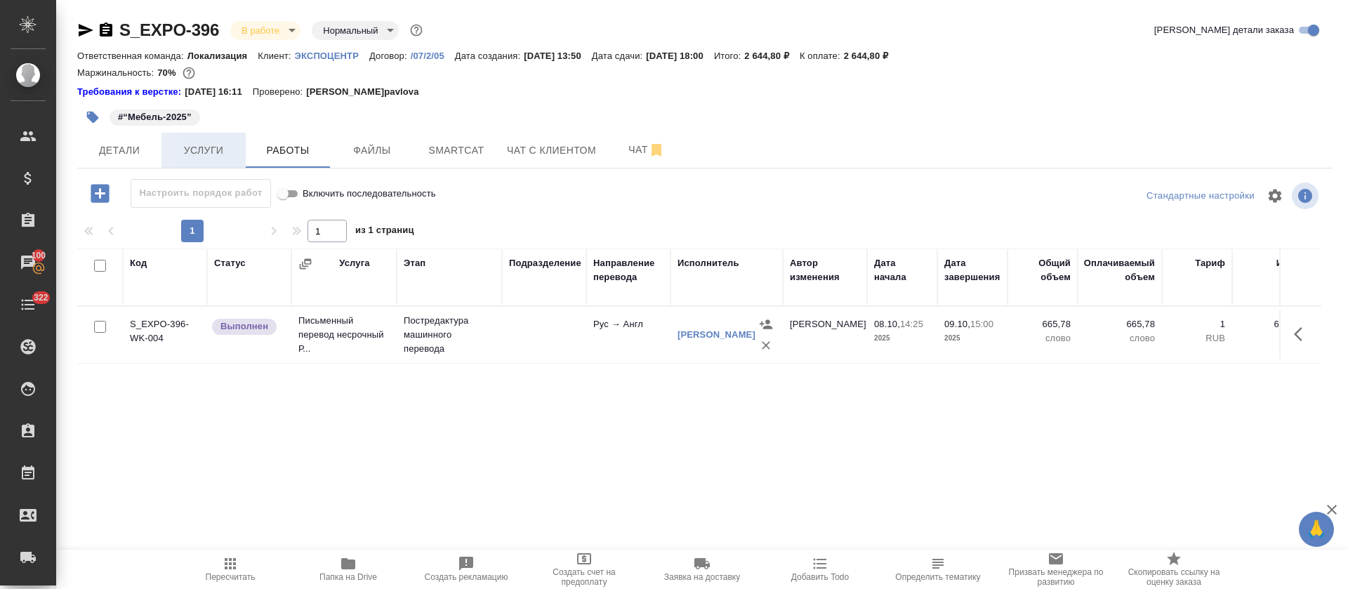
click at [202, 154] on span "Услуги" at bounding box center [203, 151] width 67 height 18
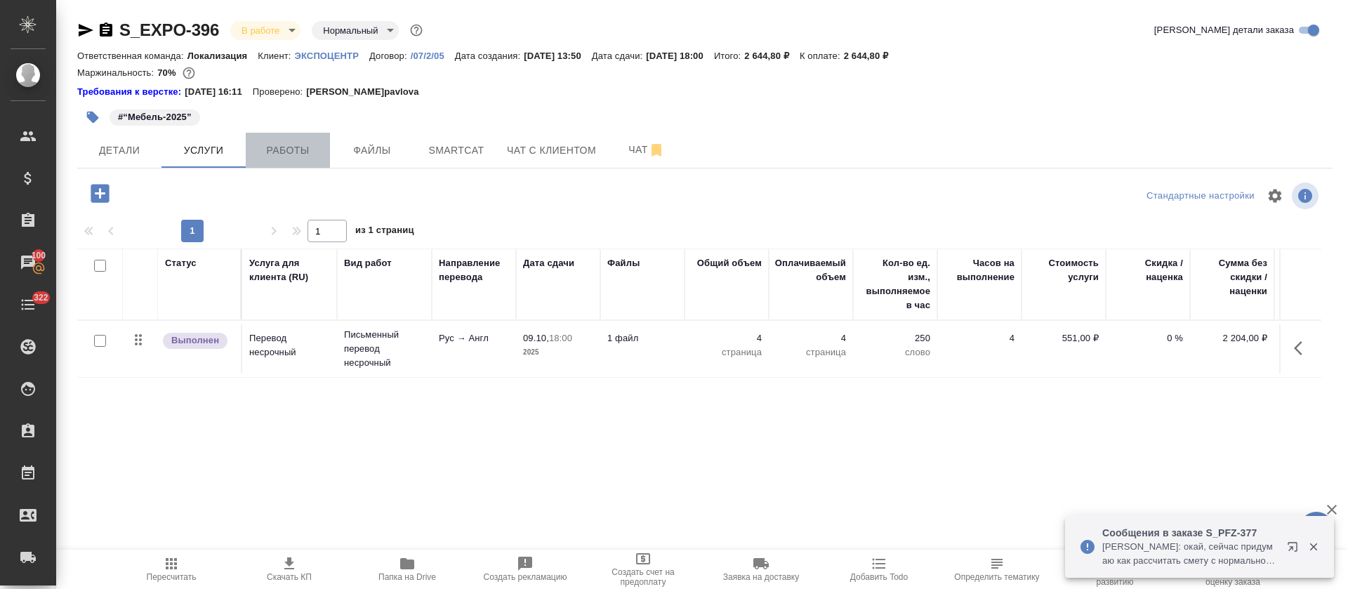
click at [305, 159] on button "Работы" at bounding box center [288, 150] width 84 height 35
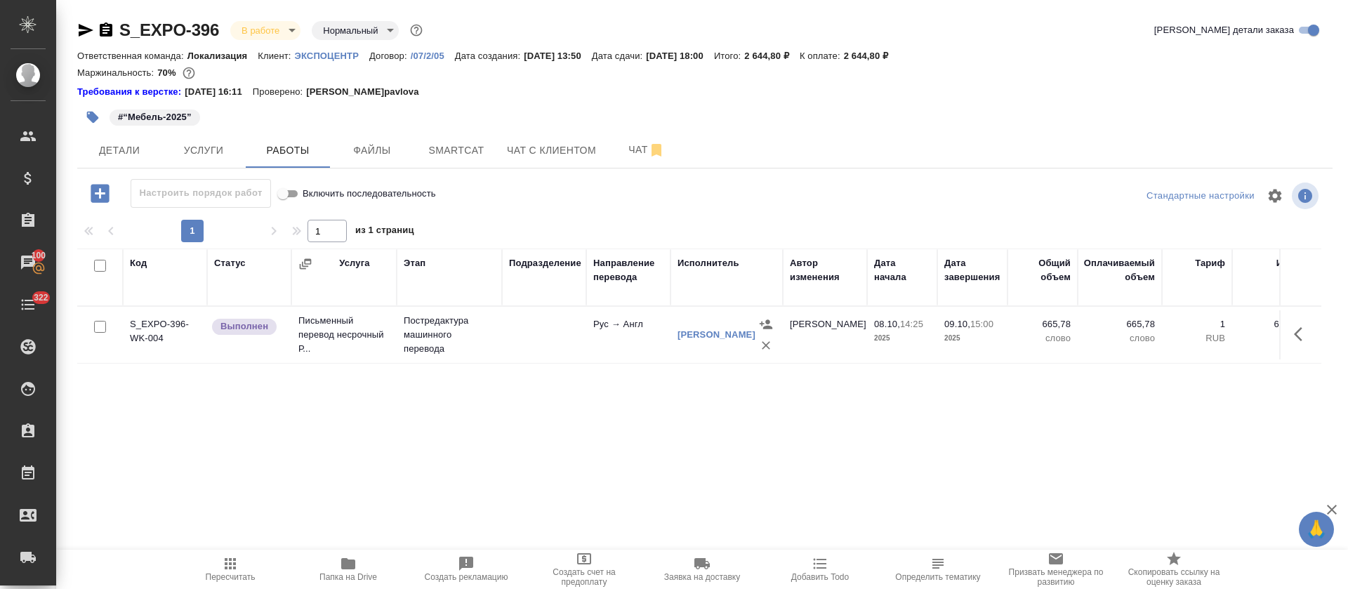
drag, startPoint x: 701, startPoint y: 558, endPoint x: 702, endPoint y: 586, distance: 28.8
click at [702, 586] on button "Заявка на доставку" at bounding box center [702, 569] width 118 height 39
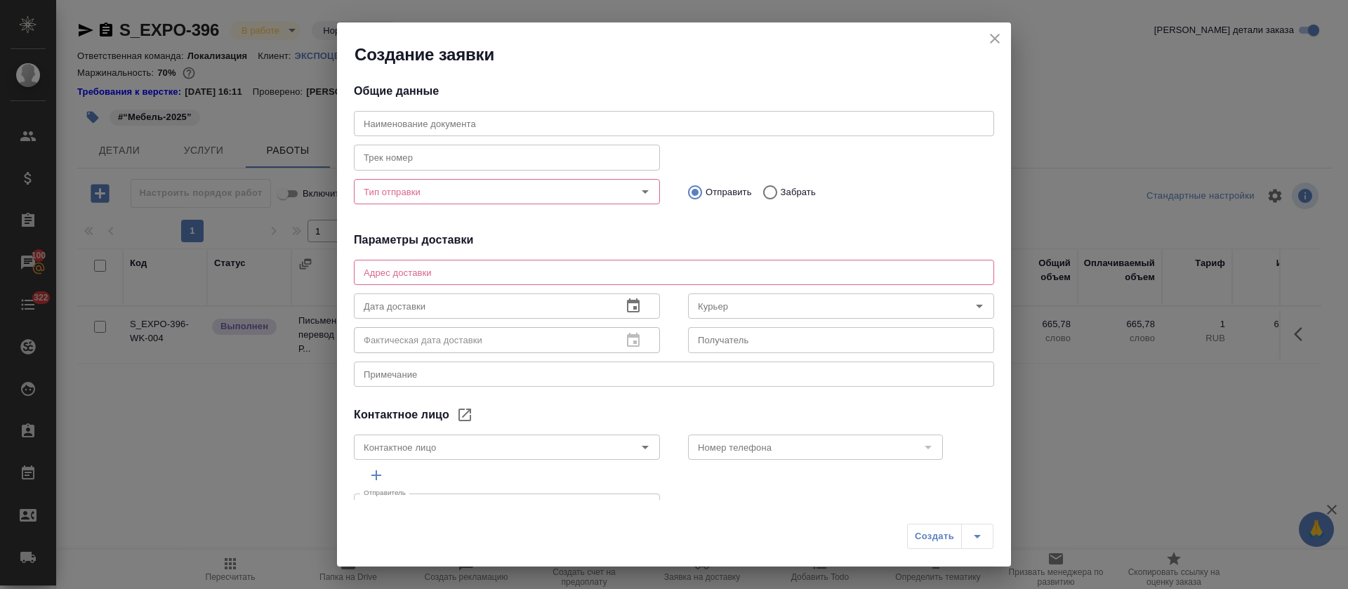
type input "[PERSON_NAME]"
drag, startPoint x: 991, startPoint y: 39, endPoint x: 983, endPoint y: 44, distance: 9.2
click at [991, 39] on icon "close" at bounding box center [995, 38] width 17 height 17
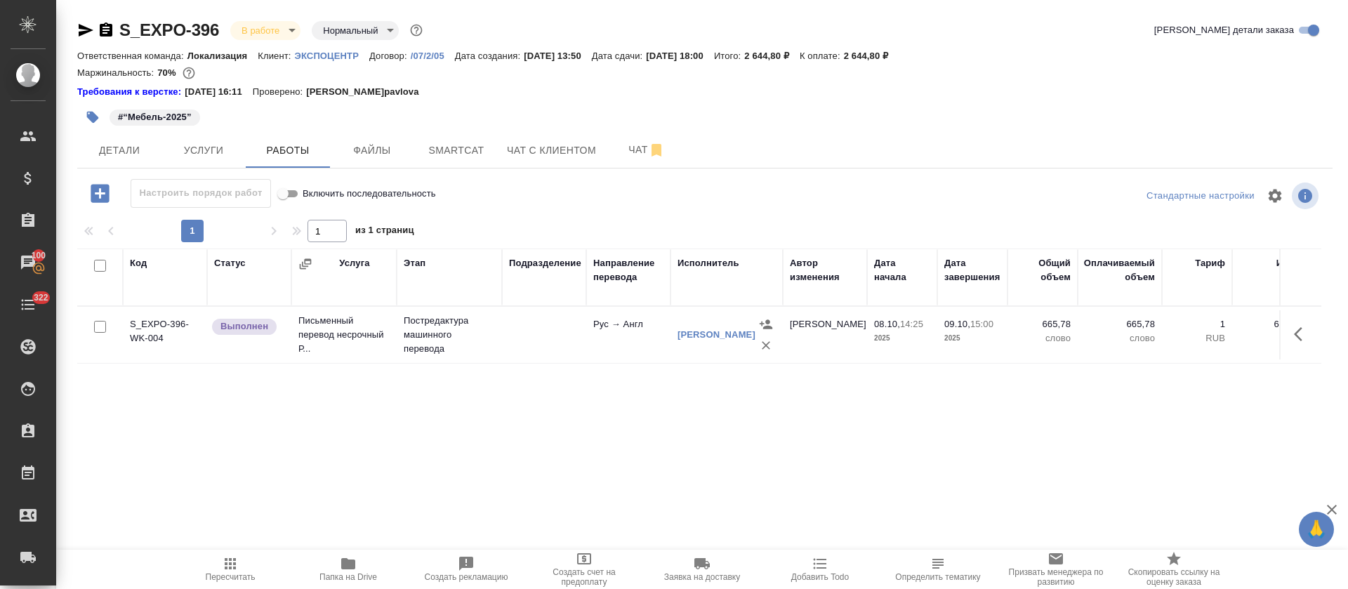
click at [337, 571] on span "Папка на Drive" at bounding box center [348, 568] width 101 height 27
click at [1294, 336] on icon "button" at bounding box center [1302, 334] width 17 height 17
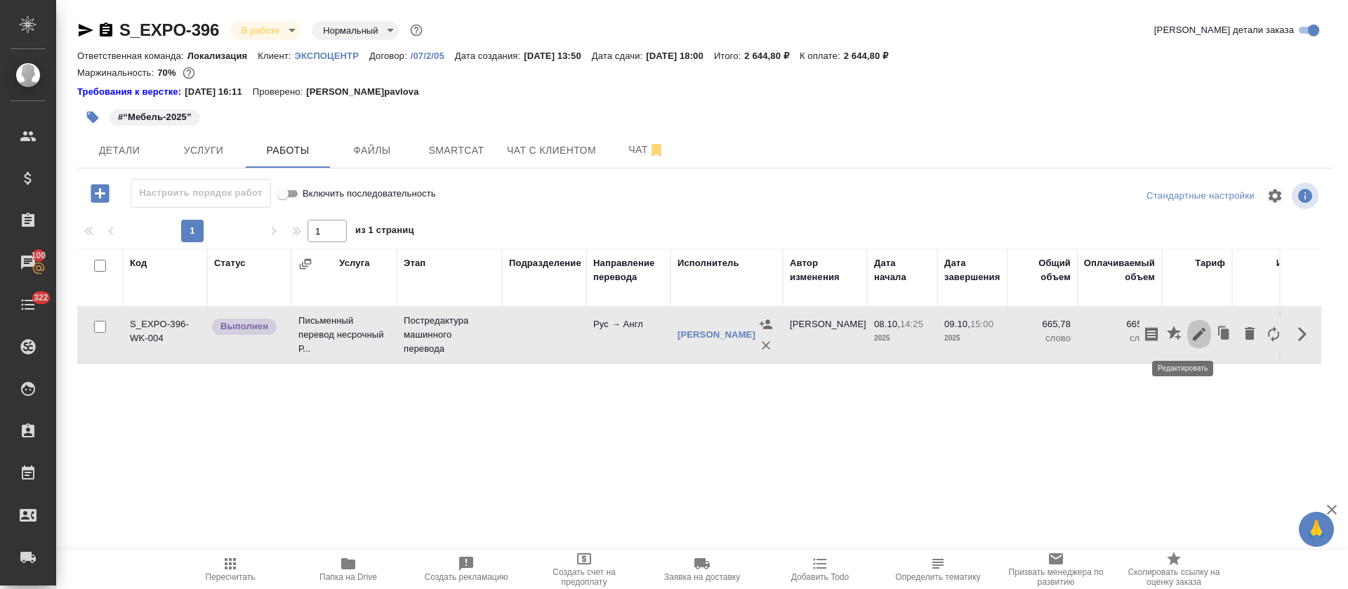
click at [1193, 334] on icon "button" at bounding box center [1199, 334] width 13 height 13
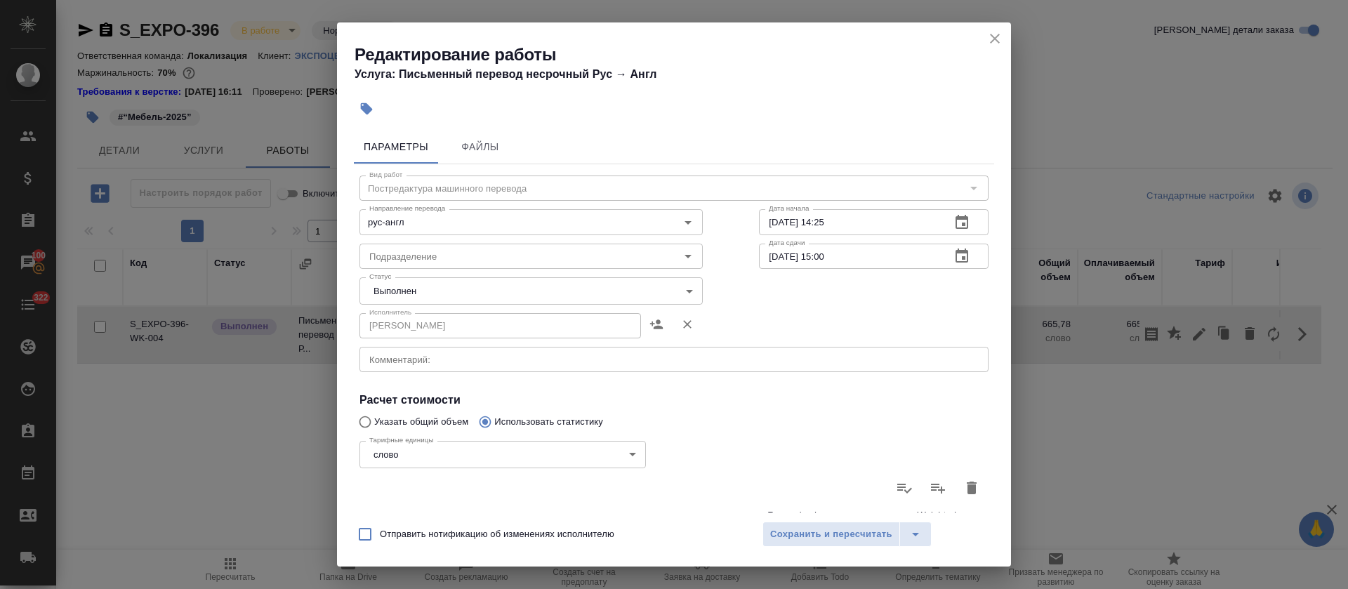
click at [431, 298] on body "🙏 .cls-1 fill:#fff; AWATERA [PERSON_NAME] Спецификации Заказы 100 Чаты 322 Todo…" at bounding box center [674, 294] width 1348 height 589
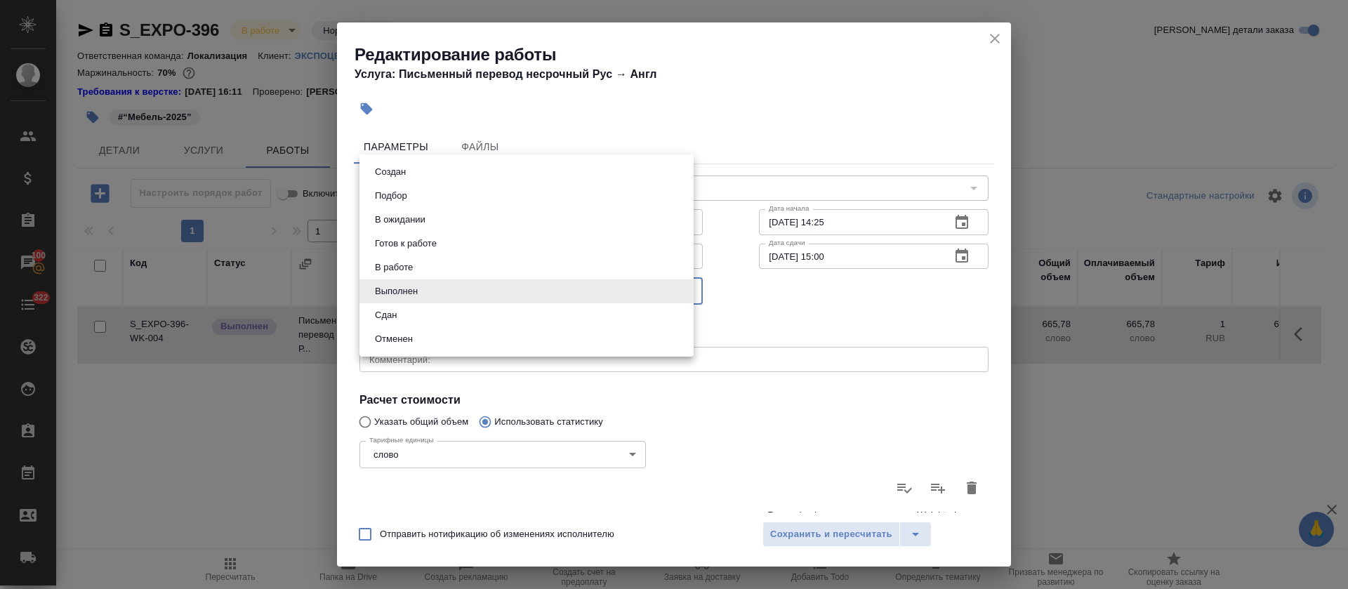
click at [423, 317] on li "Сдан" at bounding box center [527, 315] width 334 height 24
type input "closed"
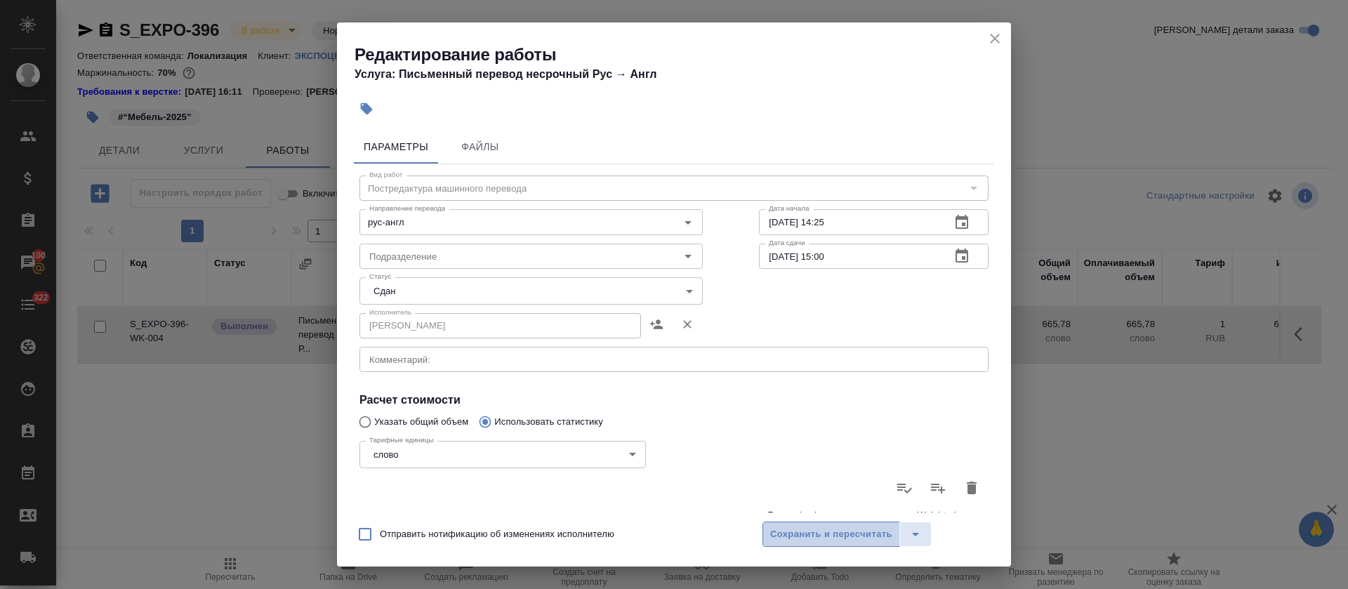
click at [782, 523] on button "Сохранить и пересчитать" at bounding box center [832, 534] width 138 height 25
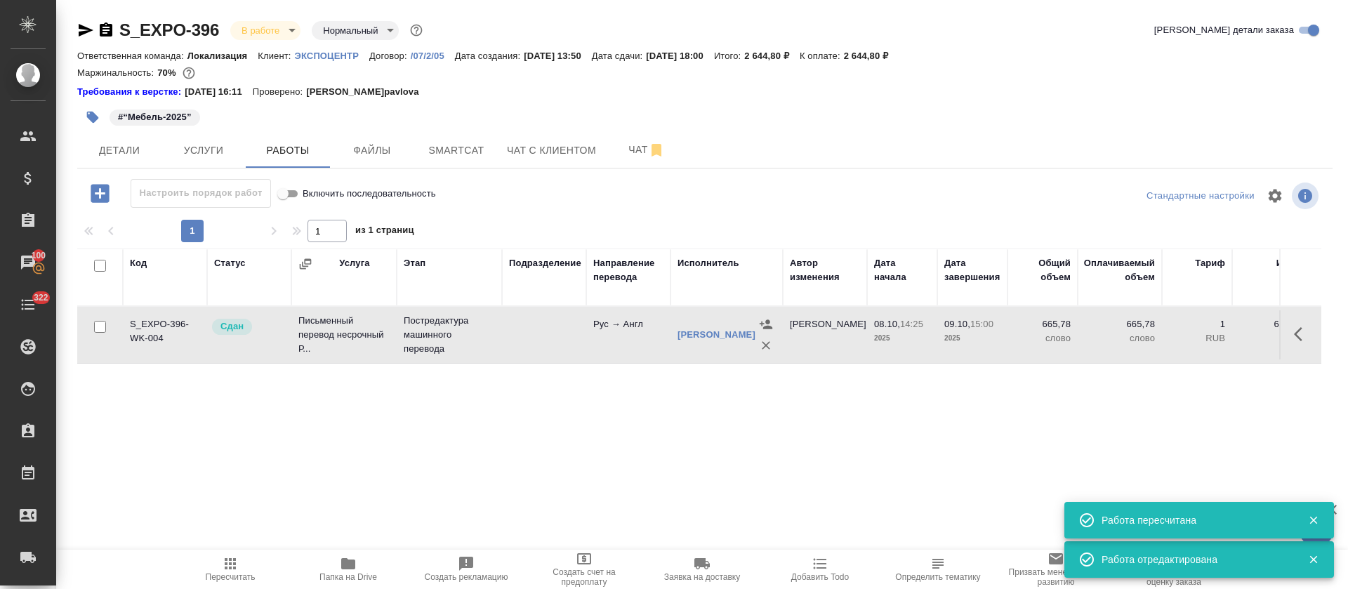
click at [286, 31] on body "🙏 .cls-1 fill:#fff; AWATERA Tretyakova Olga Клиенты Спецификации Заказы 100 Чат…" at bounding box center [674, 294] width 1348 height 589
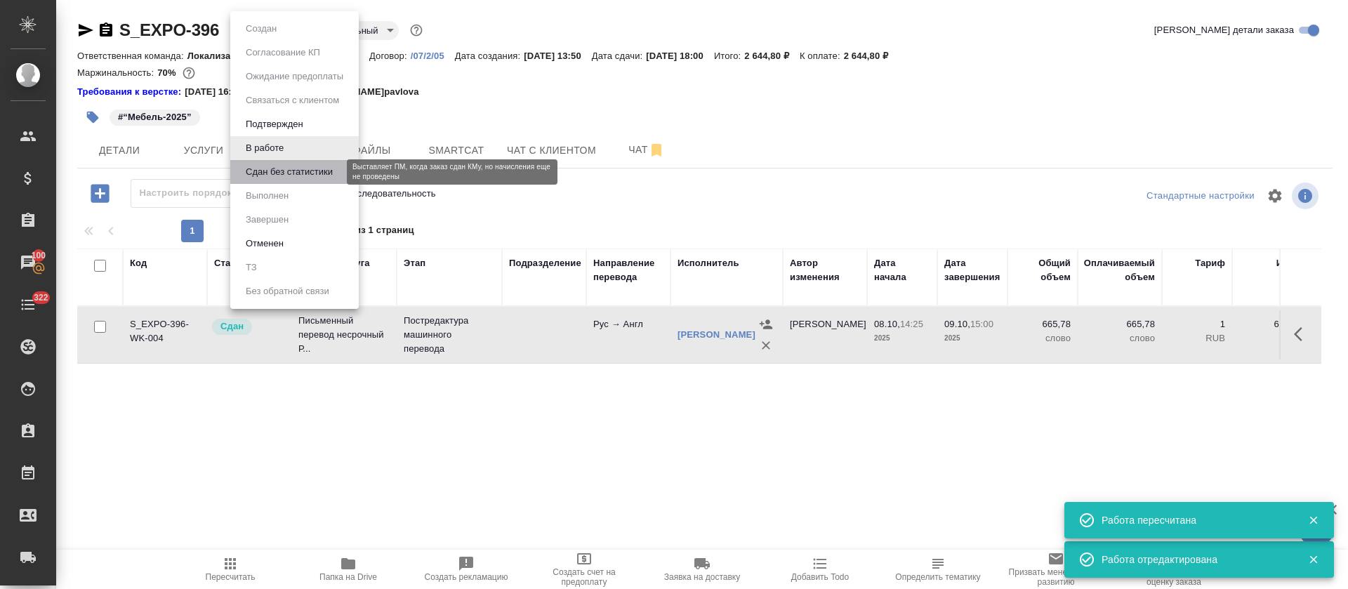
click at [266, 170] on button "Сдан без статистики" at bounding box center [289, 171] width 95 height 15
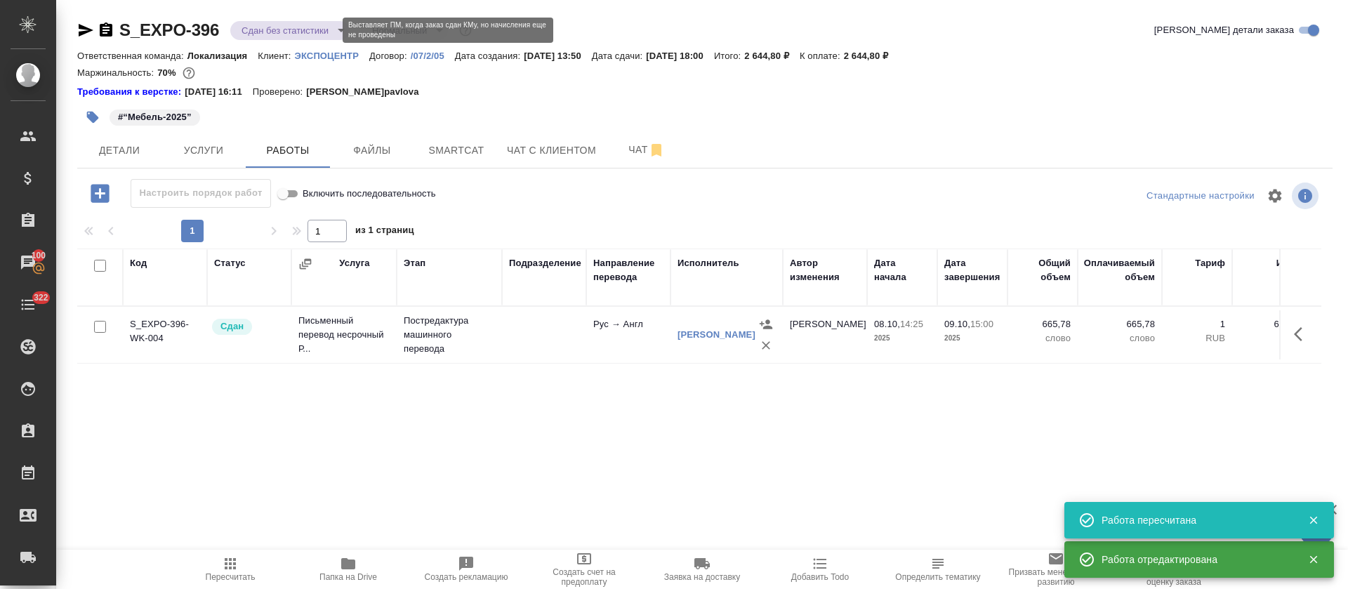
click at [334, 29] on body "🙏 .cls-1 fill:#fff; AWATERA Tretyakova Olga Клиенты Спецификации Заказы 100 Чат…" at bounding box center [674, 294] width 1348 height 589
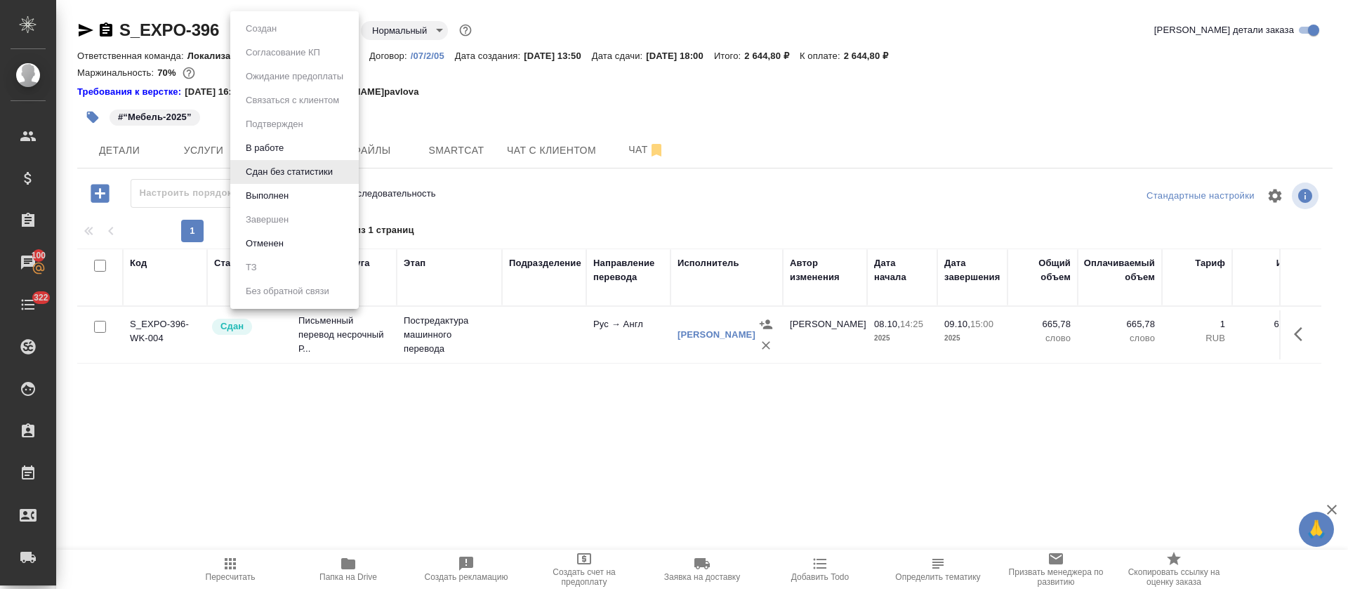
click at [324, 203] on li "Выполнен" at bounding box center [294, 196] width 128 height 24
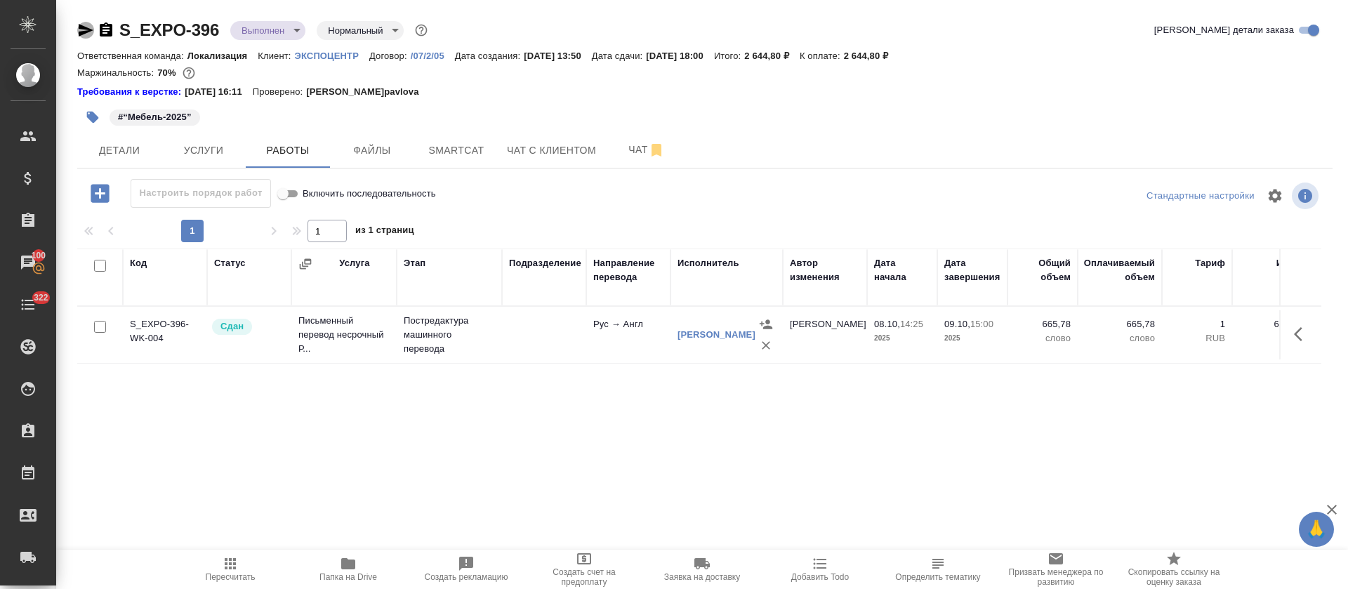
click at [86, 27] on icon "button" at bounding box center [86, 30] width 15 height 13
click at [142, 163] on button "Детали" at bounding box center [119, 150] width 84 height 35
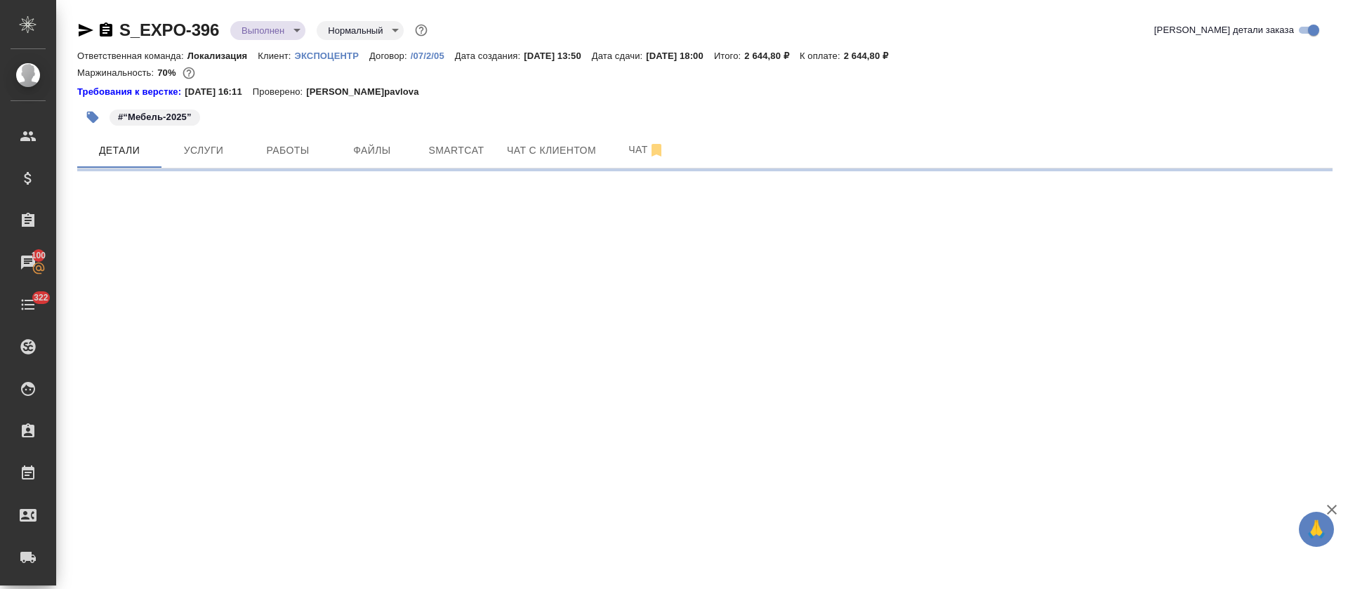
select select "RU"
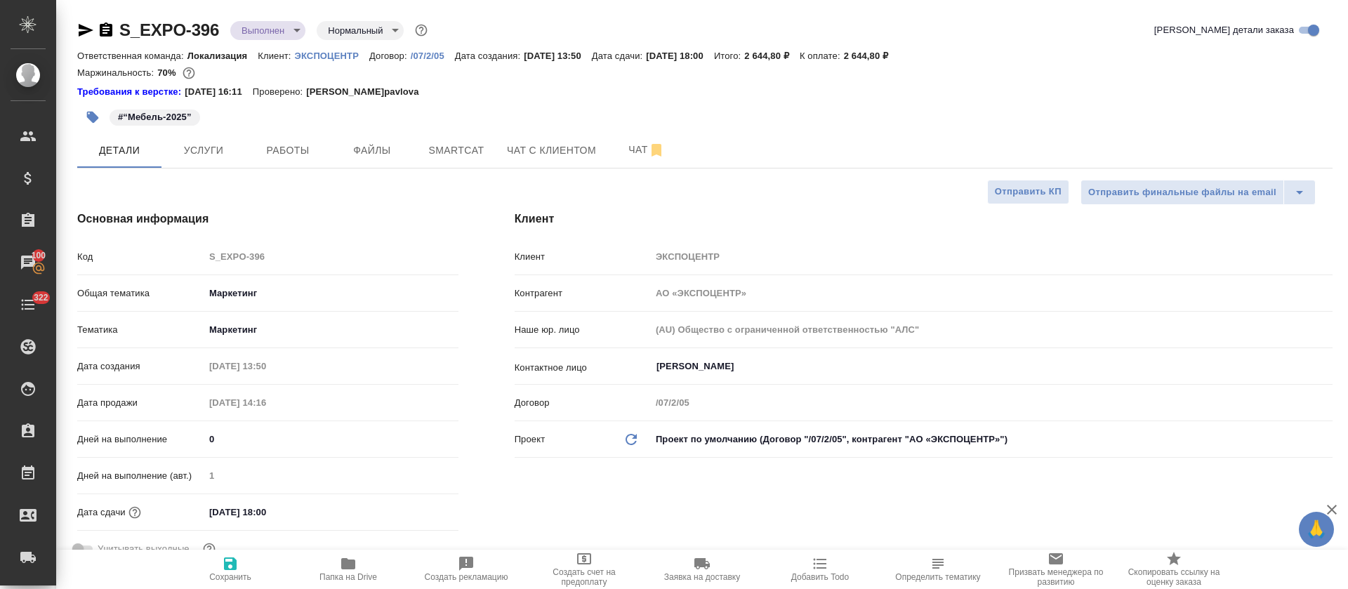
type textarea "x"
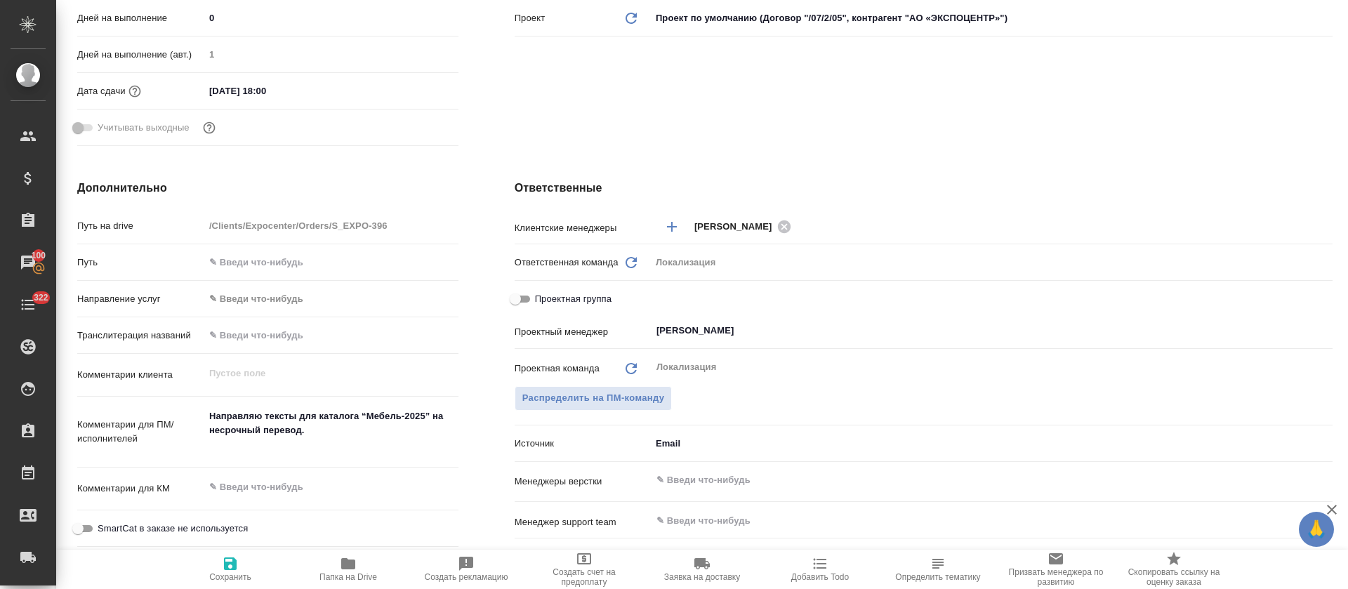
type textarea "x"
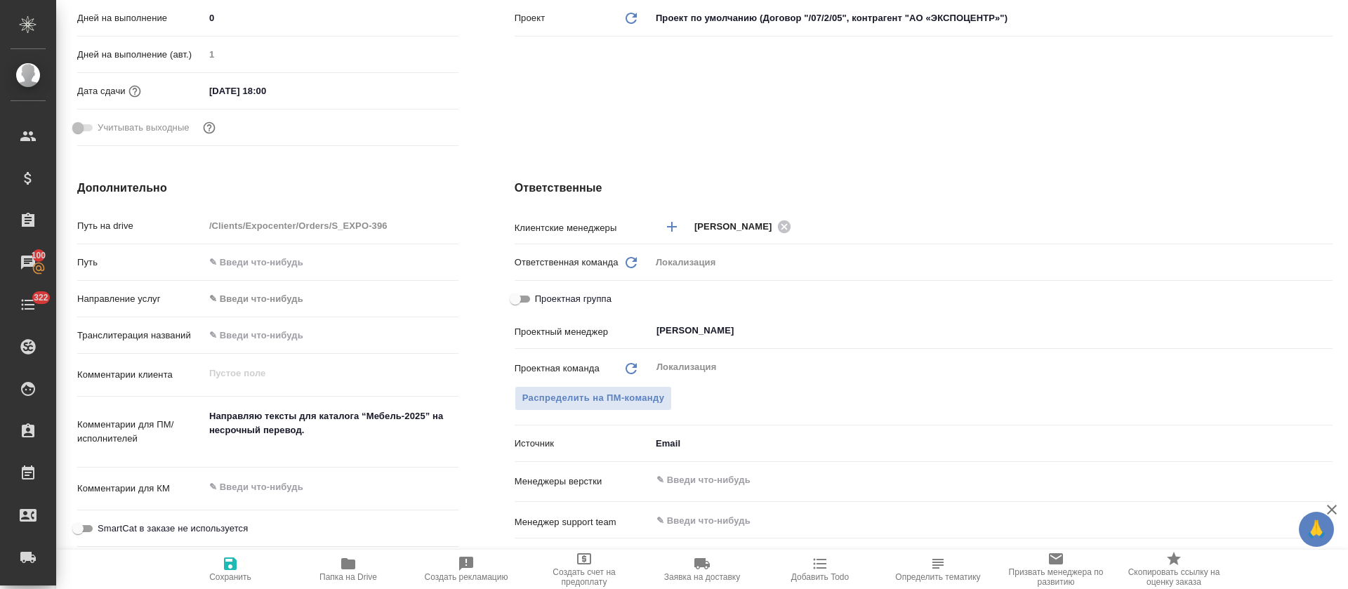
type textarea "x"
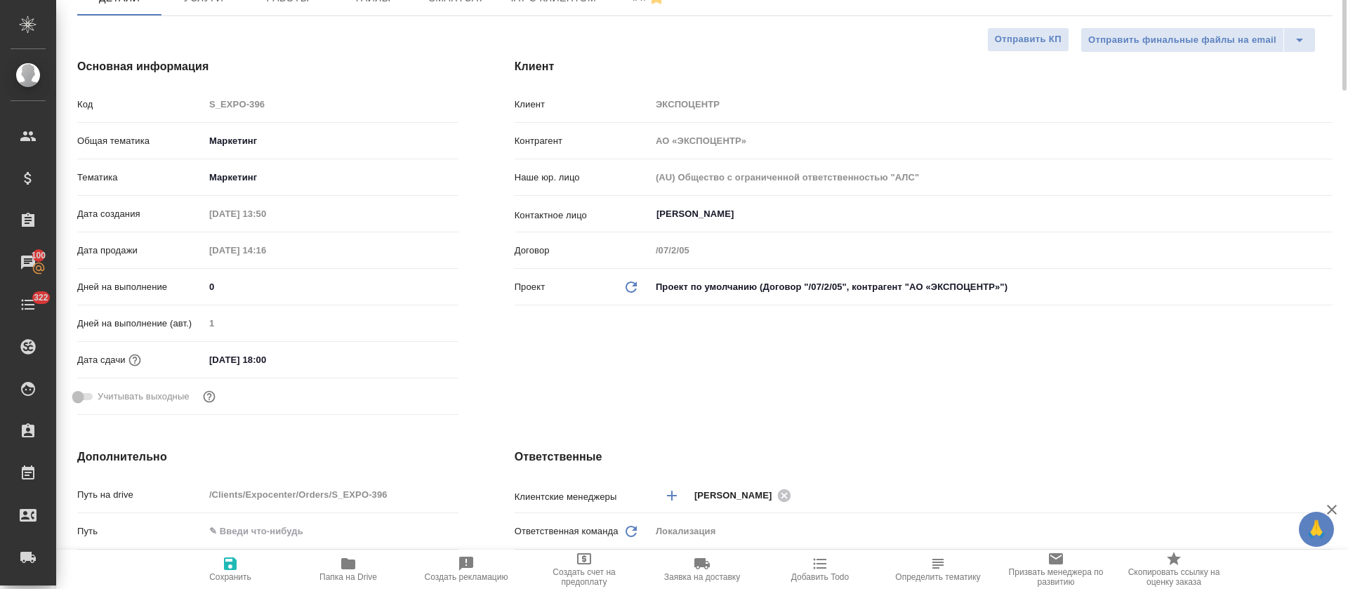
scroll to position [0, 0]
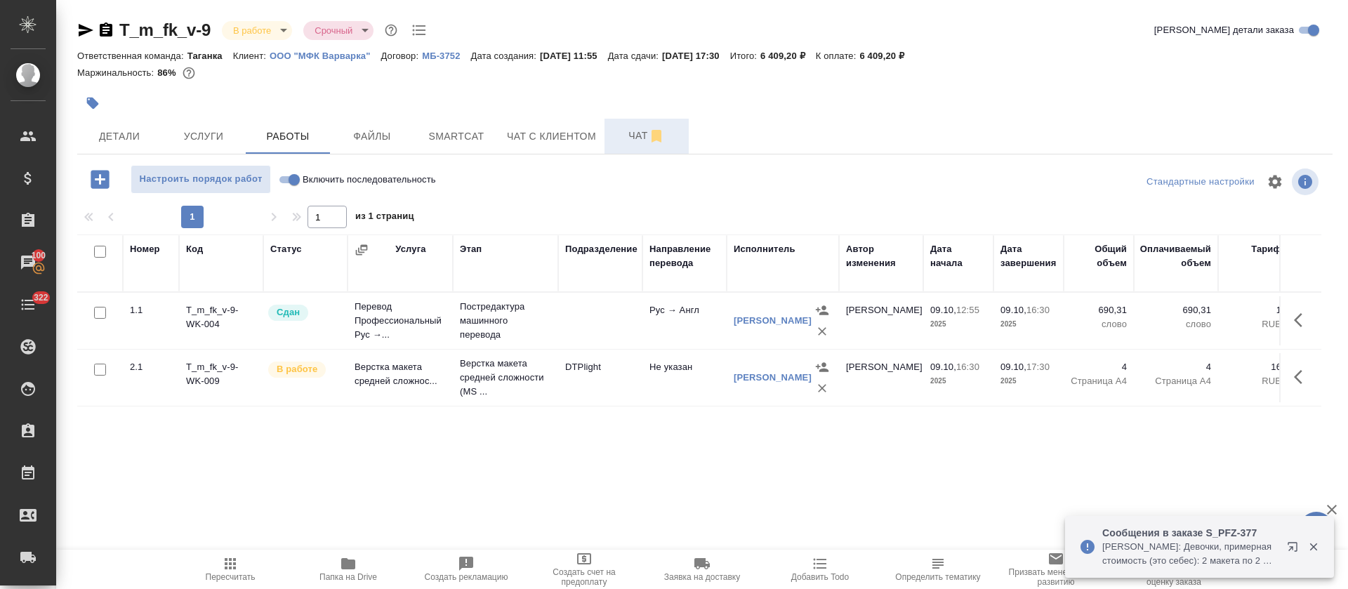
click at [635, 124] on button "Чат" at bounding box center [647, 136] width 84 height 35
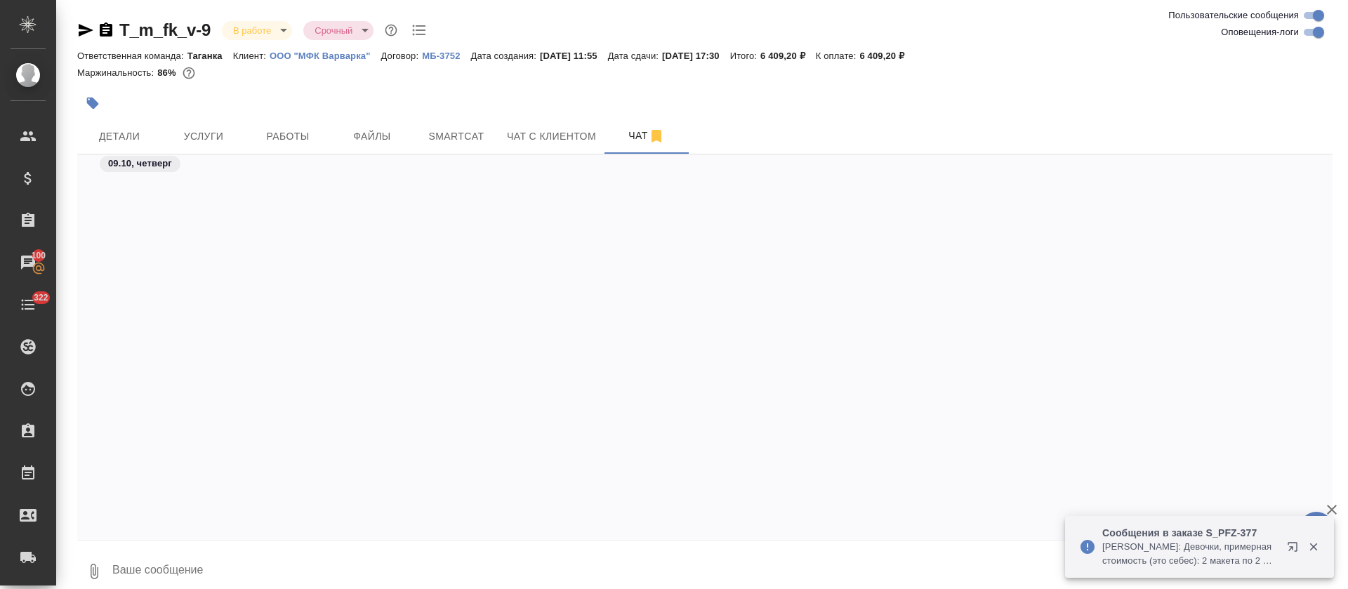
scroll to position [4056, 0]
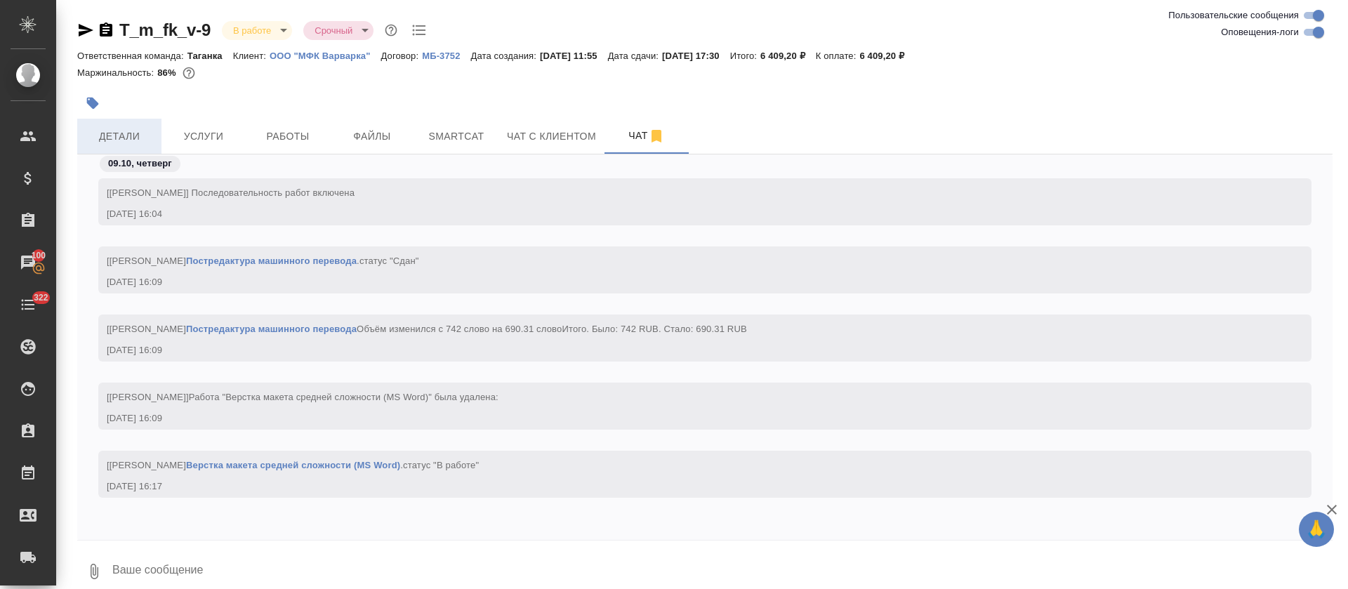
click at [114, 135] on span "Детали" at bounding box center [119, 137] width 67 height 18
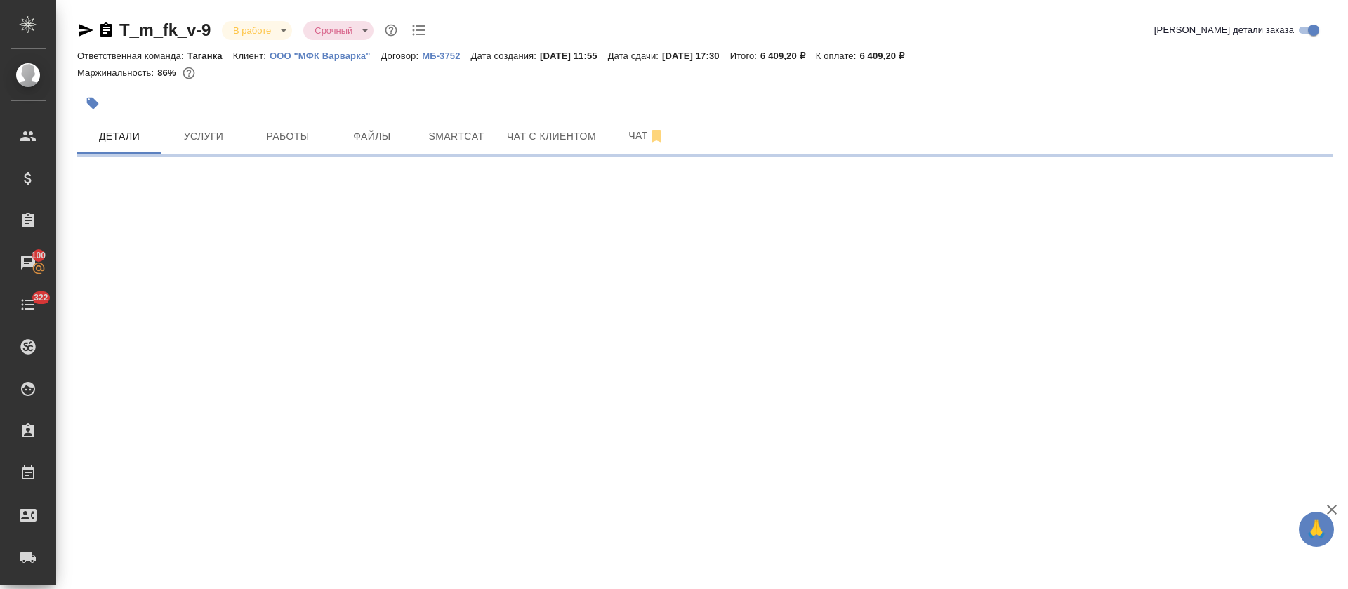
select select "RU"
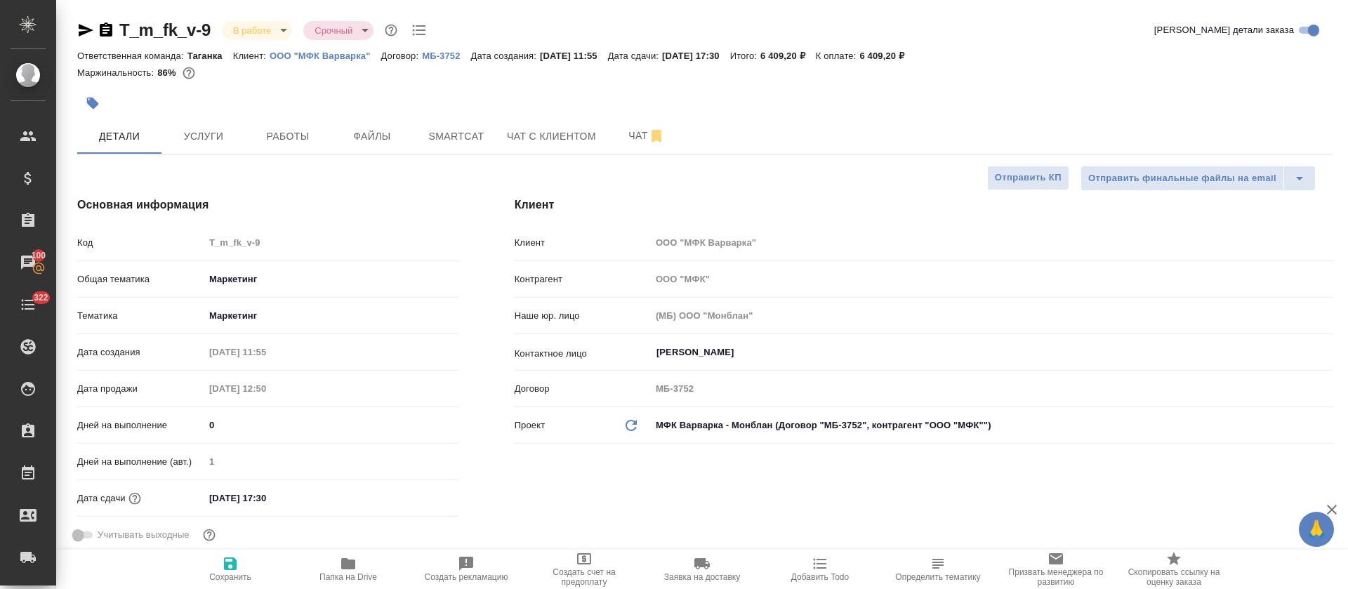
type textarea "x"
click at [637, 132] on span "Чат" at bounding box center [646, 136] width 67 height 18
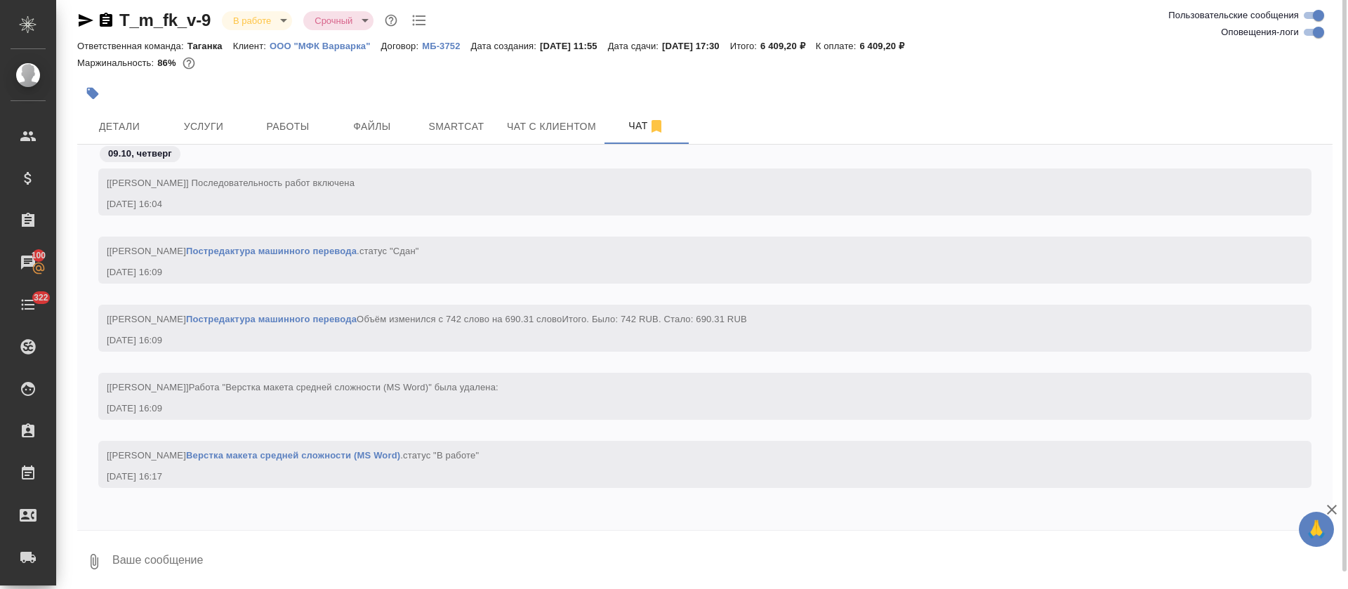
scroll to position [15, 0]
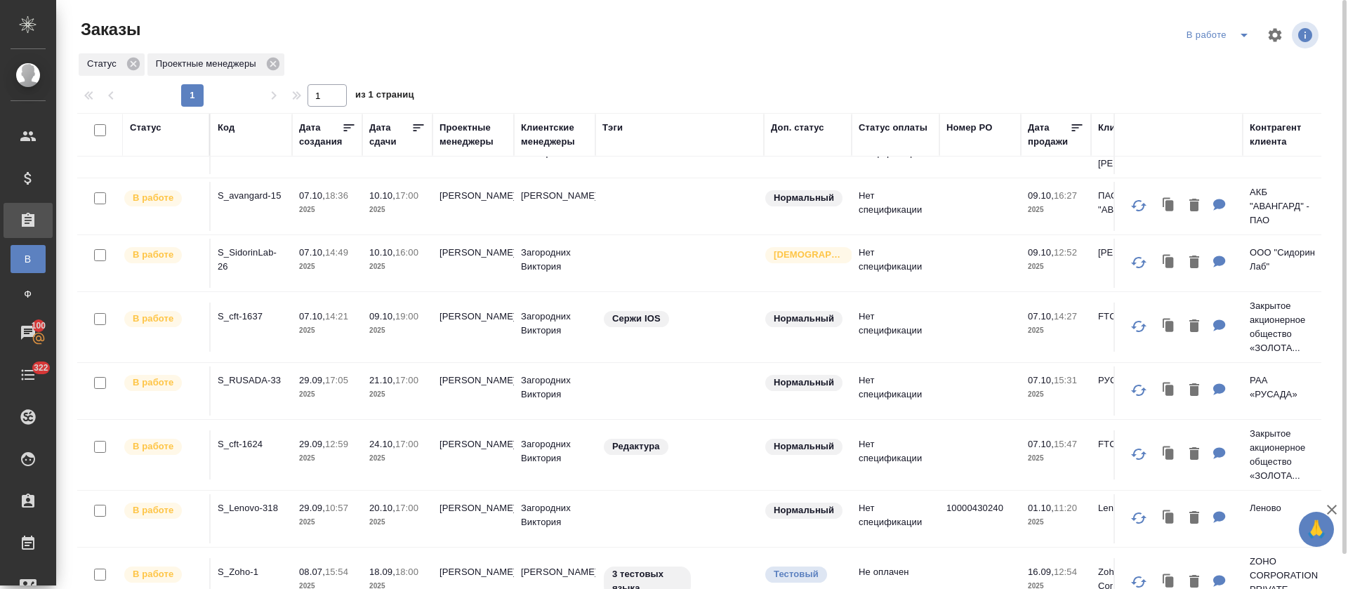
click at [1243, 34] on icon "split button" at bounding box center [1244, 36] width 7 height 4
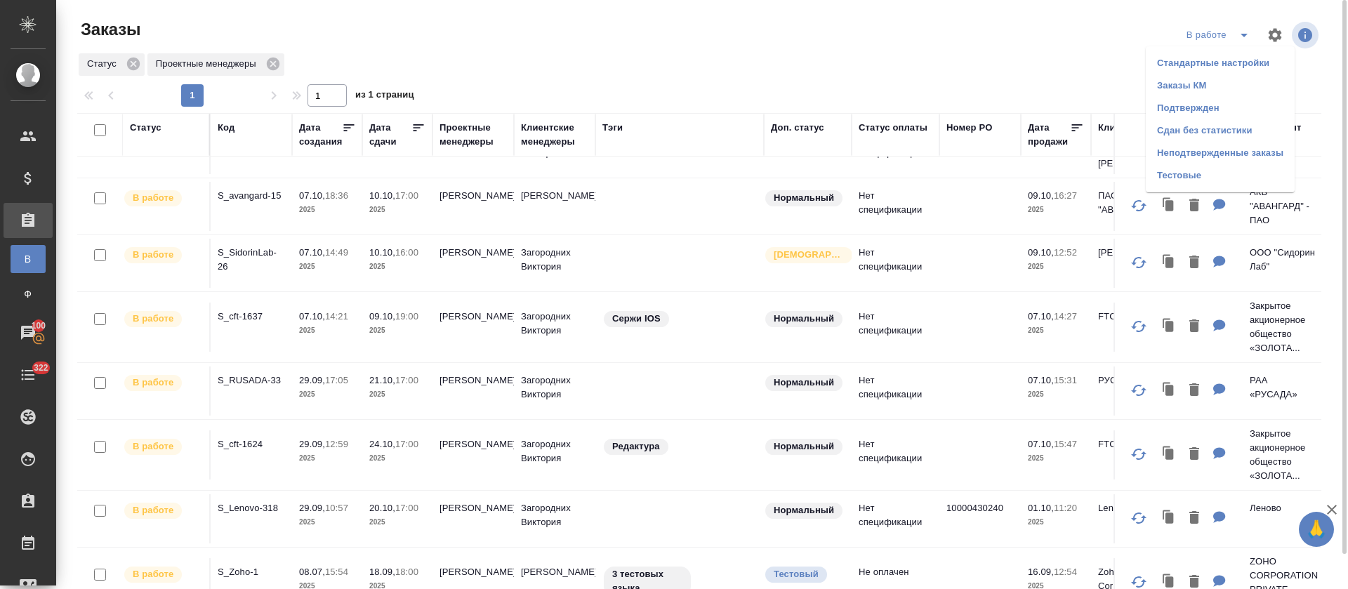
click at [1226, 130] on li "Сдан без статистики" at bounding box center [1220, 130] width 149 height 22
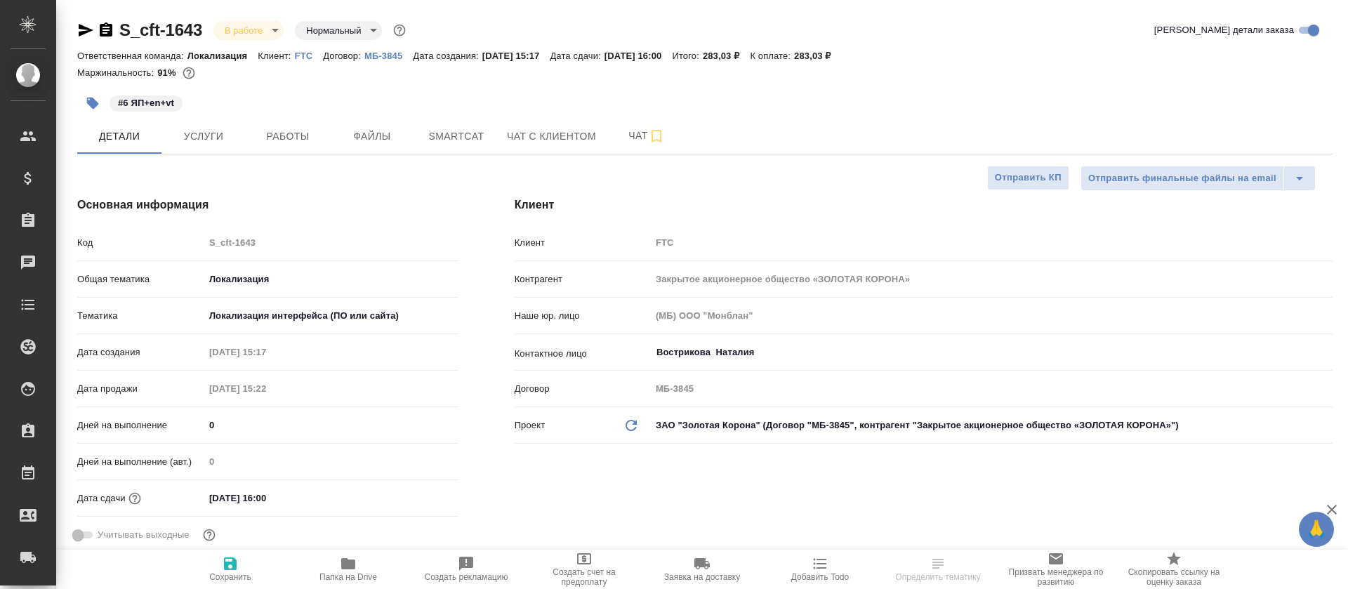
select select "RU"
type textarea "x"
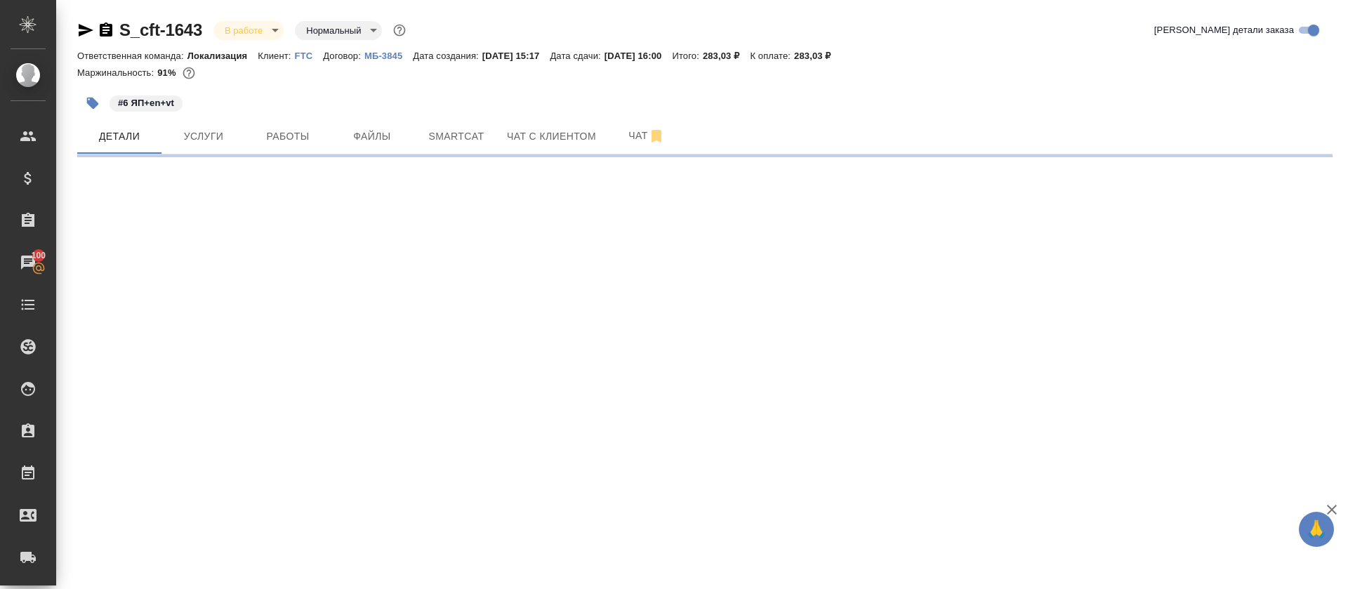
select select "RU"
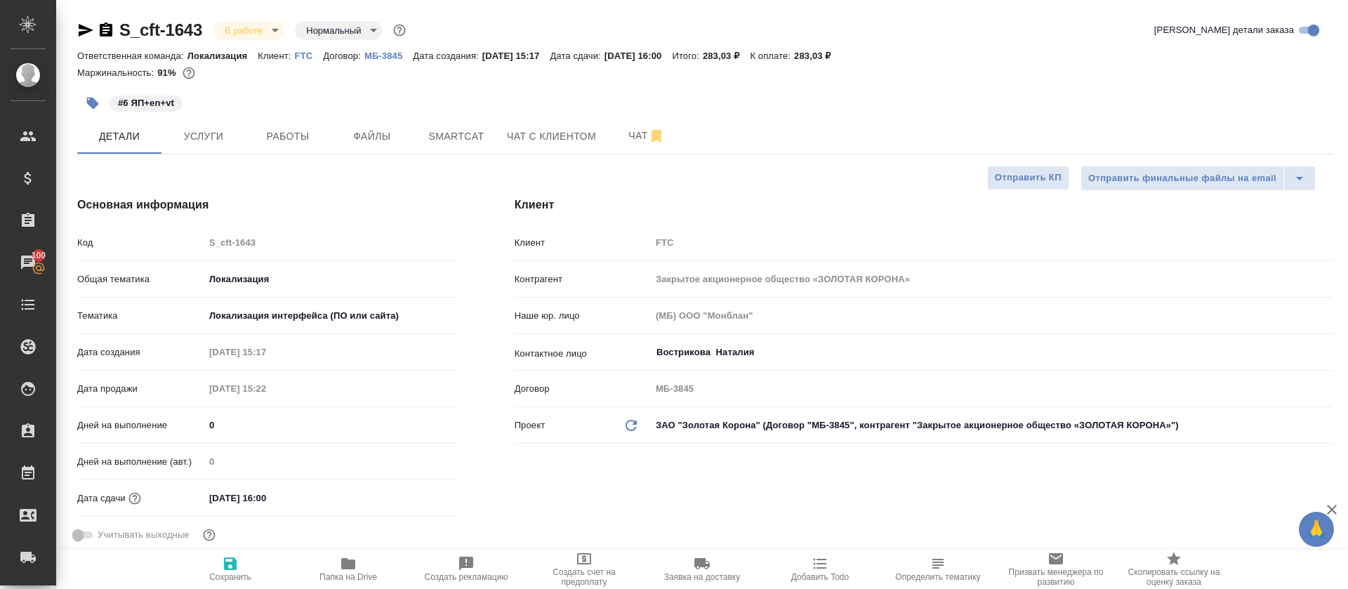
type textarea "x"
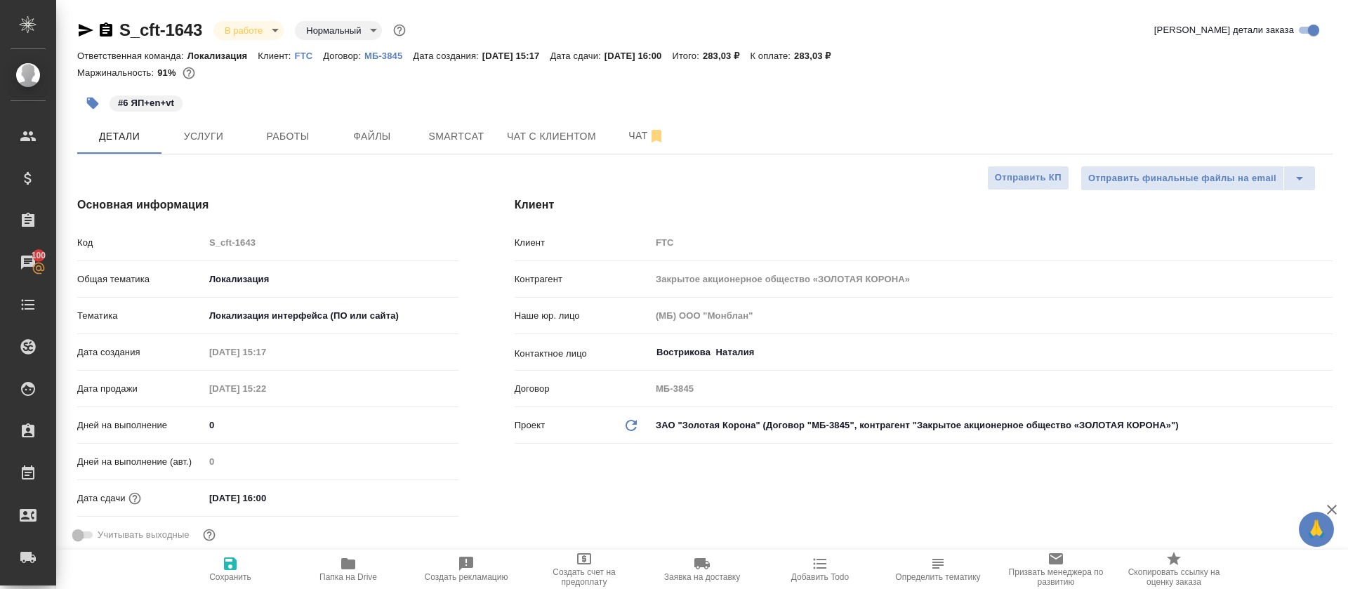
type textarea "x"
click at [301, 150] on button "Работы" at bounding box center [288, 136] width 84 height 35
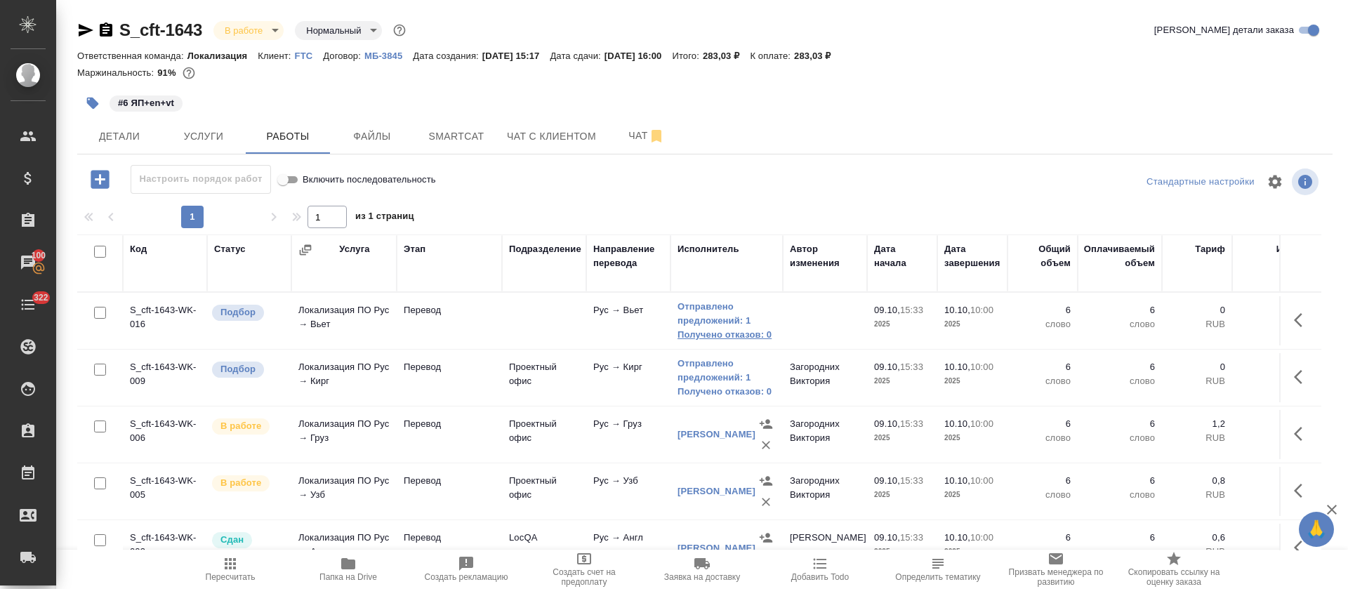
click at [723, 328] on link "Получено отказов: 0" at bounding box center [727, 335] width 98 height 14
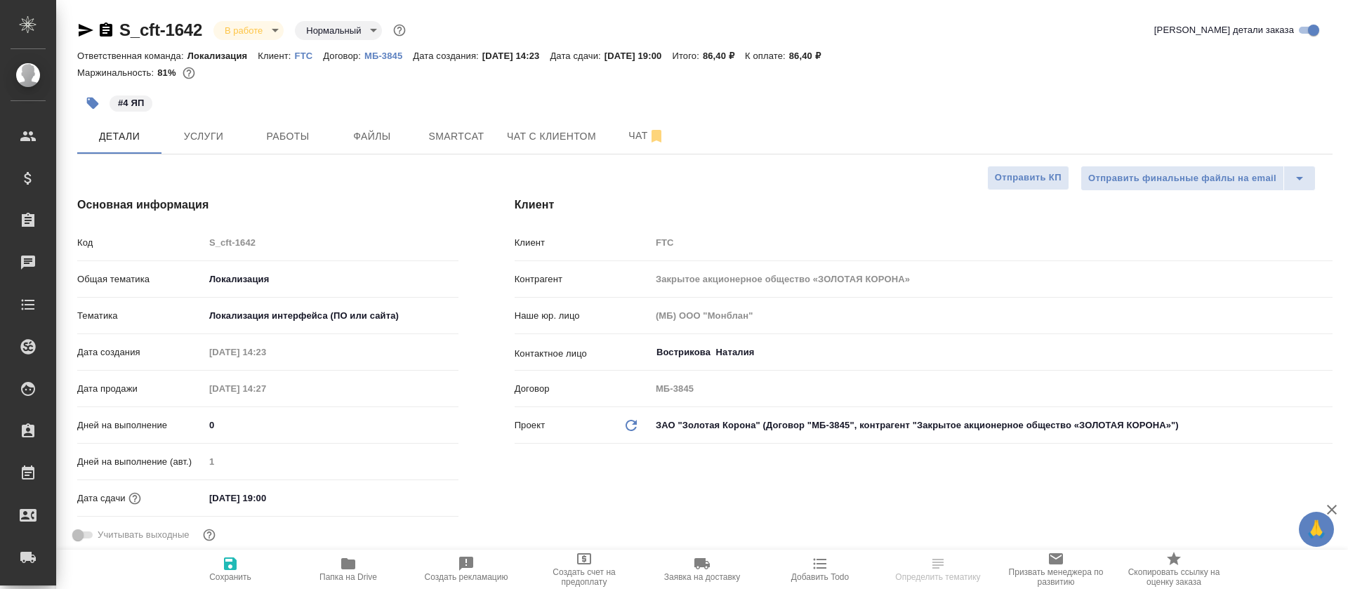
select select "RU"
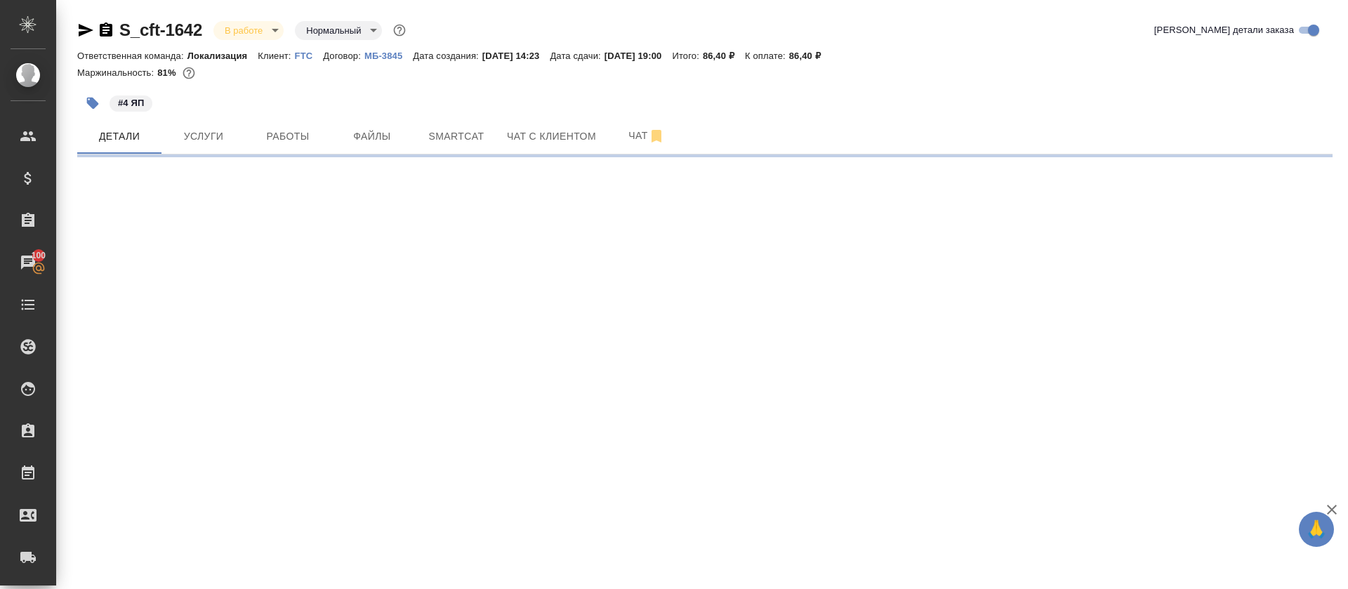
select select "RU"
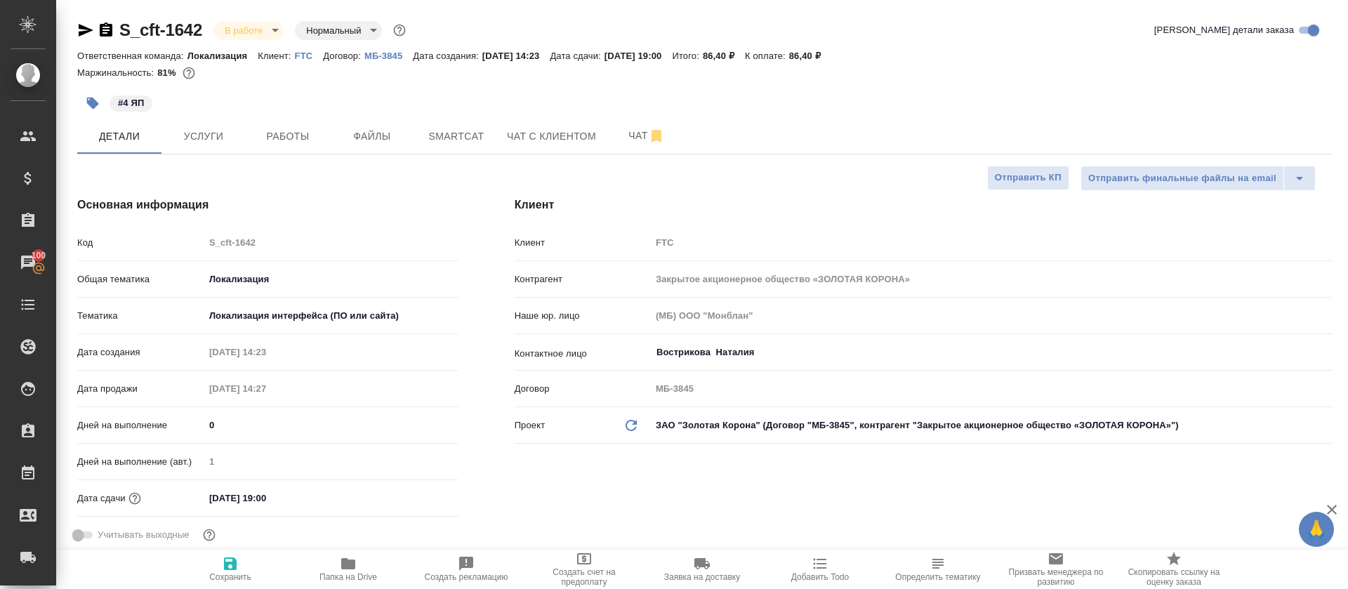
type textarea "x"
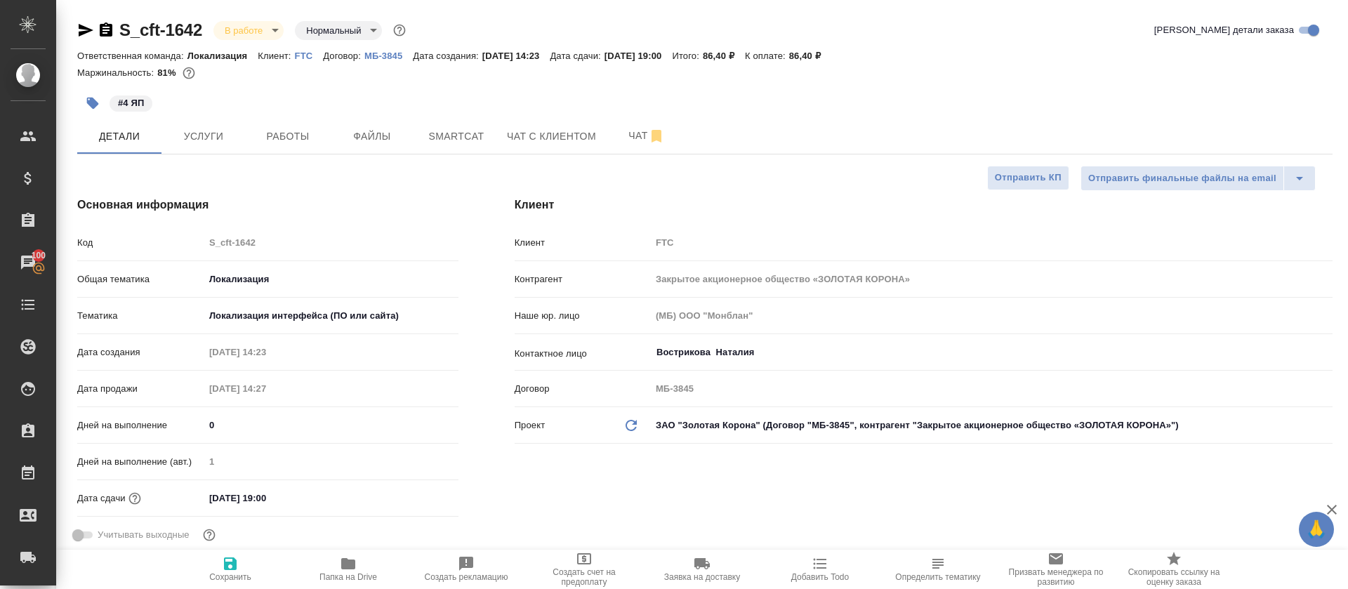
type textarea "x"
click at [294, 152] on button "Работы" at bounding box center [288, 136] width 84 height 35
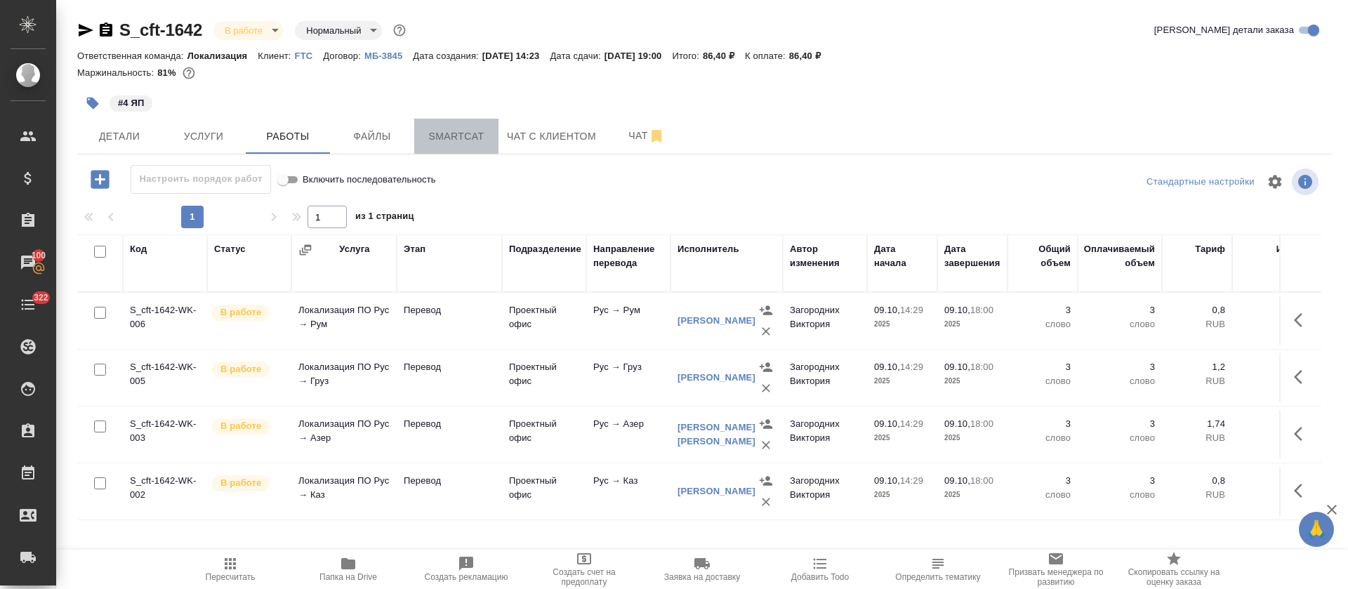
click at [454, 143] on span "Smartcat" at bounding box center [456, 137] width 67 height 18
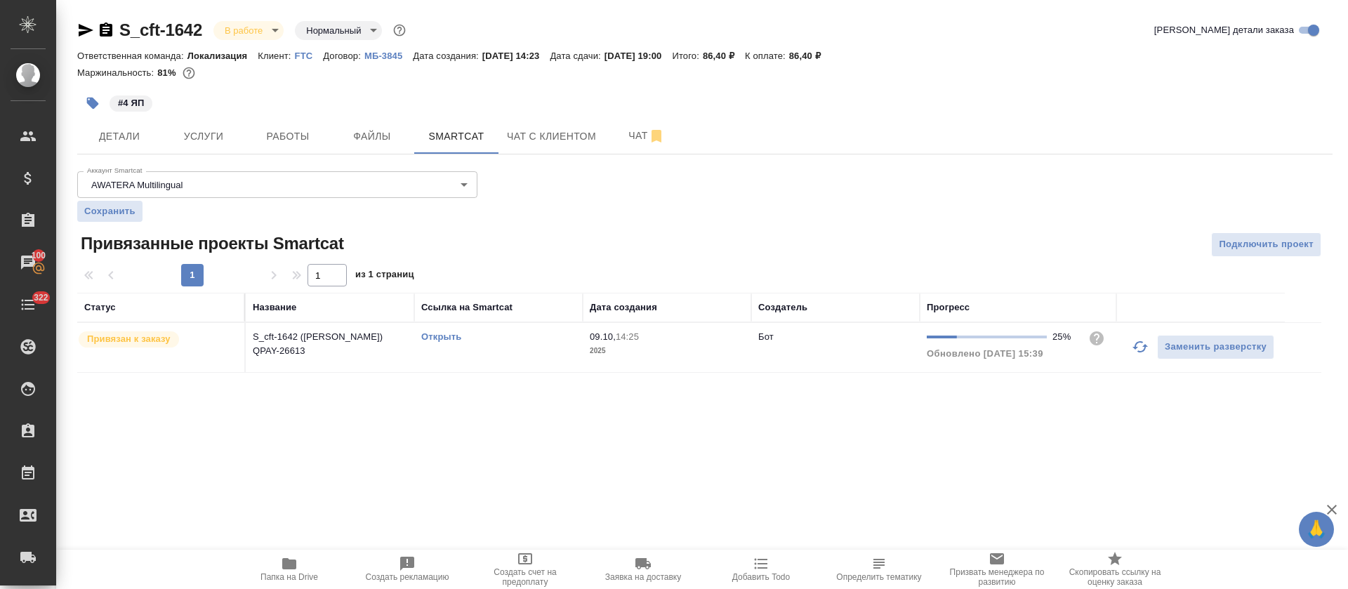
click at [1119, 343] on td "Заменить разверстку" at bounding box center [1200, 347] width 169 height 49
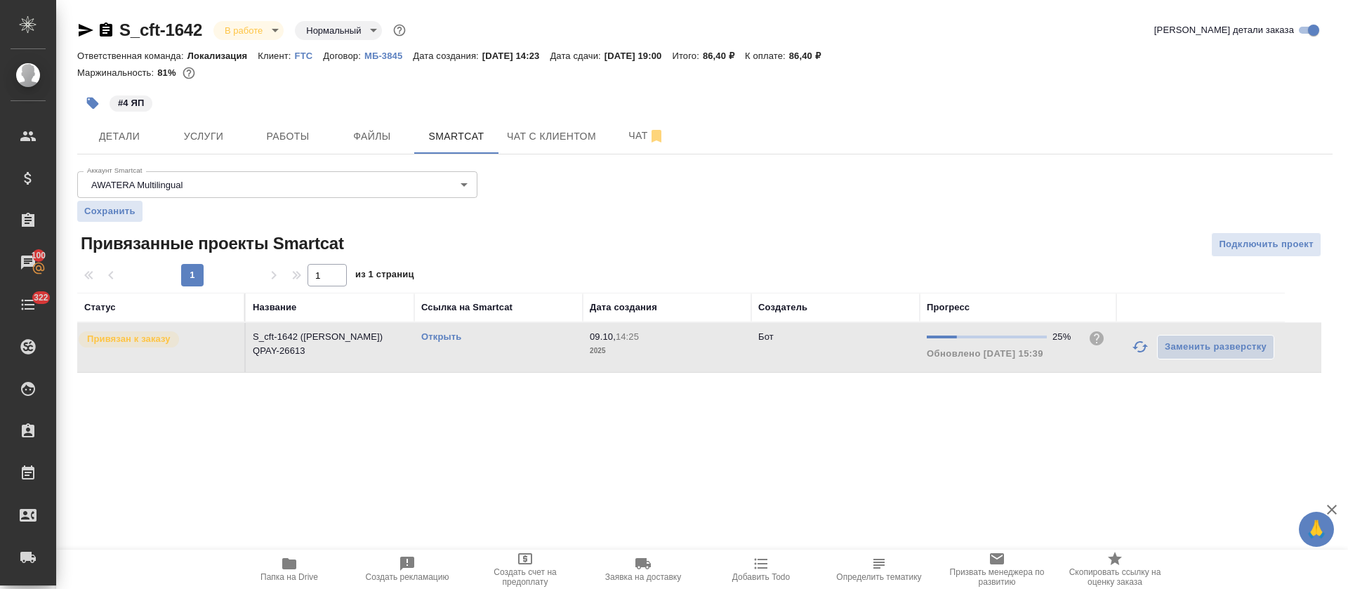
click at [1138, 353] on icon "button" at bounding box center [1140, 346] width 17 height 17
click at [442, 338] on link "Открыть" at bounding box center [441, 336] width 40 height 11
click at [290, 140] on span "Работы" at bounding box center [287, 137] width 67 height 18
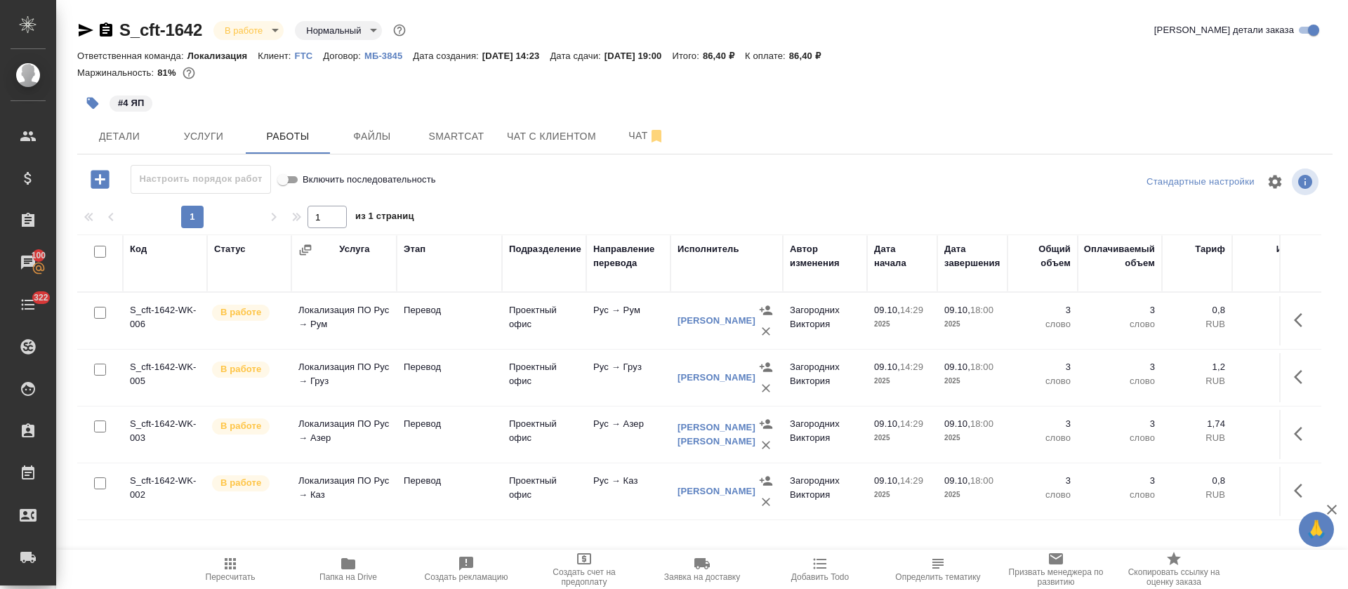
click at [98, 251] on input "checkbox" at bounding box center [100, 252] width 12 height 12
checkbox input "true"
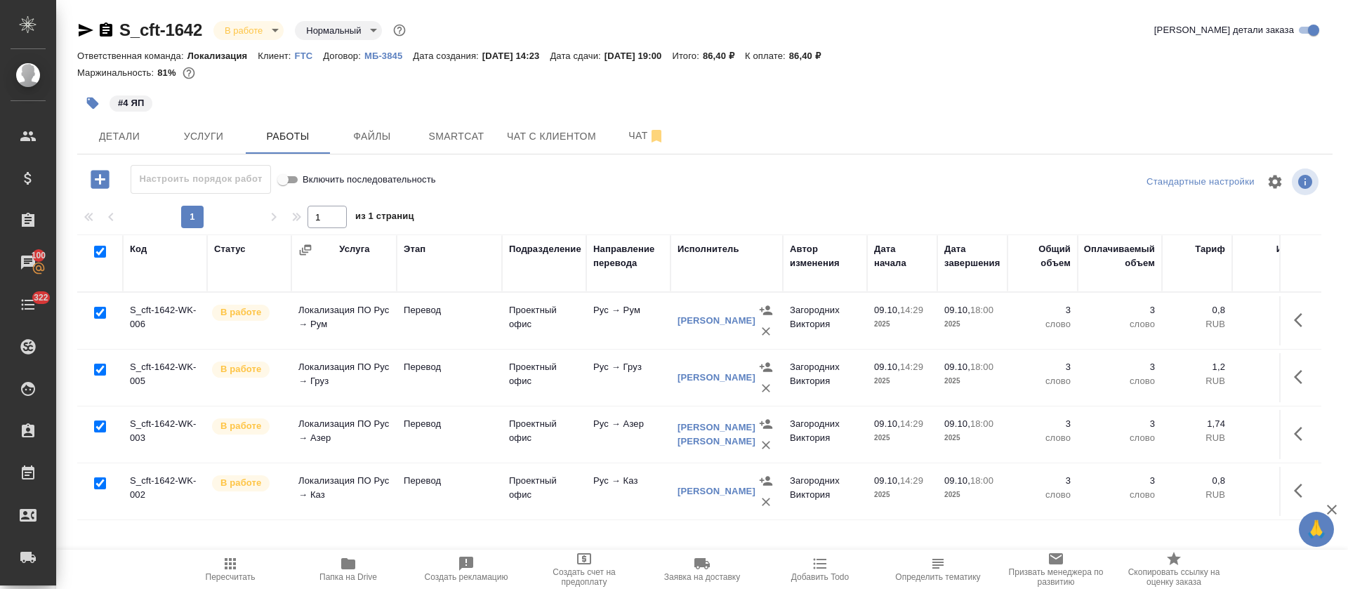
checkbox input "true"
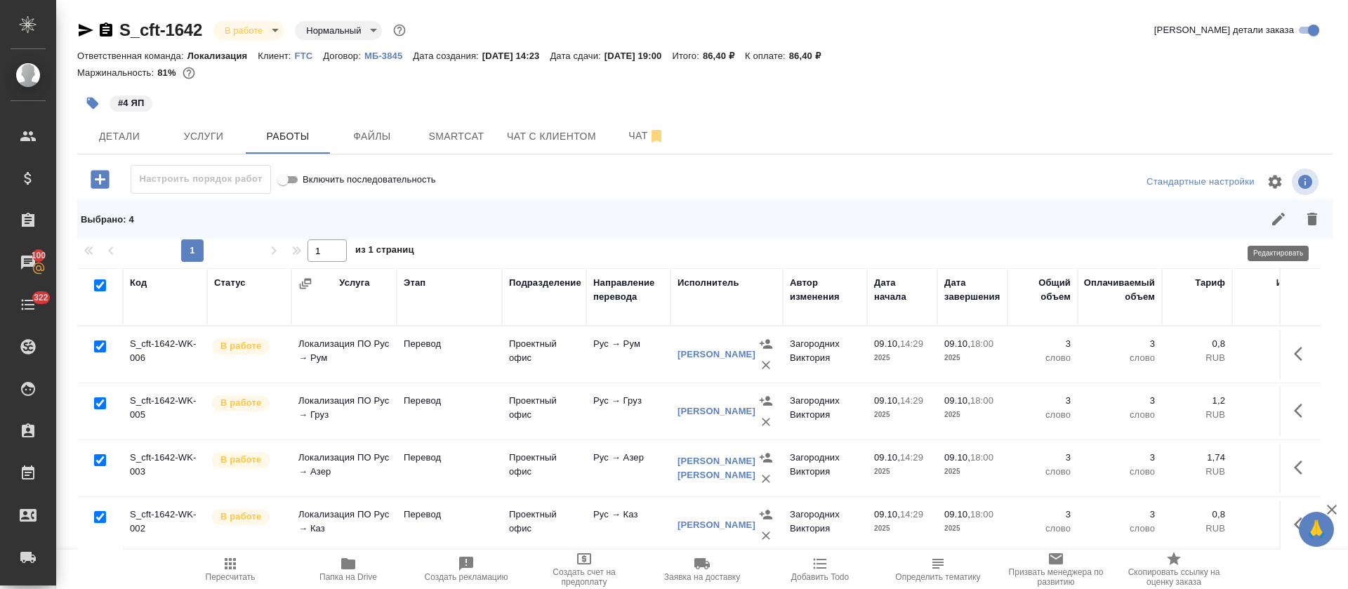
click at [1279, 225] on icon "button" at bounding box center [1278, 219] width 17 height 17
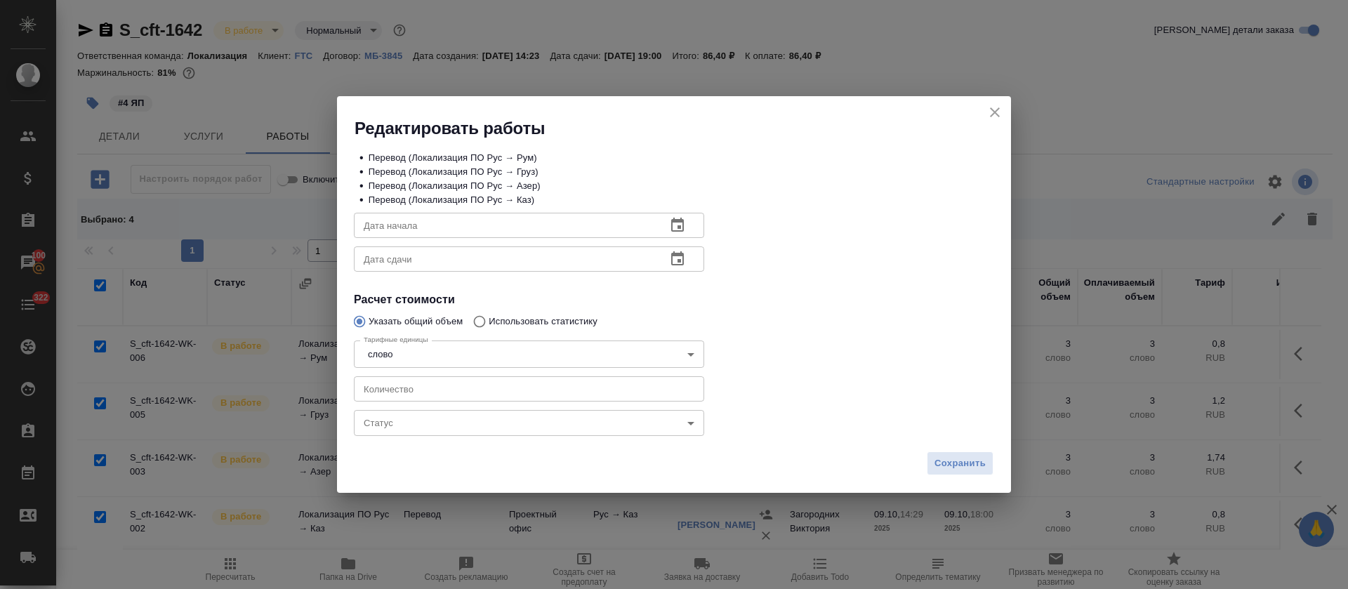
click at [420, 416] on body "🙏 .cls-1 fill:#fff; AWATERA Tretyakova Olga Клиенты Спецификации Заказы 100 Чат…" at bounding box center [674, 294] width 1348 height 589
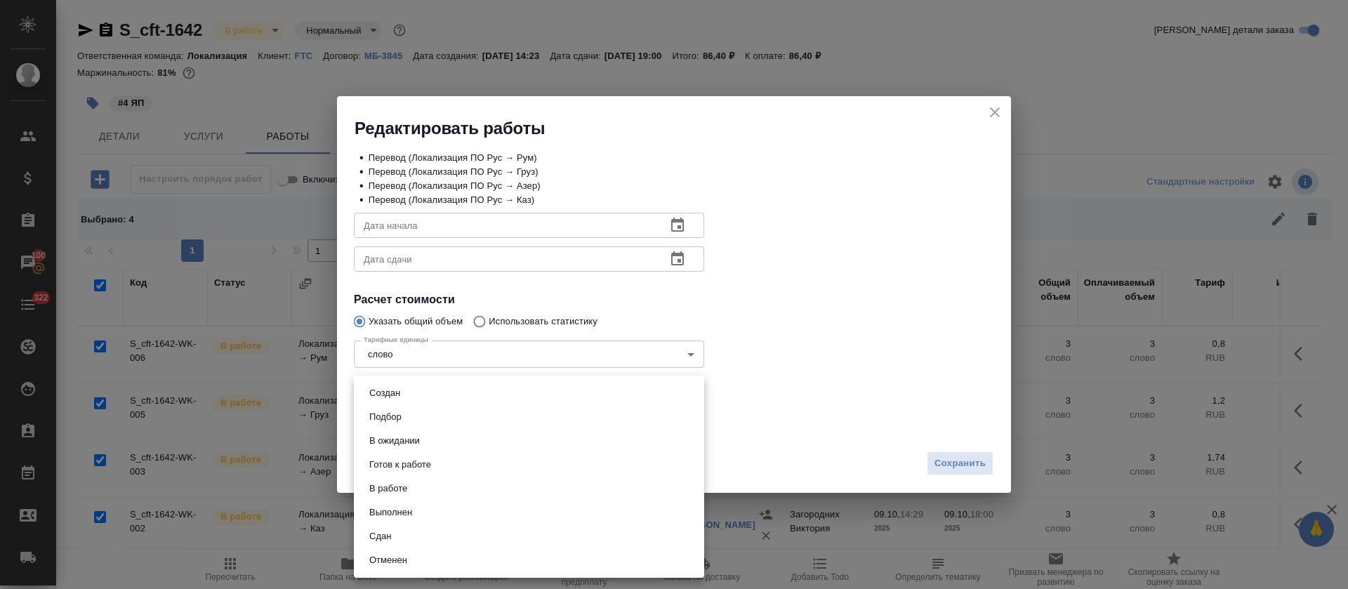
click at [400, 540] on li "Сдан" at bounding box center [529, 537] width 350 height 24
type input "closed"
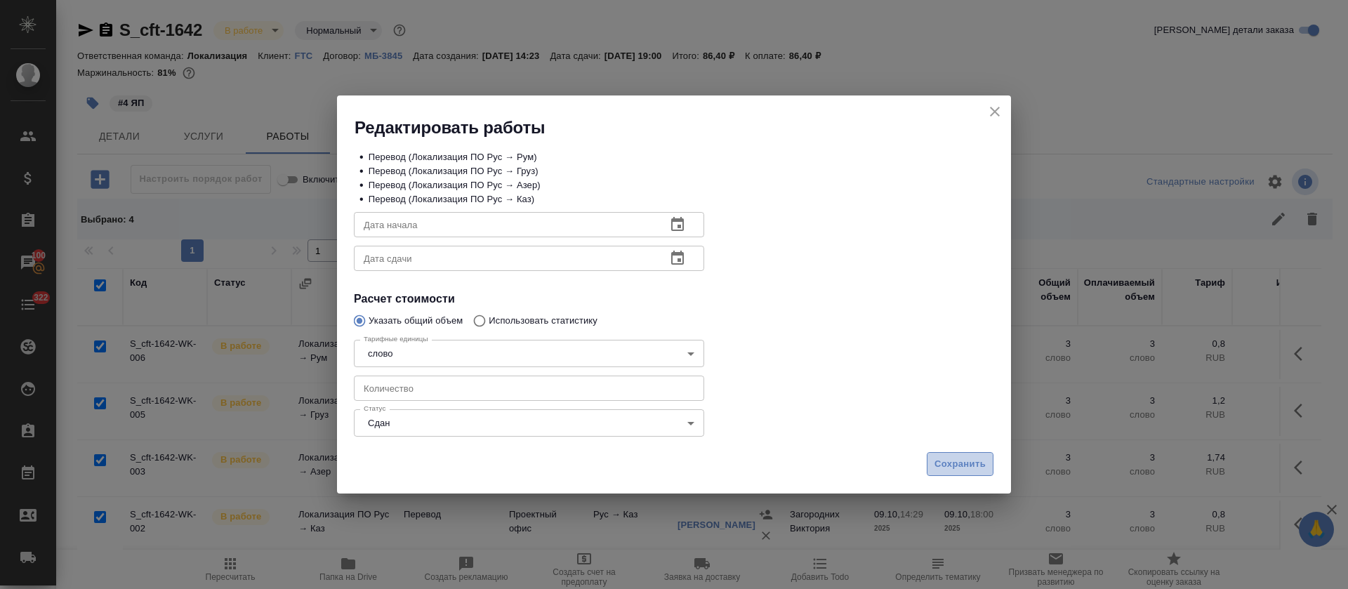
click at [930, 467] on button "Сохранить" at bounding box center [960, 464] width 67 height 25
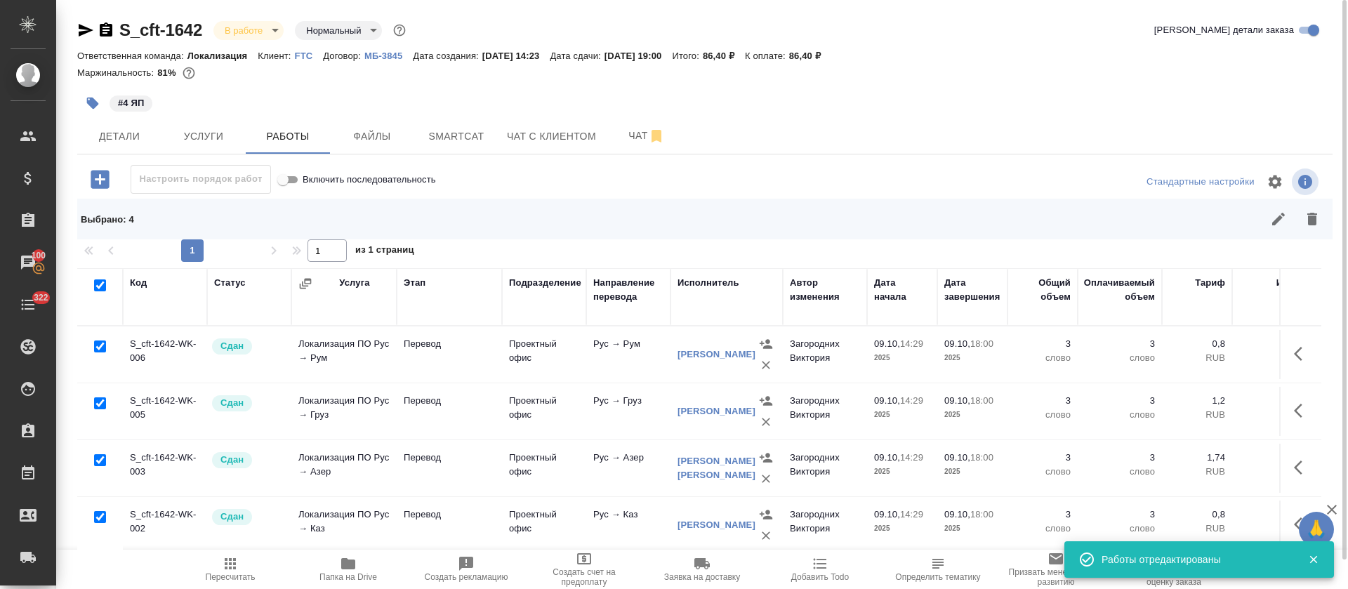
click at [265, 34] on body "🙏 .cls-1 fill:#fff; AWATERA Tretyakova Olga Клиенты Спецификации Заказы 100 Чат…" at bounding box center [674, 294] width 1348 height 589
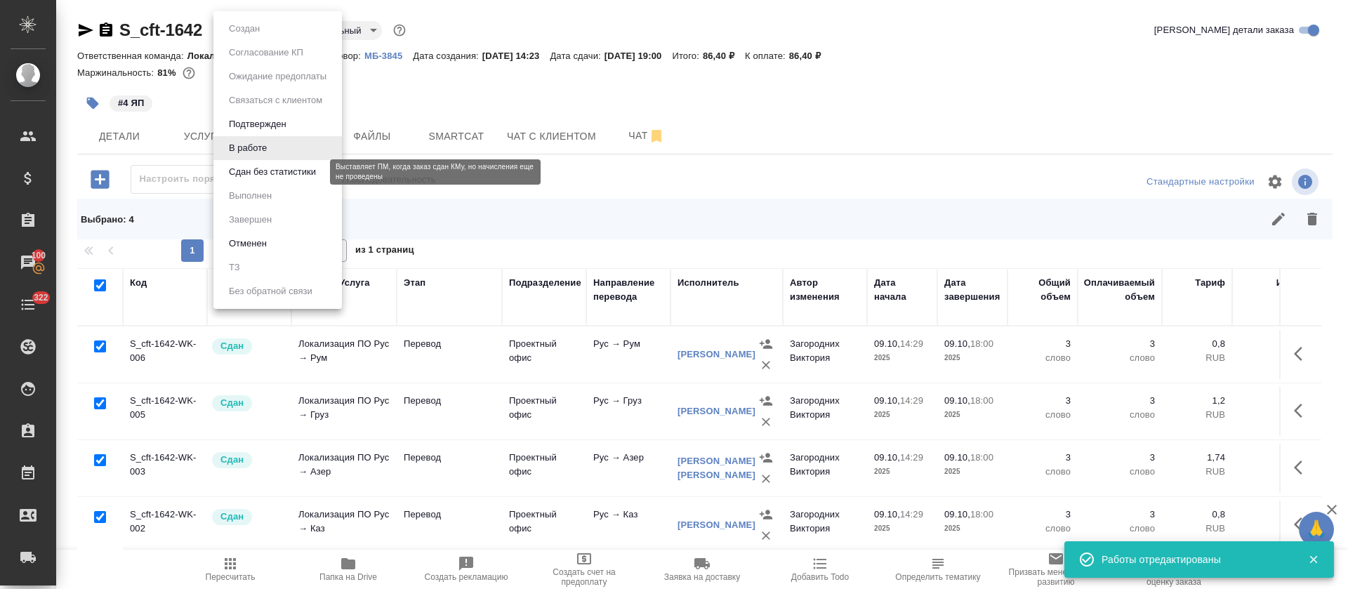
click at [268, 170] on button "Сдан без статистики" at bounding box center [272, 171] width 95 height 15
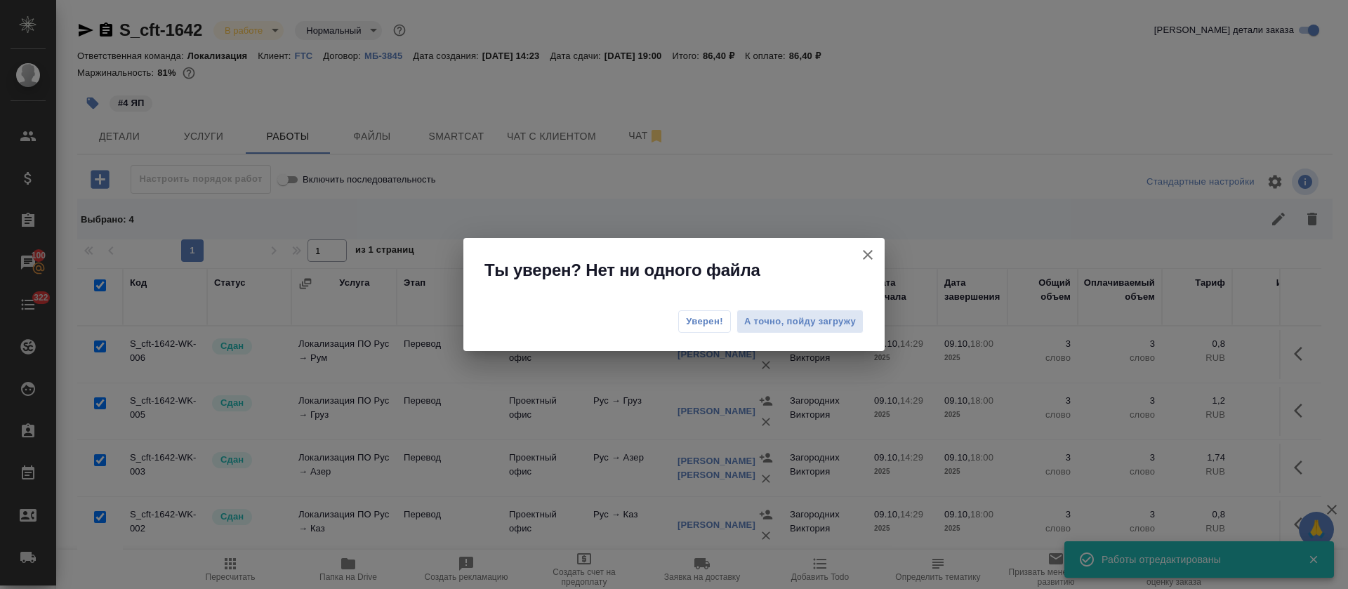
click at [691, 320] on span "Уверен!" at bounding box center [704, 322] width 37 height 14
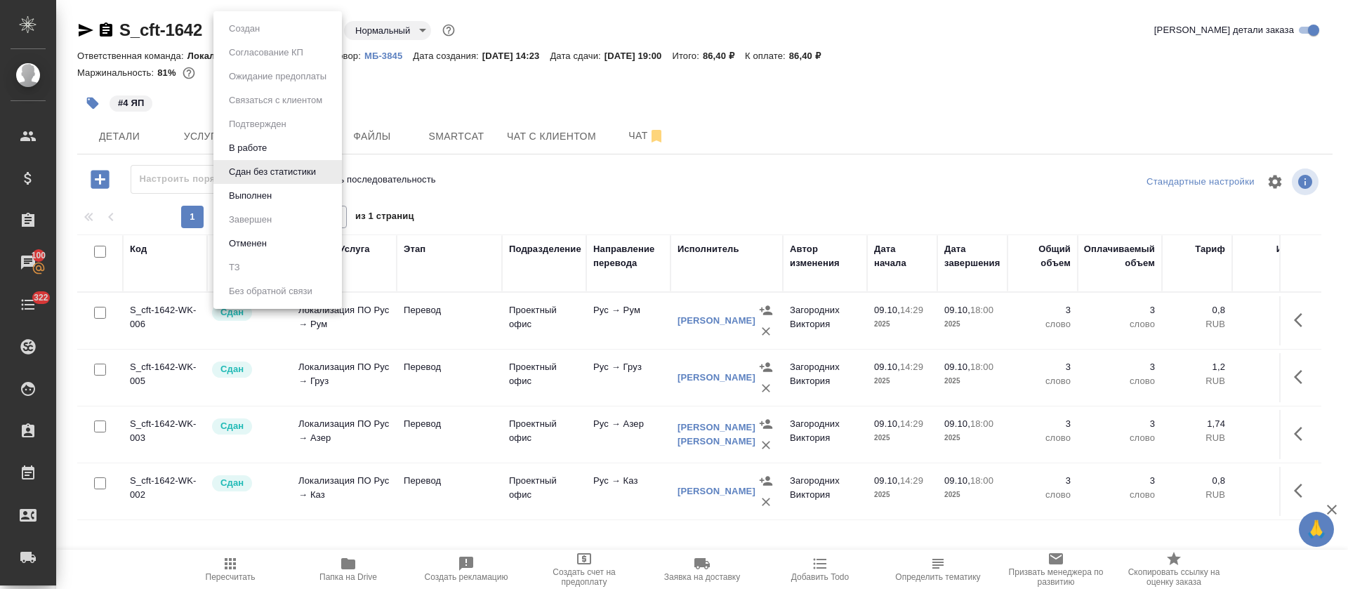
click at [322, 30] on body "🙏 .cls-1 fill:#fff; AWATERA Tretyakova Olga Клиенты Спецификации Заказы 100 Чат…" at bounding box center [674, 294] width 1348 height 589
click at [284, 190] on li "Выполнен" at bounding box center [277, 196] width 128 height 24
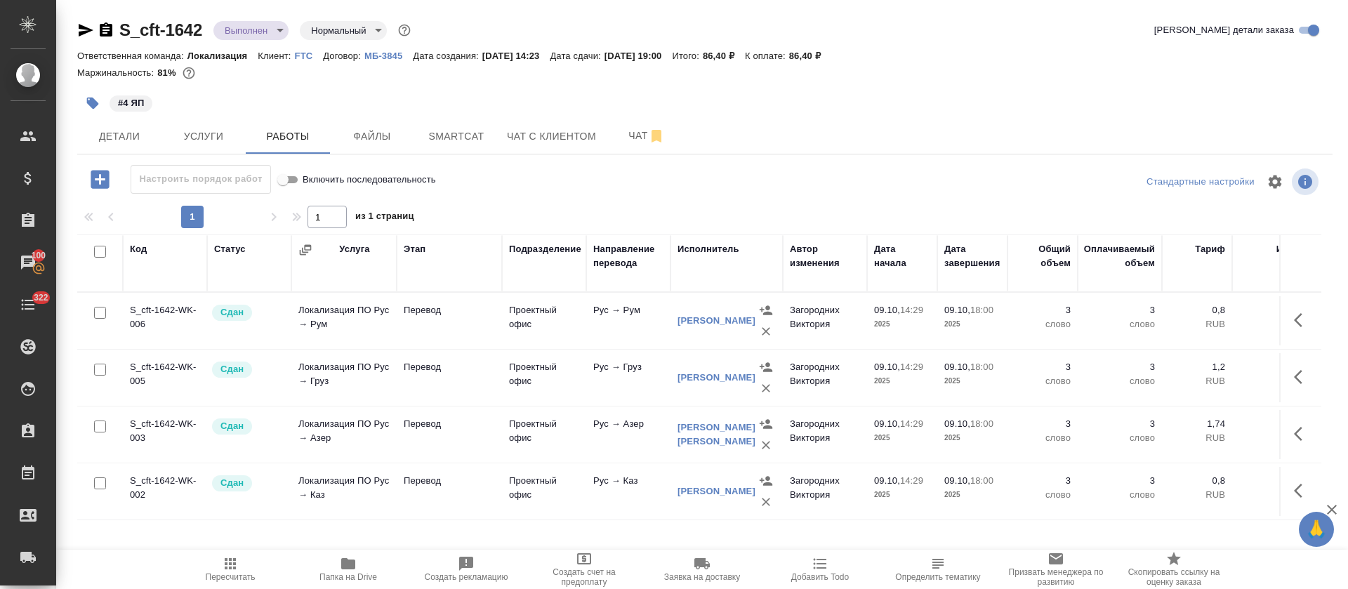
click at [81, 29] on icon "button" at bounding box center [85, 30] width 17 height 17
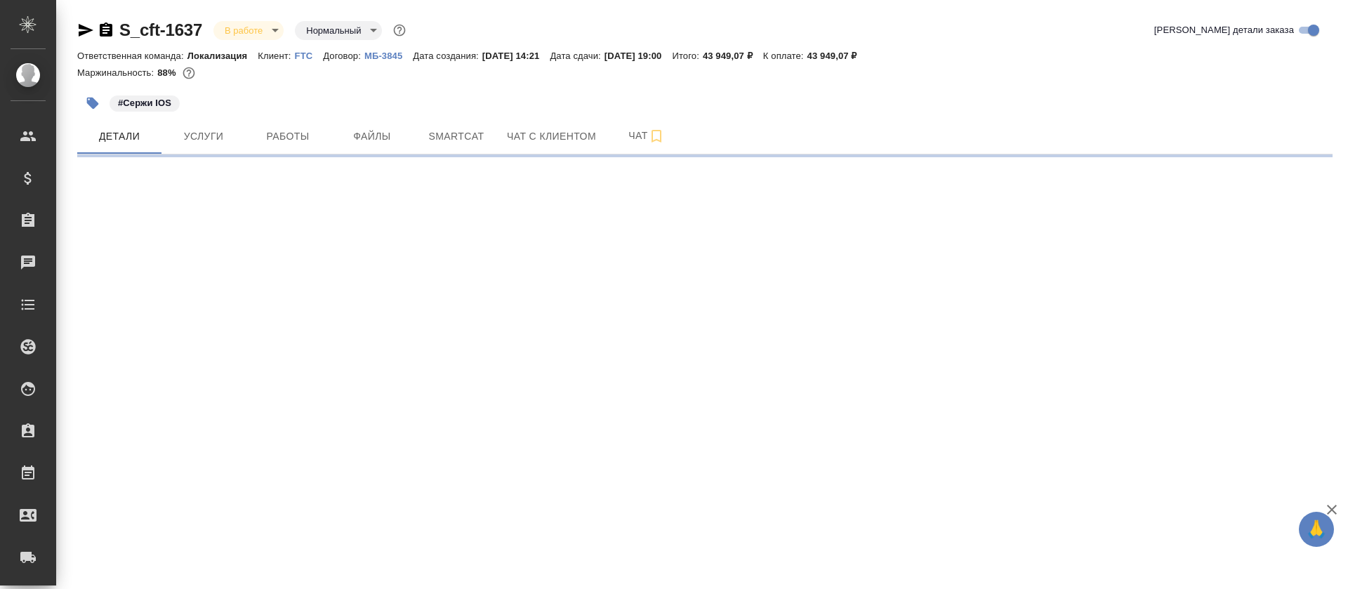
select select "RU"
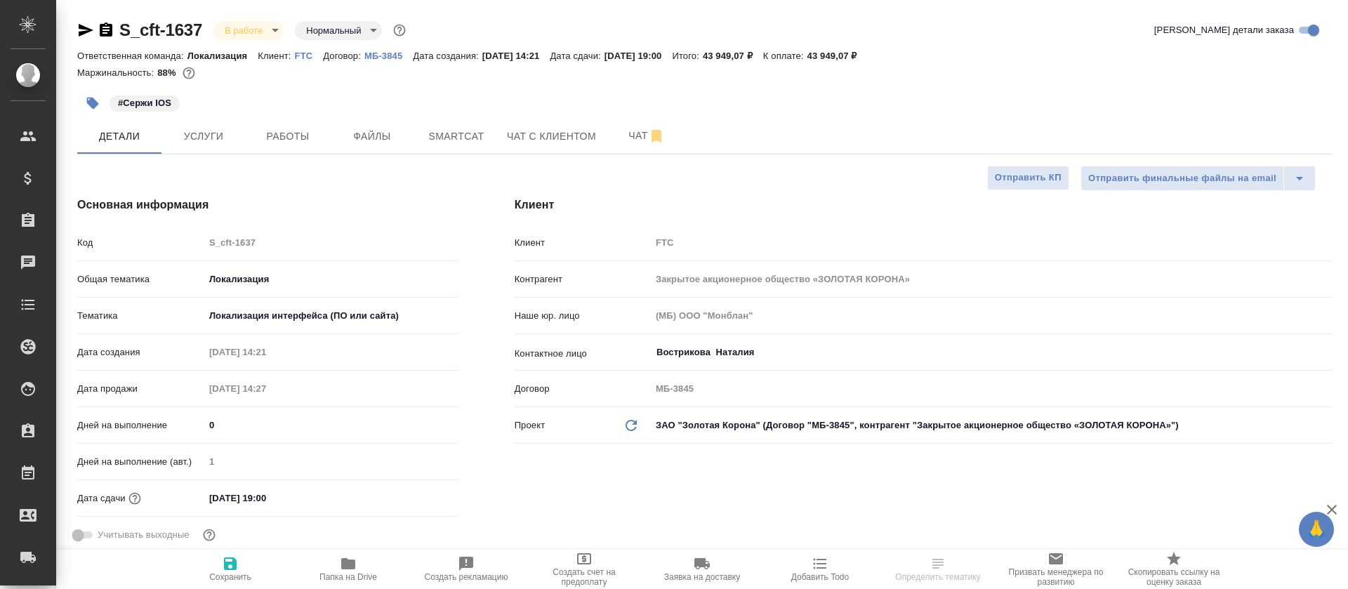
type textarea "x"
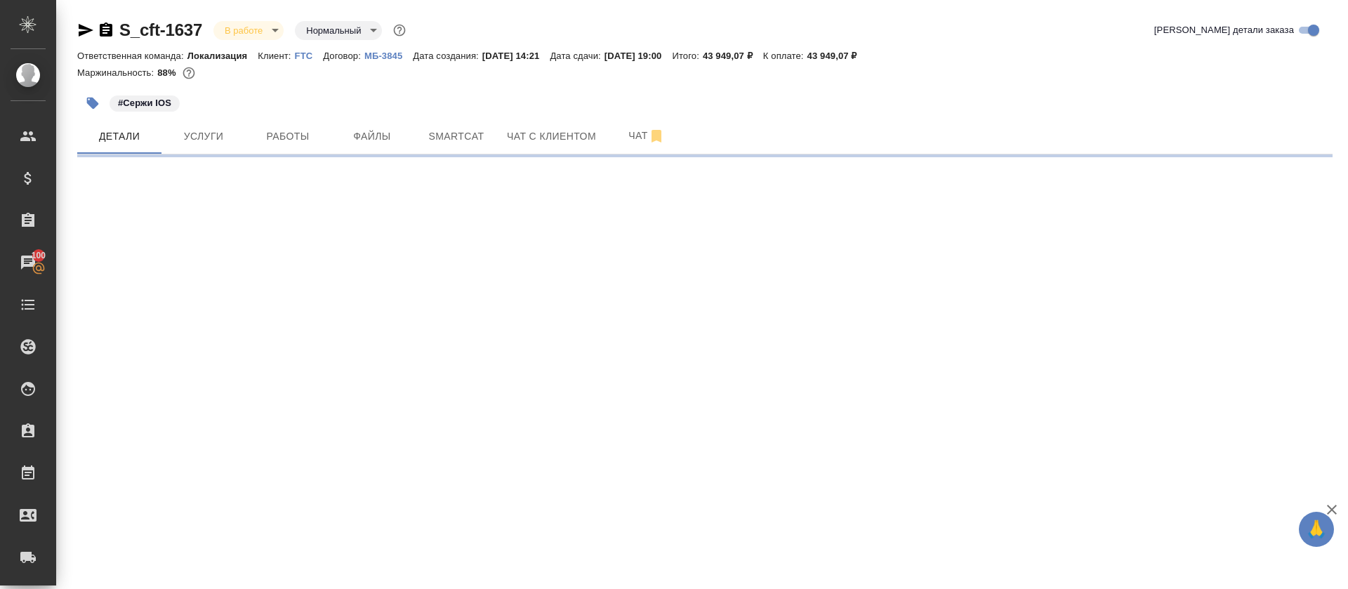
select select "RU"
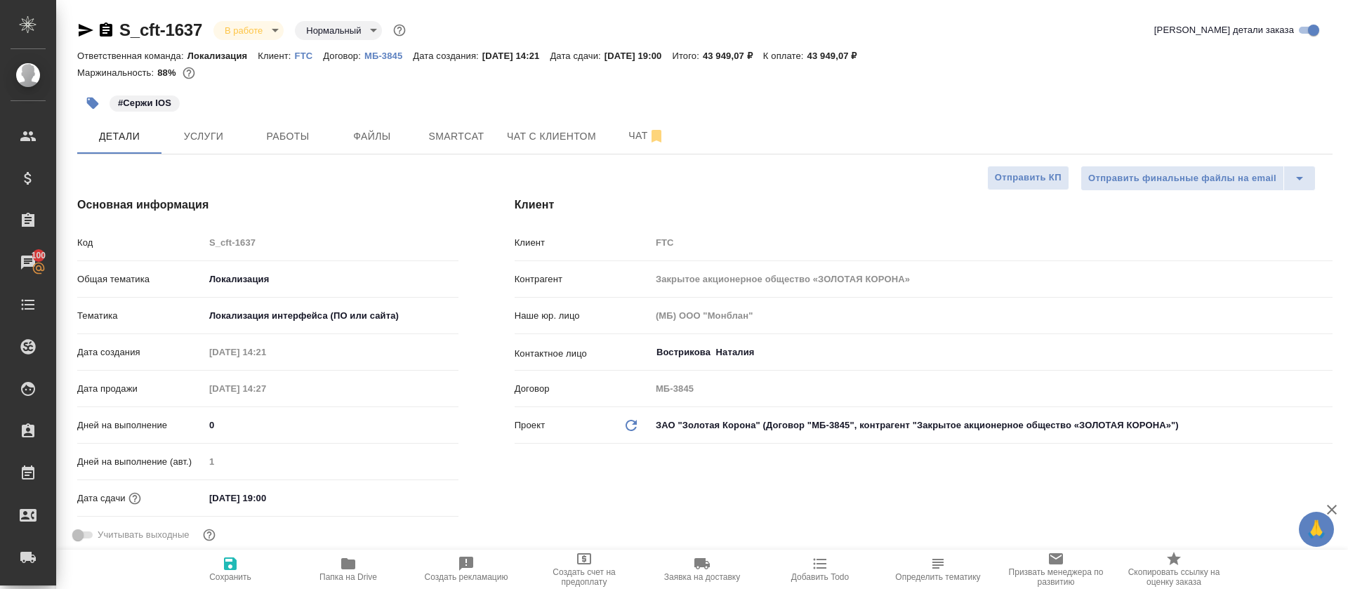
type textarea "x"
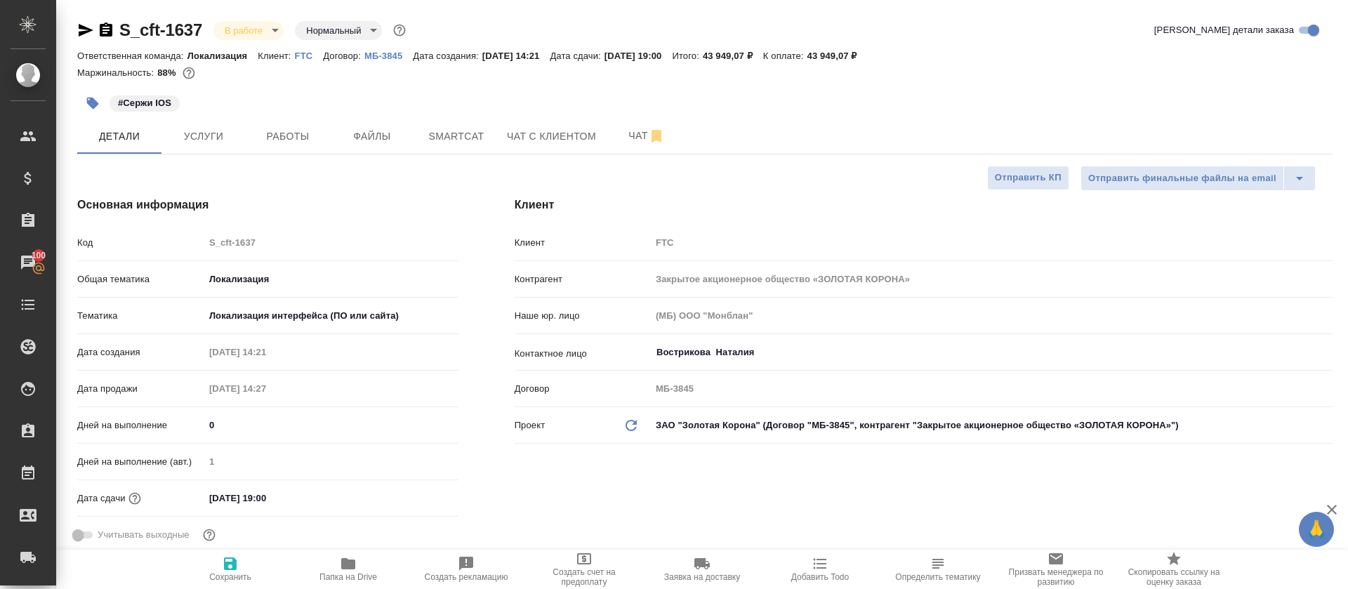
type textarea "x"
click at [427, 126] on button "Smartcat" at bounding box center [456, 136] width 84 height 35
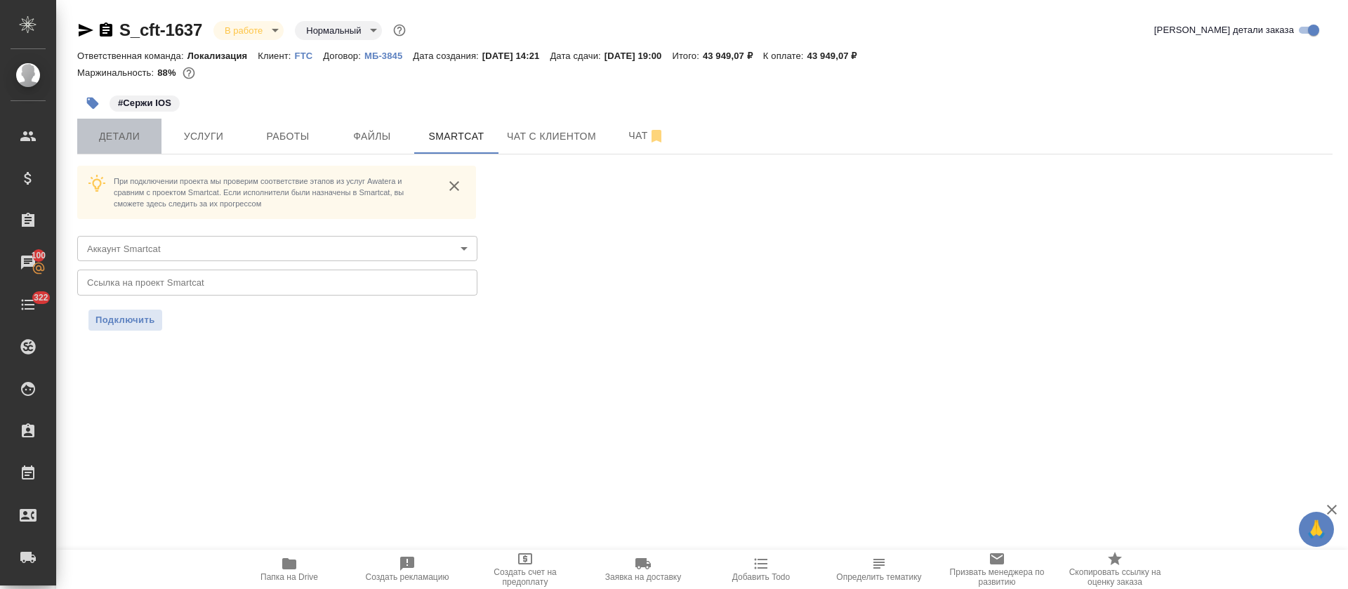
click at [135, 140] on span "Детали" at bounding box center [119, 137] width 67 height 18
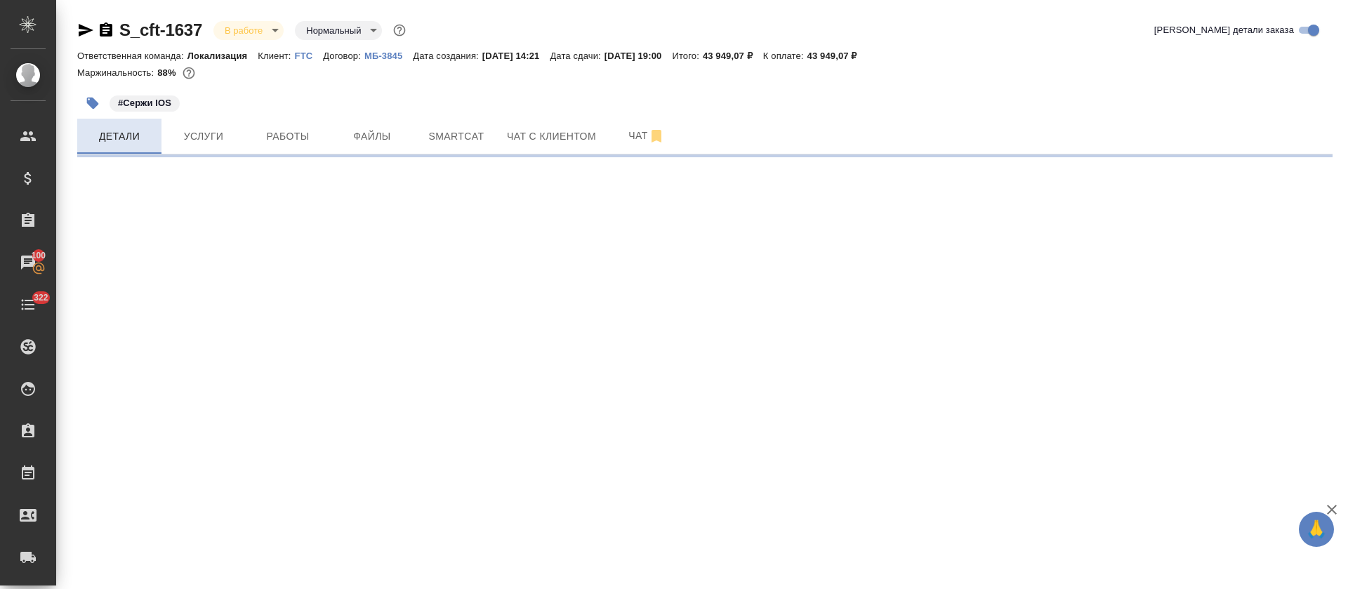
select select "RU"
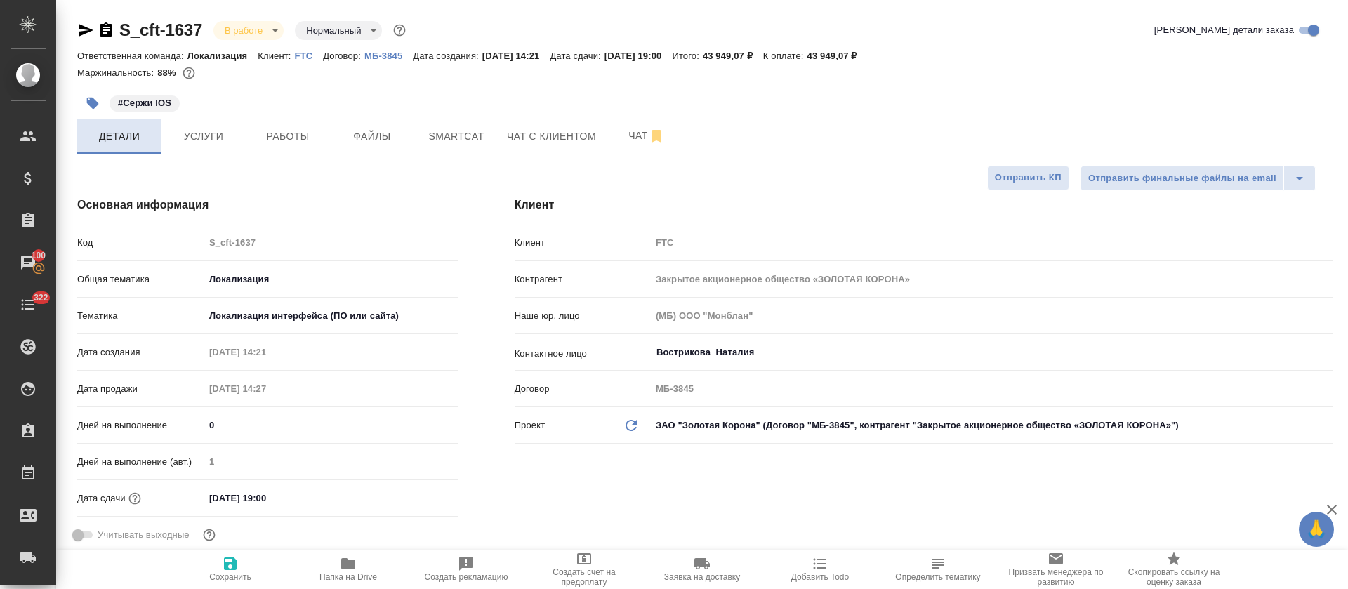
type textarea "x"
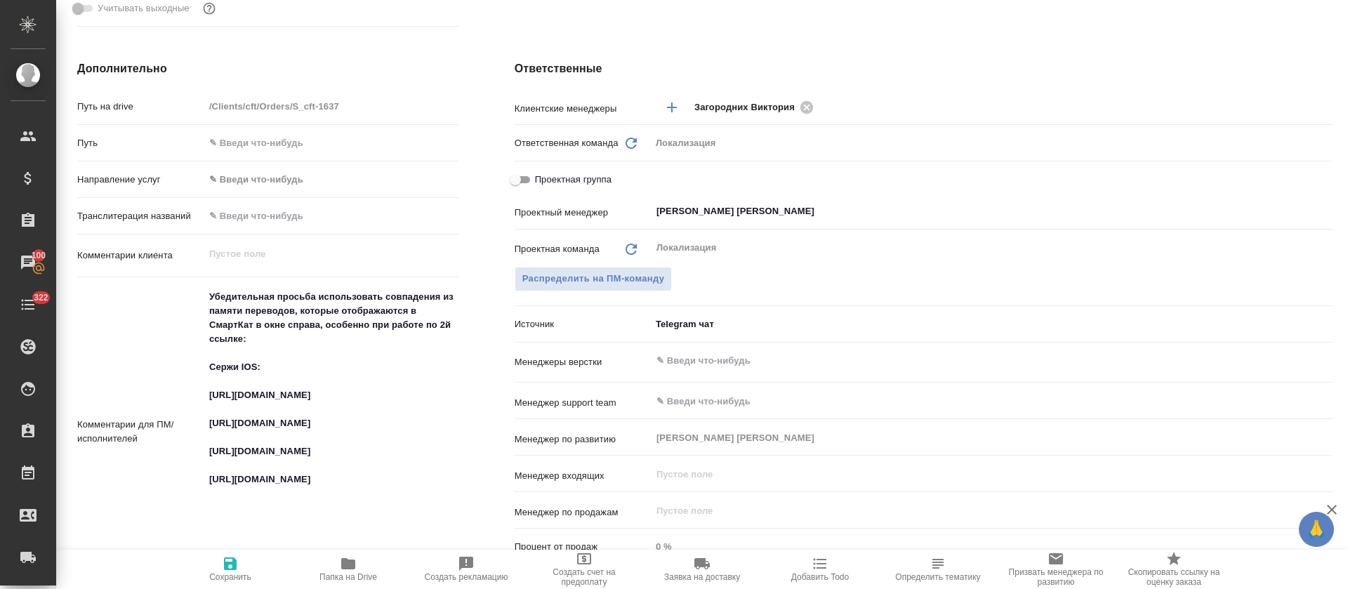
scroll to position [632, 0]
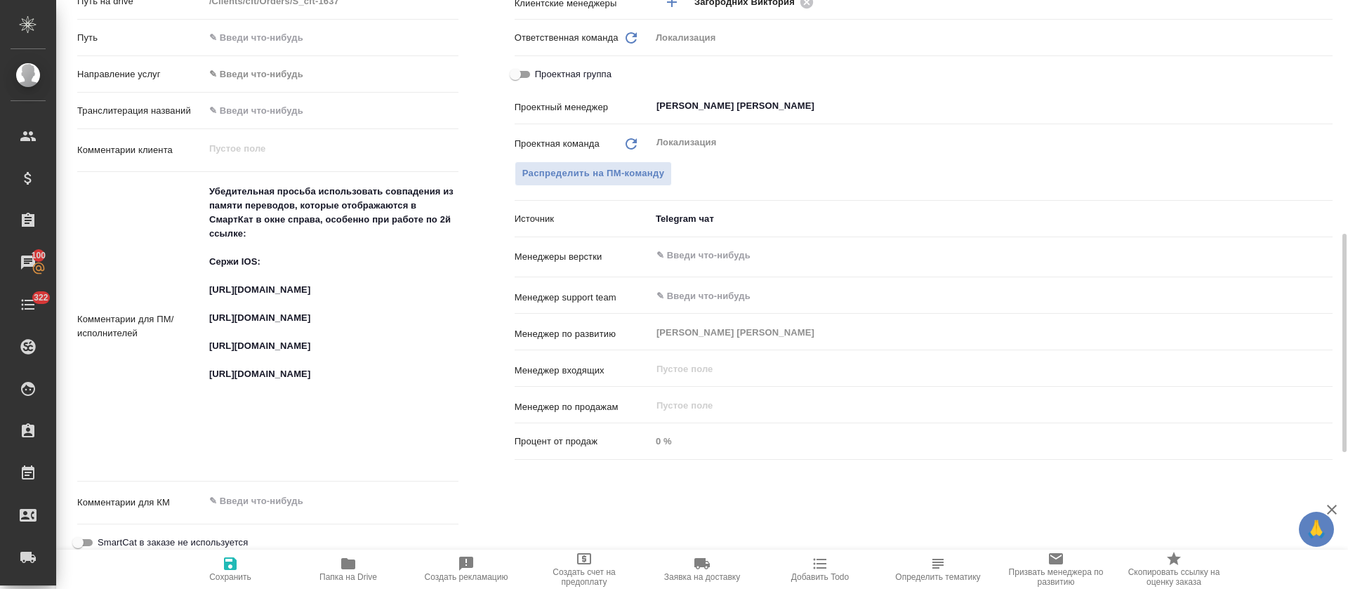
click at [284, 340] on textarea "Убедительная просьба использовать совпадения из памяти переводов, которые отобр…" at bounding box center [331, 325] width 254 height 291
type textarea "x"
click at [284, 340] on textarea "Убедительная просьба использовать совпадения из памяти переводов, которые отобр…" at bounding box center [331, 325] width 253 height 291
type textarea "x"
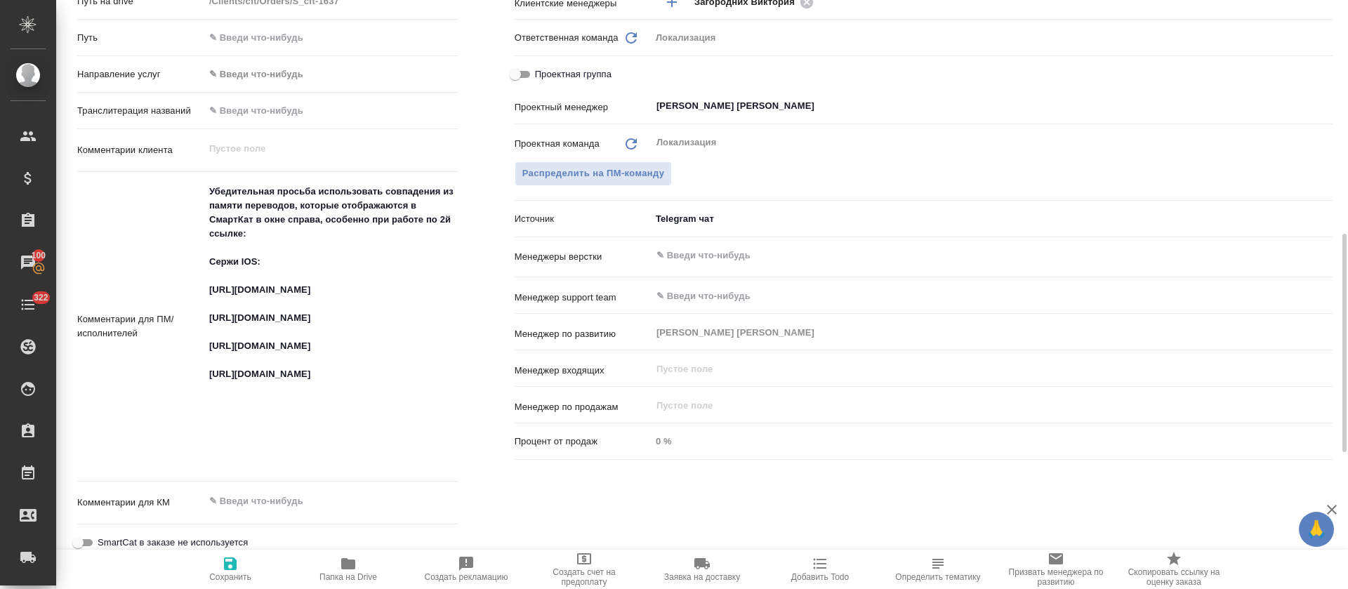
type textarea "x"
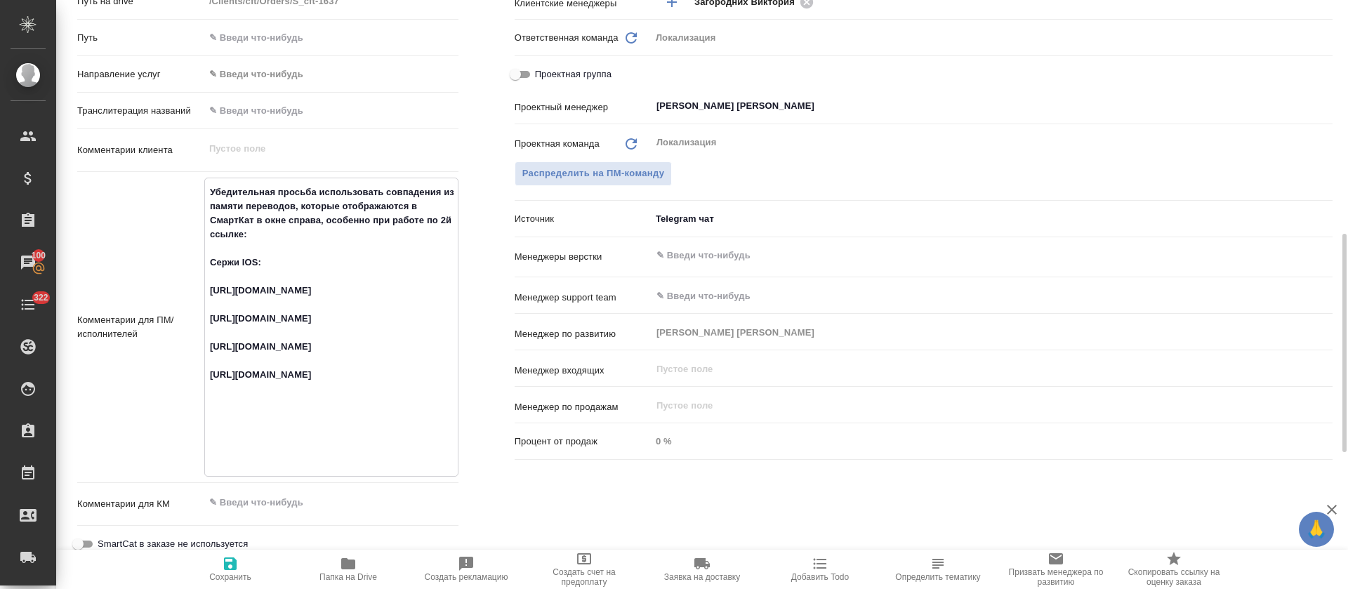
click at [256, 303] on textarea "Убедительная просьба использовать совпадения из памяти переводов, которые отобр…" at bounding box center [331, 325] width 253 height 291
type textarea "x"
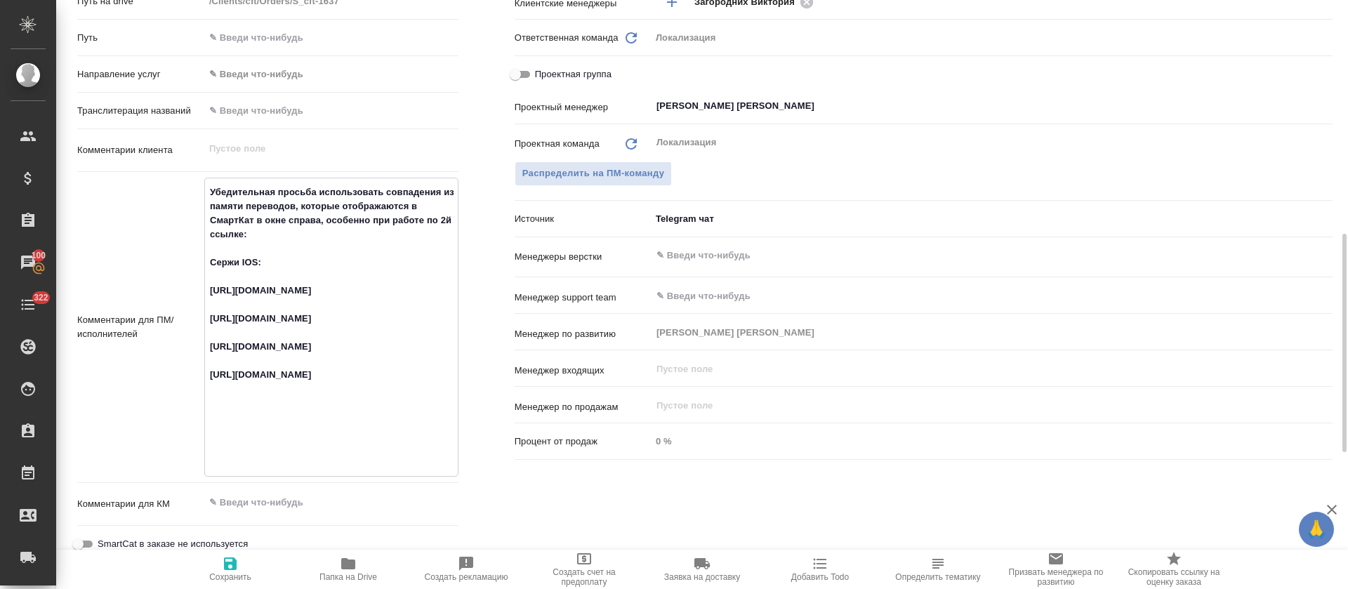
type textarea "x"
click at [267, 338] on textarea "Убедительная просьба использовать совпадения из памяти переводов, которые отобр…" at bounding box center [331, 325] width 253 height 291
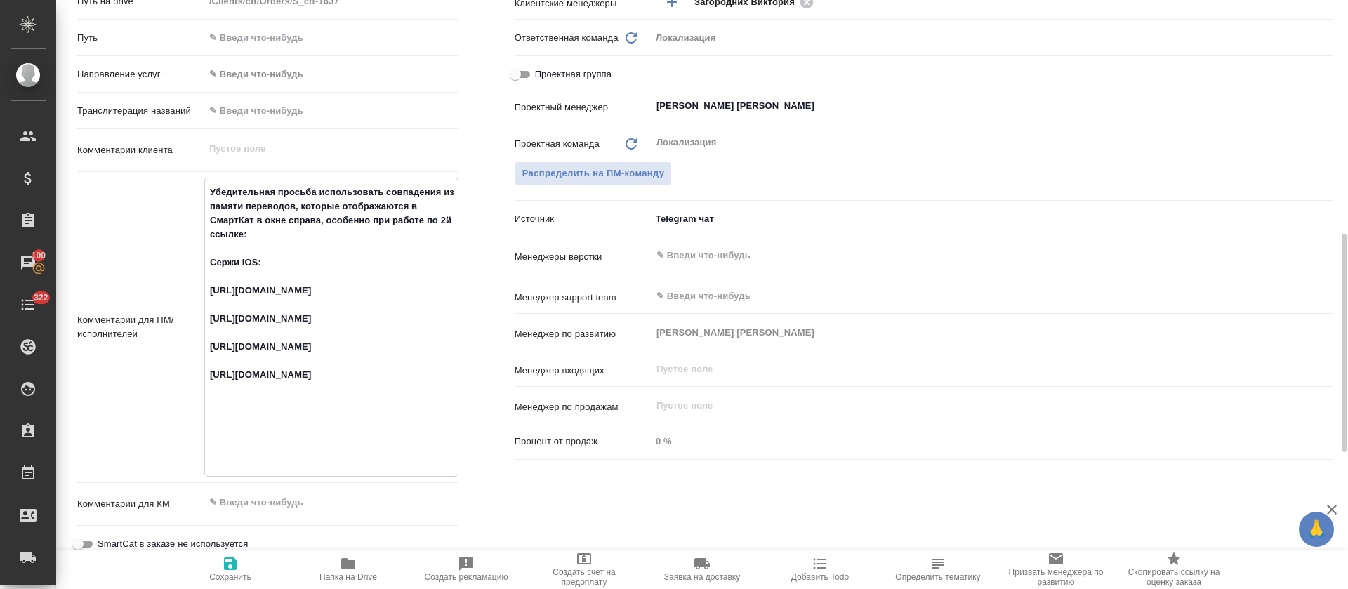
click at [268, 338] on textarea "Убедительная просьба использовать совпадения из памяти переводов, которые отобр…" at bounding box center [331, 325] width 253 height 291
type textarea "x"
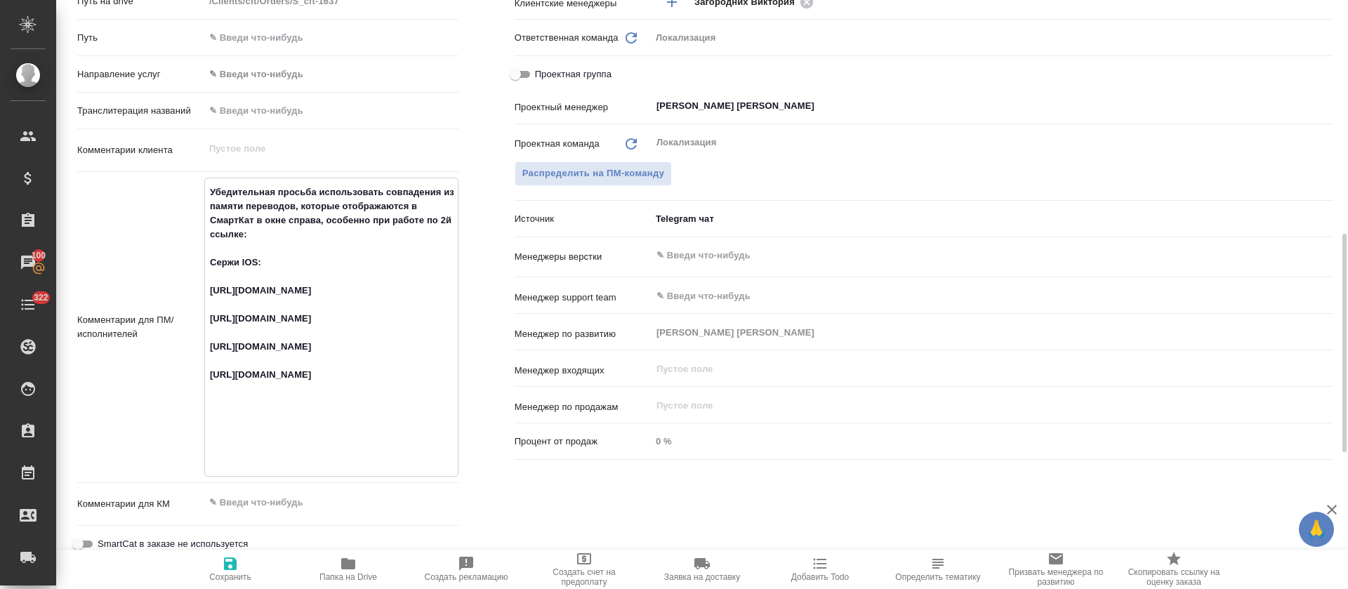
click at [279, 404] on textarea "Убедительная просьба использовать совпадения из памяти переводов, которые отобр…" at bounding box center [331, 325] width 253 height 291
type textarea "x"
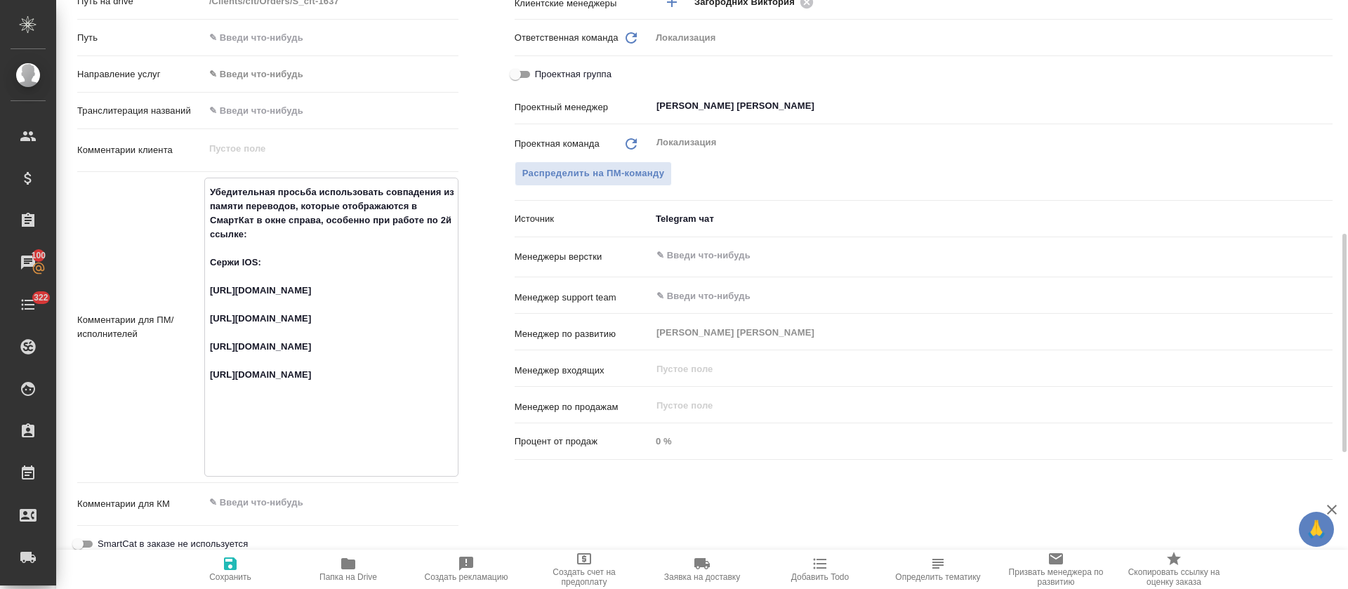
type textarea "x"
click at [256, 449] on textarea "Убедительная просьба использовать совпадения из памяти переводов, которые отобр…" at bounding box center [331, 325] width 253 height 291
type textarea "x"
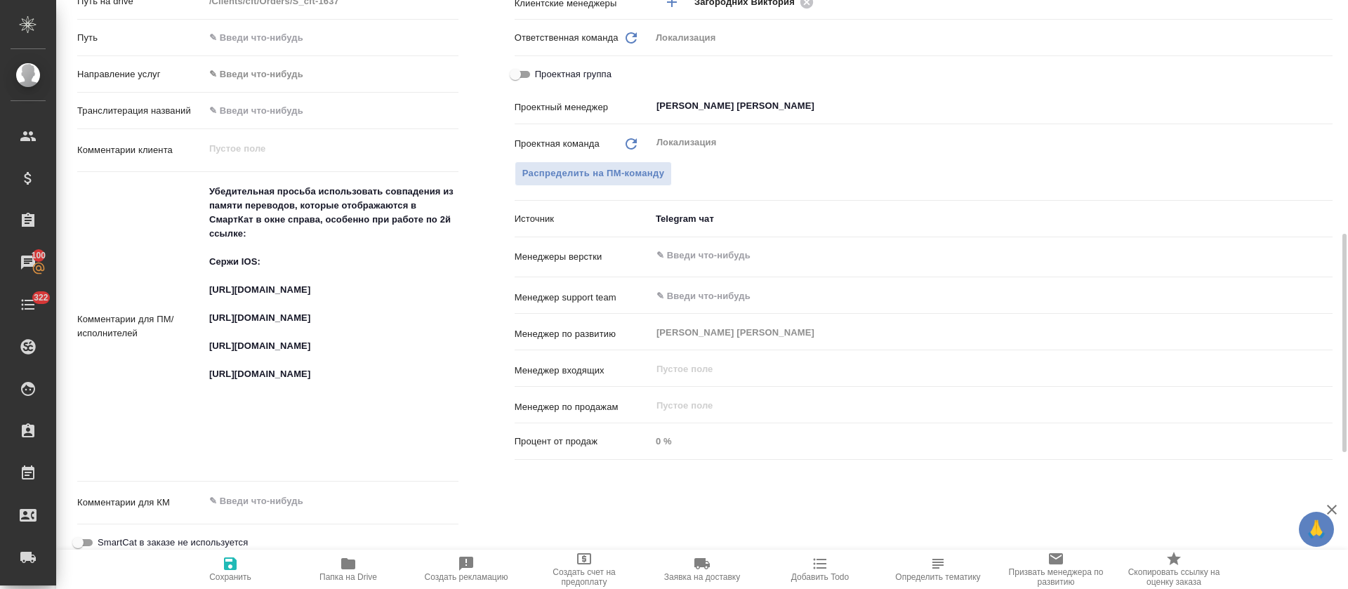
type textarea "x"
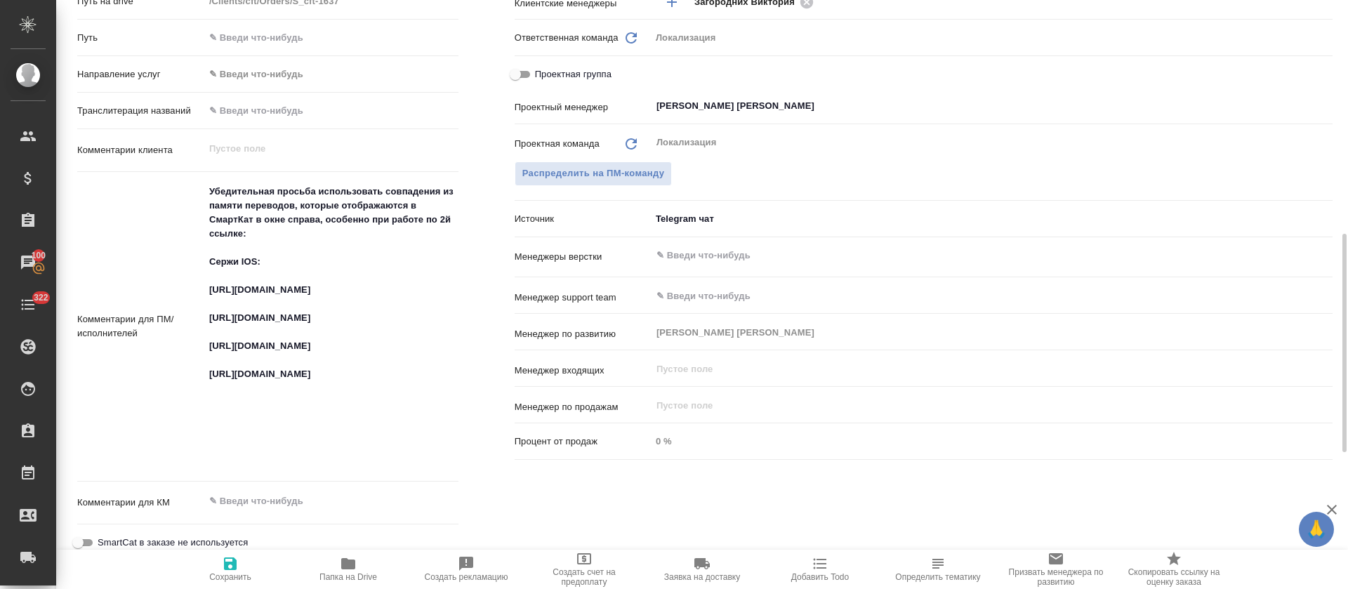
type textarea "x"
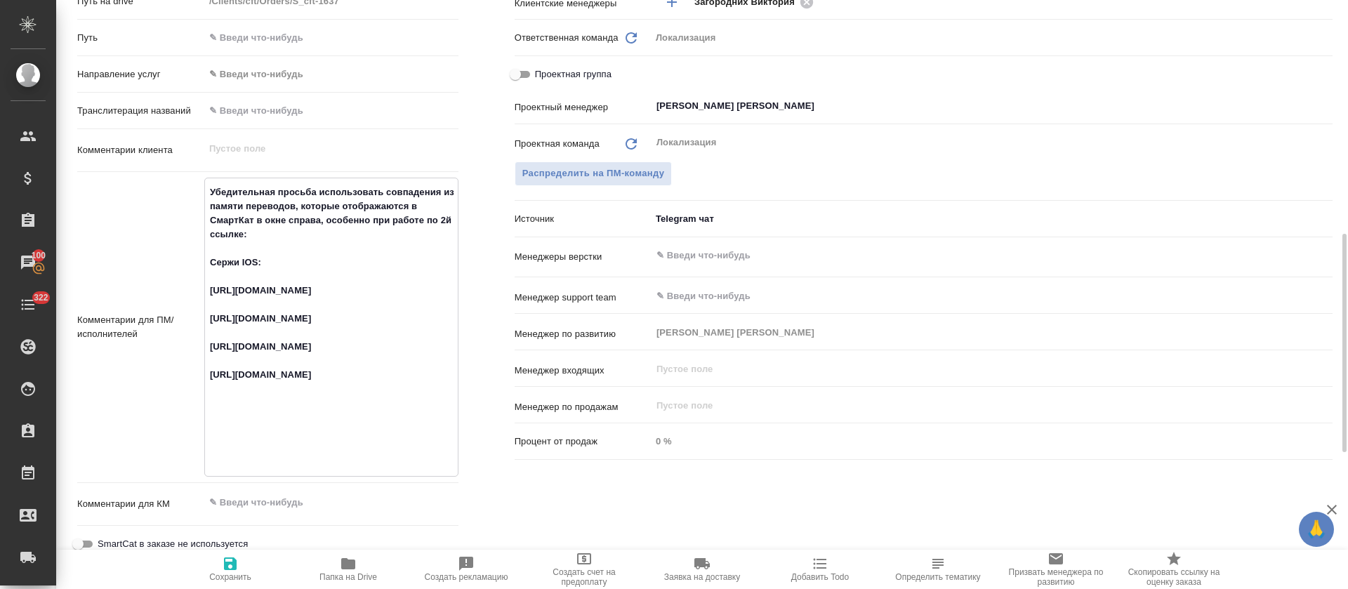
type textarea "x"
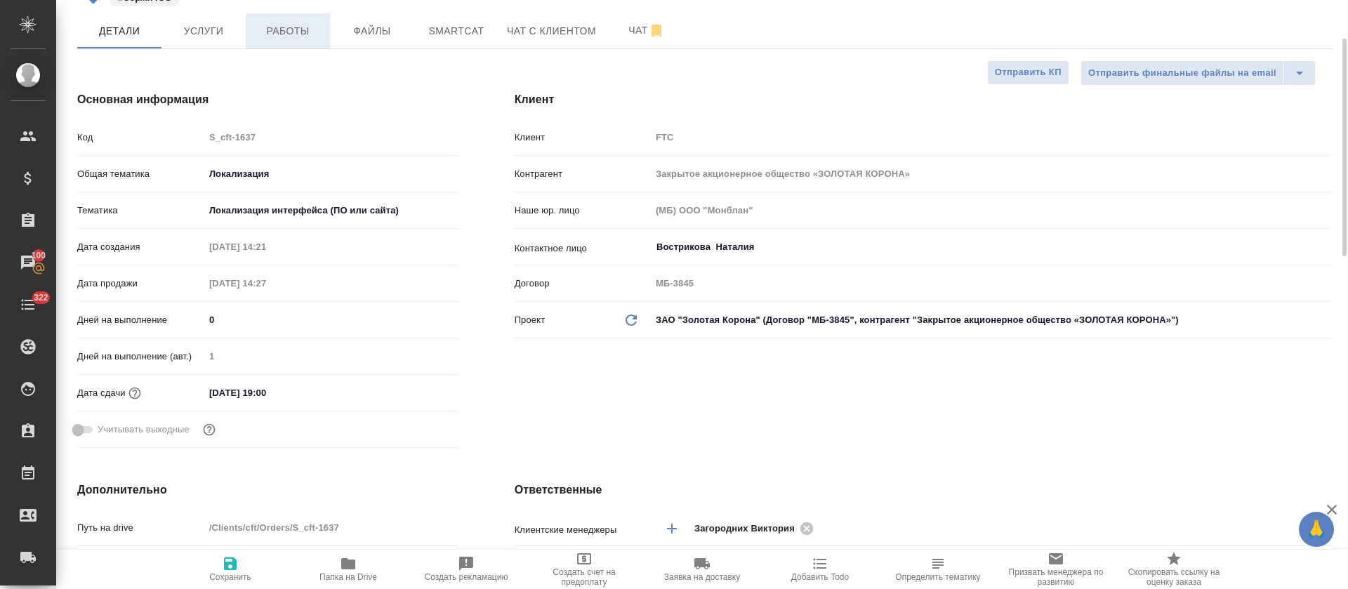
type textarea "x"
click at [266, 37] on span "Работы" at bounding box center [287, 31] width 67 height 18
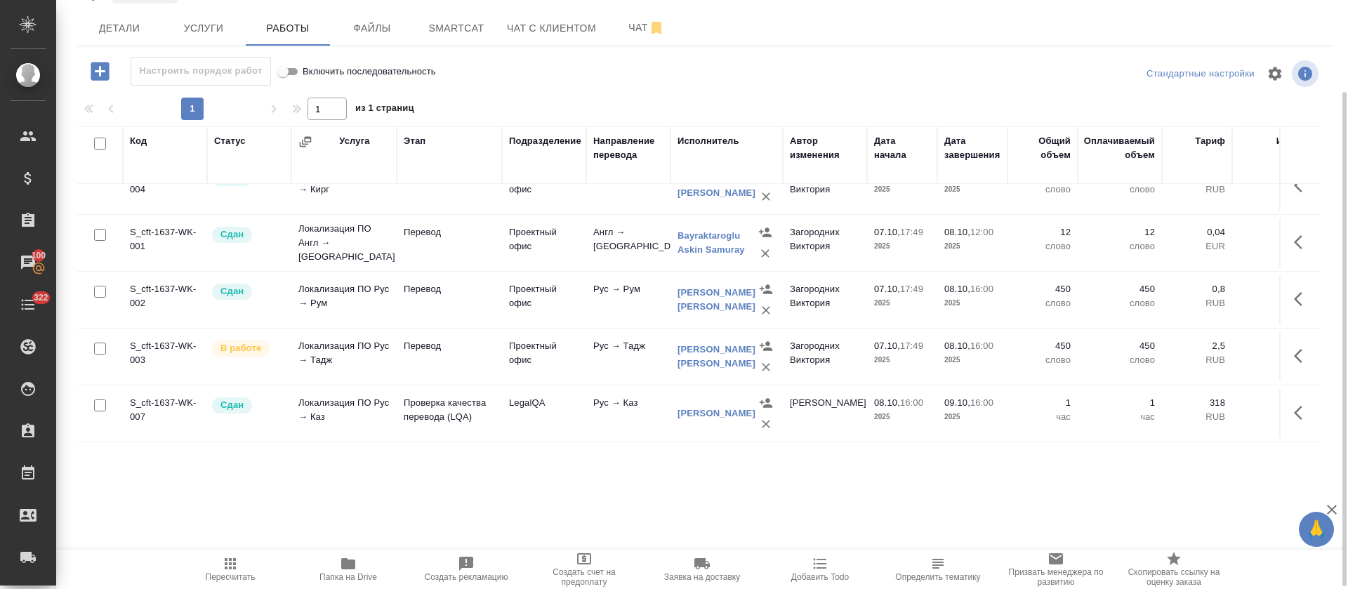
scroll to position [384, 0]
click at [1294, 348] on icon "button" at bounding box center [1302, 356] width 17 height 17
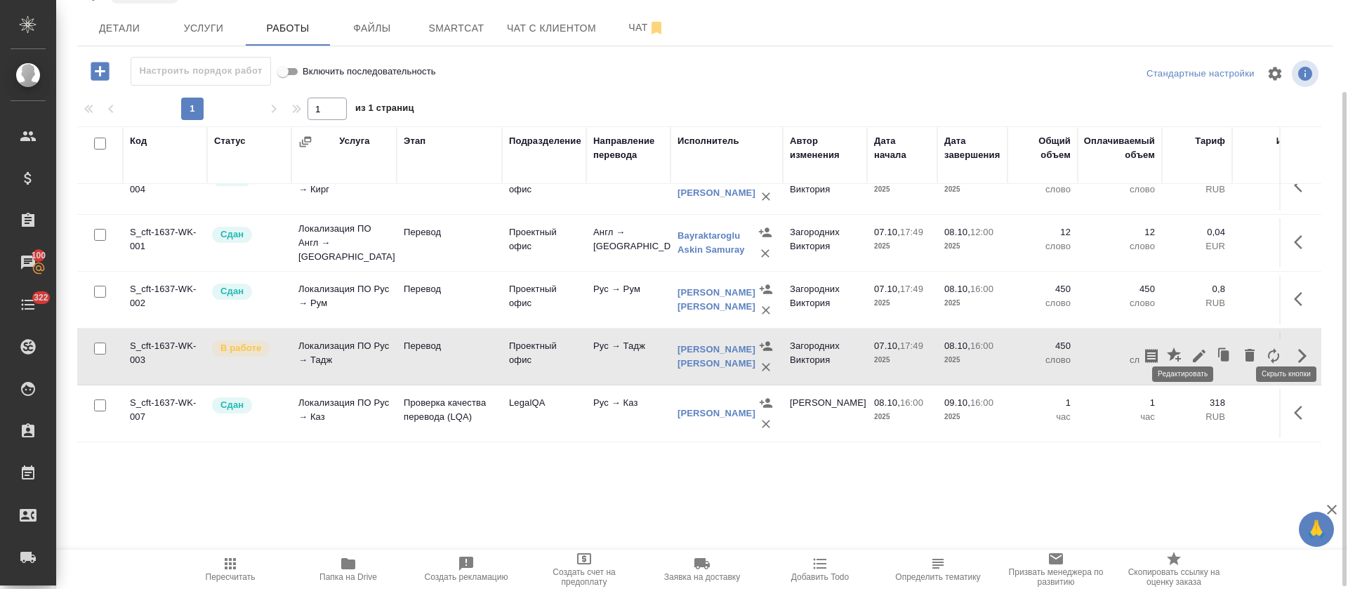
click at [1187, 351] on button "button" at bounding box center [1199, 356] width 24 height 34
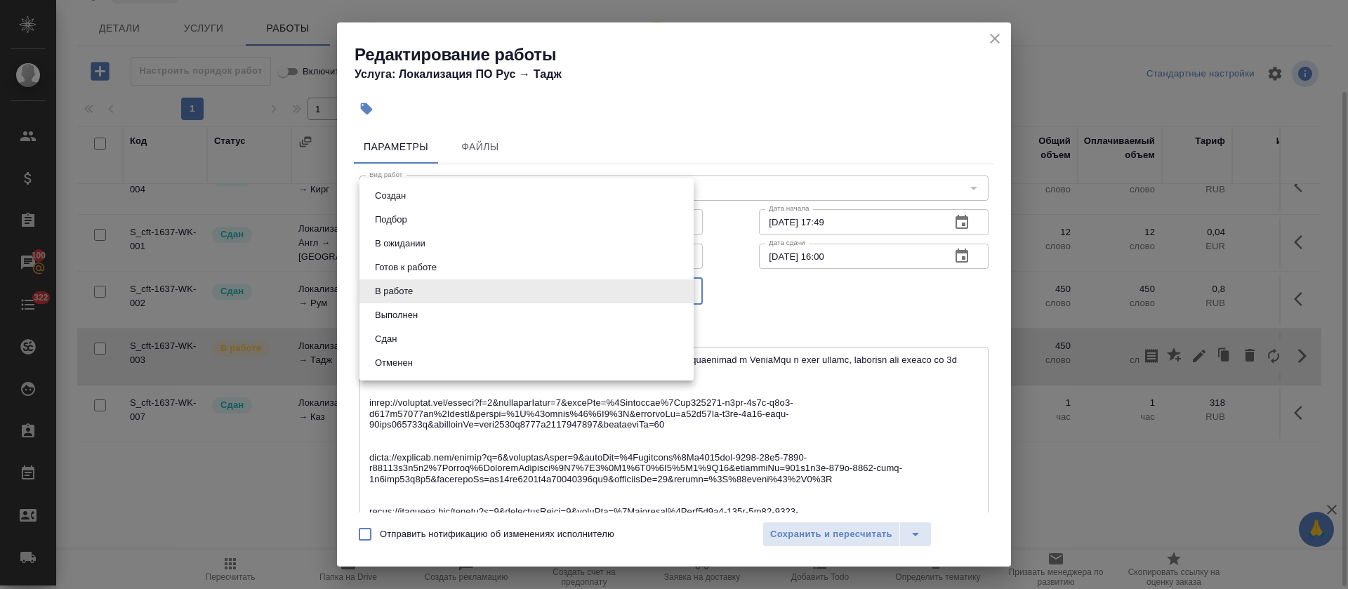
click at [517, 287] on body "🙏 .cls-1 fill:#fff; AWATERA Tretyakova Olga Клиенты Спецификации Заказы 100 Чат…" at bounding box center [674, 294] width 1348 height 589
click at [430, 340] on li "Сдан" at bounding box center [527, 339] width 334 height 24
type input "closed"
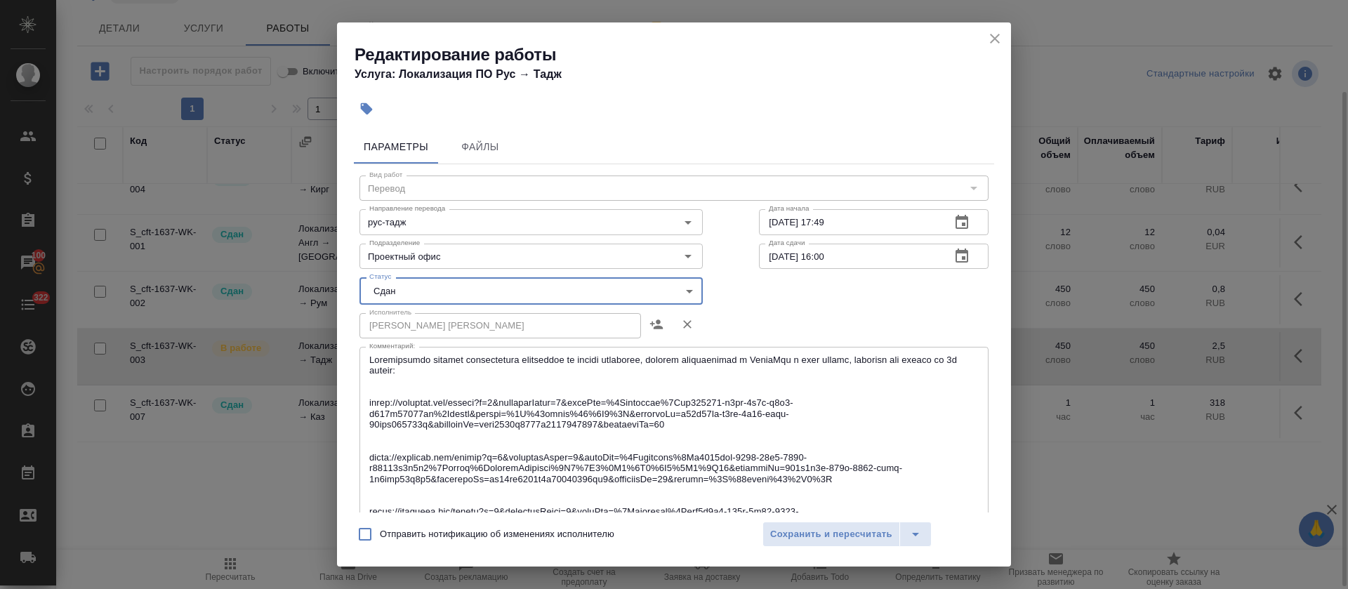
click at [845, 532] on span "Сохранить и пересчитать" at bounding box center [831, 535] width 122 height 16
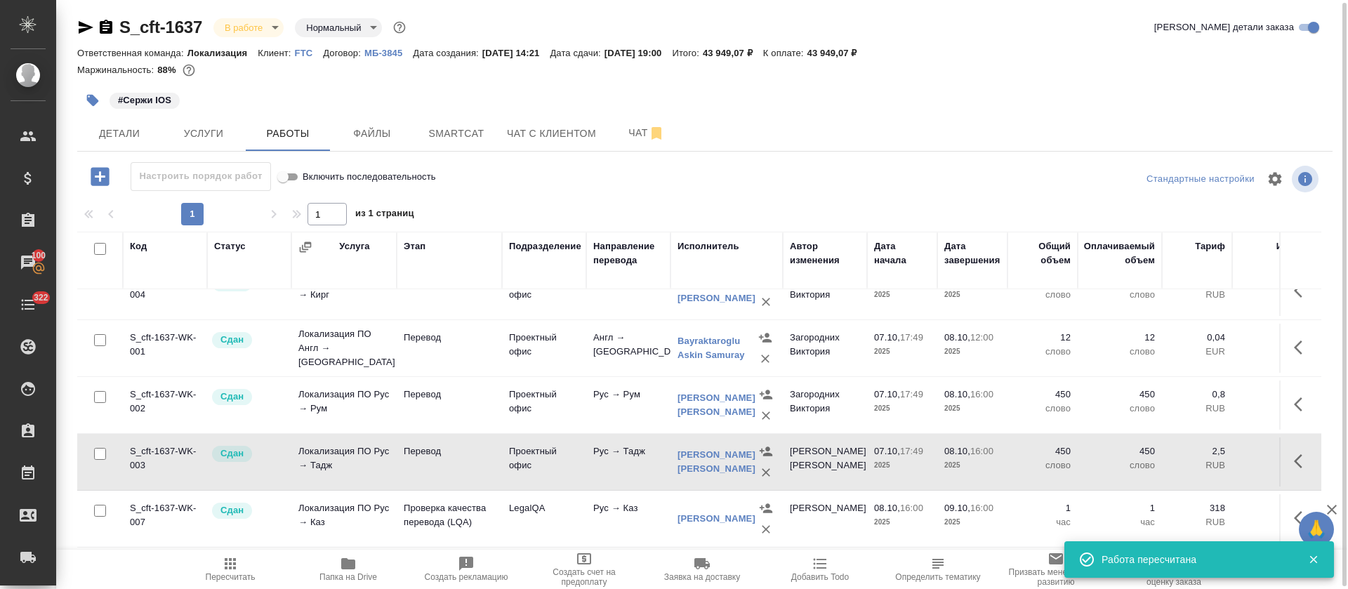
scroll to position [0, 0]
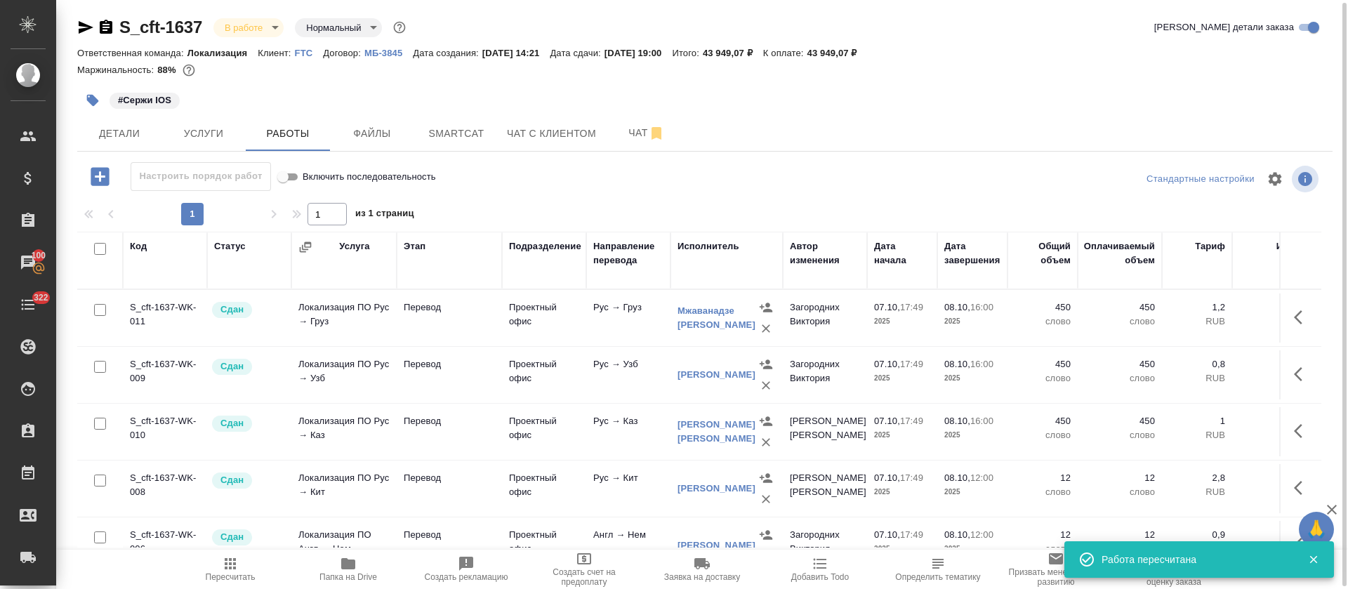
click at [266, 35] on body "🙏 .cls-1 fill:#fff; AWATERA Tretyakova Olga Клиенты Спецификации Заказы 100 Чат…" at bounding box center [674, 294] width 1348 height 589
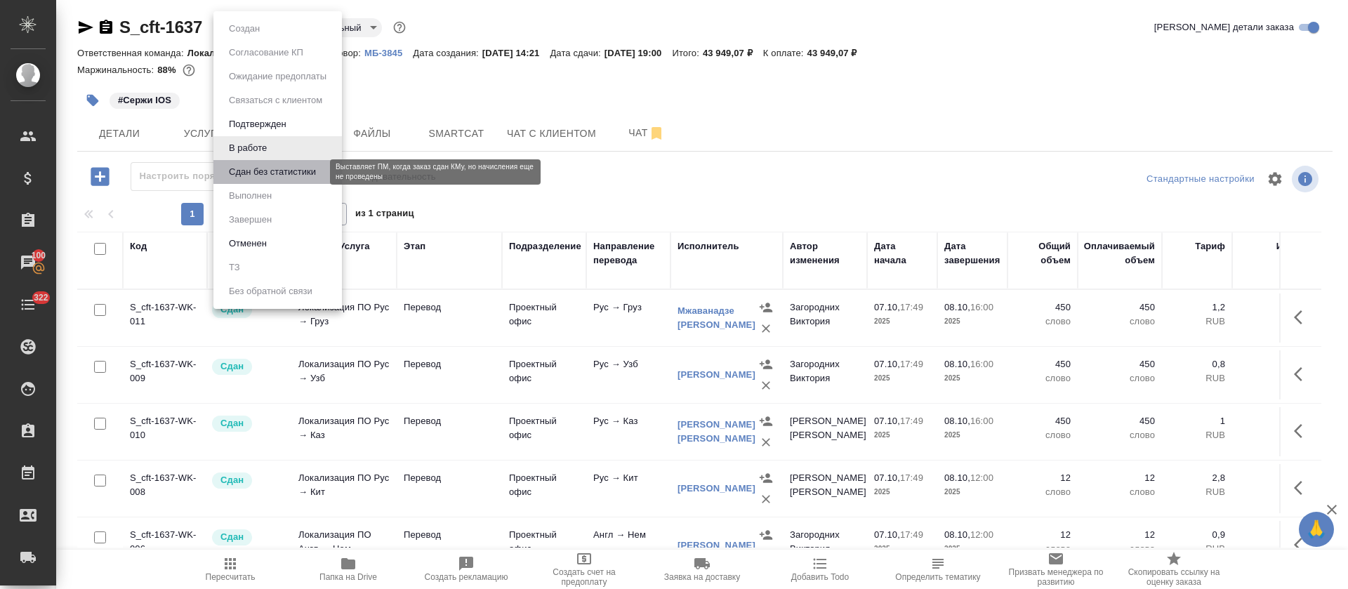
click at [256, 172] on button "Сдан без статистики" at bounding box center [272, 171] width 95 height 15
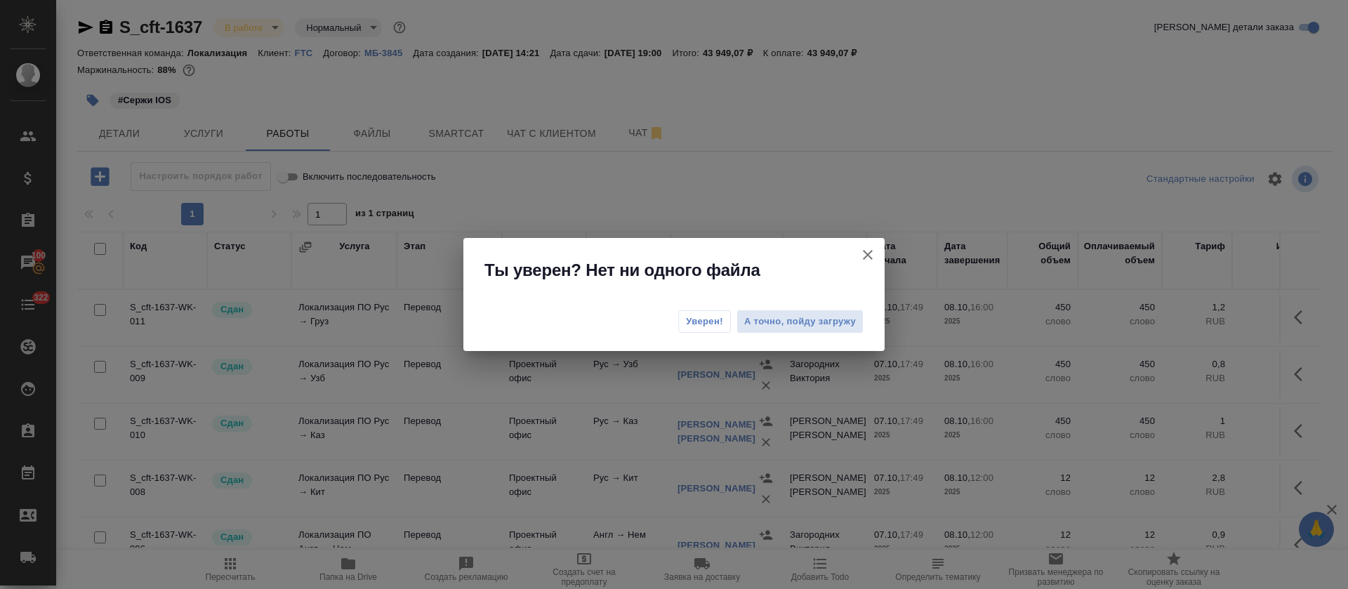
click at [696, 317] on span "Уверен!" at bounding box center [704, 322] width 37 height 14
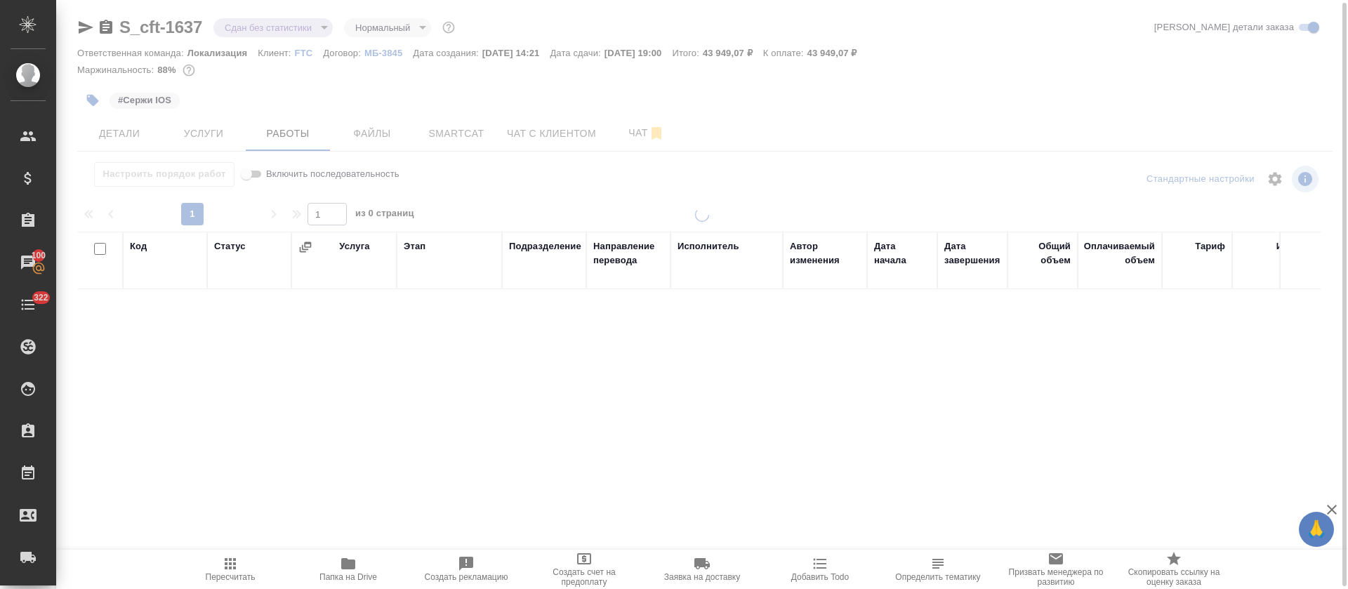
click at [288, 29] on div at bounding box center [702, 290] width 1292 height 586
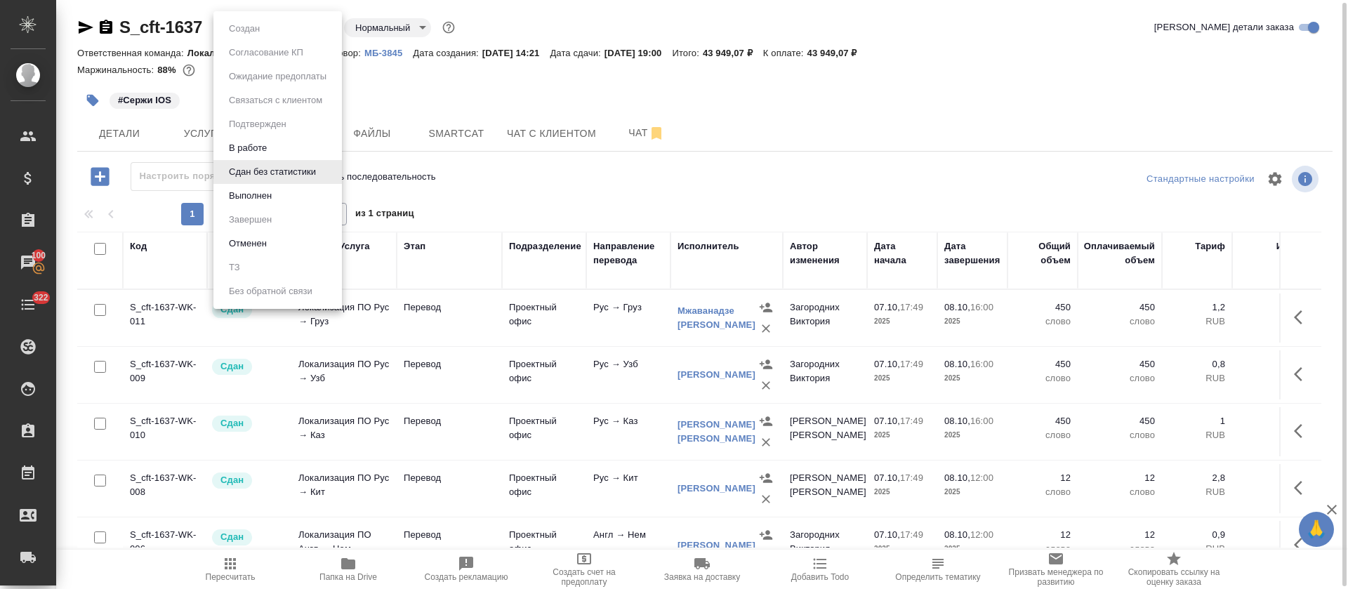
click at [320, 26] on body "🙏 .cls-1 fill:#fff; AWATERA Tretyakova Olga Клиенты Спецификации Заказы 100 Чат…" at bounding box center [674, 294] width 1348 height 589
click at [298, 198] on li "Выполнен" at bounding box center [277, 196] width 128 height 24
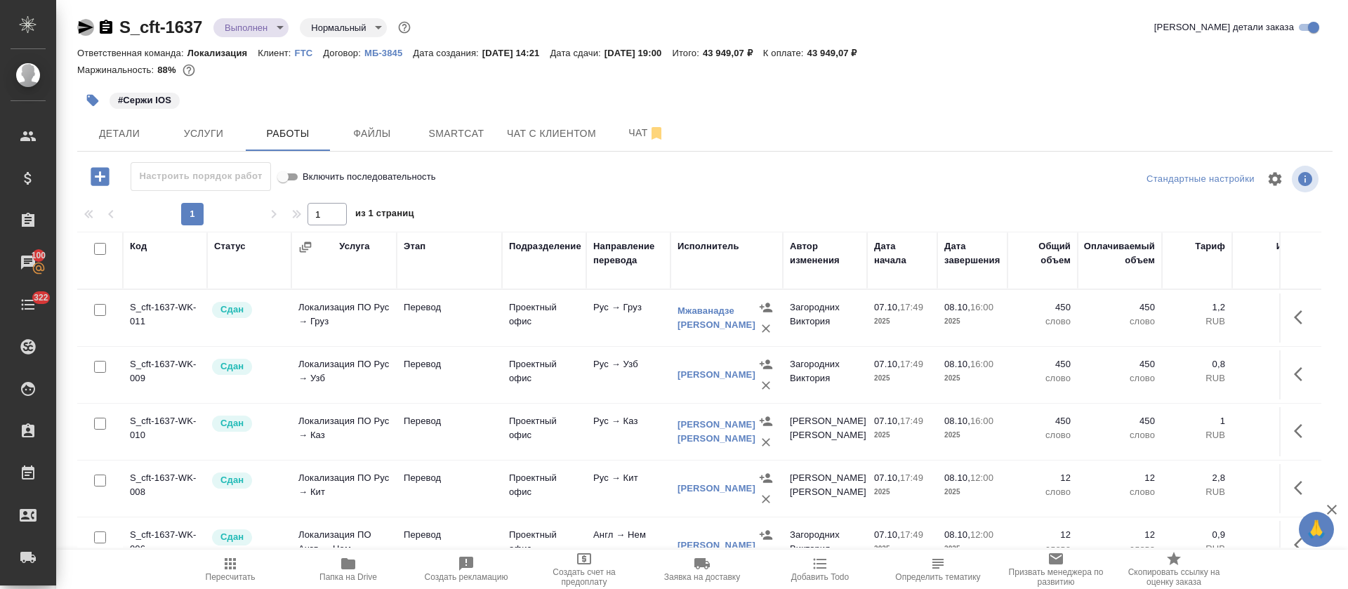
click at [84, 25] on icon "button" at bounding box center [86, 27] width 15 height 13
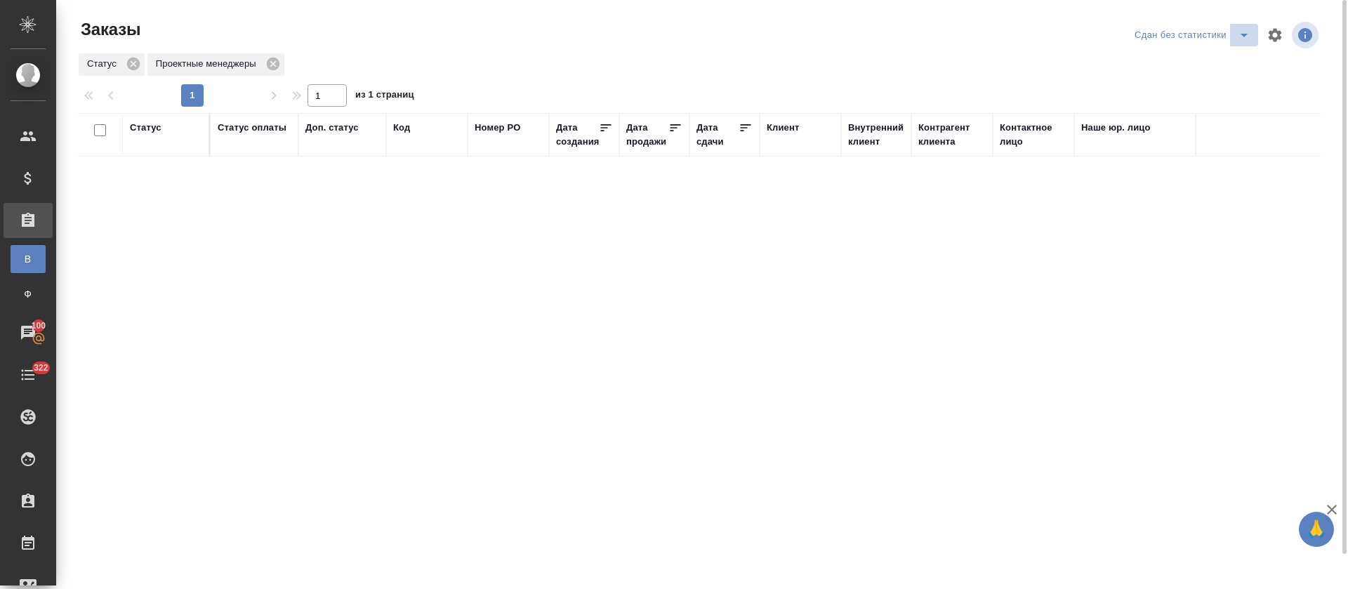
drag, startPoint x: 1249, startPoint y: 36, endPoint x: 1241, endPoint y: 41, distance: 9.8
click at [1249, 37] on icon "split button" at bounding box center [1244, 35] width 17 height 17
click at [1225, 131] on li "Подтвержден" at bounding box center [1194, 130] width 149 height 22
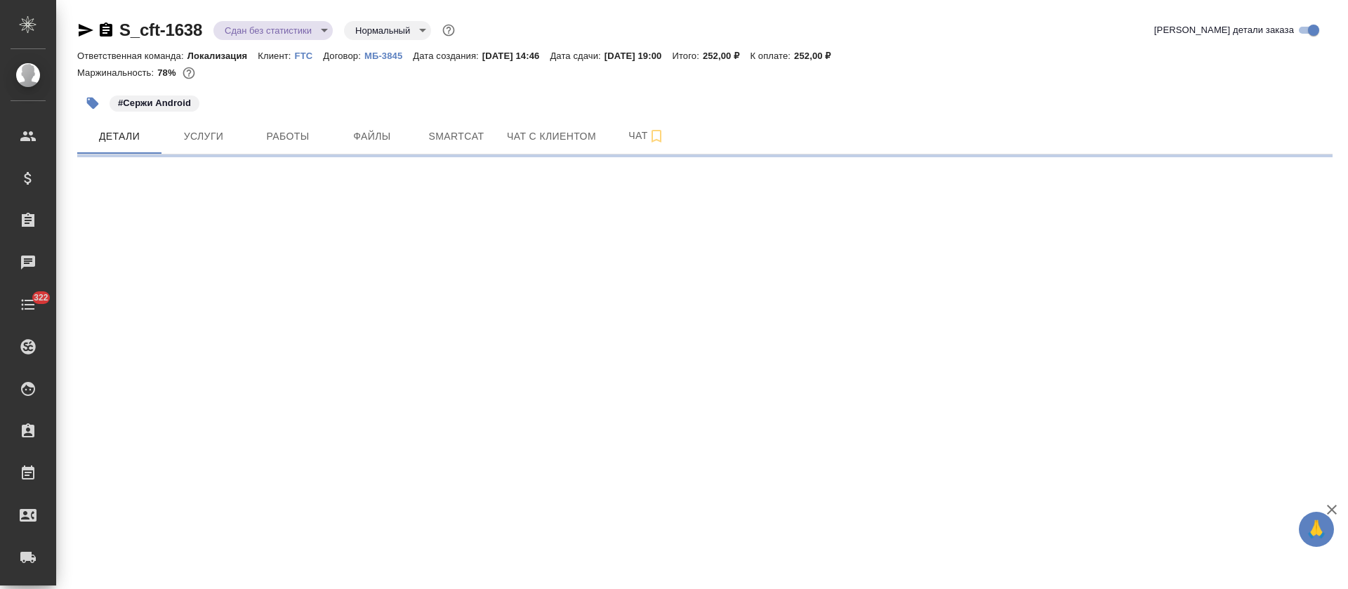
select select "RU"
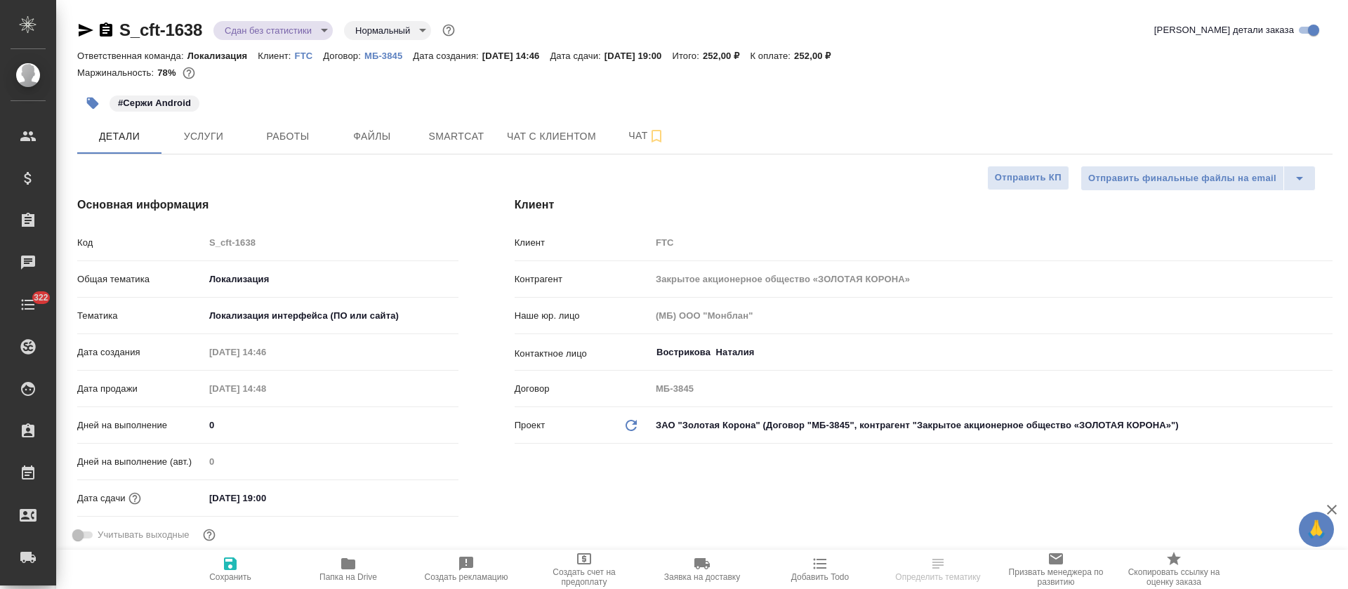
type textarea "x"
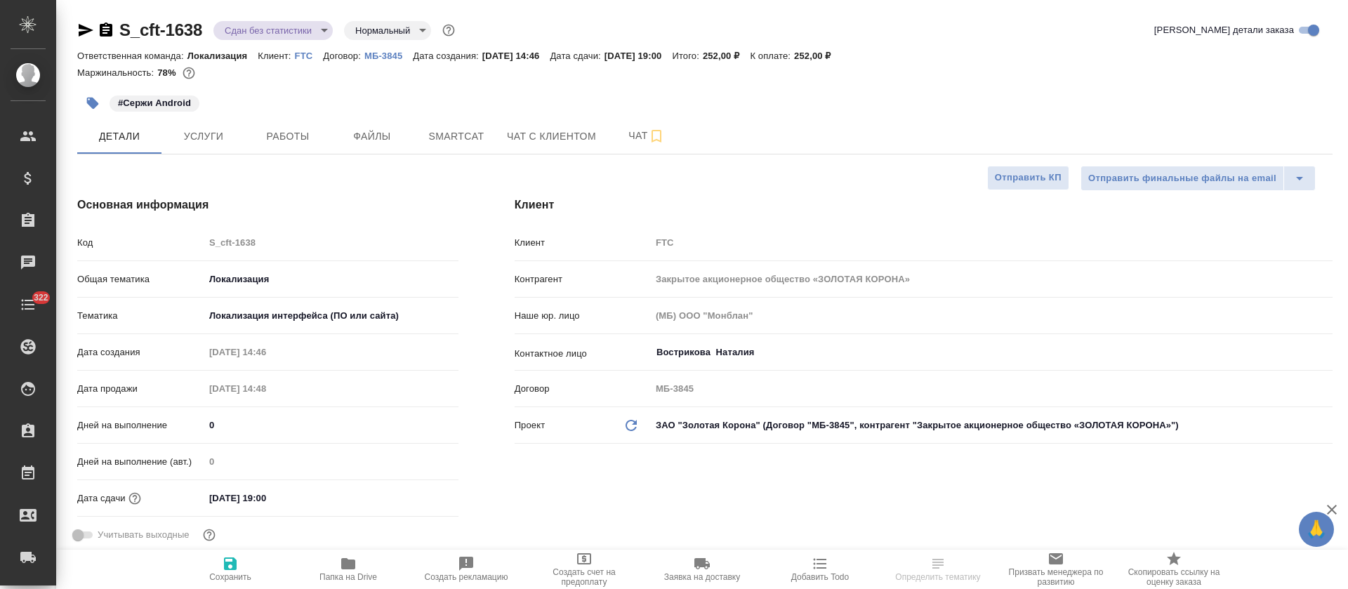
type textarea "x"
click at [322, 32] on body "🙏 .cls-1 fill:#fff; AWATERA Tretyakova Olga Клиенты Спецификации Заказы Чаты 32…" at bounding box center [674, 294] width 1348 height 589
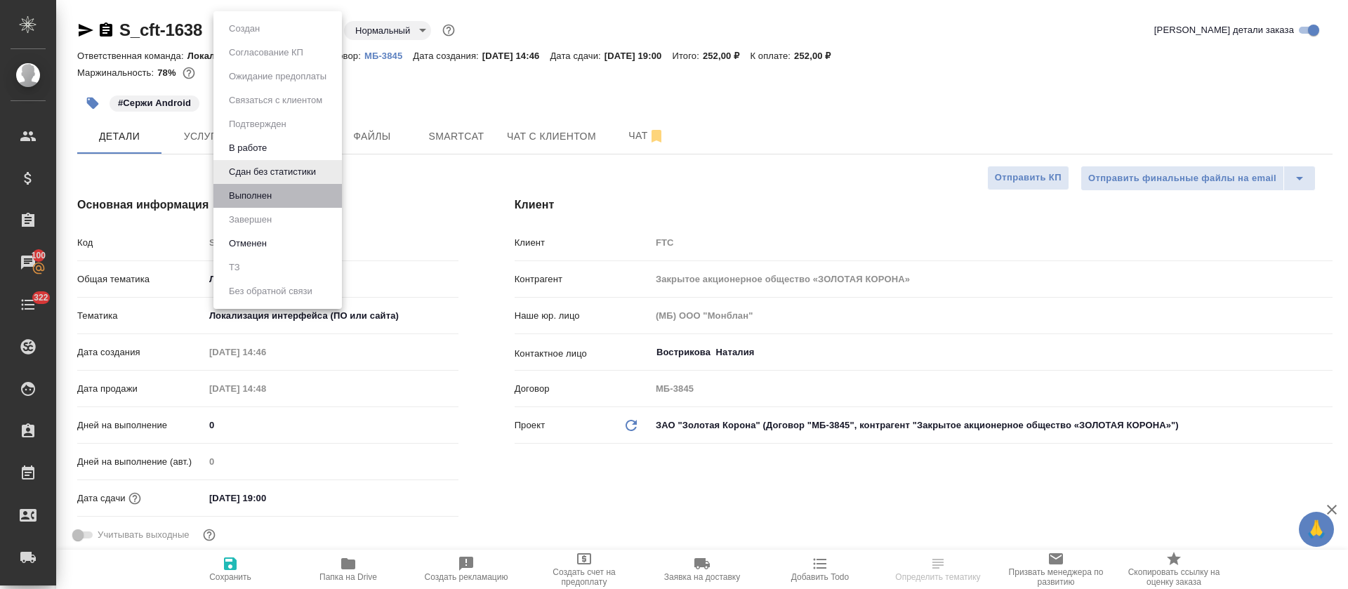
click at [297, 196] on li "Выполнен" at bounding box center [277, 196] width 128 height 24
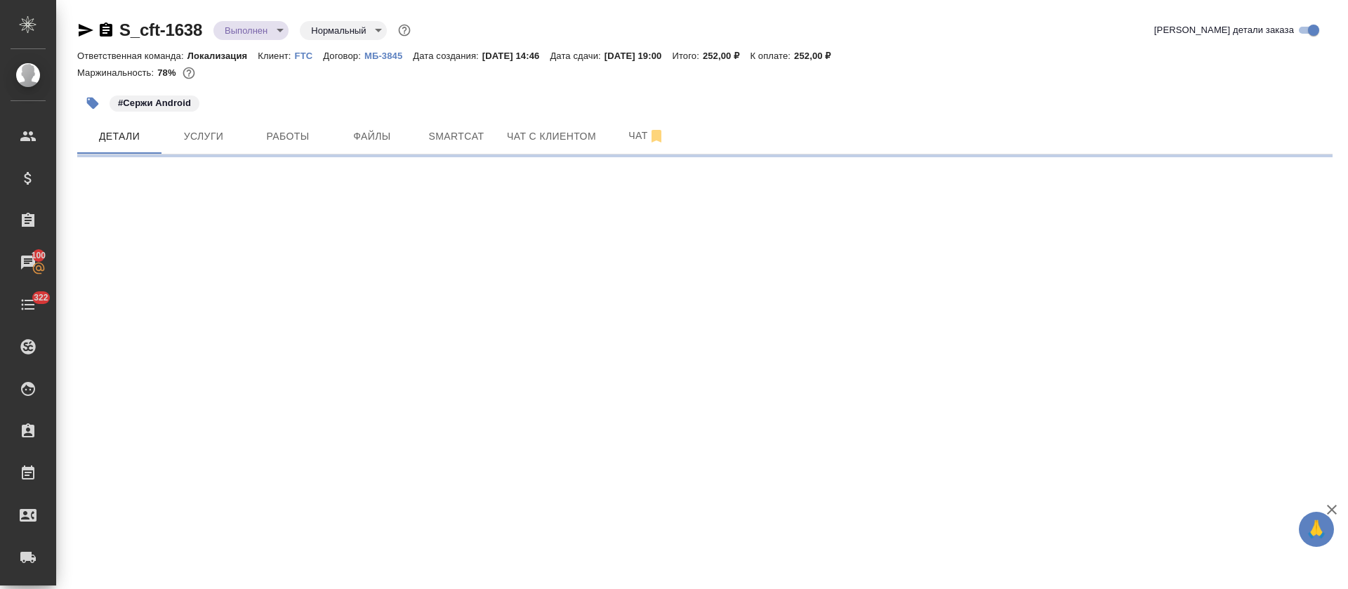
select select "RU"
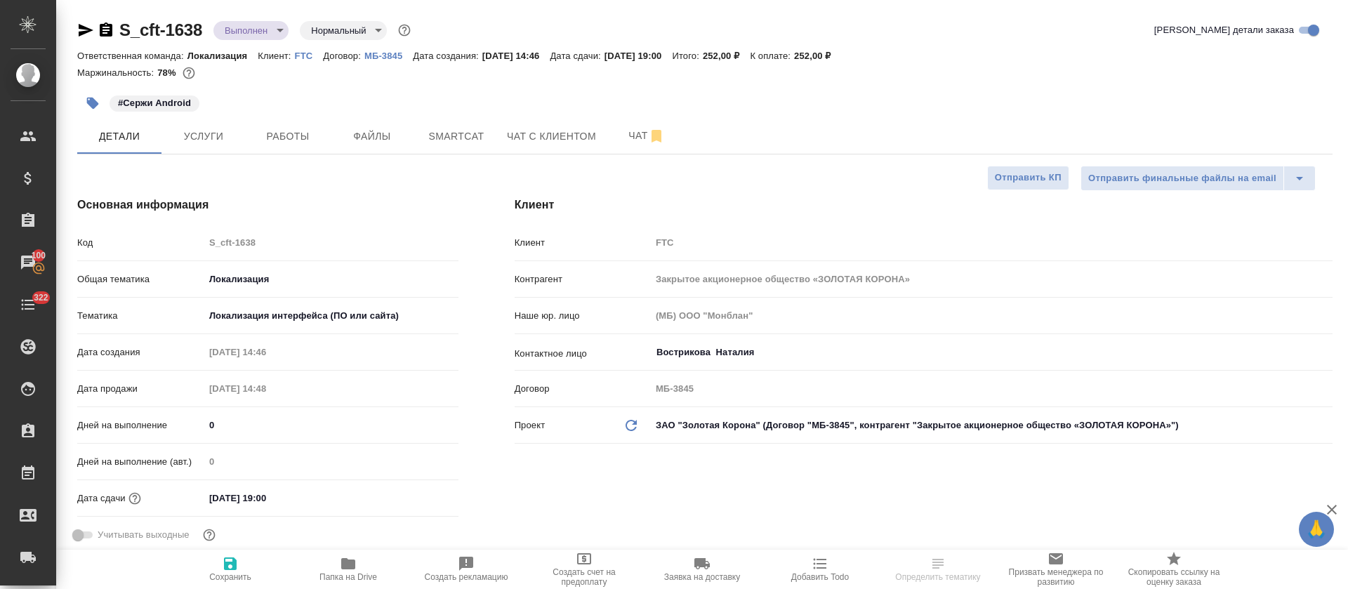
type textarea "x"
click at [79, 28] on icon "button" at bounding box center [86, 30] width 15 height 13
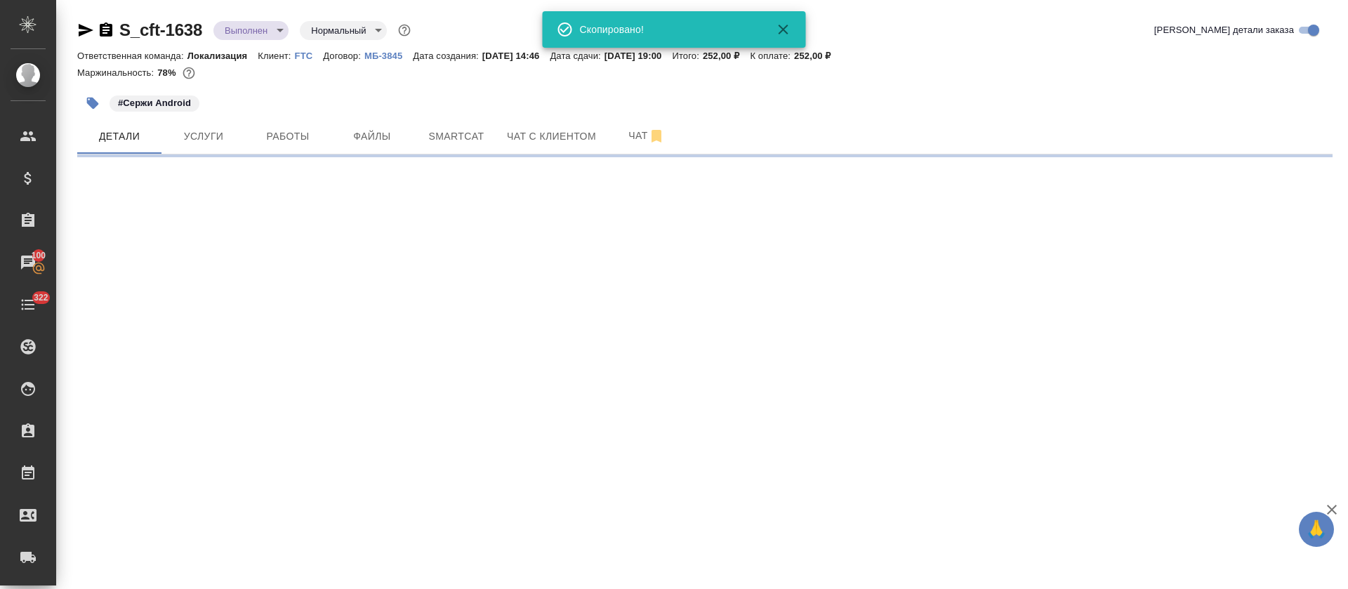
select select "RU"
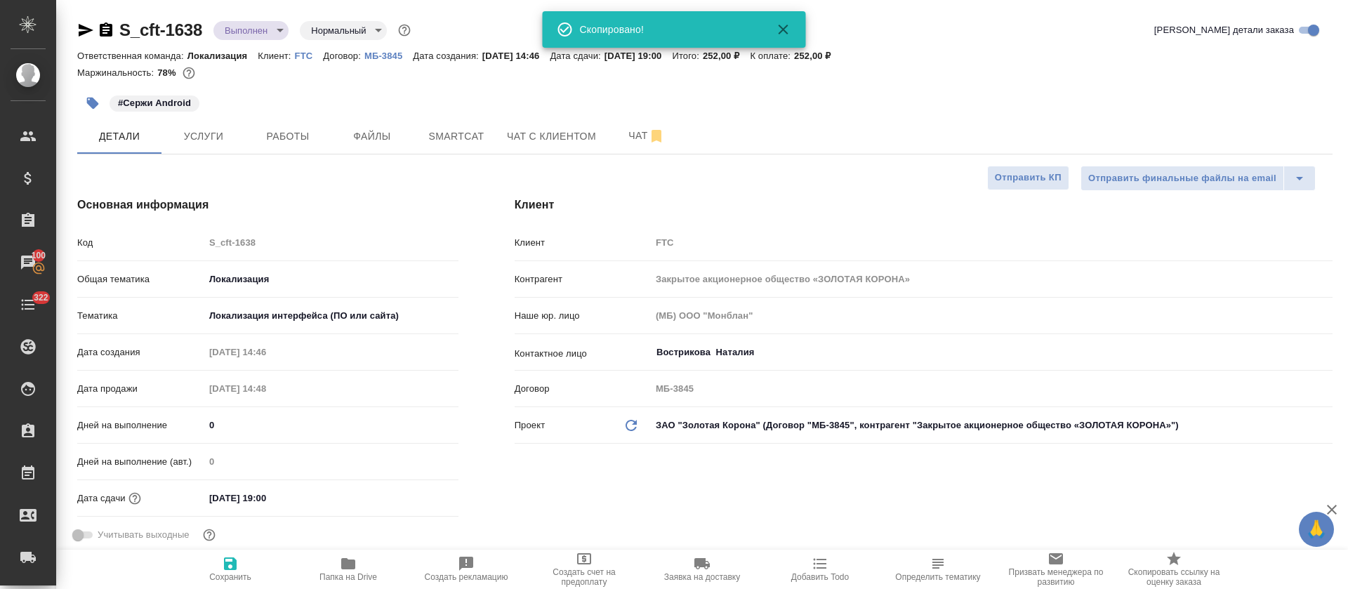
type textarea "x"
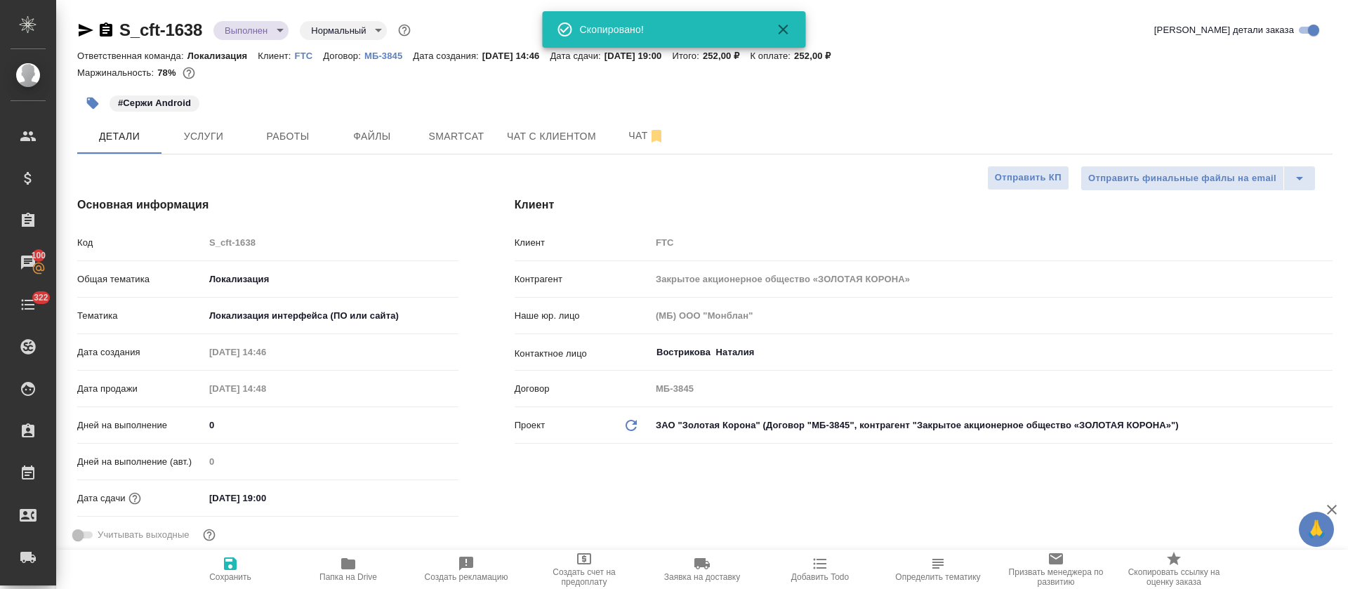
type textarea "x"
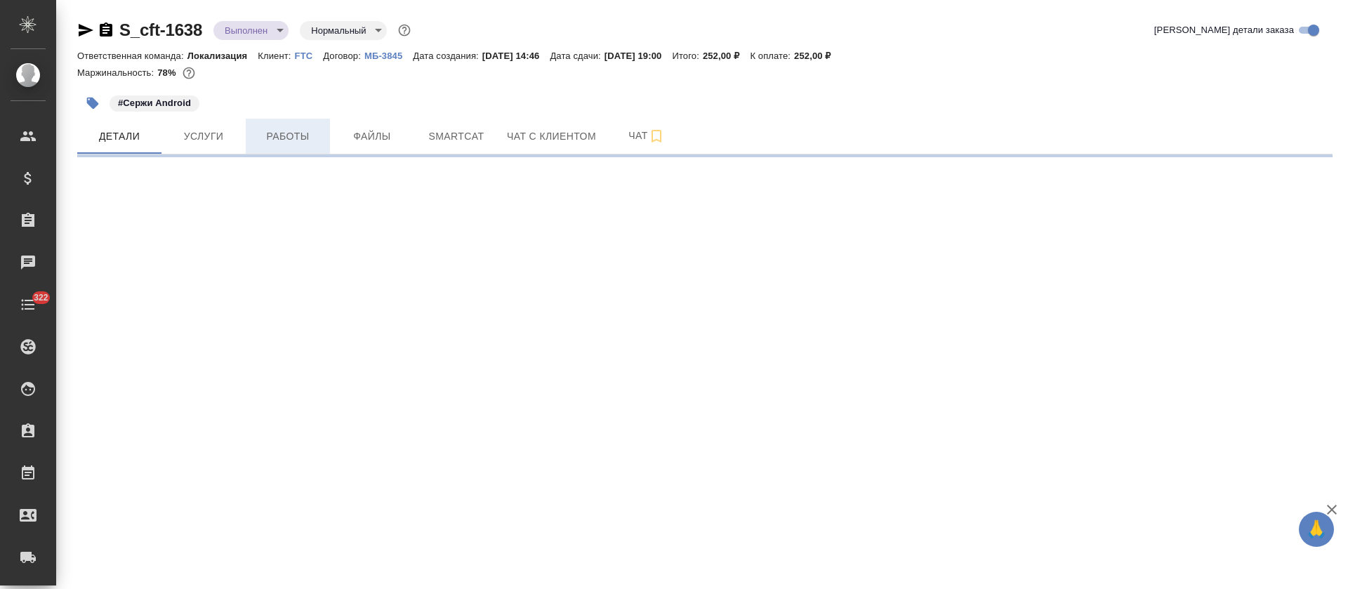
select select "RU"
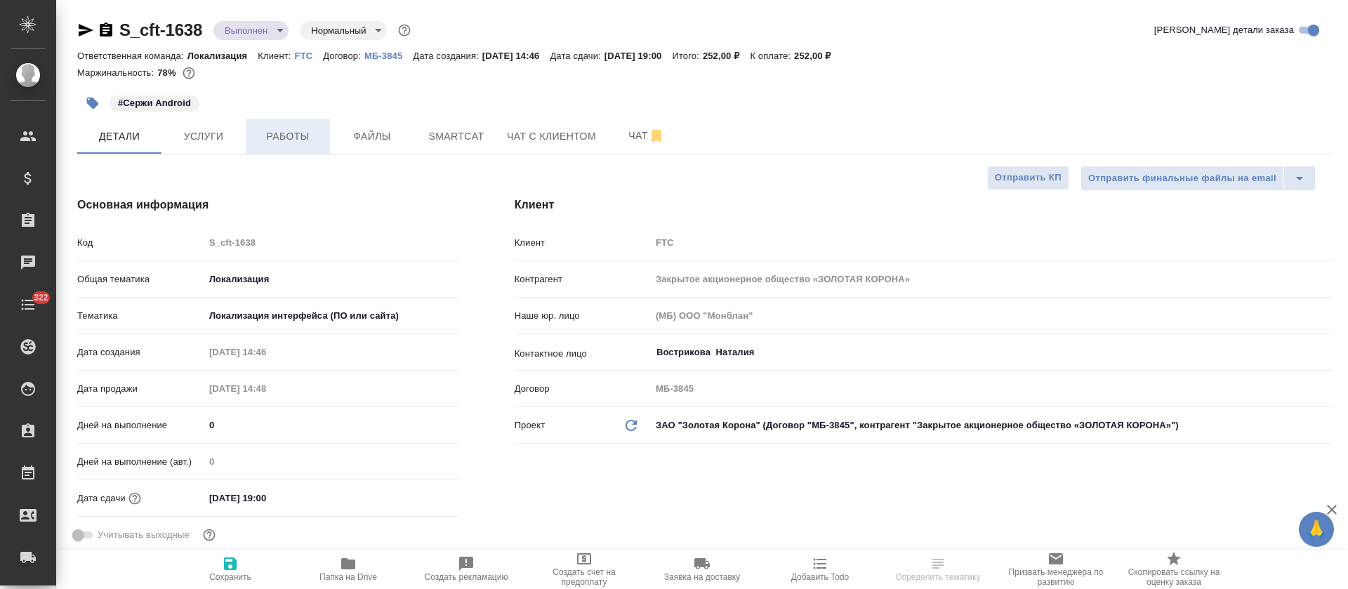
click at [270, 124] on button "Работы" at bounding box center [288, 136] width 84 height 35
type textarea "x"
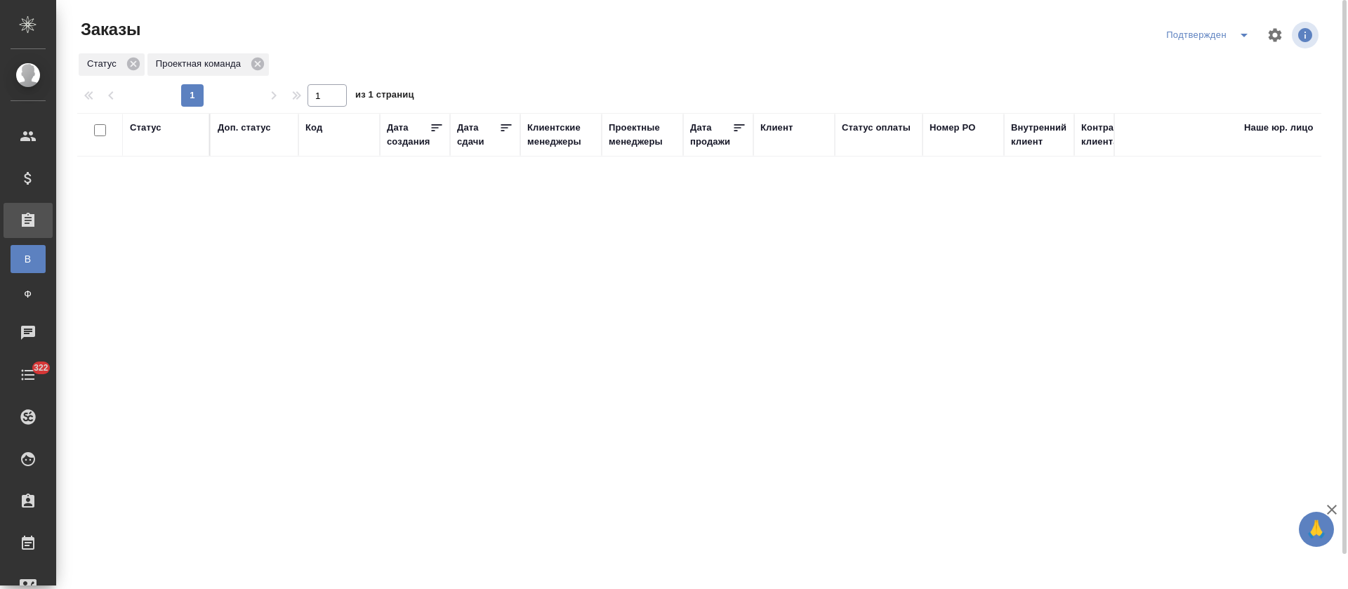
click at [1248, 40] on icon "split button" at bounding box center [1244, 35] width 17 height 17
click at [1230, 95] on li "В работе" at bounding box center [1210, 85] width 149 height 22
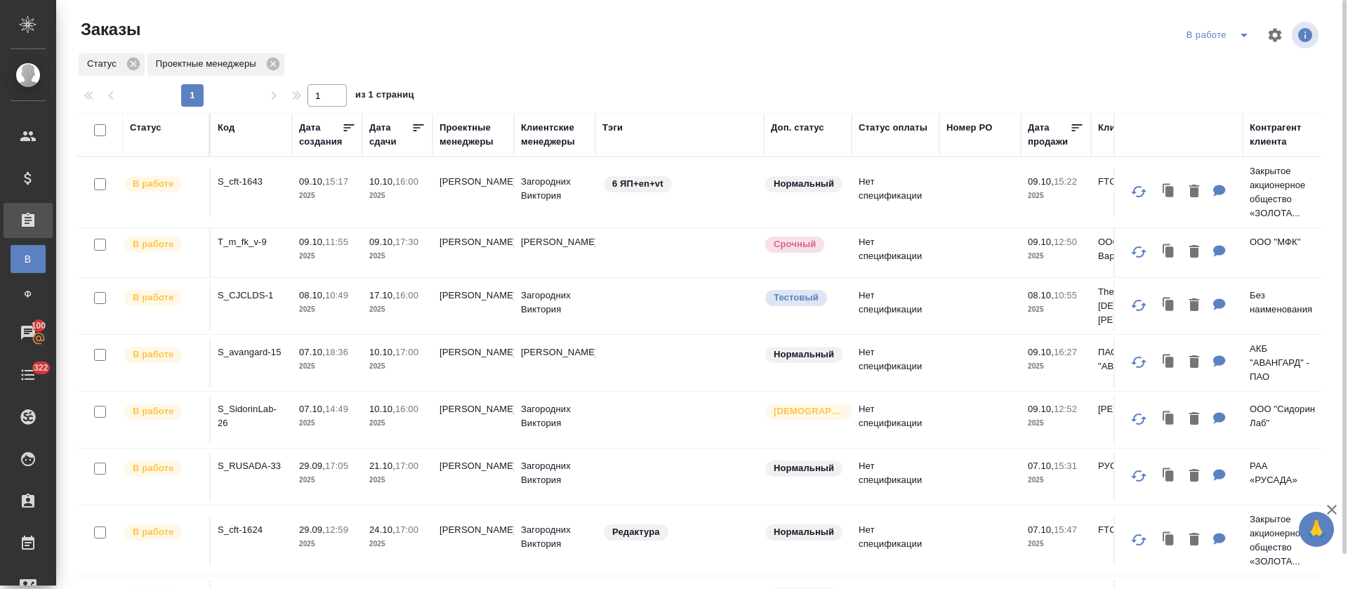
click at [1241, 34] on icon "split button" at bounding box center [1244, 35] width 17 height 17
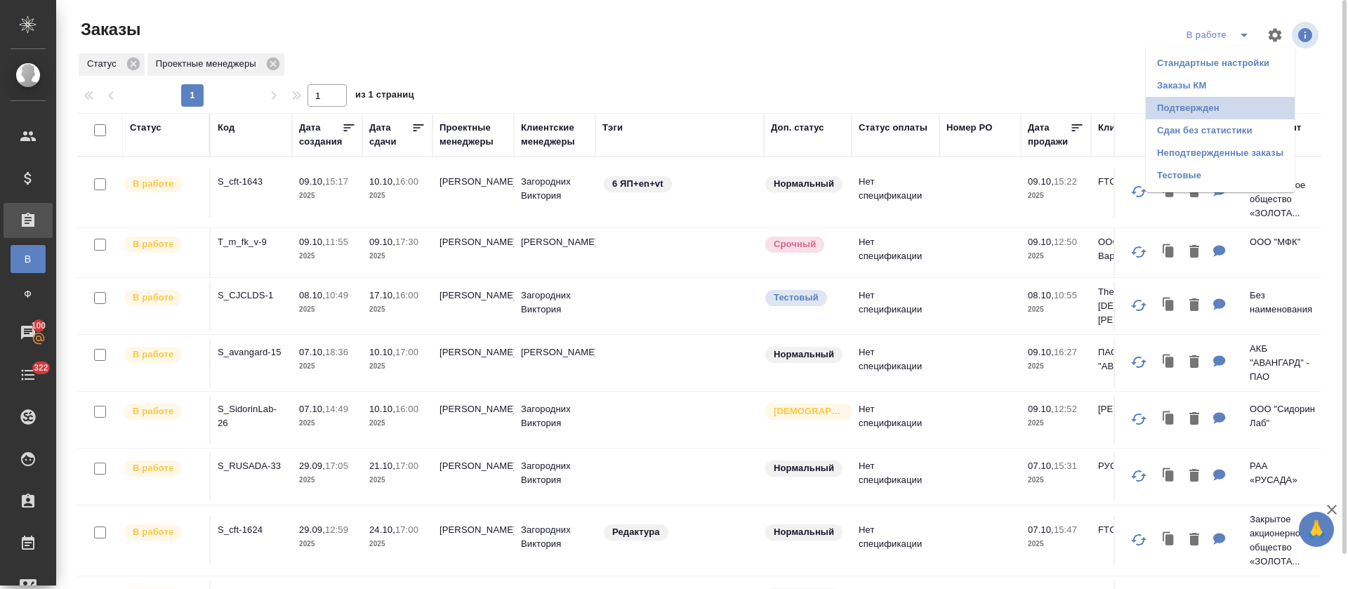
click at [1241, 111] on li "Подтвержден" at bounding box center [1220, 108] width 149 height 22
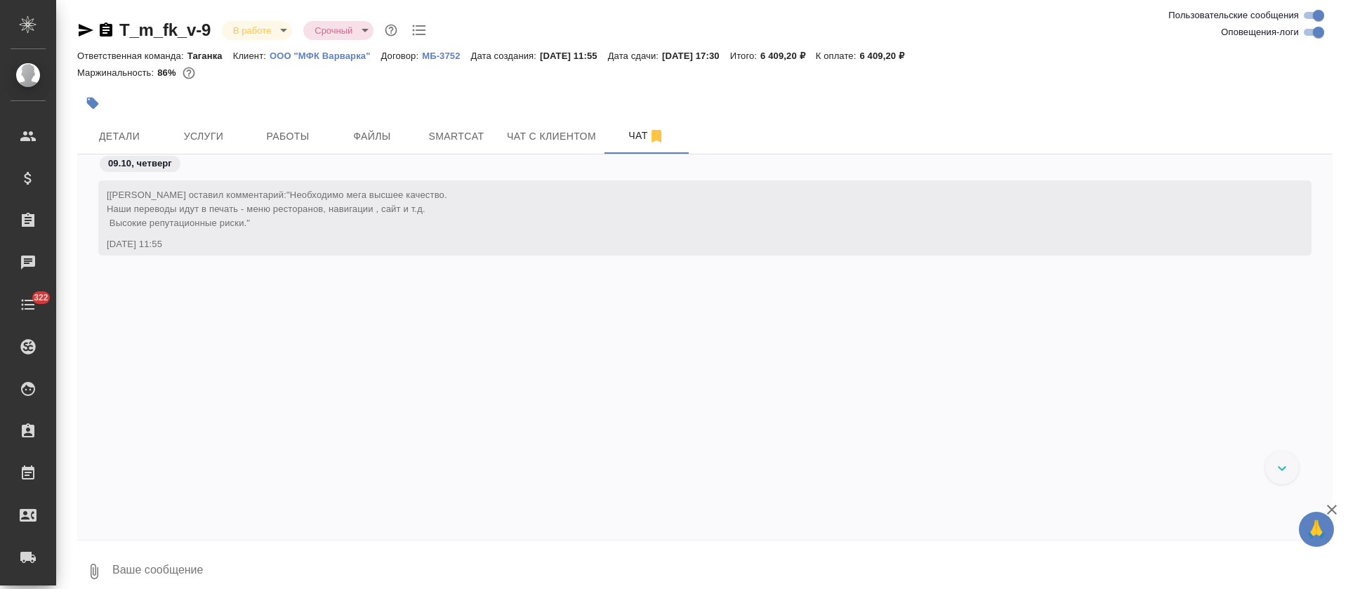
scroll to position [4056, 0]
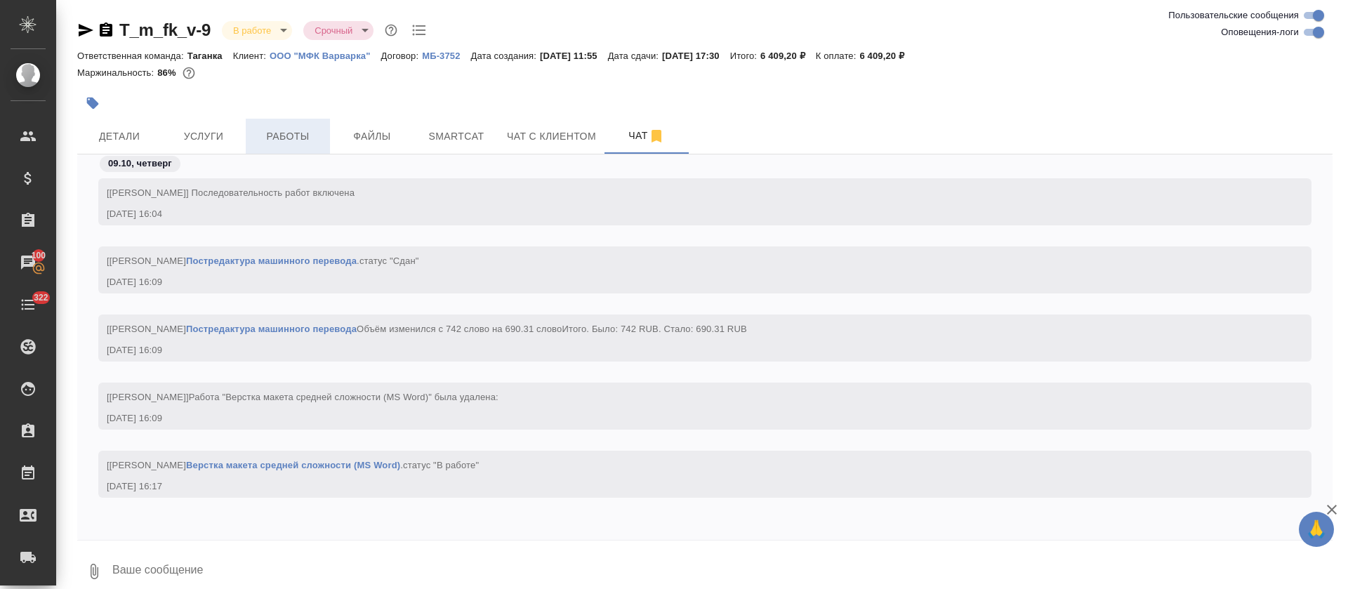
click at [289, 128] on span "Работы" at bounding box center [287, 137] width 67 height 18
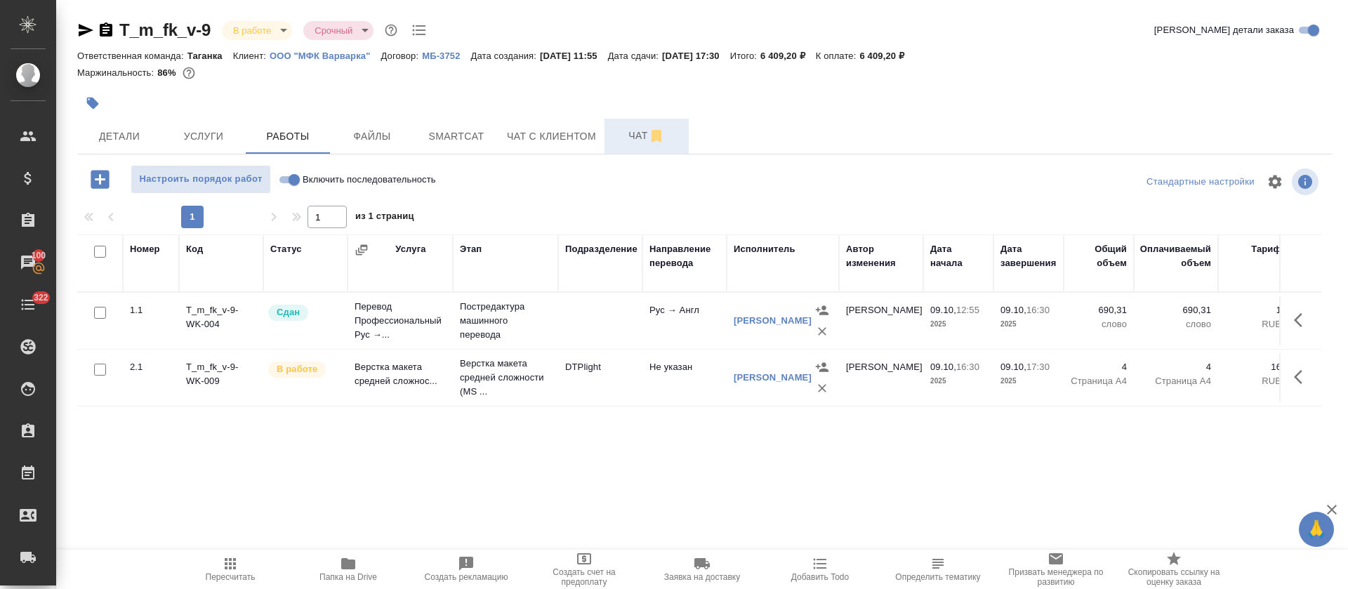
click at [622, 143] on span "Чат" at bounding box center [646, 136] width 67 height 18
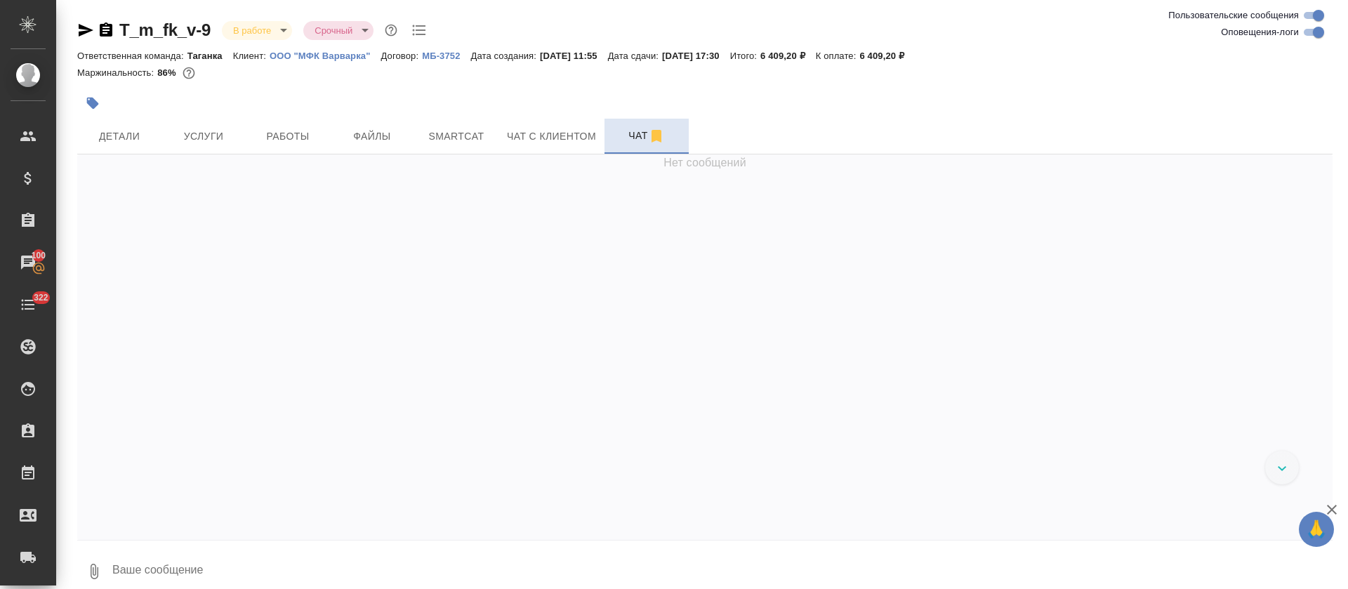
scroll to position [4056, 0]
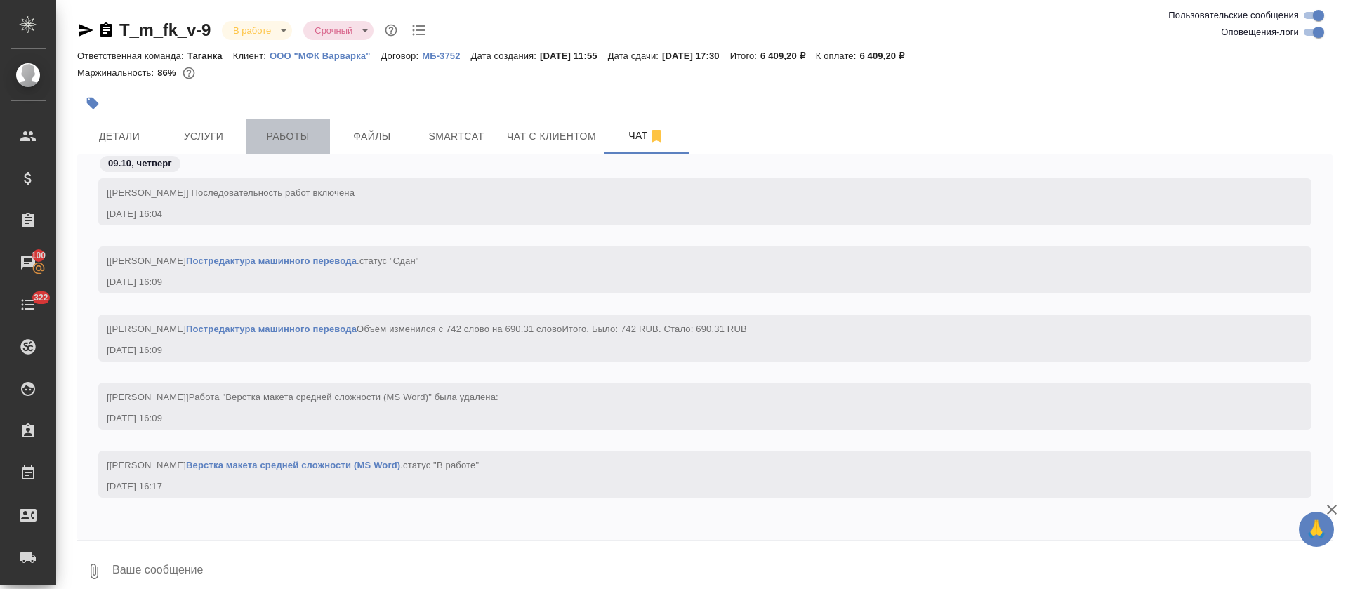
click at [279, 141] on span "Работы" at bounding box center [287, 137] width 67 height 18
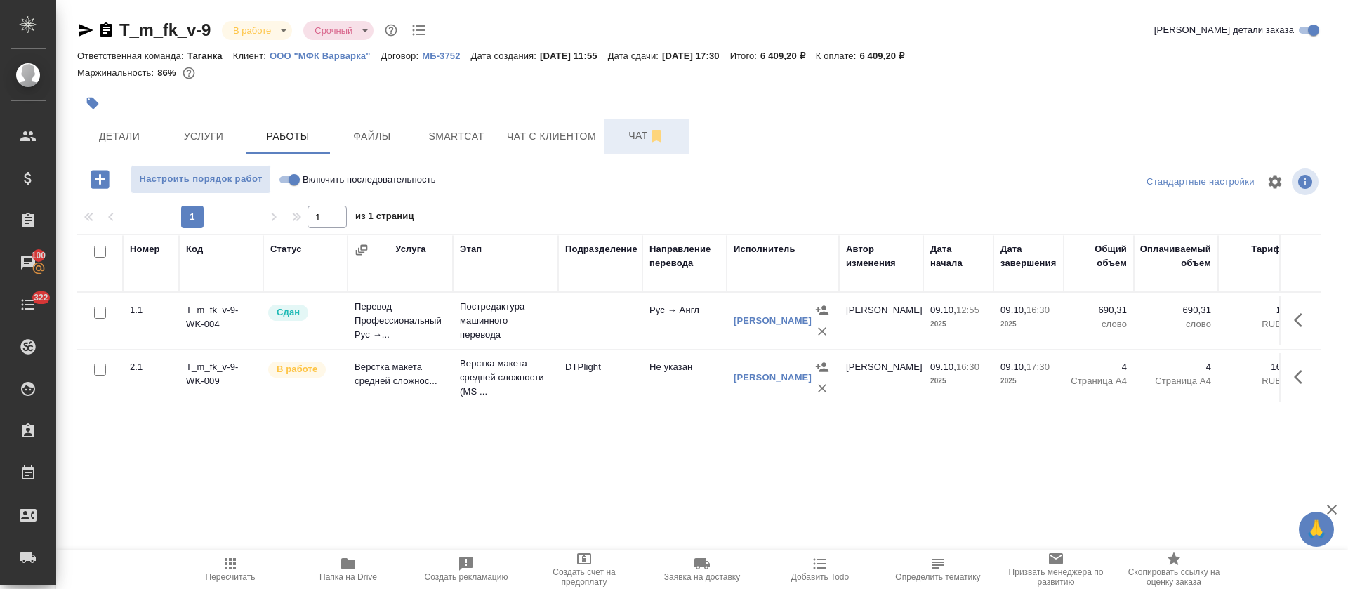
click at [617, 144] on span "Чат" at bounding box center [646, 136] width 67 height 18
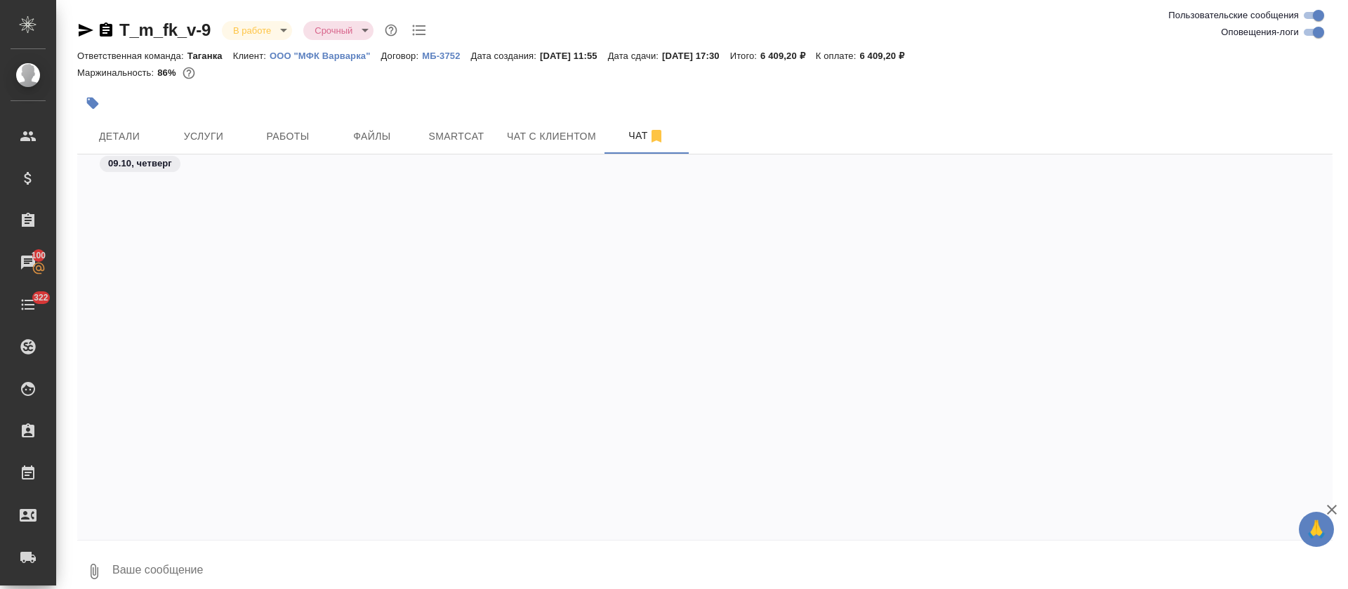
scroll to position [4056, 0]
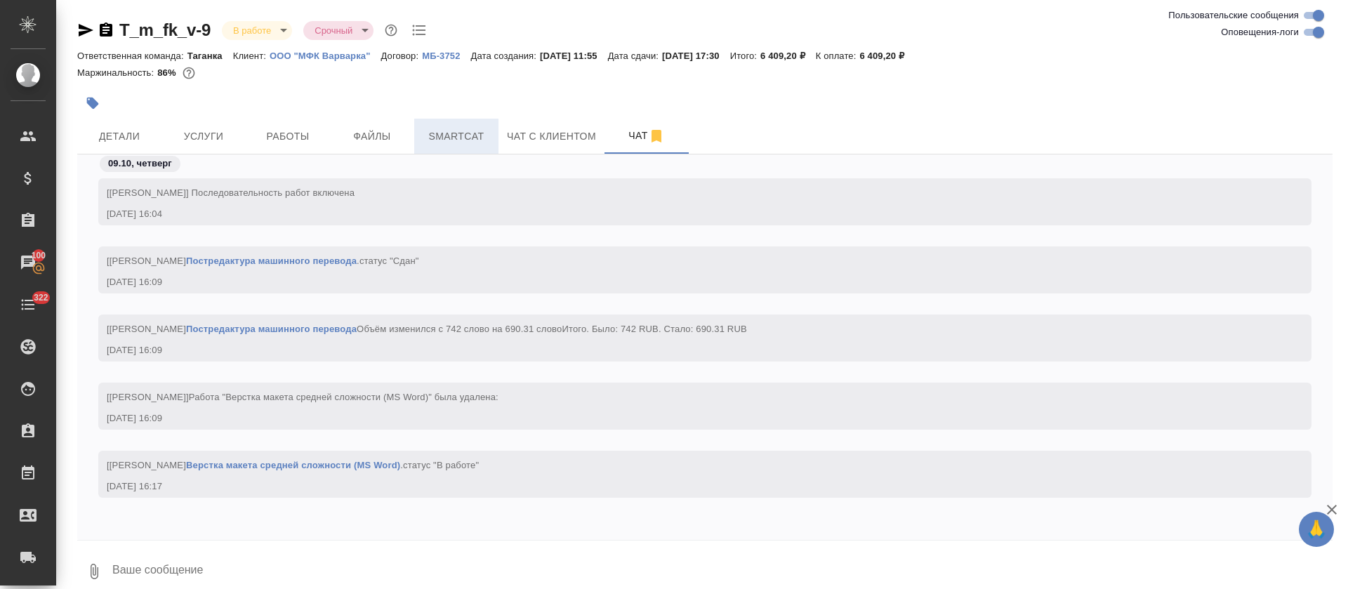
click at [474, 126] on button "Smartcat" at bounding box center [456, 136] width 84 height 35
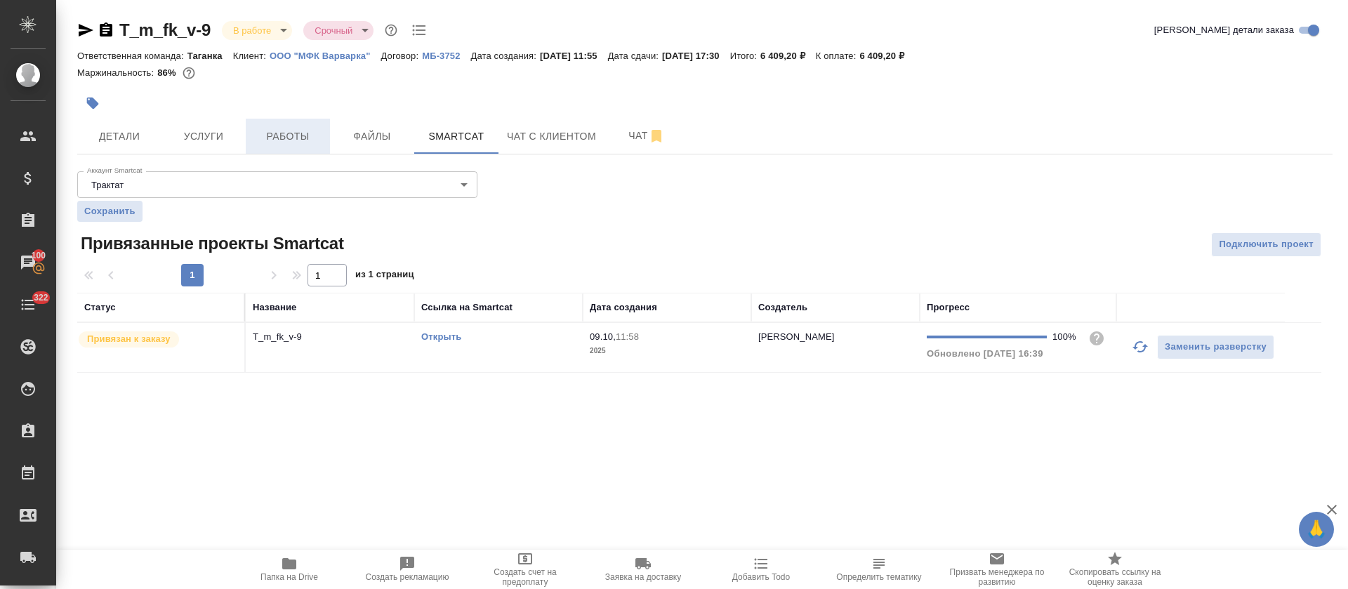
drag, startPoint x: 278, startPoint y: 128, endPoint x: 306, endPoint y: 128, distance: 28.1
click at [279, 128] on span "Работы" at bounding box center [287, 137] width 67 height 18
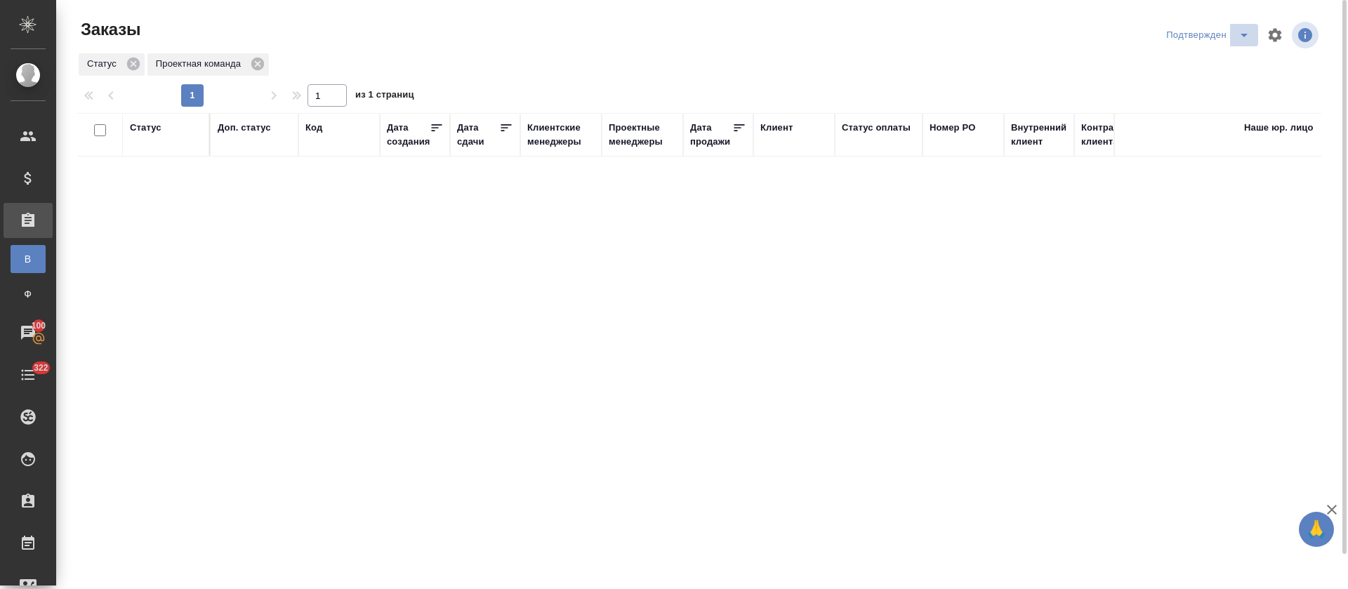
drag, startPoint x: 1241, startPoint y: 38, endPoint x: 1248, endPoint y: 45, distance: 9.4
click at [1242, 39] on icon "split button" at bounding box center [1244, 35] width 17 height 17
click at [1209, 90] on li "В работе" at bounding box center [1210, 85] width 149 height 22
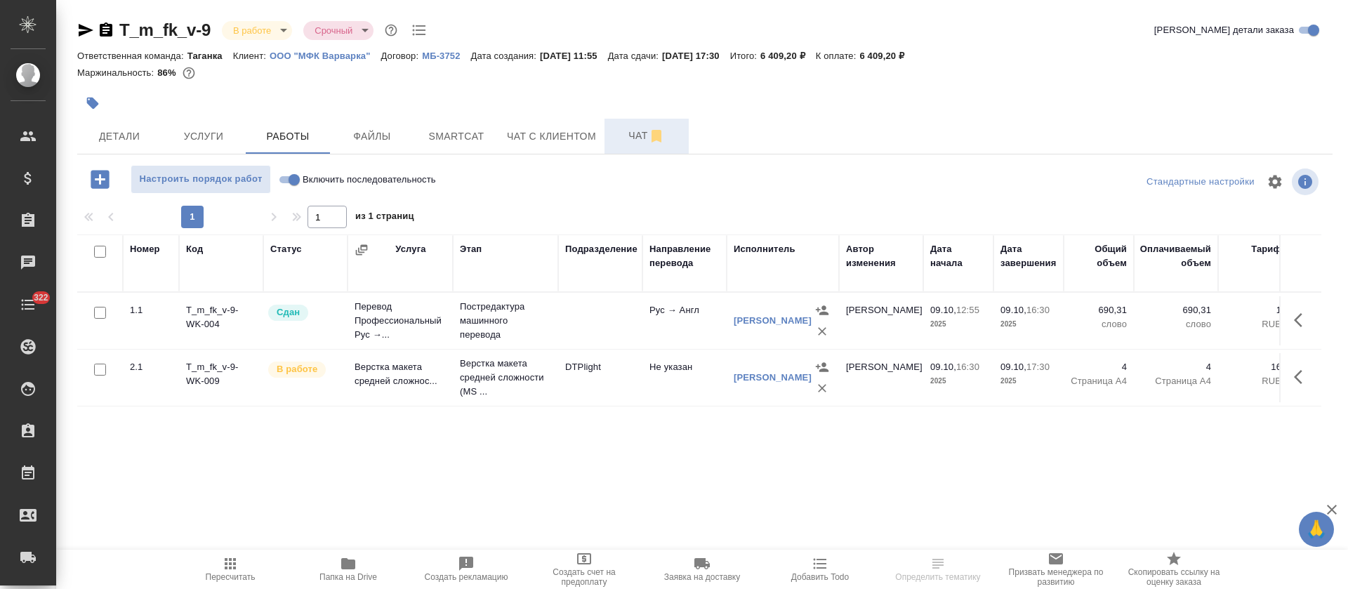
click at [638, 148] on button "Чат" at bounding box center [647, 136] width 84 height 35
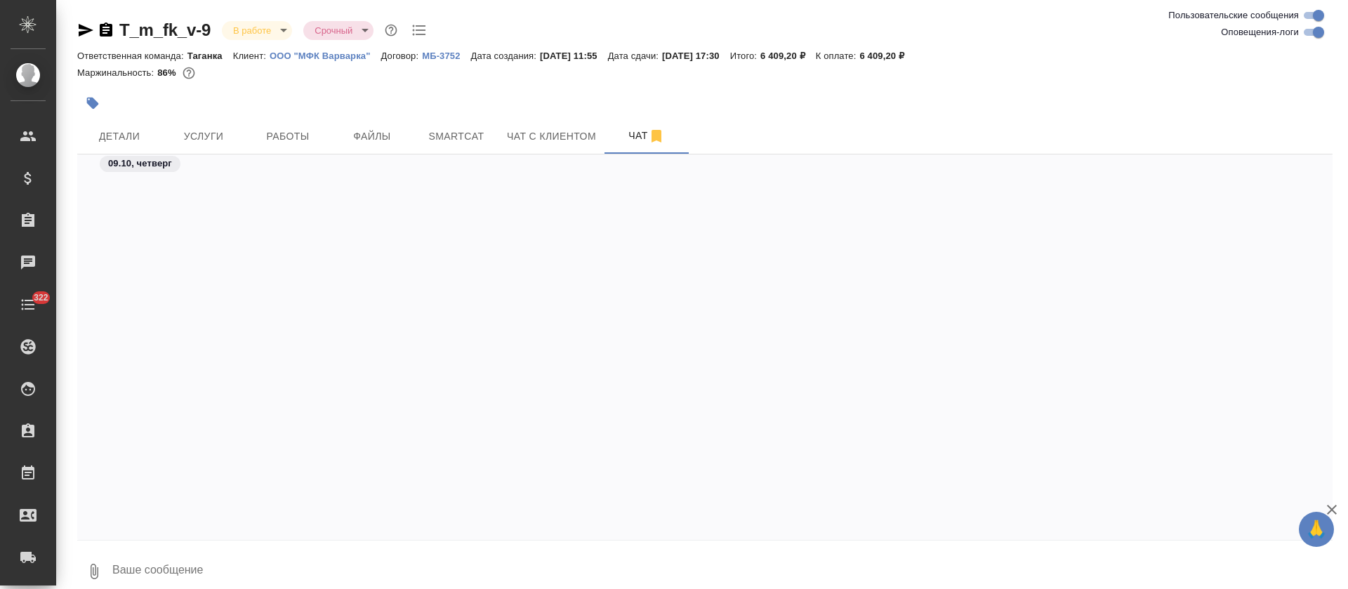
scroll to position [4349, 0]
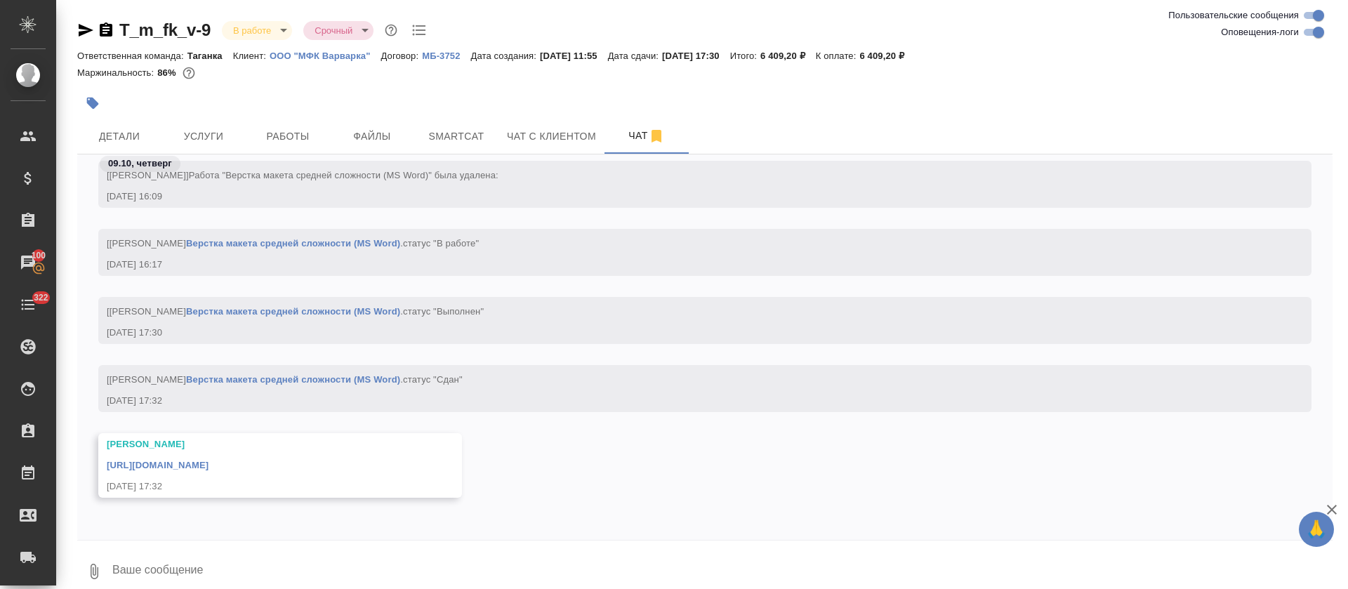
click at [209, 468] on link "[URL][DOMAIN_NAME]" at bounding box center [158, 465] width 102 height 11
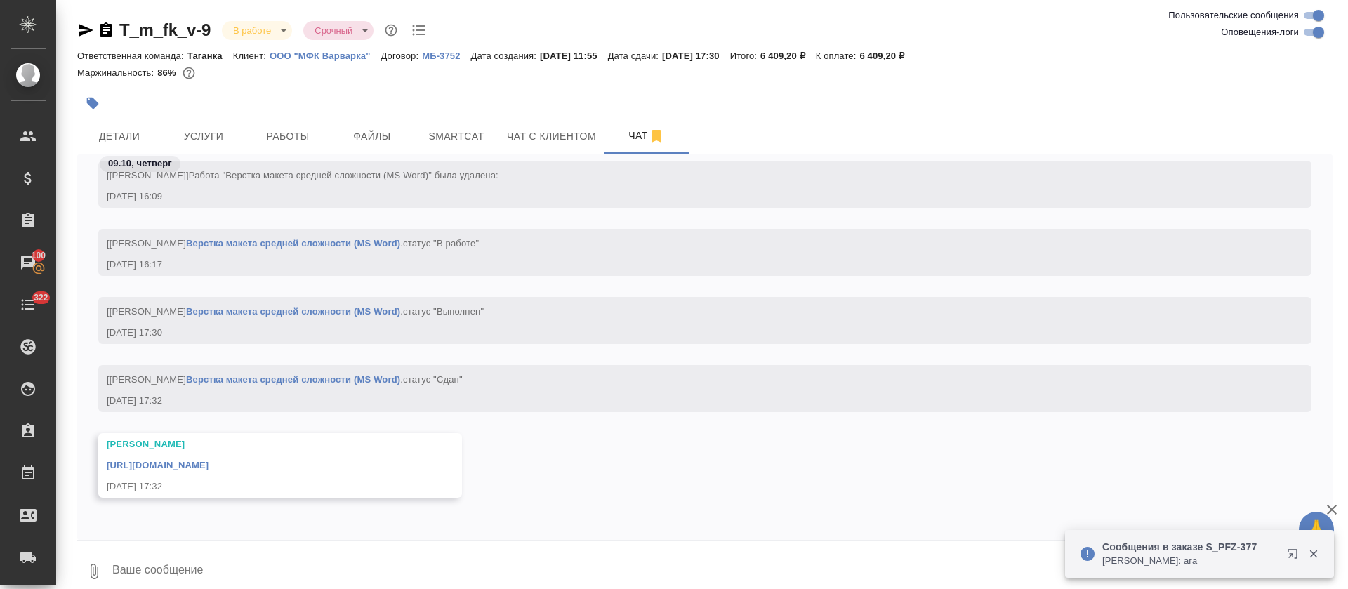
click at [278, 117] on div at bounding box center [495, 103] width 837 height 31
click at [285, 128] on span "Работы" at bounding box center [287, 137] width 67 height 18
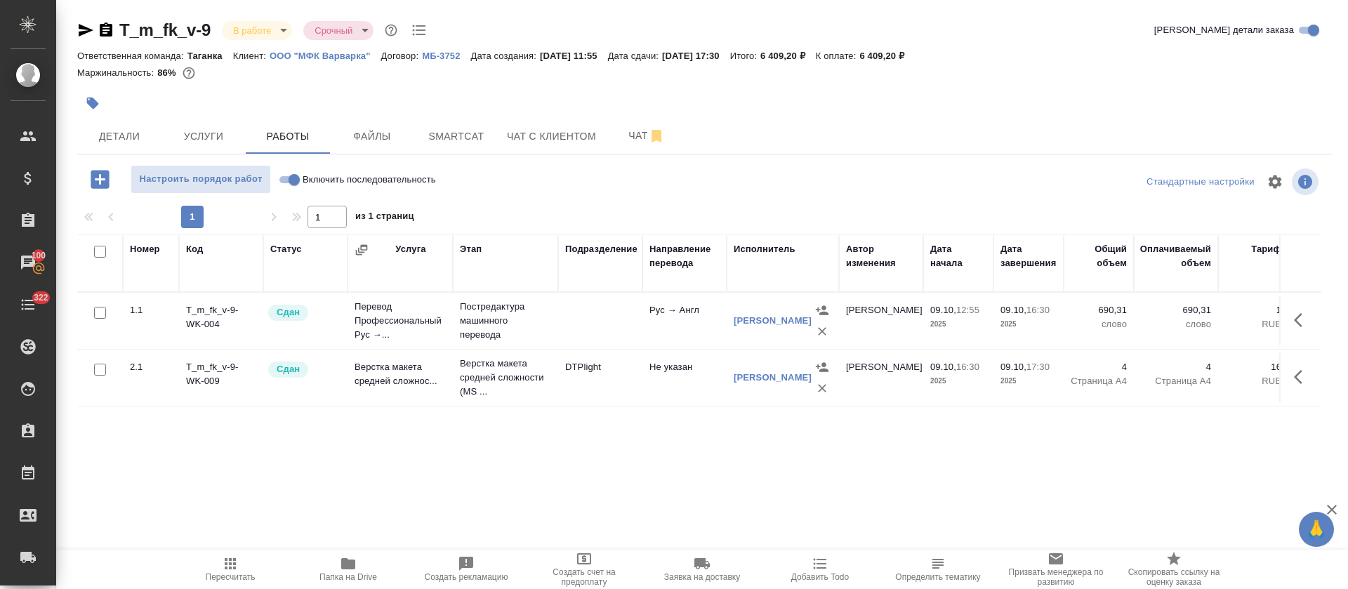
click at [253, 39] on div "T_m_fk_v-9 В работе inProgress Срочный urgent" at bounding box center [253, 30] width 352 height 22
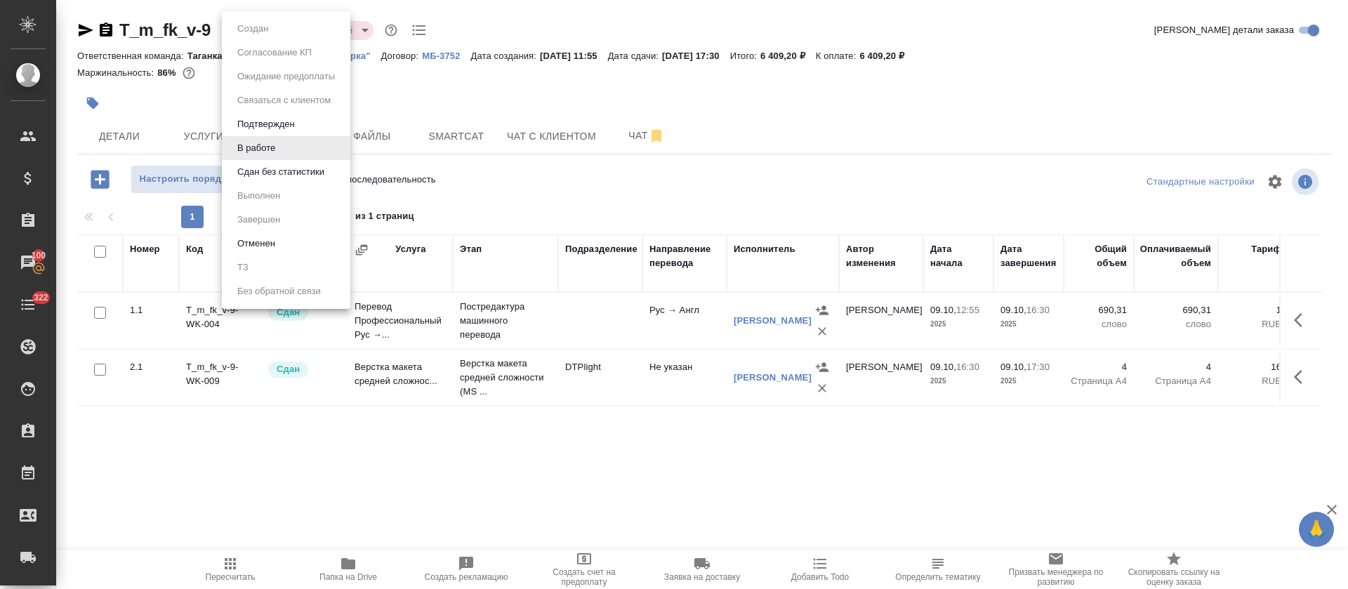
click at [253, 36] on body "🙏 .cls-1 fill:#fff; AWATERA [PERSON_NAME] Спецификации Заказы 100 Чаты 322 Todo…" at bounding box center [674, 294] width 1348 height 589
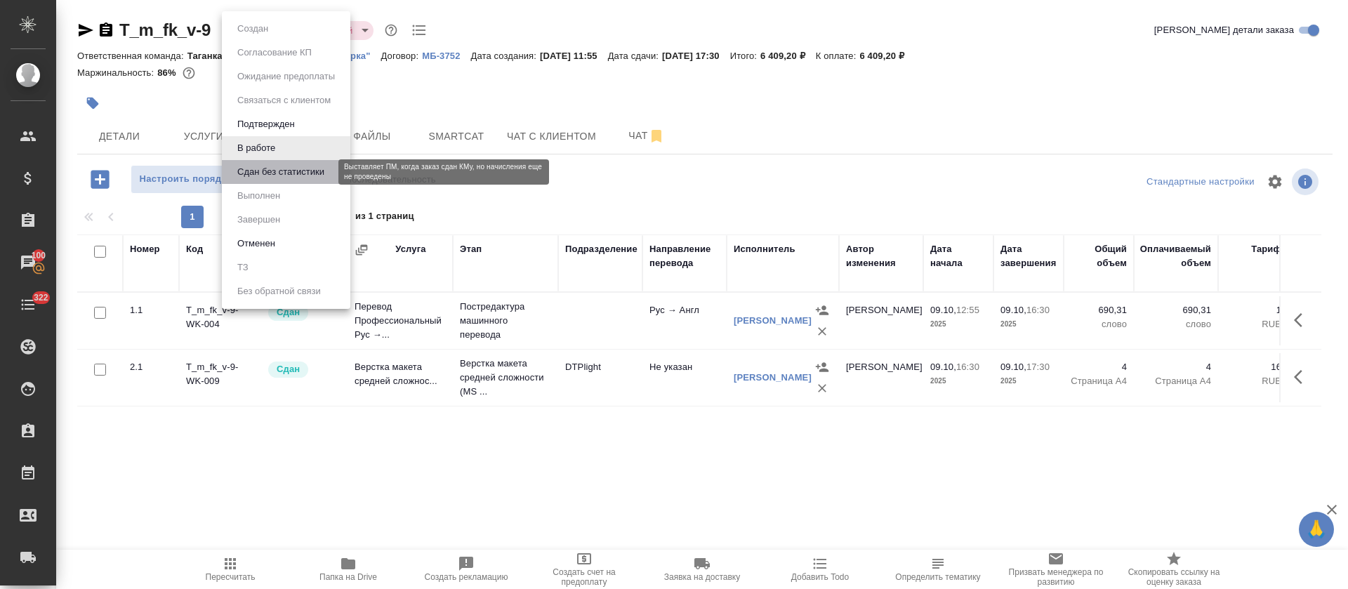
click at [282, 165] on button "Сдан без статистики" at bounding box center [280, 171] width 95 height 15
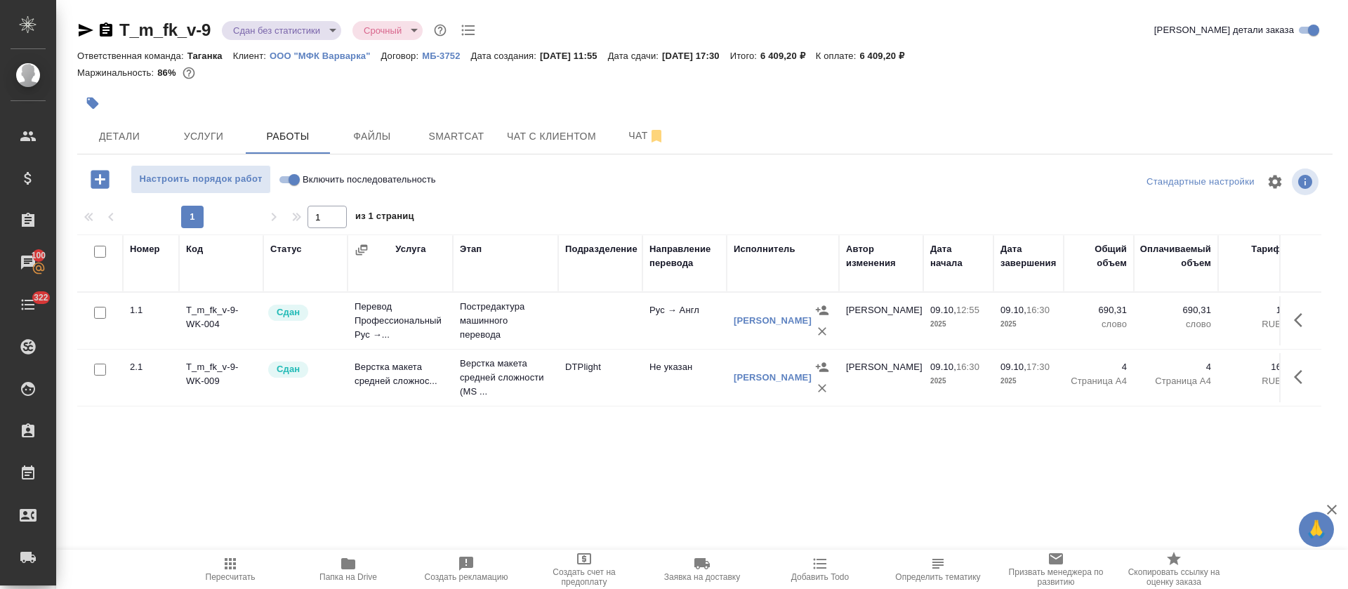
click at [325, 32] on body "🙏 .cls-1 fill:#fff; AWATERA Tretyakova Olga Клиенты Спецификации Заказы 100 Чат…" at bounding box center [674, 294] width 1348 height 589
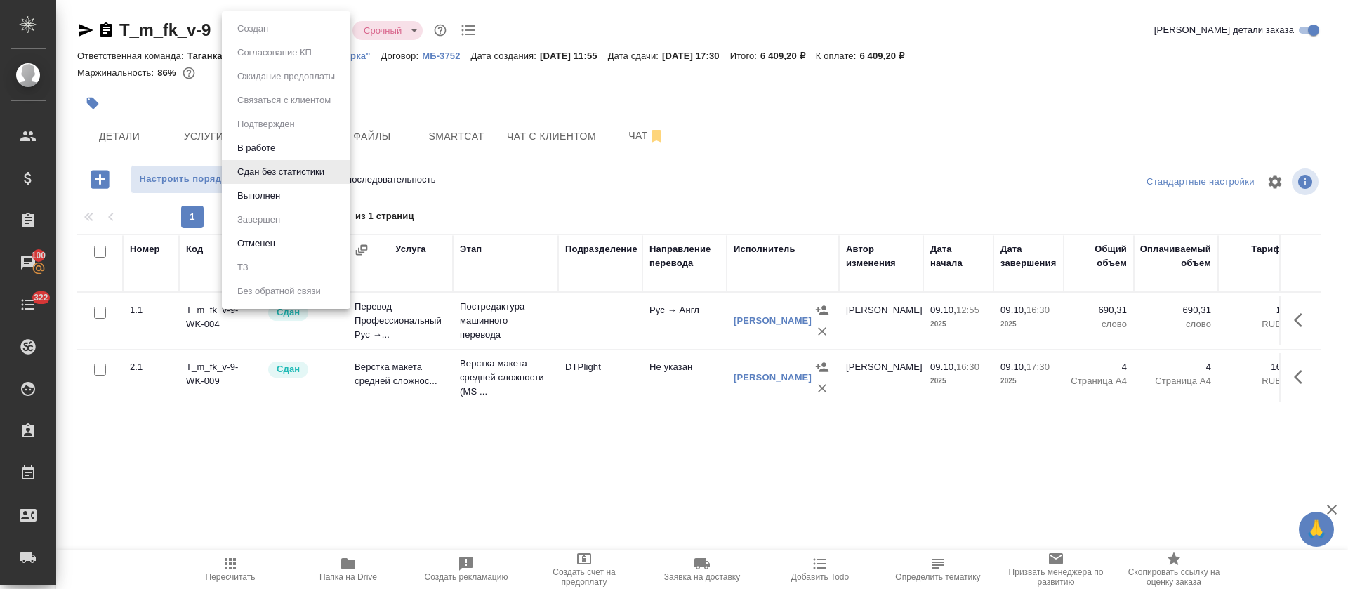
click at [296, 194] on li "Выполнен" at bounding box center [286, 196] width 128 height 24
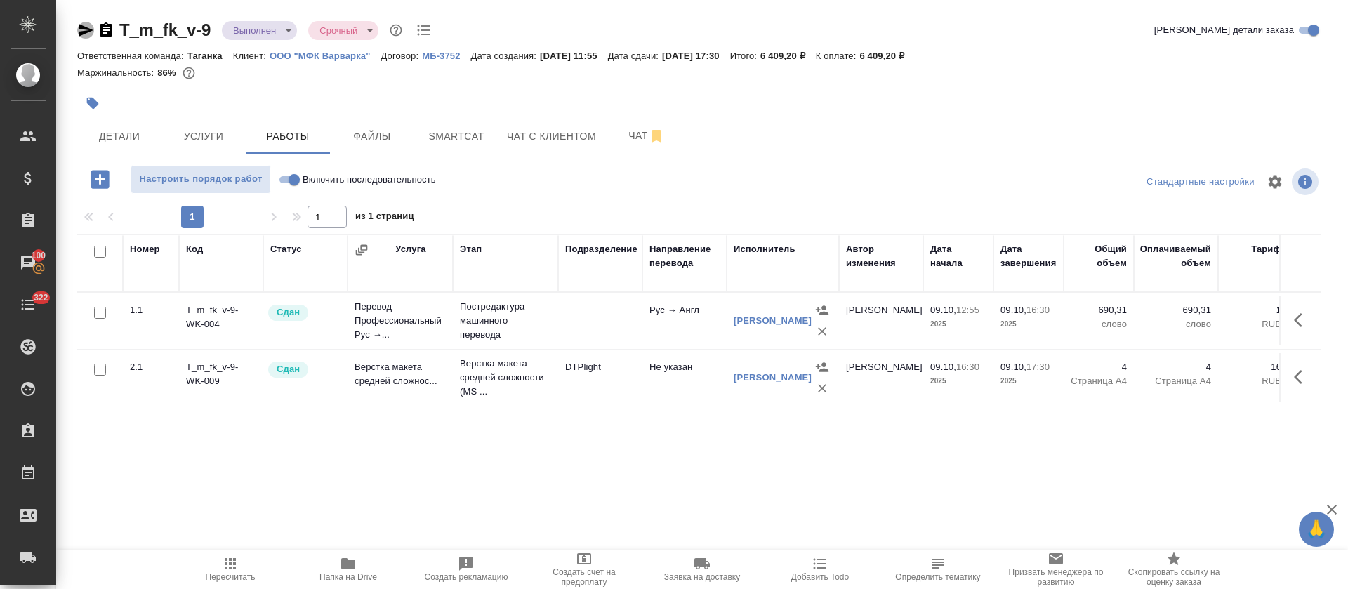
click at [79, 35] on icon "button" at bounding box center [86, 30] width 15 height 13
click at [121, 138] on span "Детали" at bounding box center [119, 137] width 67 height 18
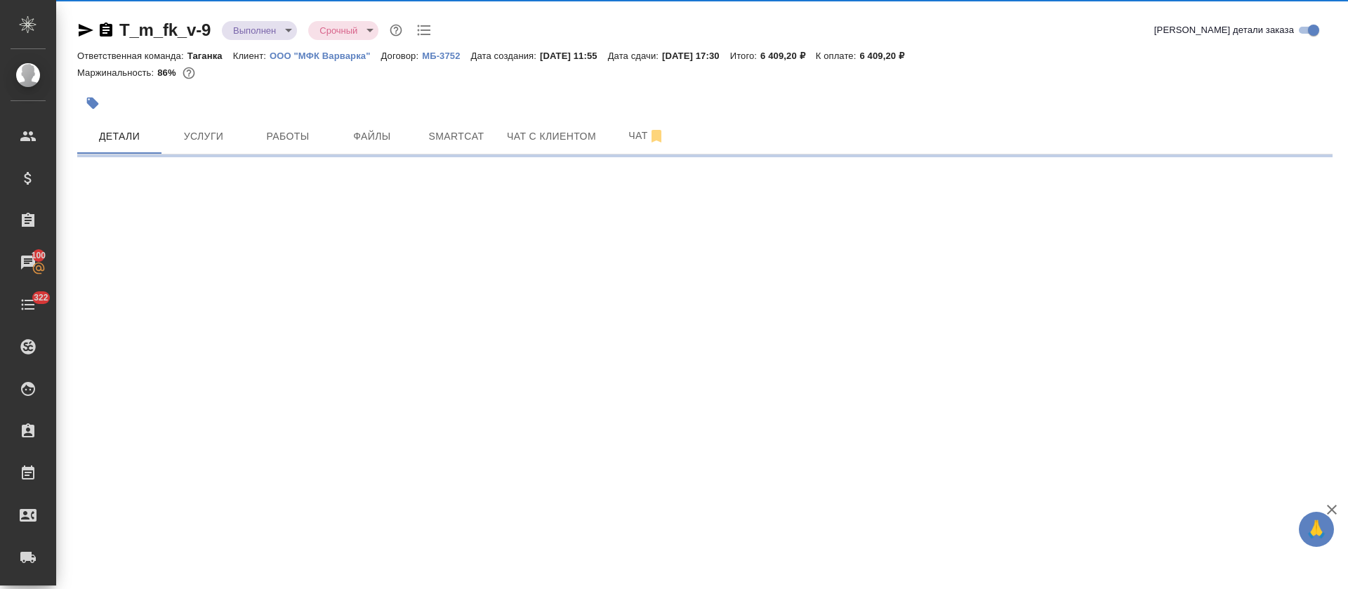
select select "RU"
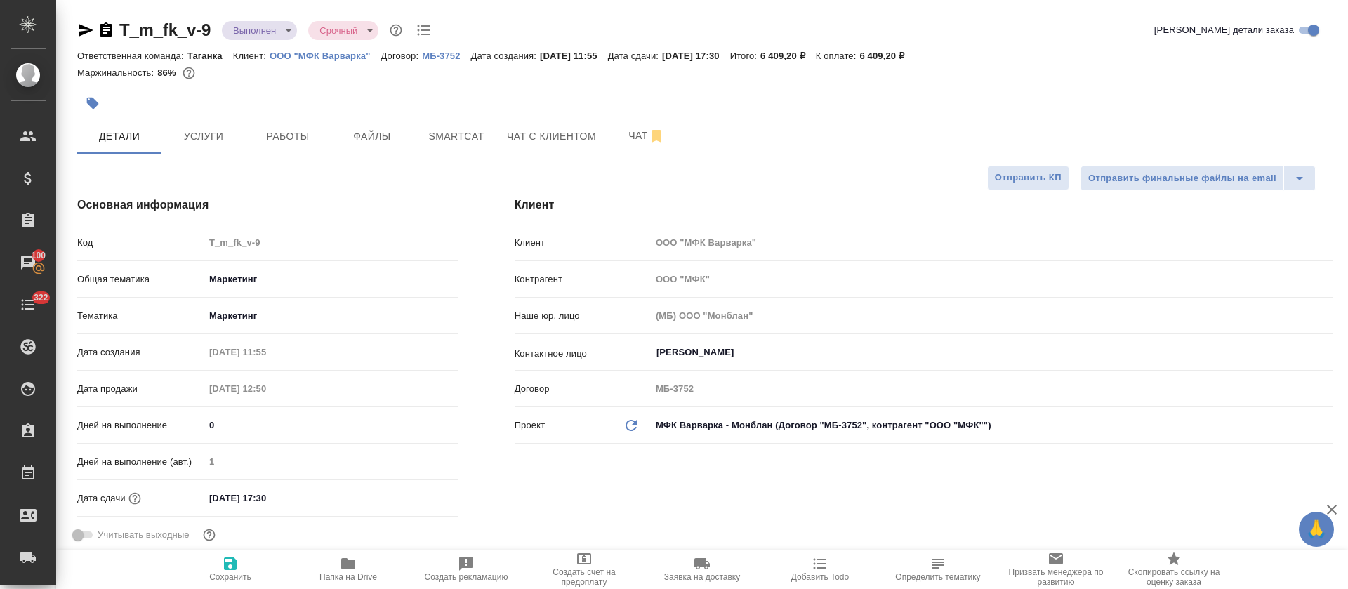
type textarea "x"
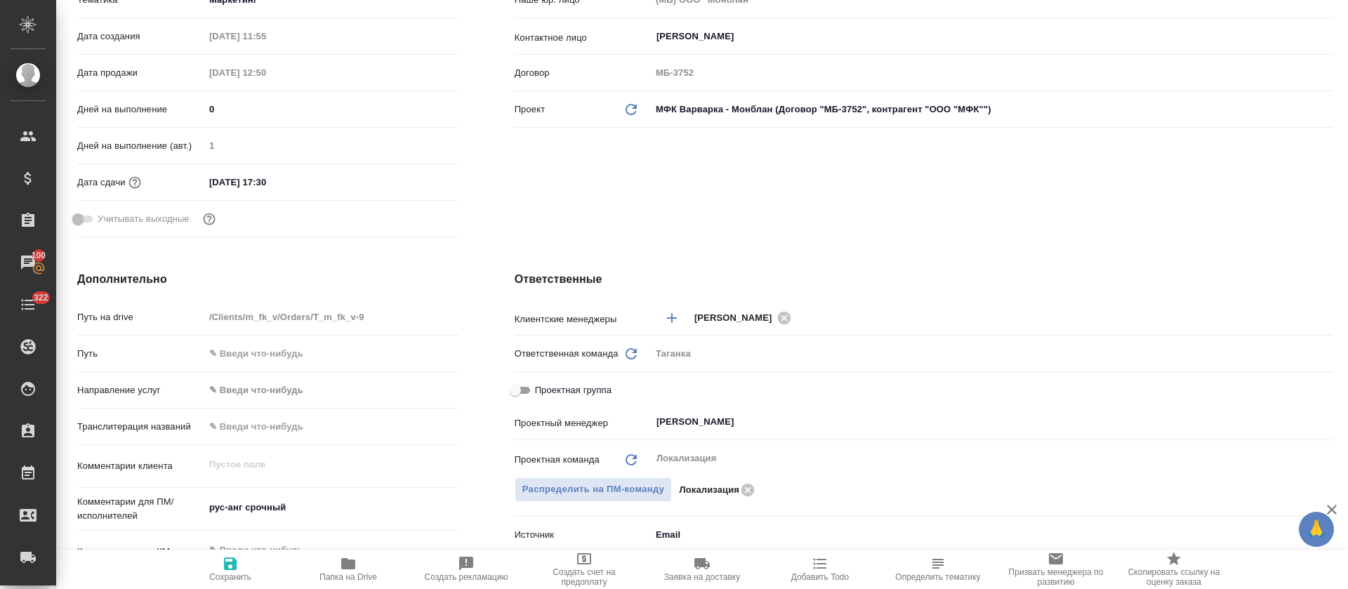
type textarea "x"
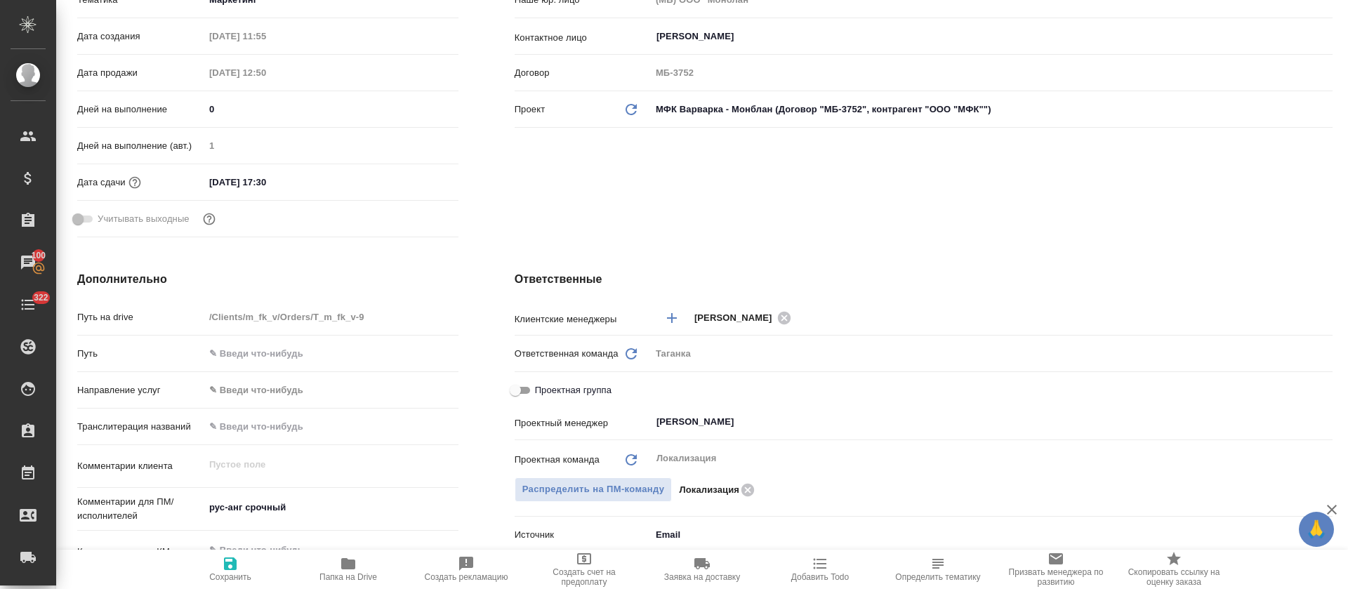
type textarea "x"
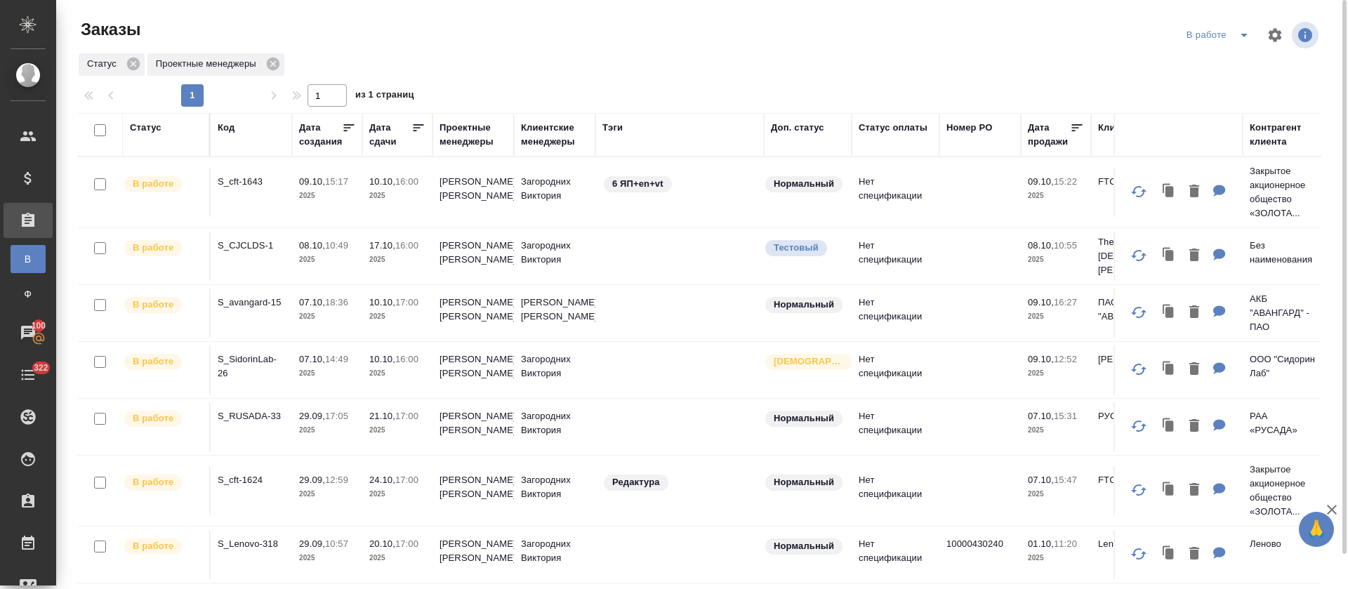
click at [1232, 36] on button "split button" at bounding box center [1244, 35] width 28 height 22
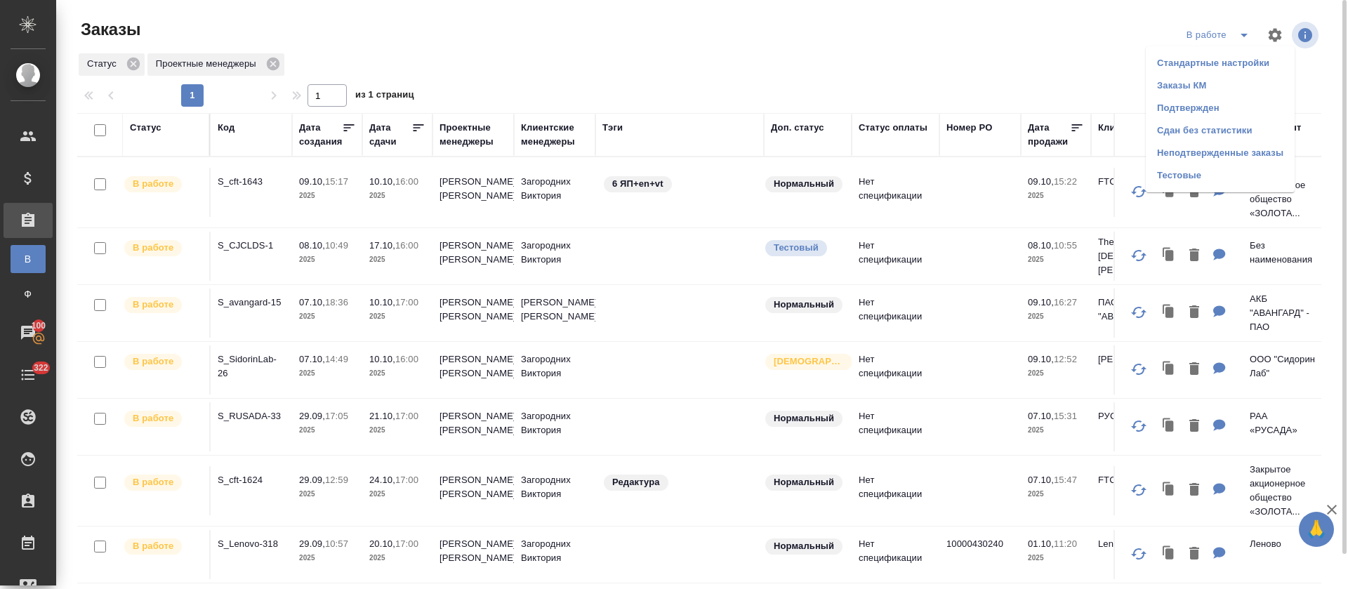
click at [1222, 105] on li "Подтвержден" at bounding box center [1220, 108] width 149 height 22
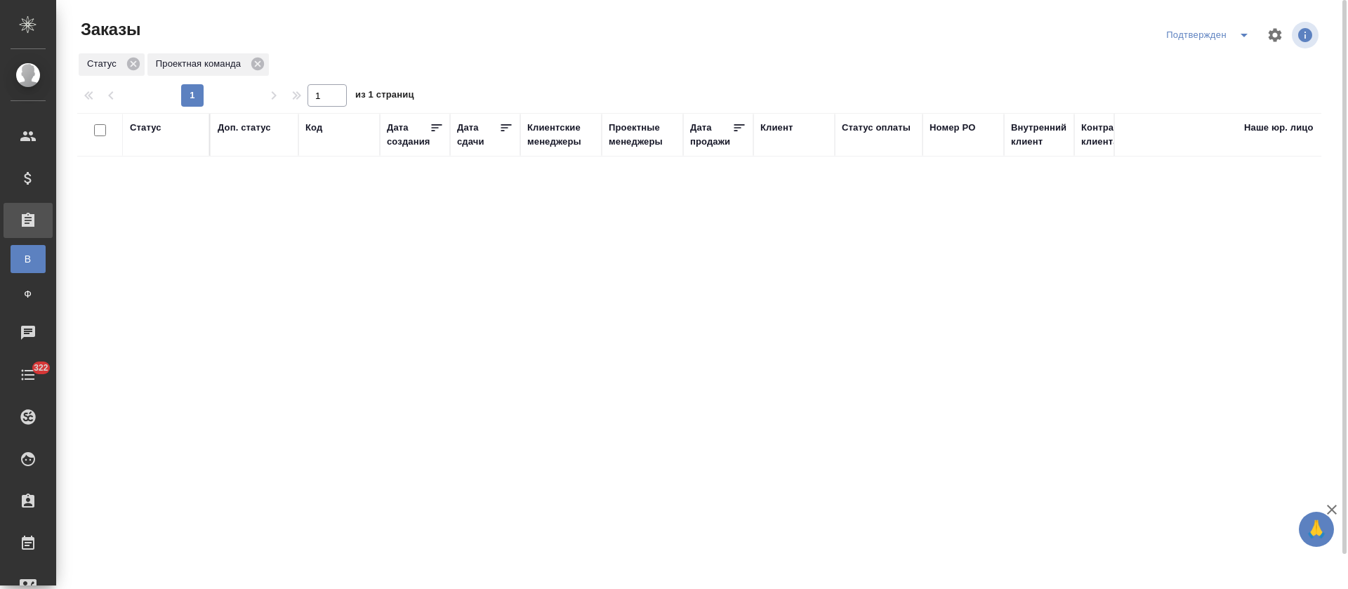
click at [1241, 36] on icon "split button" at bounding box center [1244, 35] width 17 height 17
click at [1241, 86] on li "В работе" at bounding box center [1210, 85] width 149 height 22
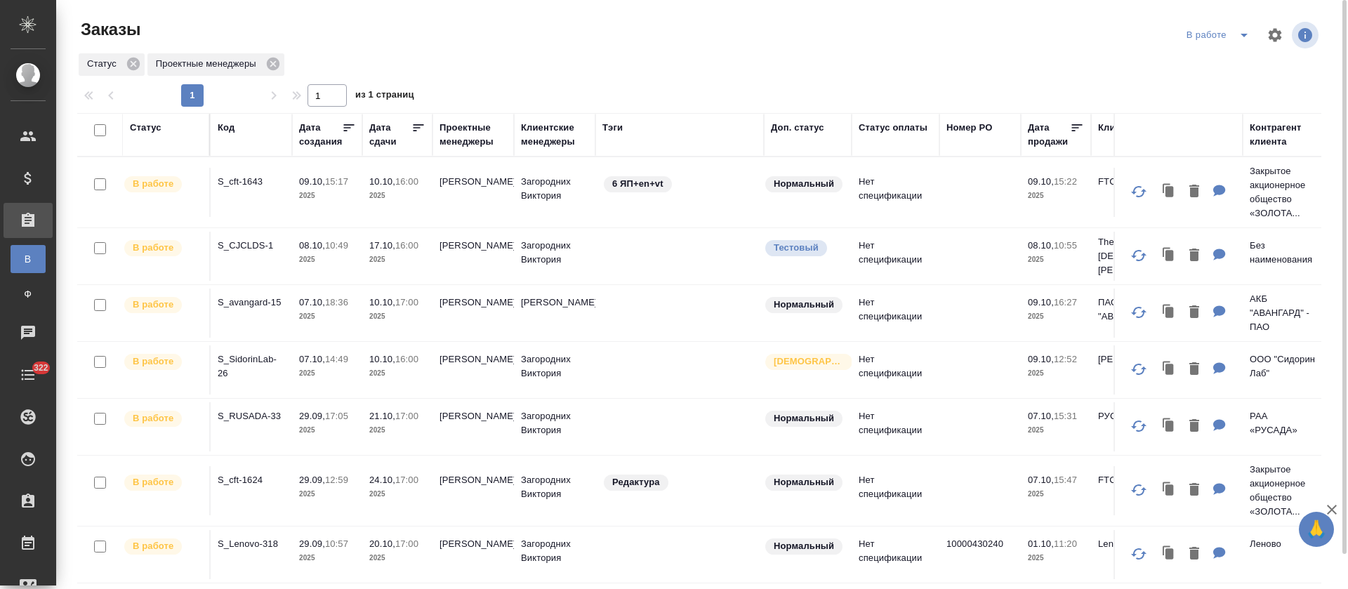
click at [419, 131] on icon at bounding box center [418, 128] width 14 height 14
